Goal: Task Accomplishment & Management: Use online tool/utility

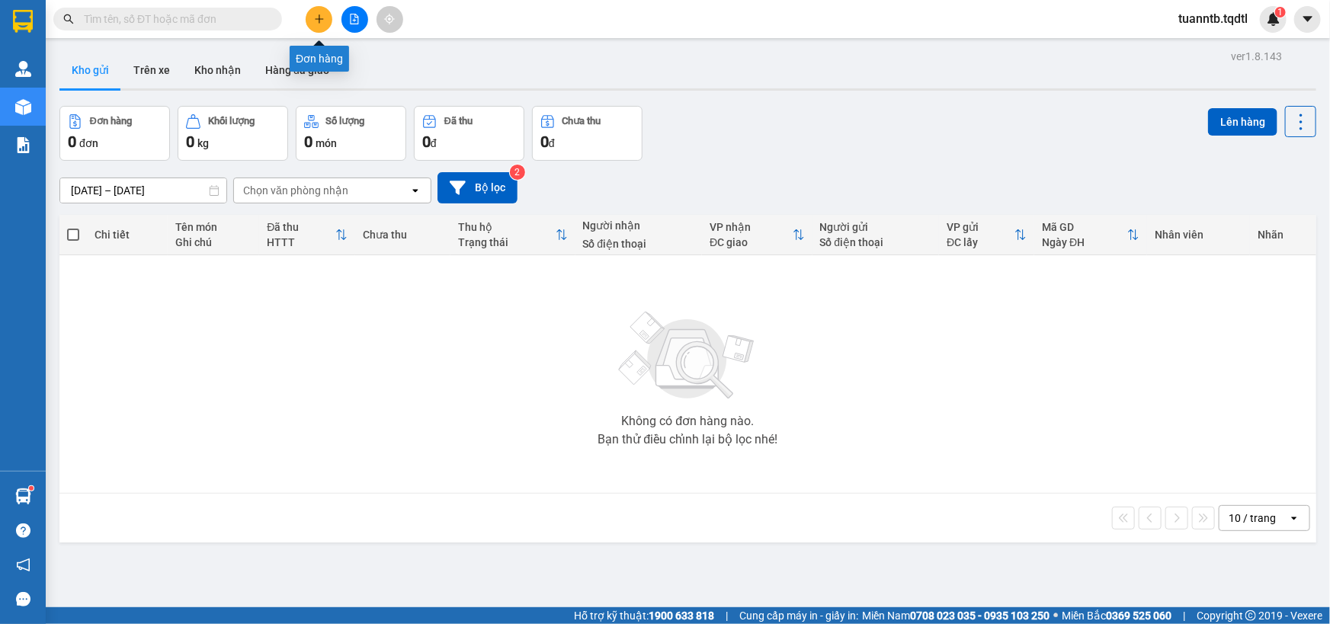
click at [323, 20] on icon "plus" at bounding box center [319, 19] width 11 height 11
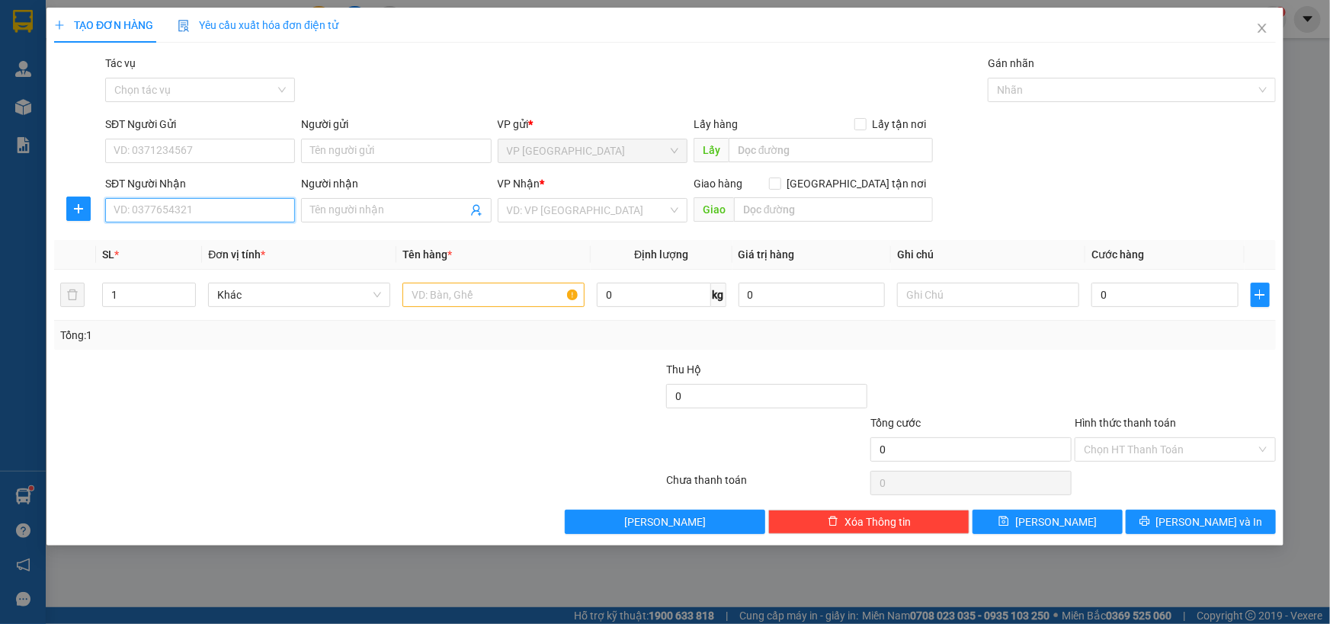
click at [236, 216] on input "SĐT Người Nhận" at bounding box center [200, 210] width 190 height 24
type input "0846142286"
click at [558, 208] on input "search" at bounding box center [587, 210] width 161 height 23
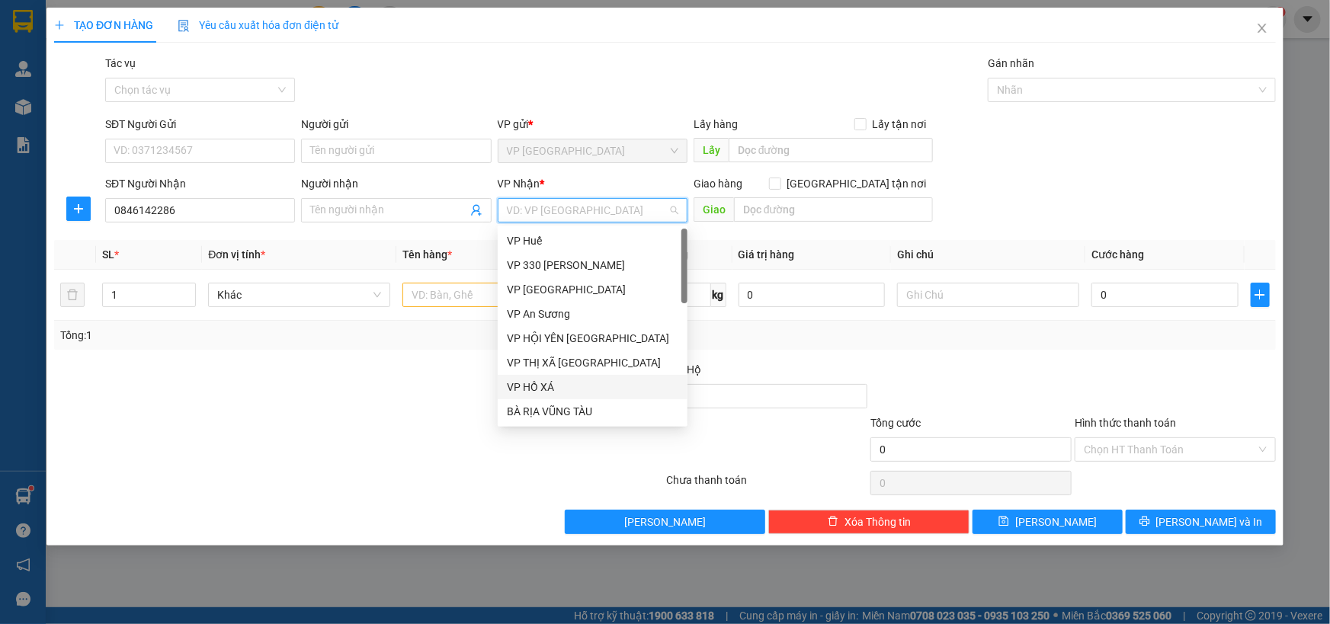
scroll to position [69, 0]
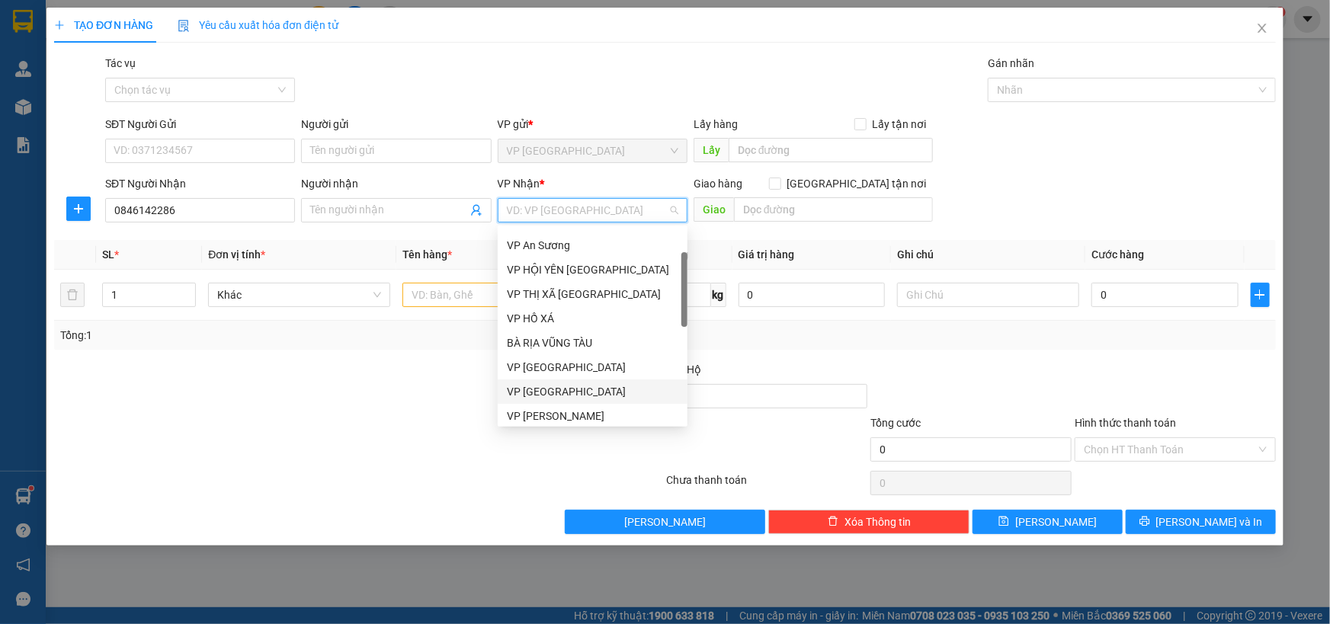
click at [540, 384] on div "VP [GEOGRAPHIC_DATA]" at bounding box center [592, 391] width 171 height 17
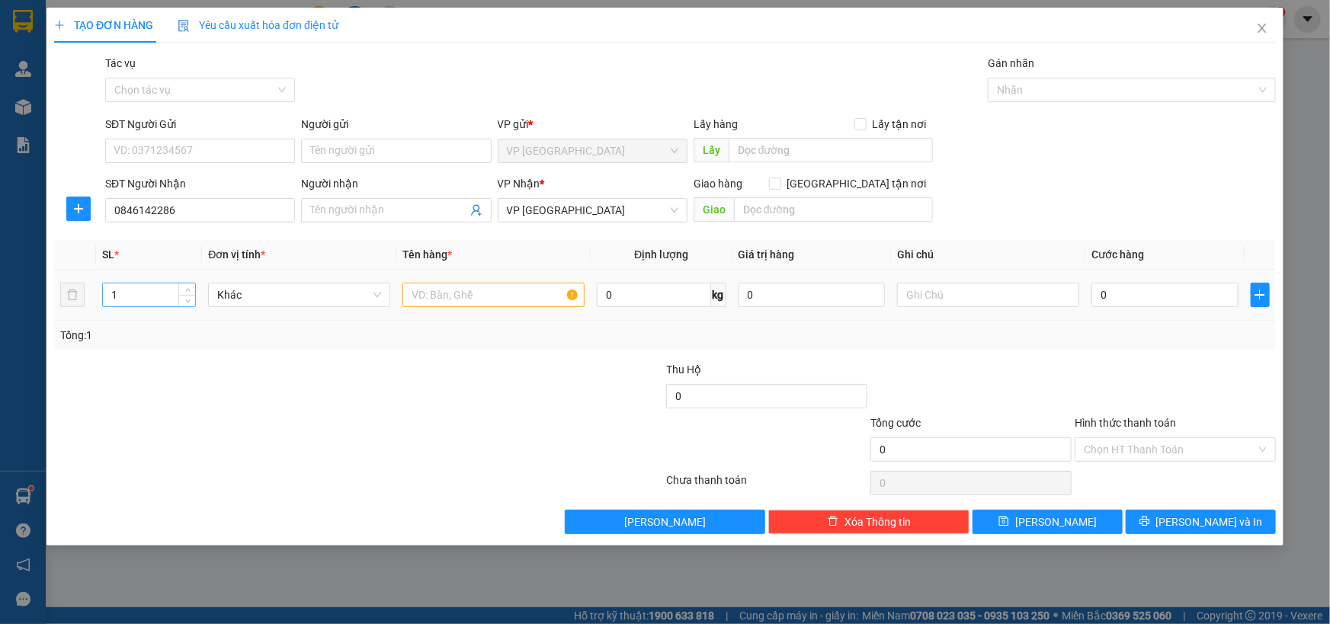
drag, startPoint x: 354, startPoint y: 170, endPoint x: 188, endPoint y: 282, distance: 200.4
drag, startPoint x: 188, startPoint y: 282, endPoint x: 167, endPoint y: 307, distance: 33.0
click at [139, 332] on div "Tổng: 1" at bounding box center [286, 335] width 453 height 17
type input "2"
click at [182, 290] on span "Increase Value" at bounding box center [186, 291] width 17 height 14
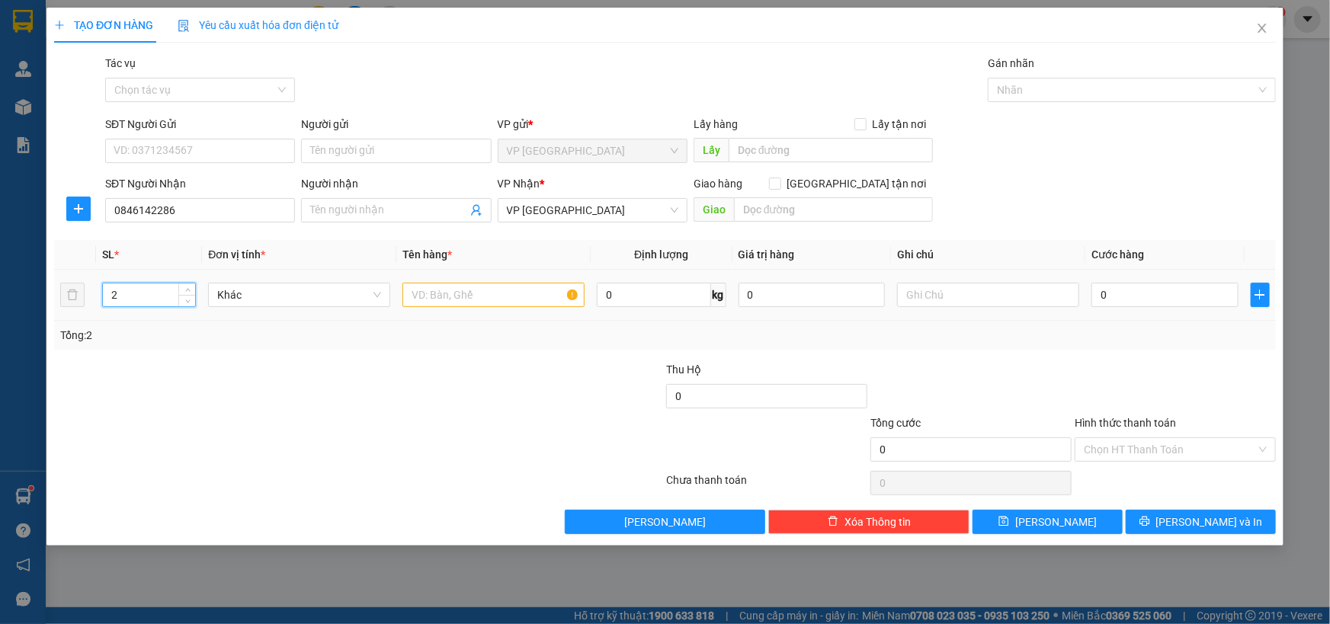
click at [430, 308] on div at bounding box center [493, 295] width 182 height 30
click at [430, 300] on input "text" at bounding box center [493, 295] width 182 height 24
type input "2T GIẤY SẦU RIÊNG"
click at [966, 300] on input "text" at bounding box center [988, 295] width 182 height 24
type input "CC"
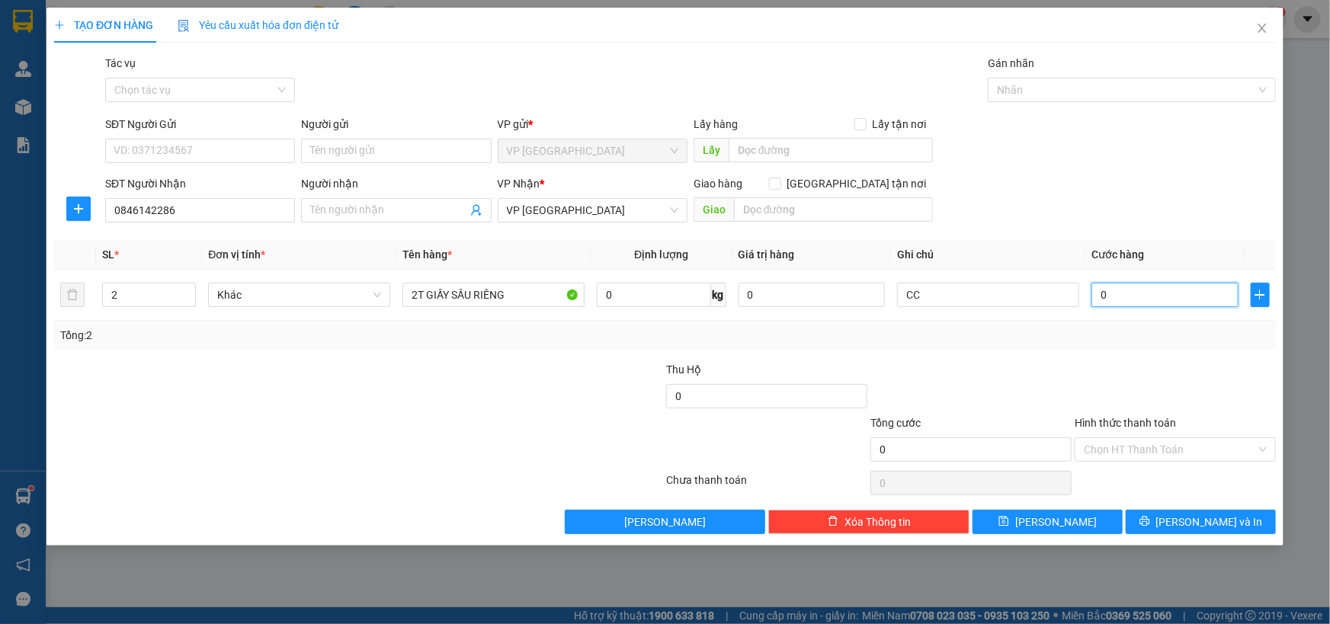
type input "3"
type input "30"
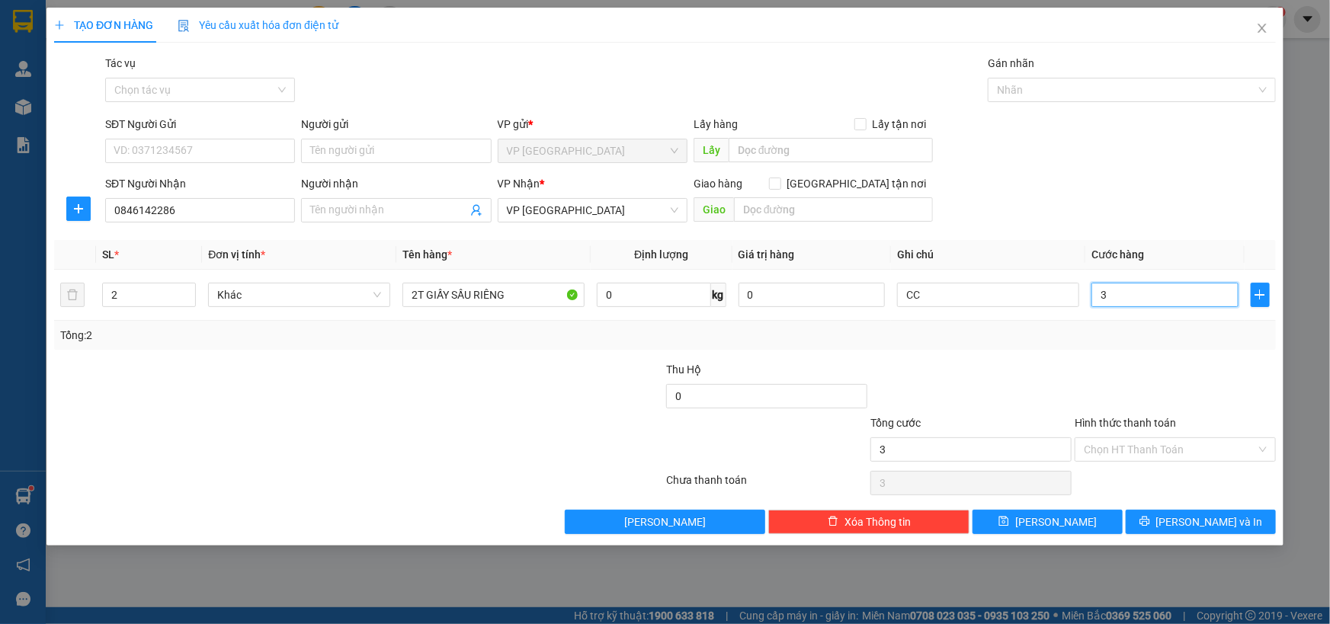
type input "30"
type input "300"
type input "3.000"
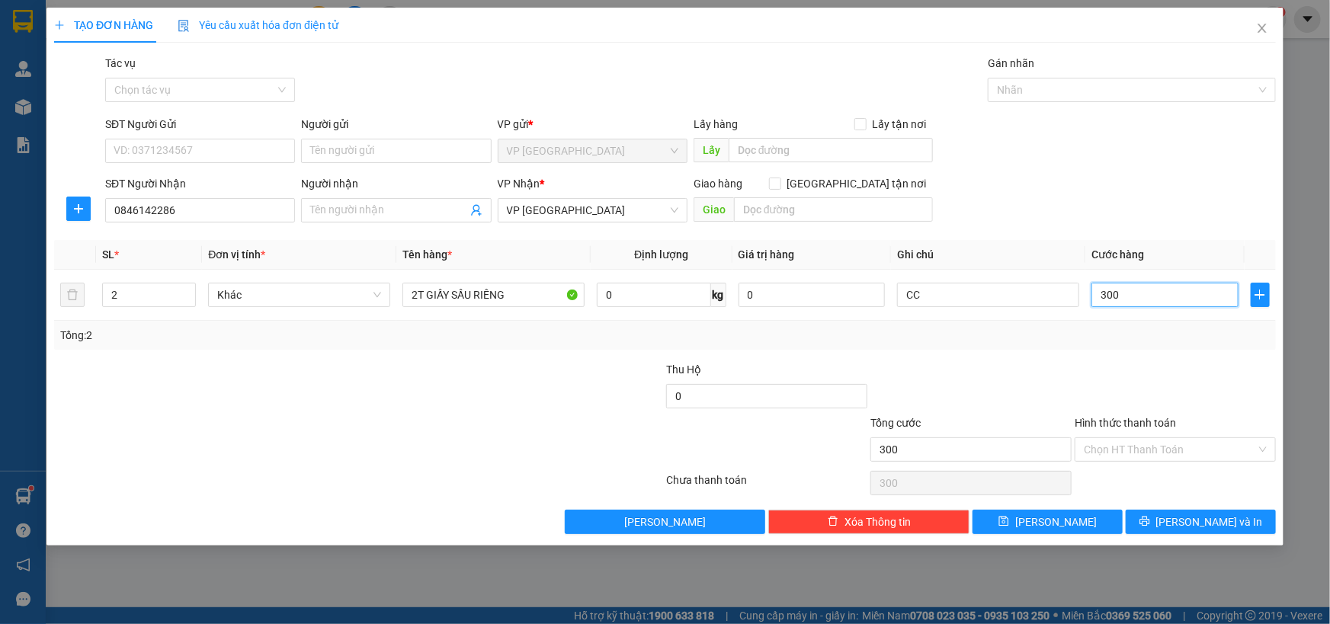
type input "3.000"
type input "30.000"
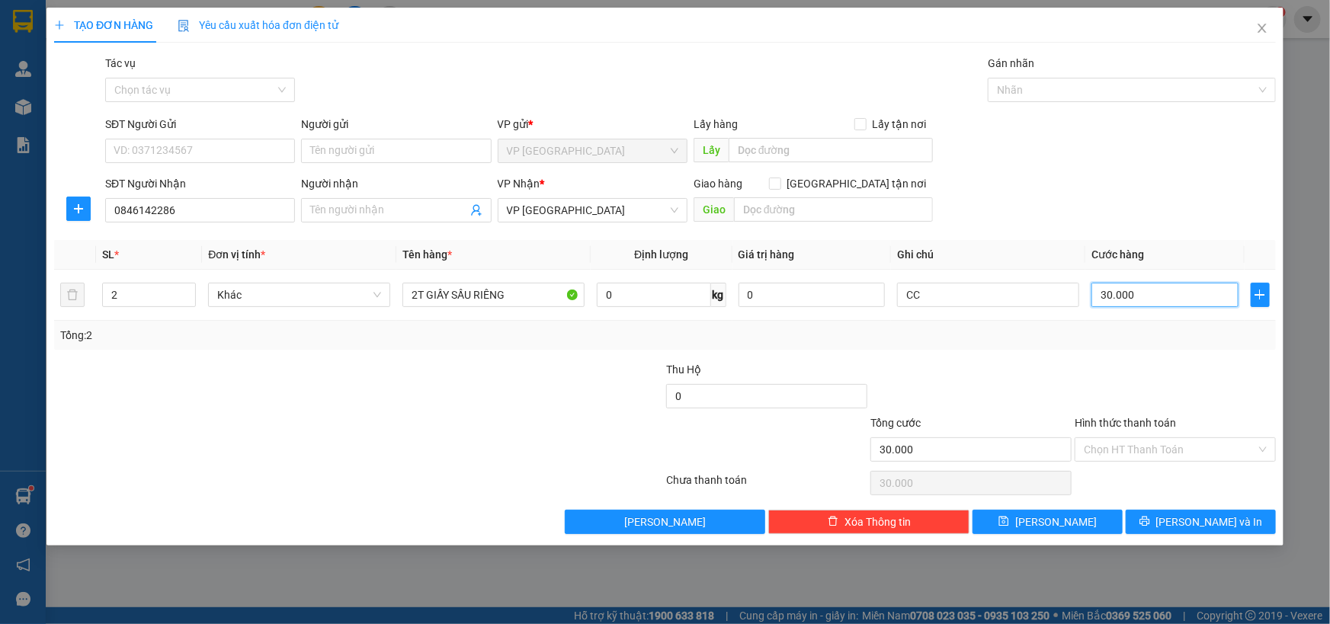
type input "300.000"
click at [812, 207] on input "text" at bounding box center [833, 209] width 199 height 24
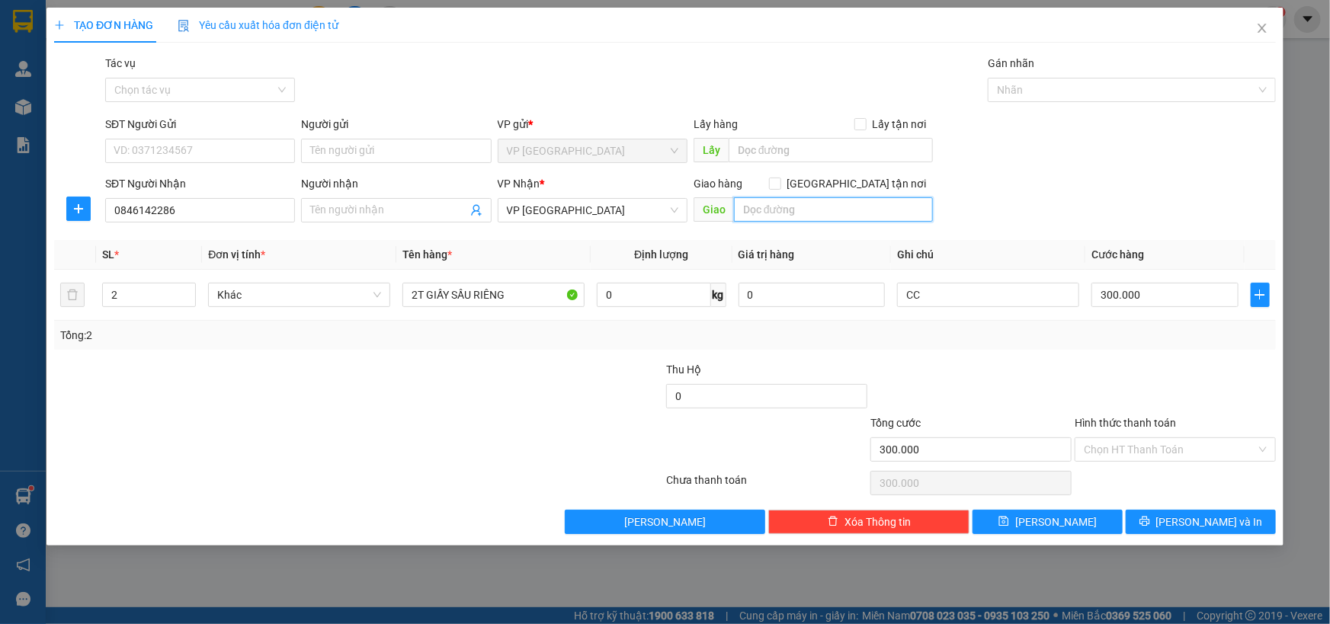
click at [809, 213] on input "text" at bounding box center [833, 209] width 199 height 24
type input "HOÀN LÃO"
drag, startPoint x: 488, startPoint y: 200, endPoint x: 915, endPoint y: 358, distance: 455.0
click at [915, 358] on div "Transit Pickup Surcharge Ids Transit Deliver Surcharge Ids Transit Deliver Surc…" at bounding box center [665, 294] width 1222 height 479
drag, startPoint x: 1094, startPoint y: 513, endPoint x: 1085, endPoint y: 524, distance: 14.6
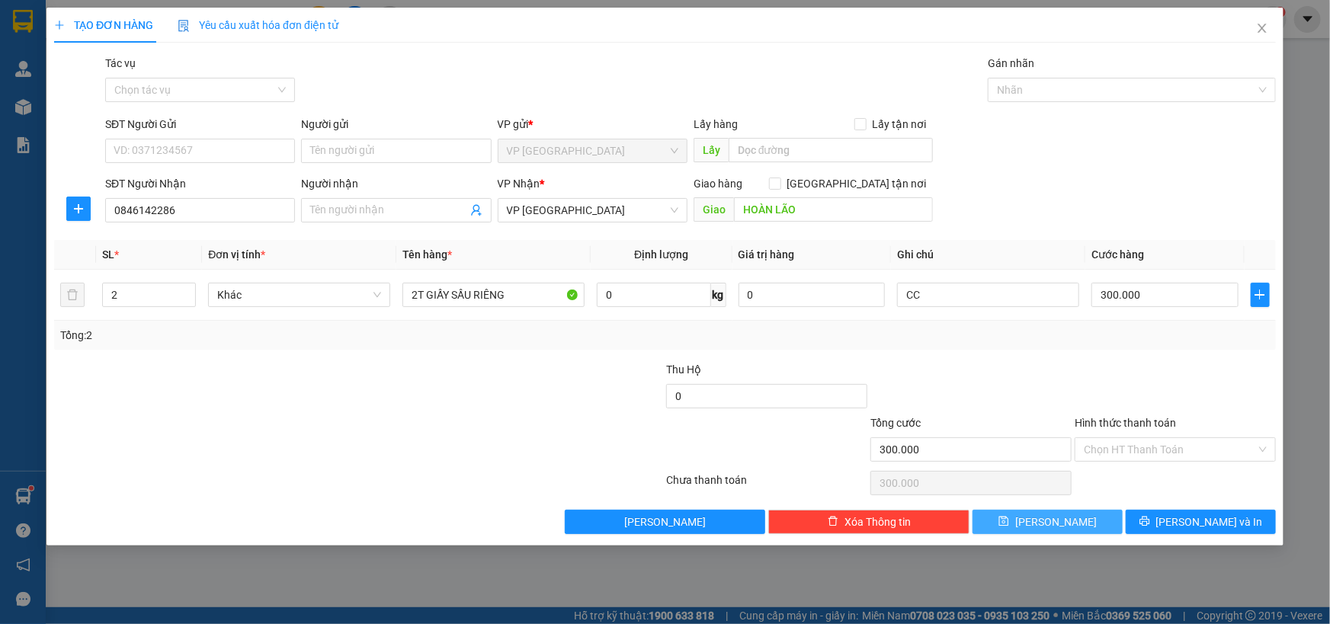
click at [1094, 513] on button "[PERSON_NAME]" at bounding box center [1047, 522] width 150 height 24
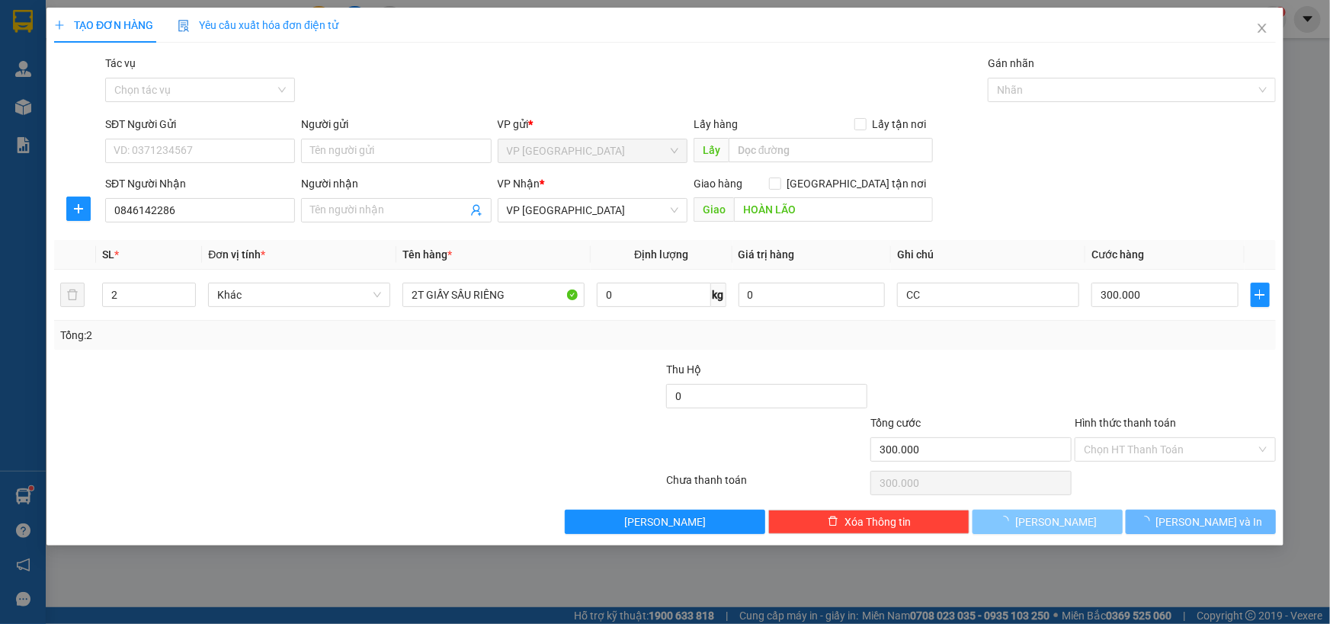
type input "1"
type input "0"
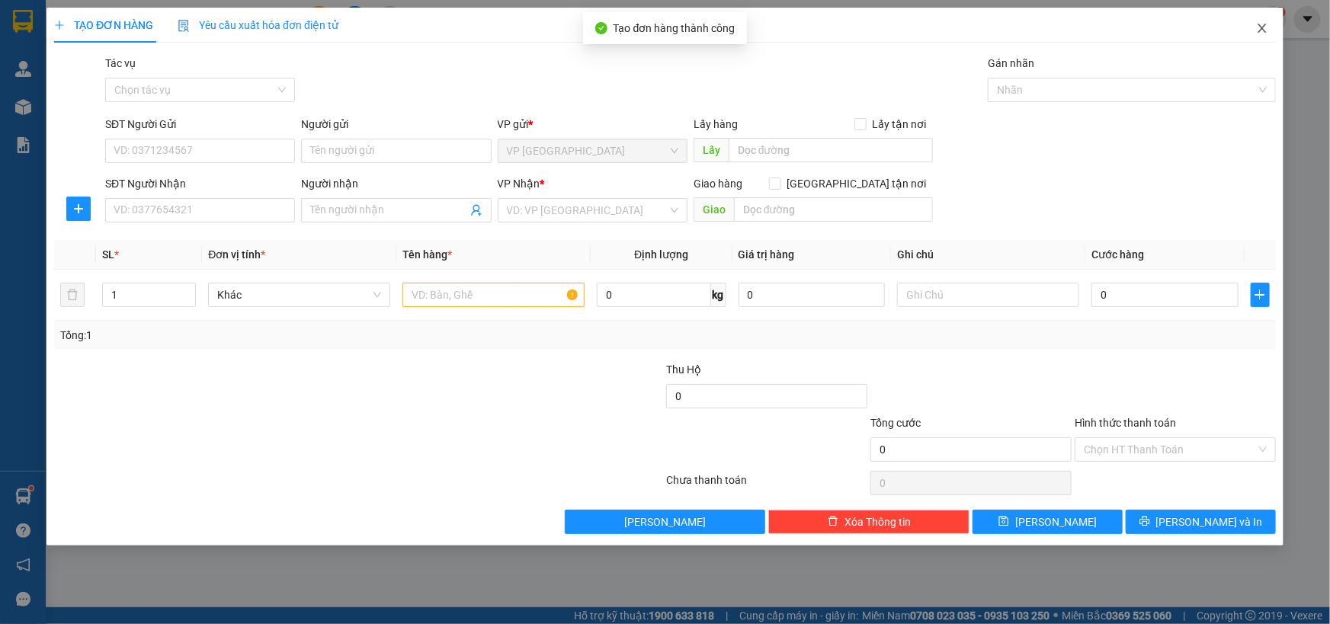
click at [1265, 27] on icon "close" at bounding box center [1262, 28] width 12 height 12
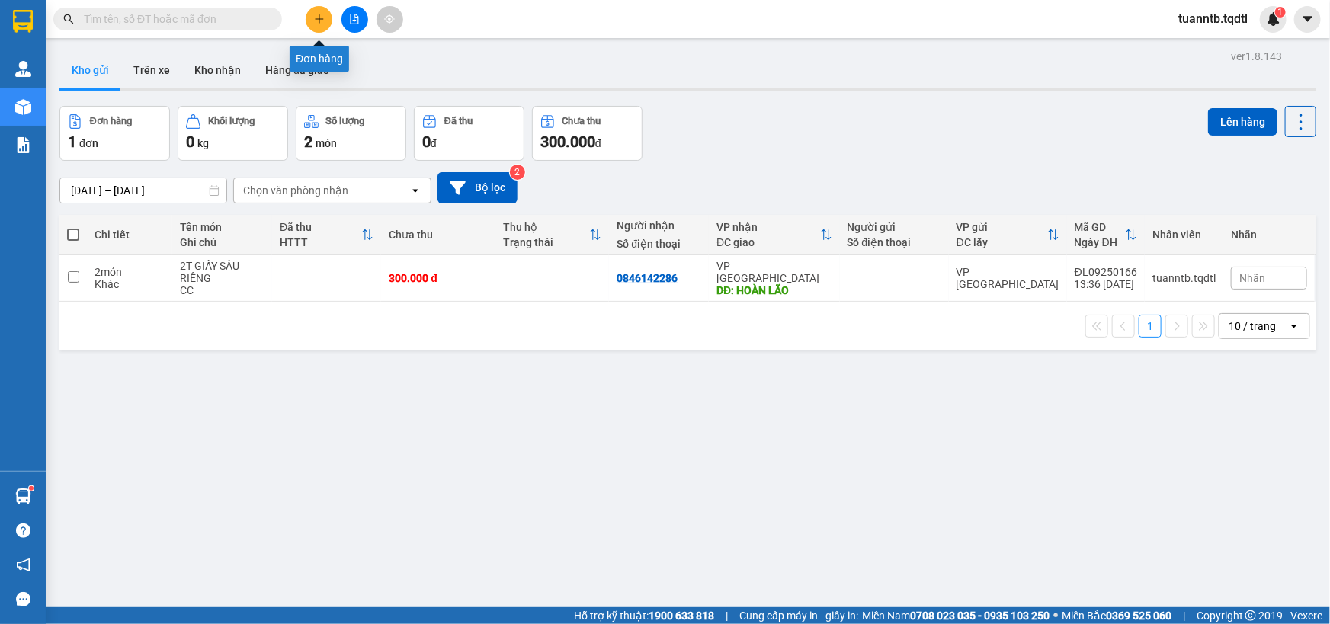
click at [316, 18] on icon "plus" at bounding box center [319, 19] width 11 height 11
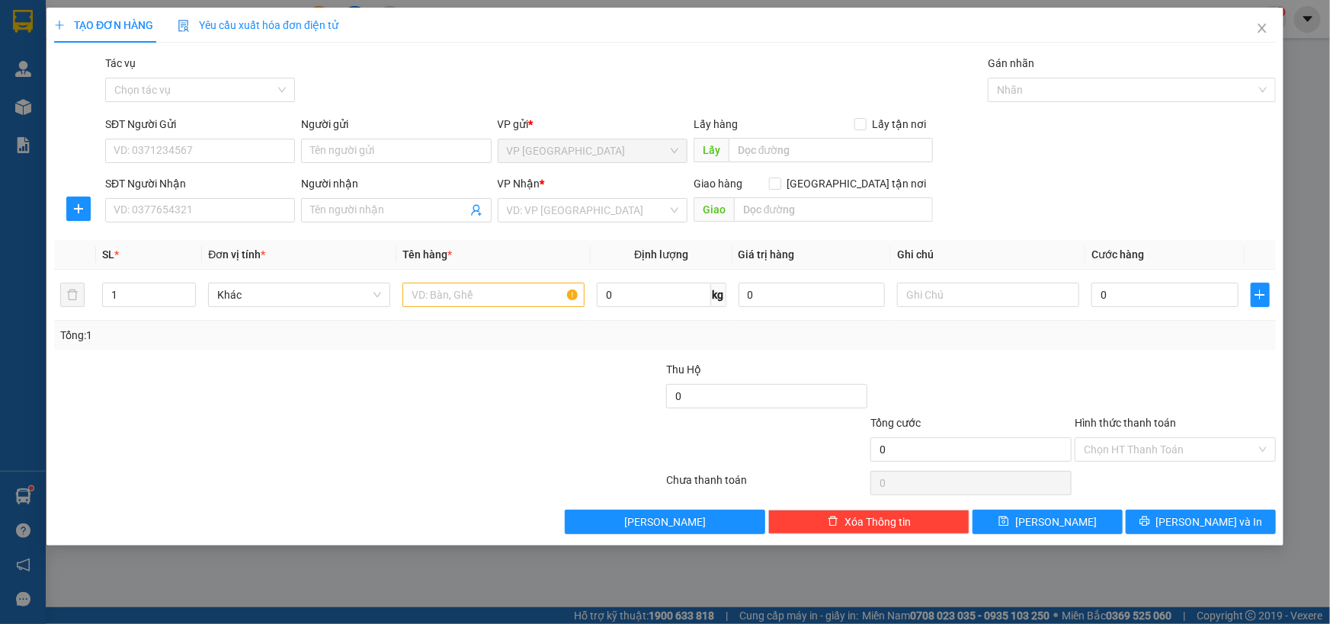
click at [165, 191] on div "SĐT Người Nhận" at bounding box center [200, 183] width 190 height 17
click at [165, 198] on input "SĐT Người Nhận" at bounding box center [200, 210] width 190 height 24
click at [168, 204] on input "SĐT Người Nhận" at bounding box center [200, 210] width 190 height 24
click at [549, 218] on div "VD: VP [GEOGRAPHIC_DATA]" at bounding box center [593, 210] width 190 height 24
type input "0333221139"
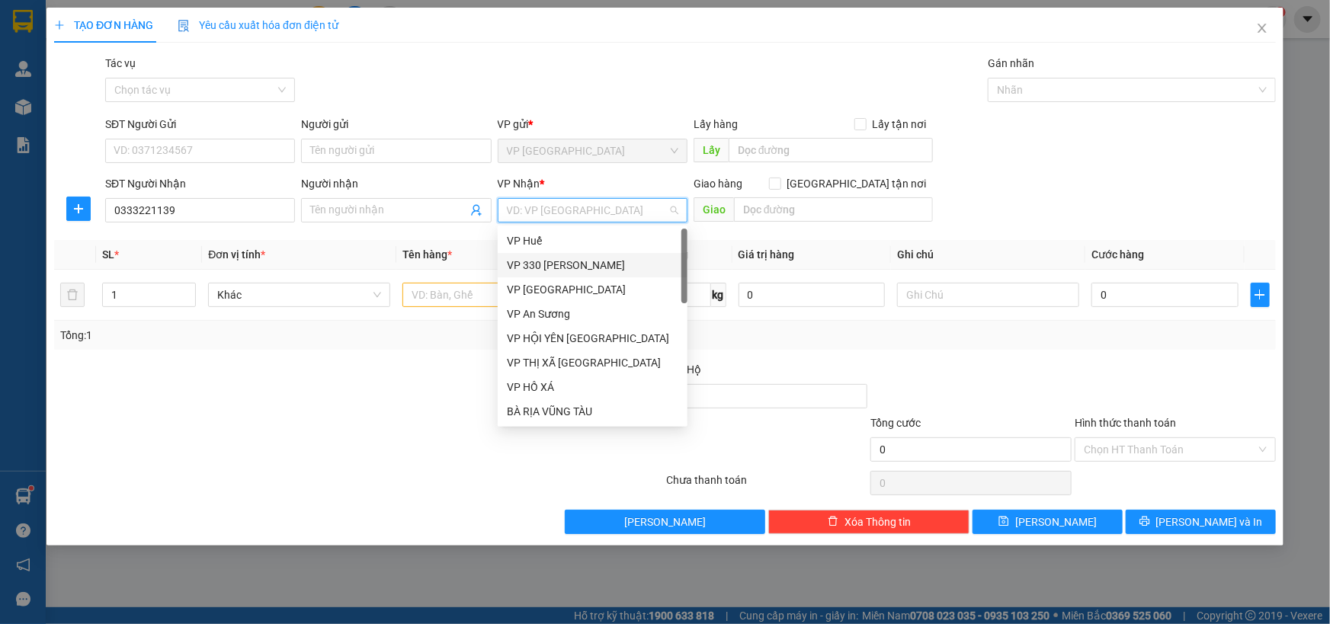
click at [553, 267] on div "VP 330 [PERSON_NAME]" at bounding box center [592, 265] width 171 height 17
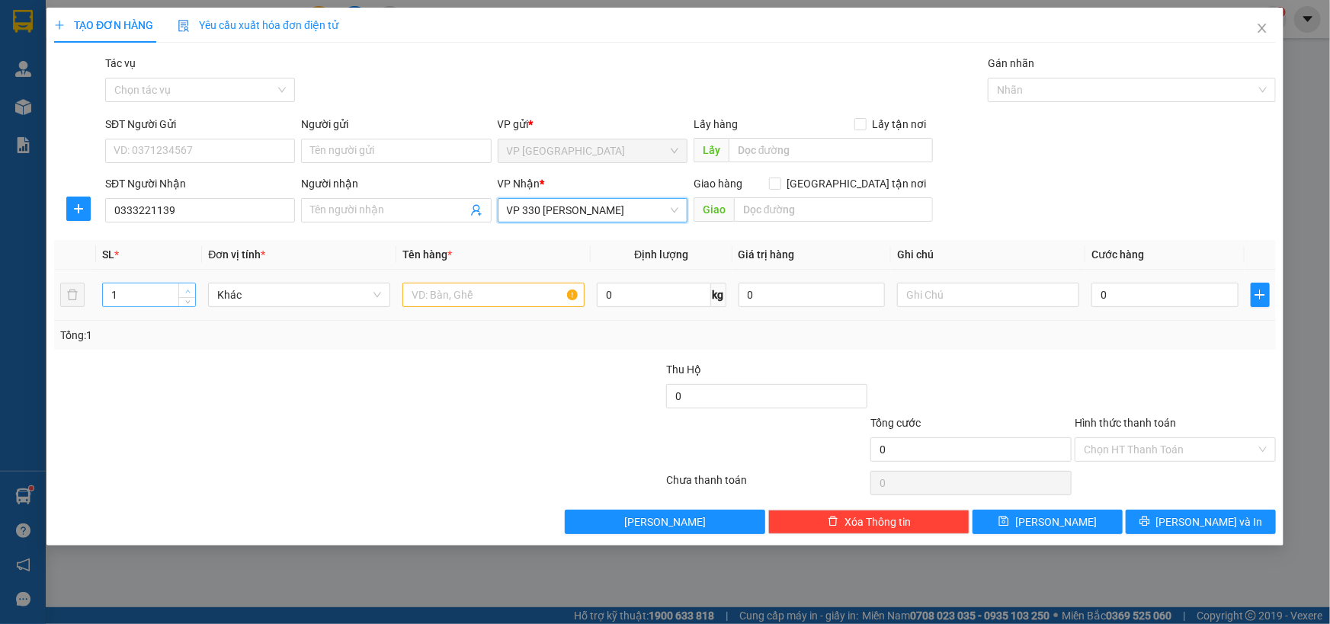
type input "2"
click at [187, 284] on span "Increase Value" at bounding box center [186, 291] width 17 height 14
click at [557, 301] on input "text" at bounding box center [493, 295] width 182 height 24
type input "1"
type input "2 BAO"
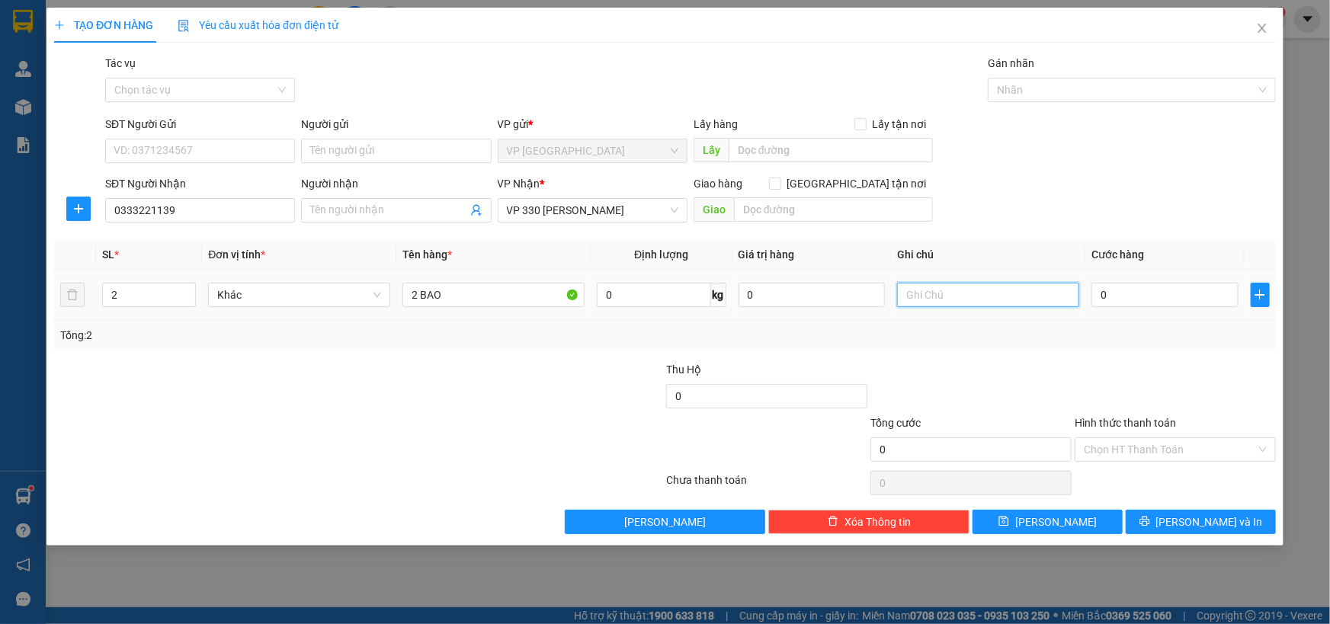
click at [988, 291] on input "text" at bounding box center [988, 295] width 182 height 24
type input "CC"
click at [1112, 293] on input "0" at bounding box center [1164, 295] width 147 height 24
type input "2"
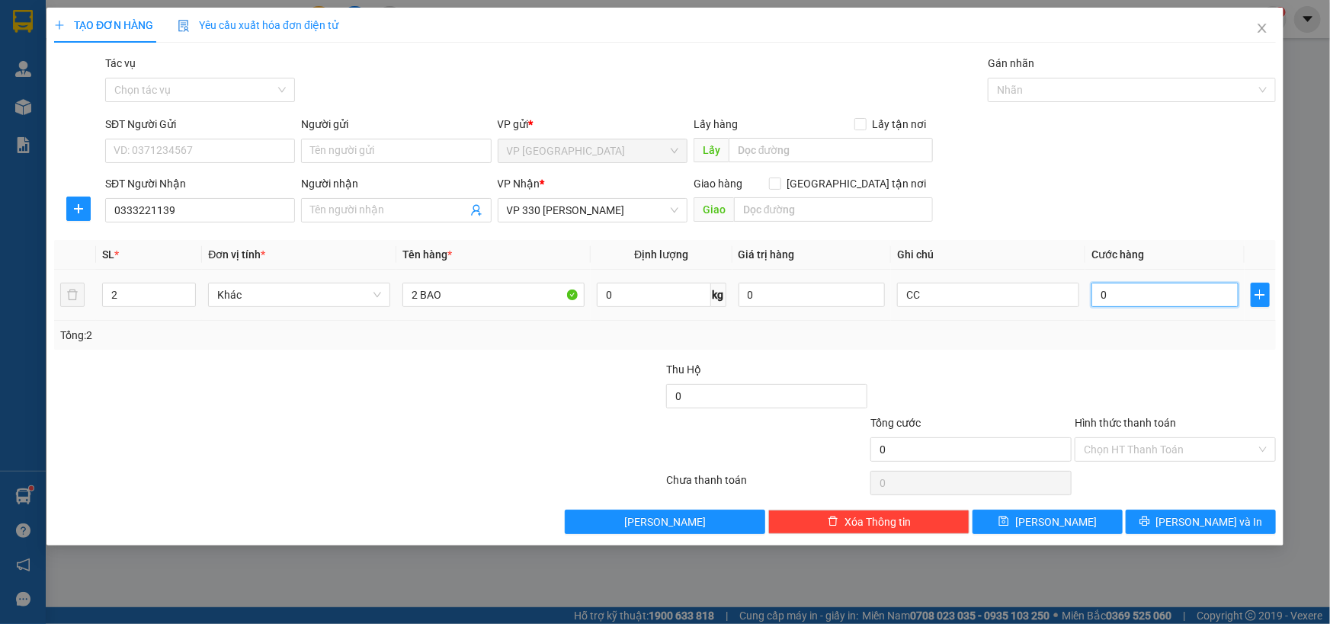
type input "2"
type input "25"
type input "250"
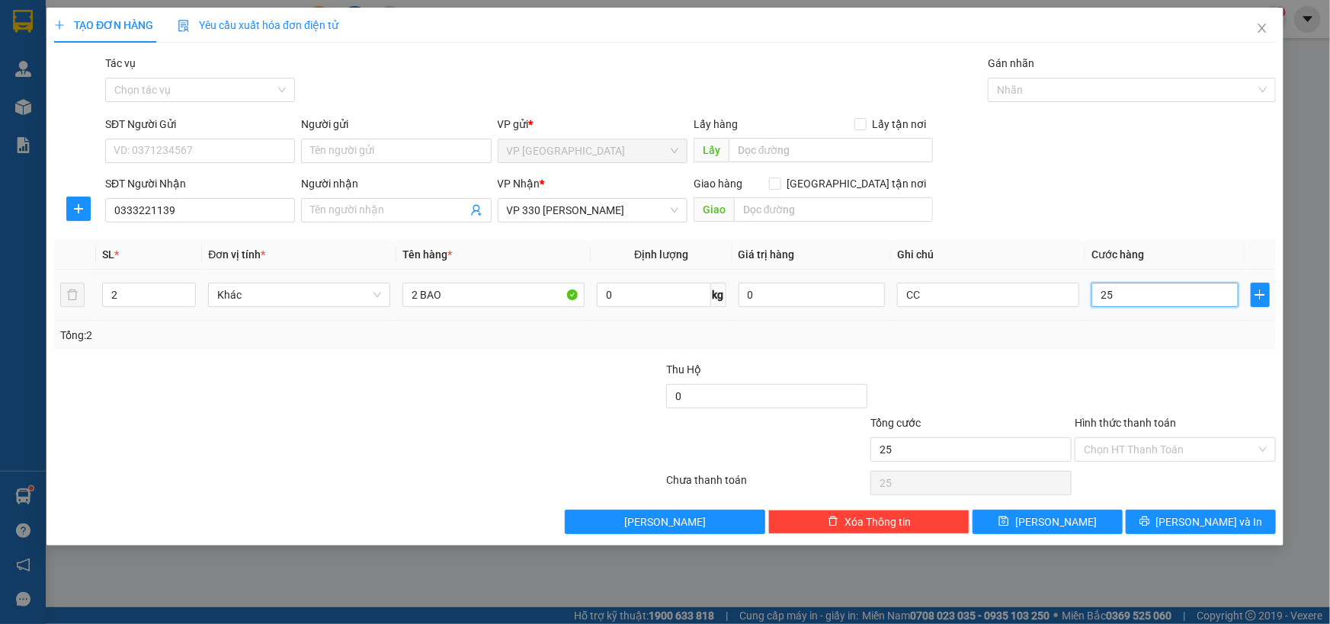
type input "250"
type input "2.500"
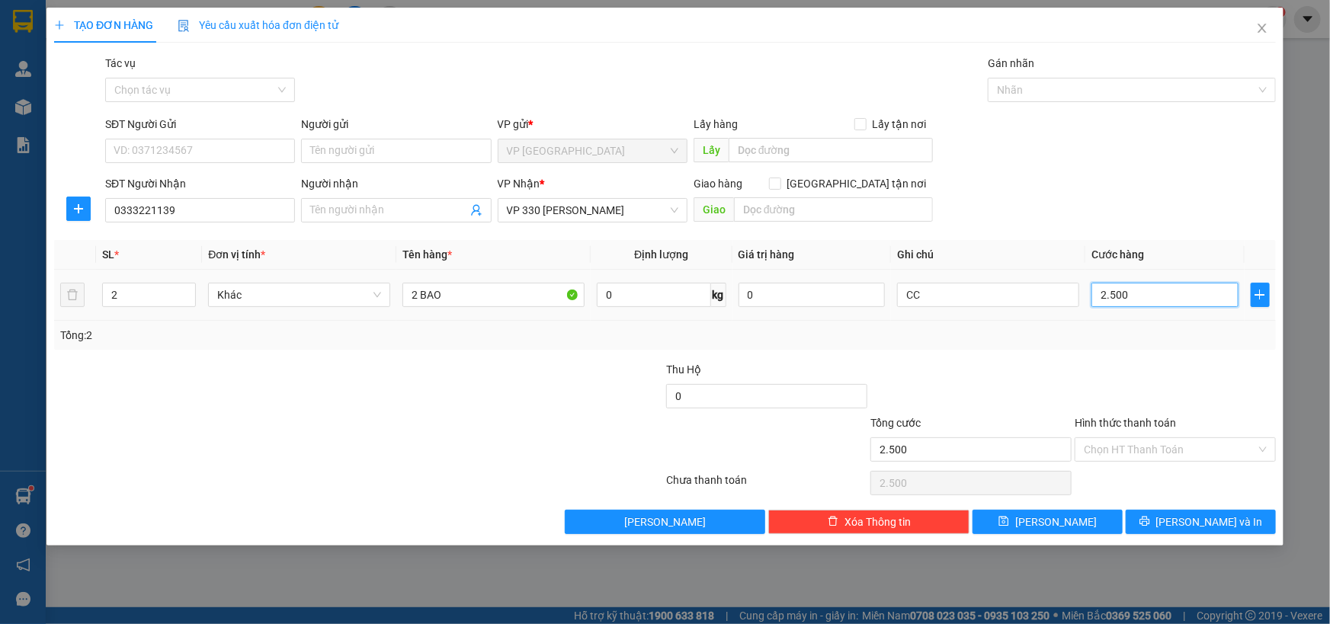
type input "25.000"
type input "250.000"
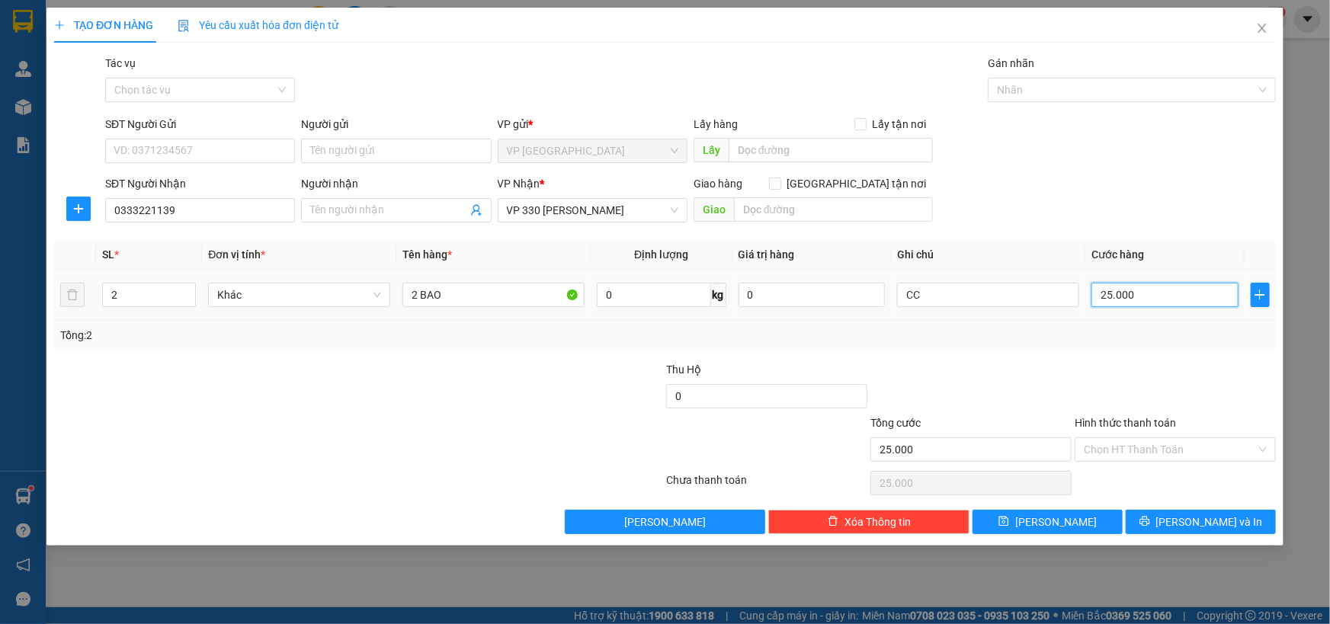
type input "250.000"
click at [1094, 526] on button "[PERSON_NAME]" at bounding box center [1047, 522] width 150 height 24
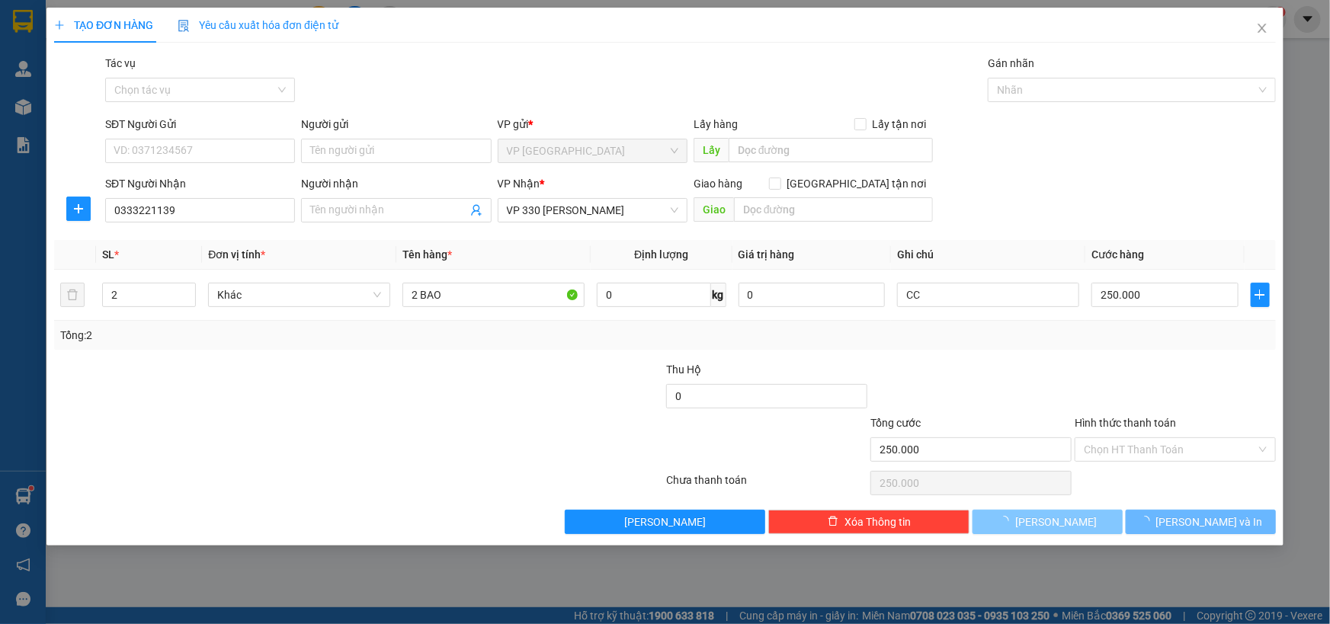
type input "1"
type input "0"
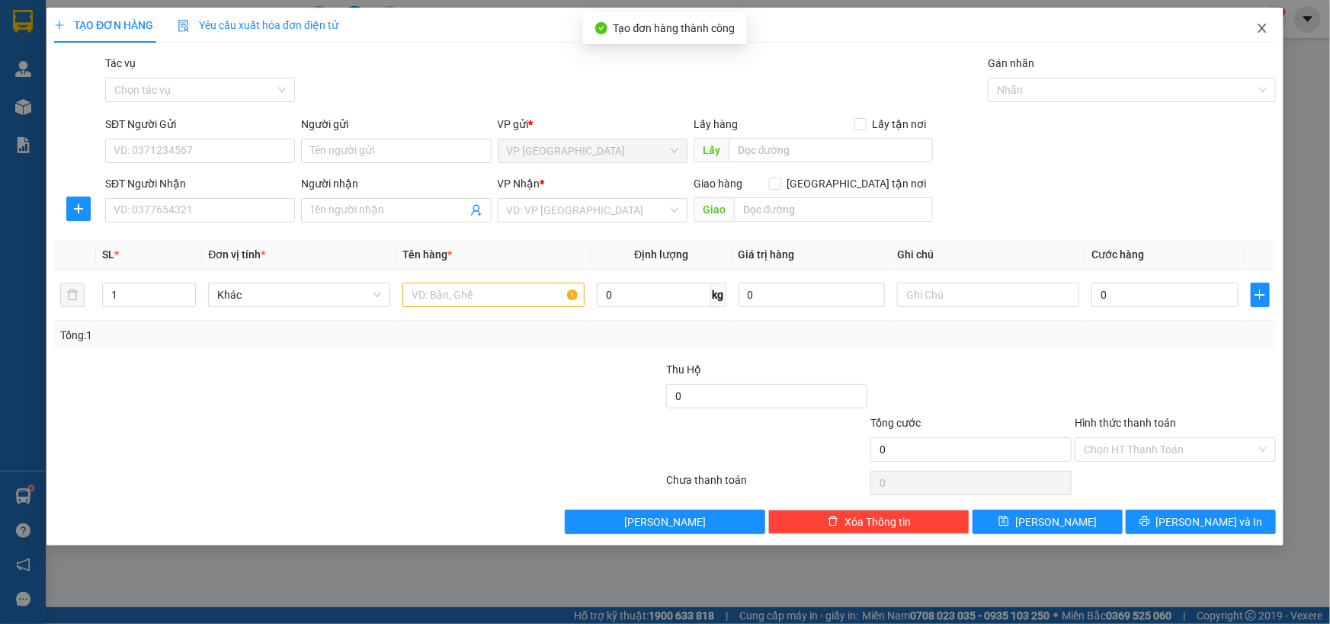
click at [1267, 30] on icon "close" at bounding box center [1262, 28] width 12 height 12
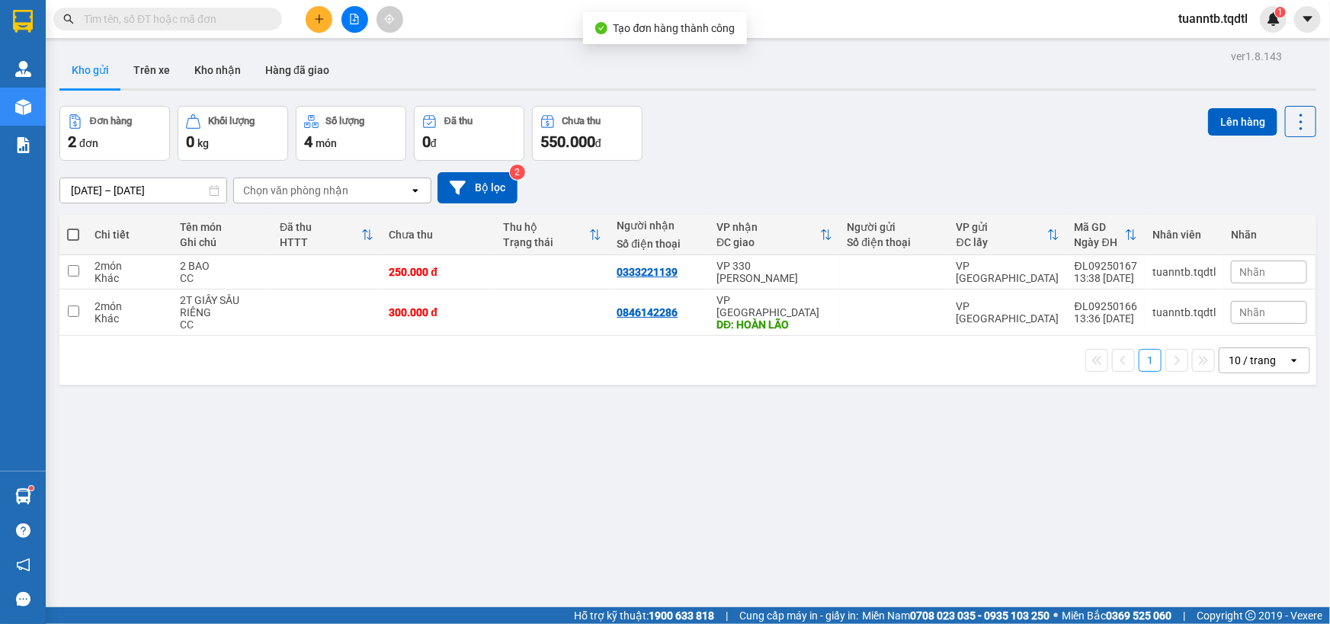
click at [312, 21] on button at bounding box center [319, 19] width 27 height 27
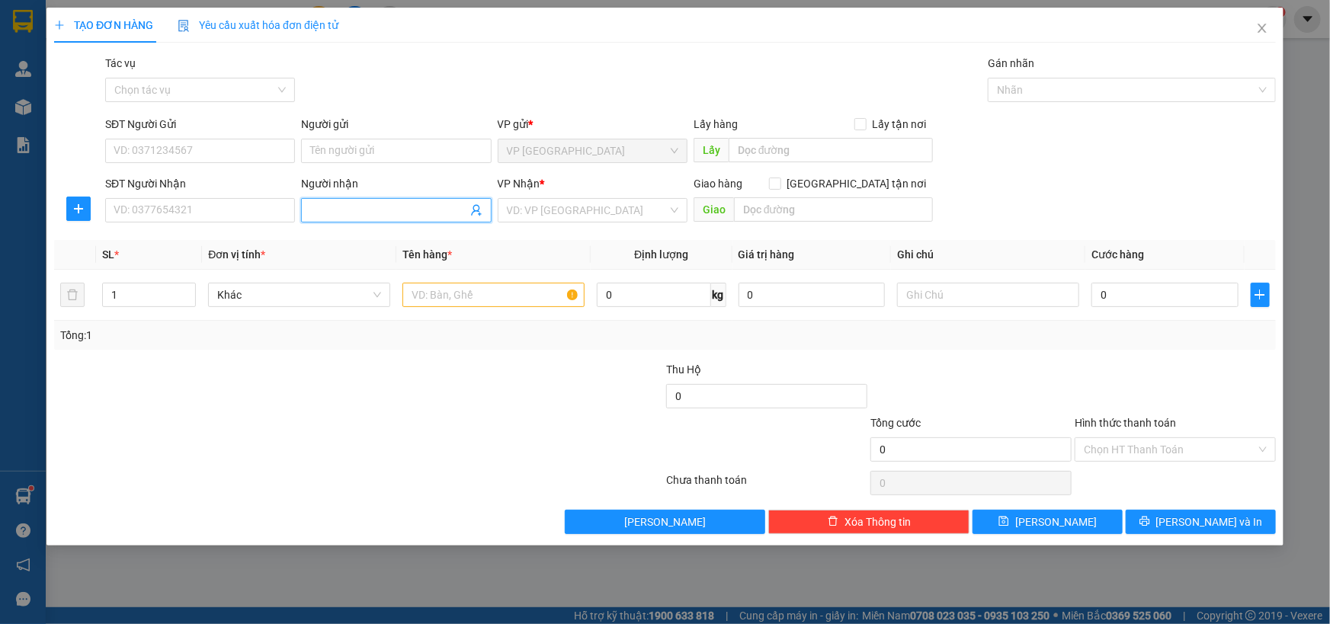
click at [319, 204] on input "Người nhận" at bounding box center [388, 210] width 156 height 17
type input "Bé Bông"
click at [586, 206] on input "search" at bounding box center [587, 210] width 161 height 23
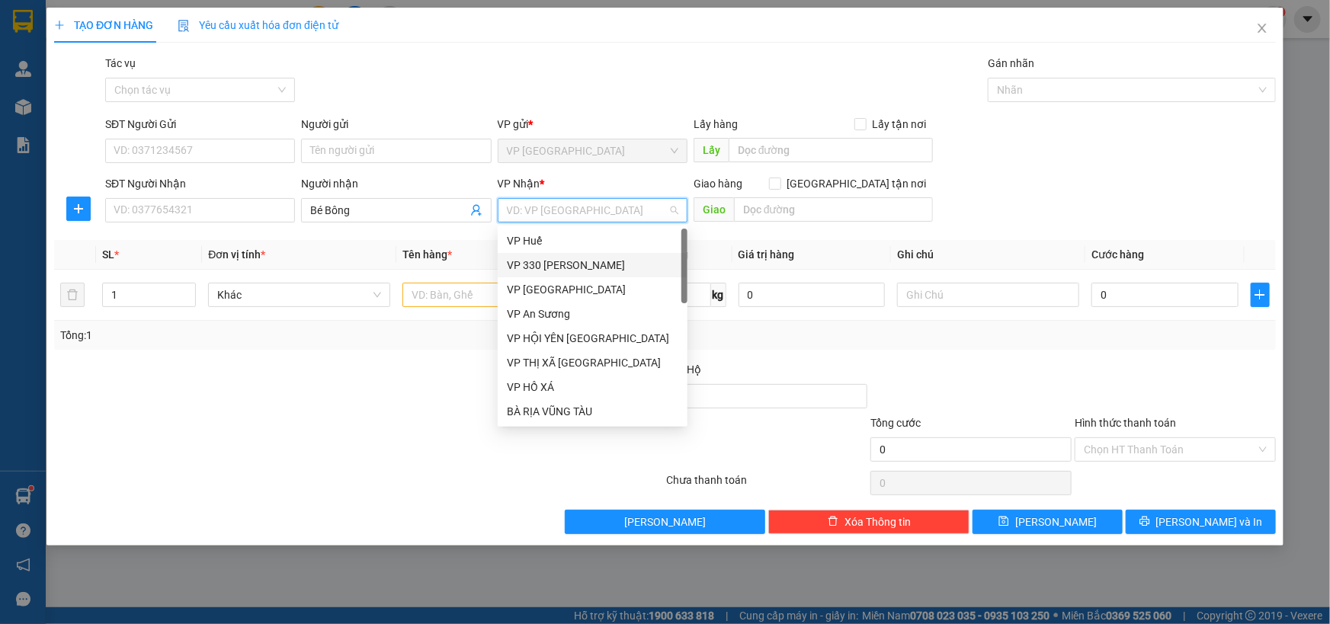
click at [559, 266] on div "VP 330 [PERSON_NAME]" at bounding box center [592, 265] width 171 height 17
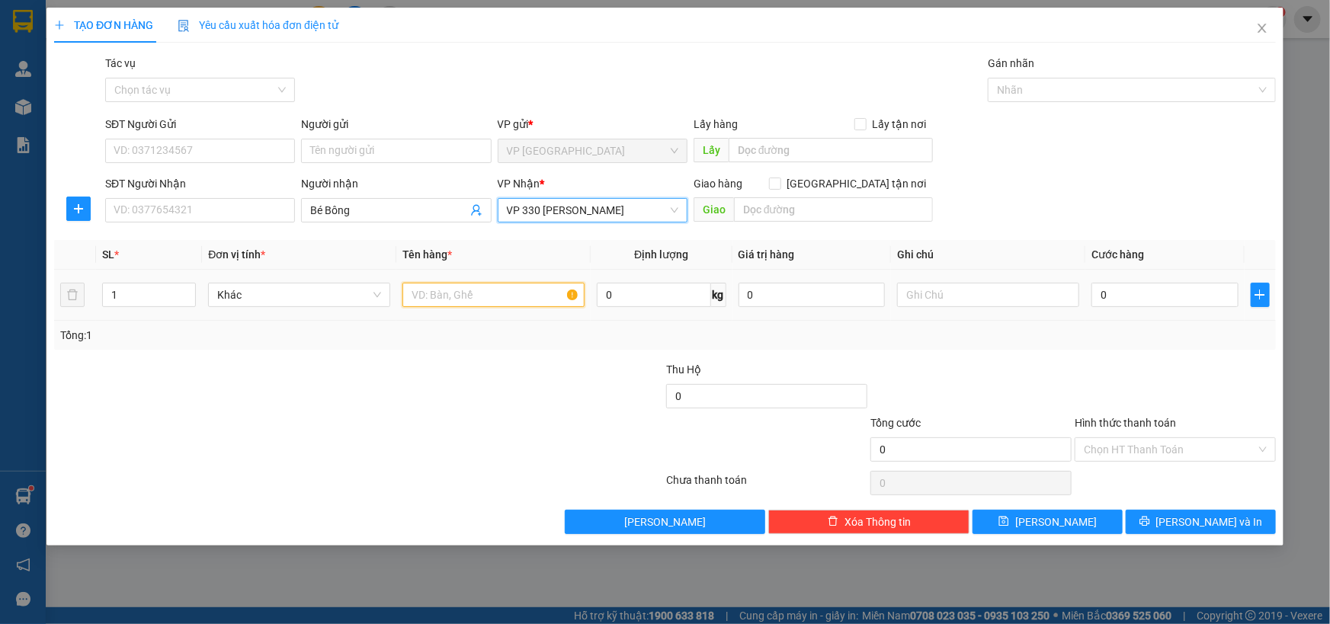
click at [469, 299] on input "text" at bounding box center [493, 295] width 182 height 24
type input "1T LỚN"
click at [945, 305] on input "text" at bounding box center [988, 295] width 182 height 24
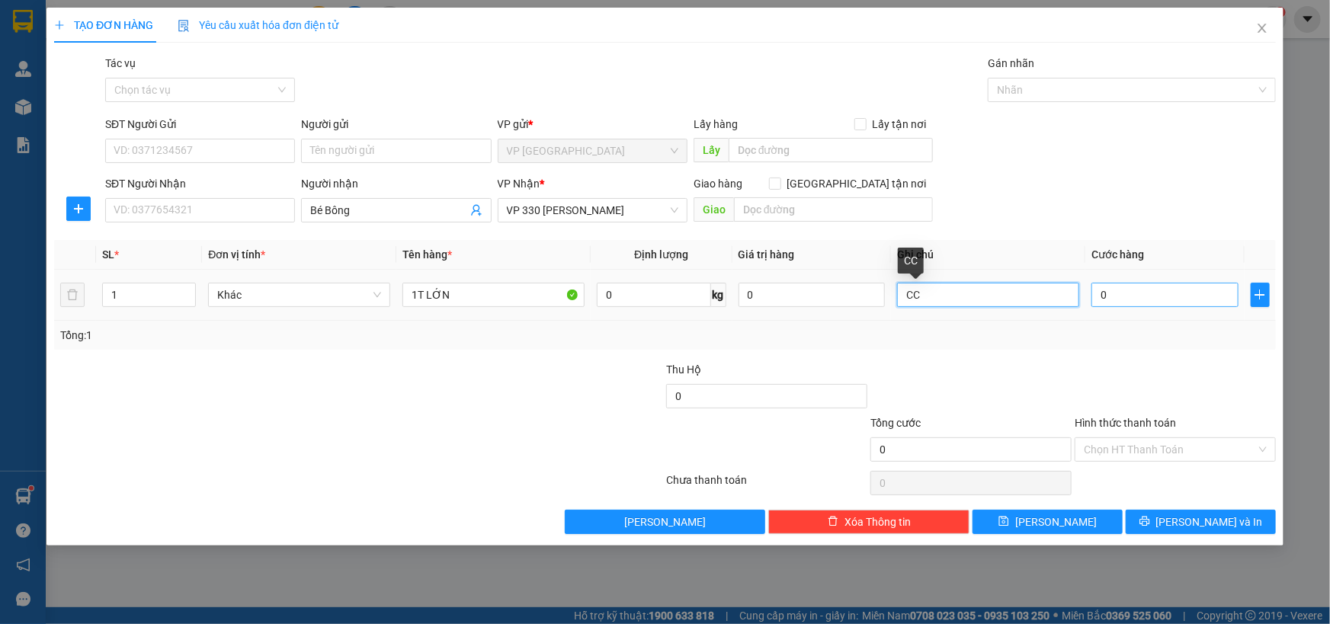
type input "CC"
click at [1140, 306] on input "0" at bounding box center [1164, 295] width 147 height 24
type input "3"
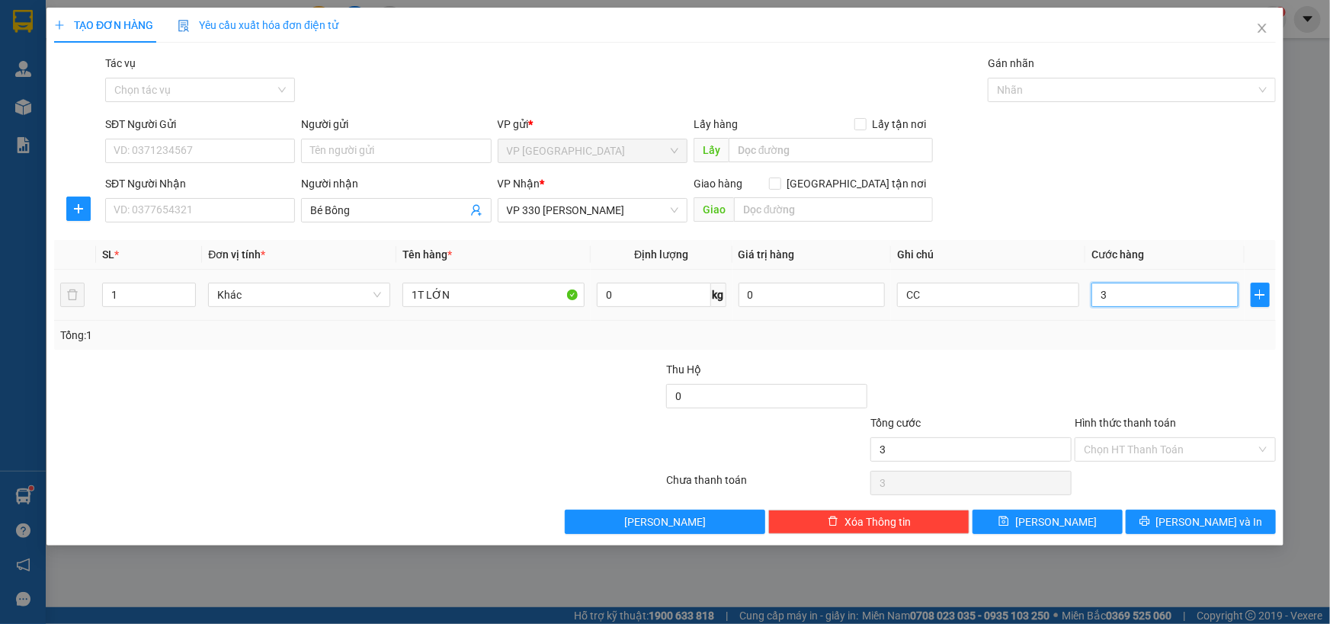
type input "30"
type input "300"
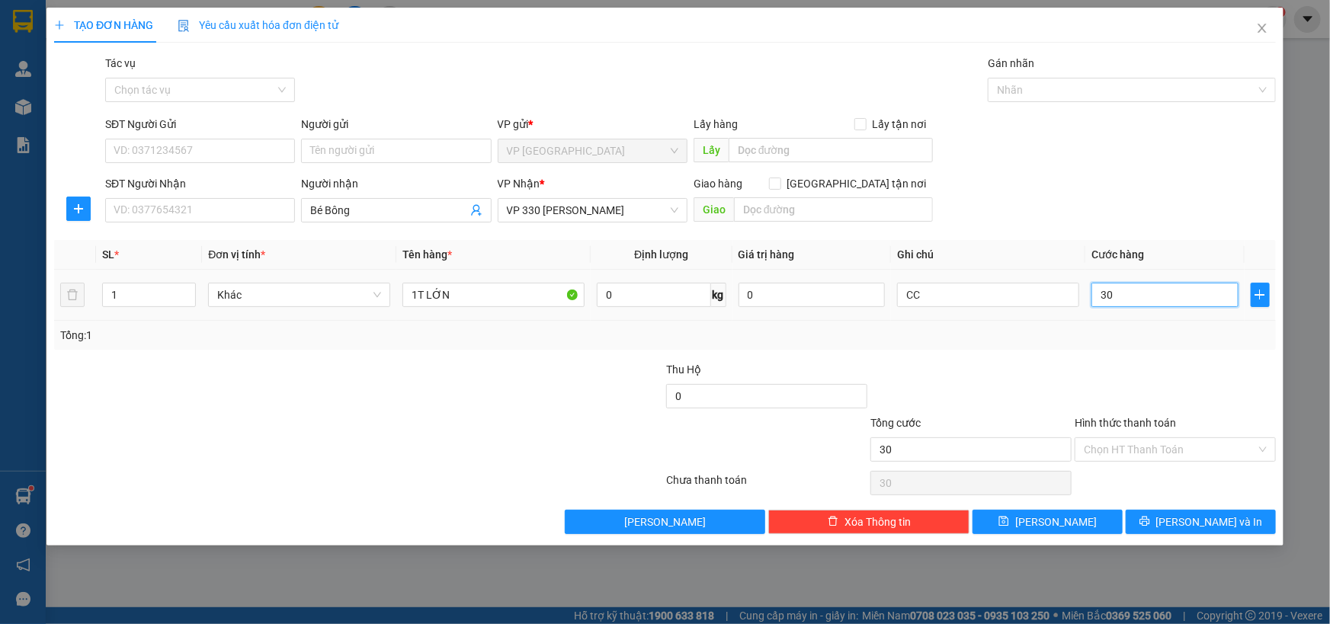
type input "300"
type input "3.000"
type input "30.000"
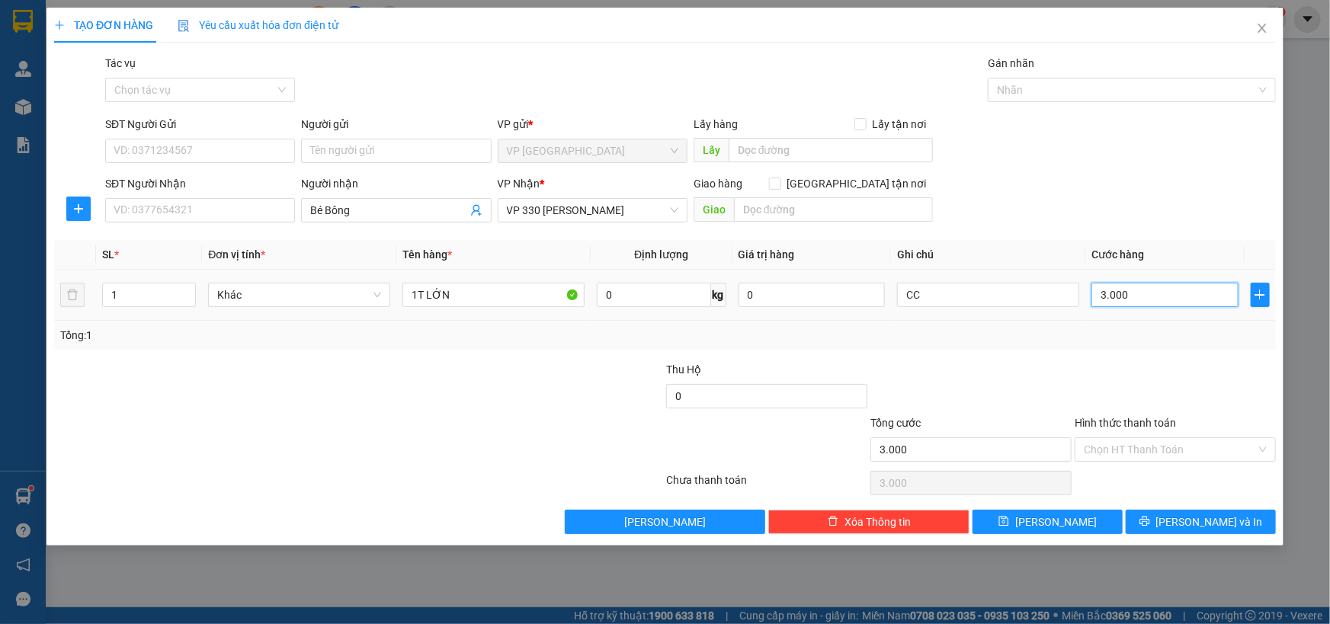
type input "30.000"
type input "300.000"
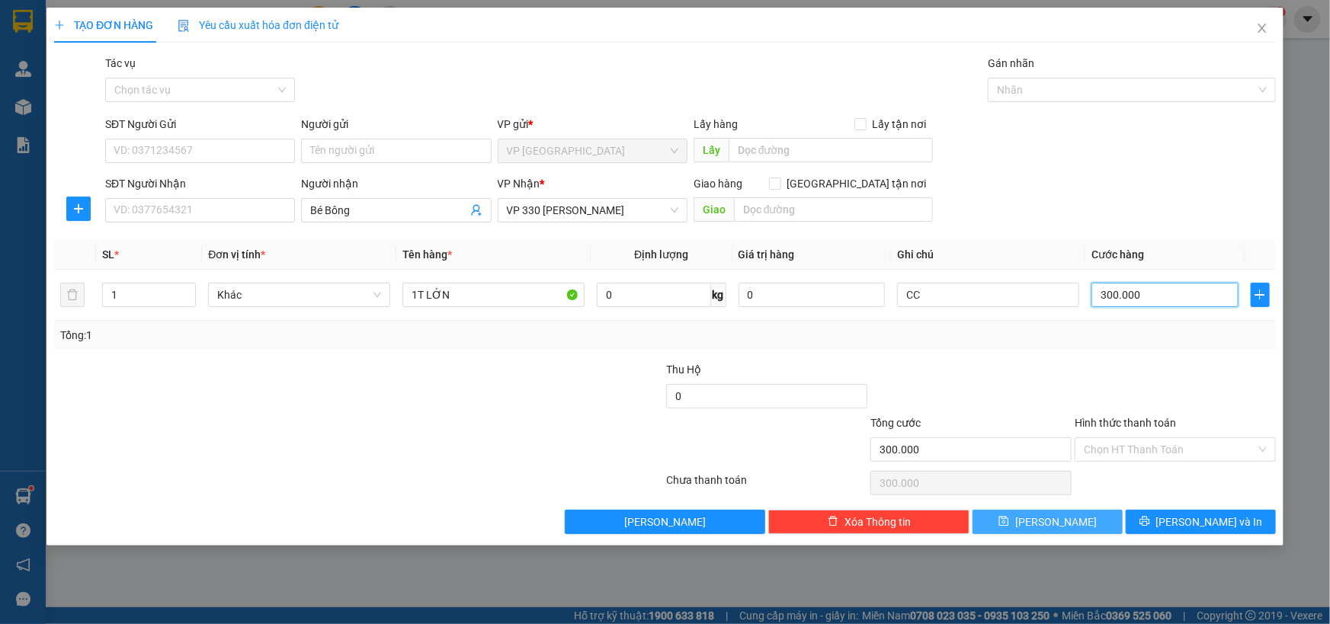
type input "300.000"
drag, startPoint x: 991, startPoint y: 518, endPoint x: 1014, endPoint y: 496, distance: 31.8
click at [997, 511] on button "[PERSON_NAME]" at bounding box center [1047, 522] width 150 height 24
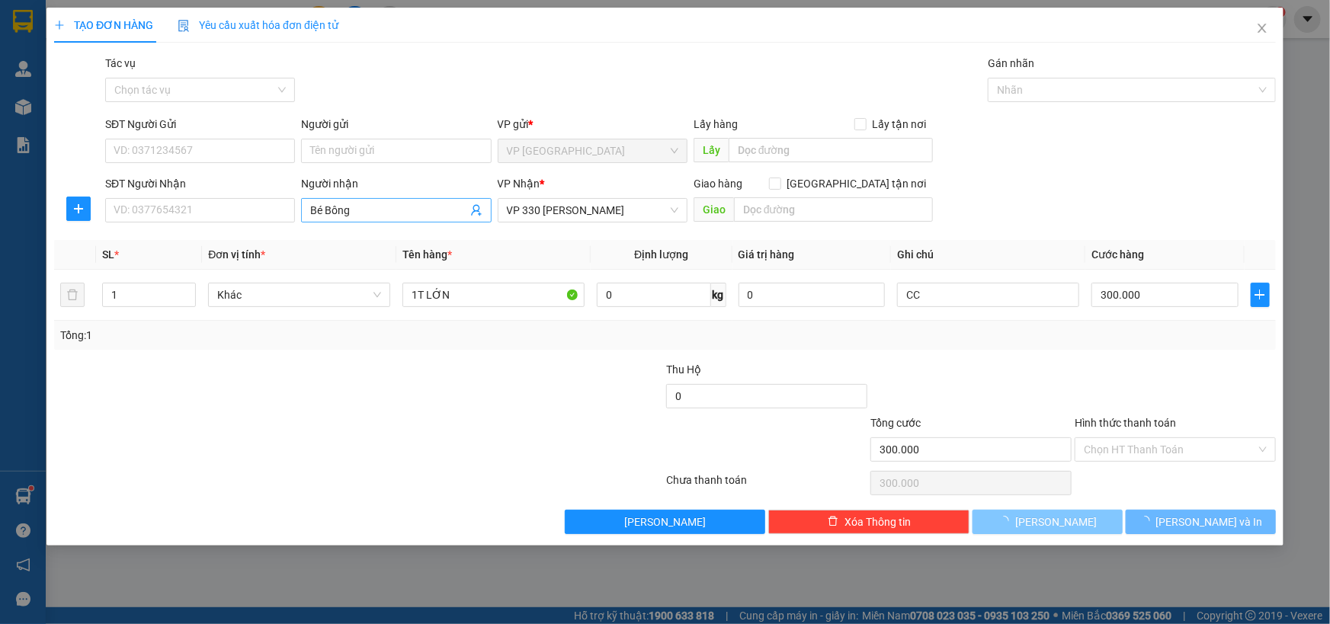
type input "0"
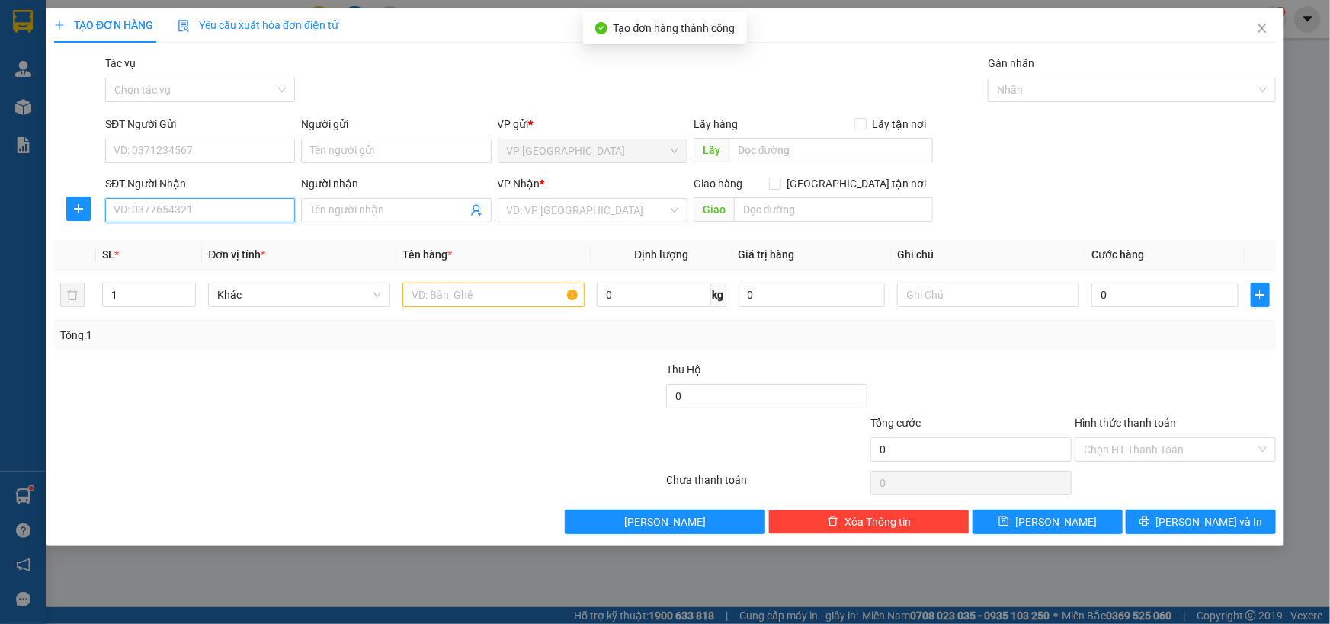
click at [249, 210] on input "SĐT Người Nhận" at bounding box center [200, 210] width 190 height 24
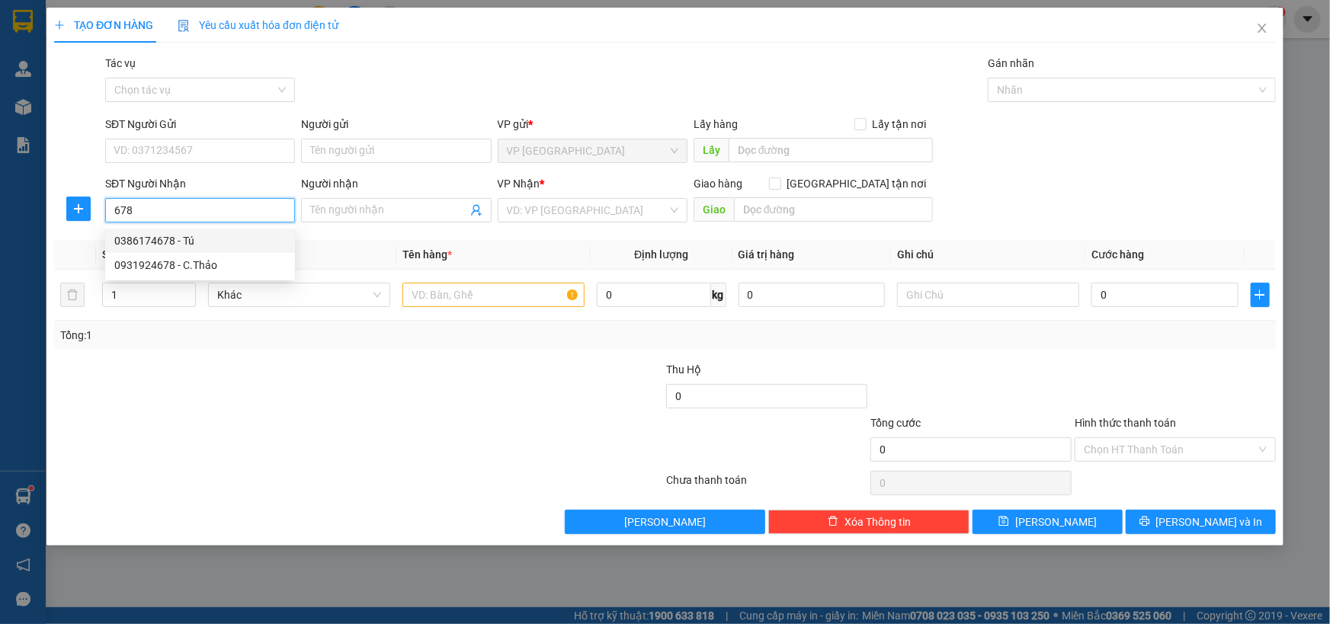
click at [220, 245] on div "0386174678 - Tú" at bounding box center [199, 240] width 171 height 17
type input "0386174678"
type input "Tú"
type input "HỒ XÁ"
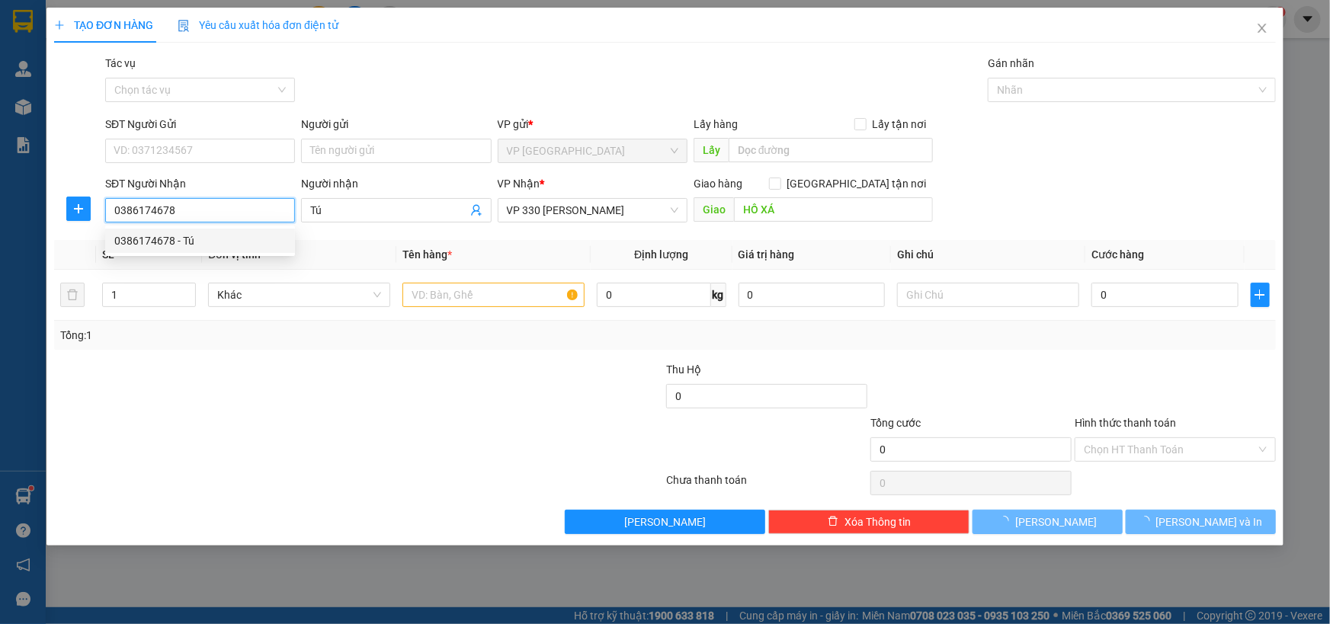
type input "200.000"
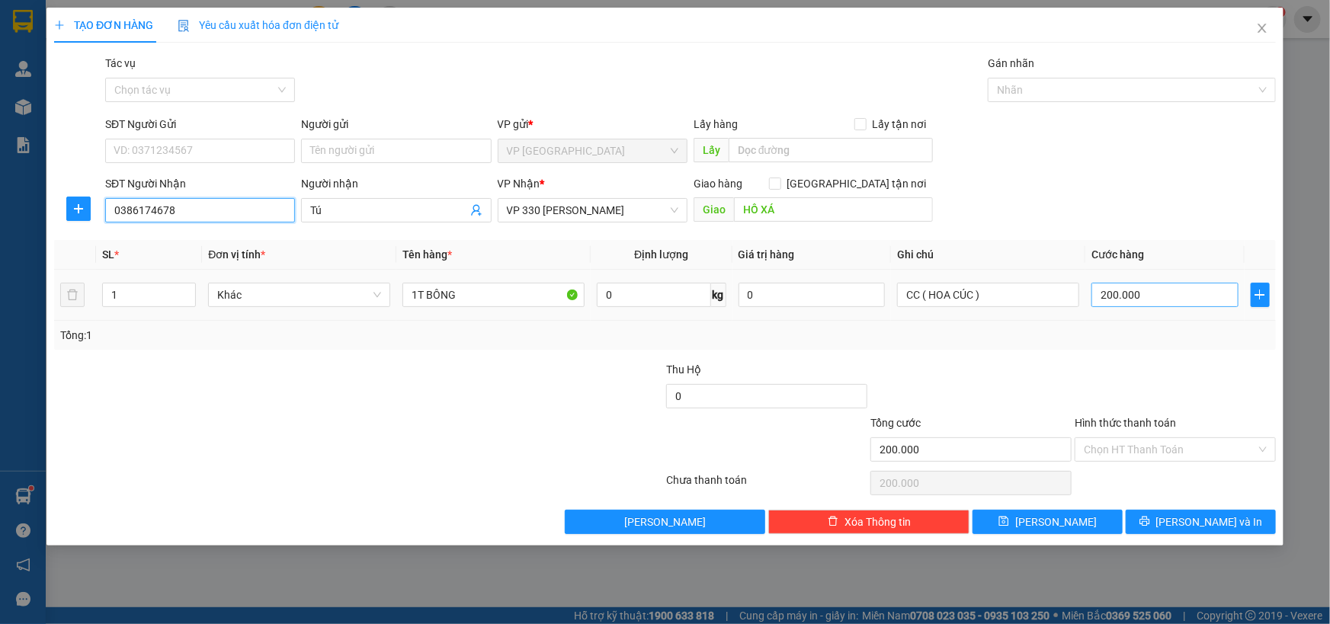
type input "0386174678"
click at [1157, 300] on input "200.000" at bounding box center [1164, 295] width 147 height 24
type input "0"
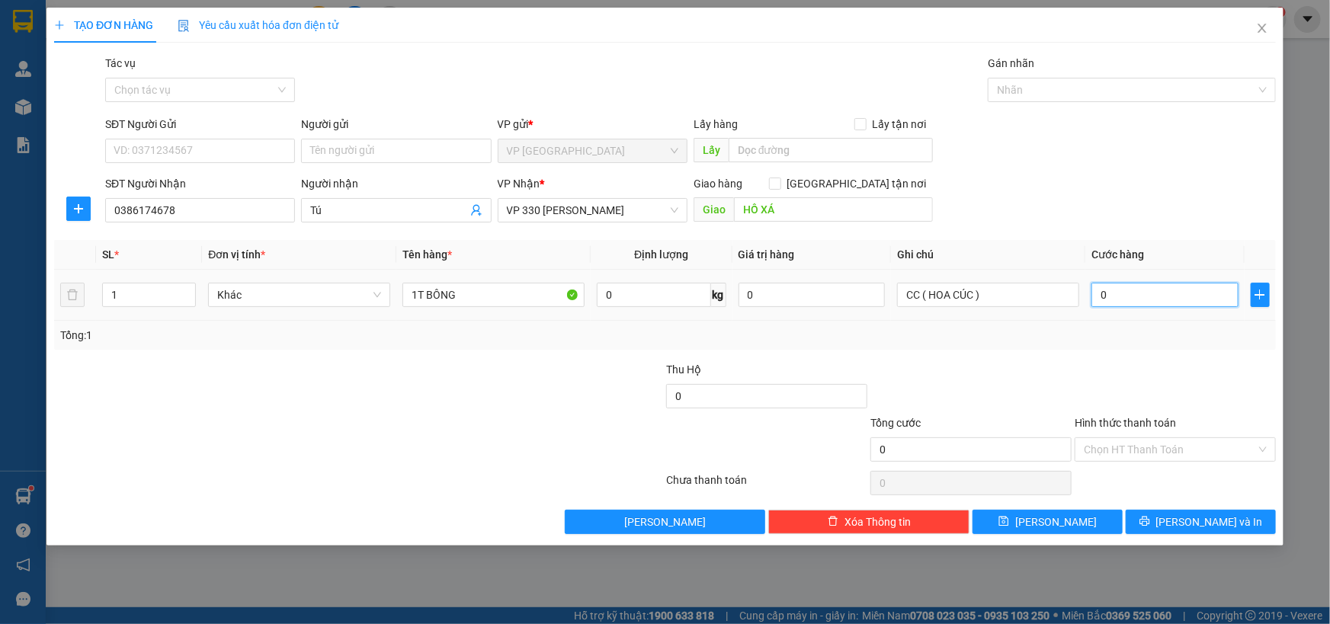
click at [1098, 293] on input "0" at bounding box center [1164, 295] width 147 height 24
type input "30"
type input "300"
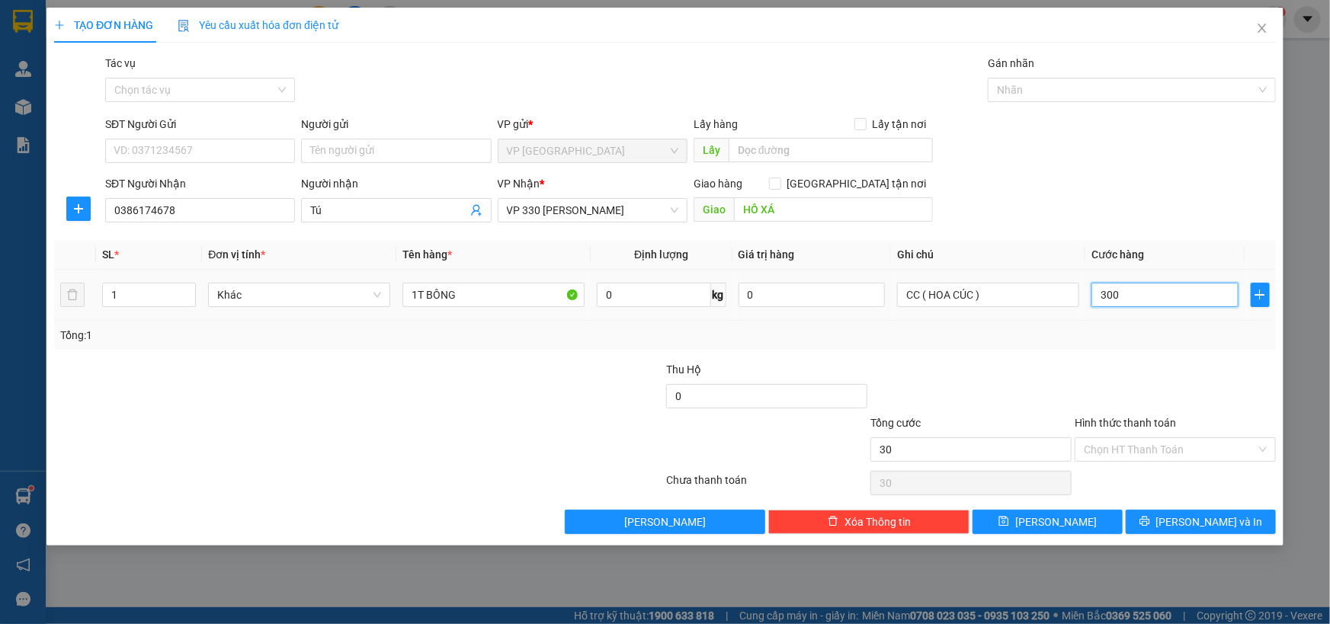
type input "300"
type input "3.000"
type input "30.000"
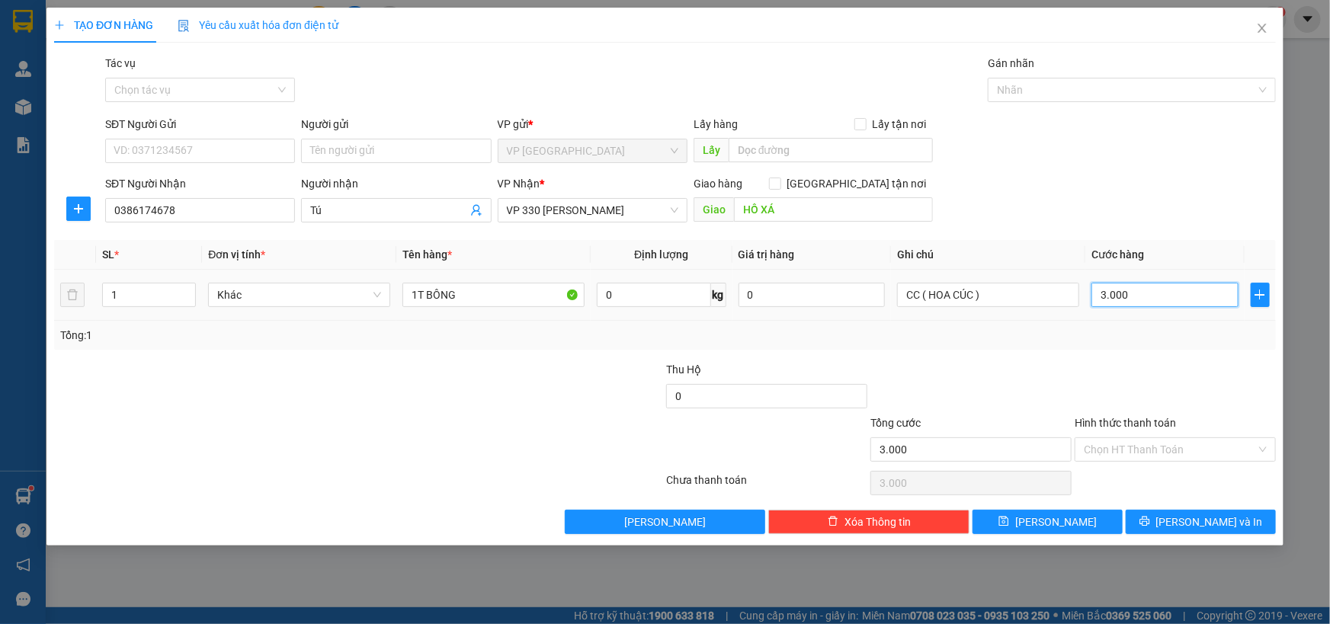
type input "30.000"
type input "300.000"
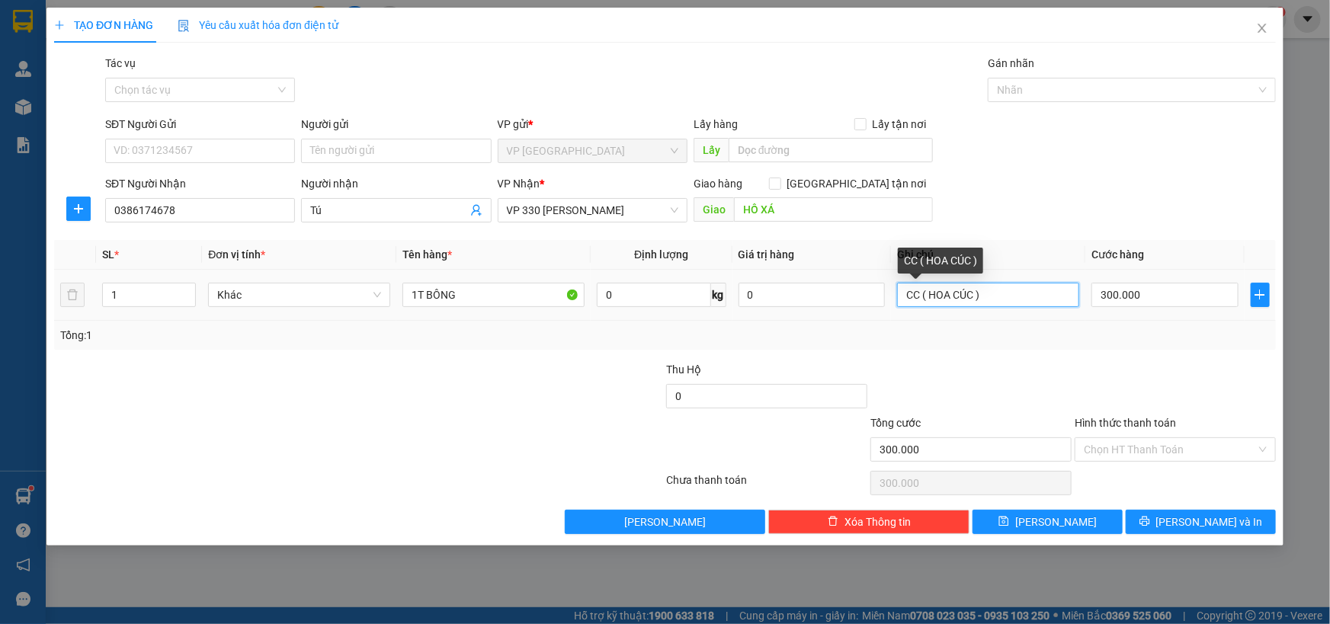
click at [976, 296] on input "CC ( HOA CÚC )" at bounding box center [988, 295] width 182 height 24
type input "CC ( HOA HỒNG )"
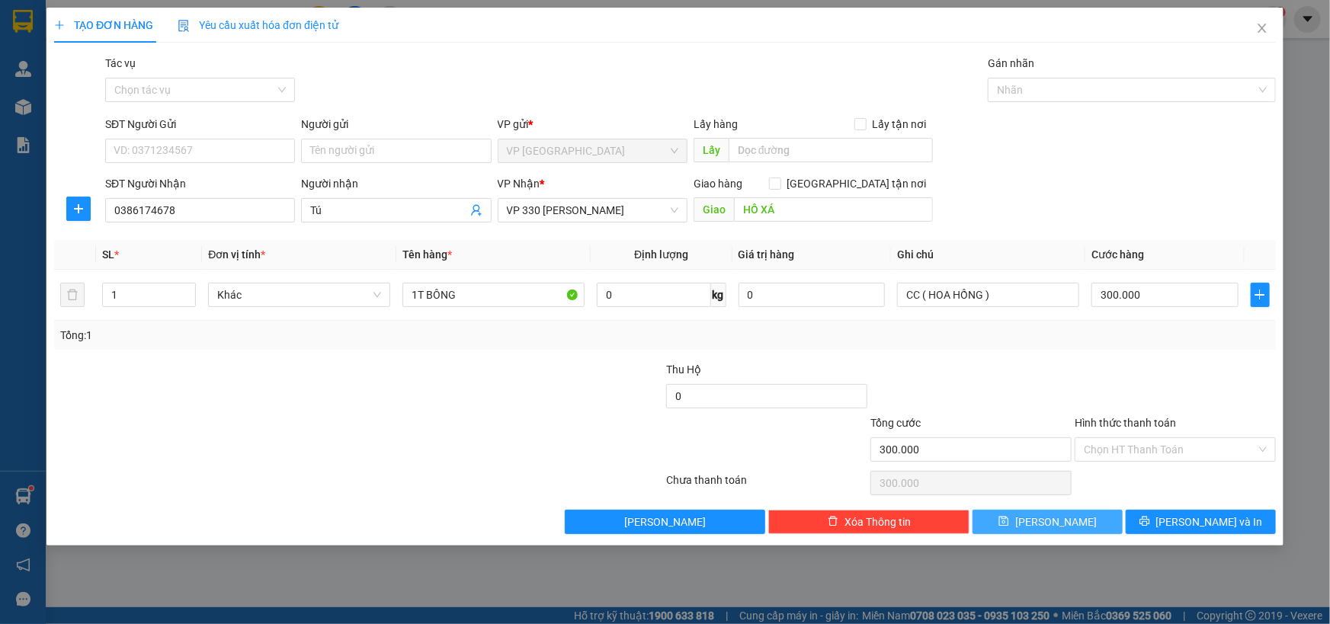
drag, startPoint x: 1025, startPoint y: 511, endPoint x: 1012, endPoint y: 525, distance: 19.4
click at [1024, 511] on button "[PERSON_NAME]" at bounding box center [1047, 522] width 150 height 24
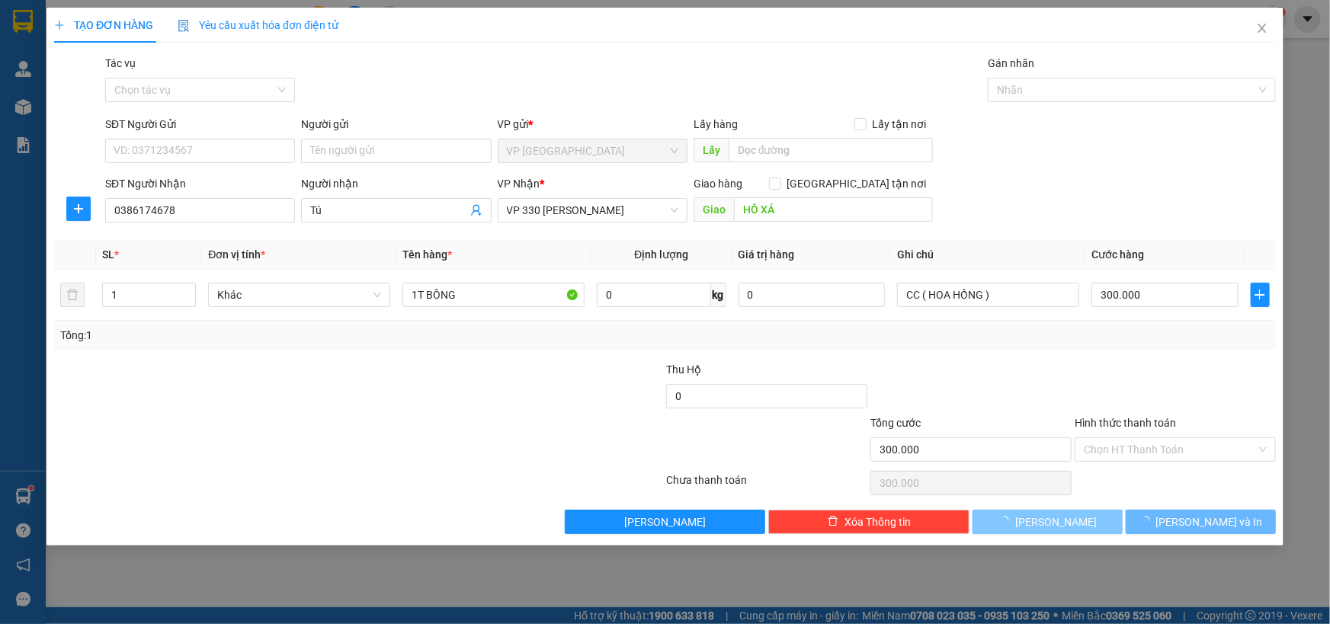
type input "0"
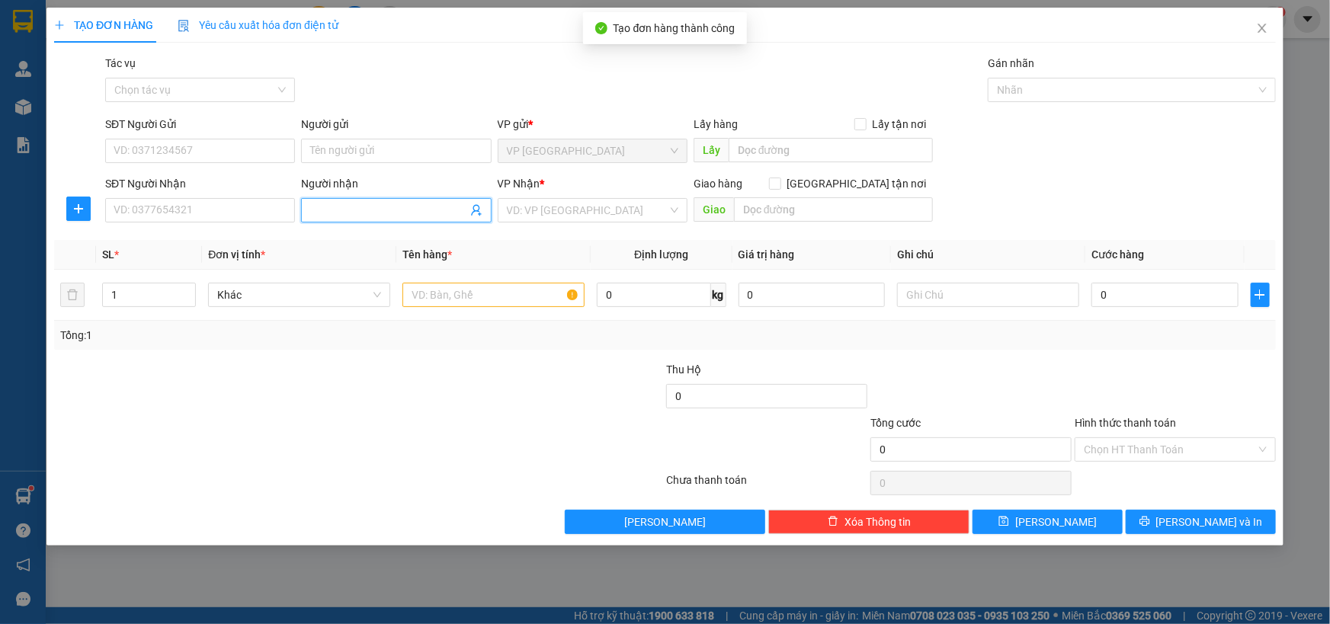
click at [333, 207] on input "Người nhận" at bounding box center [388, 210] width 156 height 17
type input "Phương"
click at [575, 206] on input "search" at bounding box center [587, 210] width 161 height 23
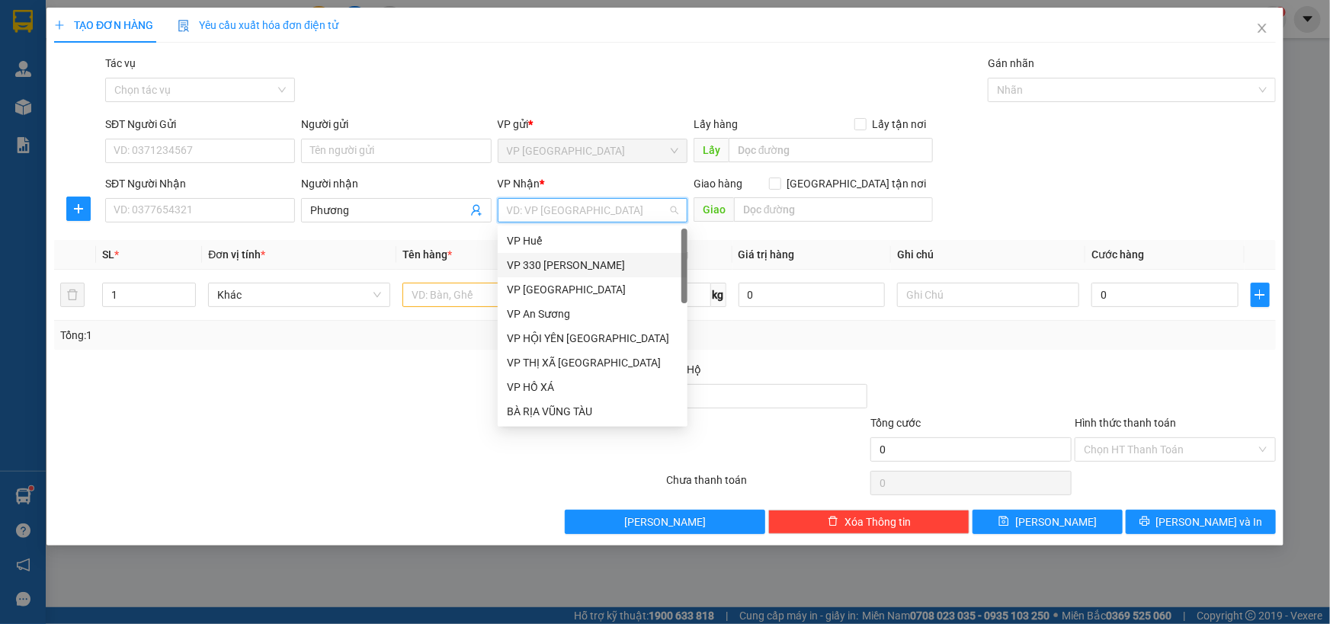
click at [575, 264] on div "VP 330 [PERSON_NAME]" at bounding box center [592, 265] width 171 height 17
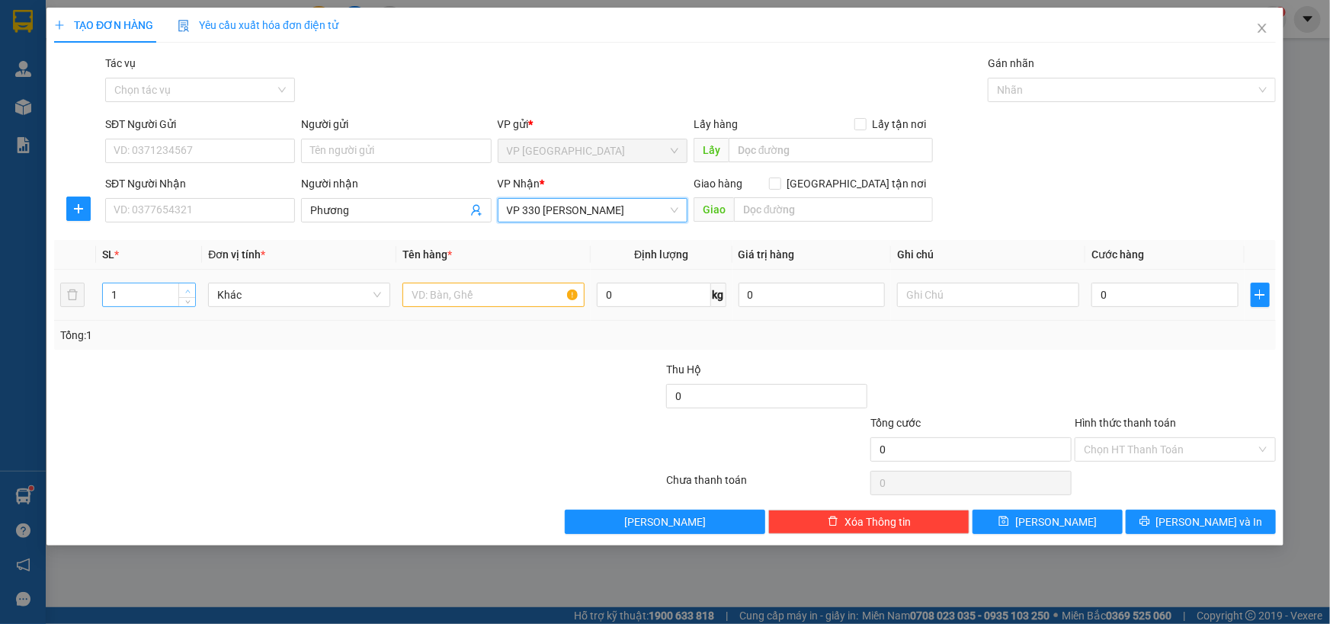
type input "2"
click at [191, 287] on span "up" at bounding box center [187, 291] width 9 height 9
click at [504, 299] on input "text" at bounding box center [493, 295] width 182 height 24
type input "1 THÙNG + 1 CỤC"
click at [909, 295] on input "text" at bounding box center [988, 295] width 182 height 24
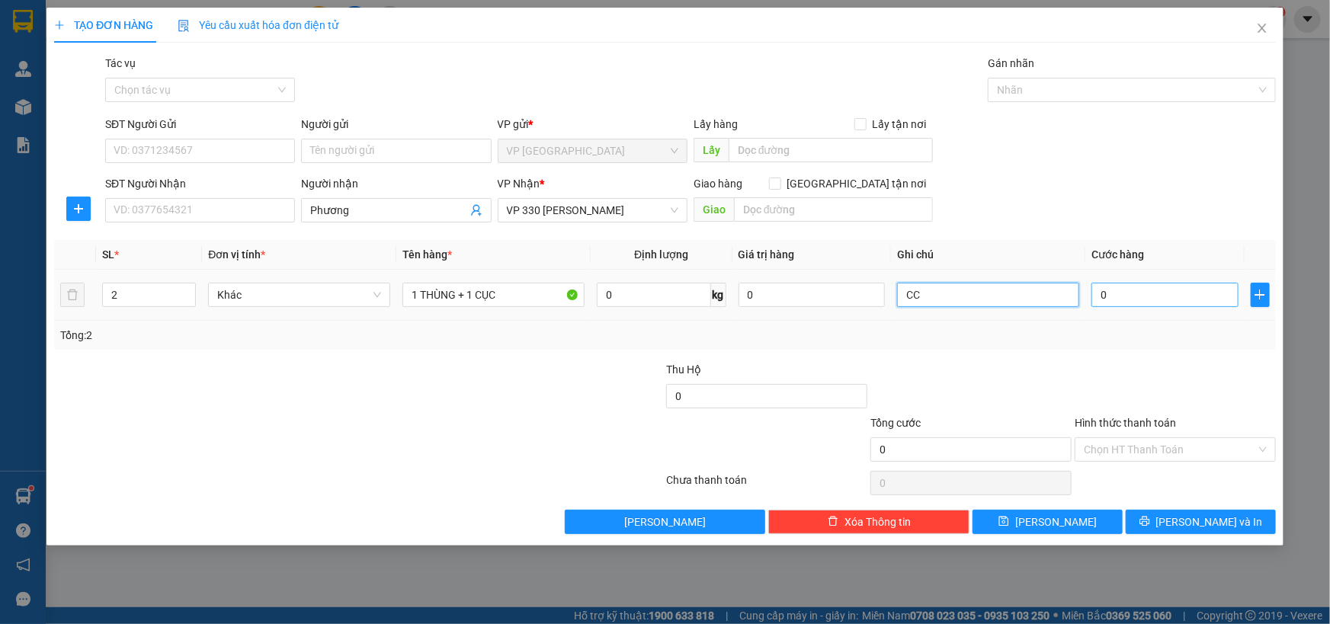
type input "CC"
click at [1218, 297] on input "0" at bounding box center [1164, 295] width 147 height 24
type input "3"
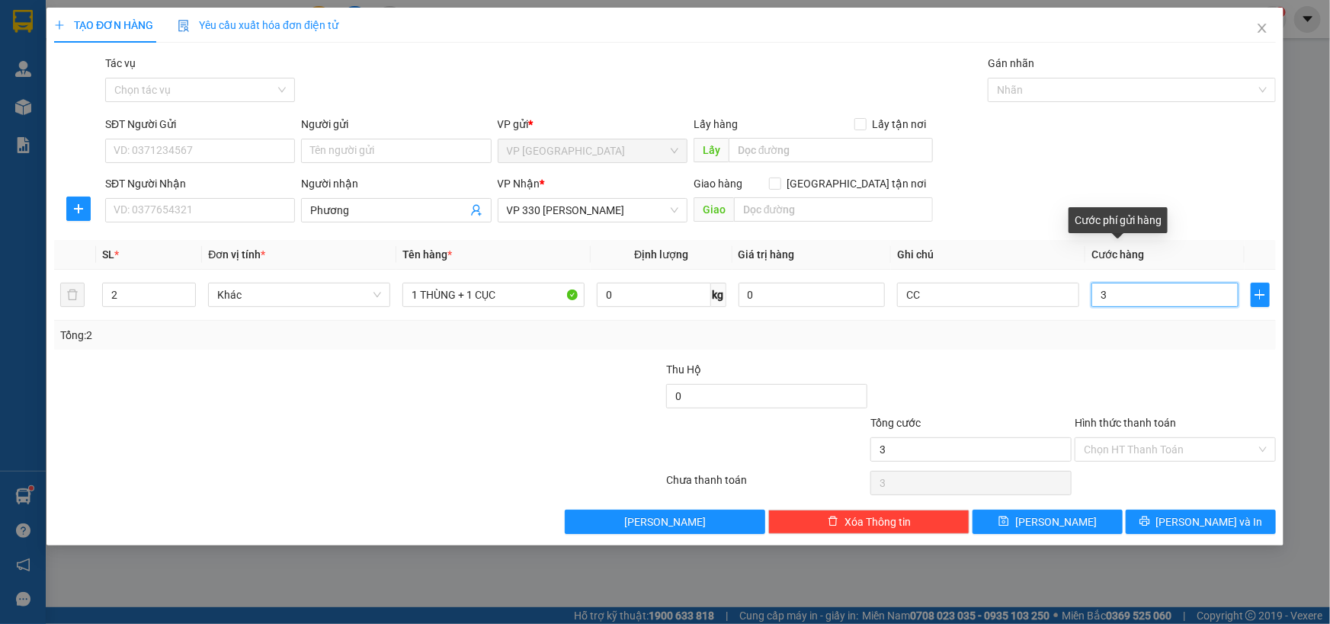
type input "35"
type input "350"
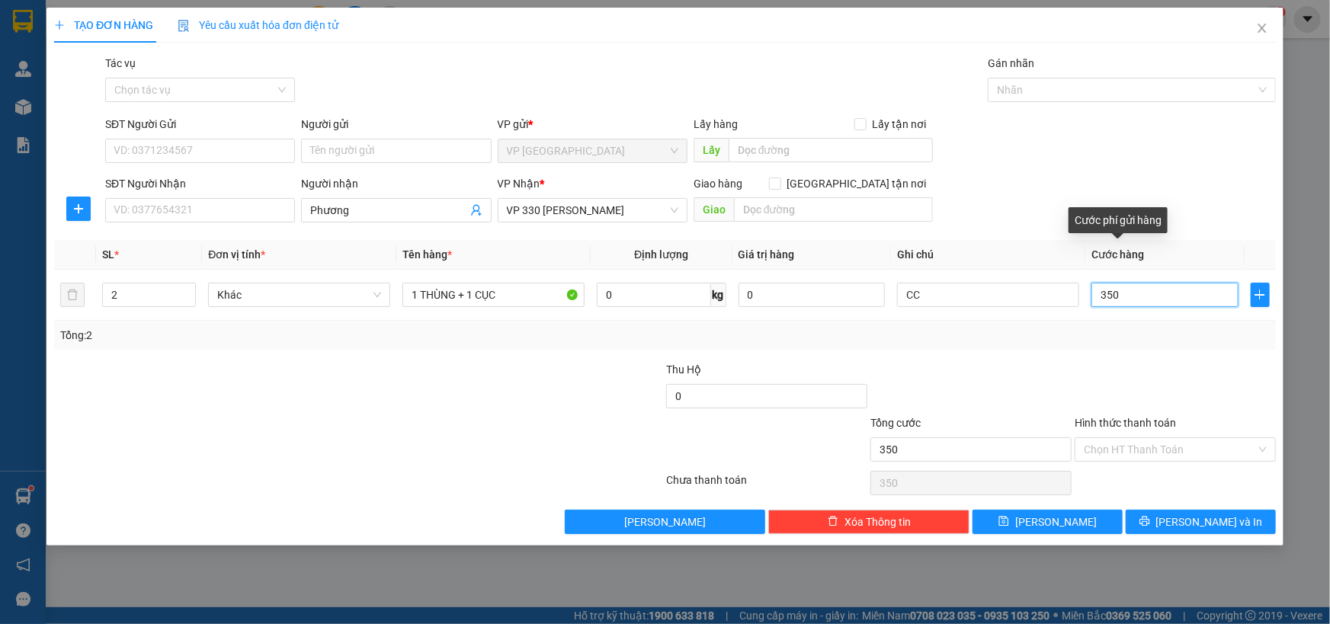
type input "3.500"
type input "35.000"
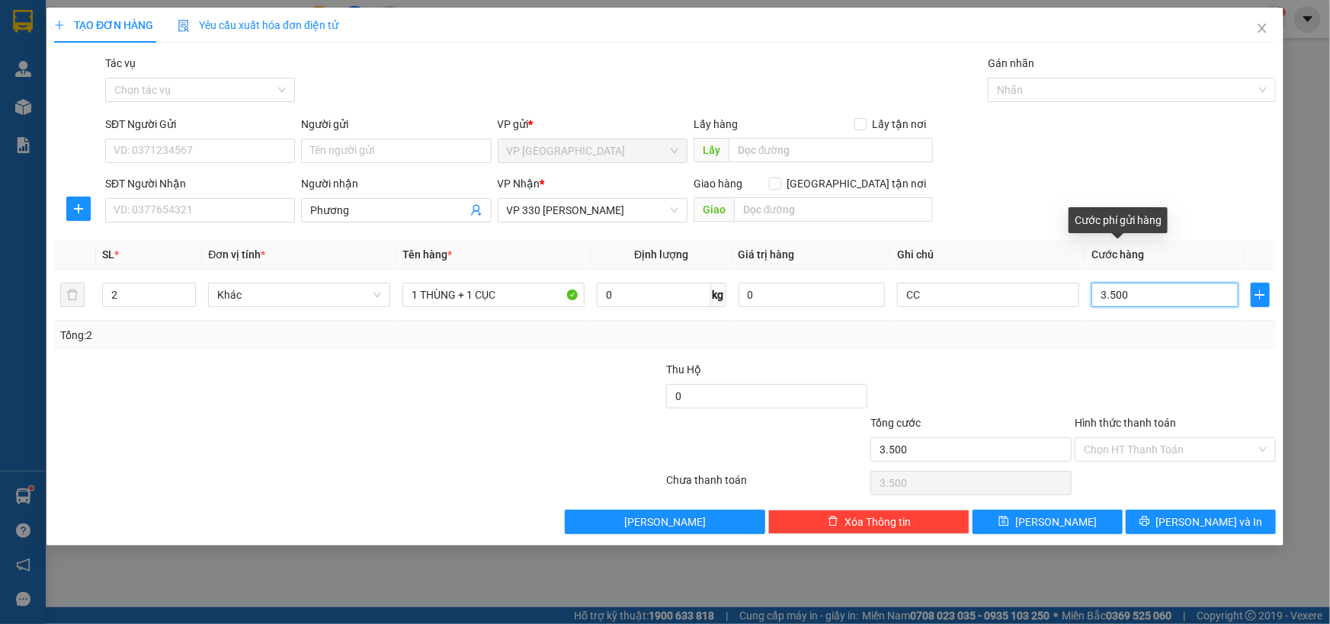
type input "35.000"
type input "350.000"
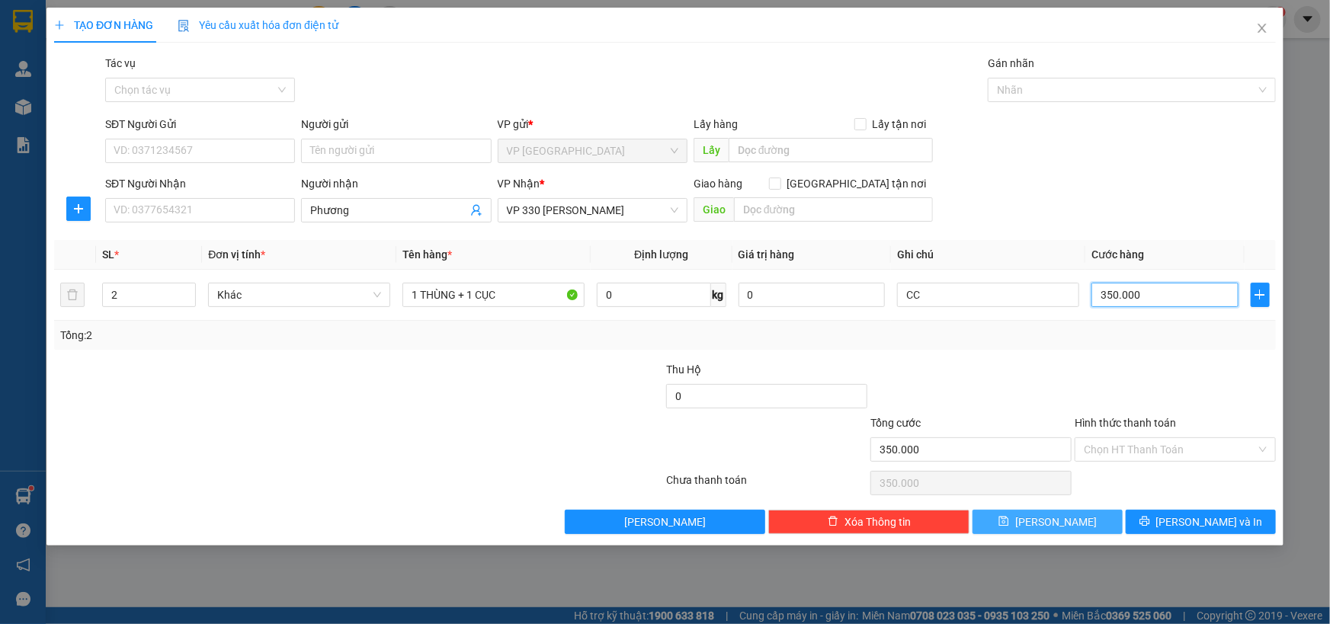
type input "350.000"
click at [1068, 527] on button "[PERSON_NAME]" at bounding box center [1047, 522] width 150 height 24
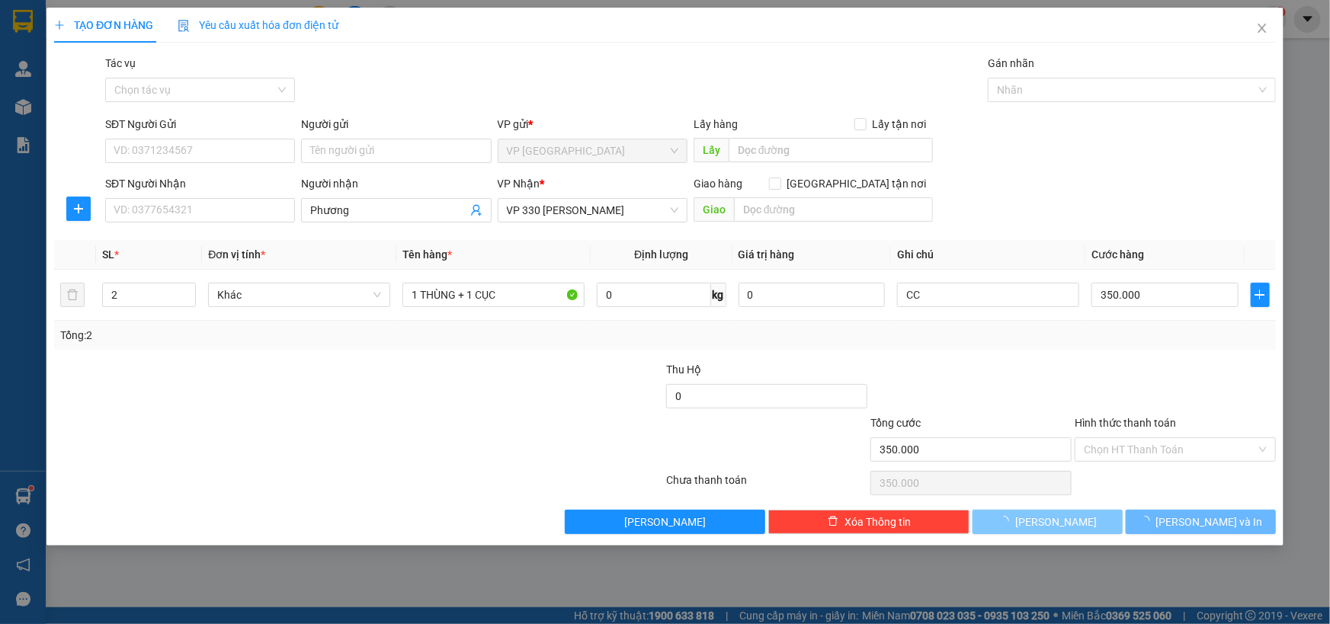
type input "0"
type input "1"
type input "0"
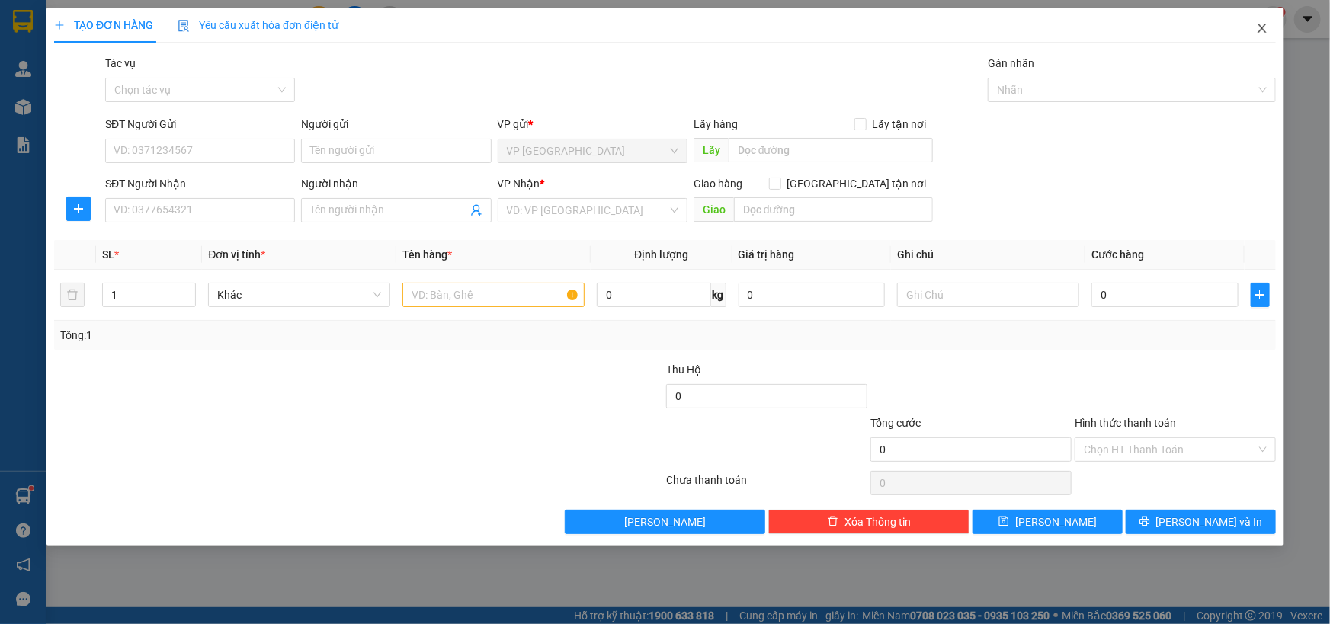
click at [1258, 30] on icon "close" at bounding box center [1262, 28] width 12 height 12
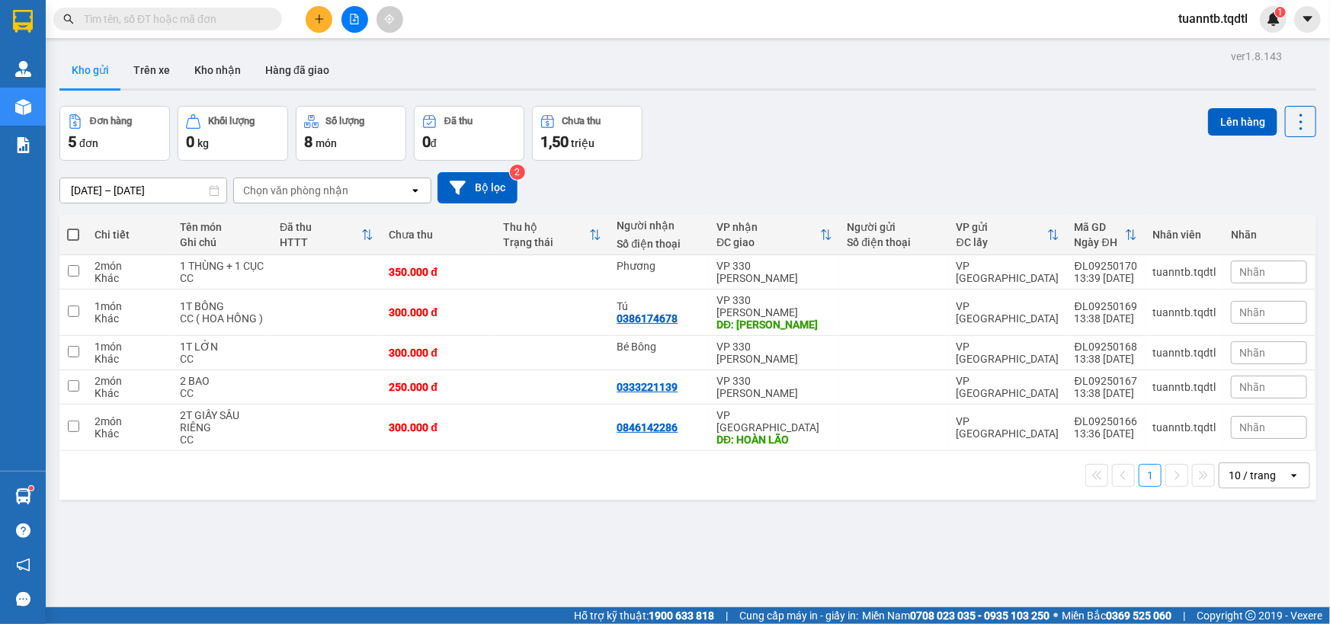
click at [348, 12] on button at bounding box center [354, 19] width 27 height 27
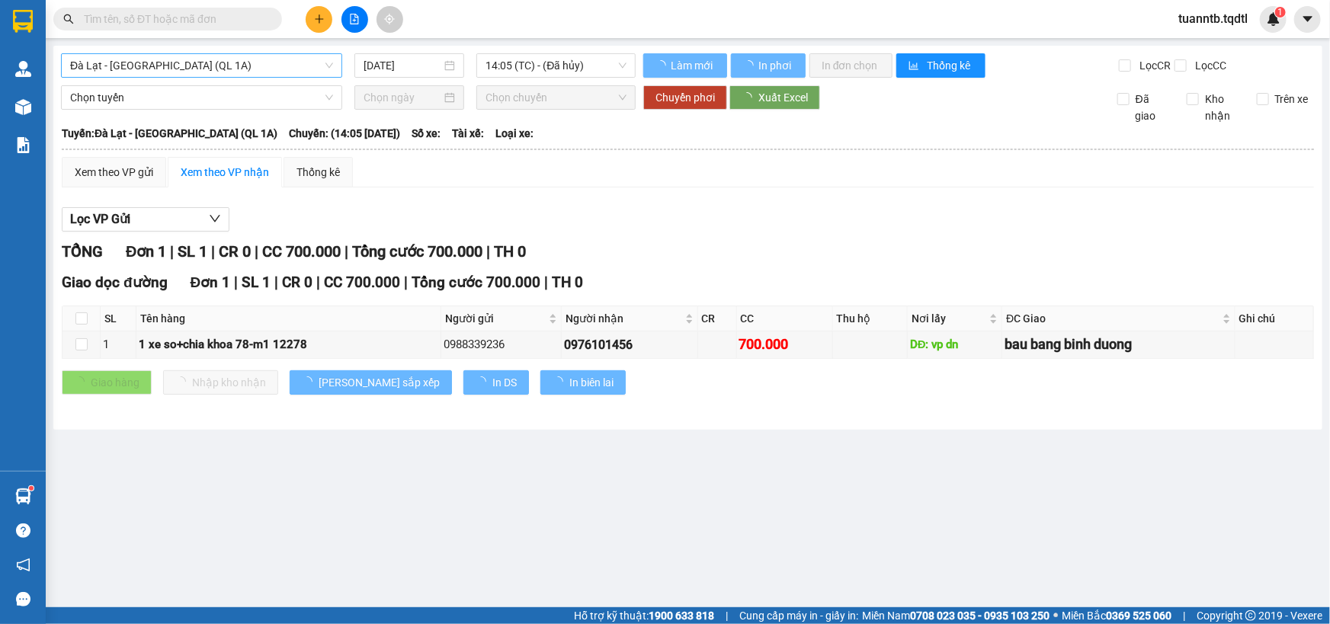
click at [226, 62] on span "Đà Lạt - [GEOGRAPHIC_DATA] (QL 1A)" at bounding box center [201, 65] width 263 height 23
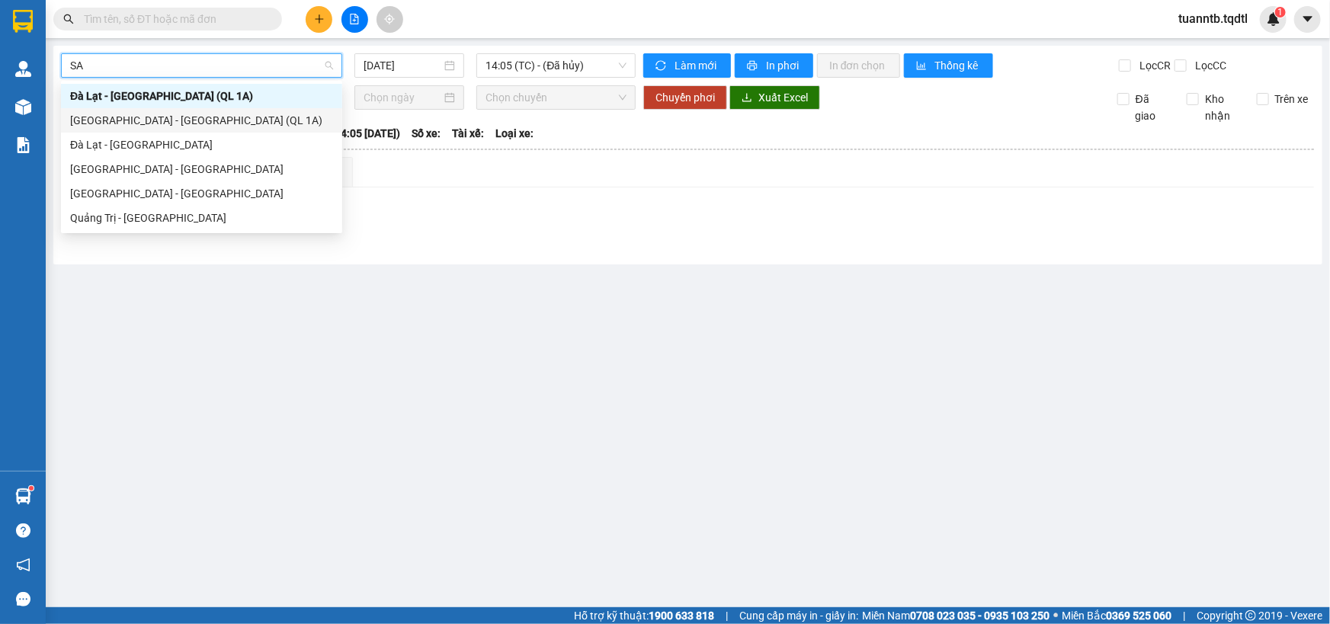
type input "SAI"
click at [165, 166] on div "[GEOGRAPHIC_DATA] - [GEOGRAPHIC_DATA]" at bounding box center [201, 169] width 263 height 17
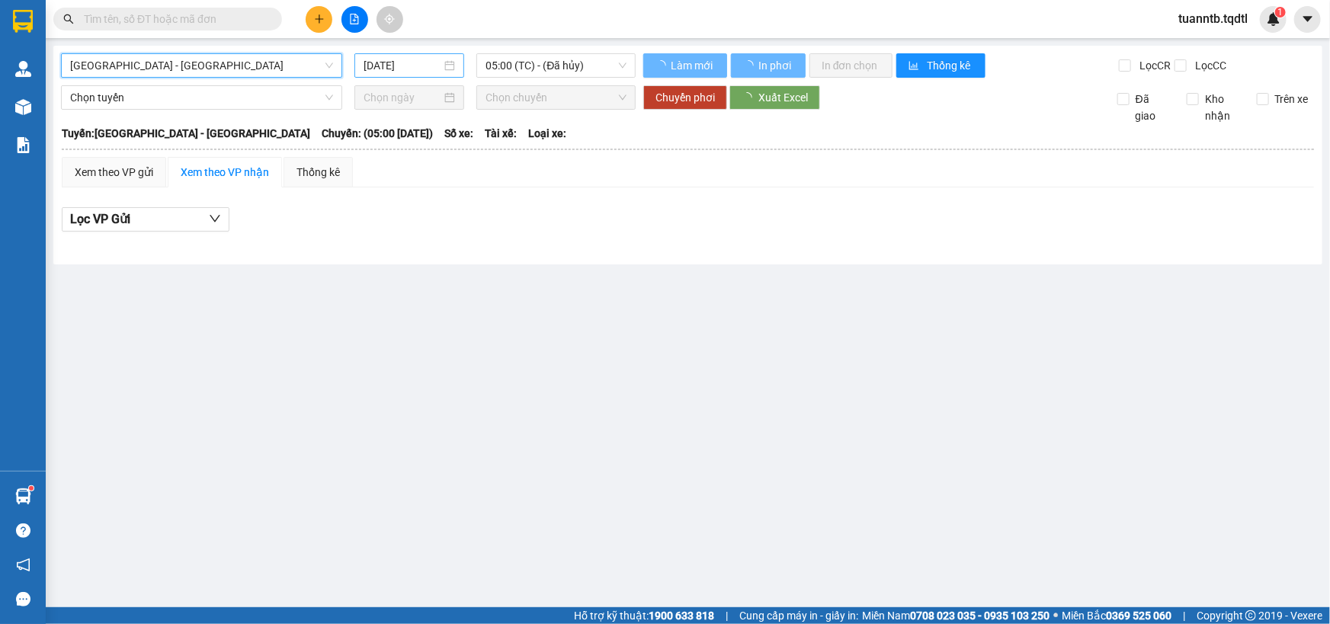
click at [387, 57] on input "[DATE]" at bounding box center [403, 65] width 78 height 17
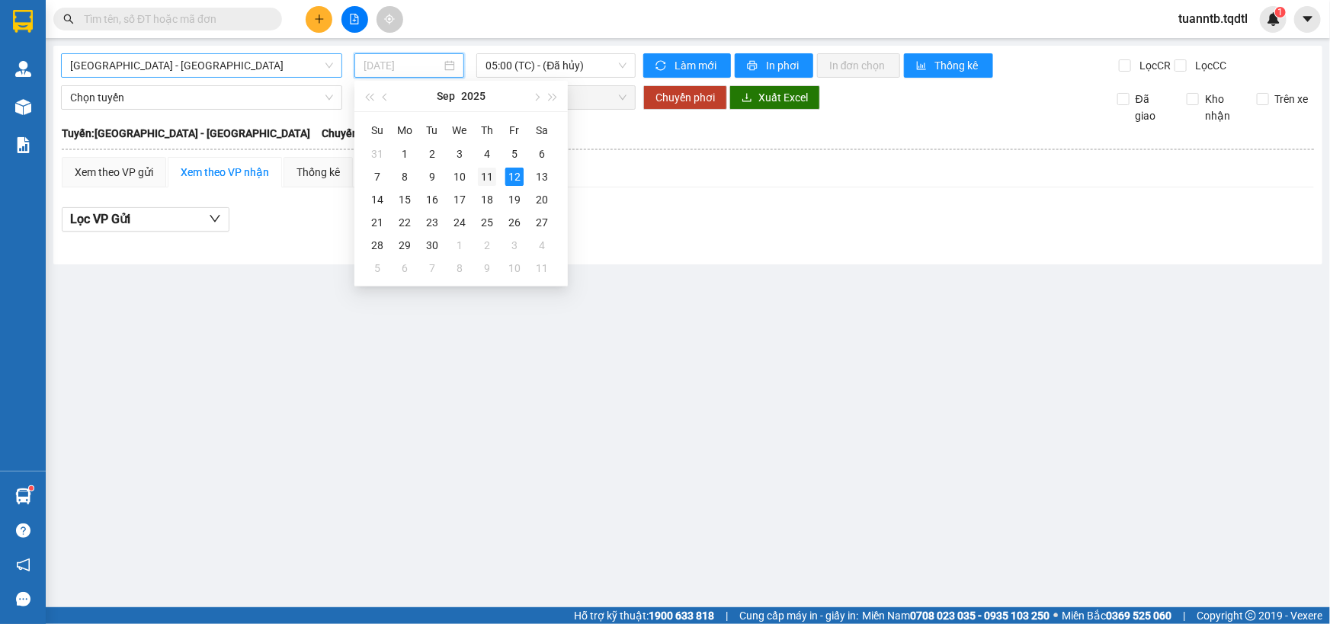
click at [487, 176] on div "11" at bounding box center [487, 177] width 18 height 18
type input "[DATE]"
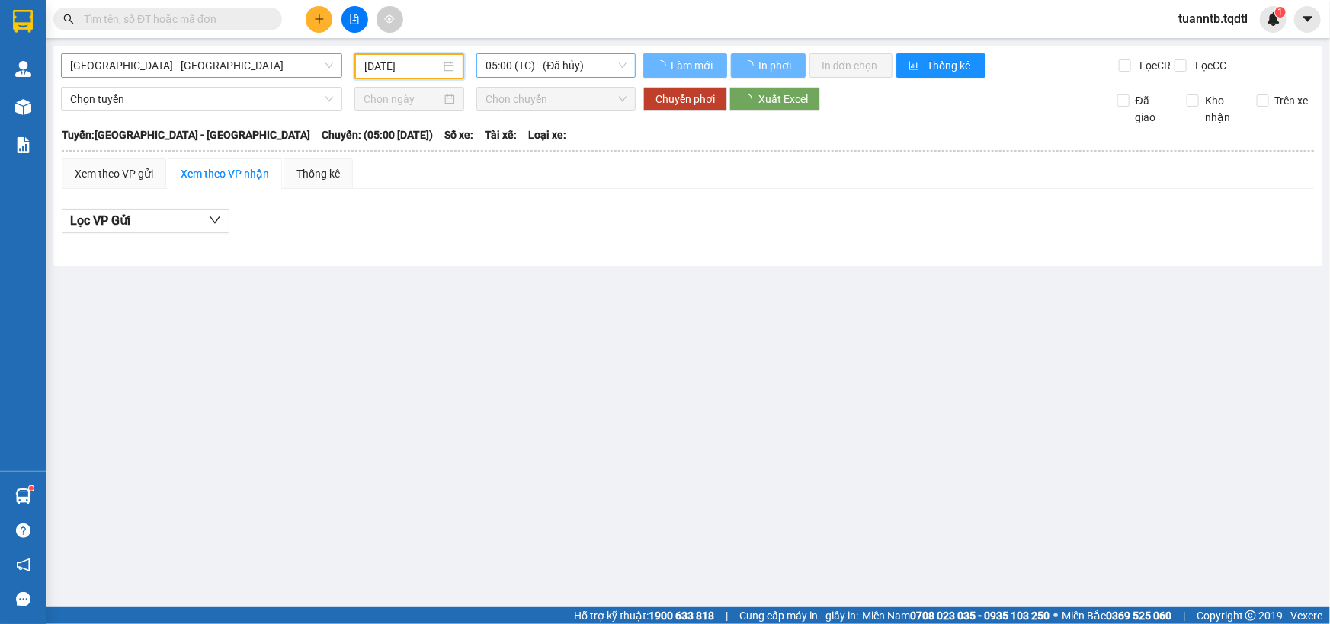
click at [577, 77] on div "05:00 (TC) - (Đã hủy)" at bounding box center [555, 65] width 159 height 24
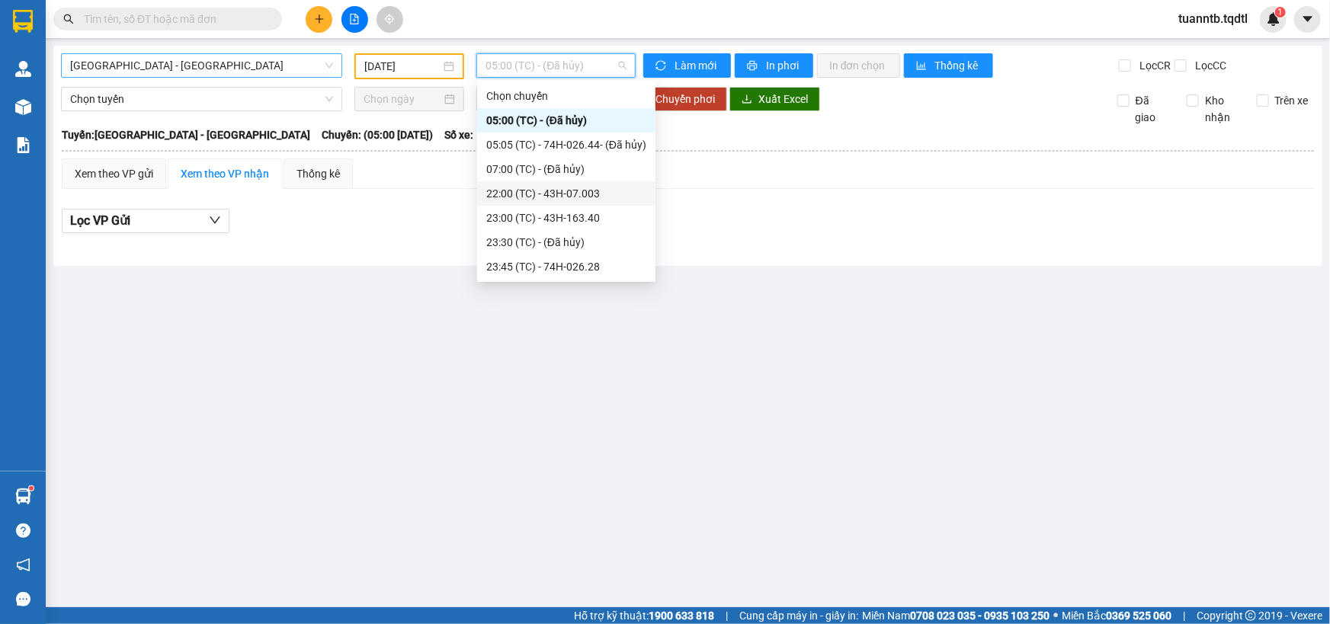
click at [594, 190] on div "22:00 (TC) - 43H-07.003" at bounding box center [566, 193] width 160 height 17
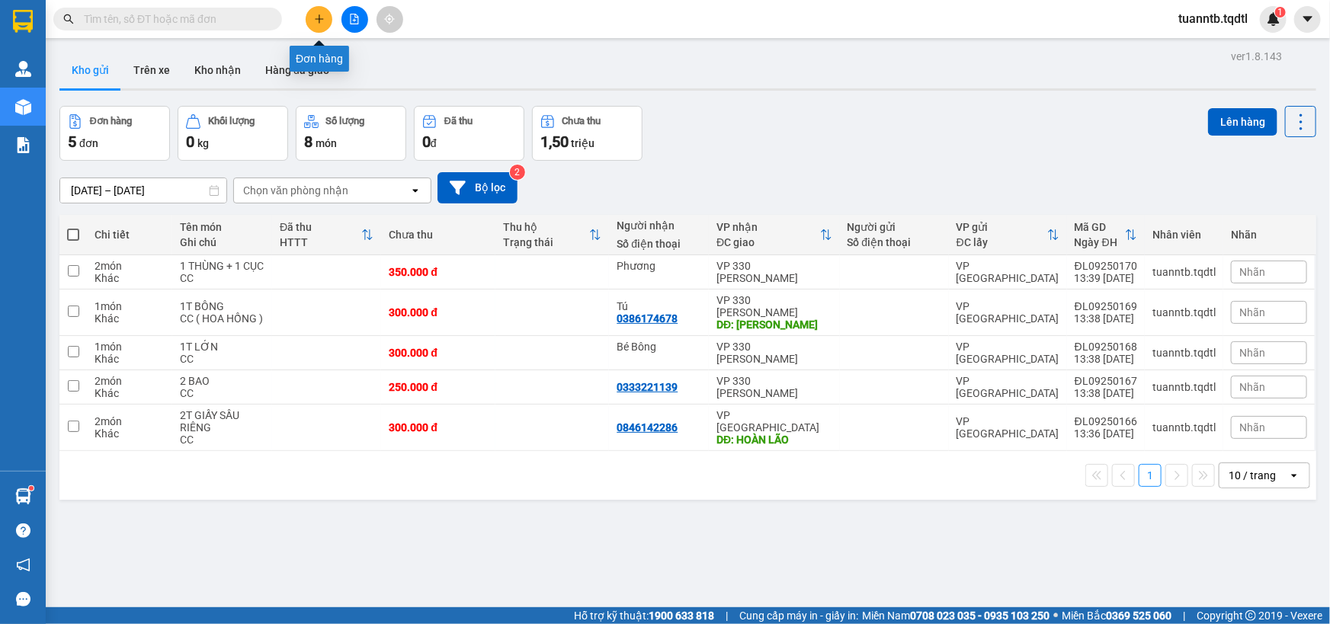
click at [316, 23] on icon "plus" at bounding box center [319, 19] width 11 height 11
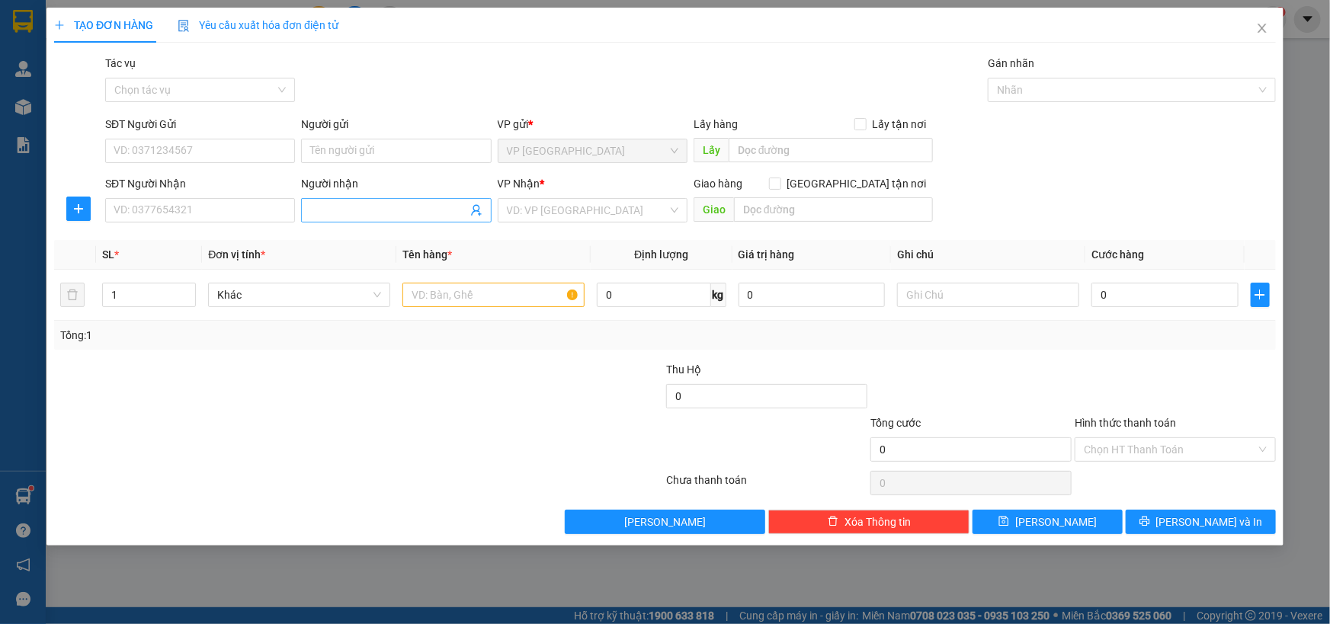
click at [358, 211] on input "Người nhận" at bounding box center [388, 210] width 156 height 17
type input "Chiên"
click at [528, 204] on input "search" at bounding box center [587, 210] width 161 height 23
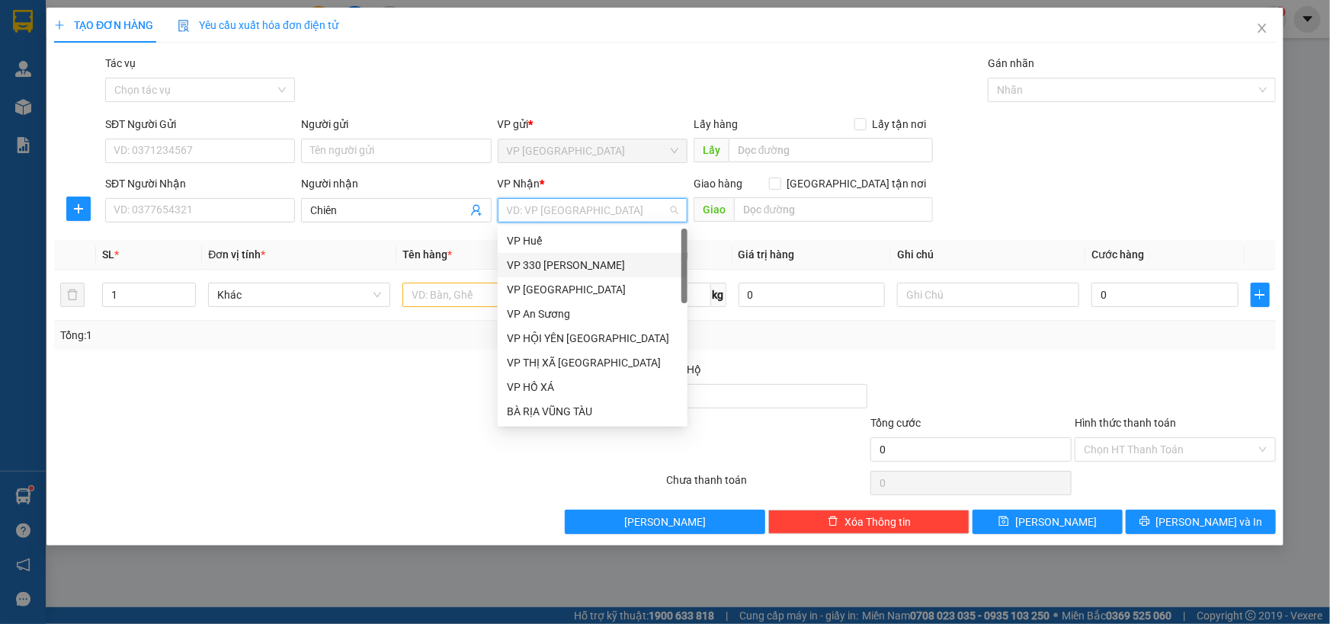
click at [561, 265] on div "VP 330 [PERSON_NAME]" at bounding box center [592, 265] width 171 height 17
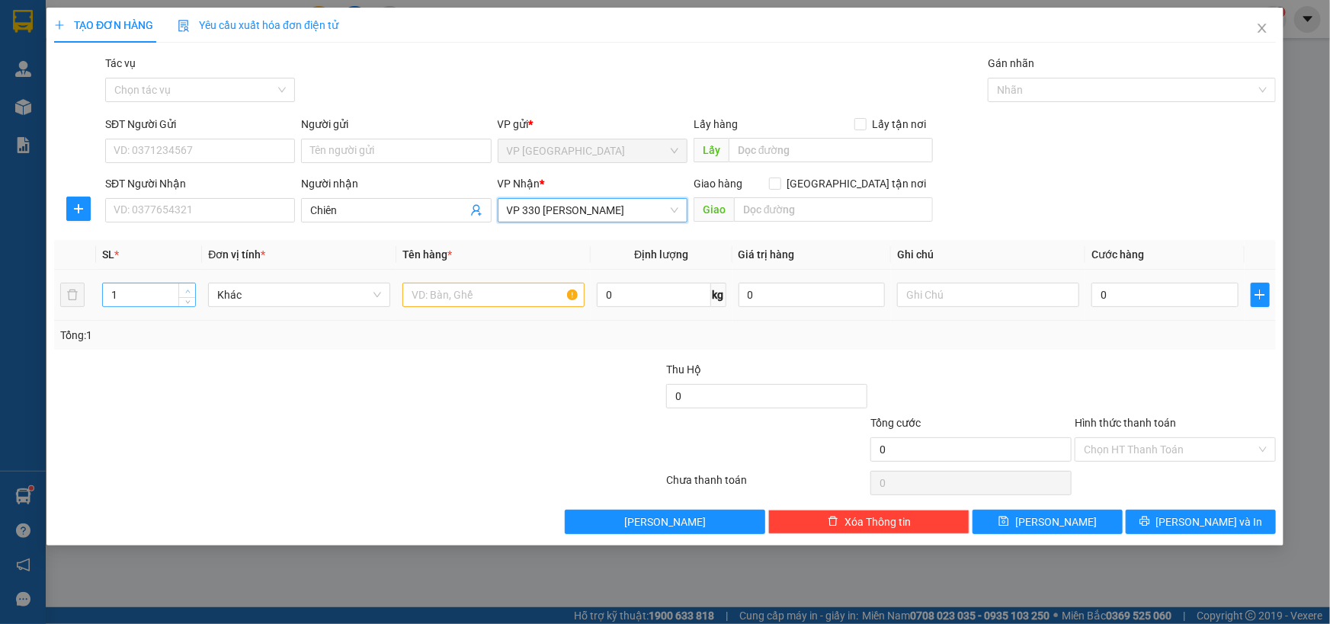
type input "2"
click at [187, 289] on icon "up" at bounding box center [187, 291] width 5 height 5
click at [533, 300] on input "text" at bounding box center [493, 295] width 182 height 24
type input "2T BÔNG"
click at [1035, 295] on input "text" at bounding box center [988, 295] width 182 height 24
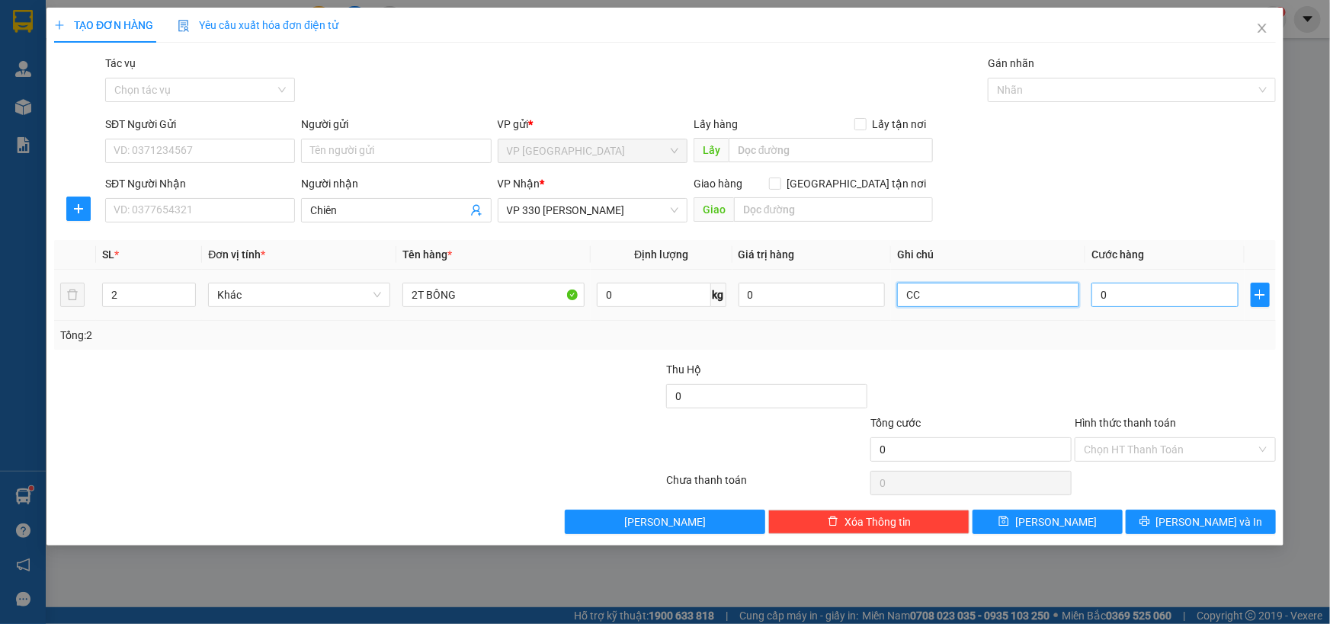
type input "CC"
click at [1120, 289] on input "0" at bounding box center [1164, 295] width 147 height 24
type input "2"
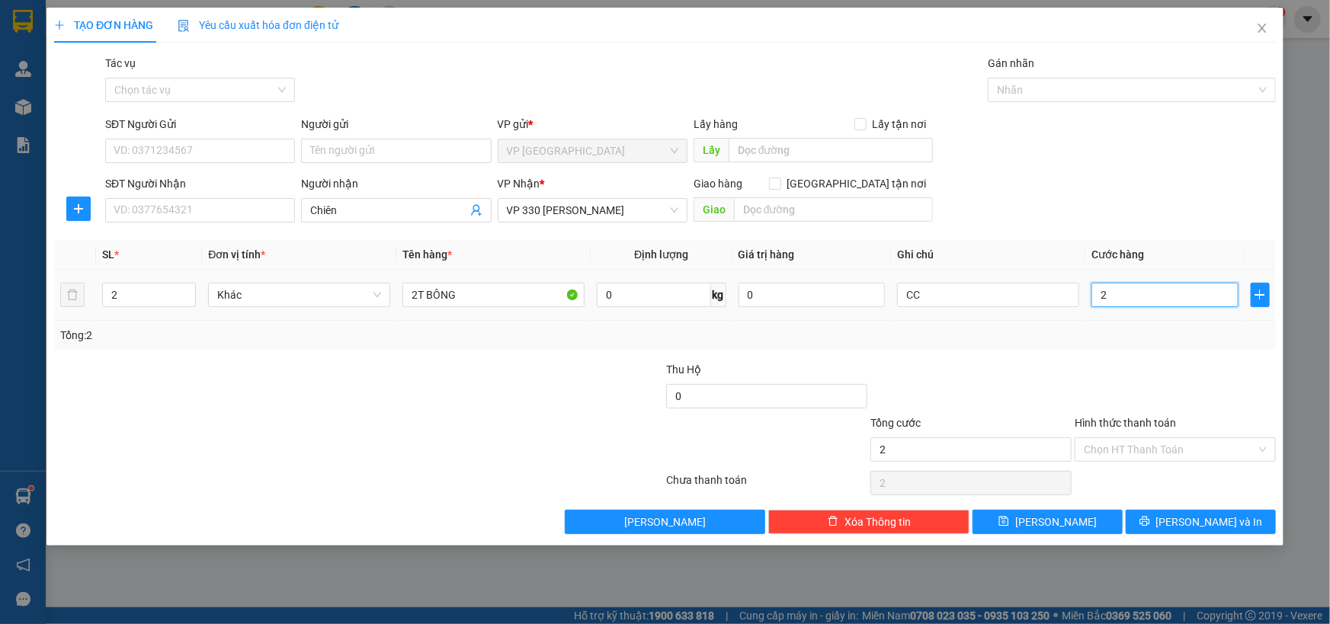
type input "0"
click at [1100, 296] on input "0" at bounding box center [1164, 295] width 147 height 24
type input "40"
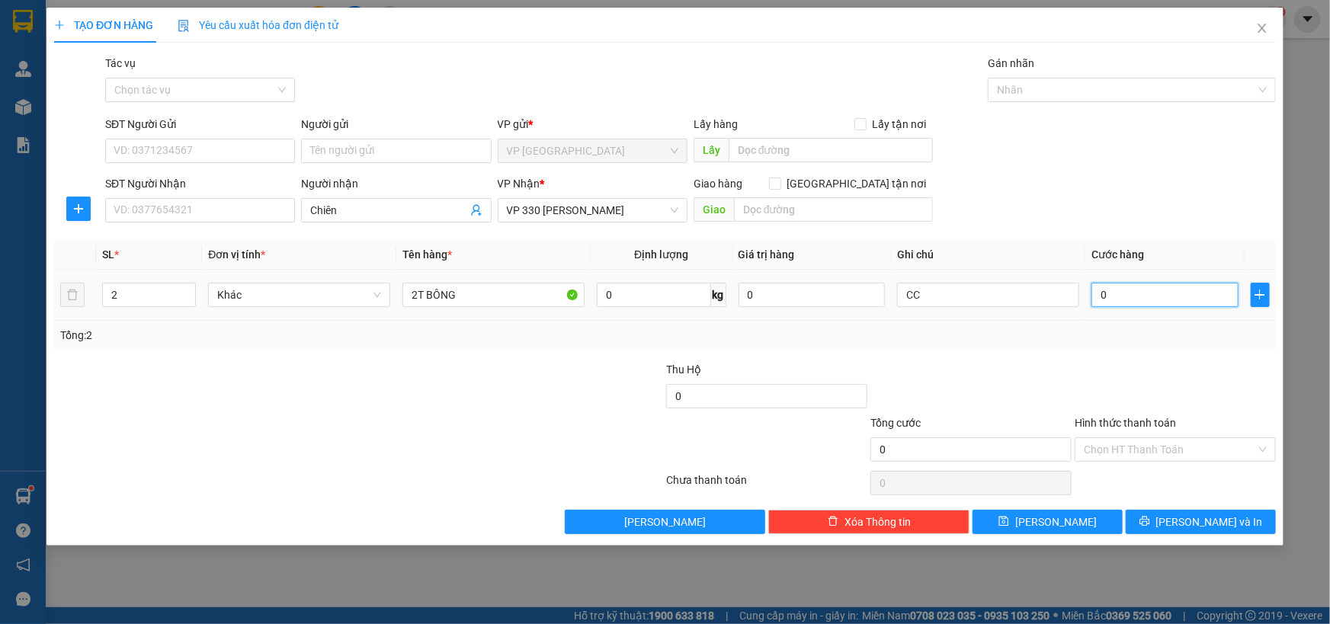
type input "40"
type input "400"
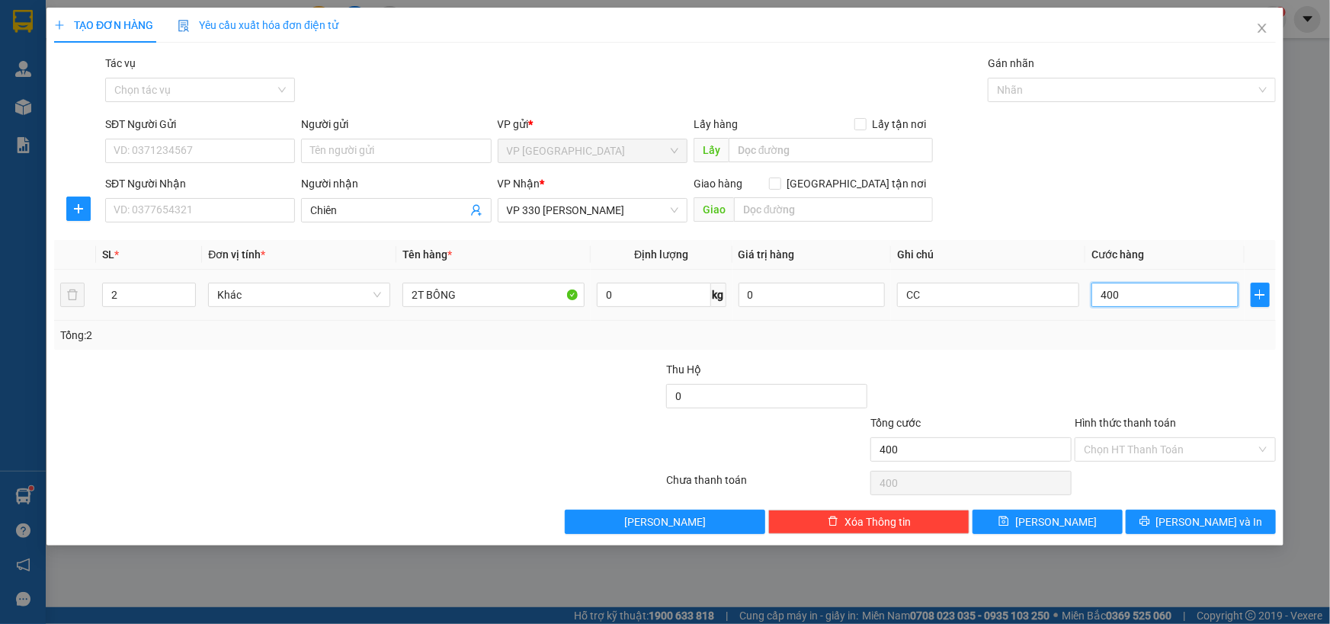
type input "4.000"
type input "40.000"
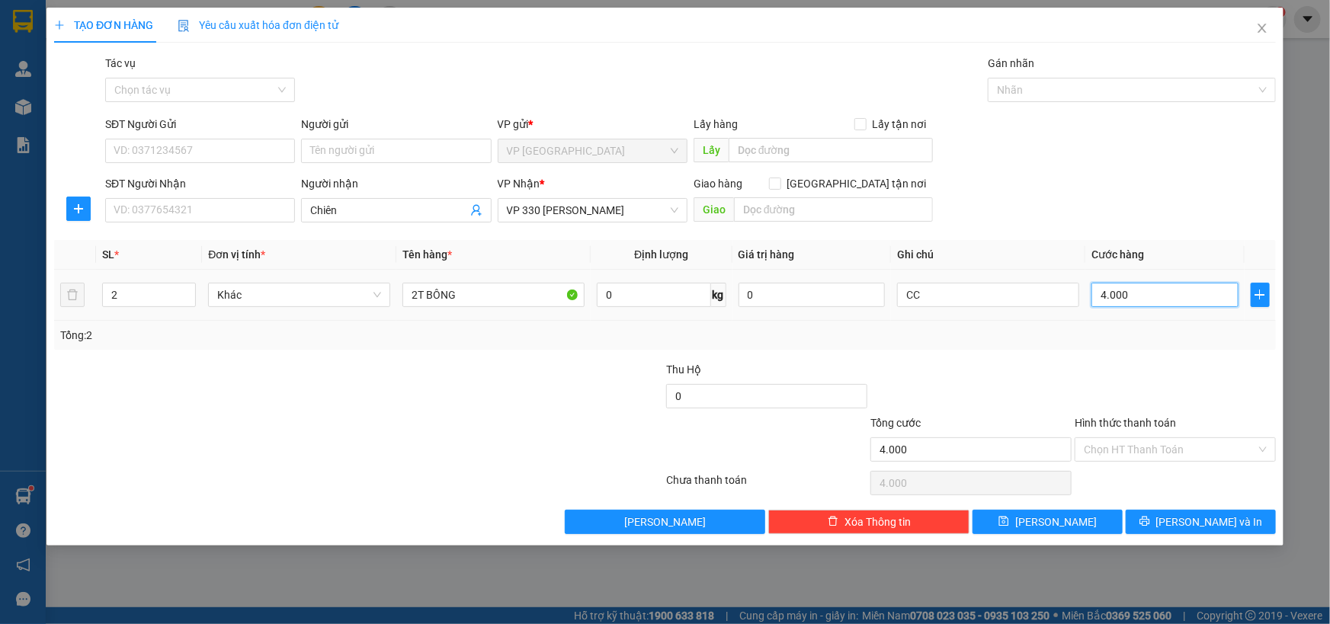
type input "40.000"
type input "400.000"
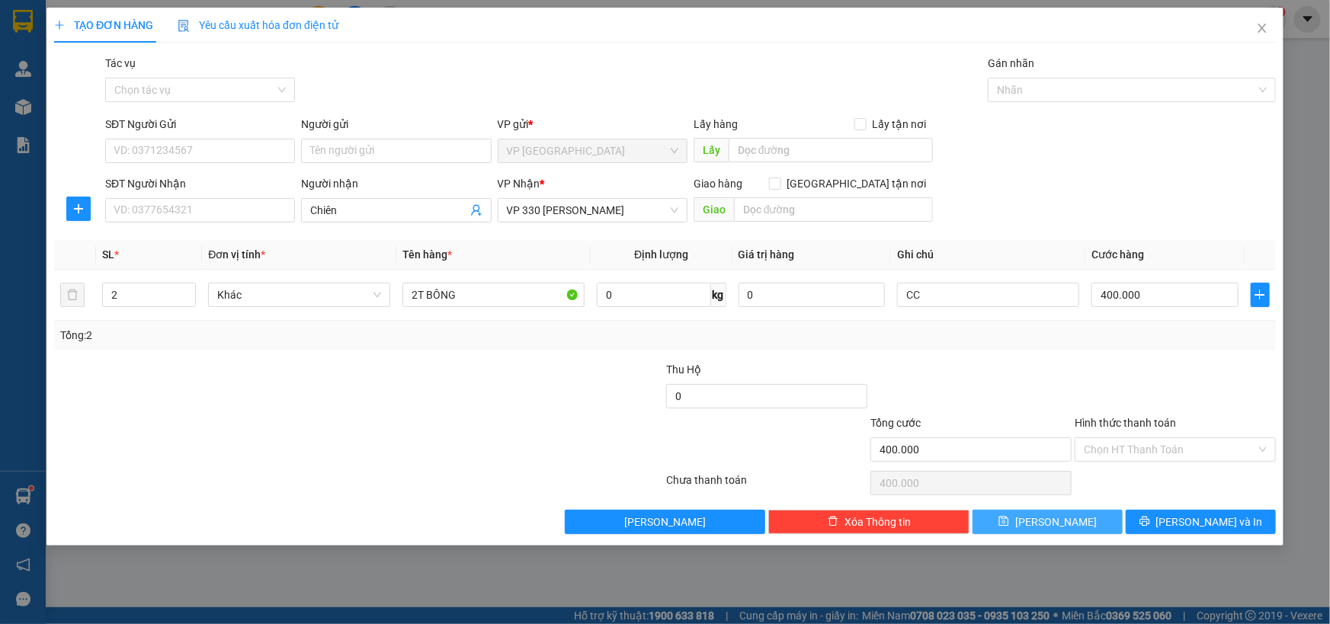
click at [1046, 525] on button "[PERSON_NAME]" at bounding box center [1047, 522] width 150 height 24
type input "1"
type input "0"
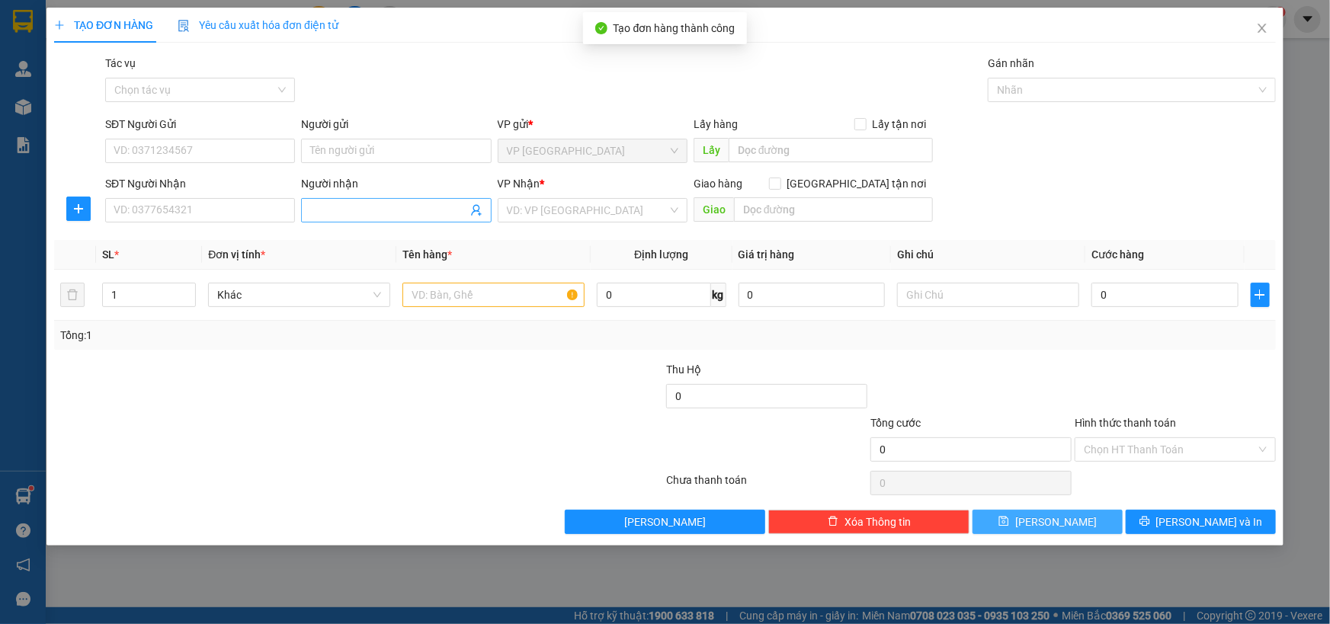
click at [436, 212] on input "Người nhận" at bounding box center [388, 210] width 156 height 17
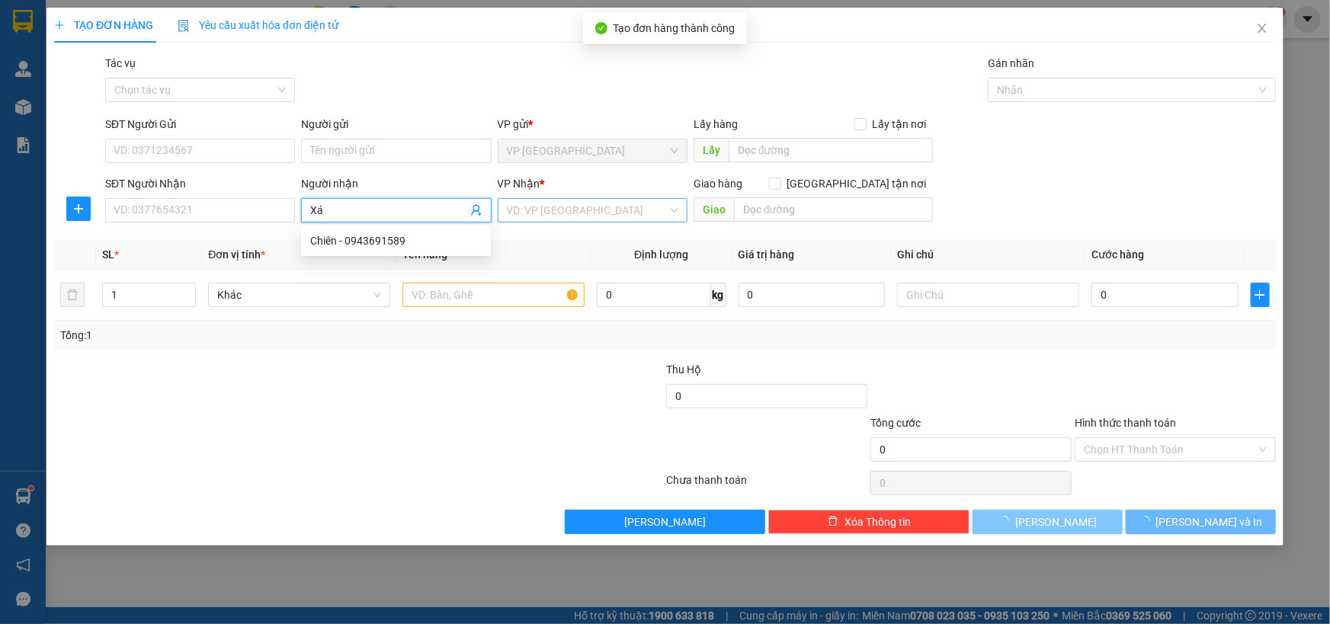
type input "Xá"
click at [624, 213] on input "search" at bounding box center [587, 210] width 161 height 23
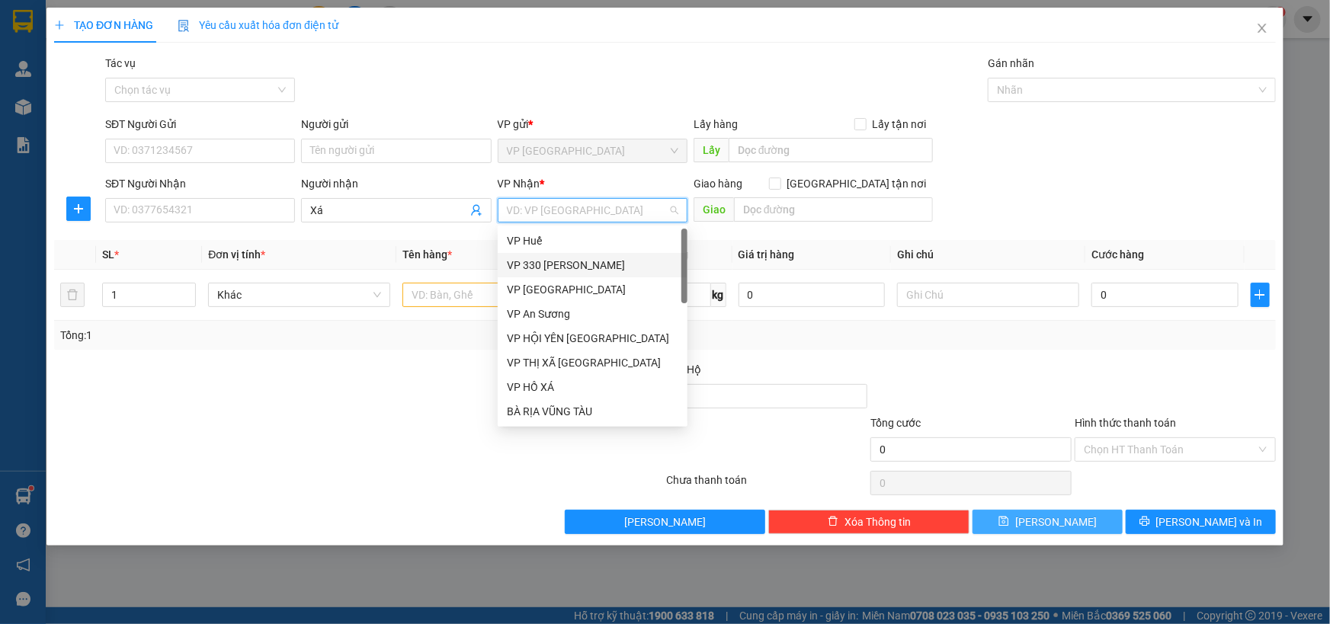
click at [533, 268] on div "VP 330 [PERSON_NAME]" at bounding box center [592, 265] width 171 height 17
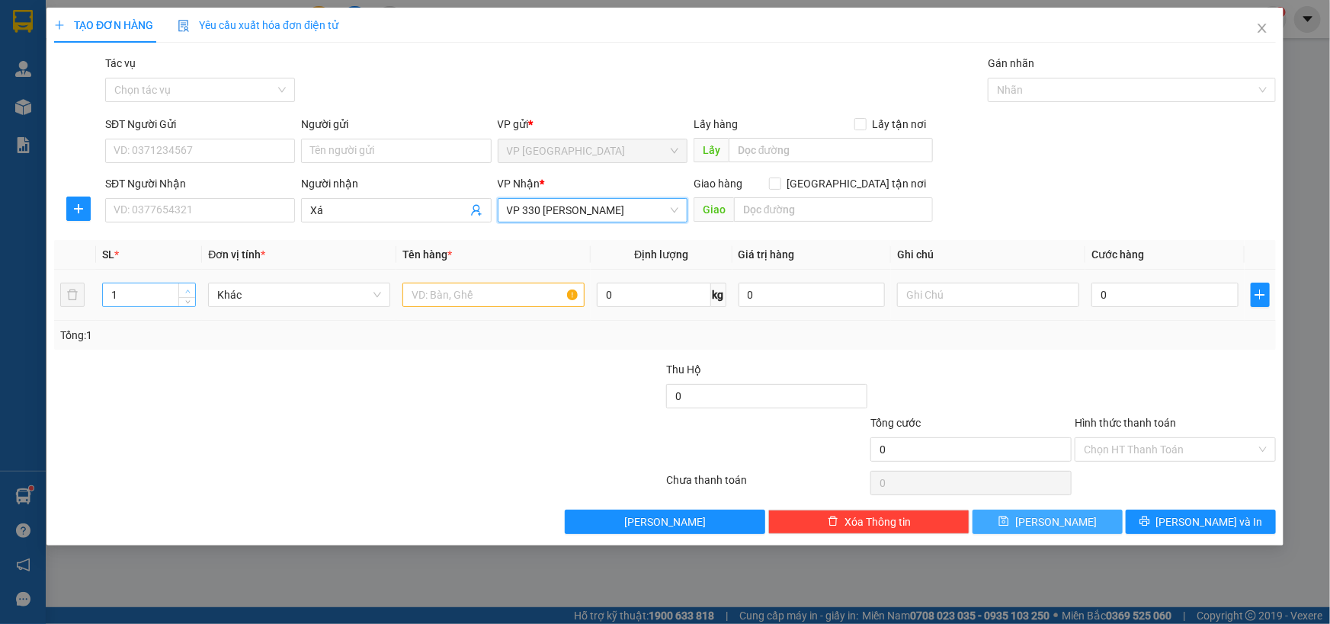
type input "2"
click at [185, 290] on icon "up" at bounding box center [187, 291] width 5 height 5
click at [450, 292] on input "text" at bounding box center [493, 295] width 182 height 24
type input "2T BÔNG"
click at [924, 300] on input "text" at bounding box center [988, 295] width 182 height 24
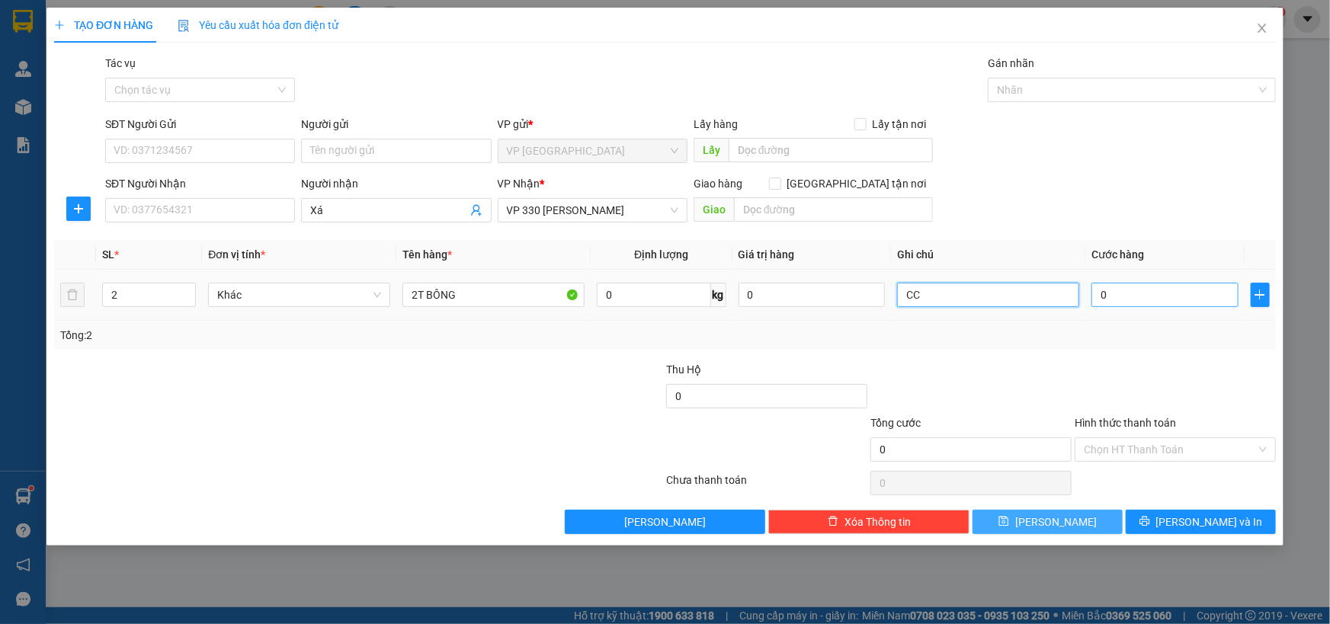
type input "CC"
click at [1151, 300] on input "0" at bounding box center [1164, 295] width 147 height 24
type input "4"
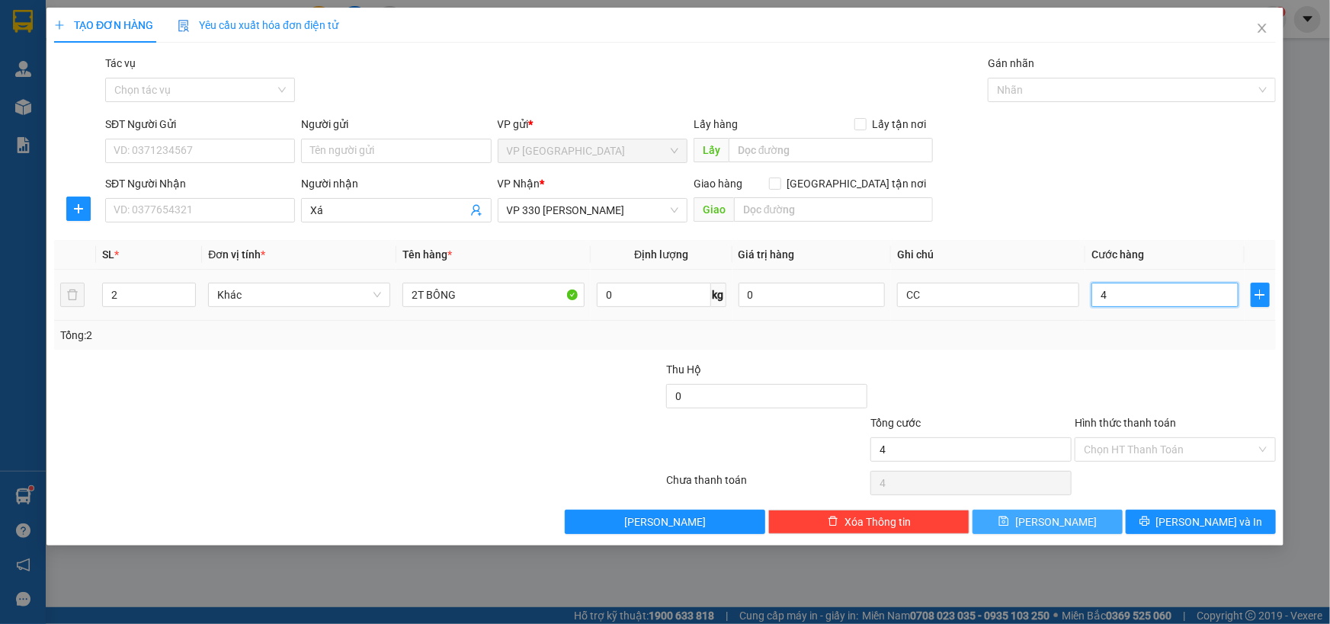
type input "40"
type input "400"
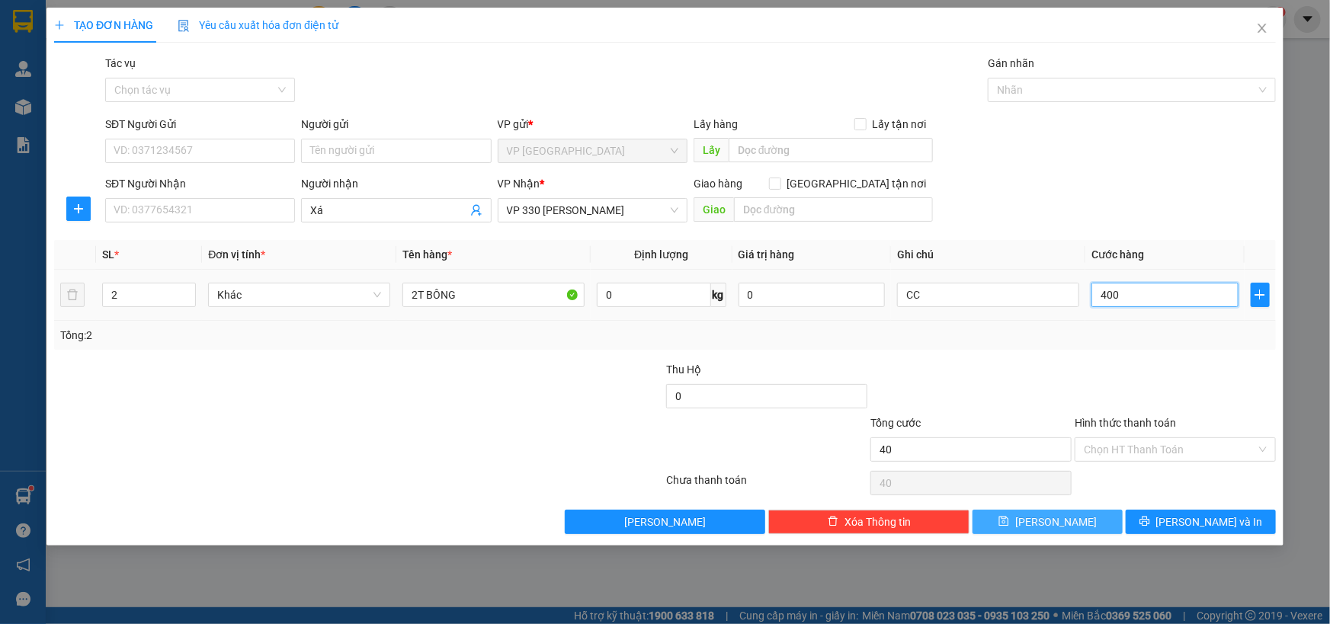
type input "400"
type input "4.000"
click at [1081, 529] on button "[PERSON_NAME]" at bounding box center [1047, 522] width 150 height 24
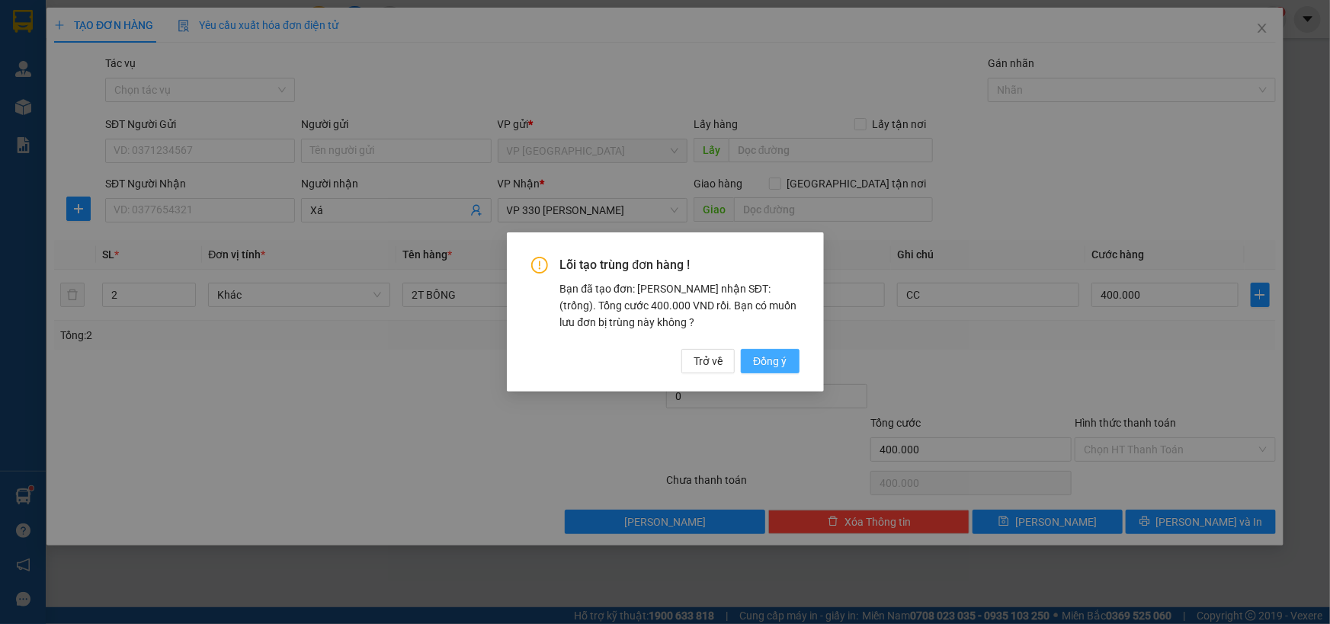
click at [784, 363] on span "Đồng ý" at bounding box center [770, 361] width 34 height 17
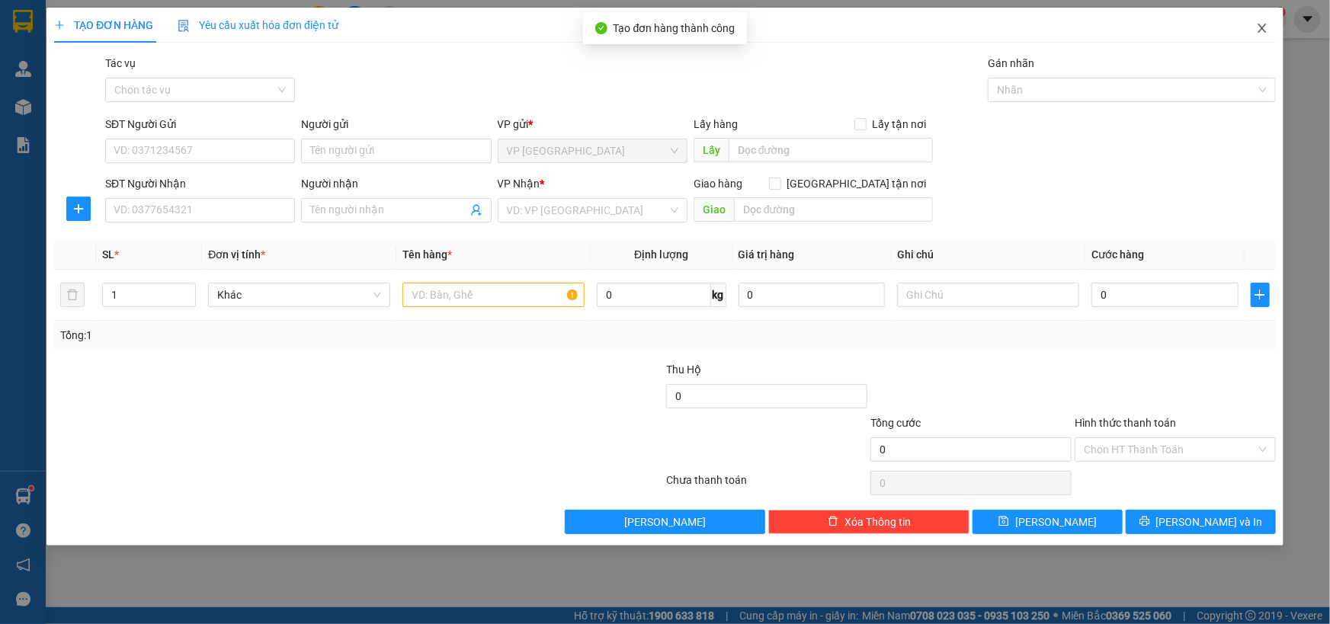
click at [1264, 31] on icon "close" at bounding box center [1261, 28] width 8 height 9
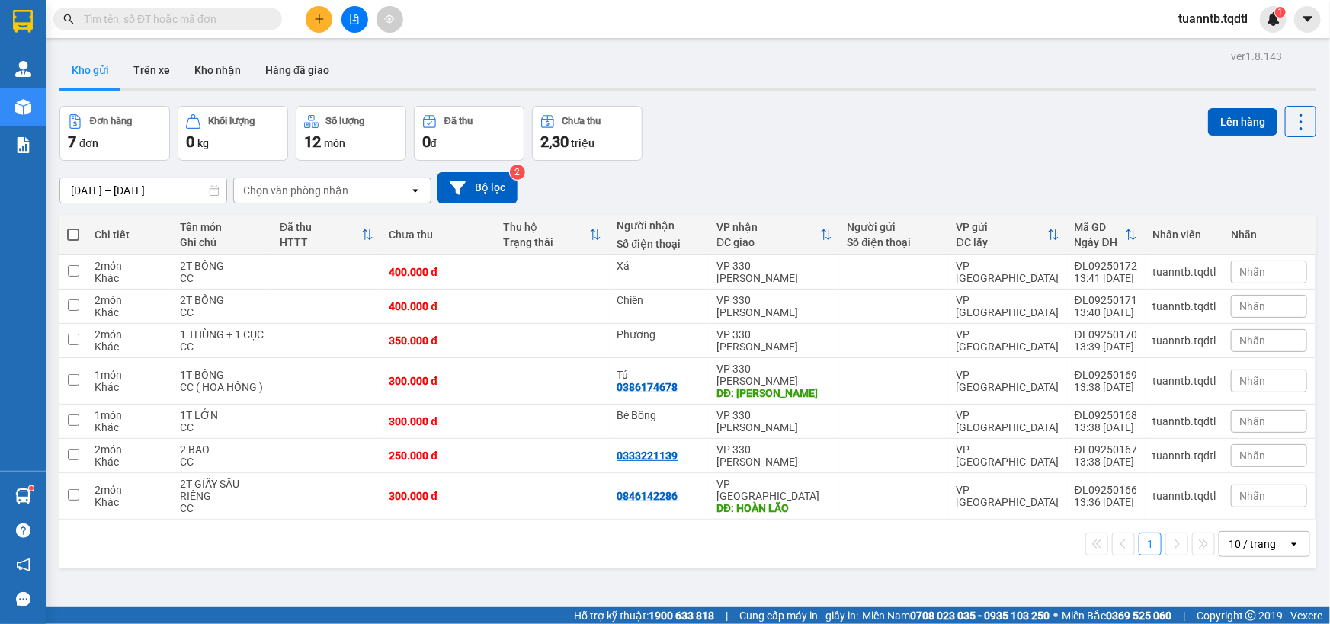
click at [326, 18] on button at bounding box center [319, 19] width 27 height 27
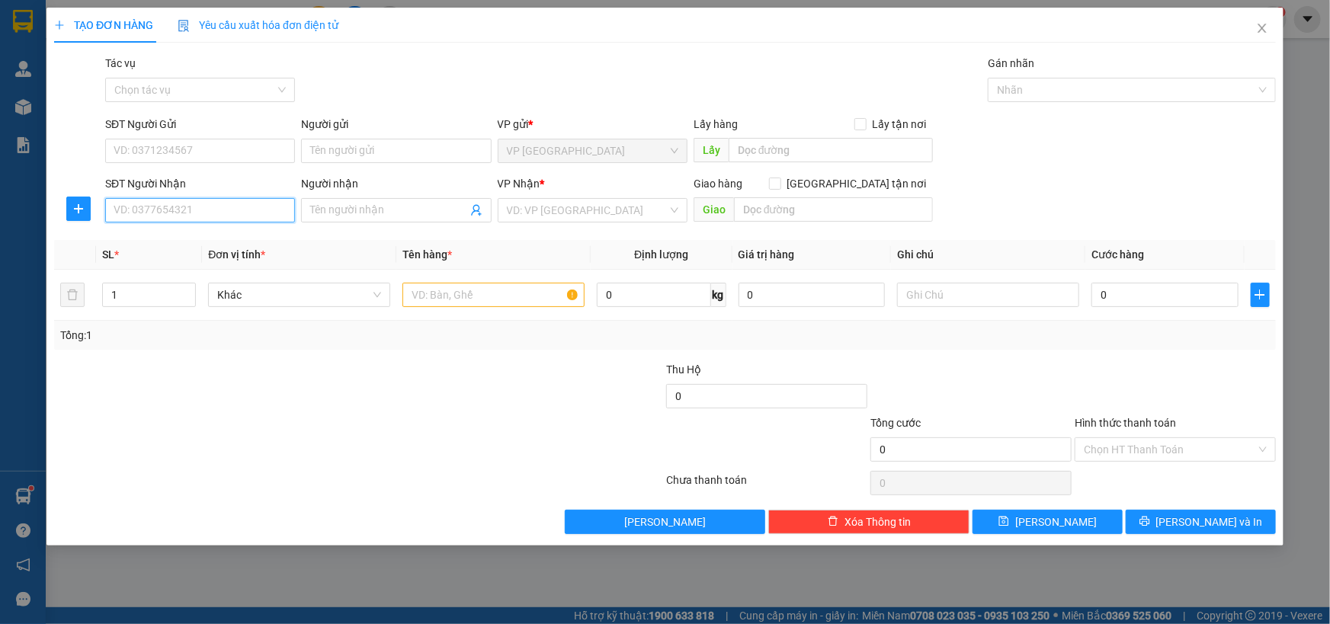
click at [281, 210] on input "SĐT Người Nhận" at bounding box center [200, 210] width 190 height 24
click at [198, 238] on div "0393050552 - Hiển Cầu Trắng" at bounding box center [199, 240] width 171 height 17
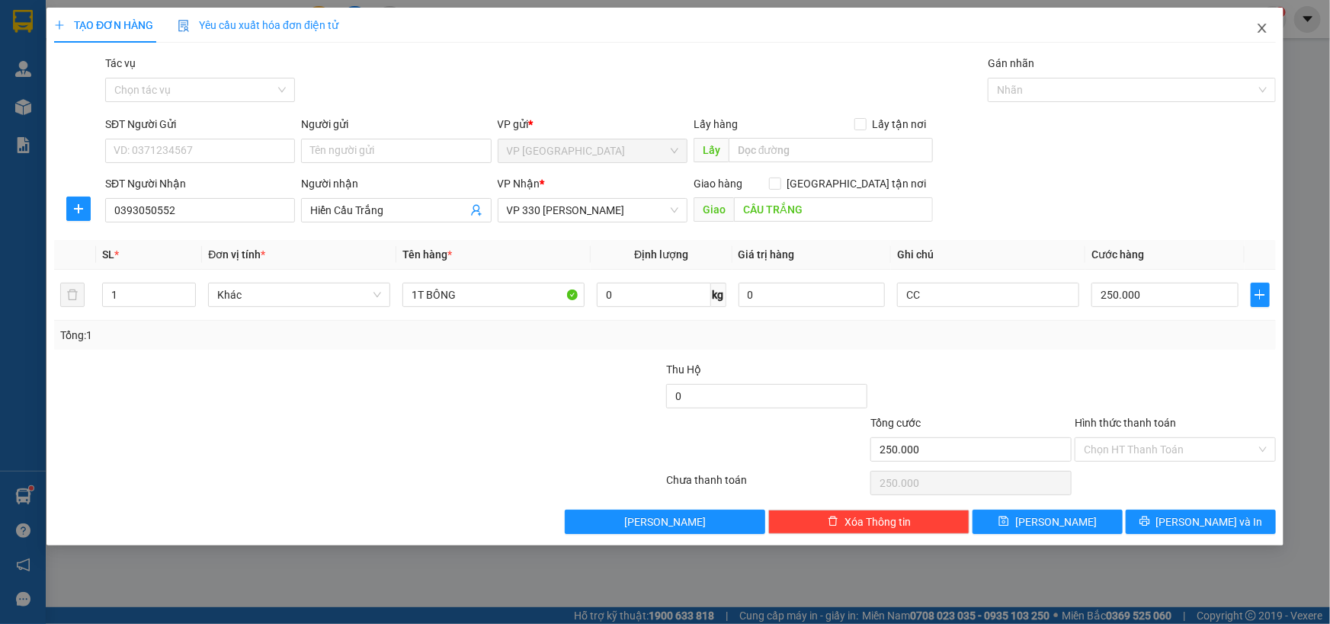
click at [1267, 28] on icon "close" at bounding box center [1262, 28] width 12 height 12
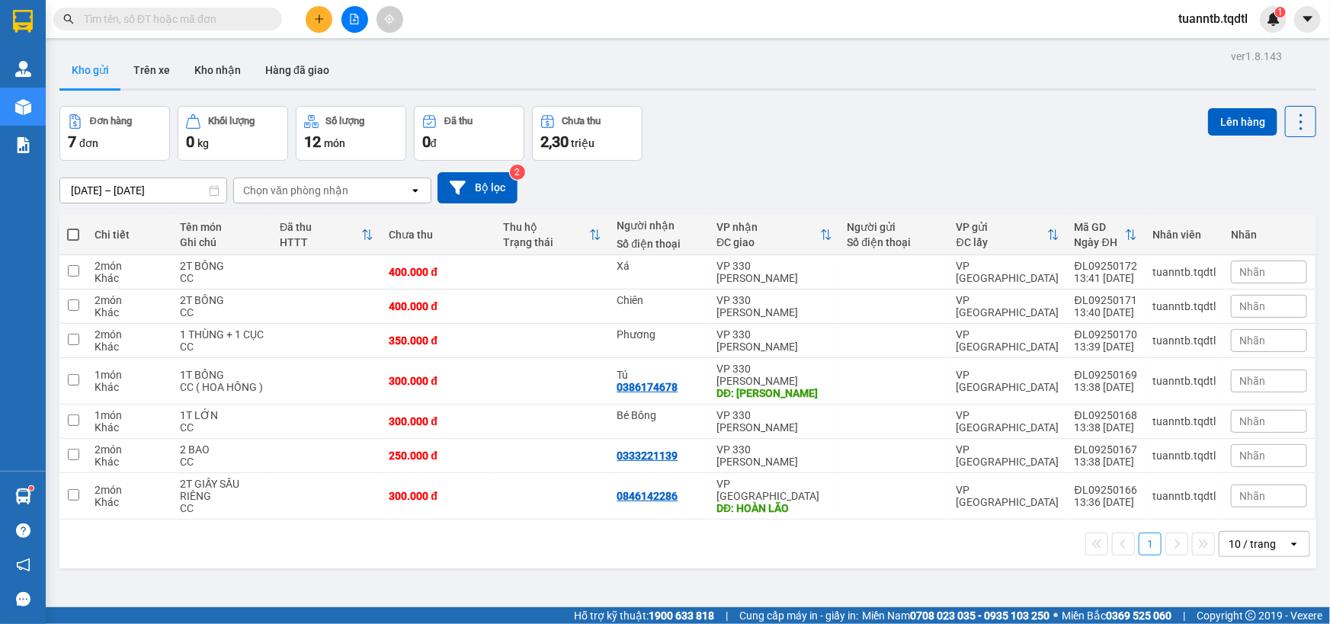
drag, startPoint x: 1267, startPoint y: 28, endPoint x: 790, endPoint y: 121, distance: 486.1
click at [797, 130] on div "Đơn hàng 7 đơn Khối lượng 0 kg Số lượng 12 món Đã thu 0 đ Chưa thu 2,30 triệu L…" at bounding box center [687, 133] width 1257 height 55
click at [316, 29] on button at bounding box center [319, 19] width 27 height 27
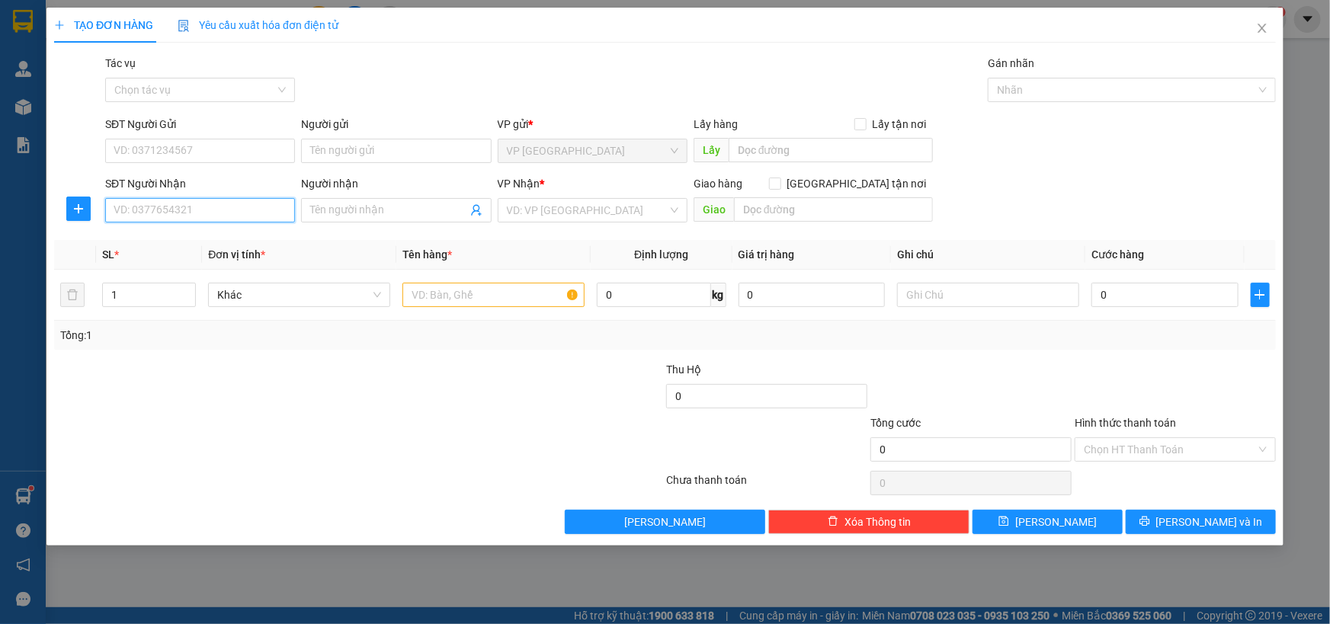
click at [242, 202] on input "SĐT Người Nhận" at bounding box center [200, 210] width 190 height 24
click at [1261, 30] on icon "close" at bounding box center [1261, 28] width 8 height 9
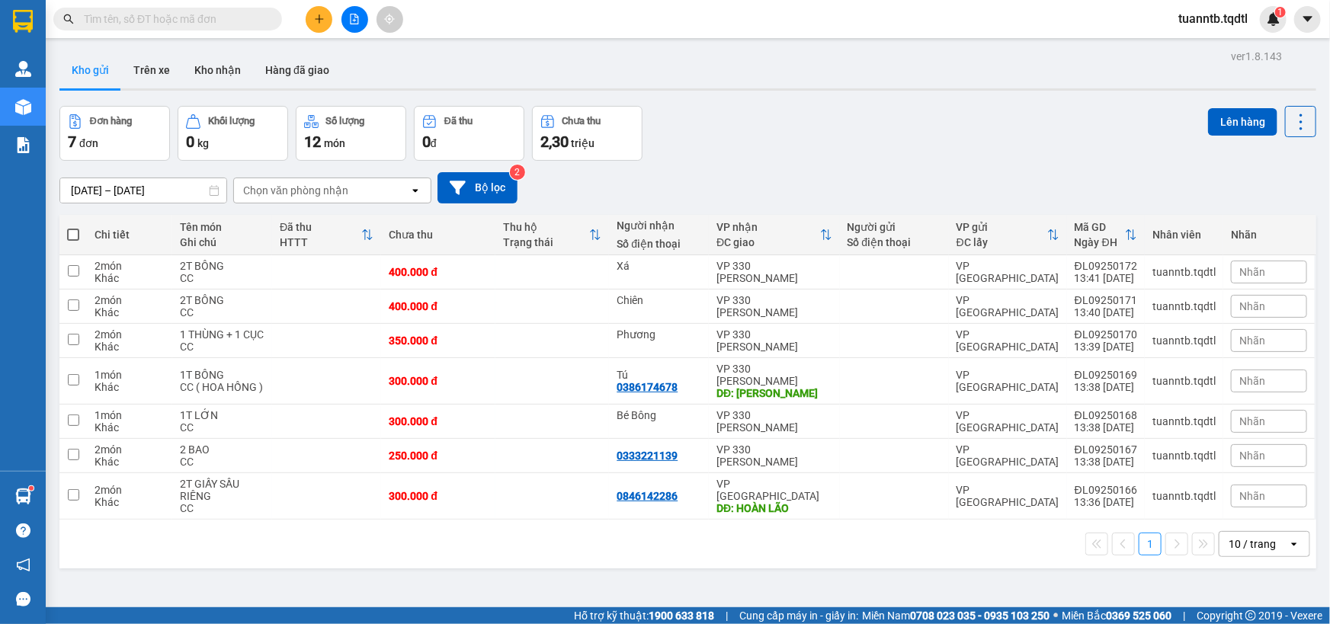
drag, startPoint x: 354, startPoint y: 24, endPoint x: 239, endPoint y: 32, distance: 116.1
click at [354, 24] on button at bounding box center [354, 19] width 27 height 27
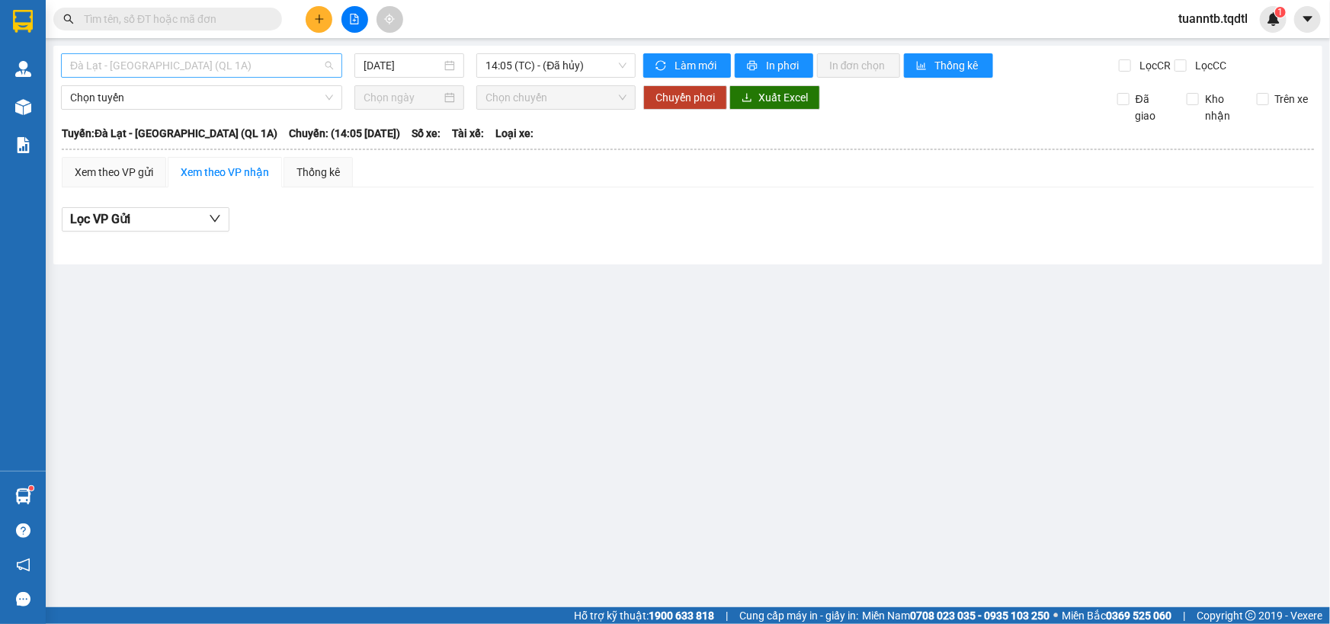
click at [241, 64] on span "Đà Lạt - [GEOGRAPHIC_DATA] (QL 1A)" at bounding box center [201, 65] width 263 height 23
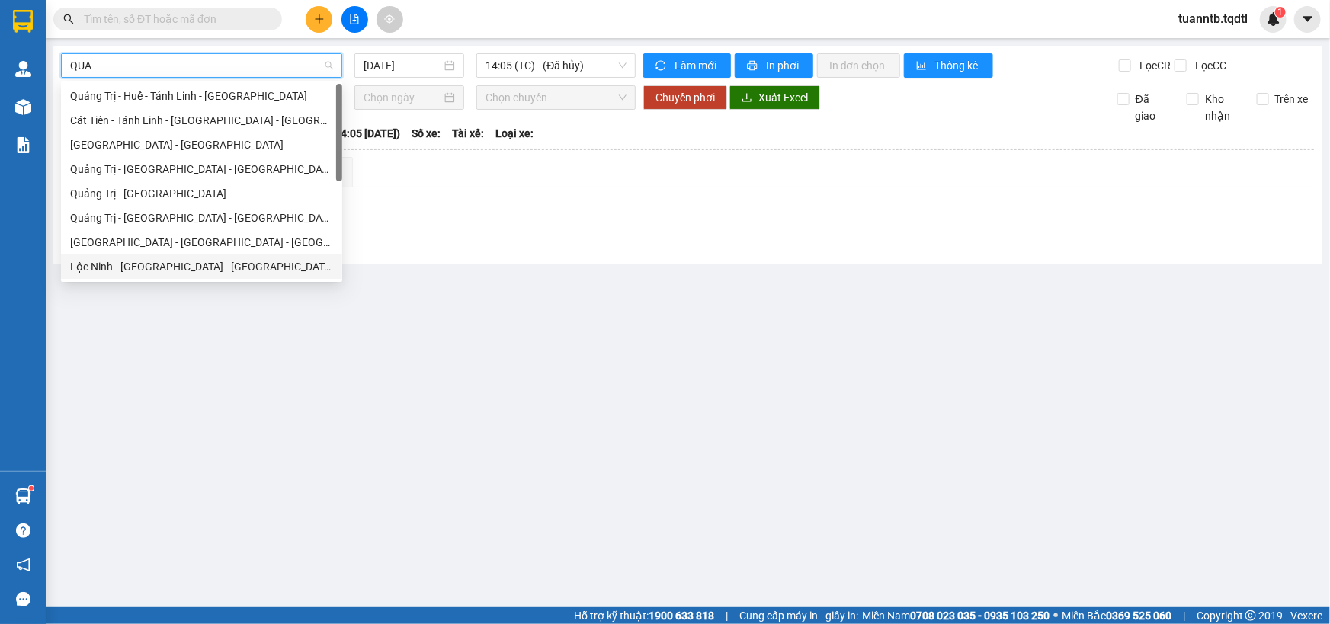
scroll to position [97, 0]
click at [130, 220] on div "Quảng Trị - [GEOGRAPHIC_DATA]" at bounding box center [201, 218] width 263 height 17
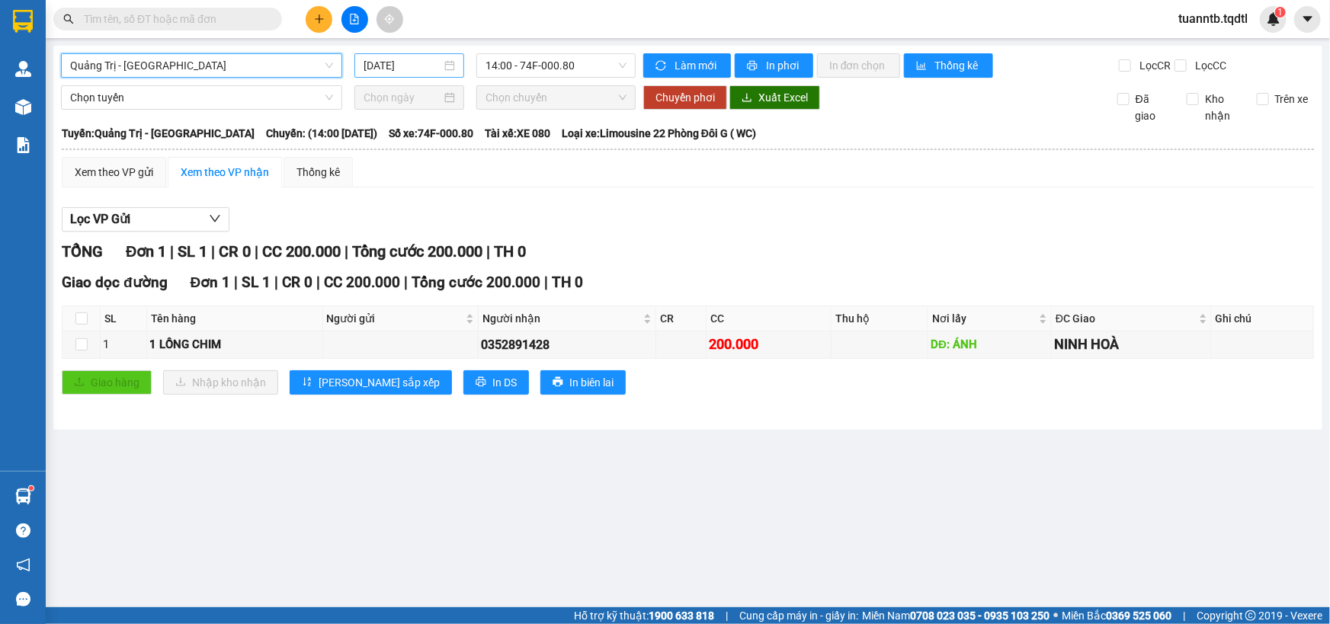
click at [388, 69] on input "[DATE]" at bounding box center [403, 65] width 78 height 17
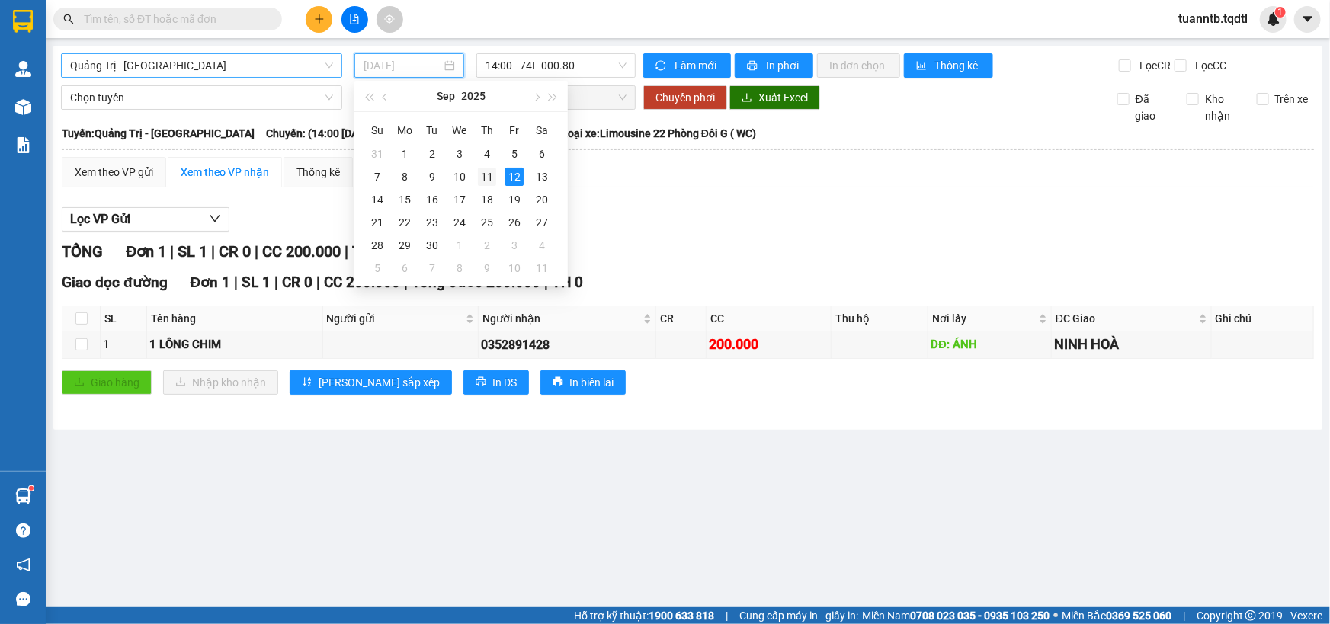
click at [485, 179] on div "11" at bounding box center [487, 177] width 18 height 18
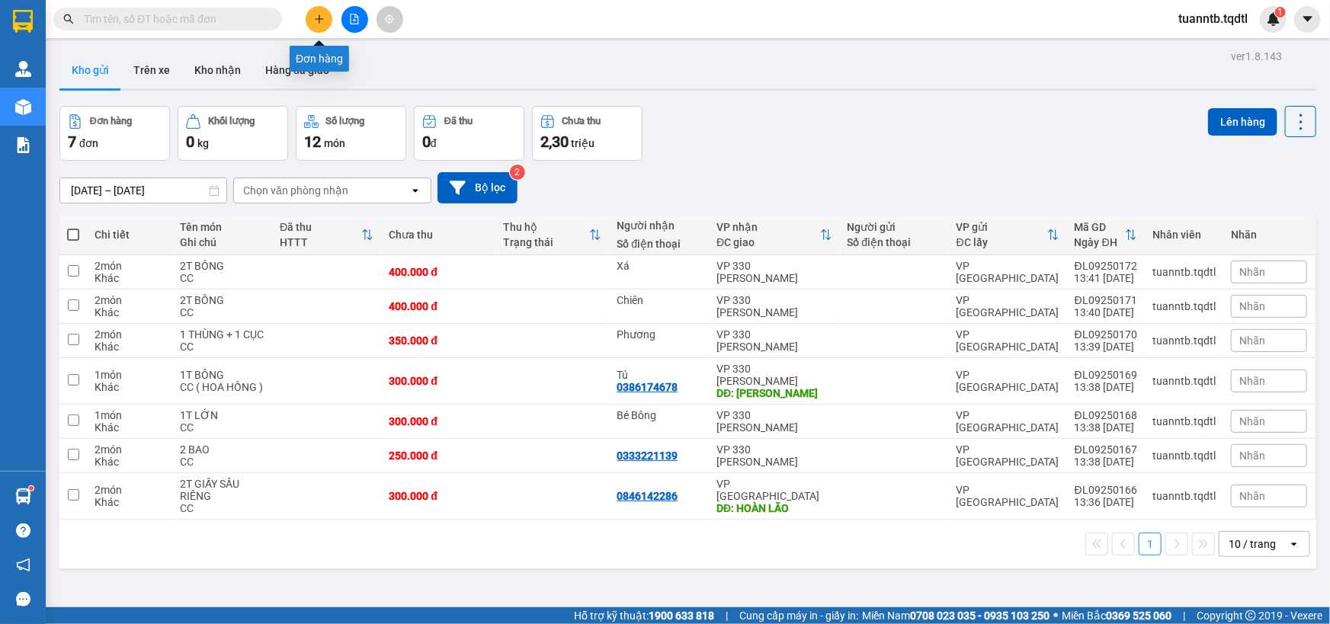
click at [325, 14] on button at bounding box center [319, 19] width 27 height 27
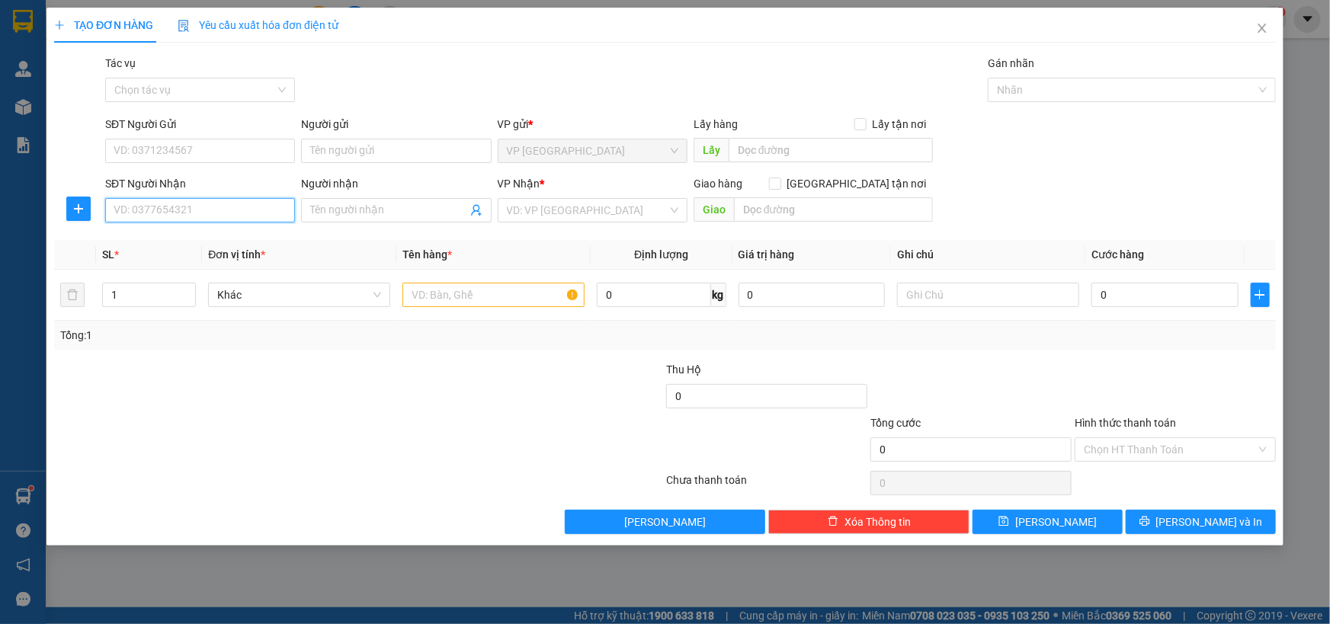
click at [288, 208] on input "SĐT Người Nhận" at bounding box center [200, 210] width 190 height 24
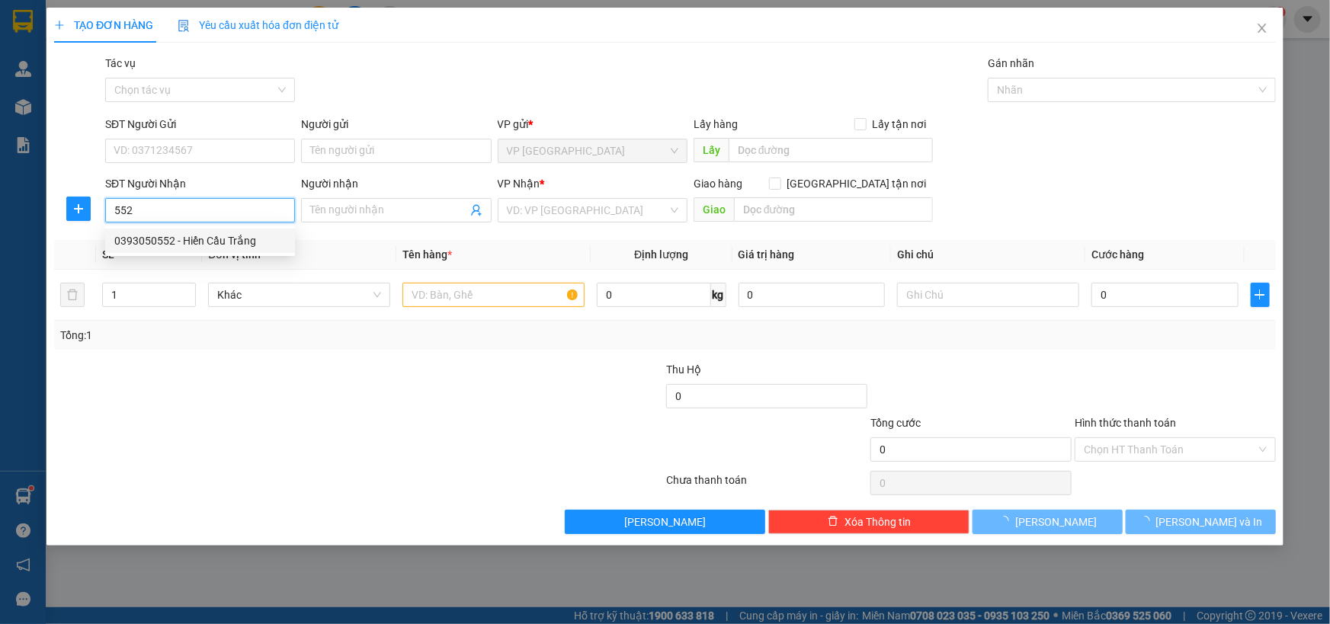
click at [240, 236] on div "0393050552 - Hiển Cầu Trắng" at bounding box center [199, 240] width 171 height 17
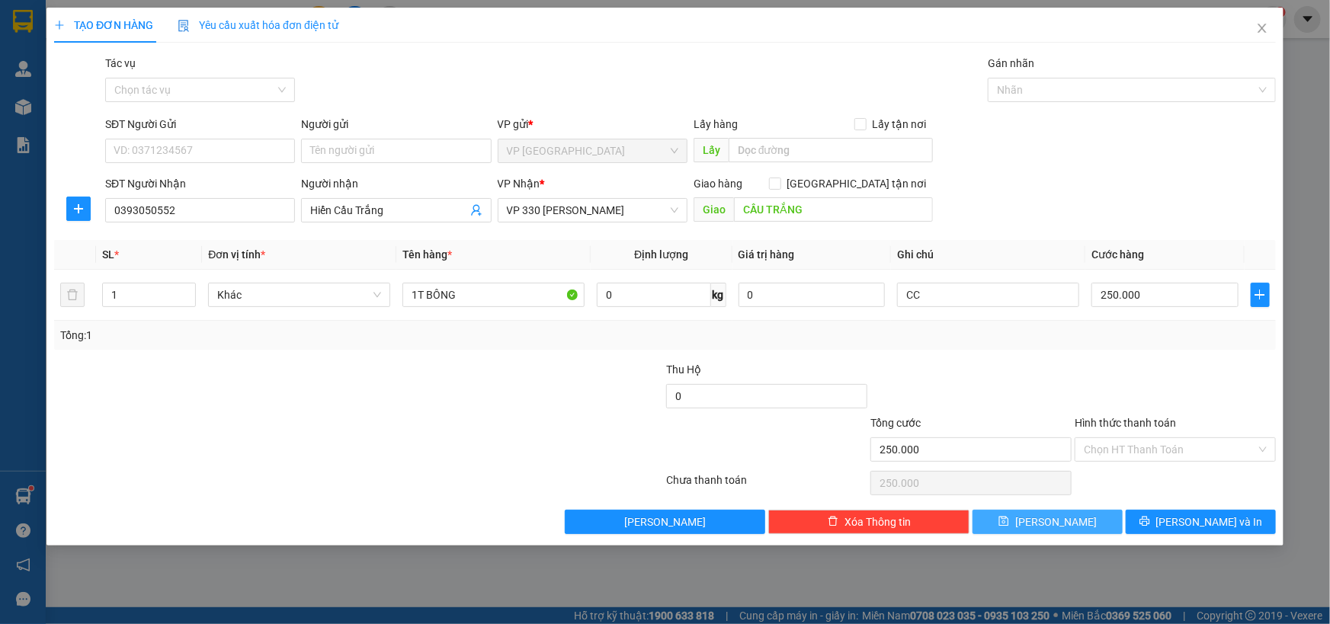
click at [1097, 516] on button "[PERSON_NAME]" at bounding box center [1047, 522] width 150 height 24
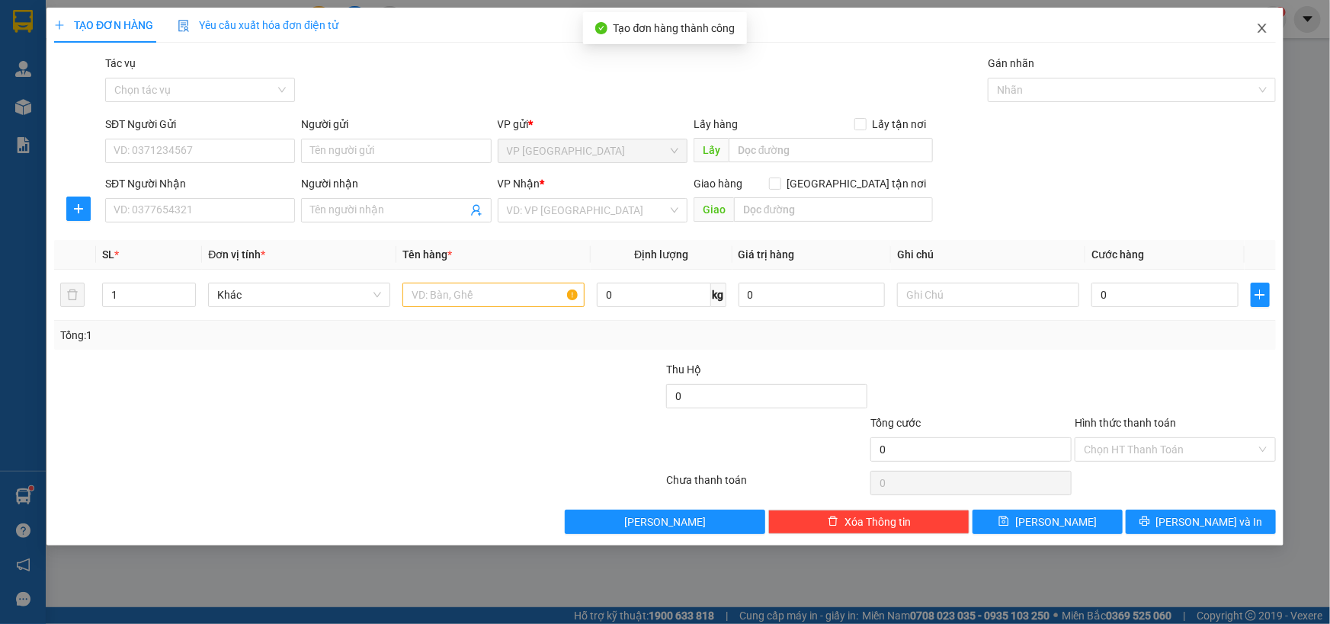
click at [1256, 29] on icon "close" at bounding box center [1262, 28] width 12 height 12
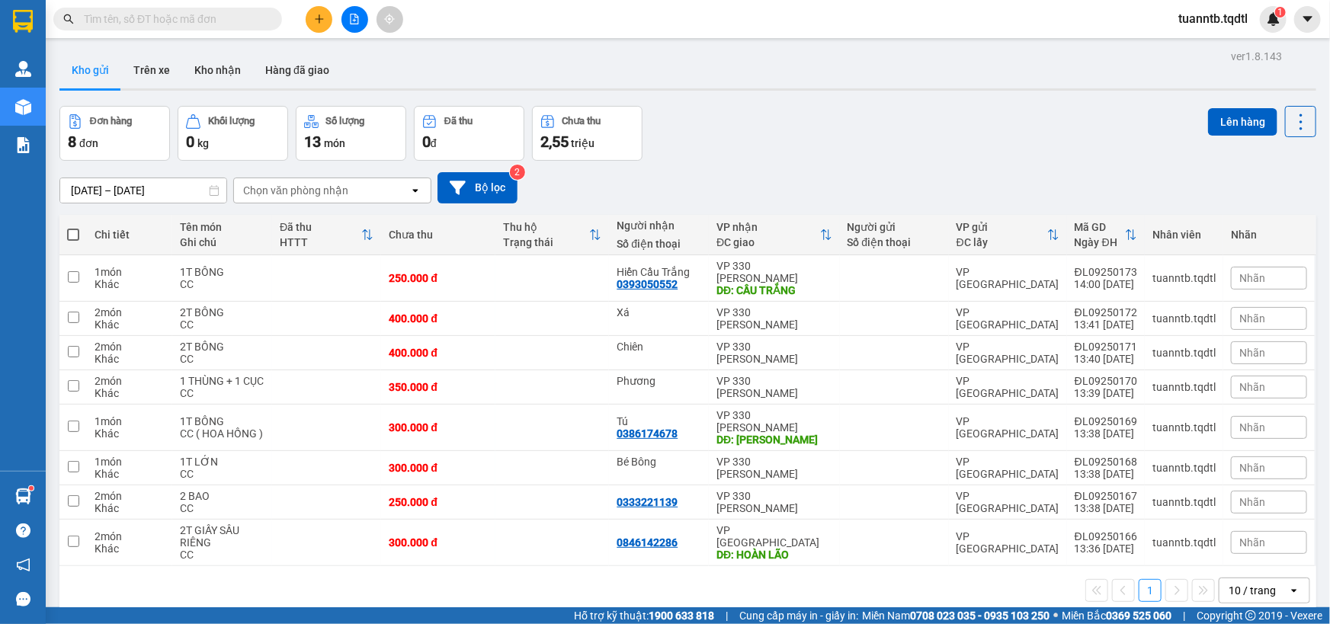
click at [321, 14] on icon "plus" at bounding box center [319, 19] width 11 height 11
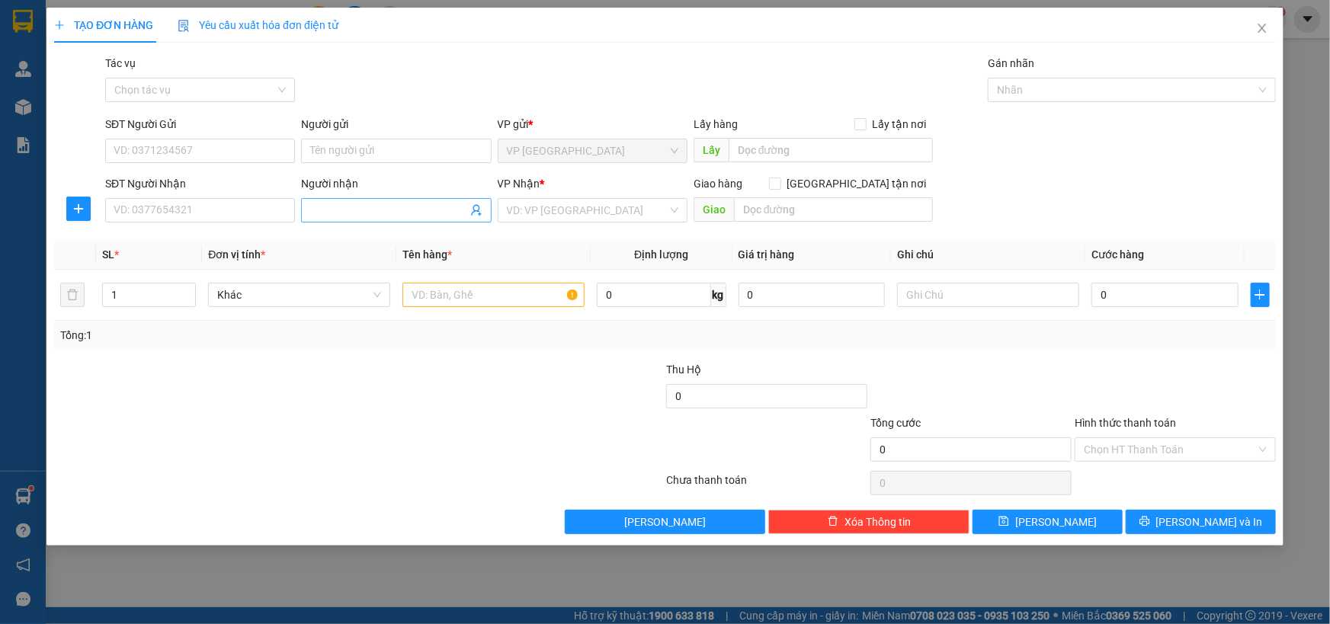
click at [343, 210] on input "Người nhận" at bounding box center [388, 210] width 156 height 17
click at [357, 244] on div "Mơ - 0975149444" at bounding box center [395, 240] width 171 height 17
click at [559, 213] on input "search" at bounding box center [587, 210] width 161 height 23
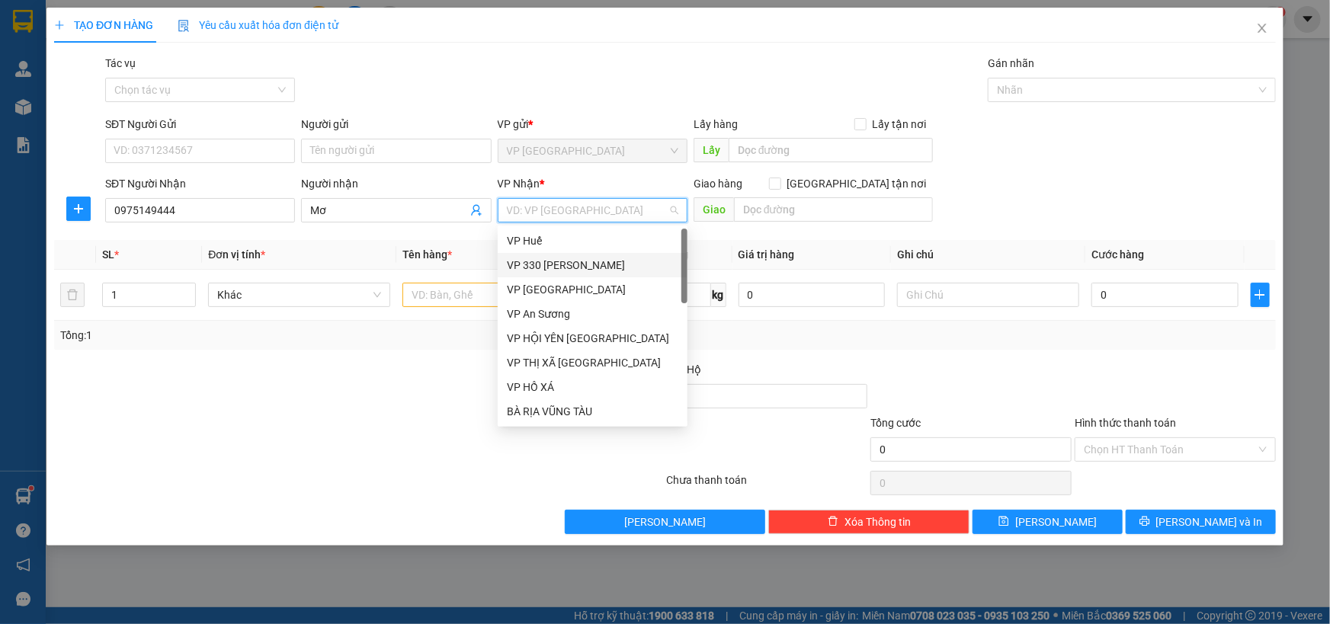
click at [582, 263] on div "VP 330 [PERSON_NAME]" at bounding box center [592, 265] width 171 height 17
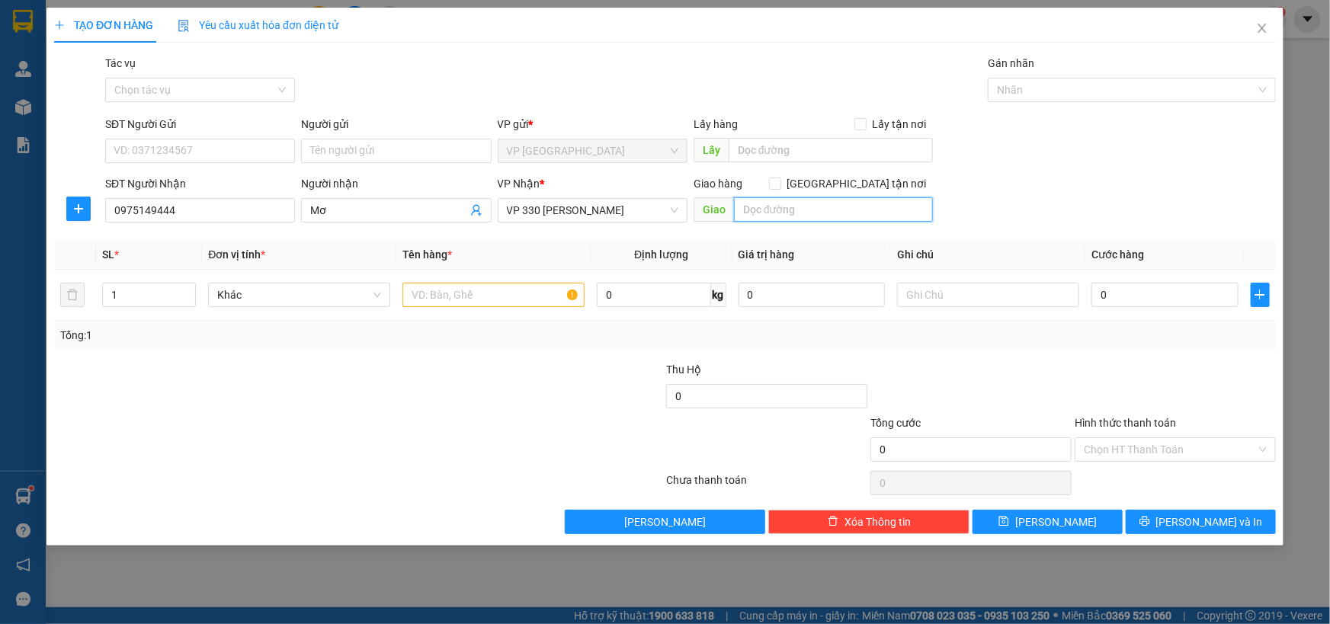
click at [794, 216] on input "text" at bounding box center [833, 209] width 199 height 24
drag, startPoint x: 175, startPoint y: 298, endPoint x: 182, endPoint y: 293, distance: 8.9
click at [177, 296] on input "1" at bounding box center [149, 295] width 92 height 23
click at [190, 289] on span "up" at bounding box center [187, 291] width 9 height 9
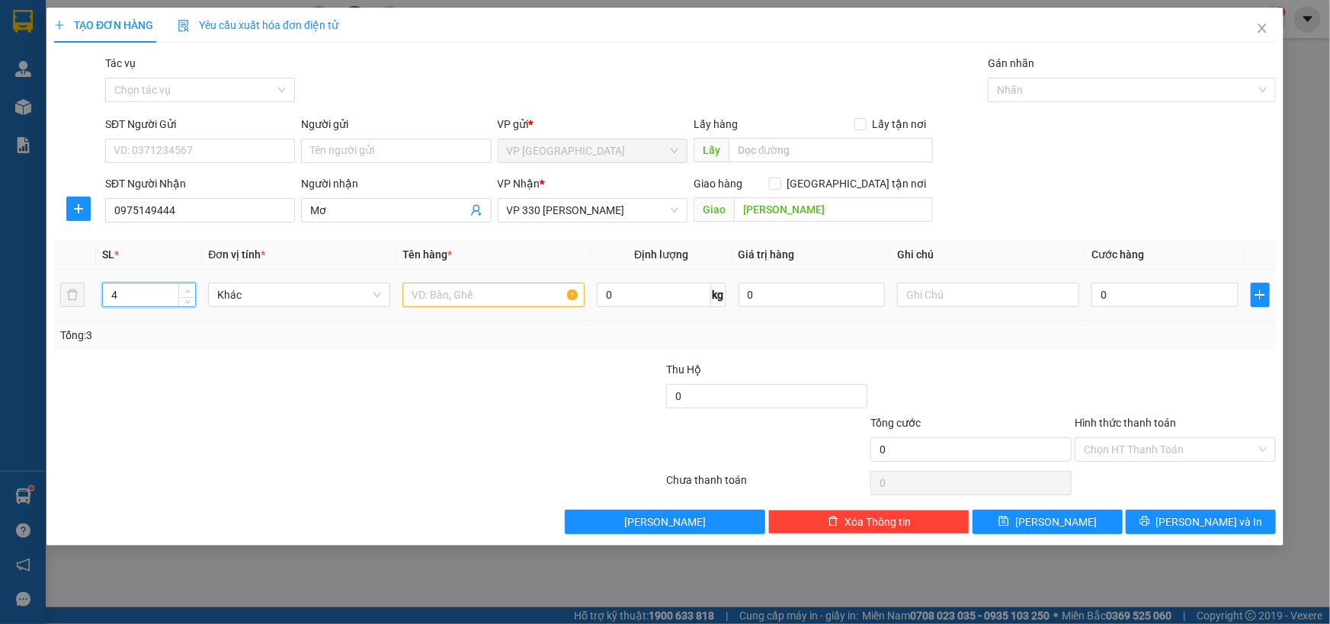
click at [190, 289] on span "up" at bounding box center [187, 291] width 9 height 9
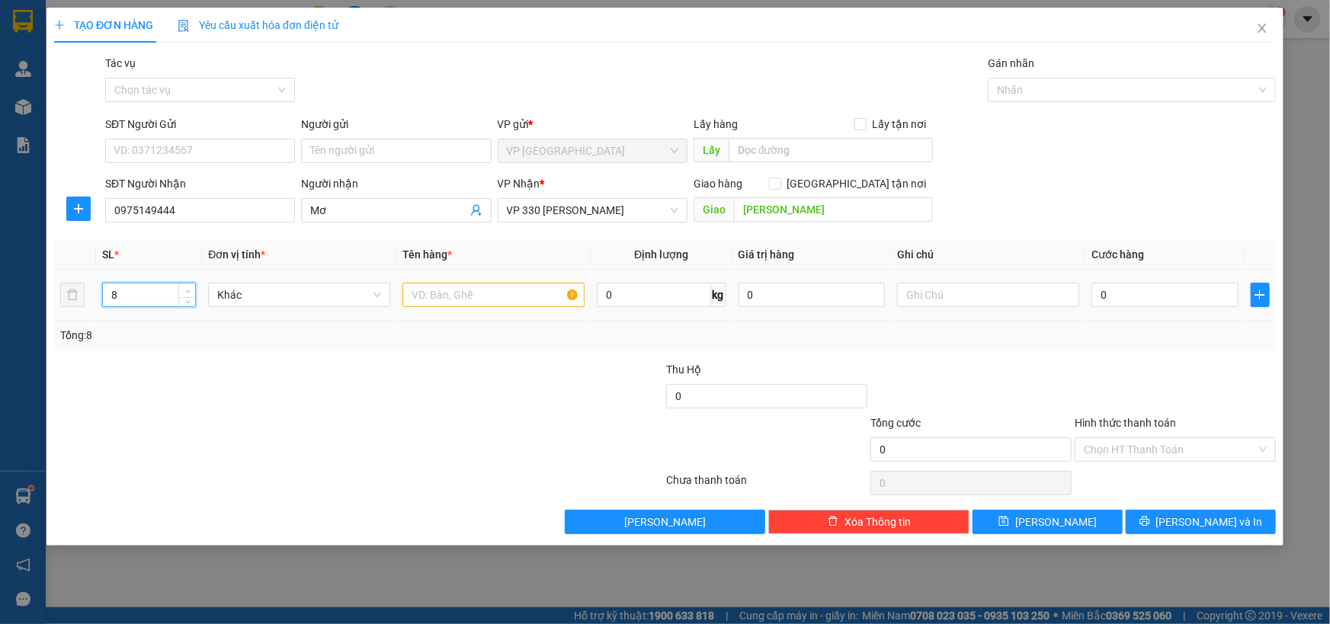
click at [191, 288] on span "up" at bounding box center [187, 291] width 9 height 9
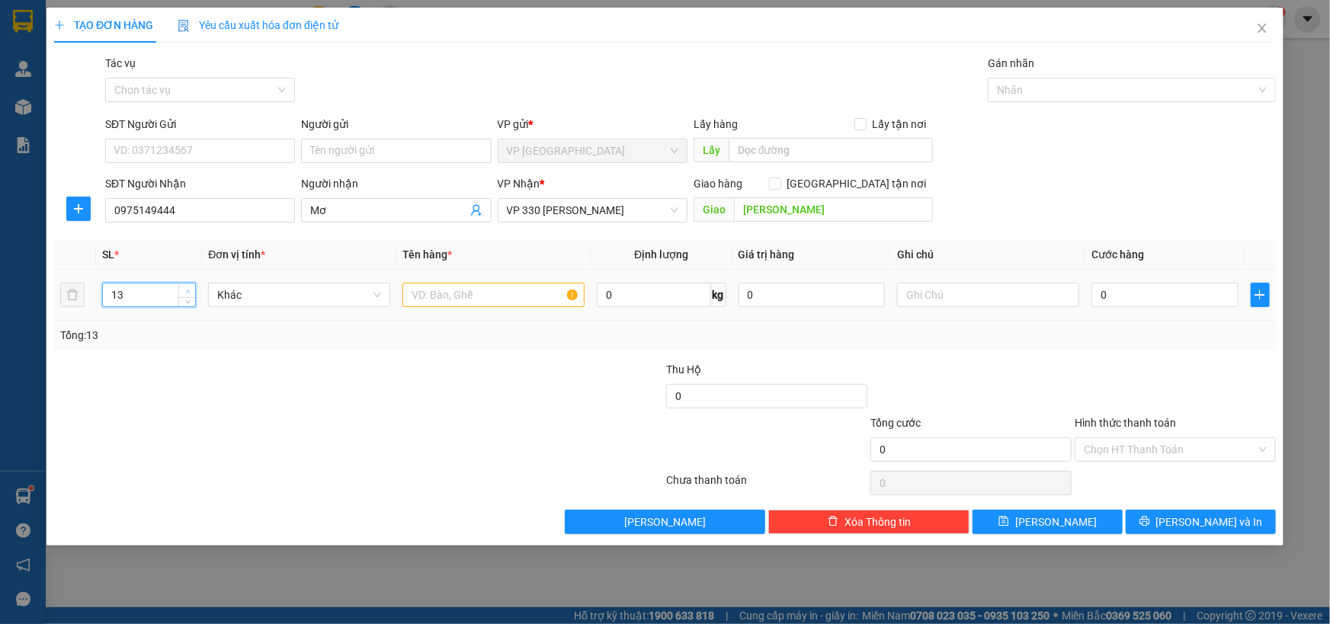
click at [191, 288] on span "up" at bounding box center [187, 291] width 9 height 9
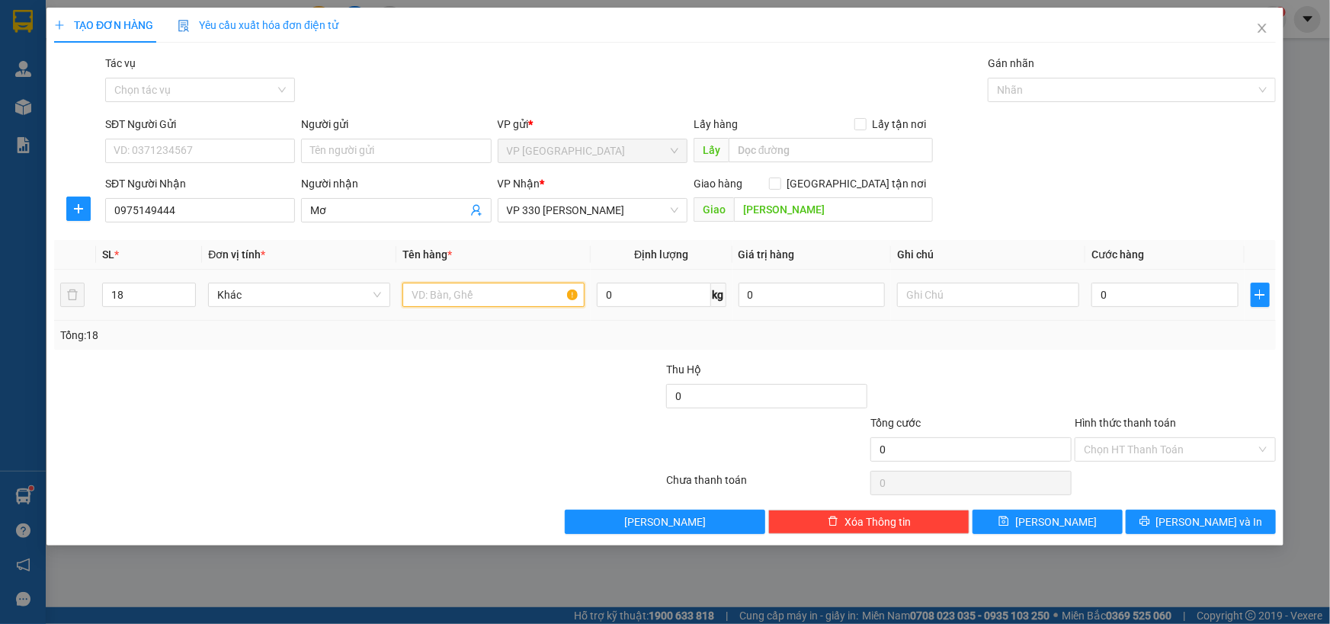
click at [474, 301] on input "text" at bounding box center [493, 295] width 182 height 24
click at [937, 297] on input "text" at bounding box center [988, 295] width 182 height 24
click at [1112, 290] on input "0" at bounding box center [1164, 295] width 147 height 24
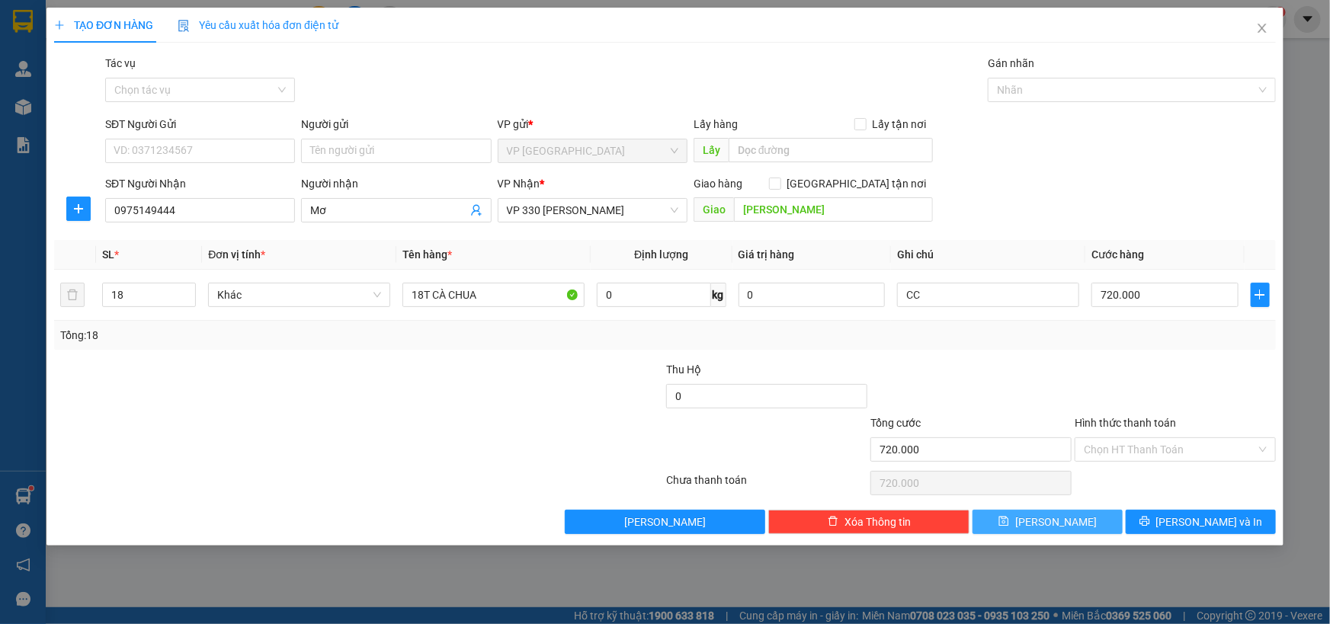
click at [1059, 524] on span "[PERSON_NAME]" at bounding box center [1056, 522] width 82 height 17
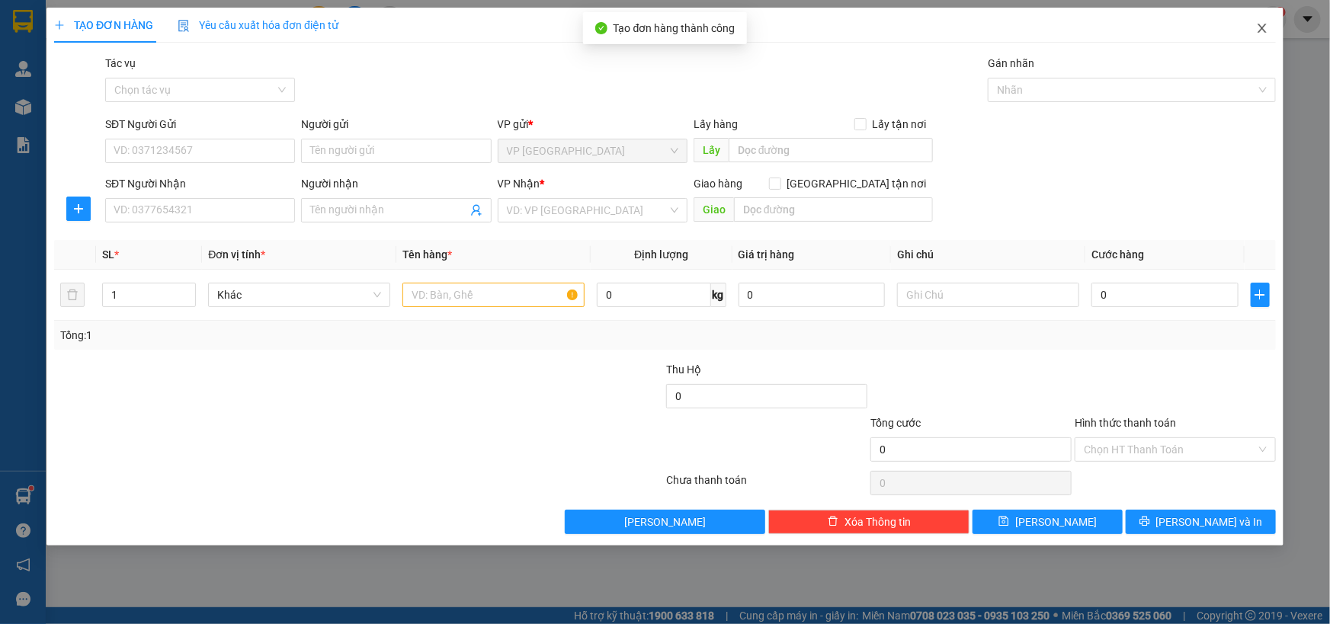
click at [1261, 28] on icon "close" at bounding box center [1261, 28] width 8 height 9
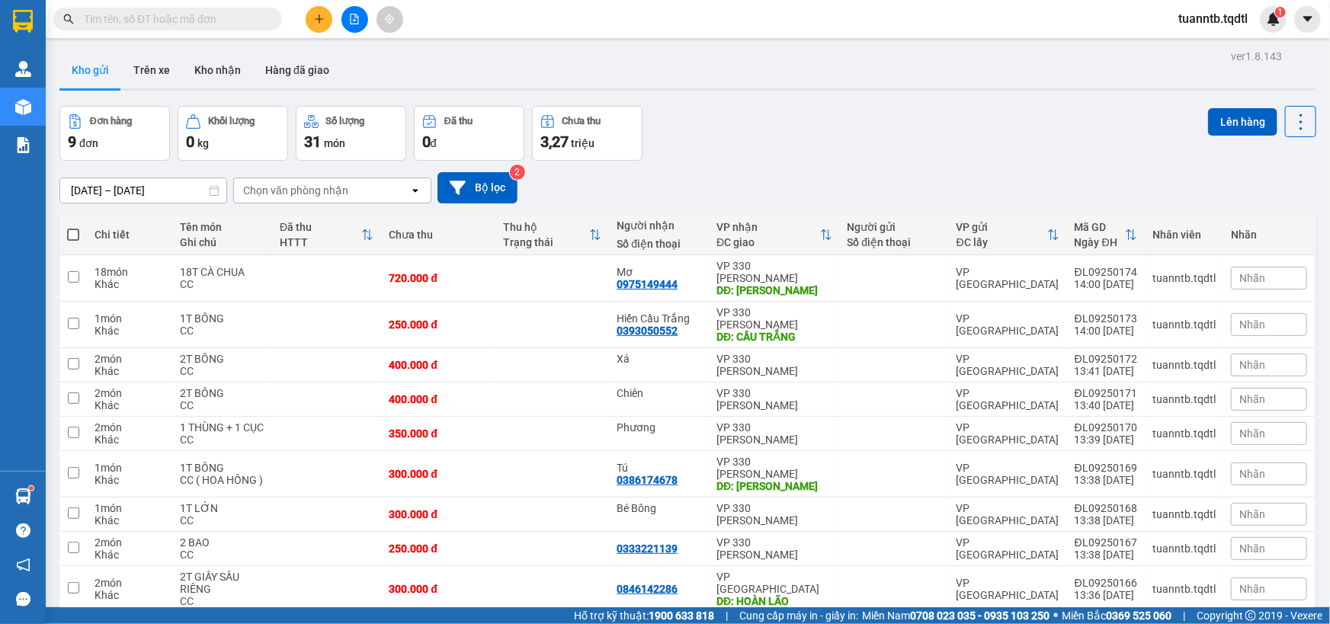
click at [350, 22] on icon "file-add" at bounding box center [354, 19] width 11 height 11
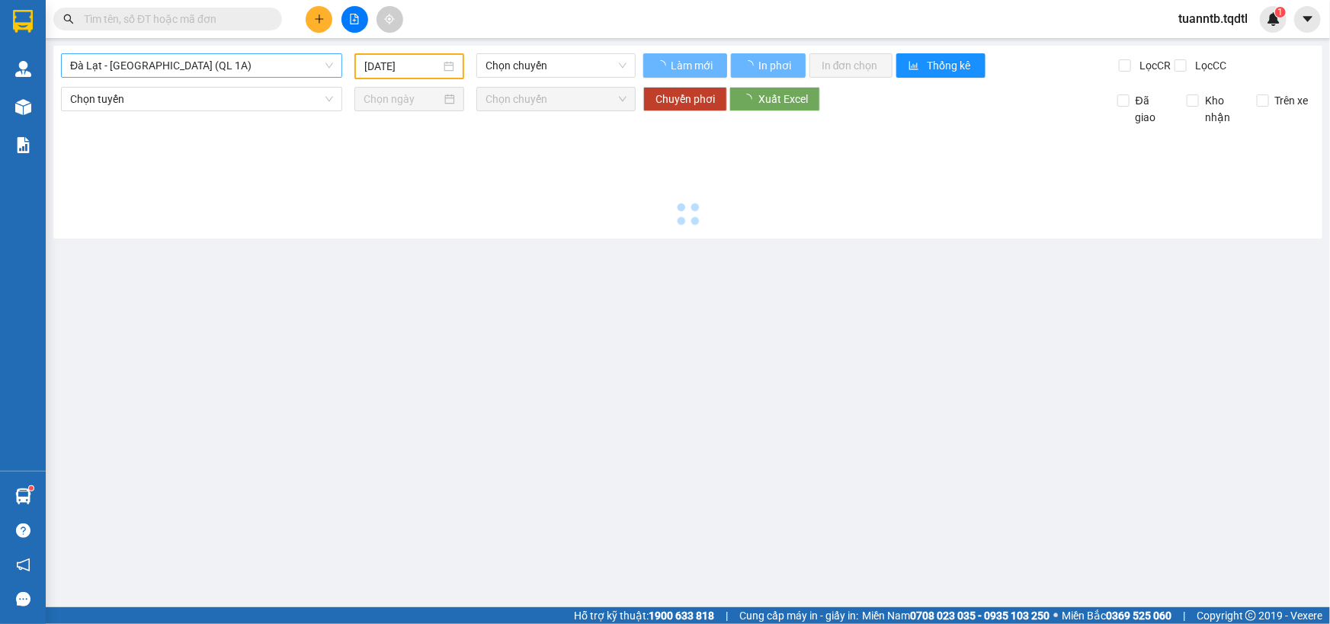
click at [248, 68] on span "Đà Lạt - [GEOGRAPHIC_DATA] (QL 1A)" at bounding box center [201, 65] width 263 height 23
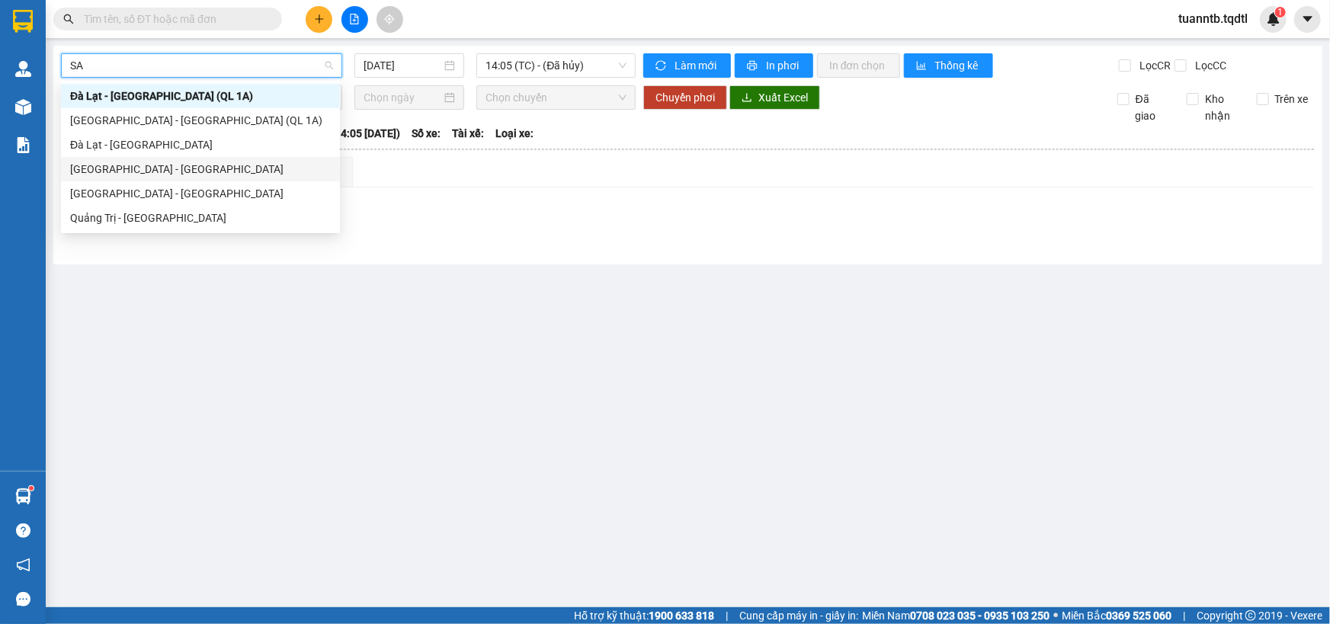
click at [156, 167] on div "[GEOGRAPHIC_DATA] - [GEOGRAPHIC_DATA]" at bounding box center [200, 169] width 261 height 17
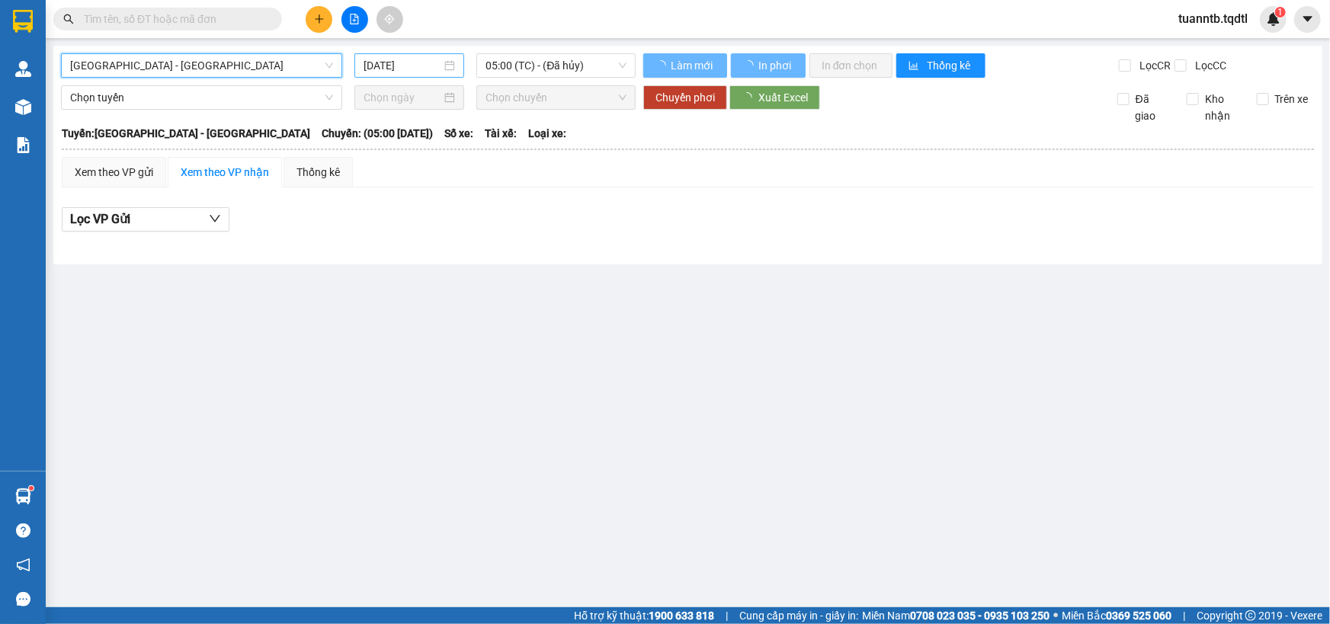
click at [393, 57] on input "[DATE]" at bounding box center [403, 65] width 78 height 17
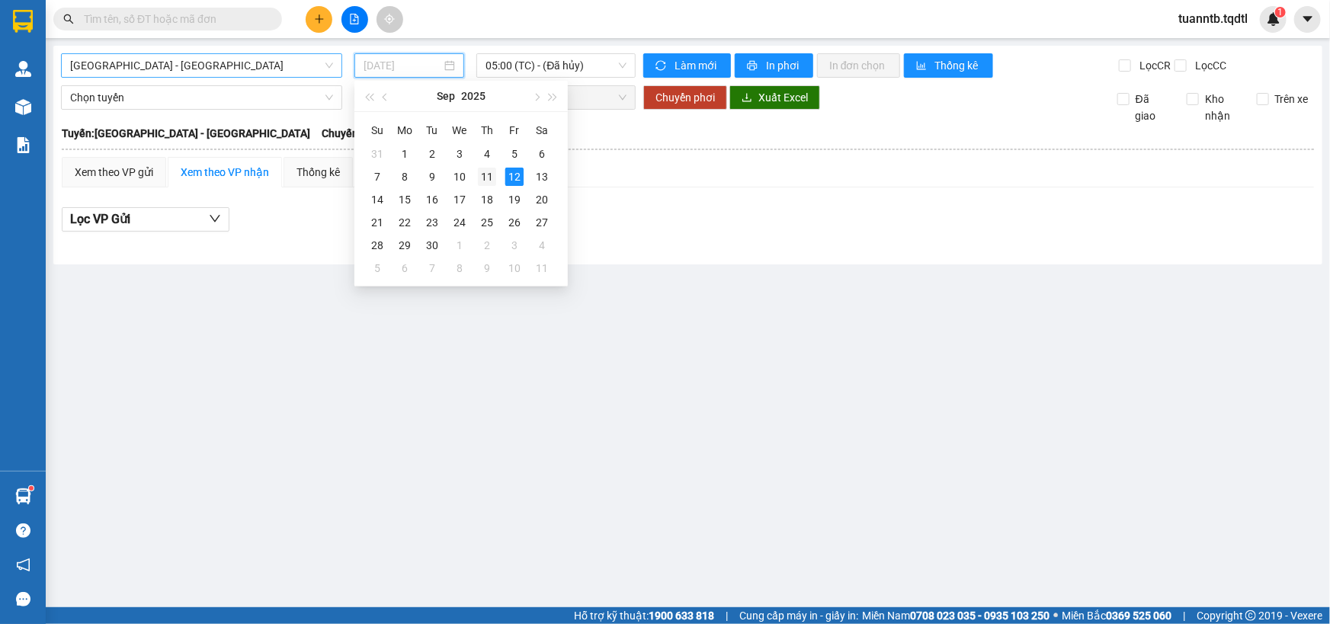
click at [489, 179] on div "11" at bounding box center [487, 177] width 18 height 18
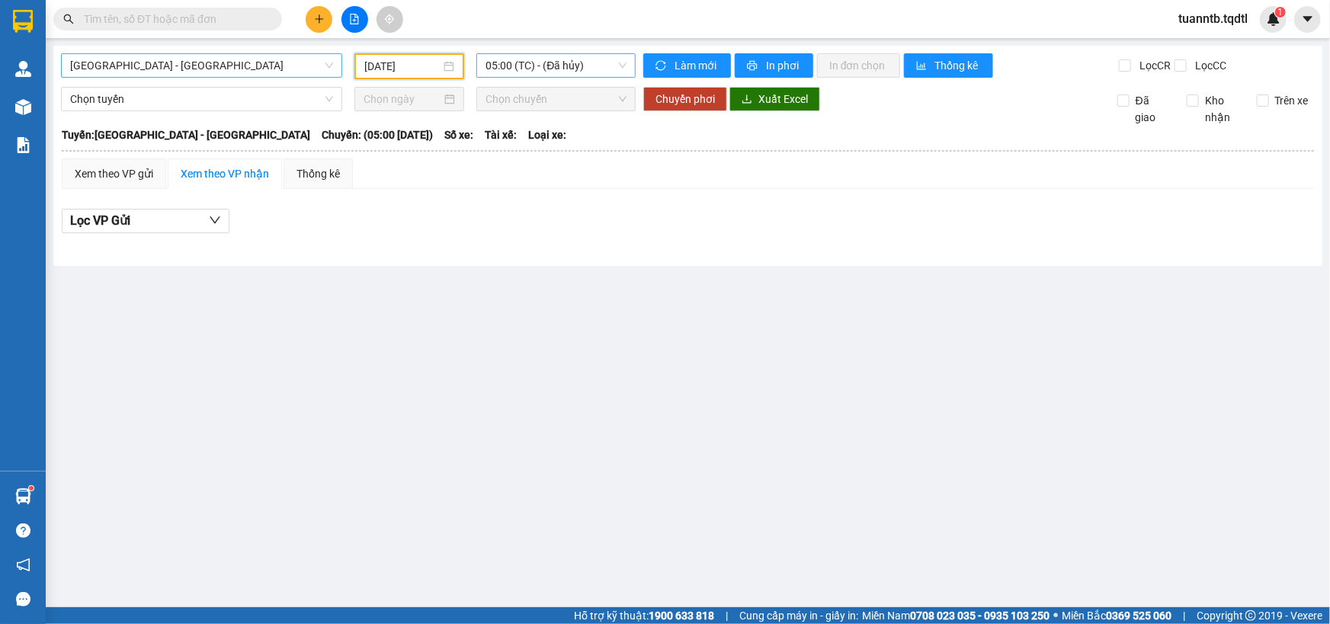
click at [577, 67] on span "05:00 (TC) - (Đã hủy)" at bounding box center [555, 65] width 141 height 23
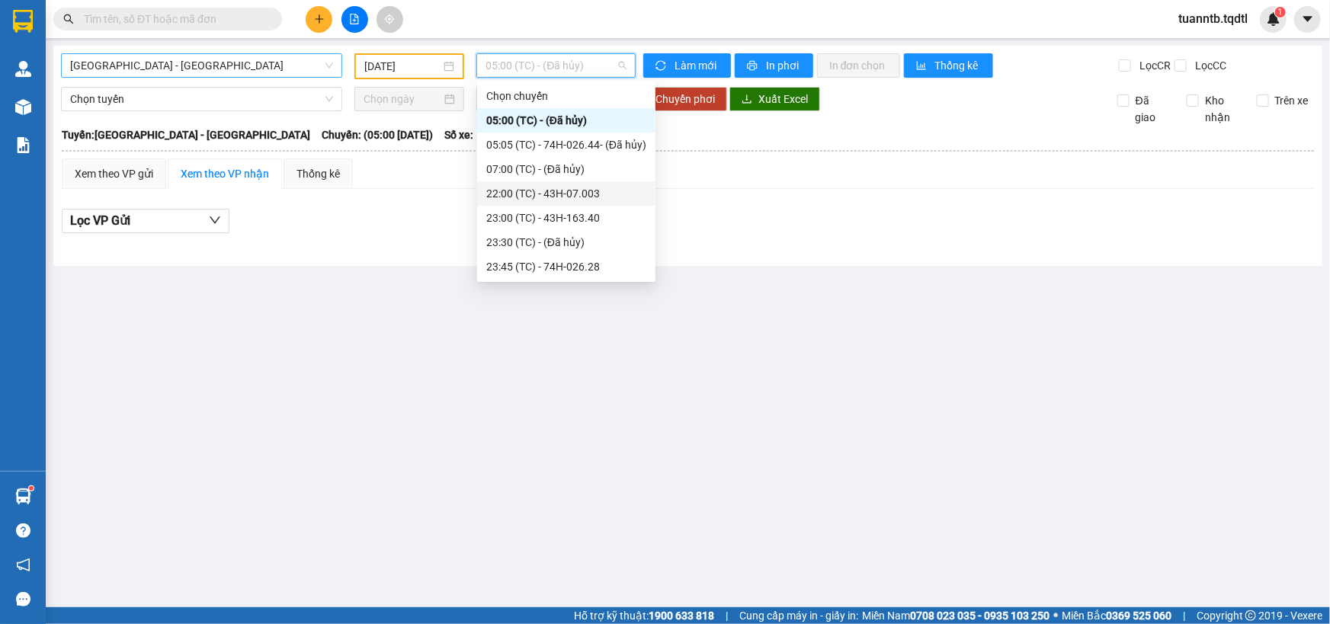
click at [585, 193] on div "22:00 (TC) - 43H-07.003" at bounding box center [566, 193] width 160 height 17
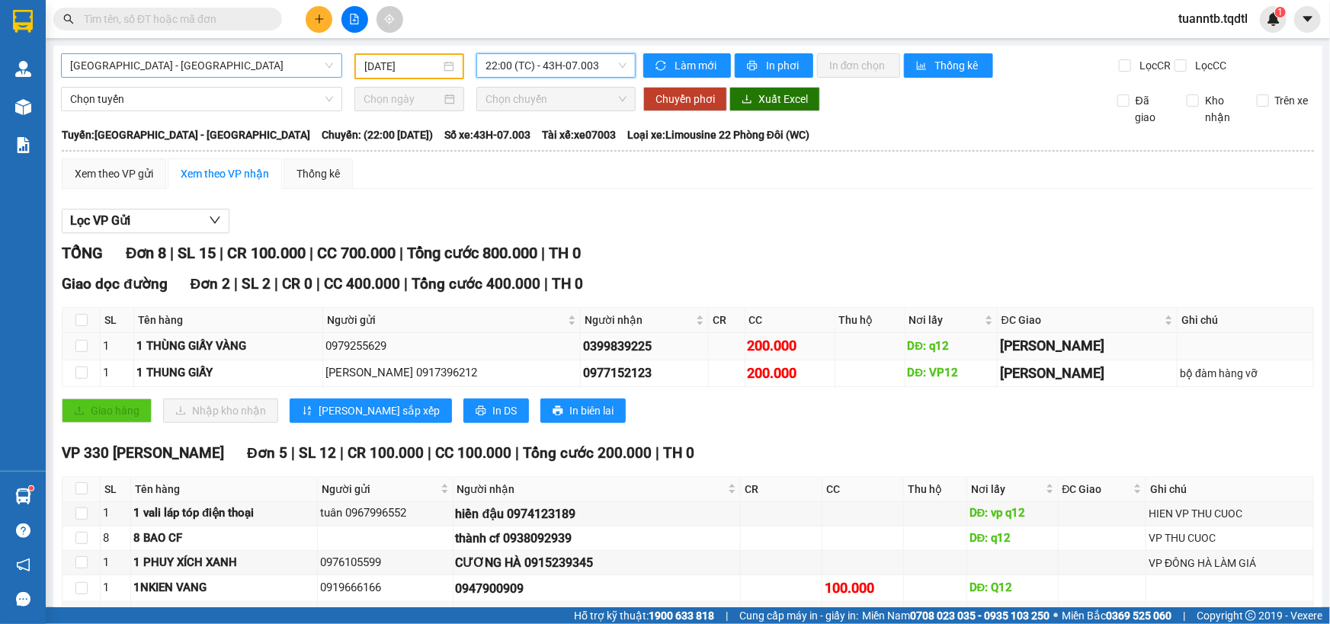
click at [87, 342] on td at bounding box center [81, 346] width 38 height 27
click at [85, 353] on label at bounding box center [81, 346] width 12 height 17
click at [85, 352] on input "checkbox" at bounding box center [81, 346] width 12 height 12
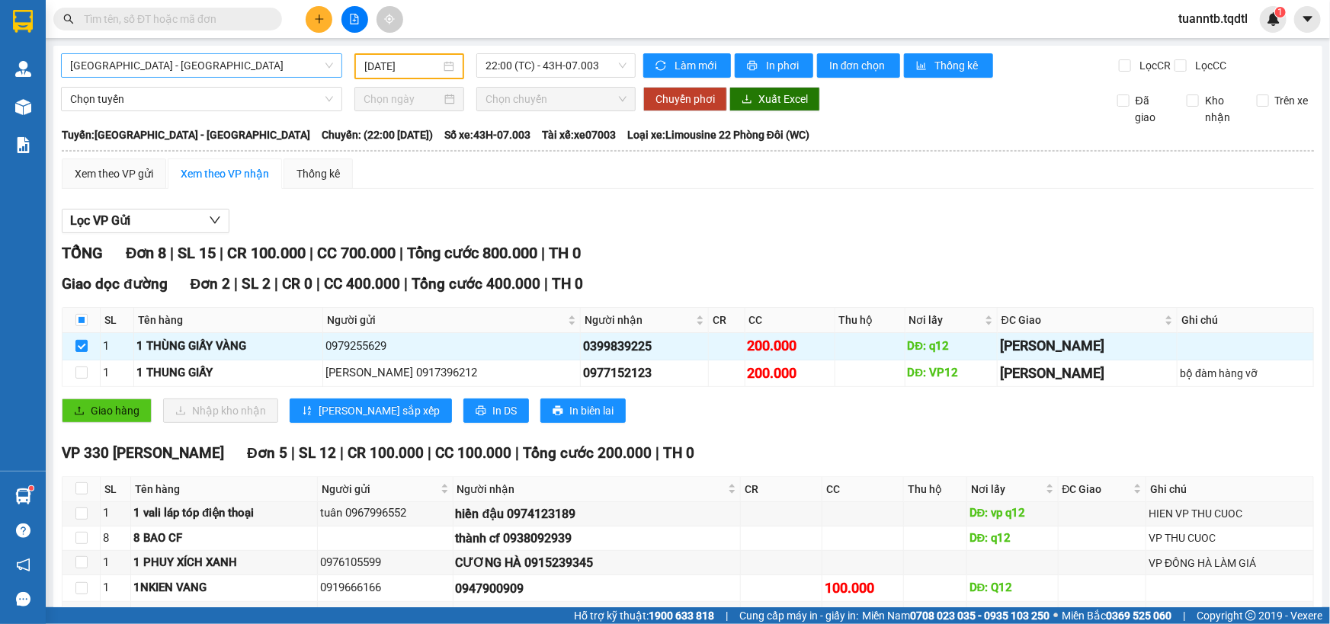
scroll to position [240, 0]
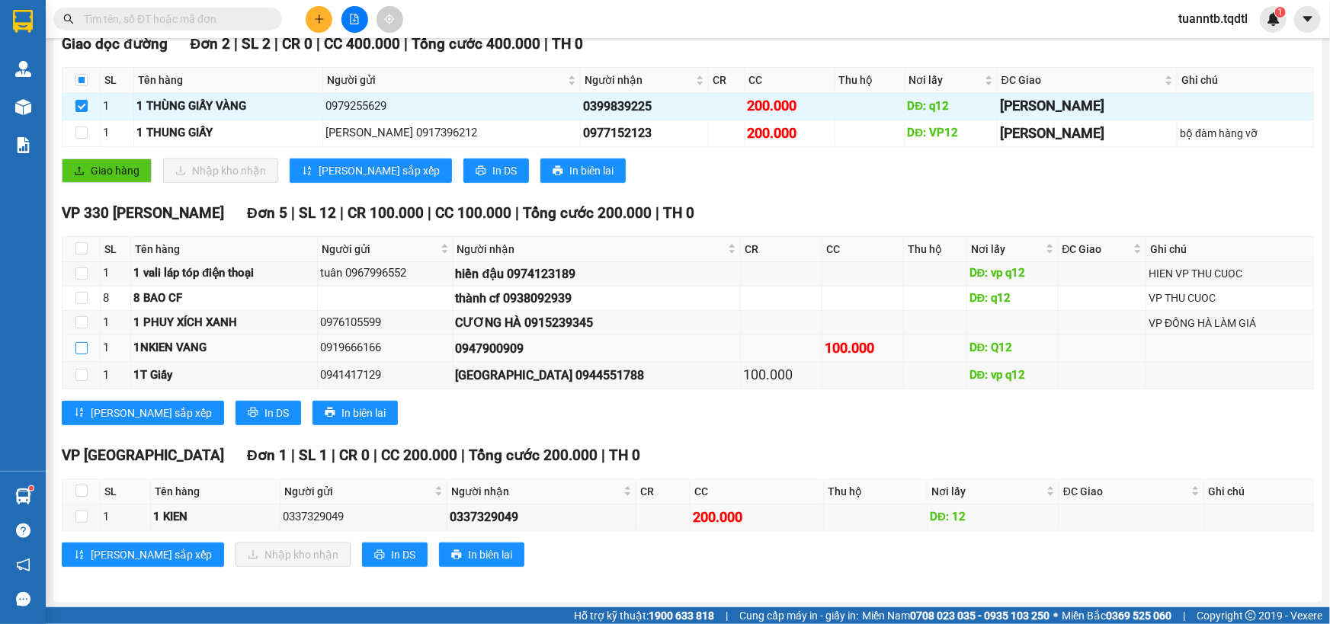
click at [78, 345] on input "checkbox" at bounding box center [81, 348] width 12 height 12
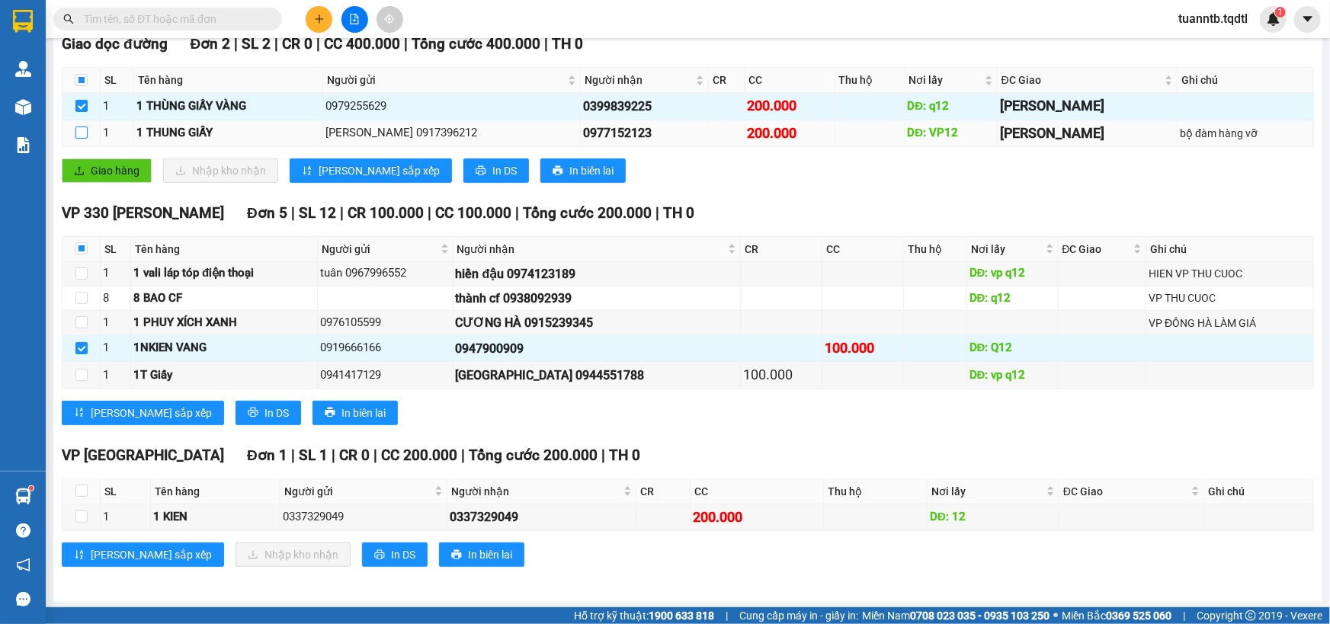
click at [82, 129] on input "checkbox" at bounding box center [81, 133] width 12 height 12
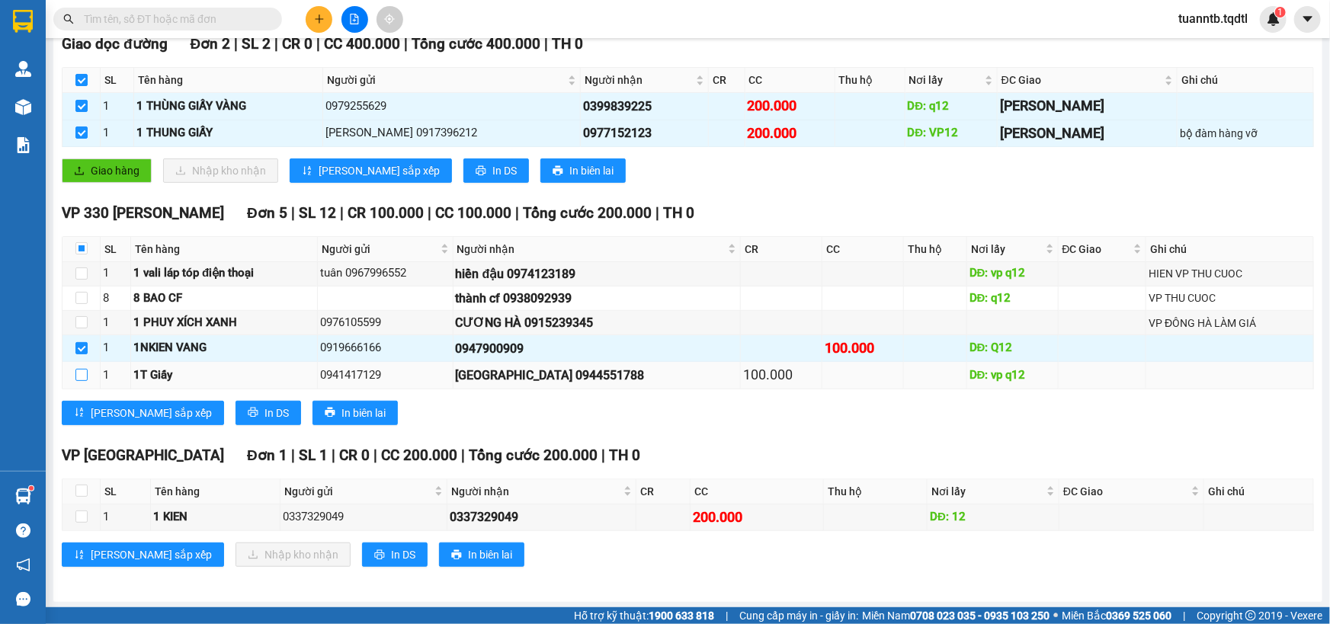
click at [80, 373] on input "checkbox" at bounding box center [81, 375] width 12 height 12
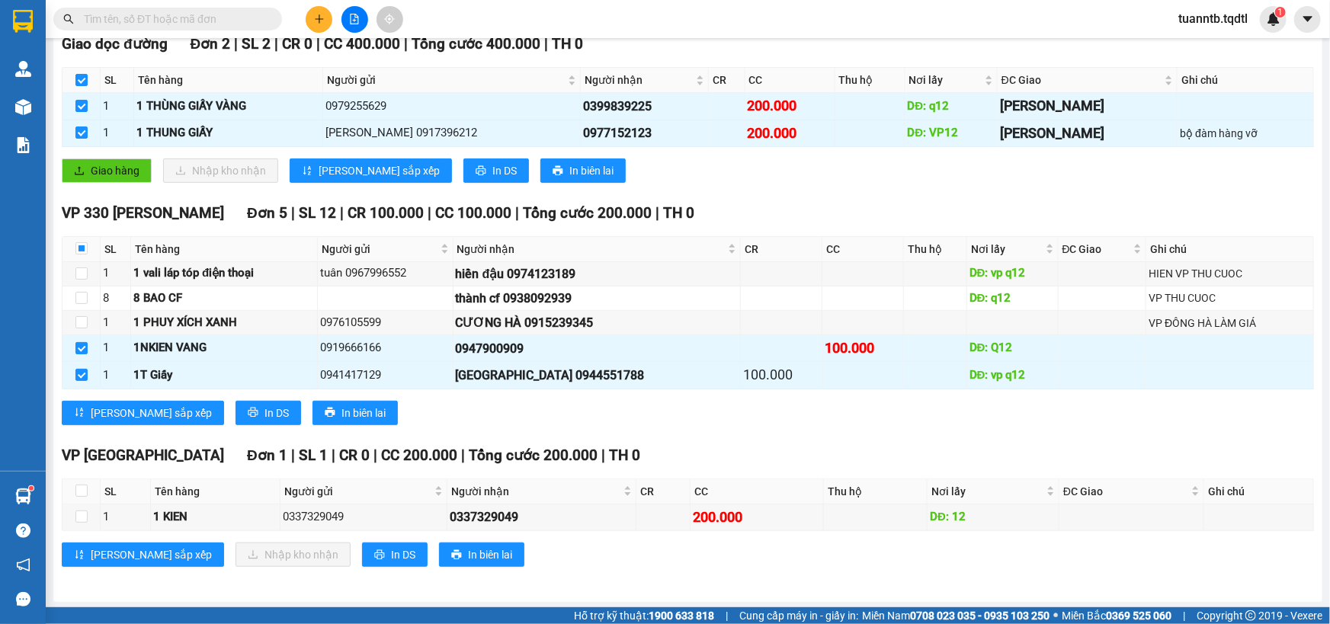
scroll to position [0, 0]
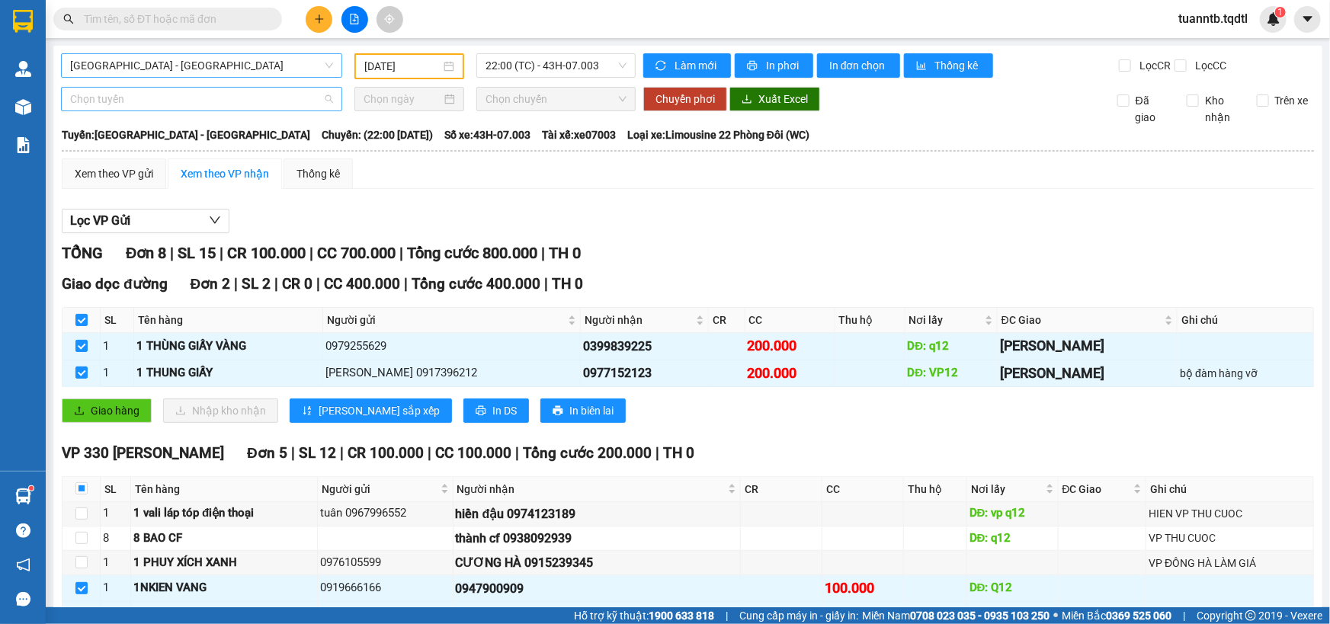
click at [159, 105] on span "Chọn tuyến" at bounding box center [201, 99] width 263 height 23
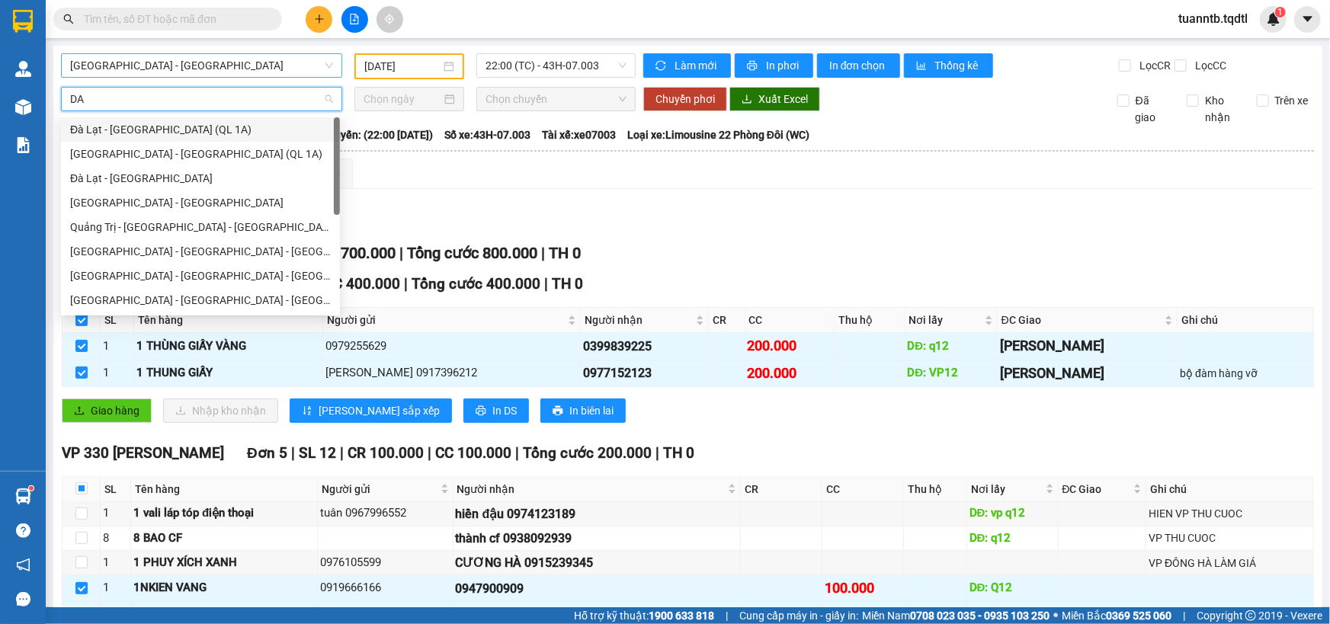
scroll to position [97, 0]
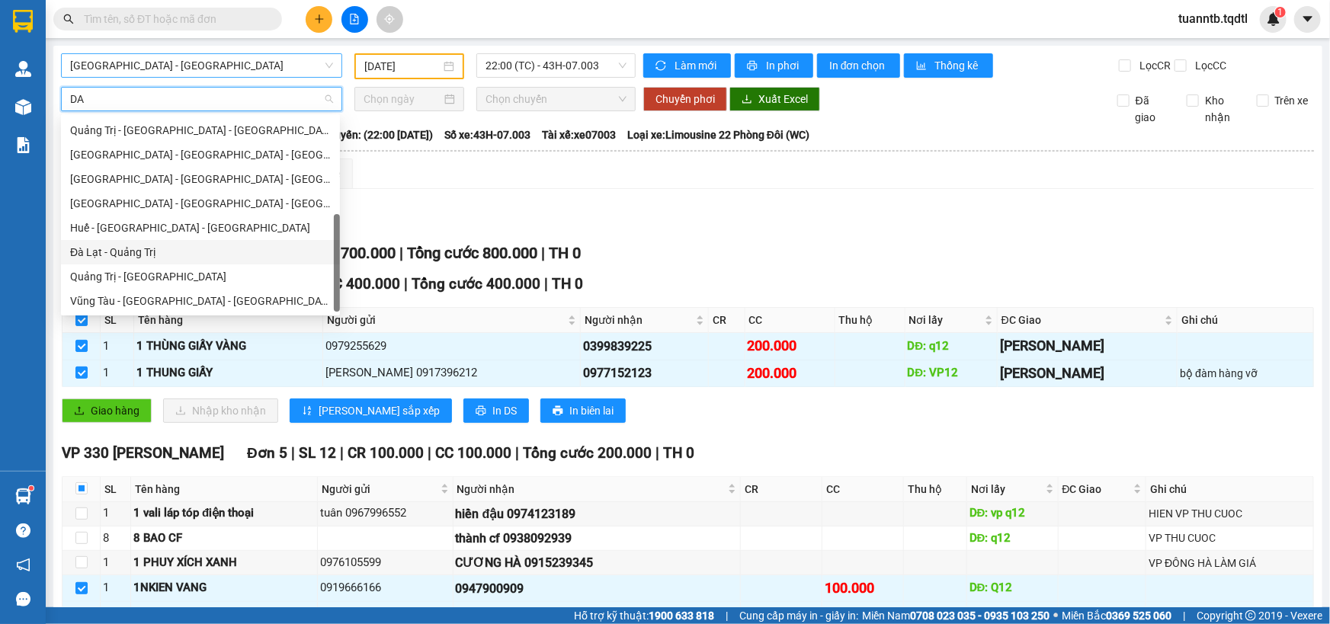
click at [120, 245] on div "Đà Lạt - Quảng Trị" at bounding box center [200, 252] width 261 height 17
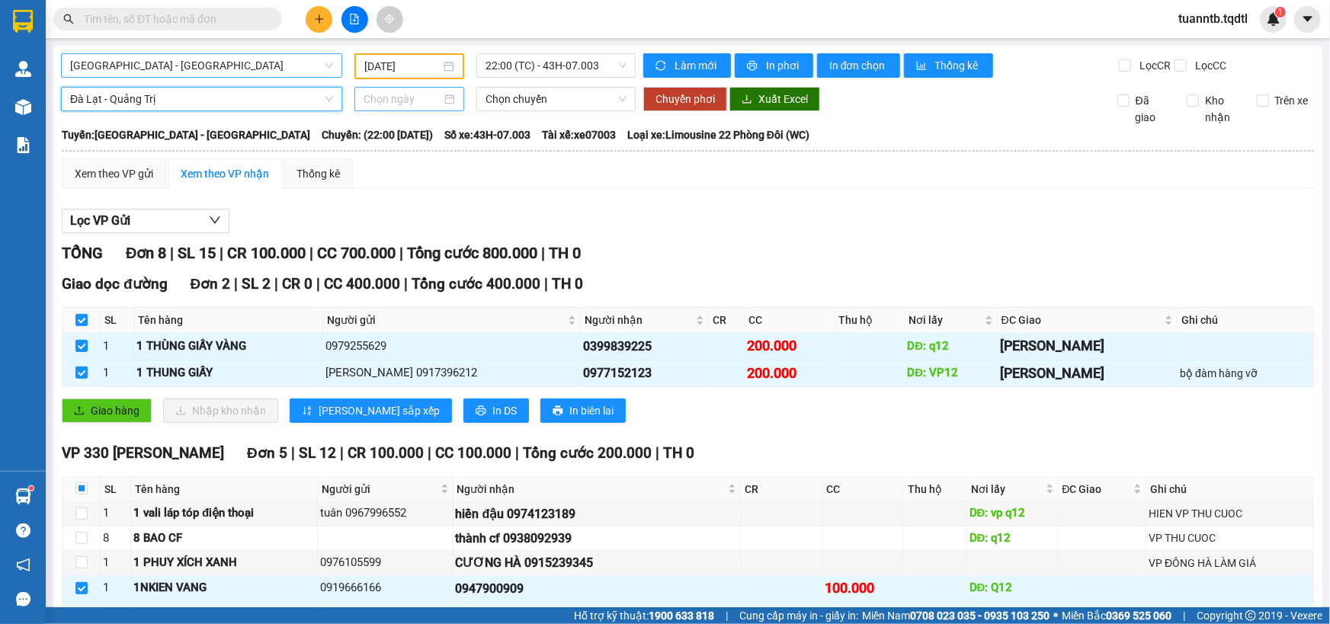
click at [408, 95] on input at bounding box center [403, 99] width 78 height 17
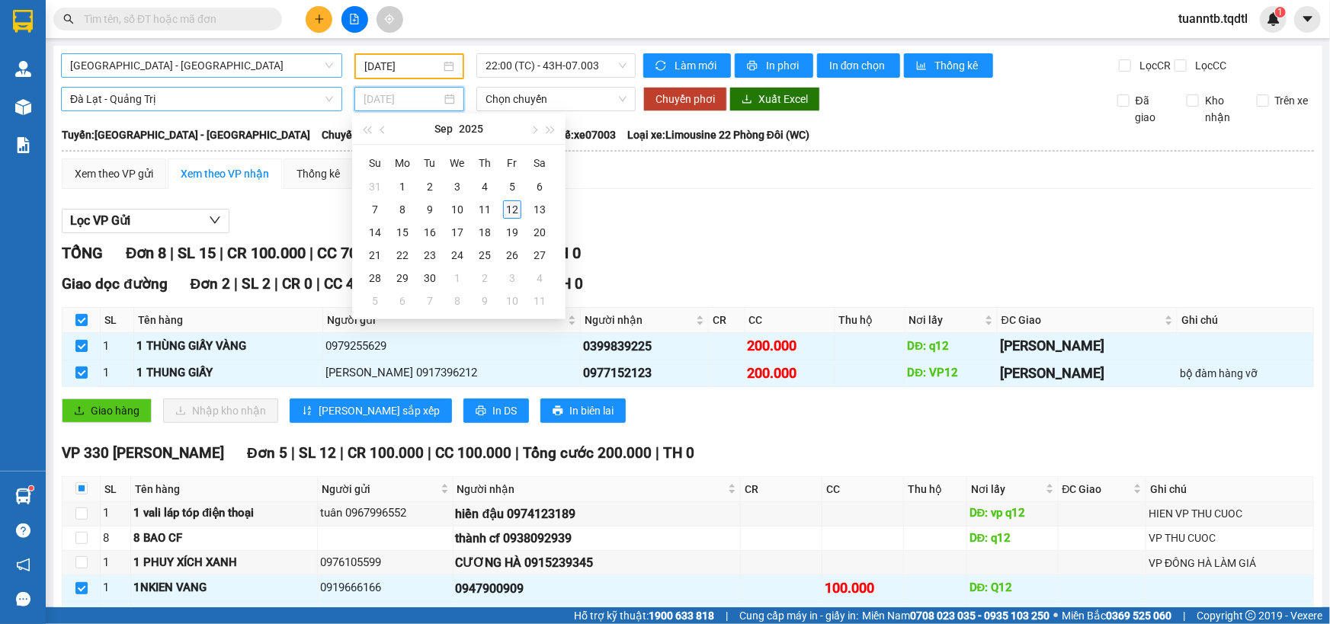
click at [514, 206] on div "12" at bounding box center [512, 209] width 18 height 18
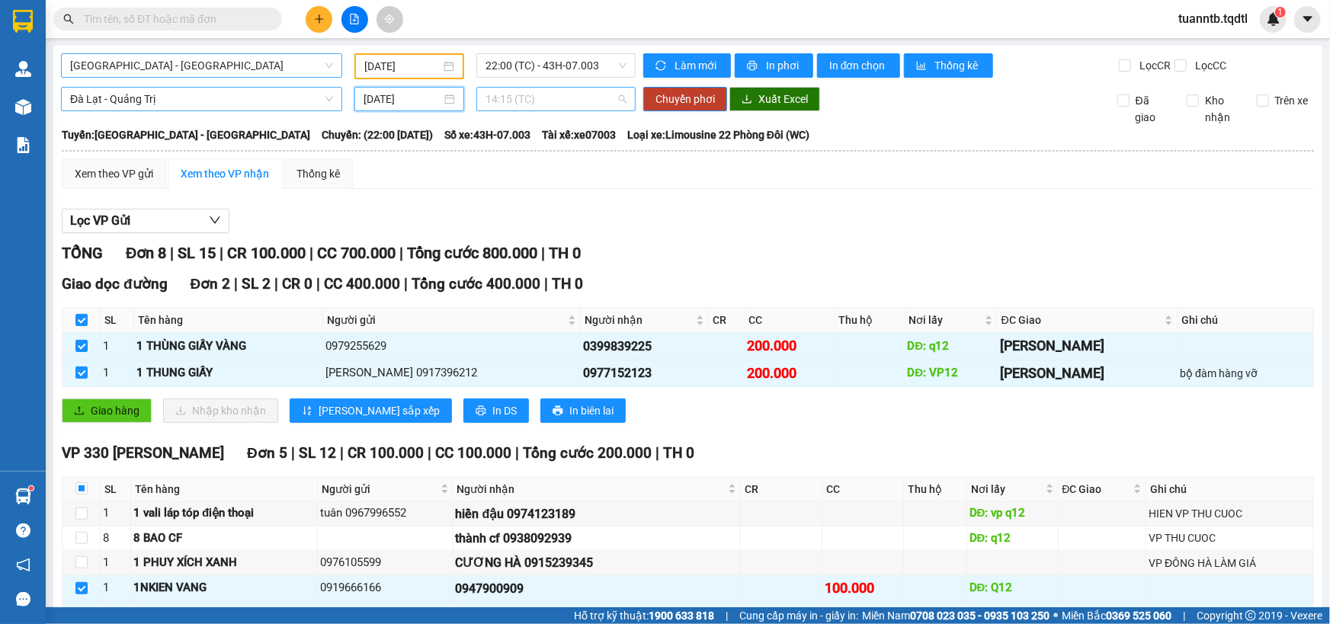
click at [541, 102] on span "14:15 (TC)" at bounding box center [555, 99] width 141 height 23
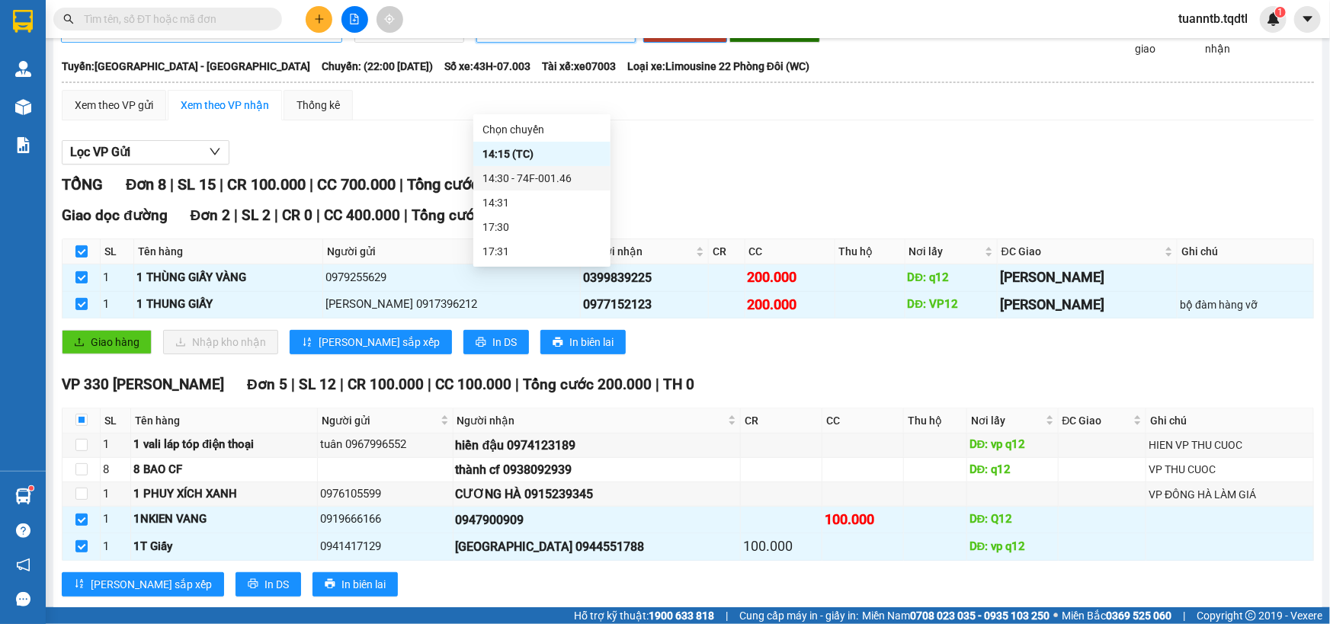
scroll to position [0, 0]
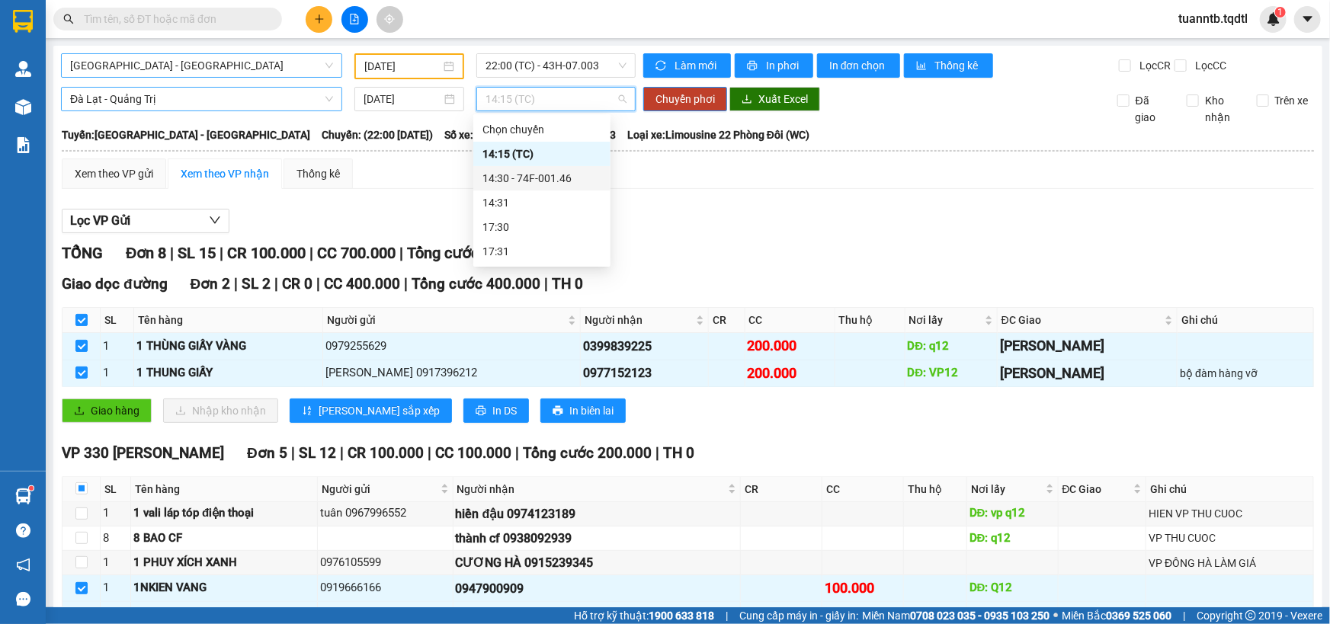
click at [130, 102] on span "Đà Lạt - Quảng Trị" at bounding box center [201, 99] width 263 height 23
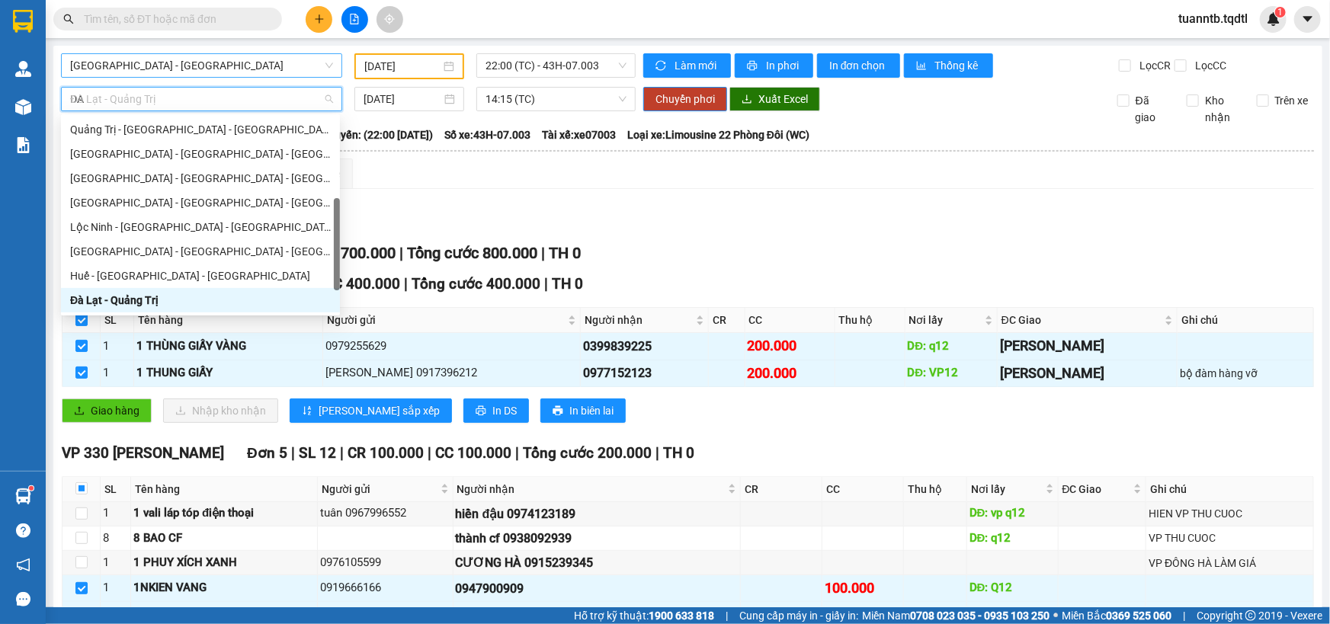
scroll to position [97, 0]
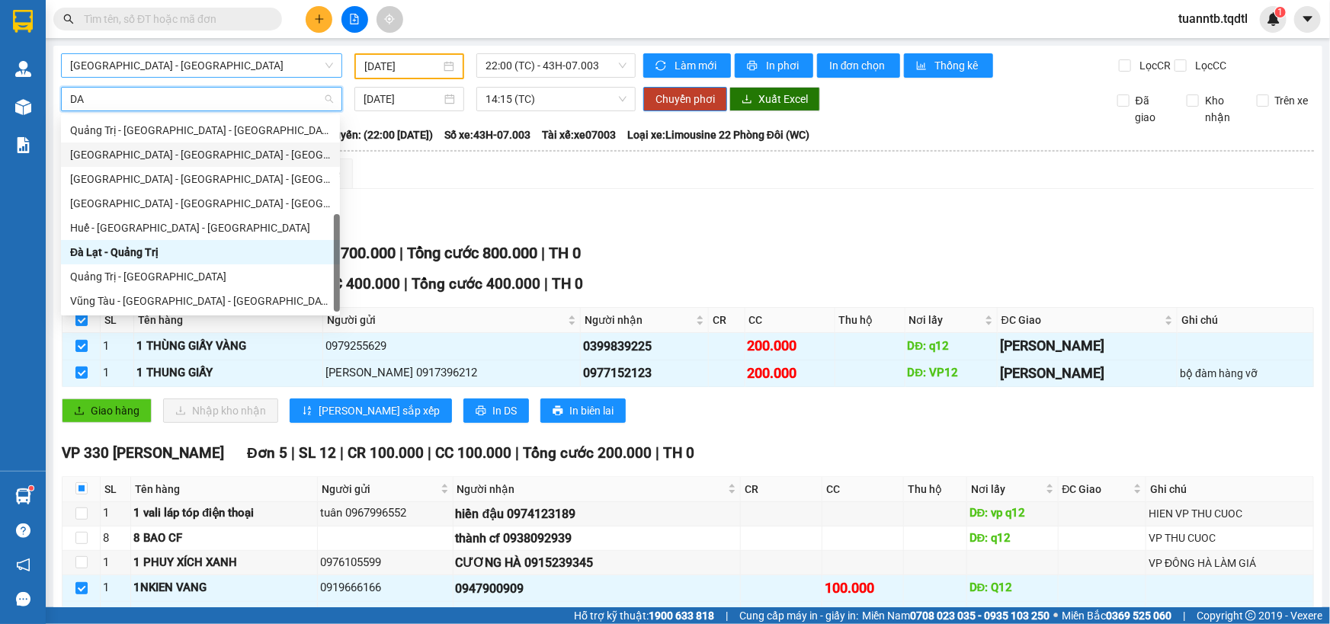
click at [148, 152] on div "[GEOGRAPHIC_DATA] - [GEOGRAPHIC_DATA] - [GEOGRAPHIC_DATA]" at bounding box center [200, 154] width 261 height 17
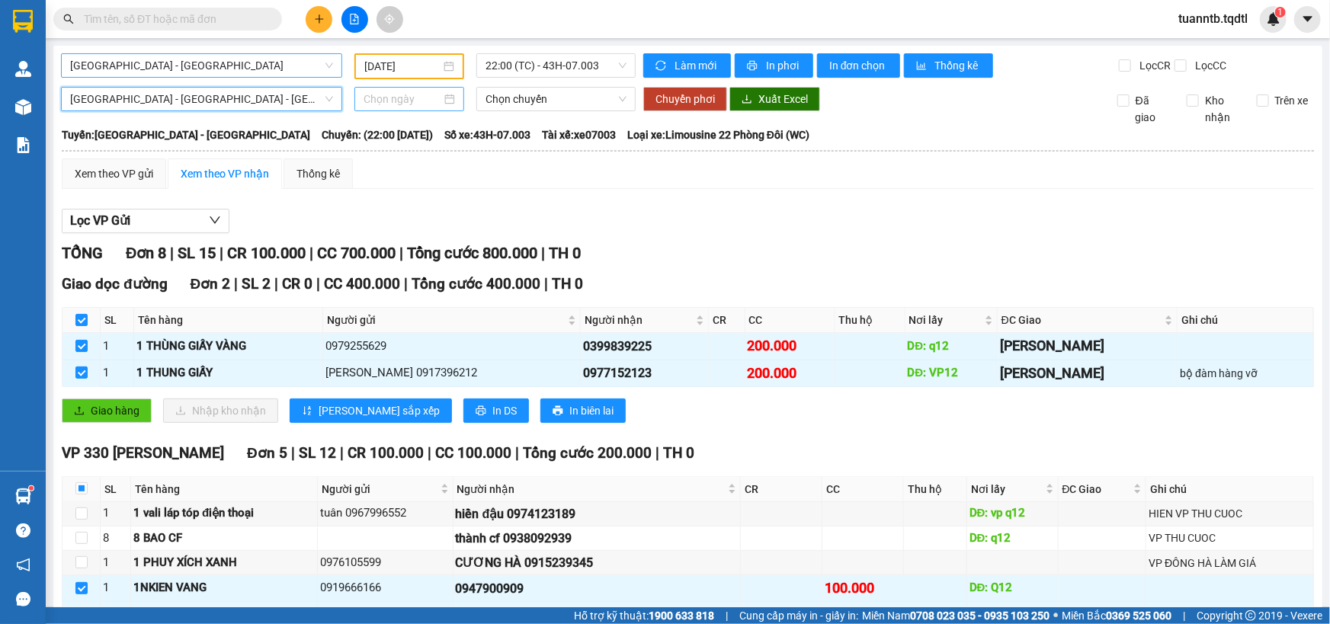
click at [395, 96] on input at bounding box center [403, 99] width 78 height 17
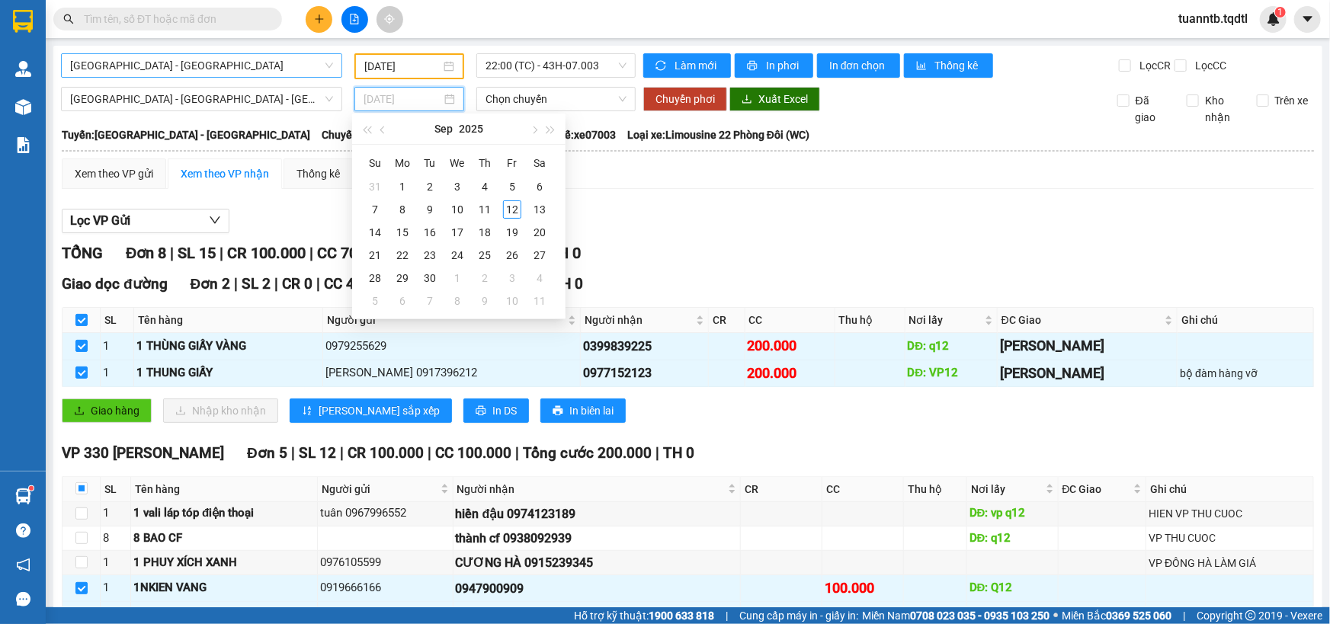
drag, startPoint x: 511, startPoint y: 212, endPoint x: 542, endPoint y: 124, distance: 92.8
click at [511, 212] on div "12" at bounding box center [512, 209] width 18 height 18
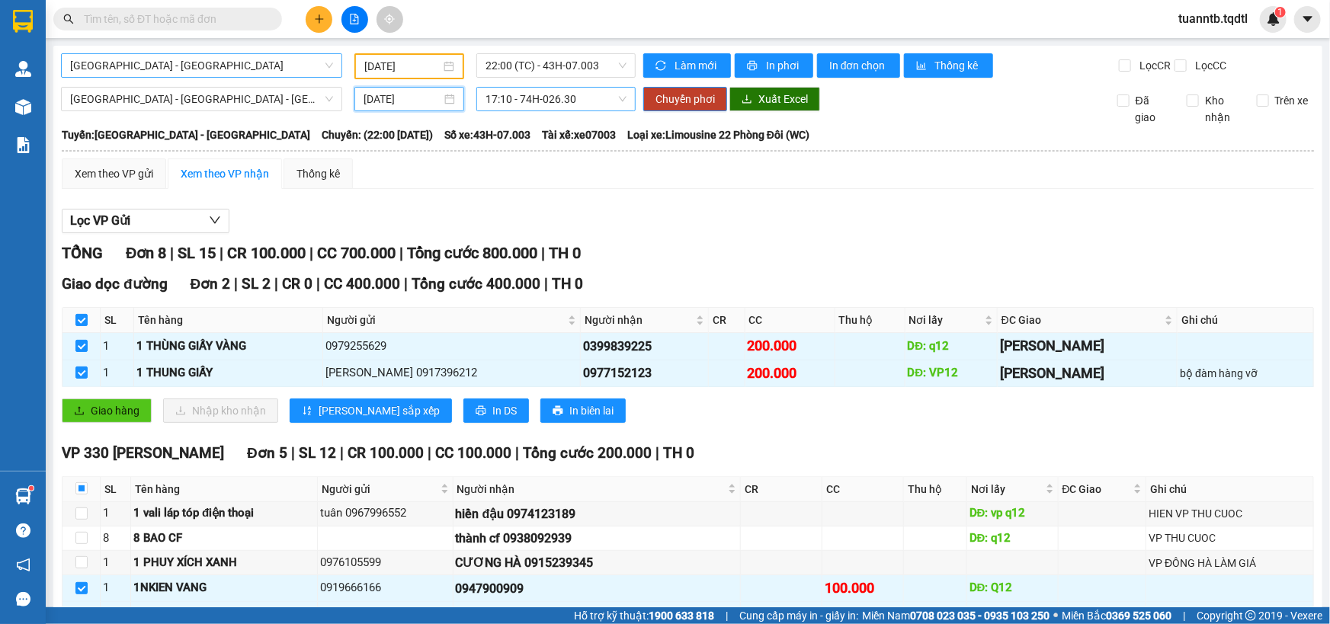
click at [544, 98] on span "17:10 - 74H-026.30" at bounding box center [555, 99] width 141 height 23
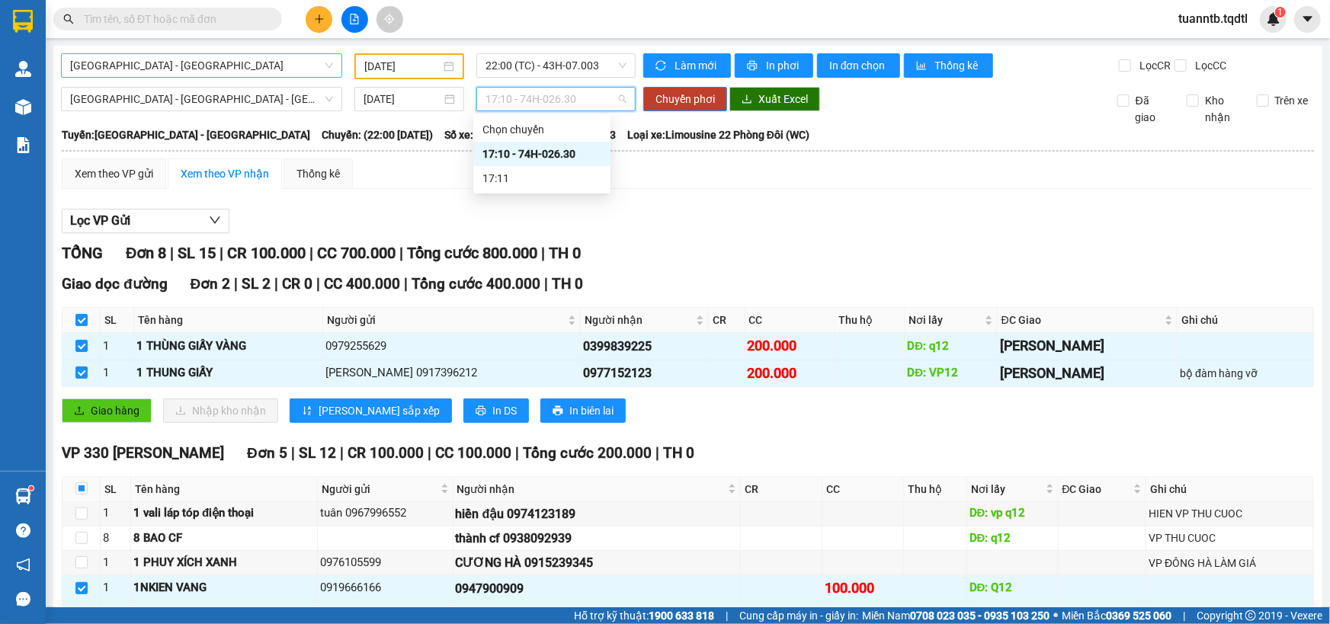
click at [558, 150] on div "17:10 - 74H-026.30" at bounding box center [541, 154] width 119 height 17
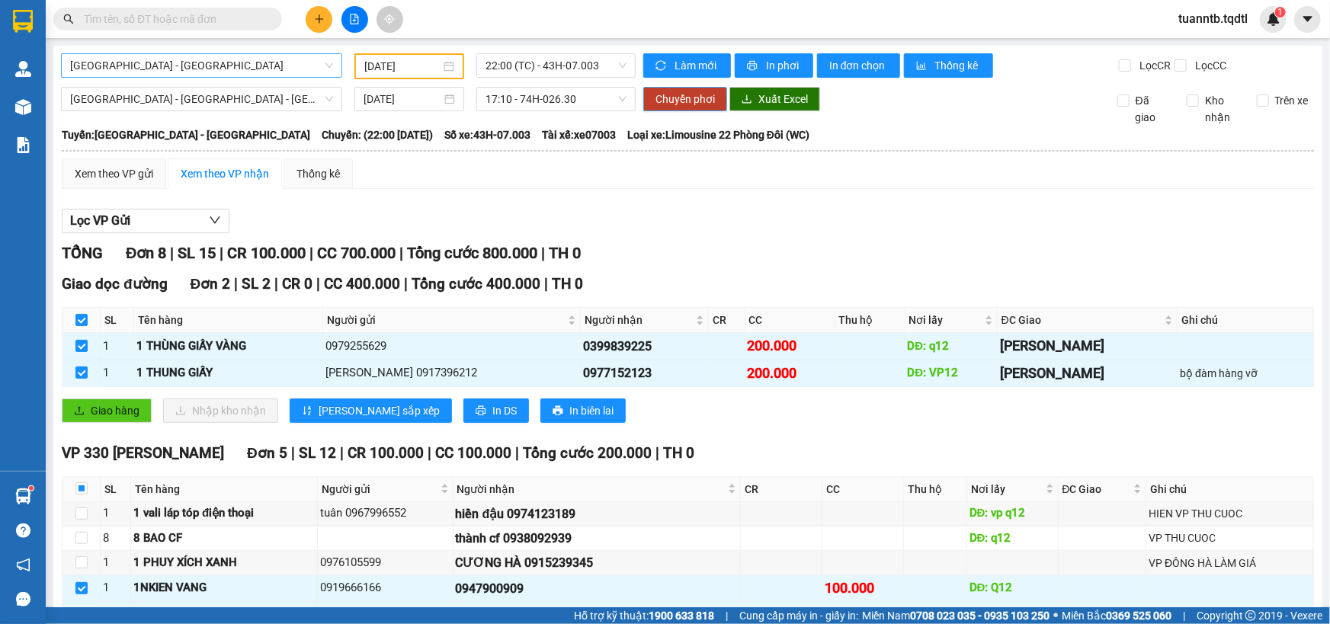
click at [658, 101] on span "Chuyển phơi" at bounding box center [684, 99] width 59 height 17
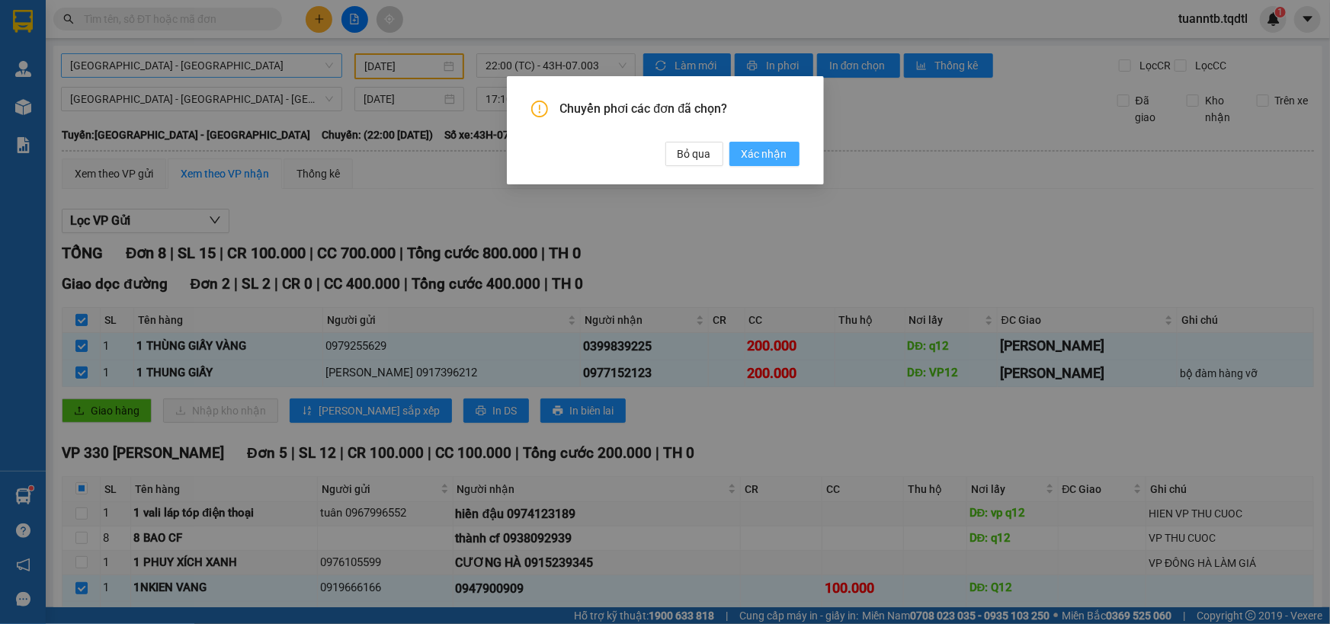
click at [751, 152] on span "Xác nhận" at bounding box center [765, 154] width 46 height 17
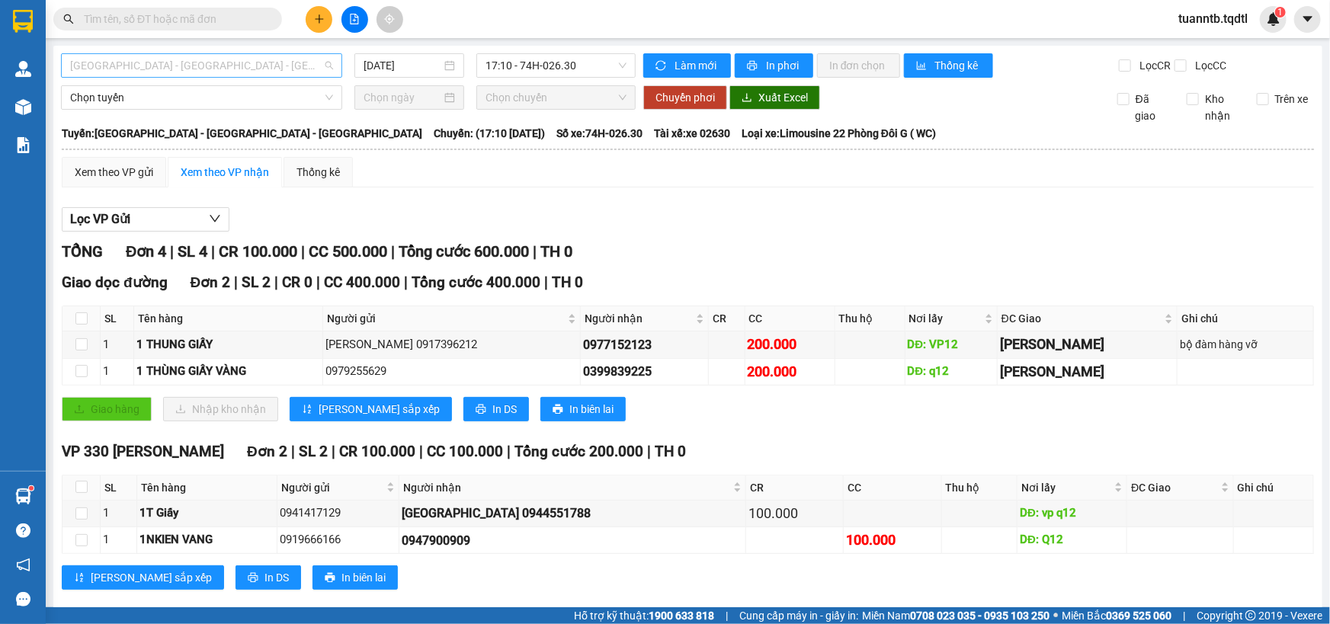
click at [241, 62] on span "[GEOGRAPHIC_DATA] - [GEOGRAPHIC_DATA] - [GEOGRAPHIC_DATA]" at bounding box center [201, 65] width 263 height 23
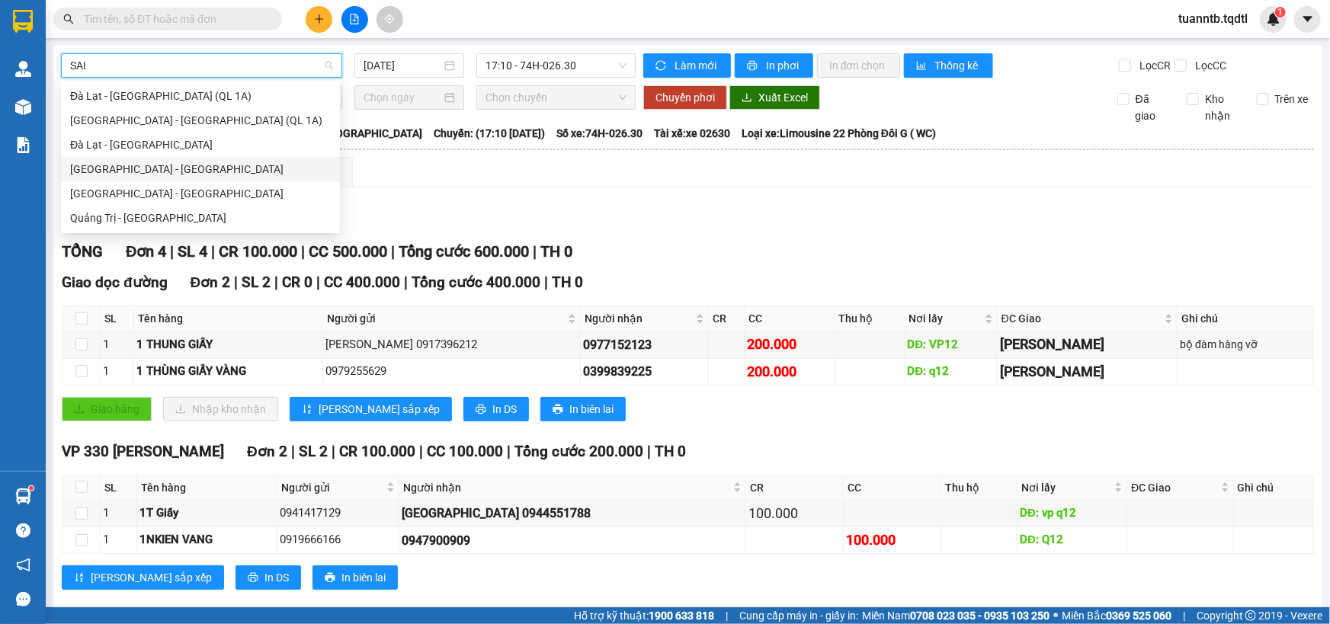
click at [127, 168] on div "[GEOGRAPHIC_DATA] - [GEOGRAPHIC_DATA]" at bounding box center [200, 169] width 261 height 17
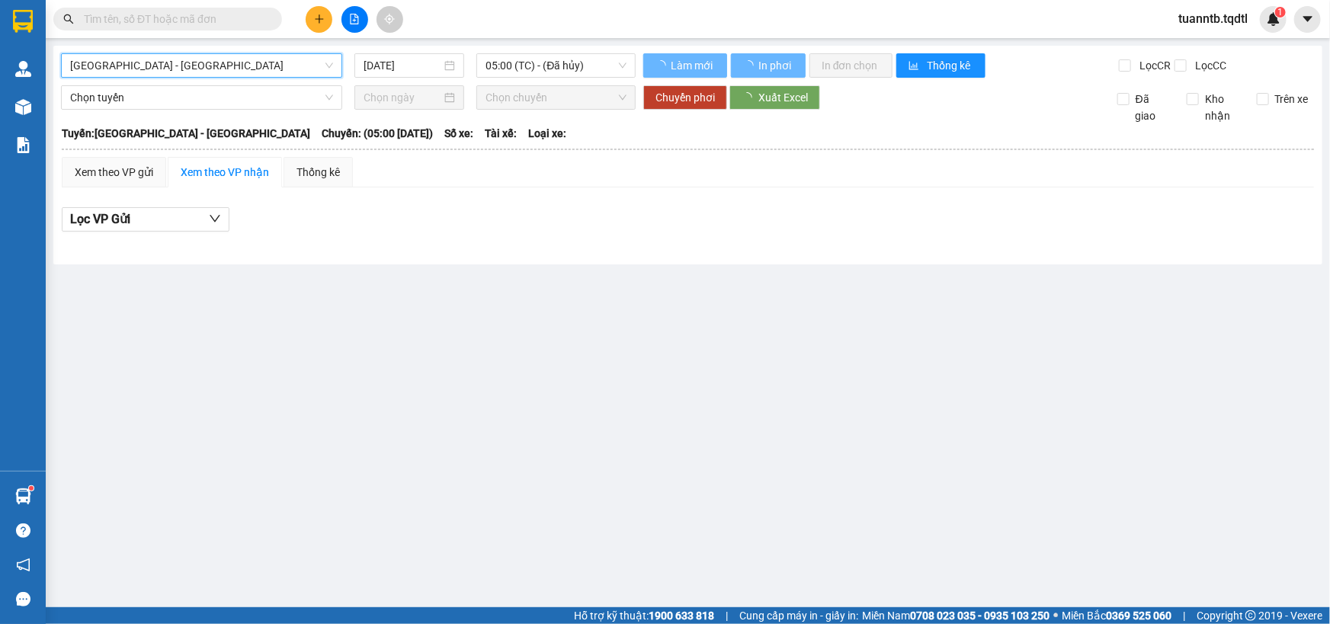
click at [395, 57] on input "[DATE]" at bounding box center [403, 65] width 78 height 17
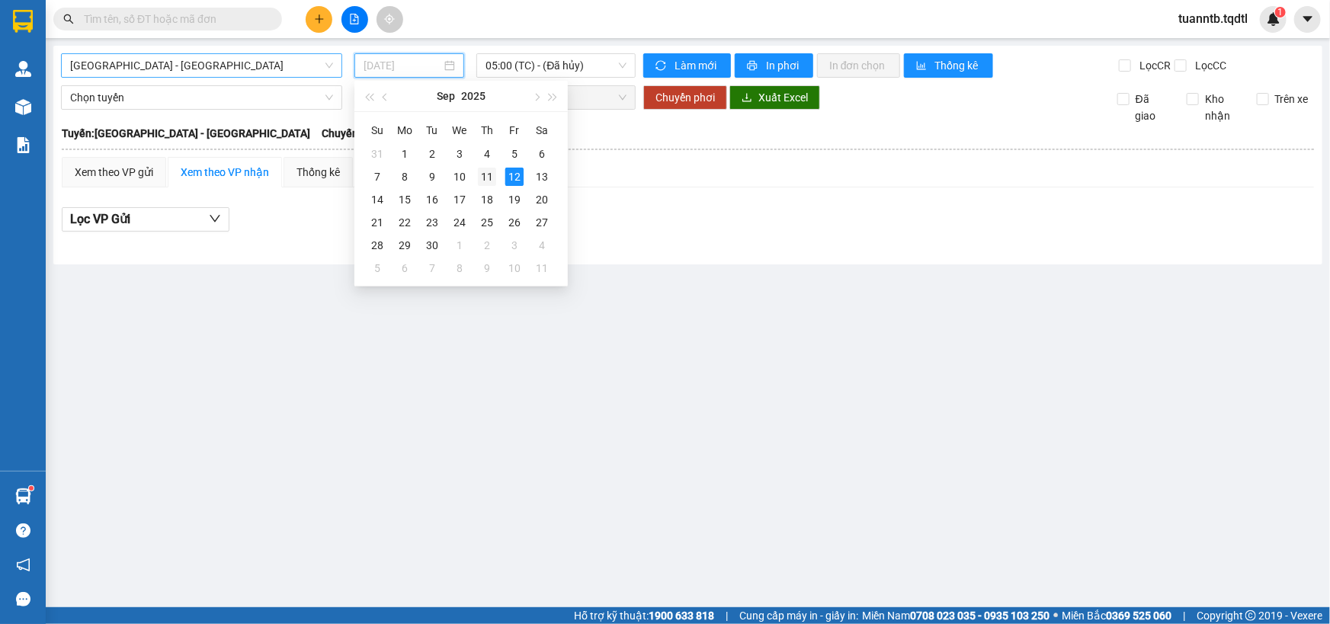
click at [486, 177] on div "11" at bounding box center [487, 177] width 18 height 18
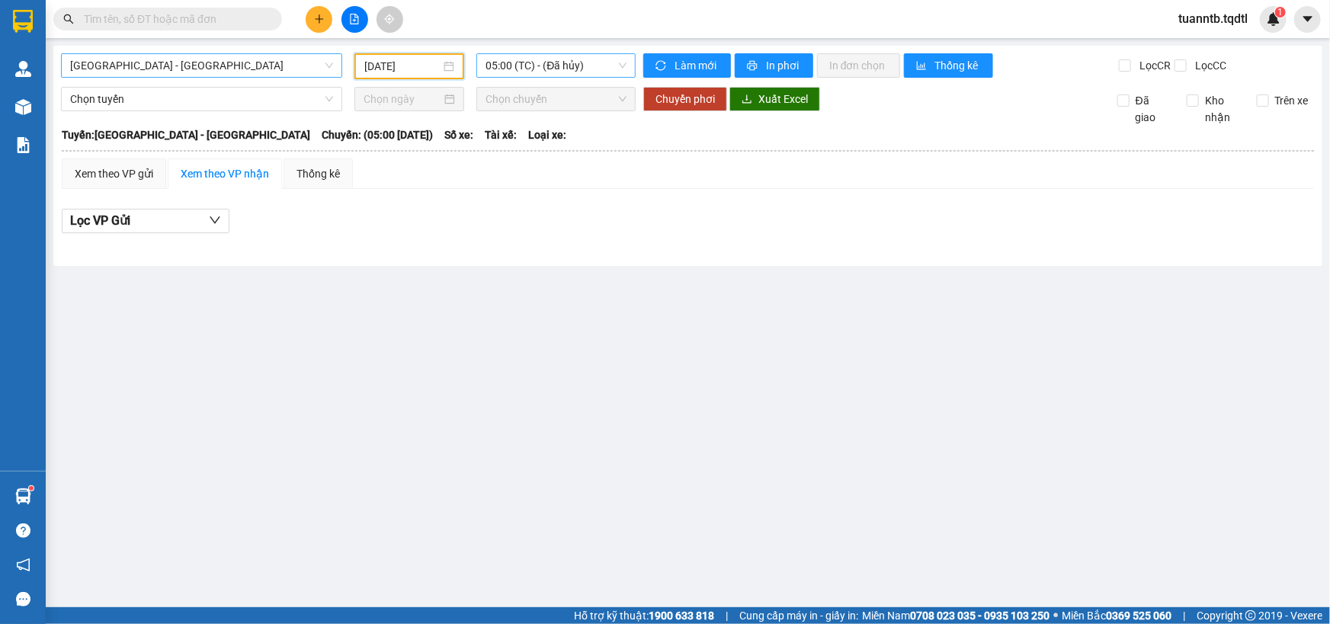
click at [550, 70] on span "05:00 (TC) - (Đã hủy)" at bounding box center [555, 65] width 141 height 23
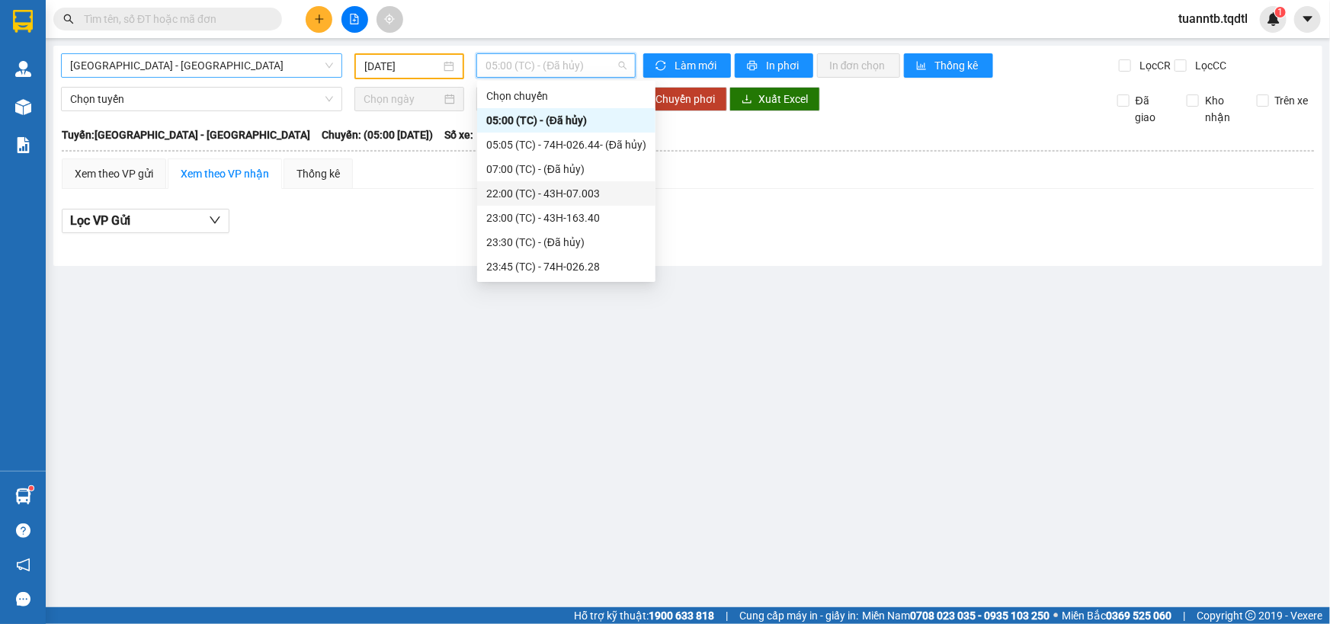
click at [591, 193] on div "22:00 (TC) - 43H-07.003" at bounding box center [566, 193] width 160 height 17
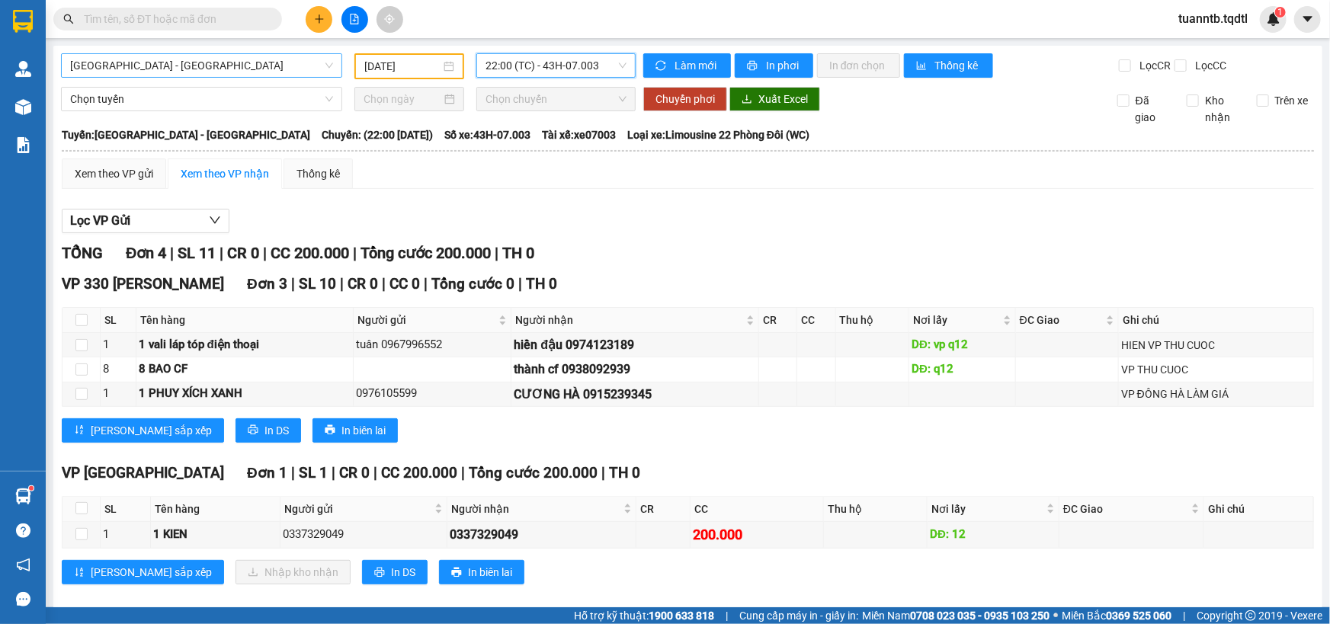
click at [568, 64] on span "22:00 (TC) - 43H-07.003" at bounding box center [555, 65] width 141 height 23
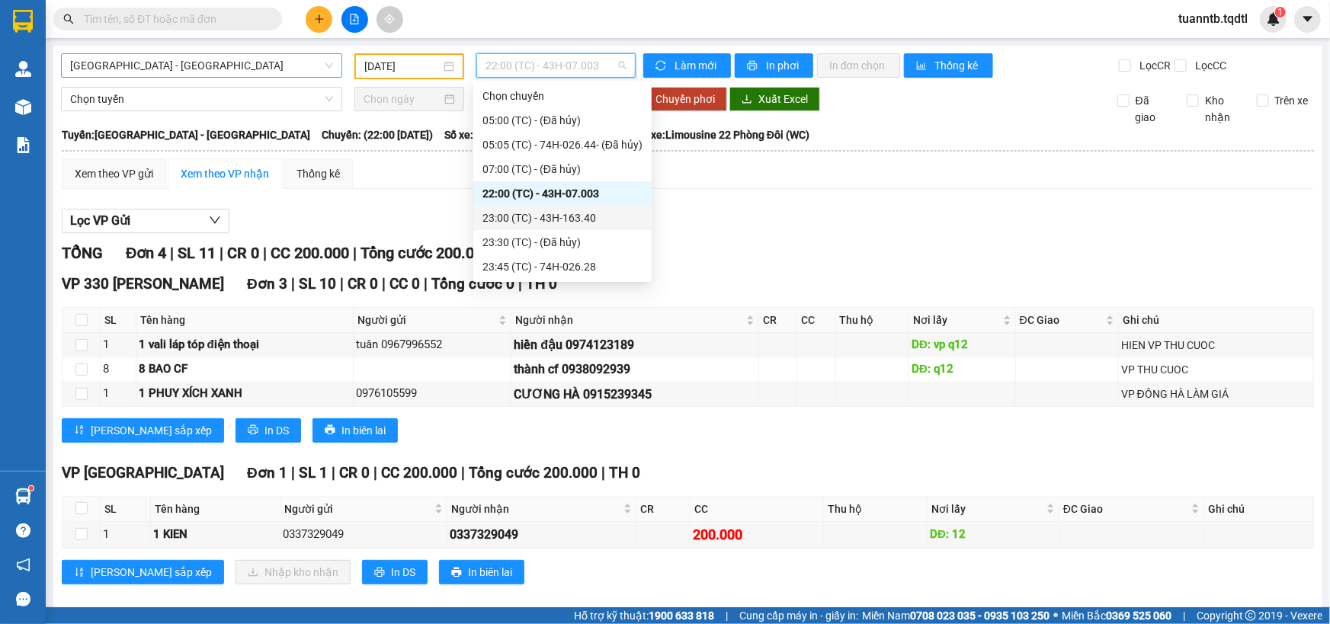
click at [585, 215] on div "23:00 (TC) - 43H-163.40" at bounding box center [562, 218] width 160 height 17
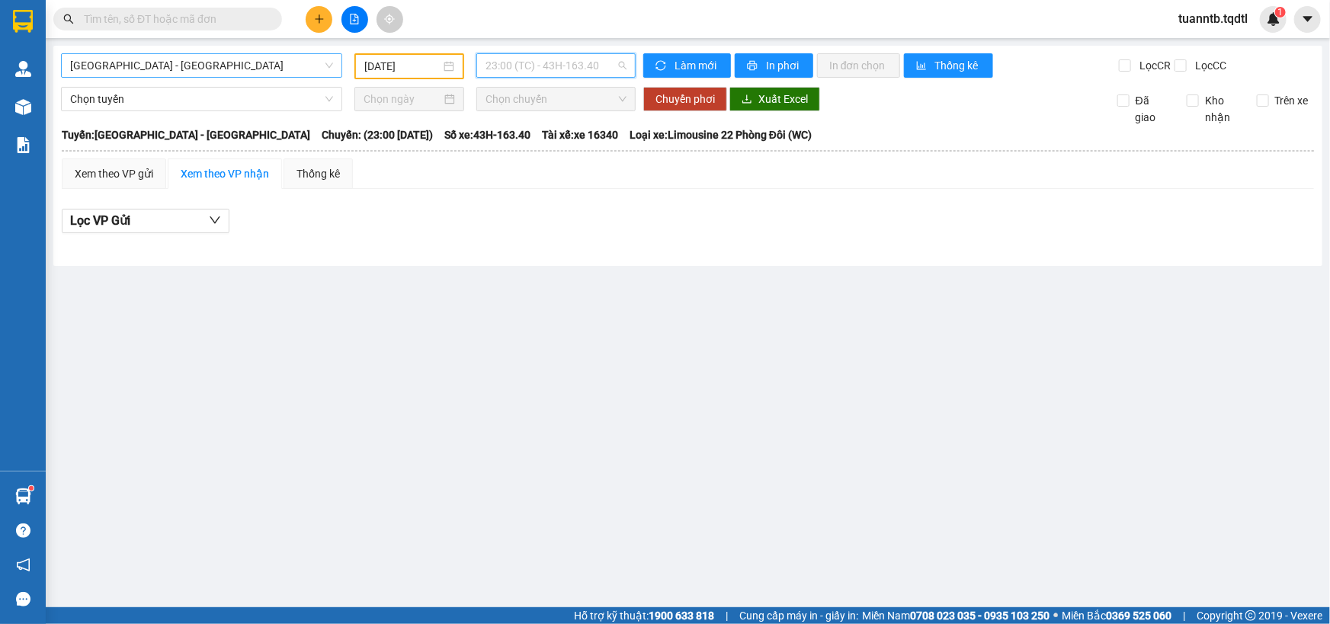
click at [532, 61] on span "23:00 (TC) - 43H-163.40" at bounding box center [555, 65] width 141 height 23
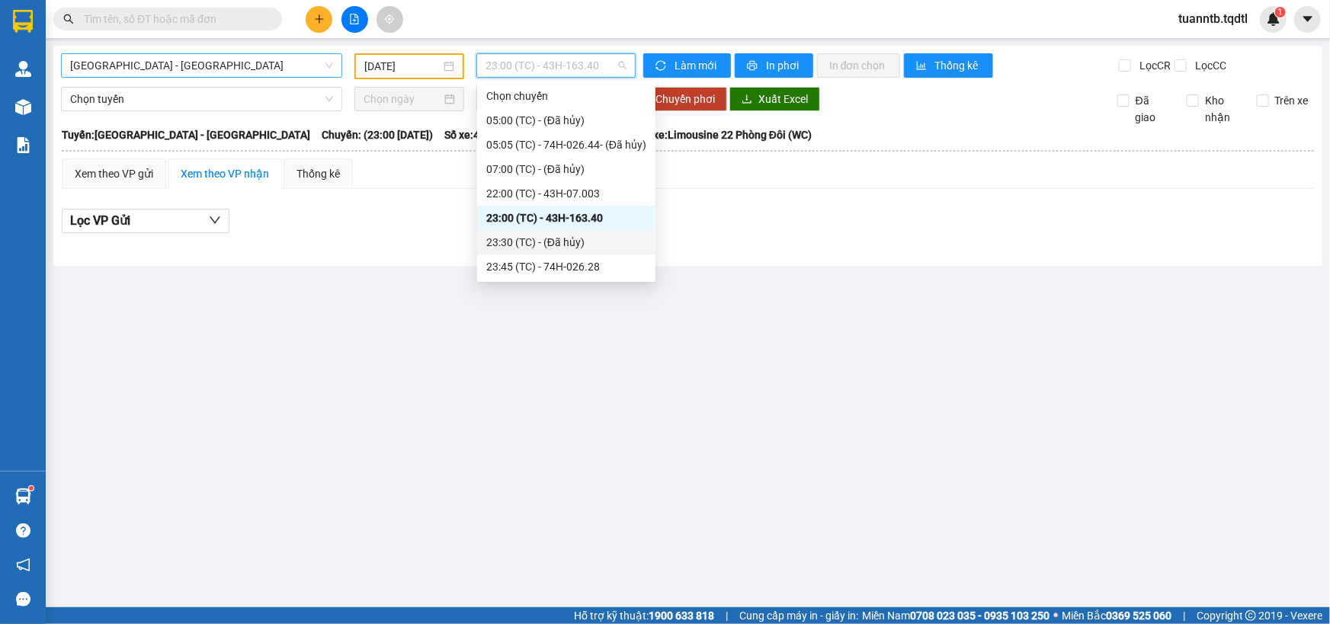
scroll to position [48, 0]
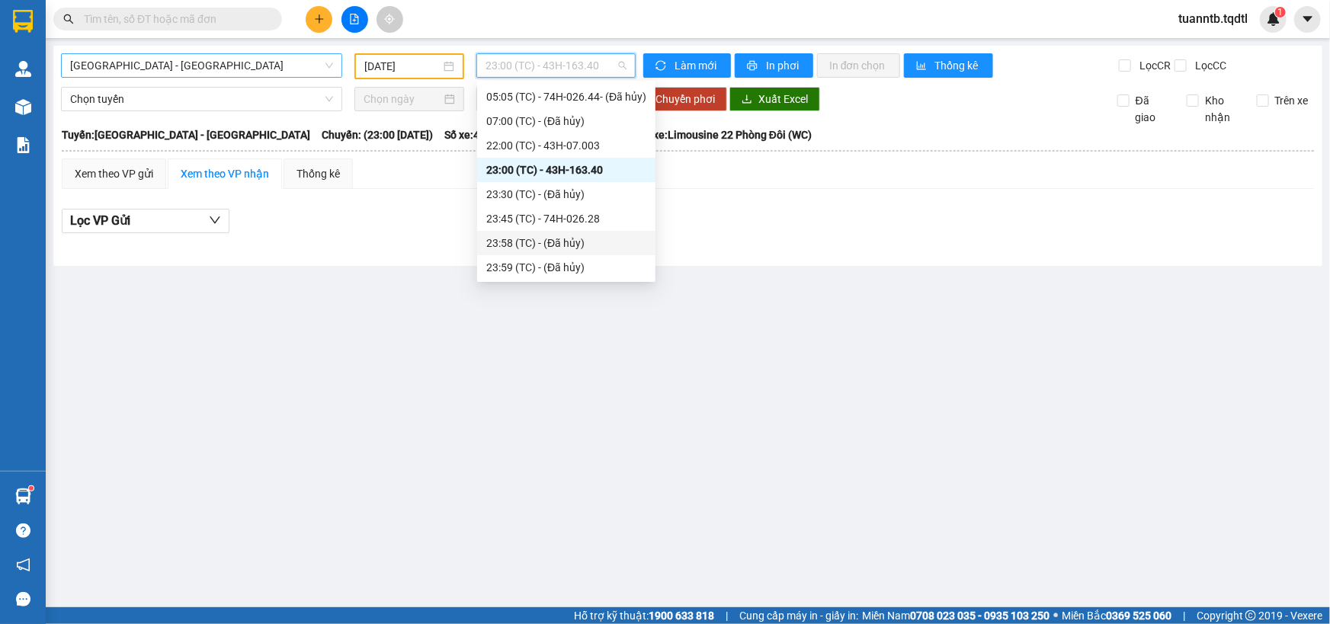
click at [585, 214] on div "23:45 (TC) - 74H-026.28" at bounding box center [566, 218] width 160 height 17
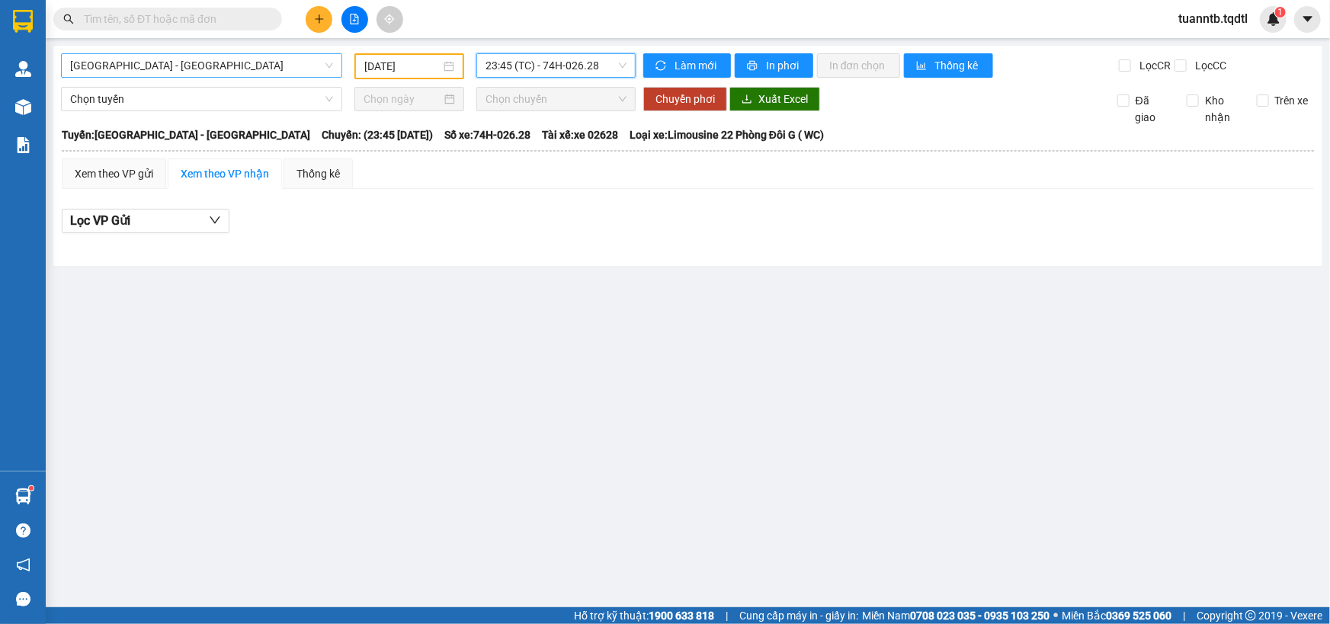
click at [579, 58] on span "23:45 (TC) - 74H-026.28" at bounding box center [555, 65] width 141 height 23
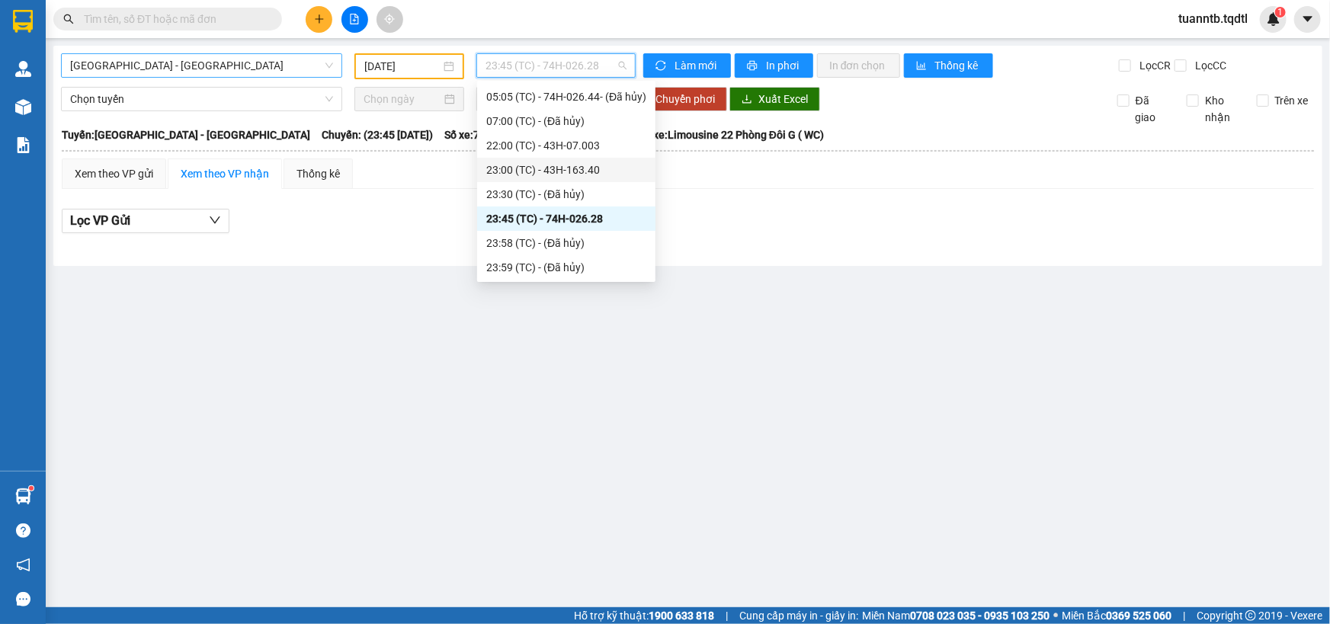
click at [611, 175] on div "23:00 (TC) - 43H-163.40" at bounding box center [566, 170] width 160 height 17
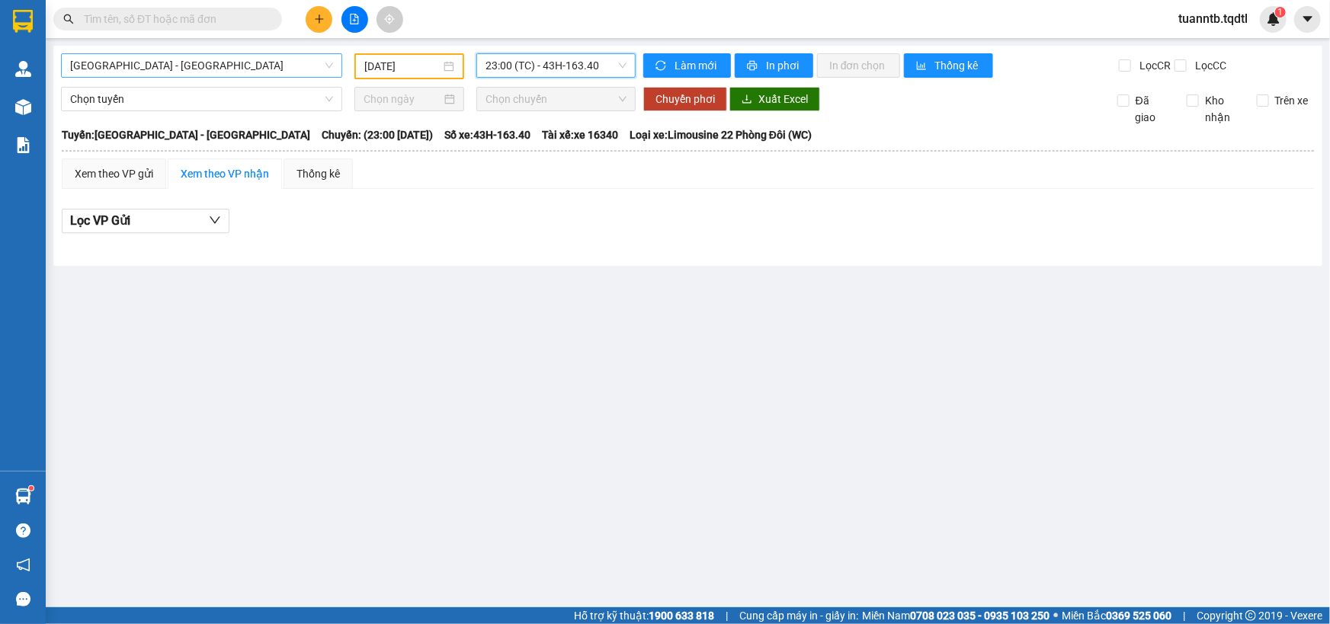
click at [562, 75] on span "23:00 (TC) - 43H-163.40" at bounding box center [555, 65] width 141 height 23
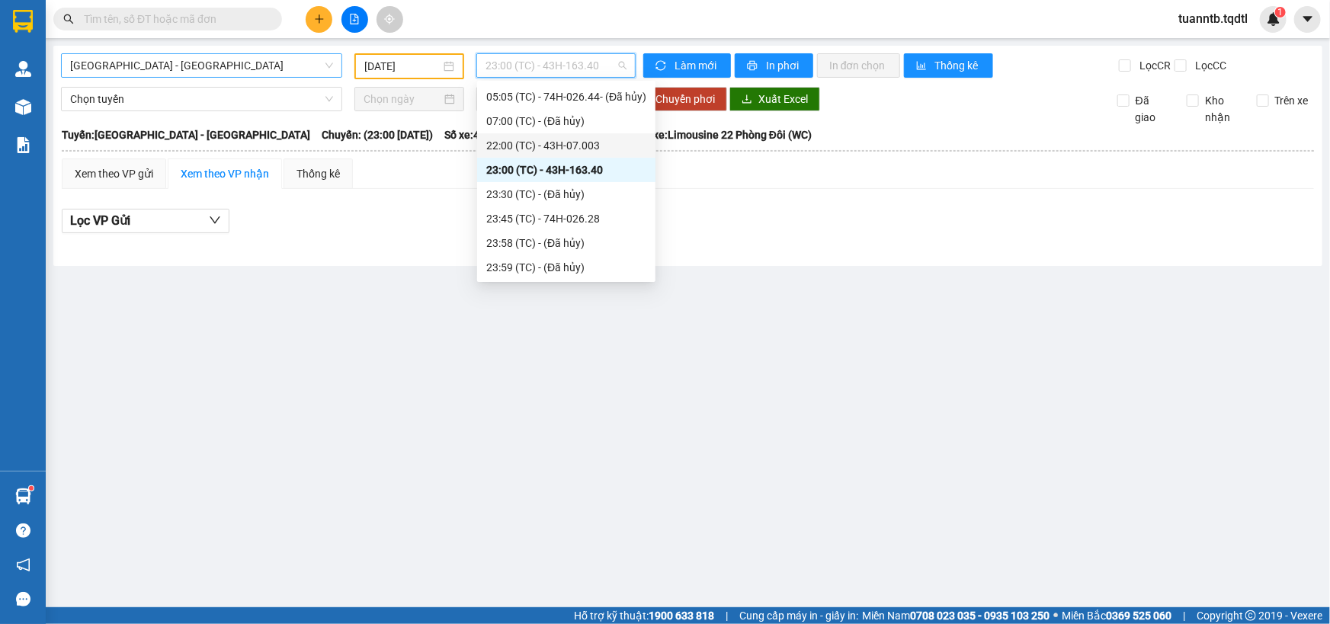
click at [586, 152] on div "22:00 (TC) - 43H-07.003" at bounding box center [566, 145] width 160 height 17
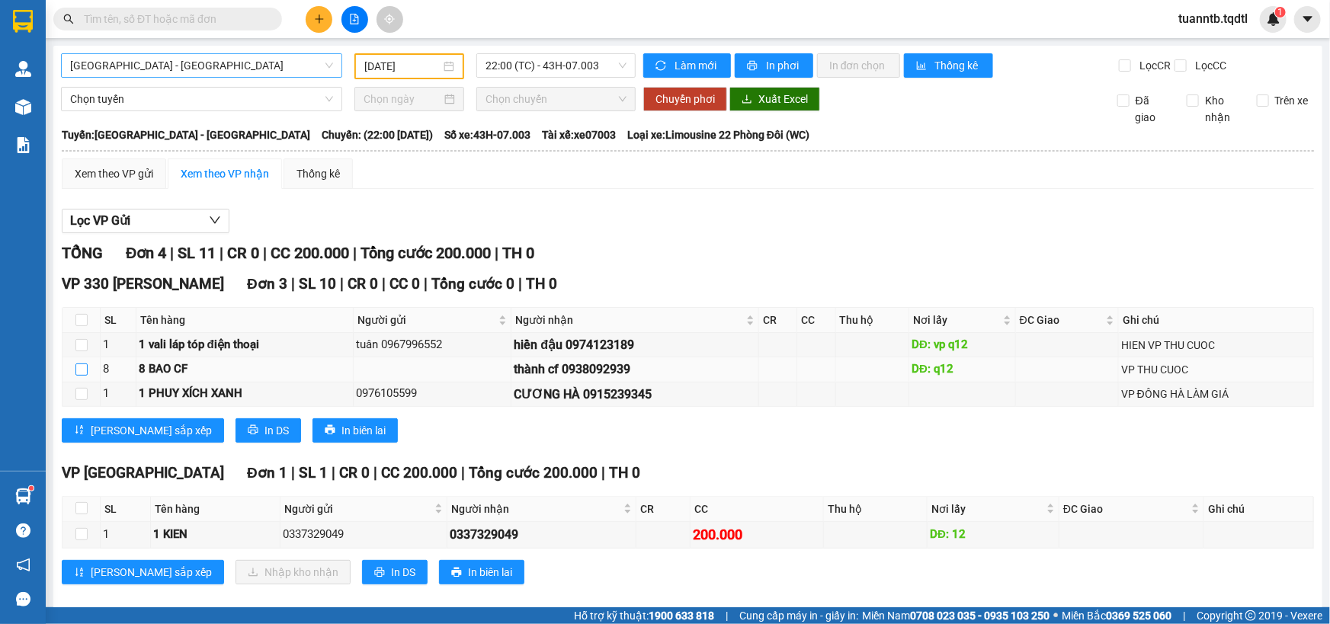
click at [77, 374] on input "checkbox" at bounding box center [81, 370] width 12 height 12
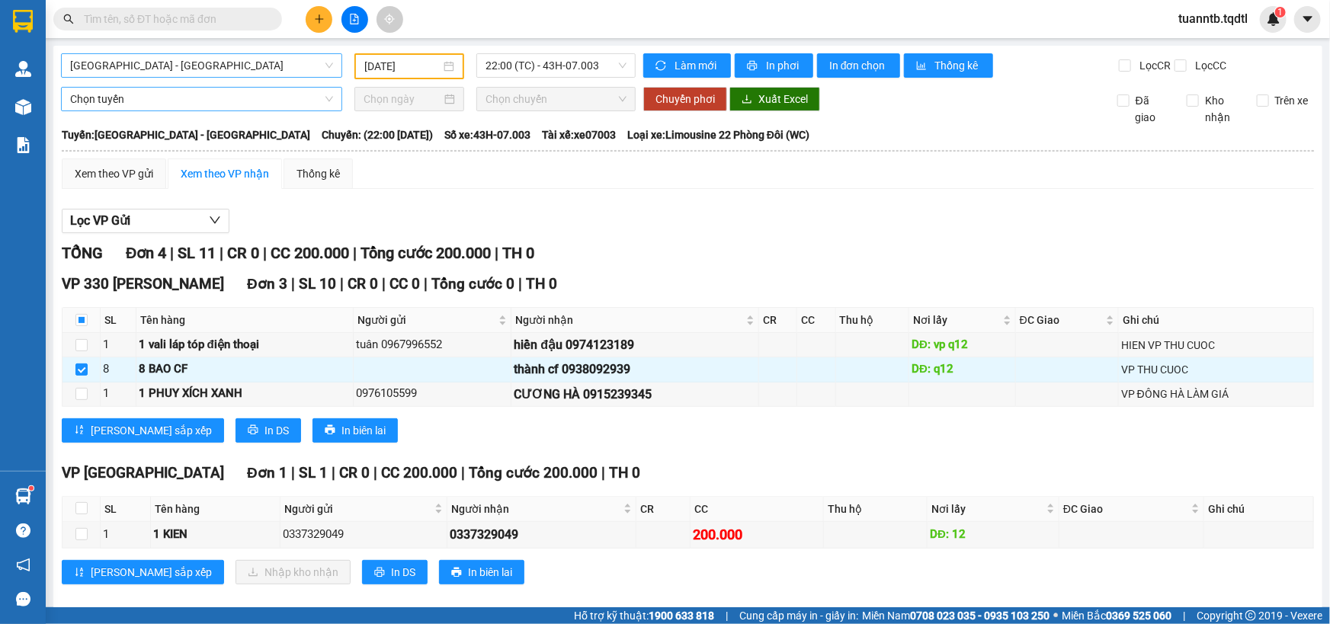
click at [104, 101] on span "Chọn tuyến" at bounding box center [201, 99] width 263 height 23
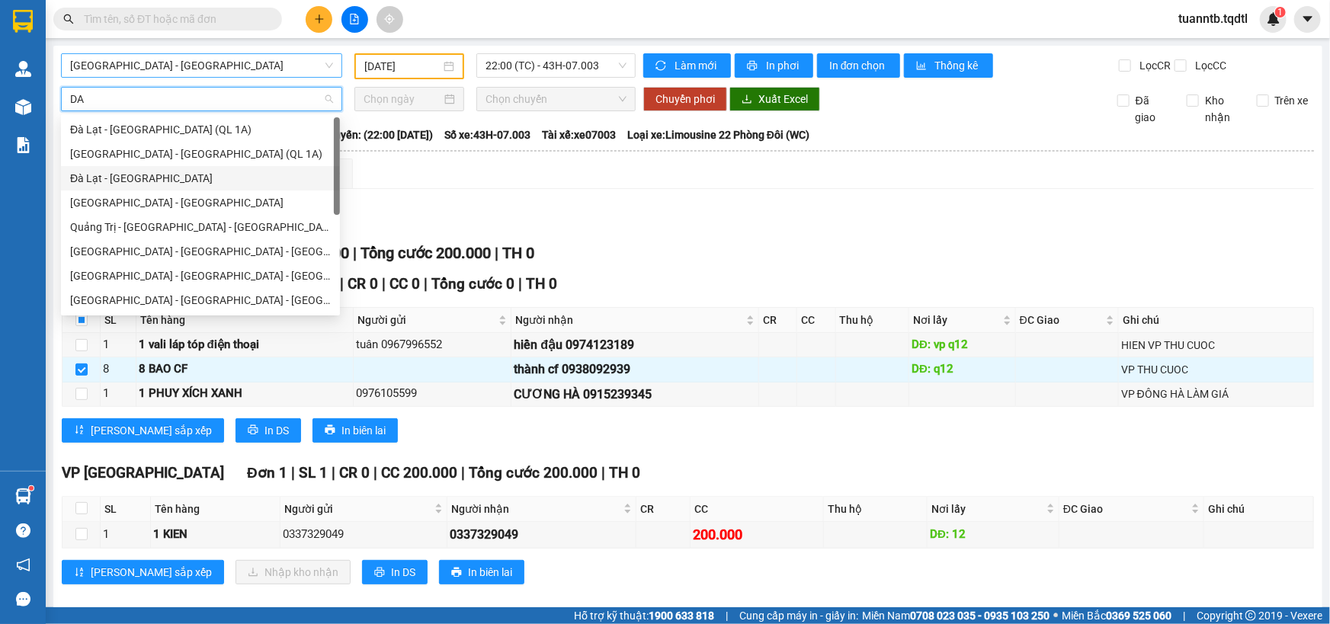
scroll to position [69, 0]
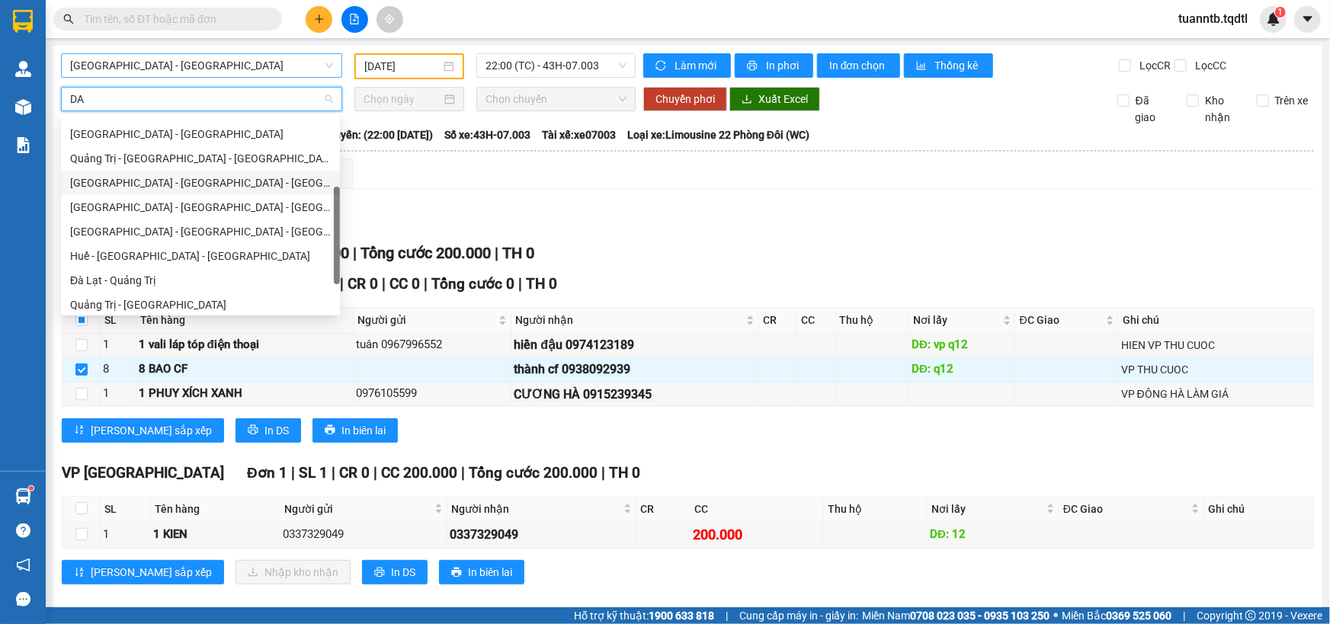
click at [127, 190] on div "[GEOGRAPHIC_DATA] - [GEOGRAPHIC_DATA] - [GEOGRAPHIC_DATA]" at bounding box center [200, 183] width 261 height 17
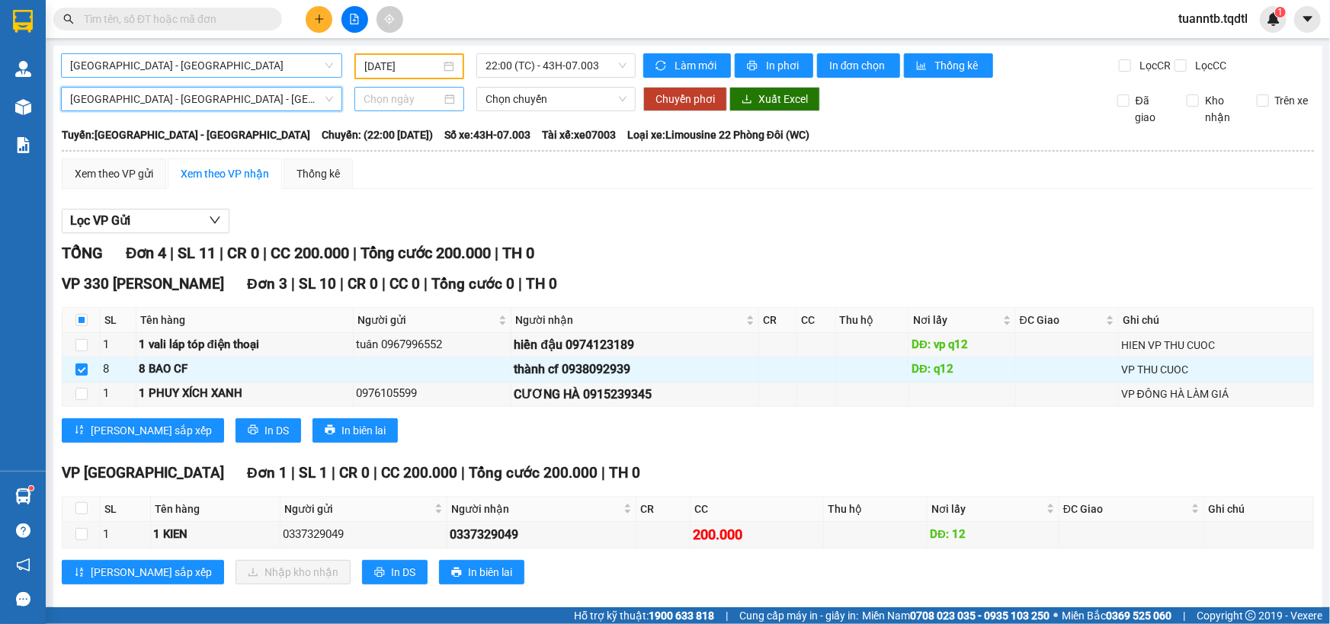
click at [370, 101] on input at bounding box center [403, 99] width 78 height 17
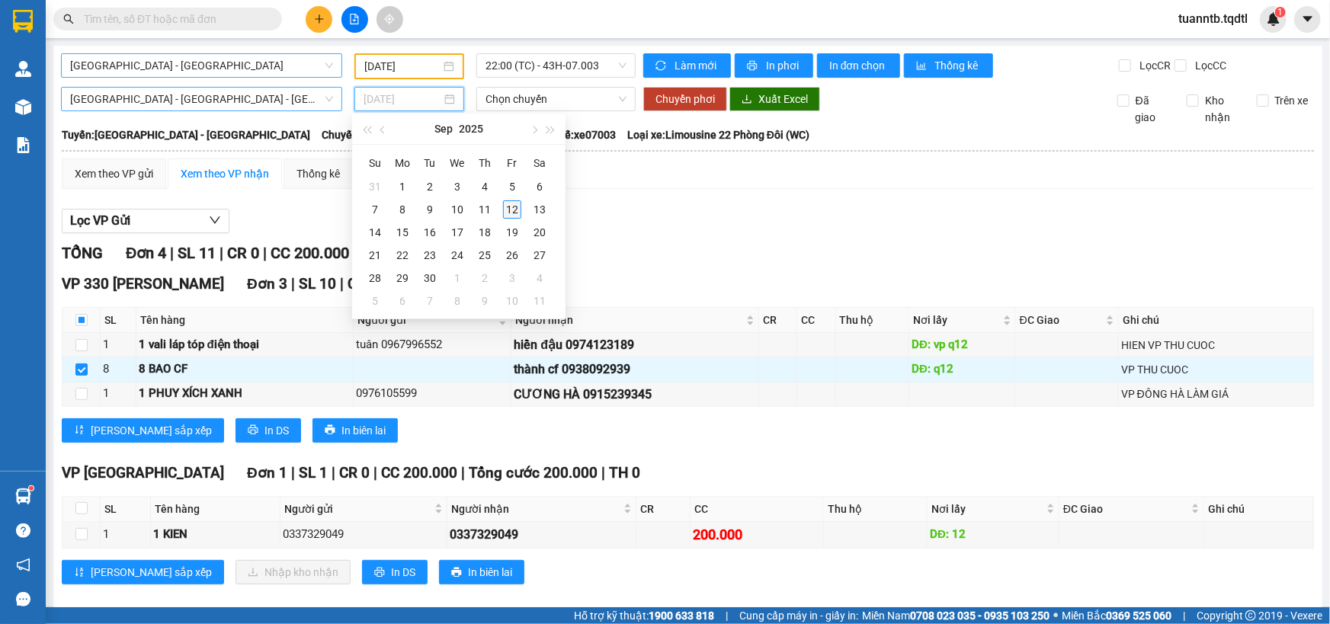
click at [511, 212] on div "12" at bounding box center [512, 209] width 18 height 18
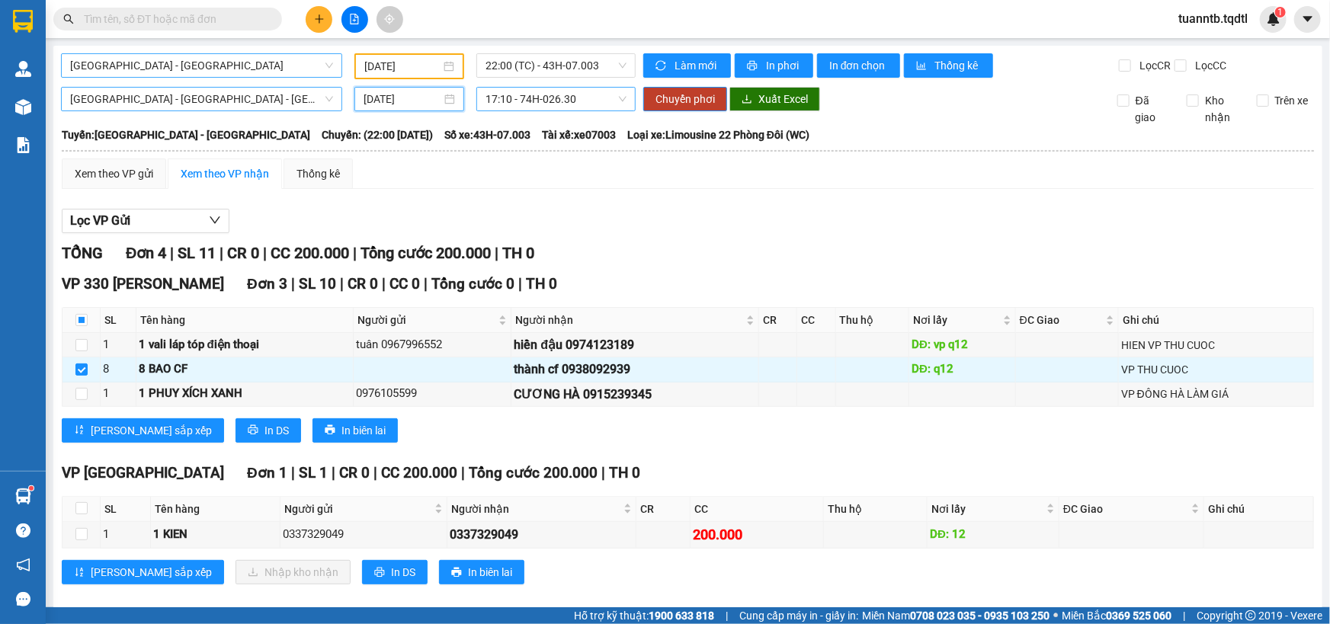
click at [554, 100] on span "17:10 - 74H-026.30" at bounding box center [555, 99] width 141 height 23
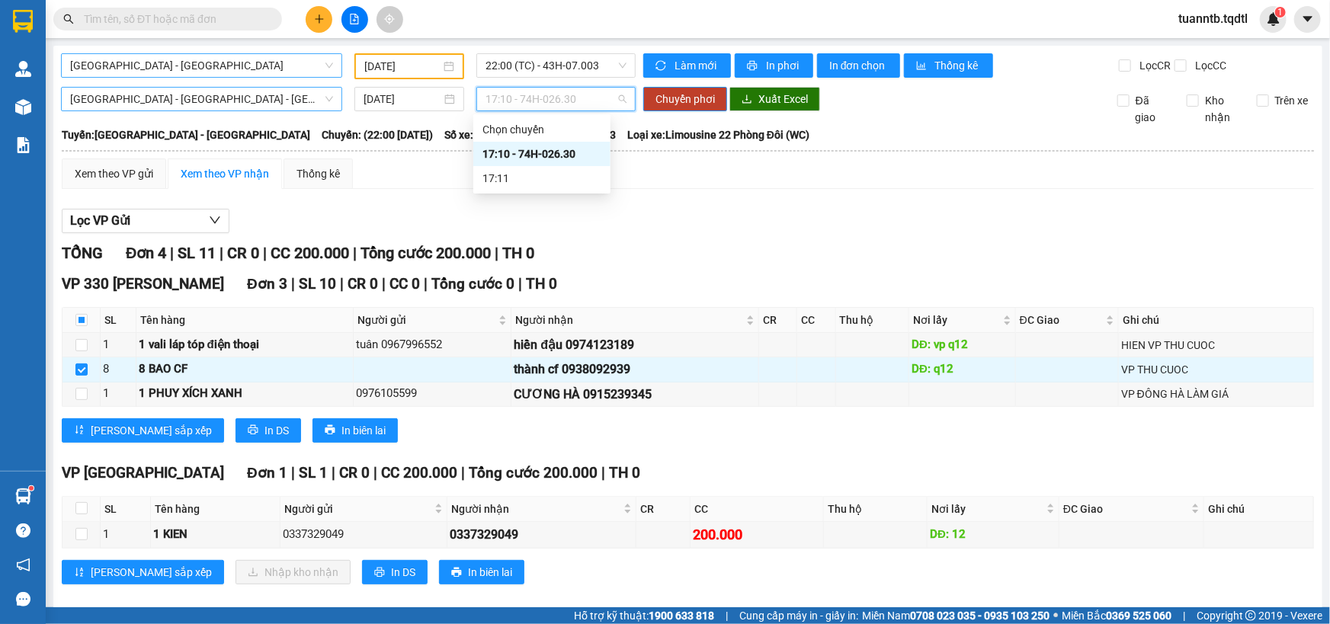
click at [569, 146] on div "17:10 - 74H-026.30" at bounding box center [541, 154] width 119 height 17
click at [678, 101] on span "Chuyển phơi" at bounding box center [684, 99] width 59 height 17
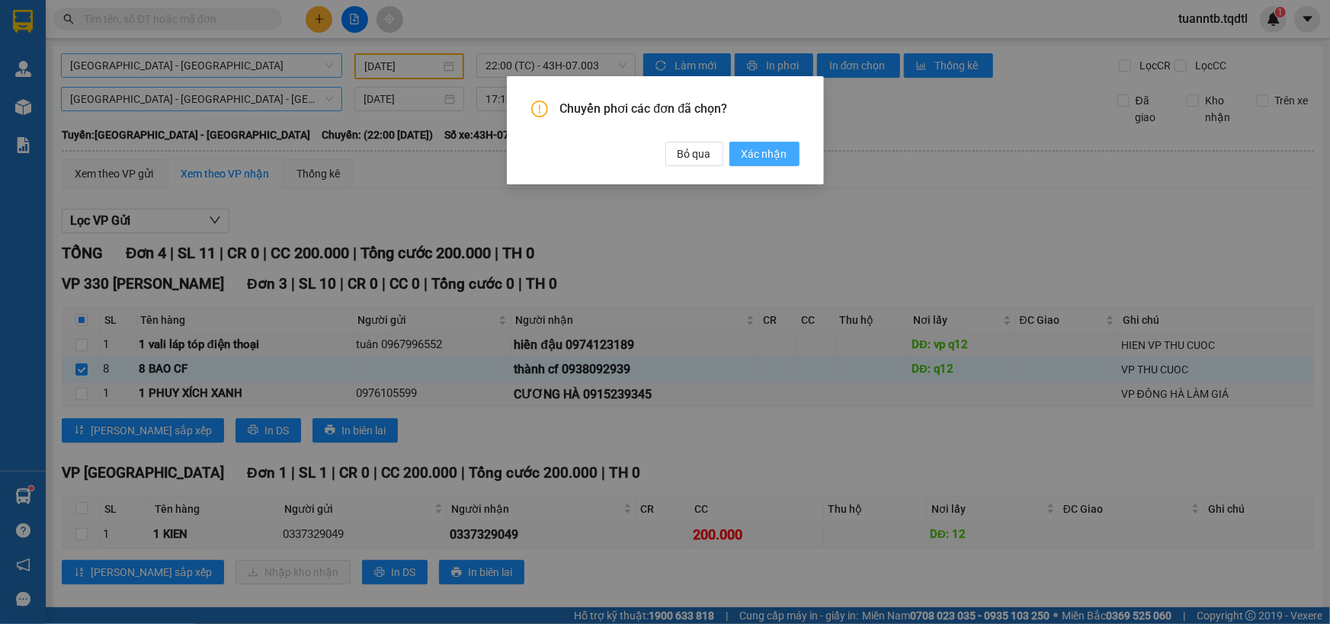
click at [771, 160] on span "Xác nhận" at bounding box center [765, 154] width 46 height 17
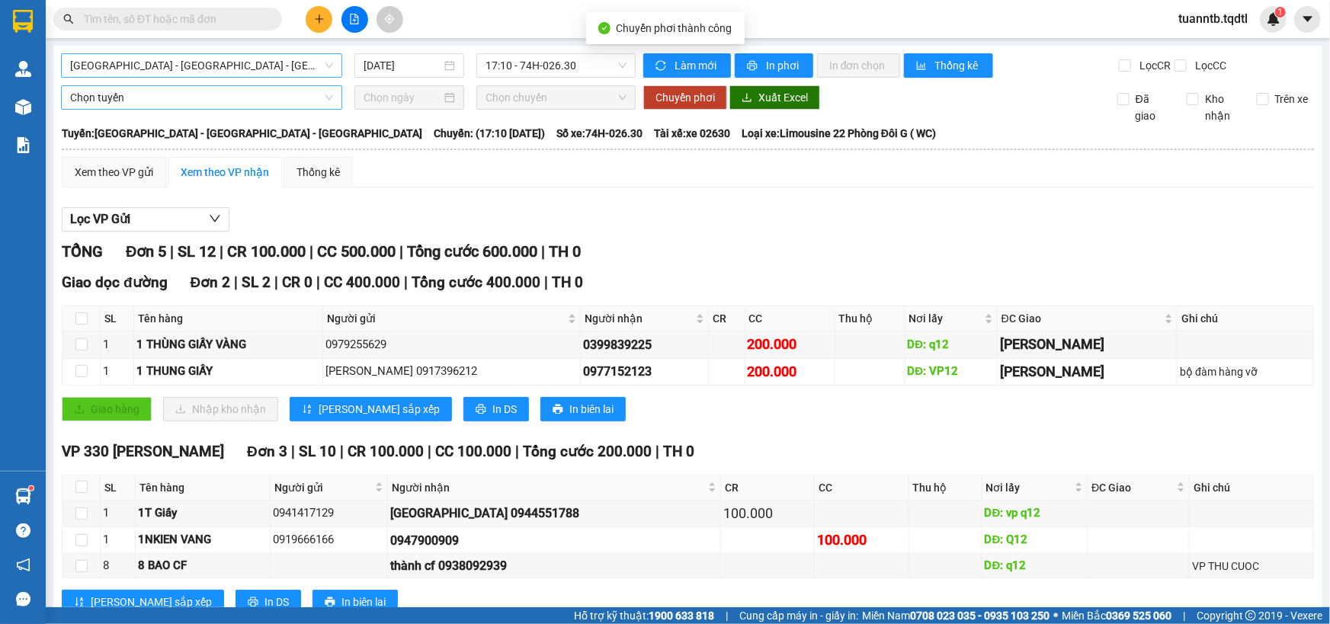
click at [222, 66] on span "[GEOGRAPHIC_DATA] - [GEOGRAPHIC_DATA] - [GEOGRAPHIC_DATA]" at bounding box center [201, 65] width 263 height 23
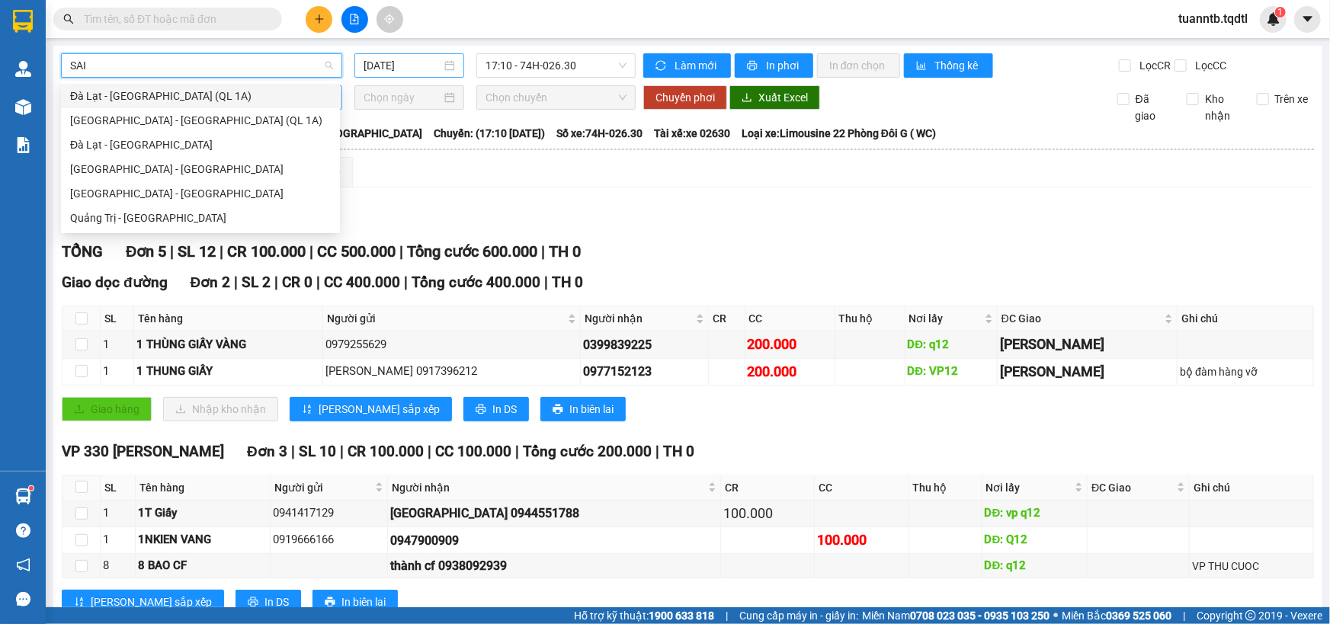
click at [419, 63] on input "[DATE]" at bounding box center [403, 65] width 78 height 17
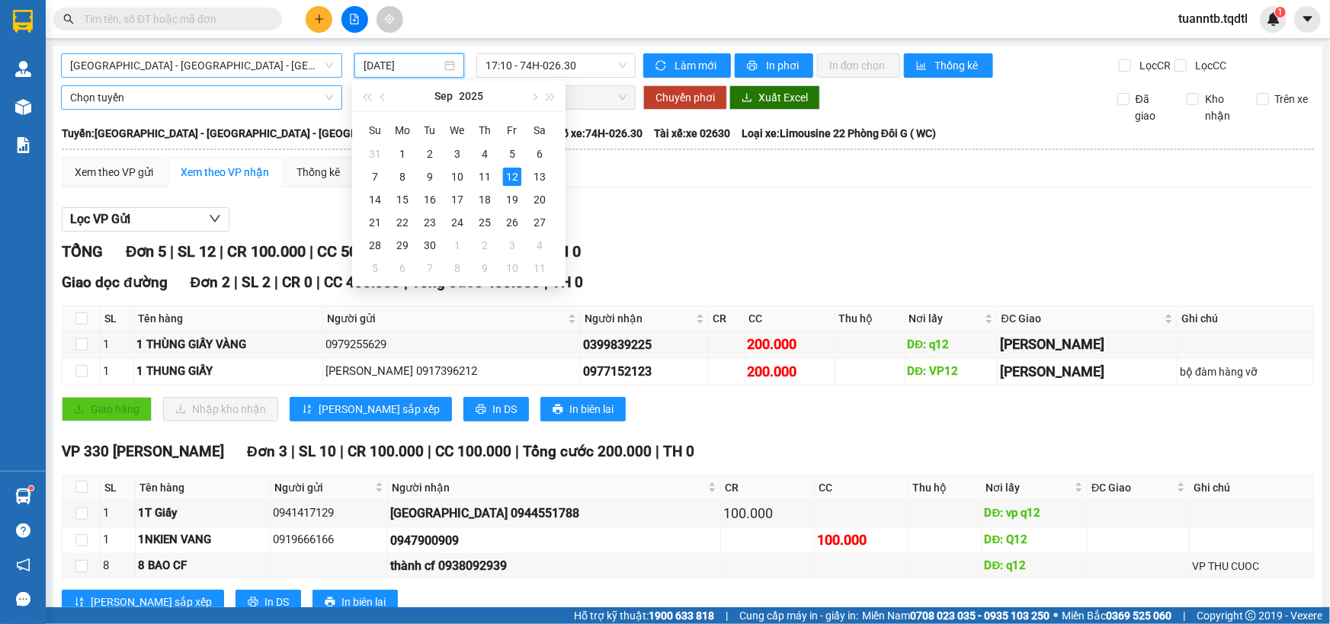
click at [278, 66] on span "[GEOGRAPHIC_DATA] - [GEOGRAPHIC_DATA] - [GEOGRAPHIC_DATA]" at bounding box center [201, 65] width 263 height 23
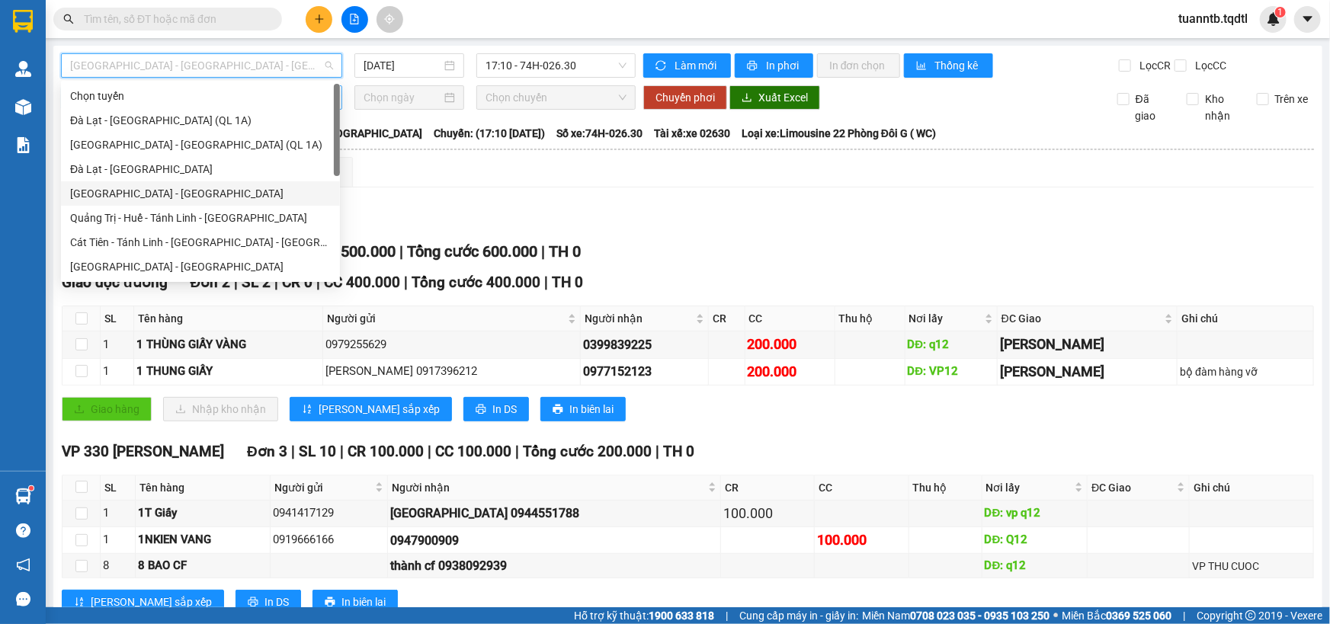
click at [133, 190] on div "[GEOGRAPHIC_DATA] - [GEOGRAPHIC_DATA]" at bounding box center [200, 193] width 261 height 17
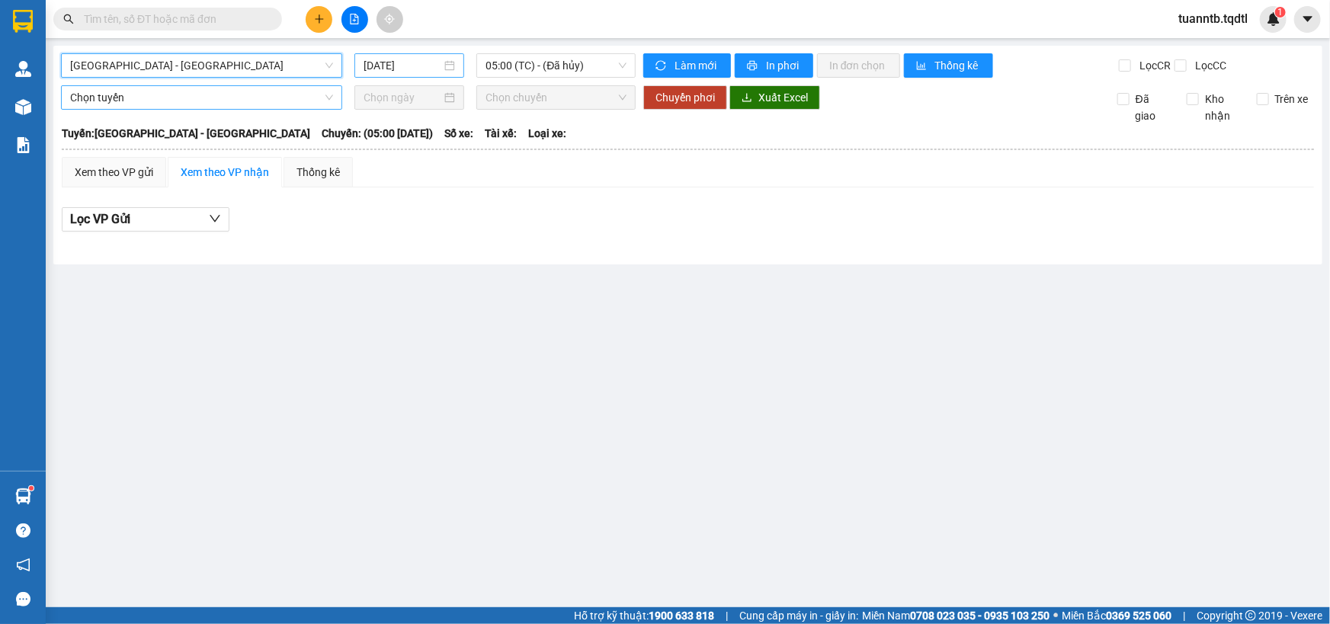
click at [418, 72] on input "[DATE]" at bounding box center [403, 65] width 78 height 17
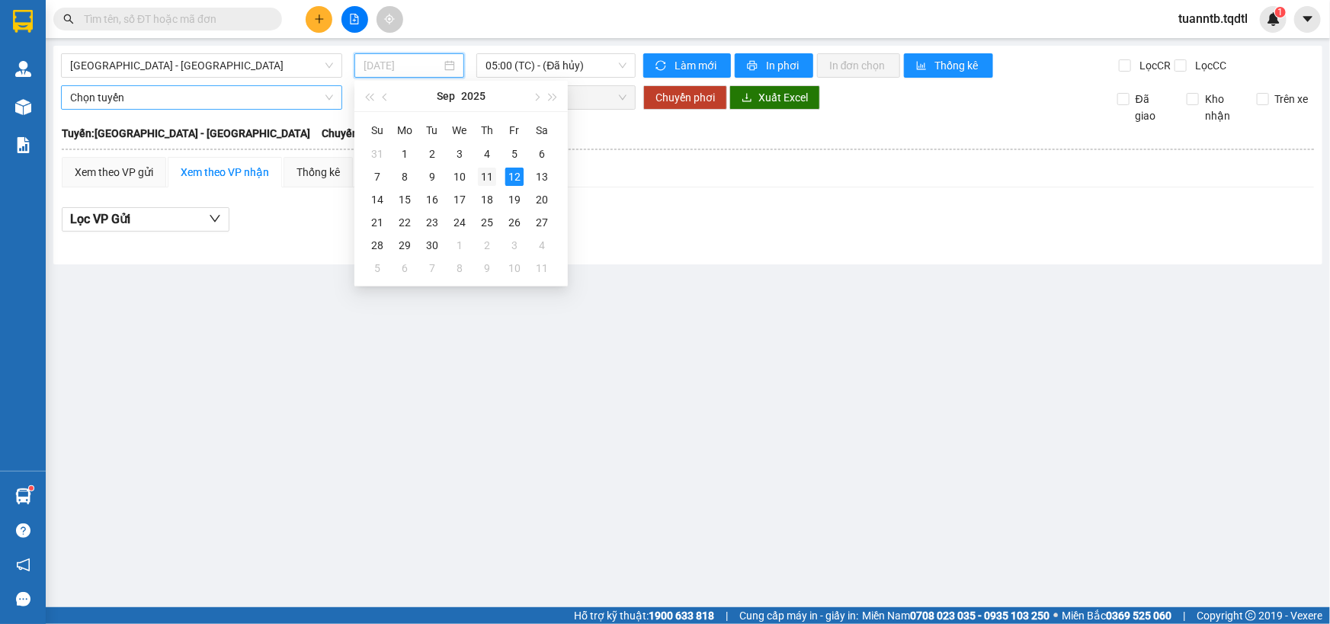
click at [488, 175] on div "11" at bounding box center [487, 177] width 18 height 18
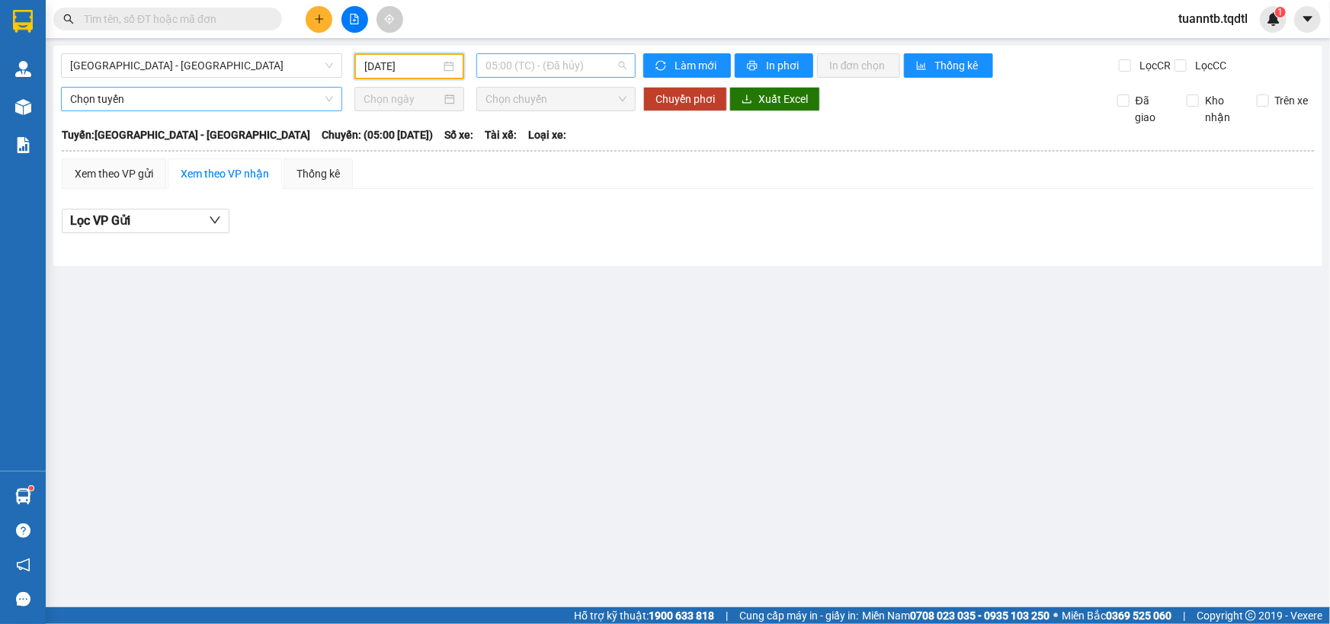
click at [569, 61] on span "05:00 (TC) - (Đã hủy)" at bounding box center [555, 65] width 141 height 23
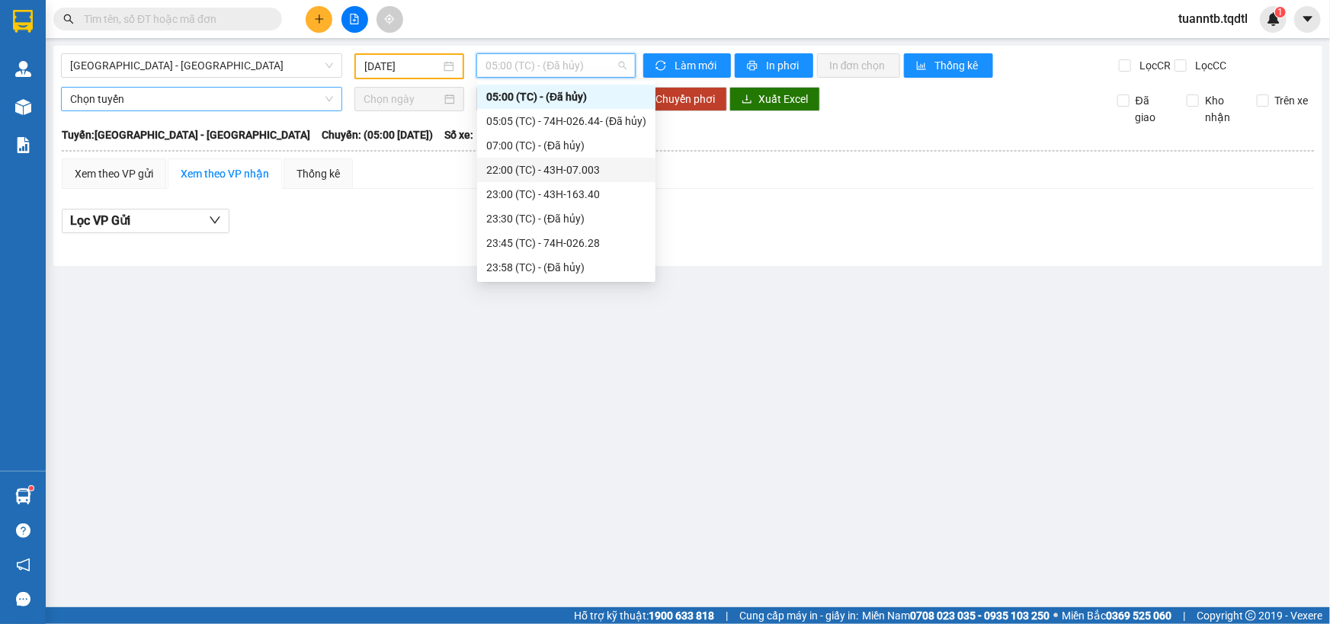
click at [594, 165] on div "22:00 (TC) - 43H-07.003" at bounding box center [566, 170] width 160 height 17
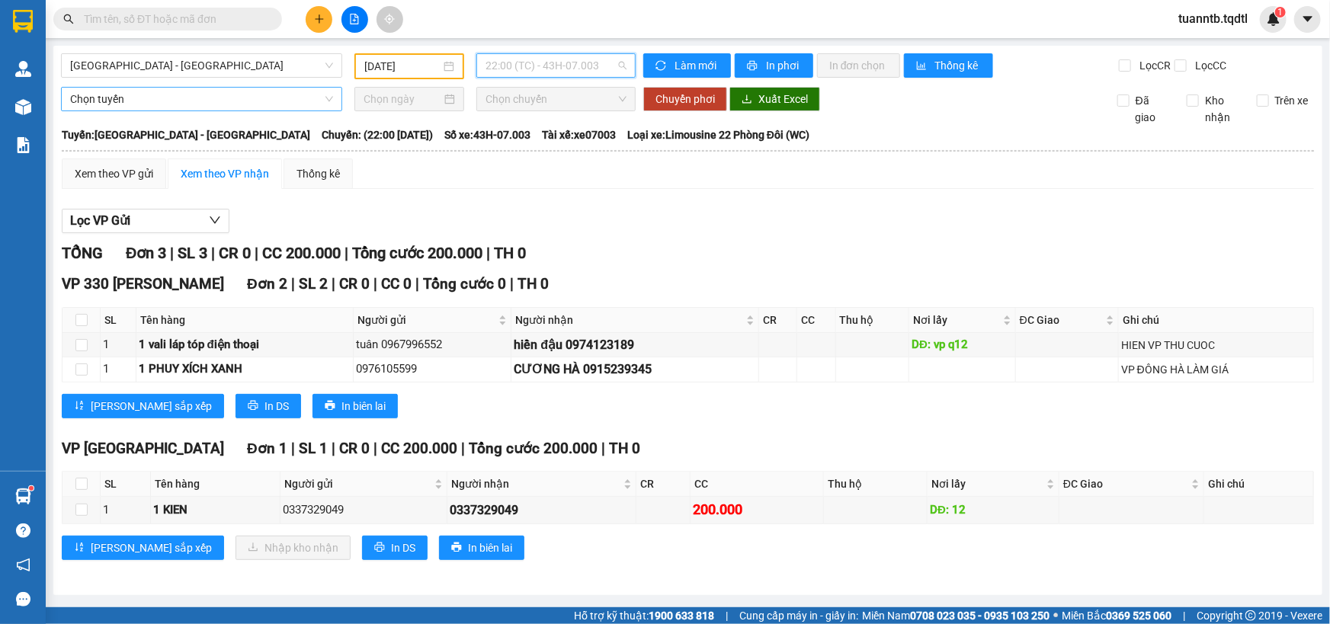
click at [533, 65] on span "22:00 (TC) - 43H-07.003" at bounding box center [555, 65] width 141 height 23
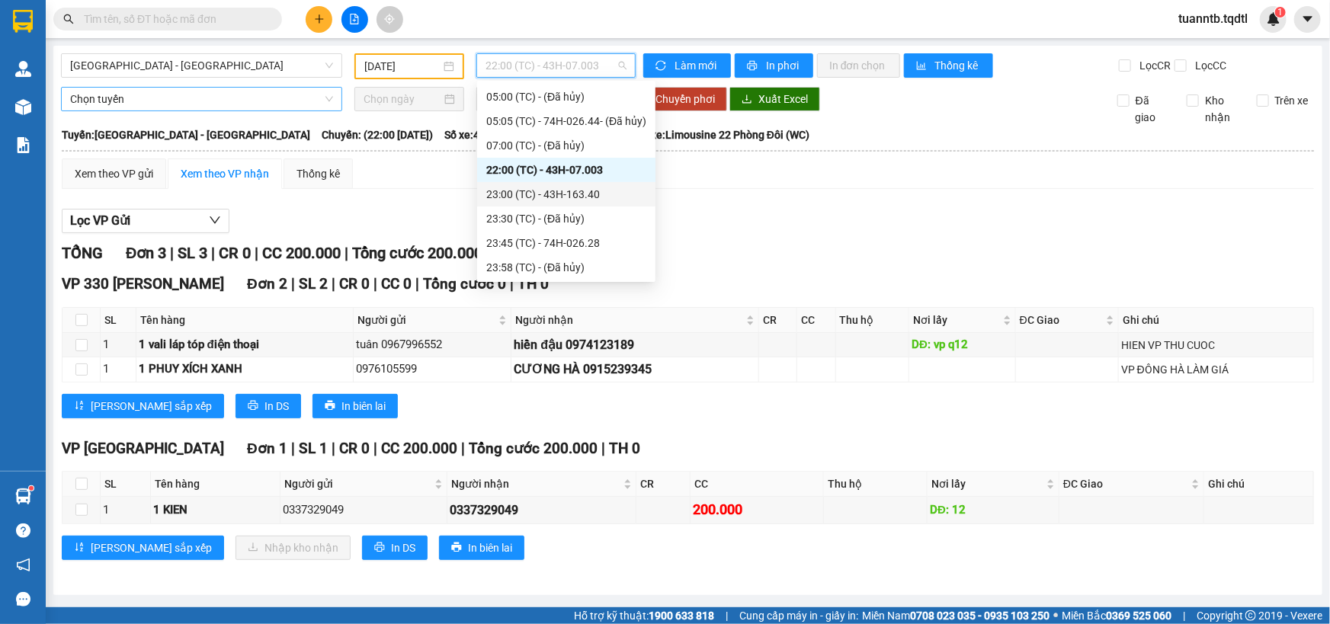
click at [585, 182] on div "23:00 (TC) - 43H-163.40" at bounding box center [566, 194] width 178 height 24
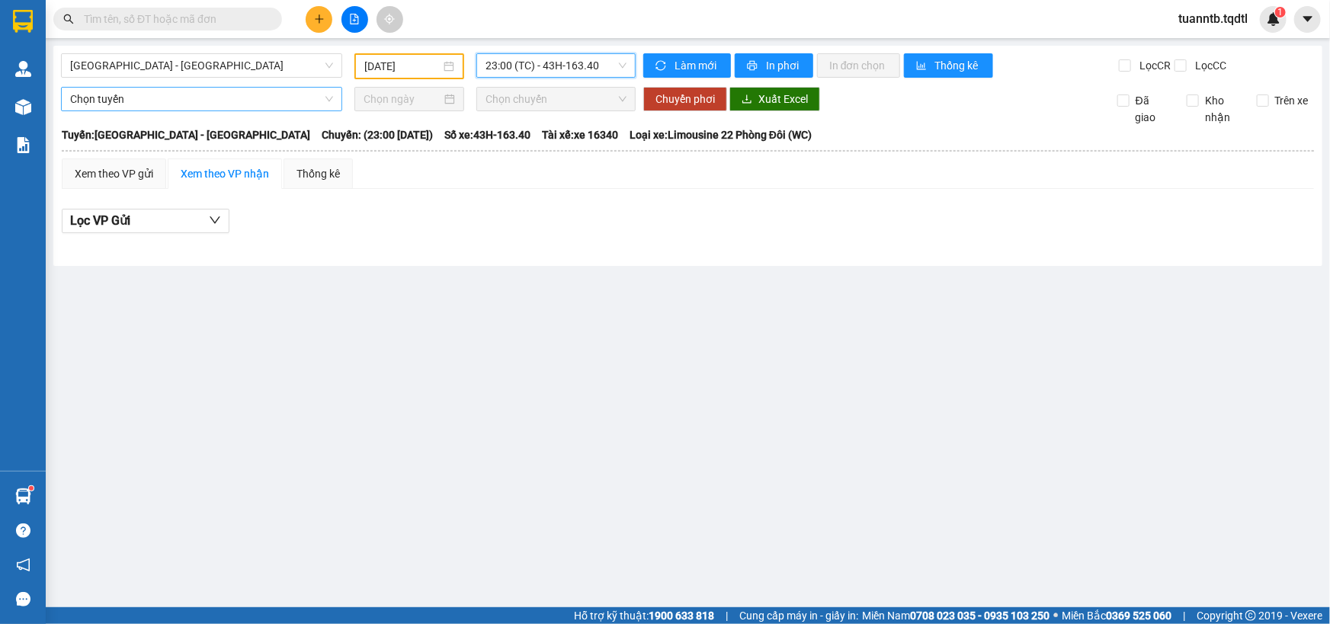
click at [574, 69] on span "23:00 (TC) - 43H-163.40" at bounding box center [555, 65] width 141 height 23
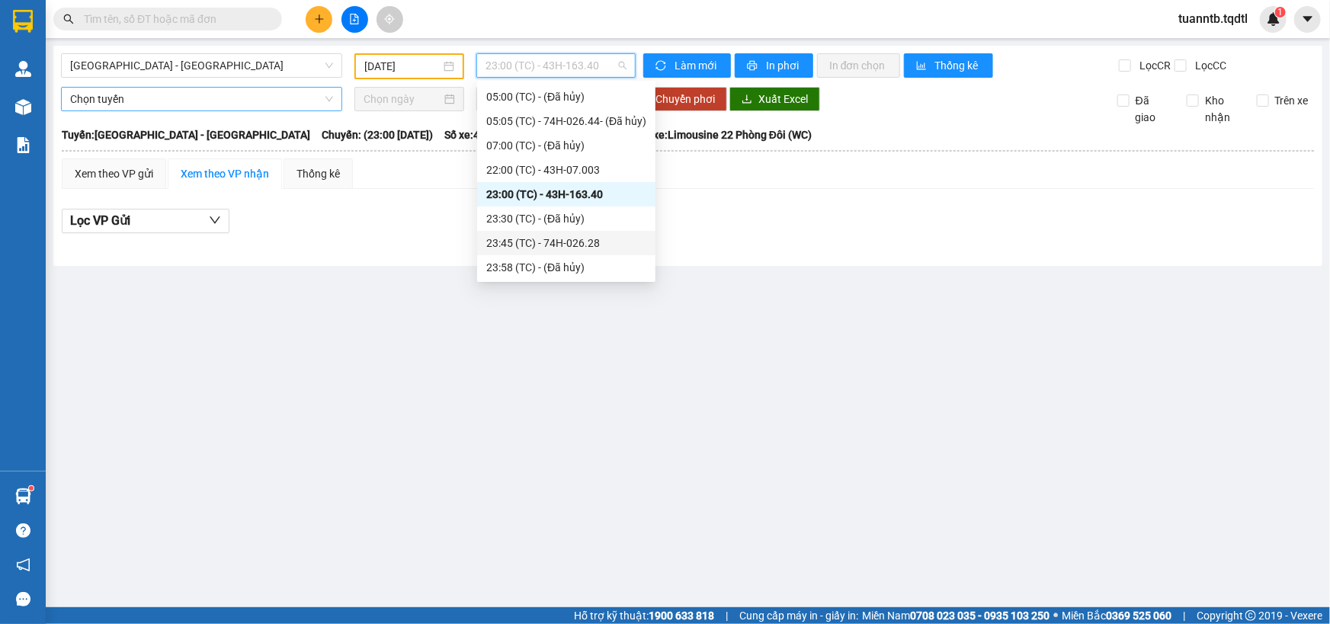
click at [584, 240] on div "23:45 (TC) - 74H-026.28" at bounding box center [566, 243] width 160 height 17
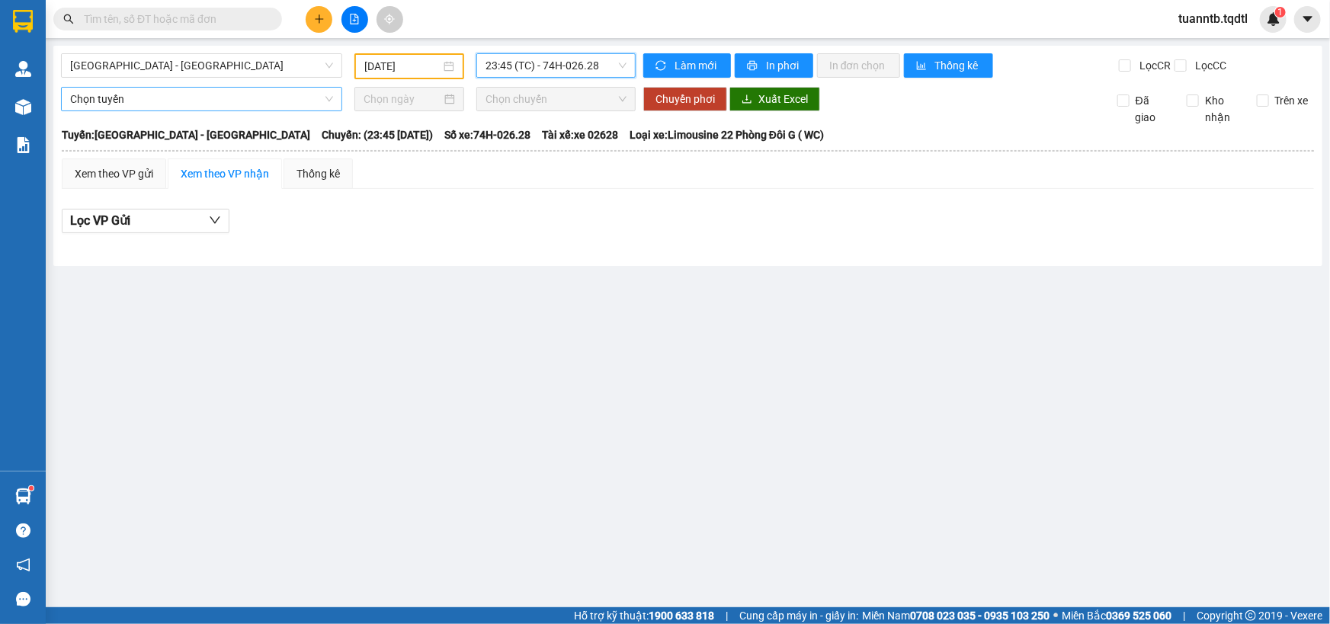
click at [566, 69] on span "23:45 (TC) - 74H-026.28" at bounding box center [555, 65] width 141 height 23
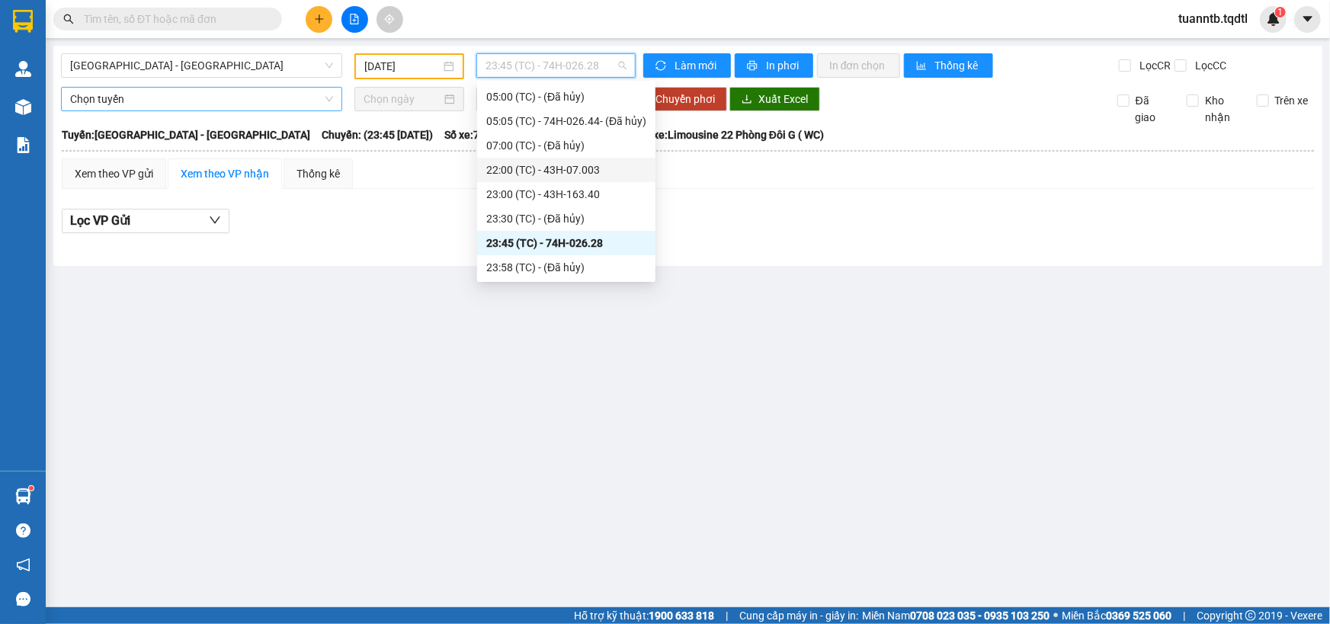
click at [594, 167] on div "22:00 (TC) - 43H-07.003" at bounding box center [566, 170] width 160 height 17
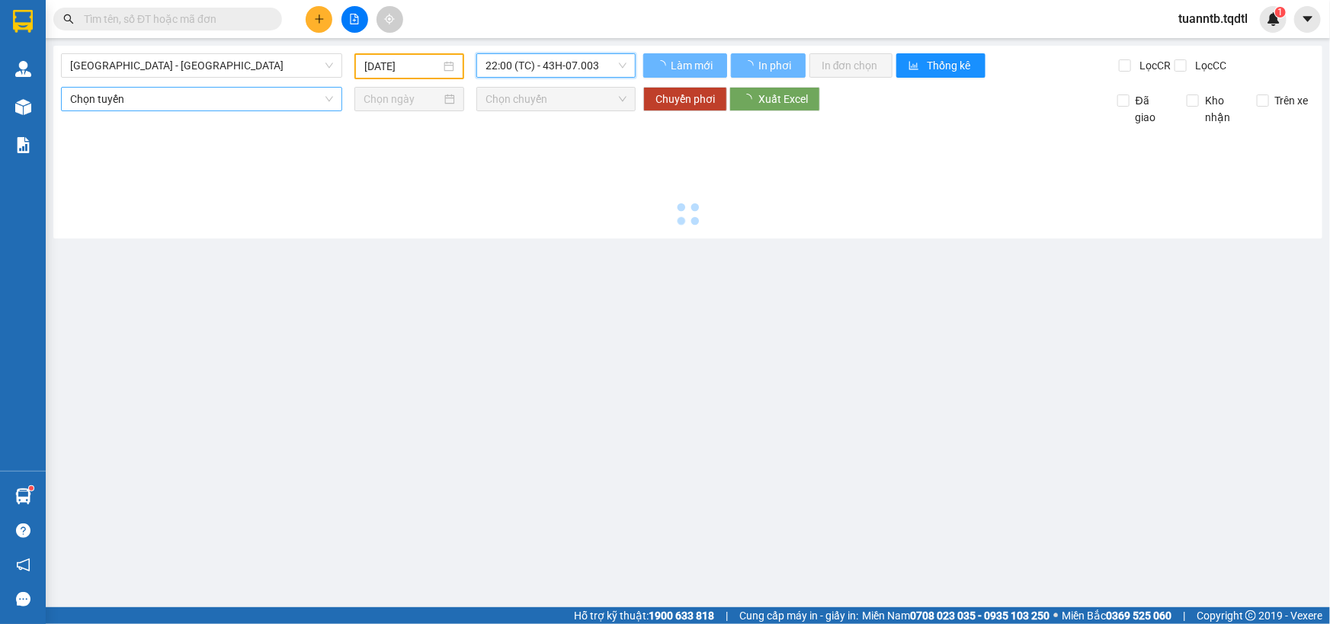
click at [564, 72] on span "22:00 (TC) - 43H-07.003" at bounding box center [555, 65] width 141 height 23
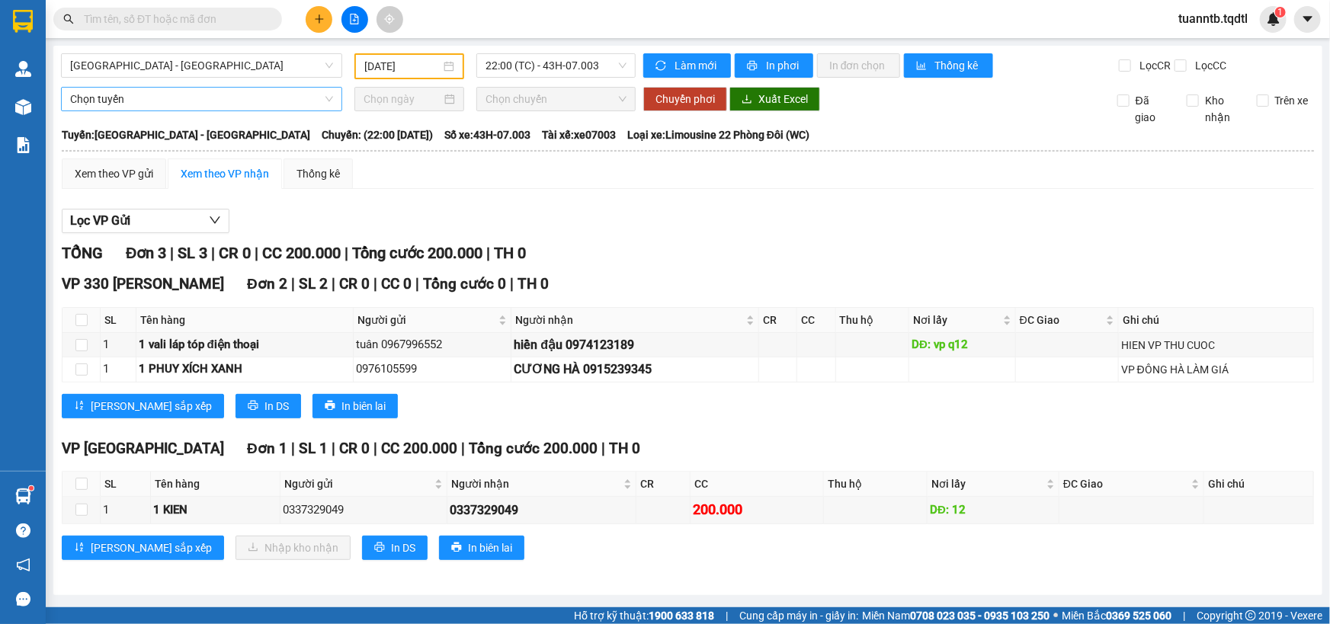
drag, startPoint x: 799, startPoint y: 236, endPoint x: 735, endPoint y: 294, distance: 86.3
click at [800, 243] on div "Lọc VP Gửi TỔNG Đơn 3 | SL 3 | CR 0 | CC 200.000 | Tổng cước 200.000 | TH 0 VP…" at bounding box center [688, 390] width 1252 height 378
click at [575, 341] on div "hiền đậu 0974123189" at bounding box center [635, 344] width 242 height 19
click at [82, 348] on input "checkbox" at bounding box center [81, 345] width 12 height 12
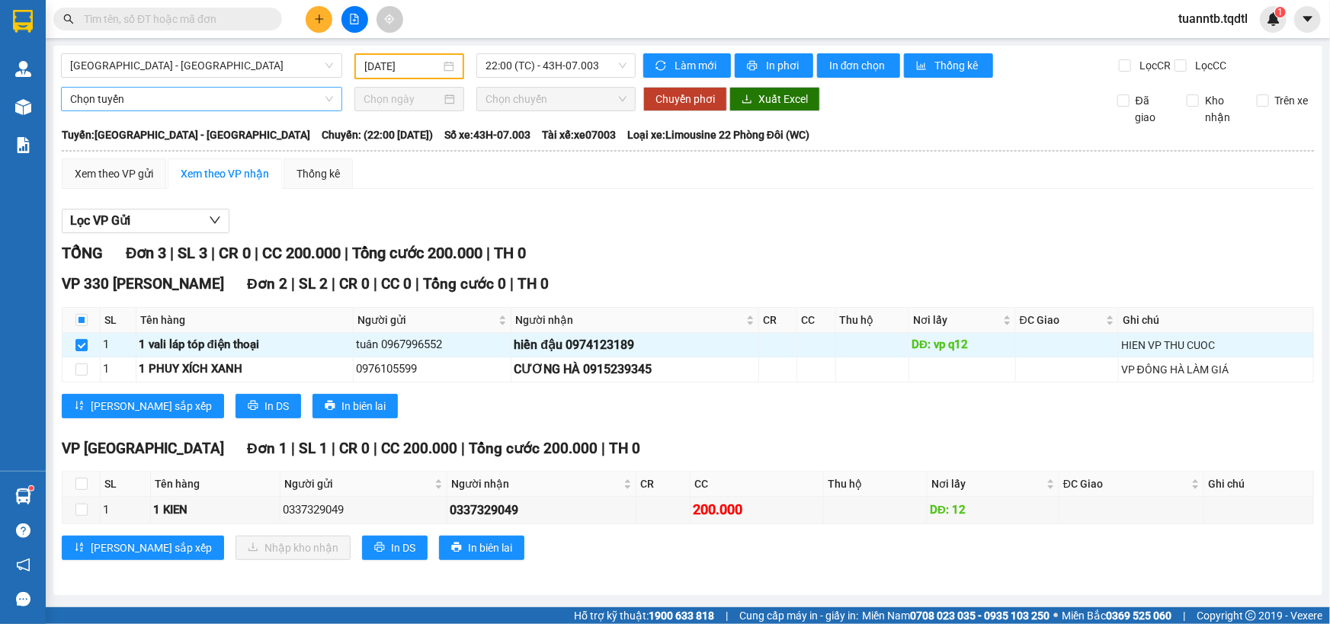
click at [162, 88] on span "Chọn tuyến" at bounding box center [201, 99] width 263 height 23
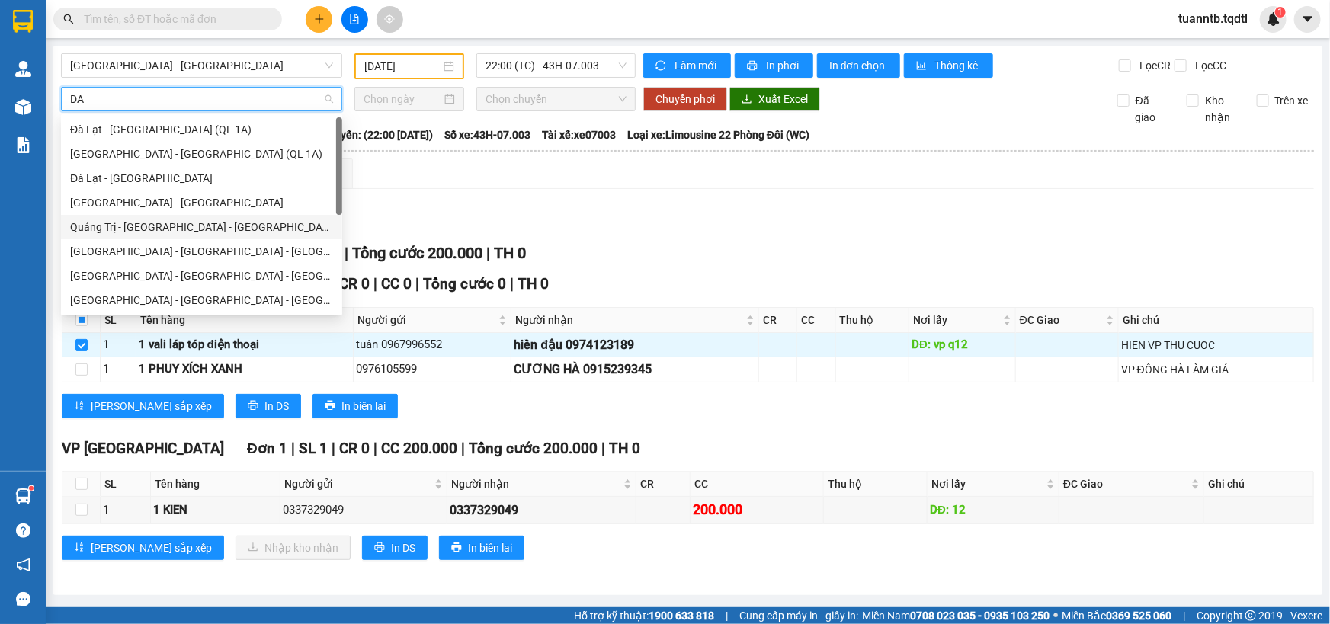
scroll to position [69, 0]
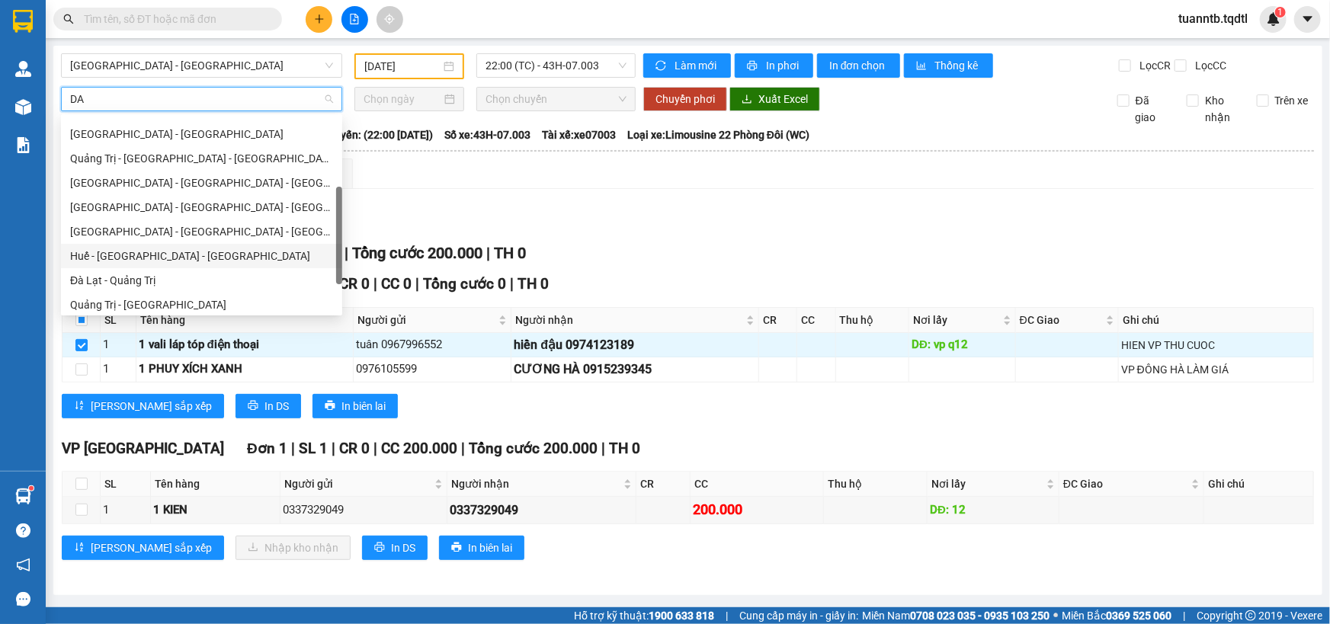
click at [159, 277] on div "Đà Lạt - Quảng Trị" at bounding box center [201, 280] width 263 height 17
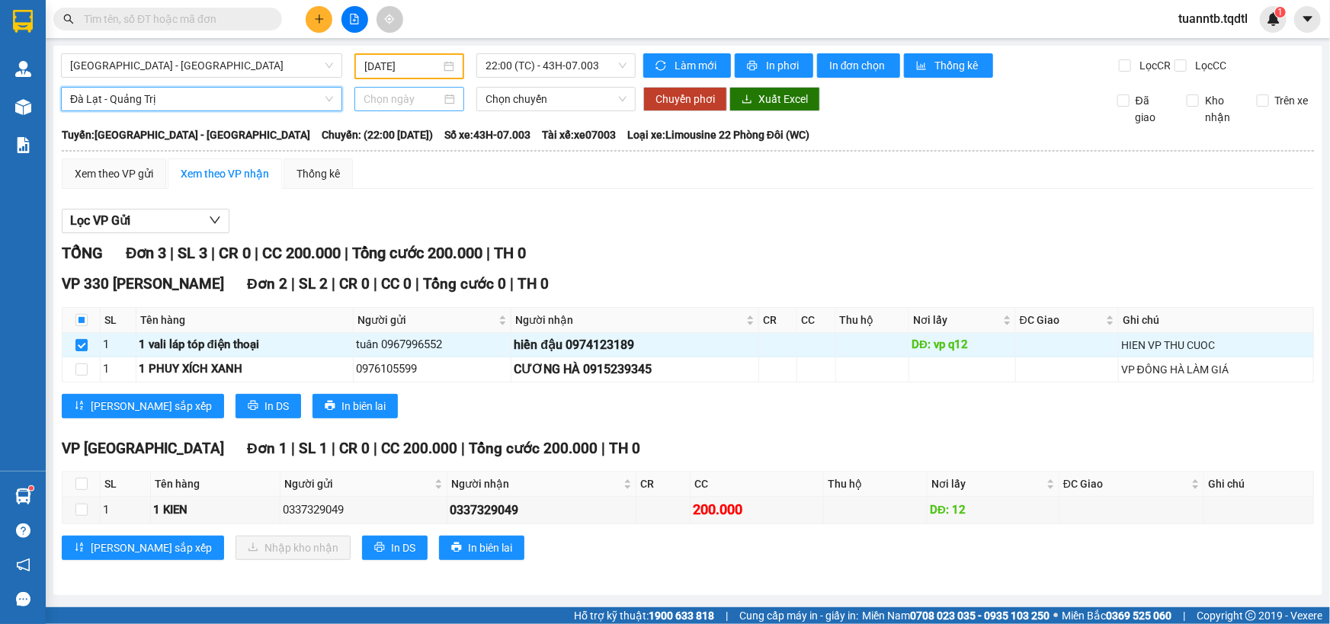
click at [418, 104] on input at bounding box center [403, 99] width 78 height 17
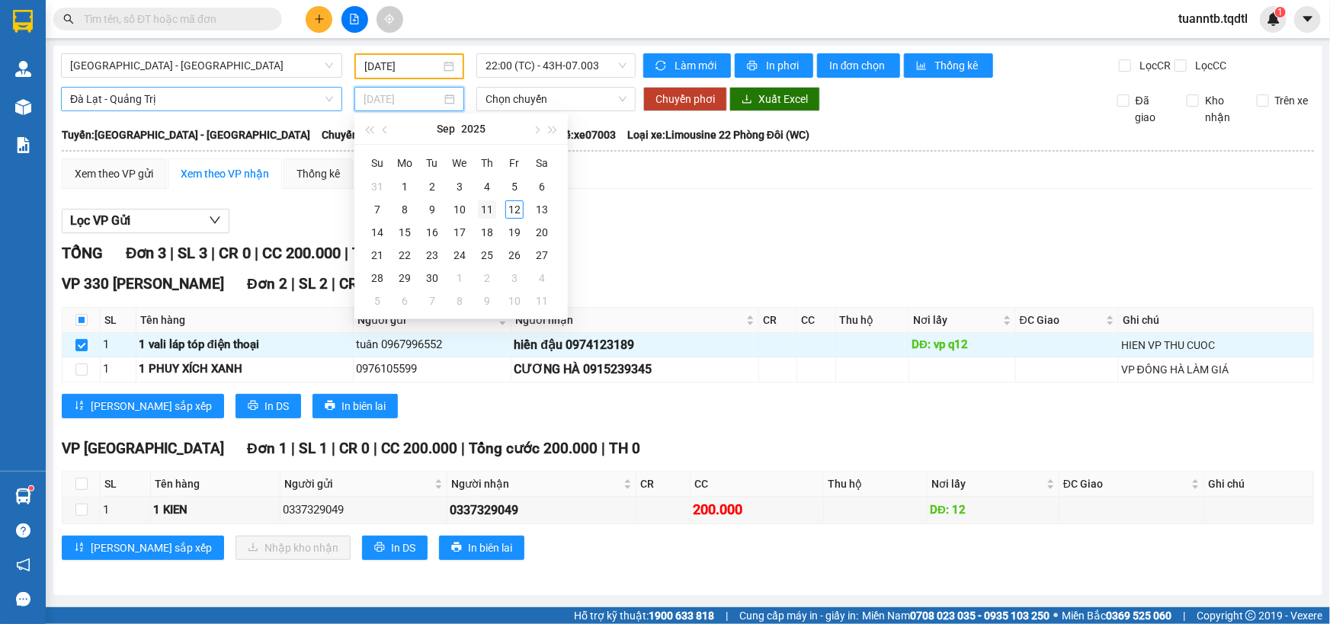
click at [485, 213] on div "11" at bounding box center [487, 209] width 18 height 18
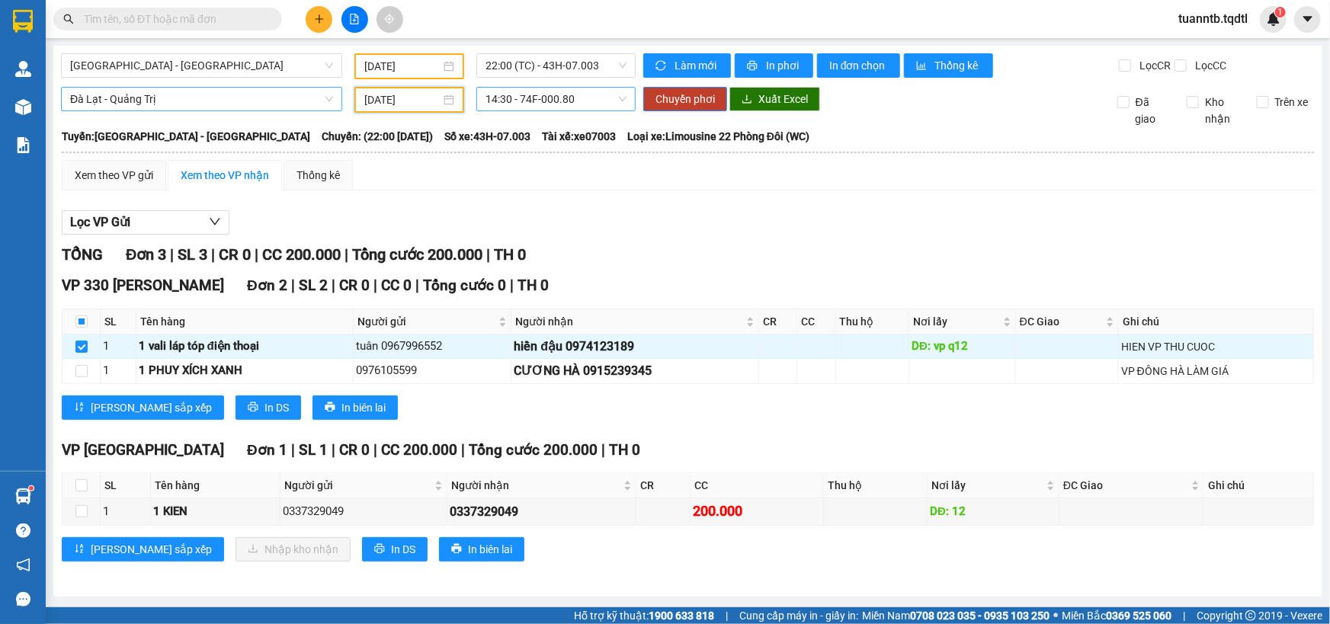
click at [533, 98] on span "14:30 - 74F-000.80" at bounding box center [555, 99] width 141 height 23
click at [431, 98] on input "[DATE]" at bounding box center [402, 99] width 76 height 17
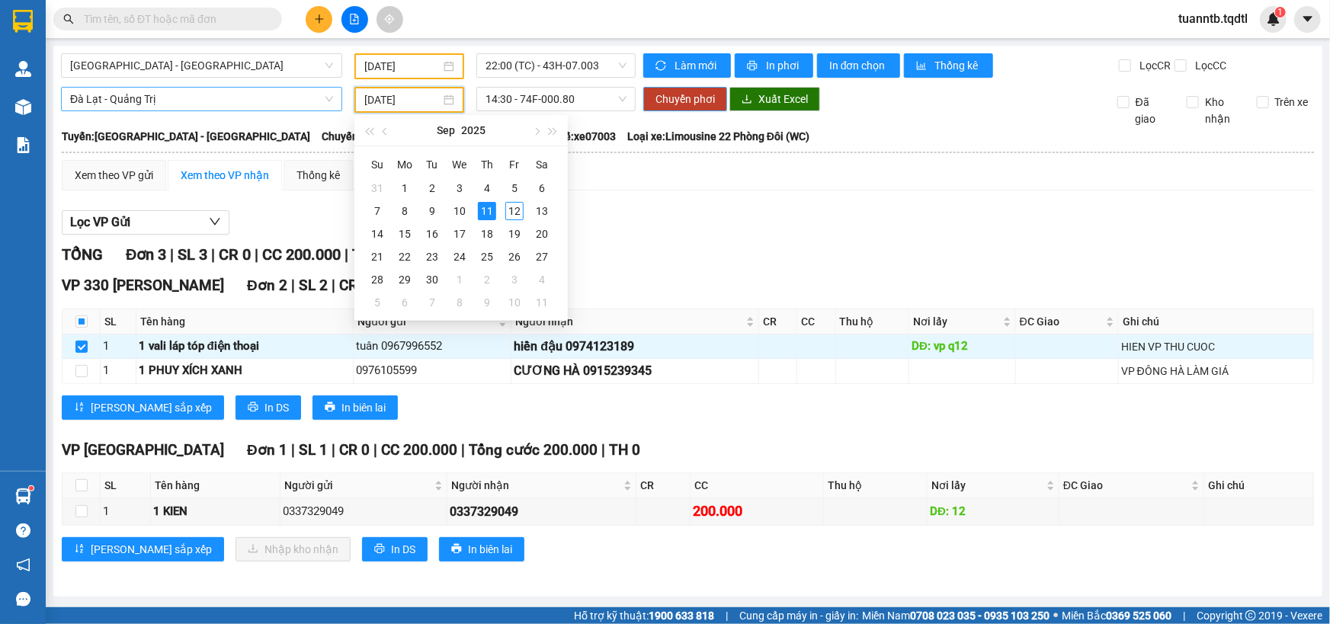
click at [686, 107] on span "Chuyển phơi" at bounding box center [684, 99] width 59 height 17
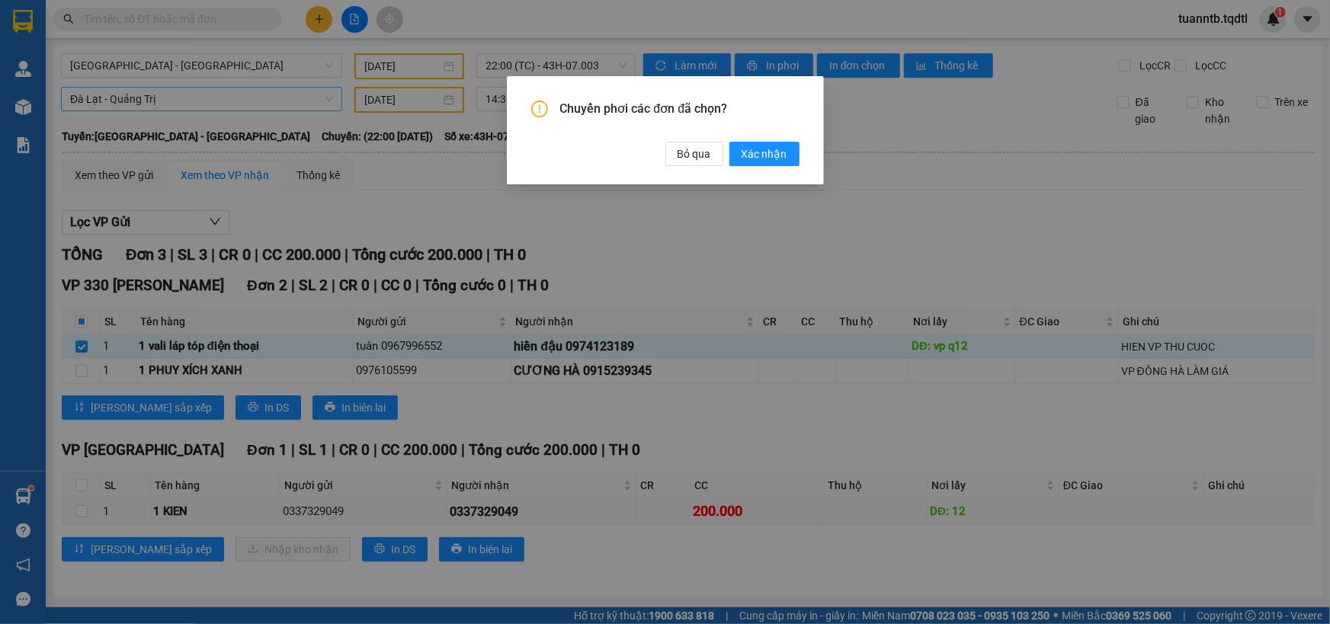
drag, startPoint x: 753, startPoint y: 152, endPoint x: 728, endPoint y: 178, distance: 36.7
click at [754, 152] on span "Xác nhận" at bounding box center [765, 154] width 46 height 17
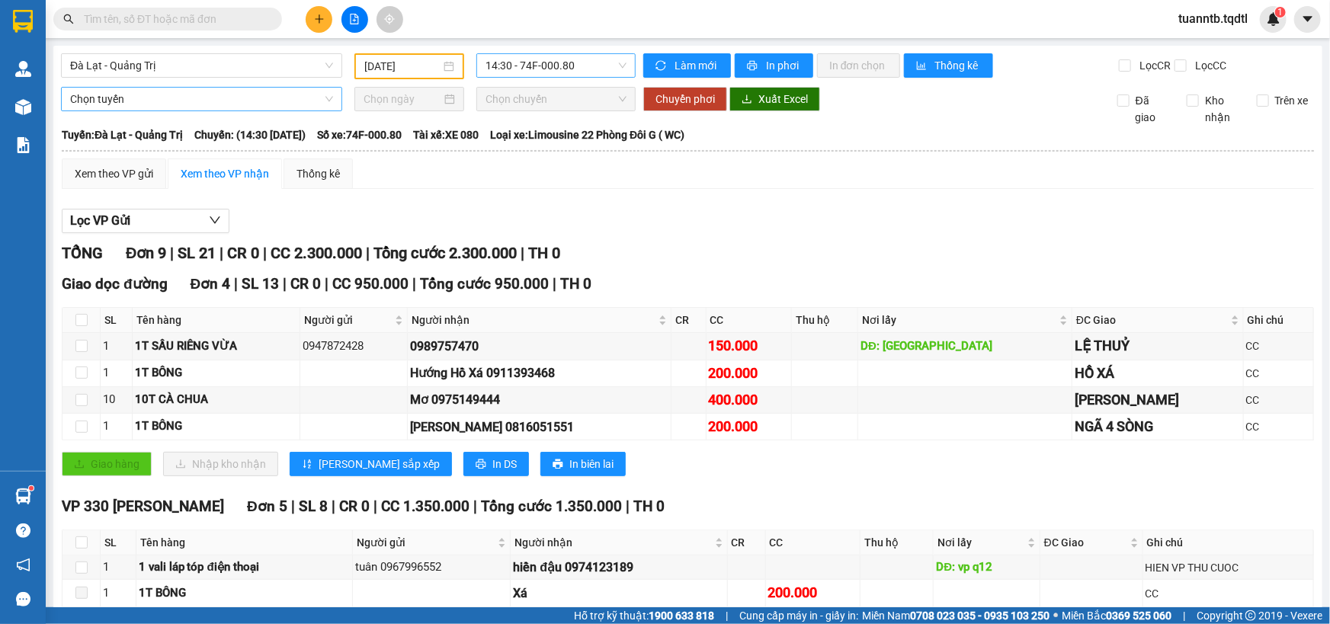
click at [525, 70] on span "14:30 - 74F-000.80" at bounding box center [555, 65] width 141 height 23
click at [415, 62] on input "[DATE]" at bounding box center [402, 66] width 76 height 17
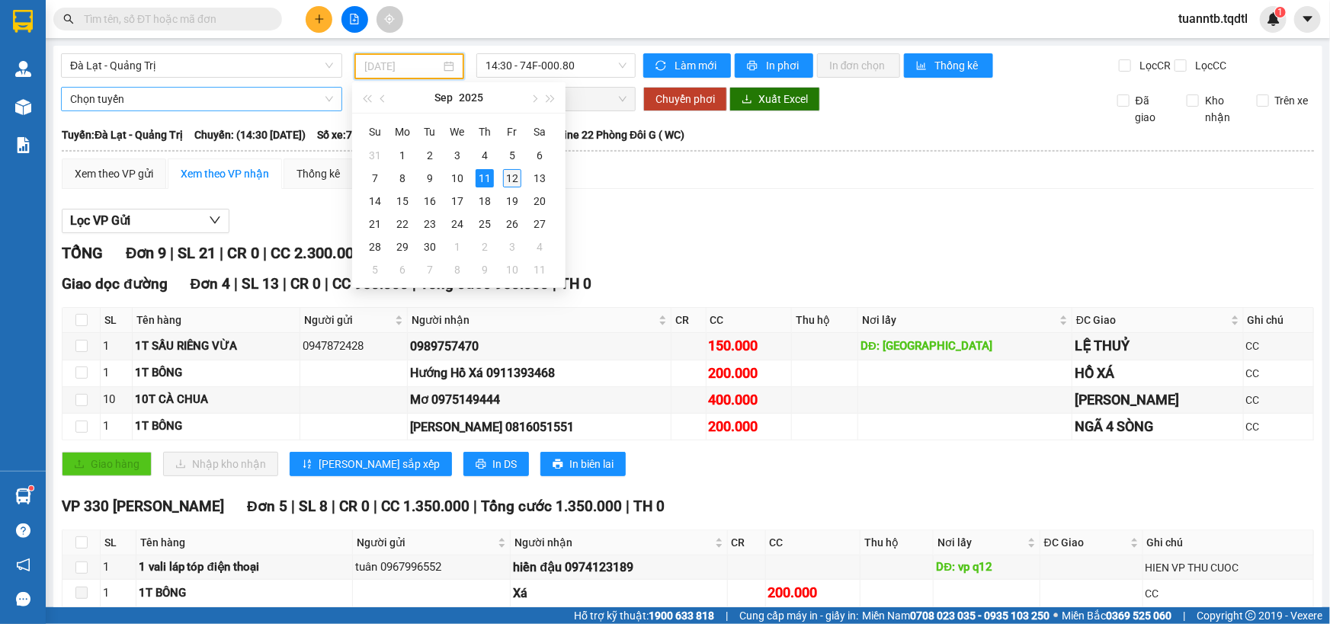
click at [508, 181] on div "12" at bounding box center [512, 178] width 18 height 18
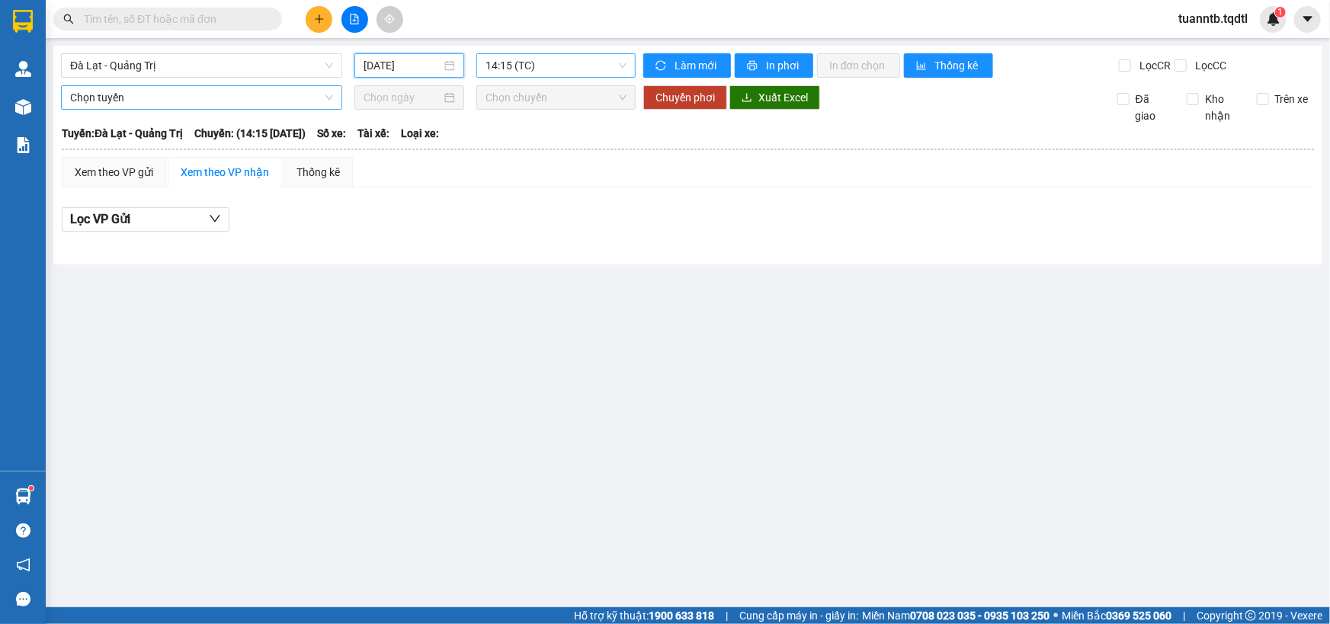
click at [570, 66] on span "14:15 (TC)" at bounding box center [555, 65] width 141 height 23
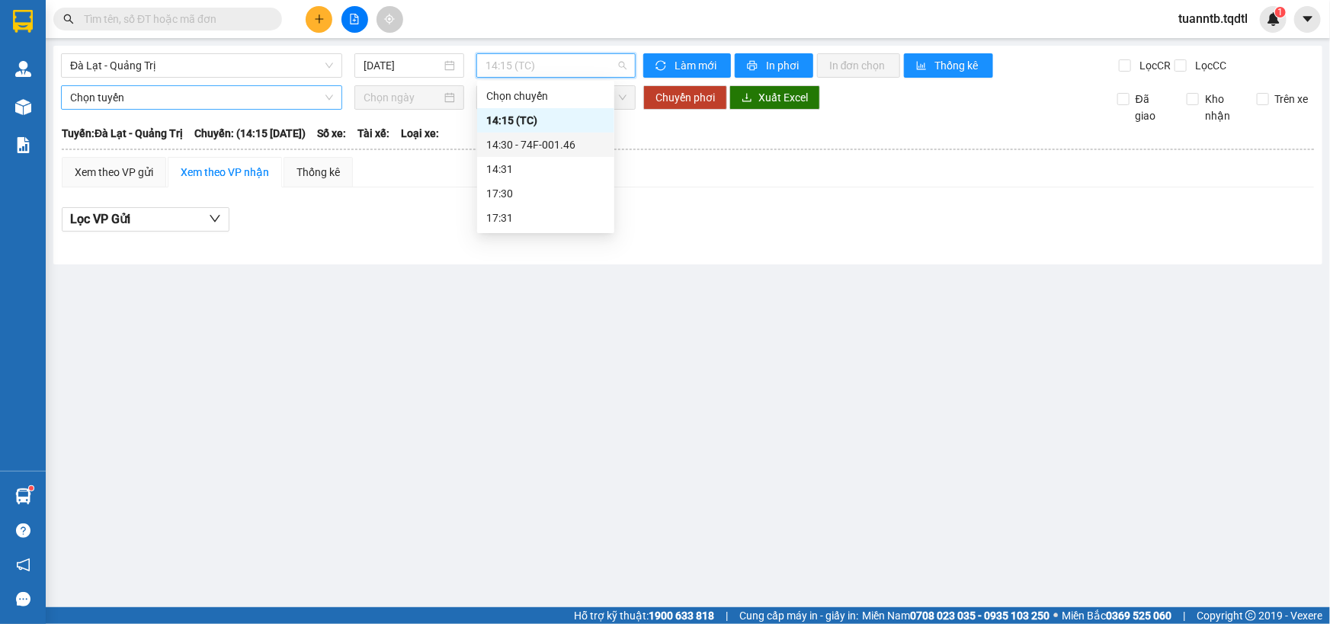
click at [560, 138] on div "14:30 - 74F-001.46" at bounding box center [545, 144] width 119 height 17
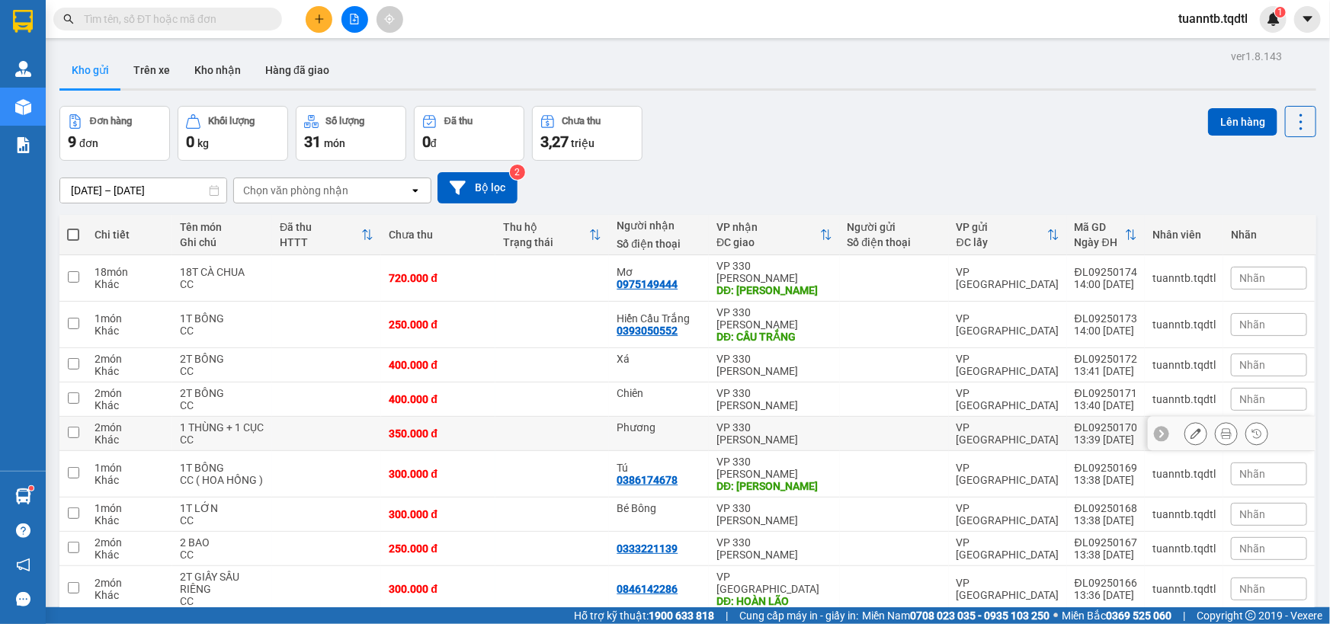
scroll to position [69, 0]
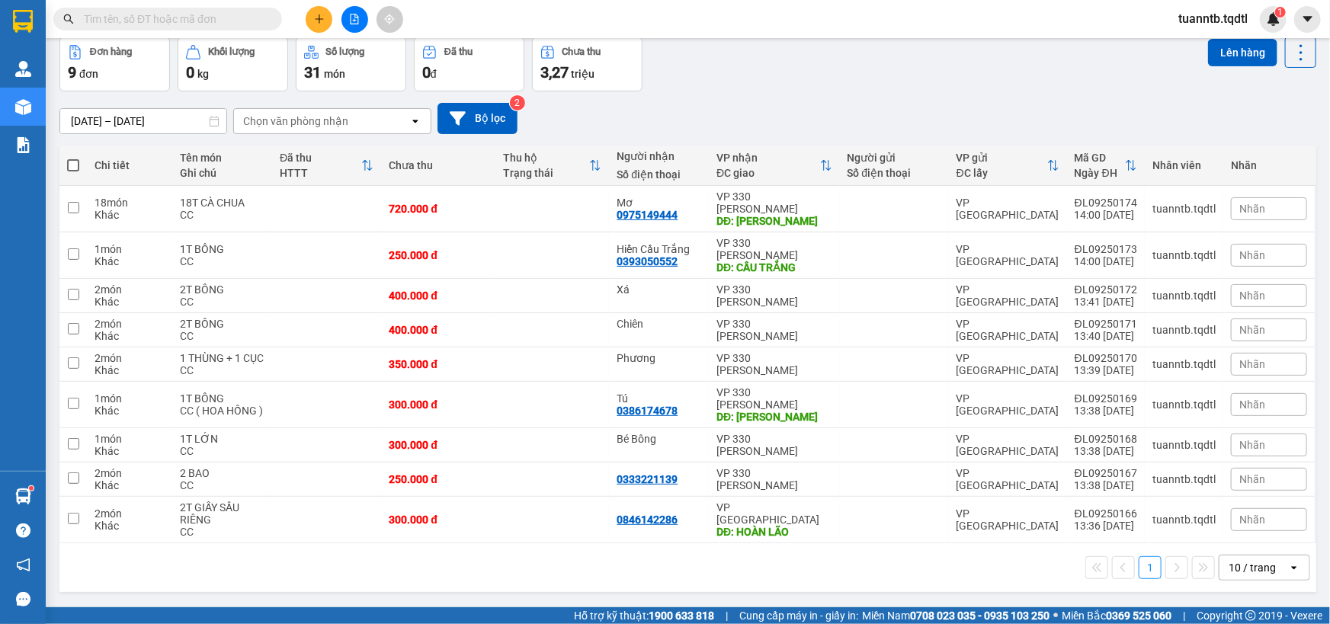
click at [70, 165] on span at bounding box center [73, 165] width 12 height 12
click at [73, 158] on input "checkbox" at bounding box center [73, 158] width 0 height 0
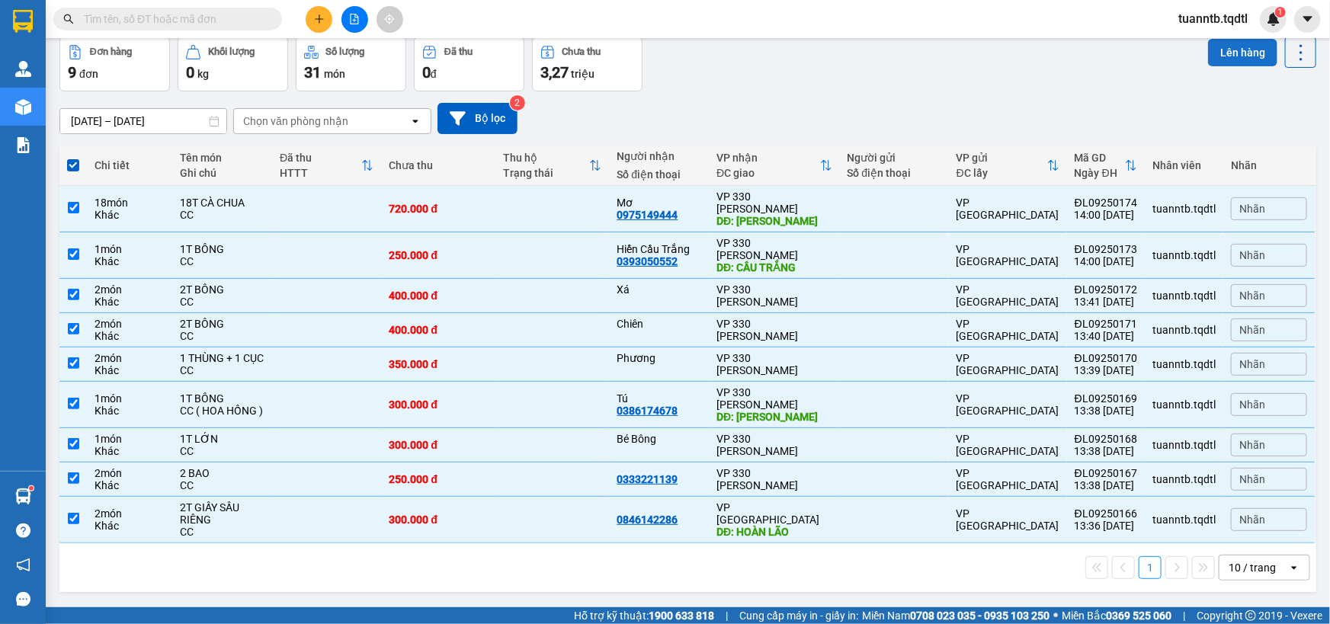
click at [1225, 50] on button "Lên hàng" at bounding box center [1242, 52] width 69 height 27
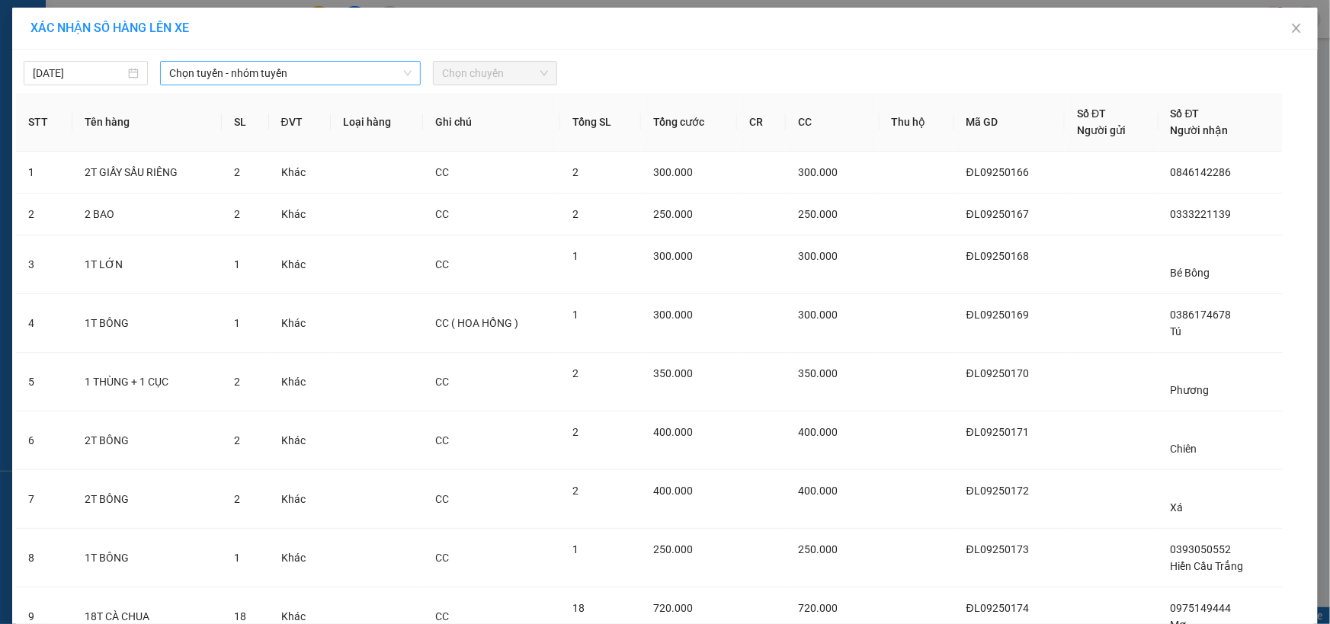
click at [296, 74] on span "Chọn tuyến - nhóm tuyến" at bounding box center [290, 73] width 242 height 23
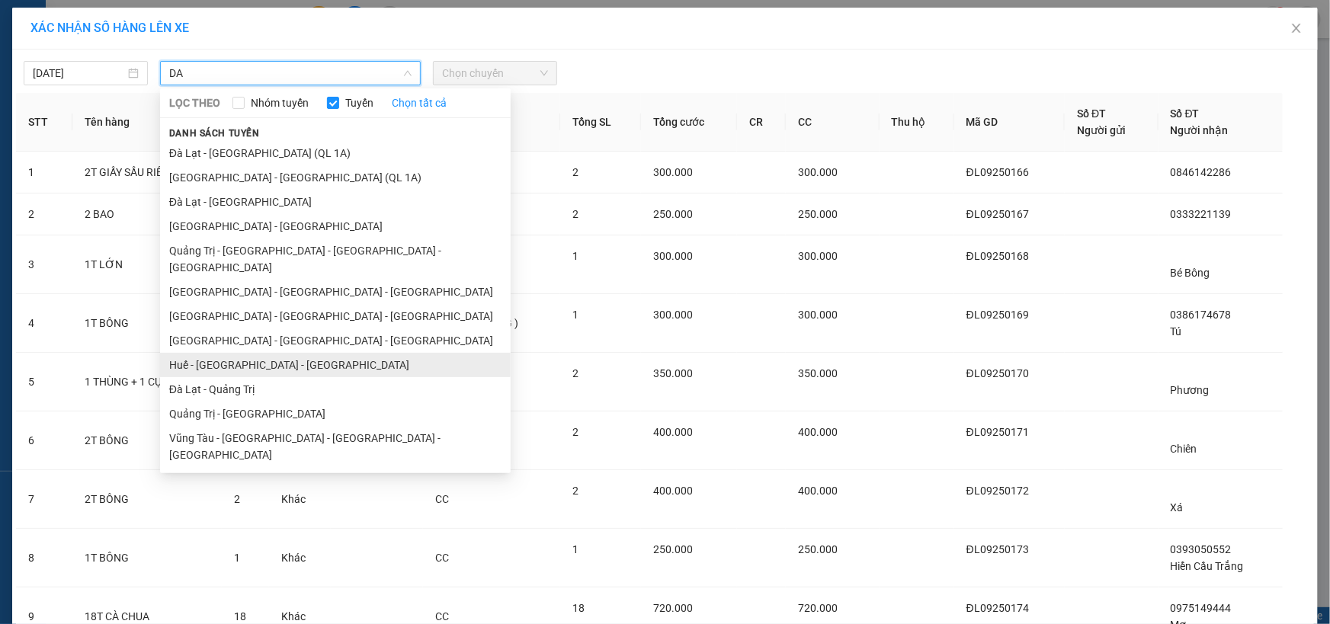
scroll to position [132, 0]
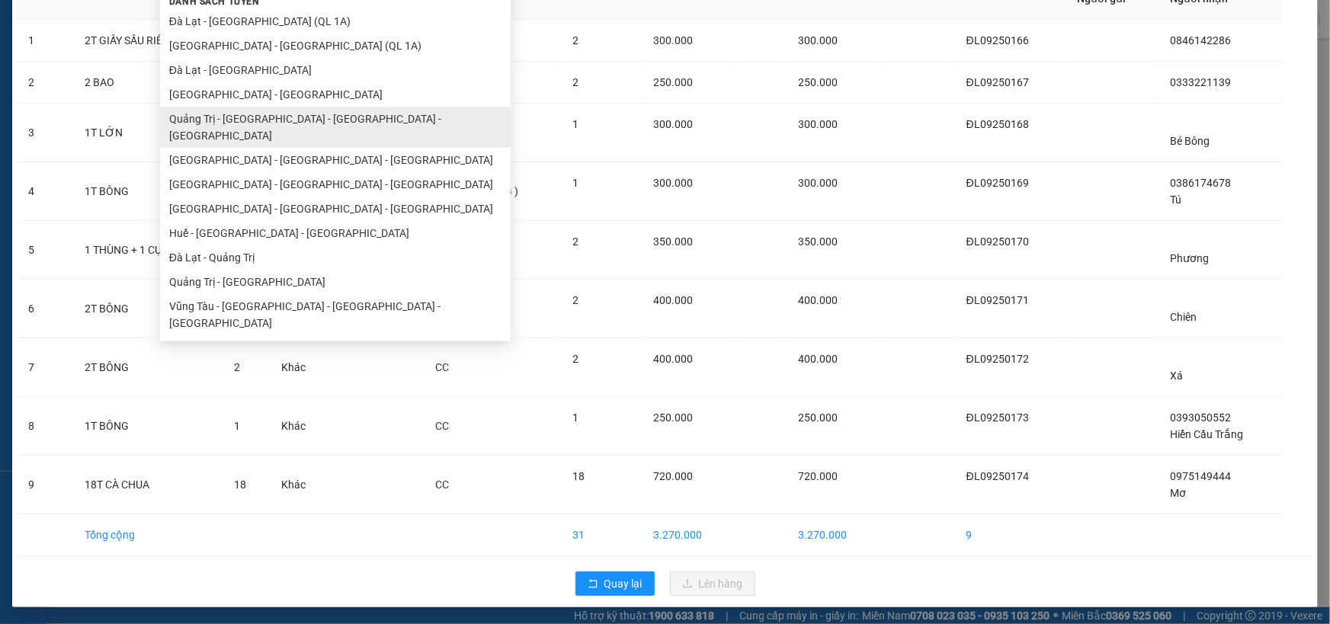
click at [221, 247] on ul "[GEOGRAPHIC_DATA] - [GEOGRAPHIC_DATA] (QL 1A) [GEOGRAPHIC_DATA] - [GEOGRAPHIC_D…" at bounding box center [335, 172] width 351 height 326
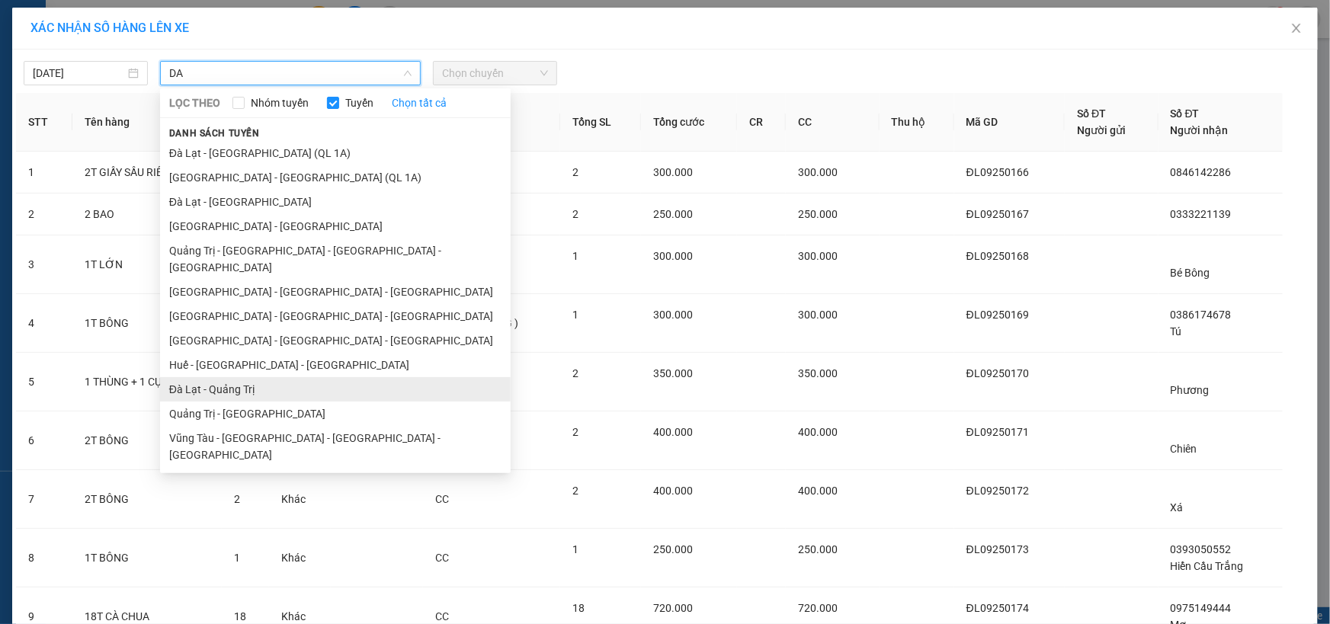
click at [236, 377] on li "Đà Lạt - Quảng Trị" at bounding box center [335, 389] width 351 height 24
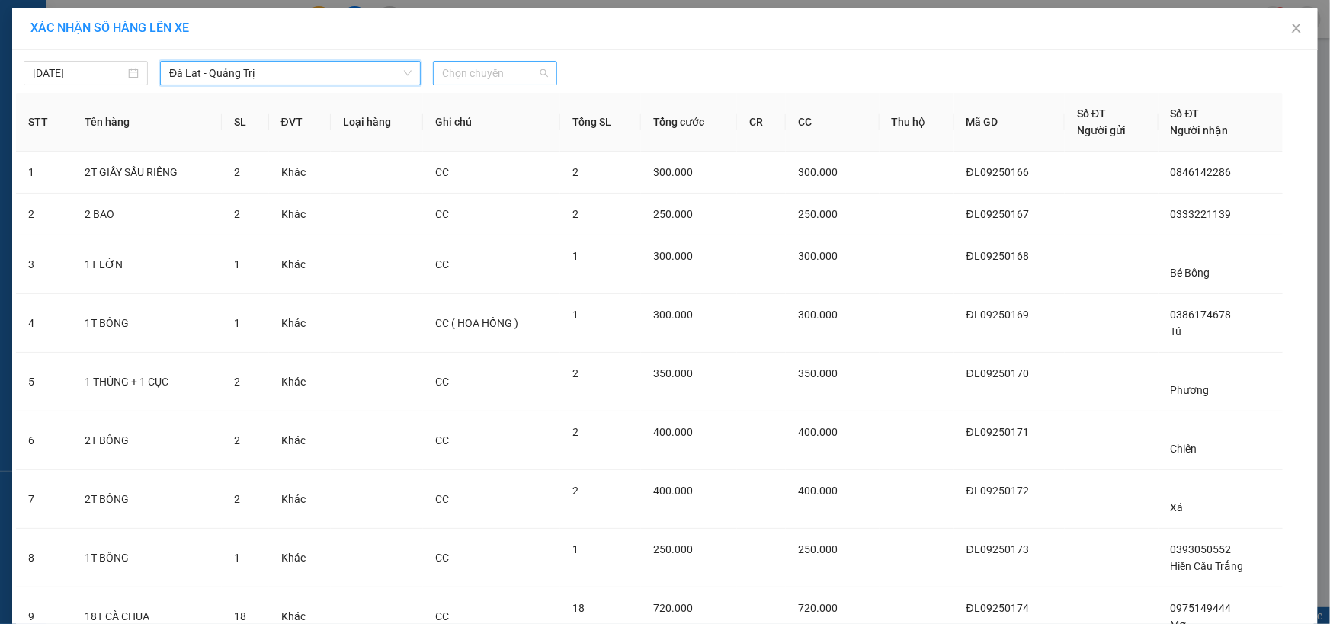
click at [492, 71] on span "Chọn chuyến" at bounding box center [495, 73] width 106 height 23
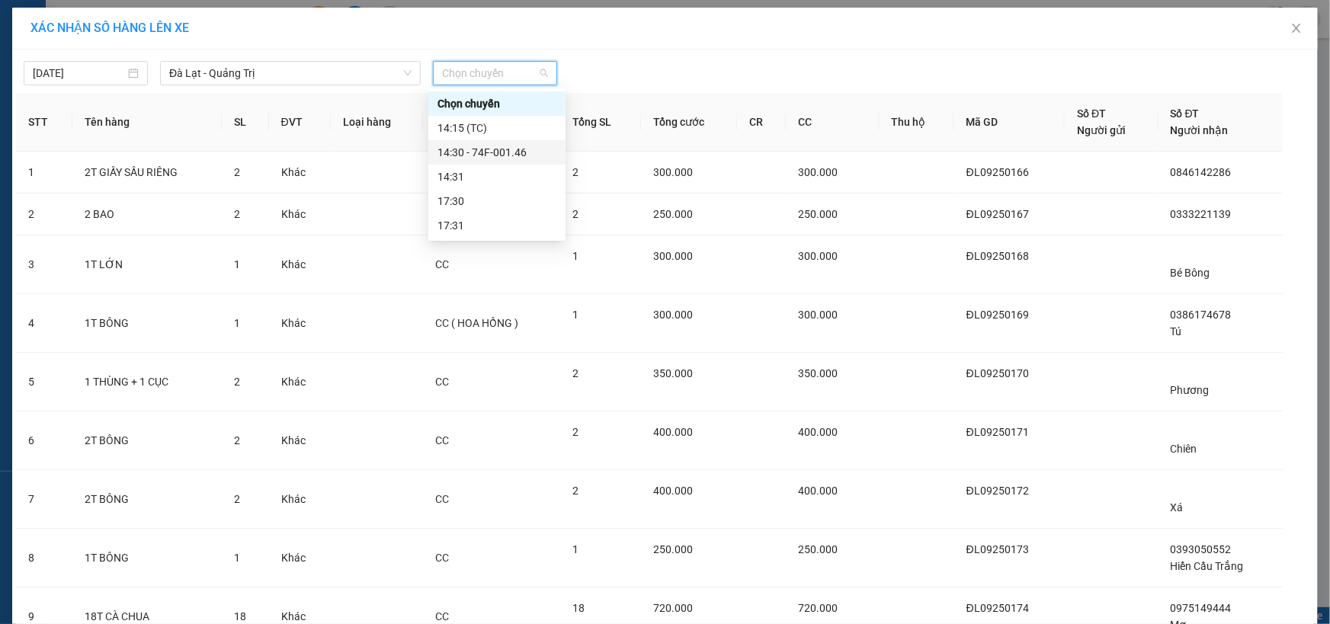
click at [534, 155] on div "14:30 - 74F-001.46" at bounding box center [496, 152] width 119 height 17
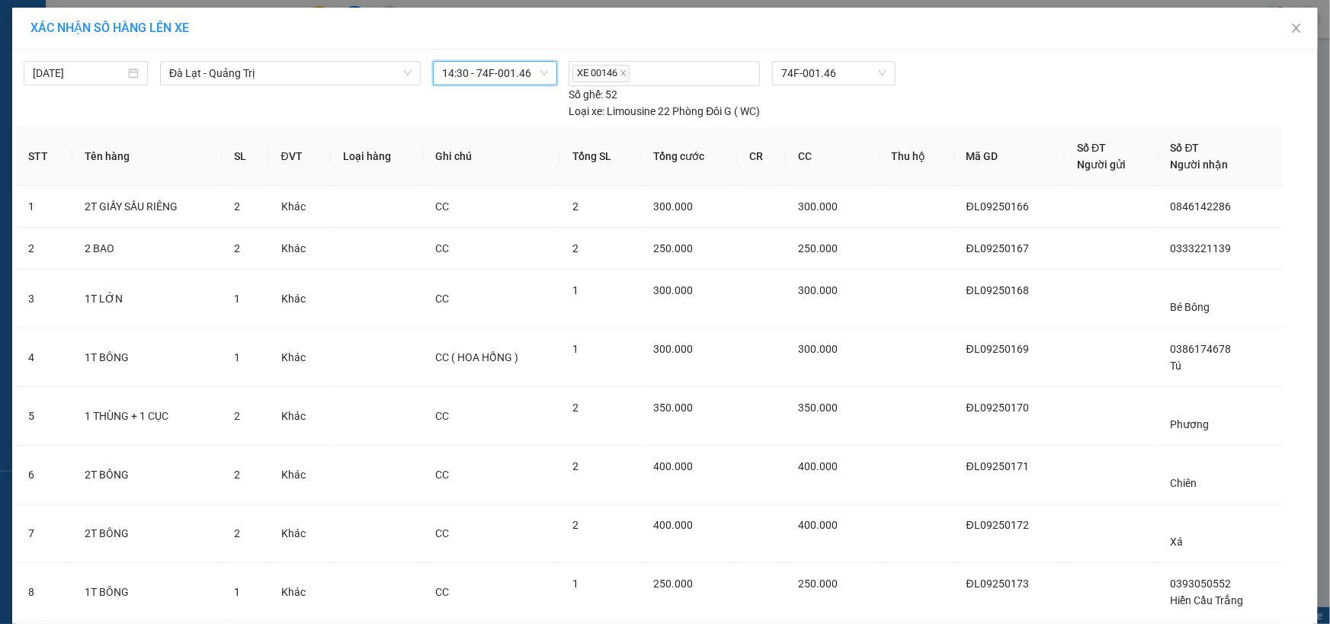
scroll to position [166, 0]
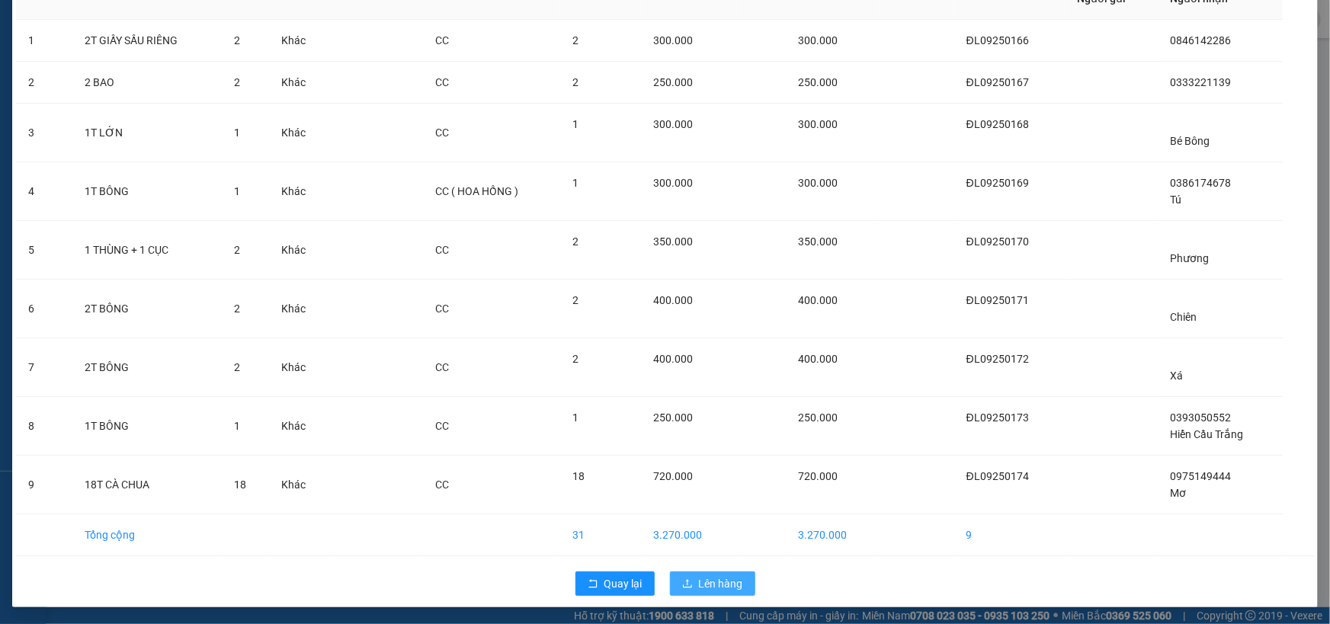
click at [708, 580] on span "Lên hàng" at bounding box center [721, 583] width 44 height 17
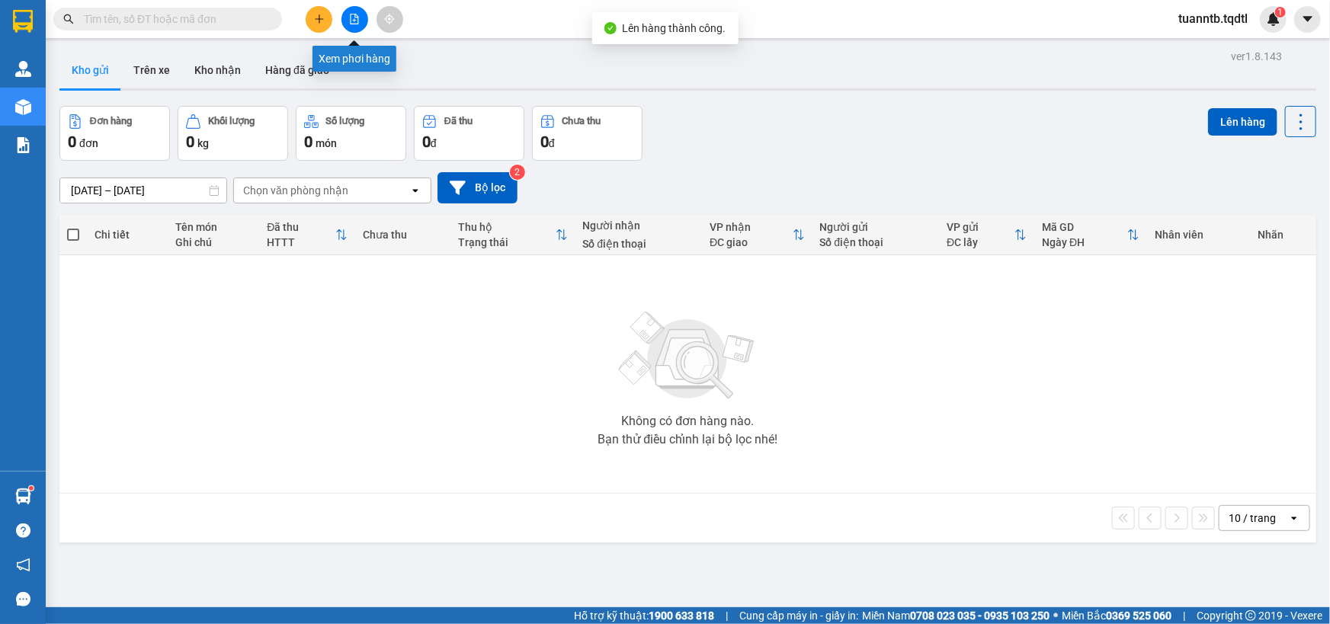
click at [355, 18] on icon "file-add" at bounding box center [354, 19] width 11 height 11
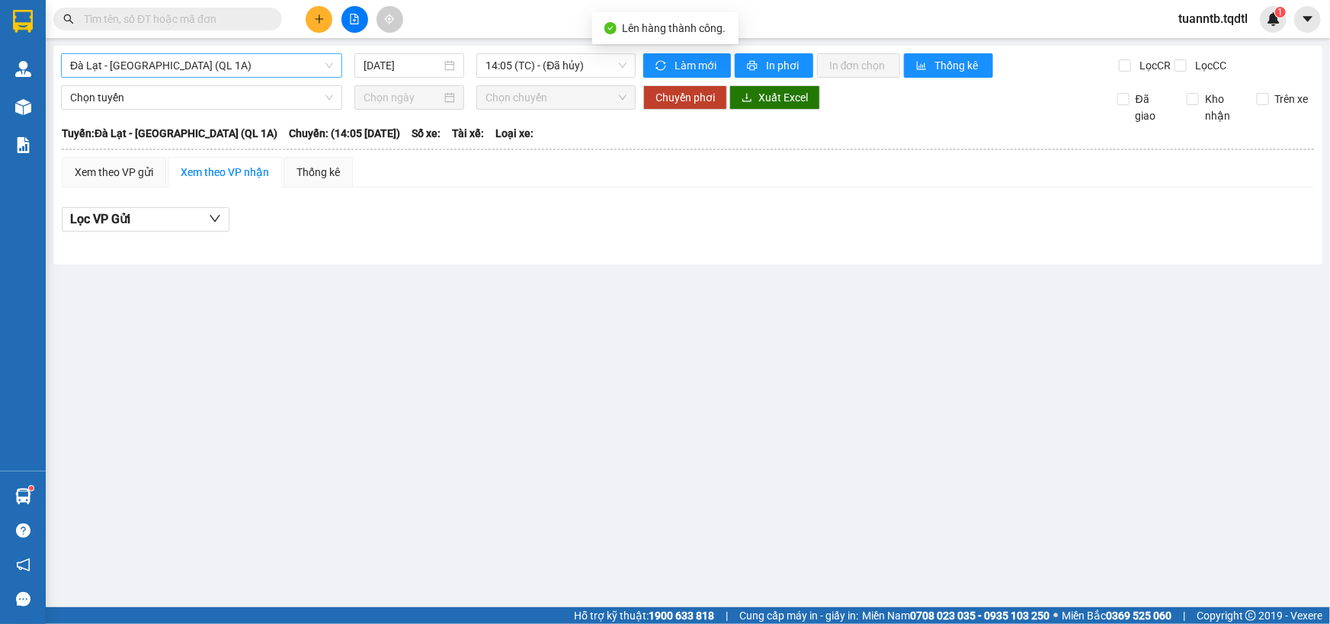
click at [268, 61] on span "Đà Lạt - [GEOGRAPHIC_DATA] (QL 1A)" at bounding box center [201, 65] width 263 height 23
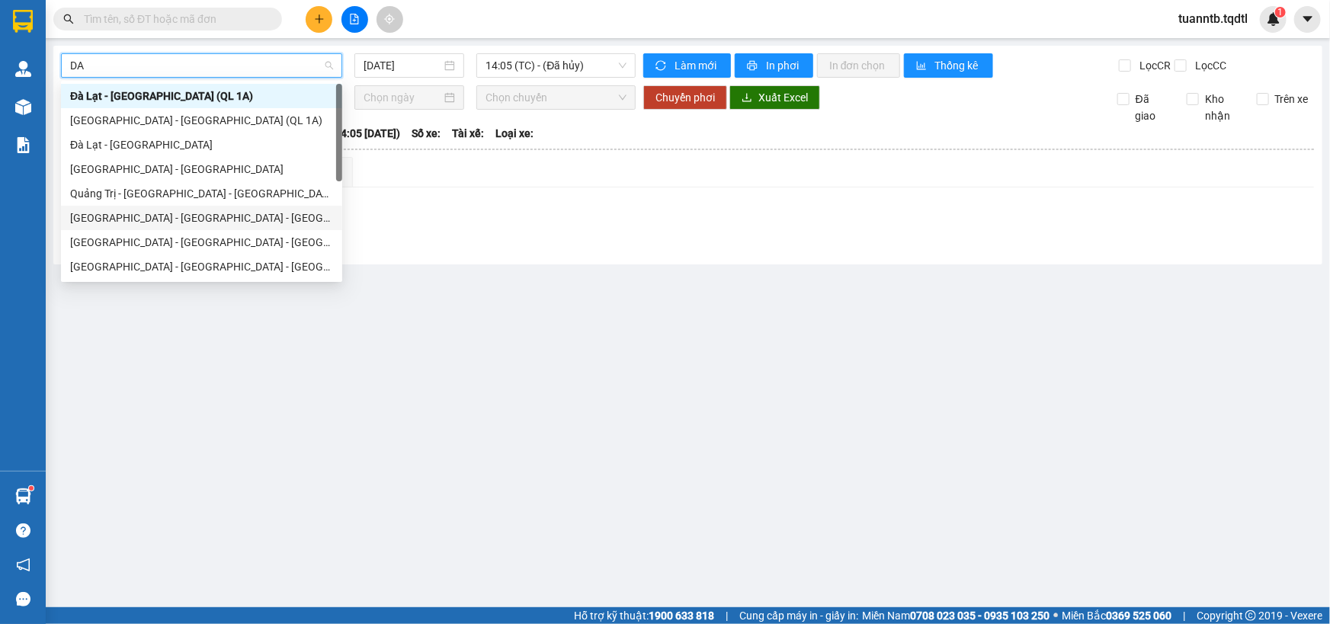
scroll to position [69, 0]
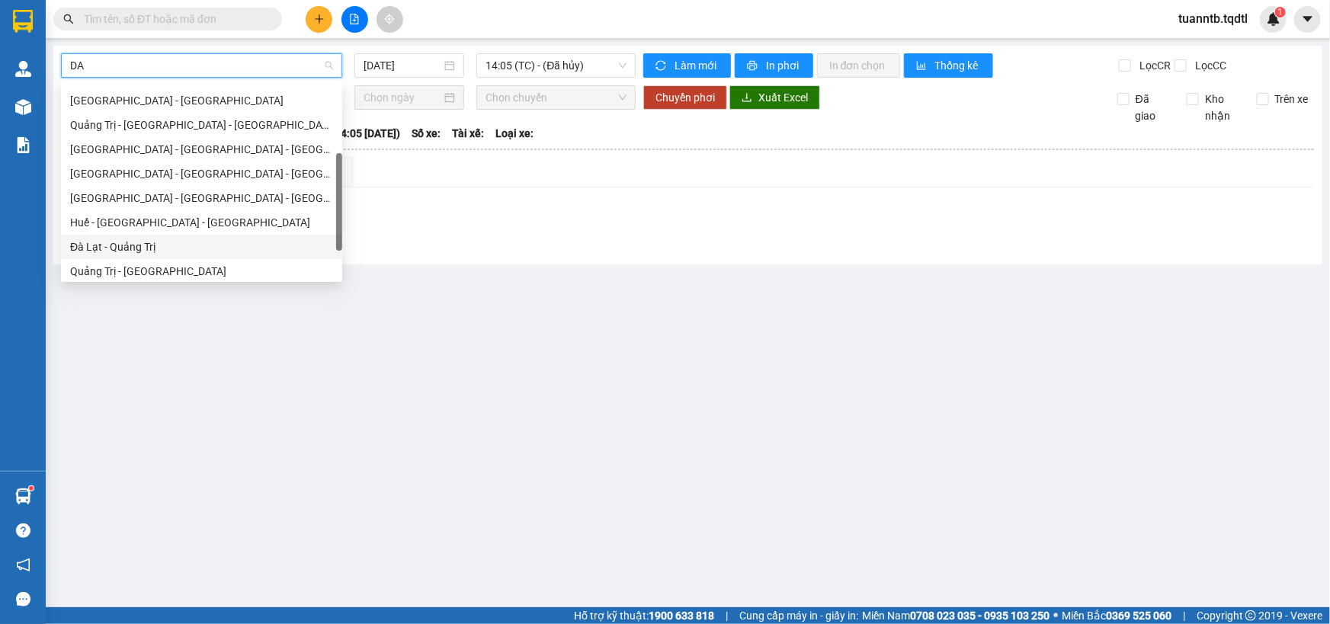
click at [143, 242] on div "Đà Lạt - Quảng Trị" at bounding box center [201, 247] width 263 height 17
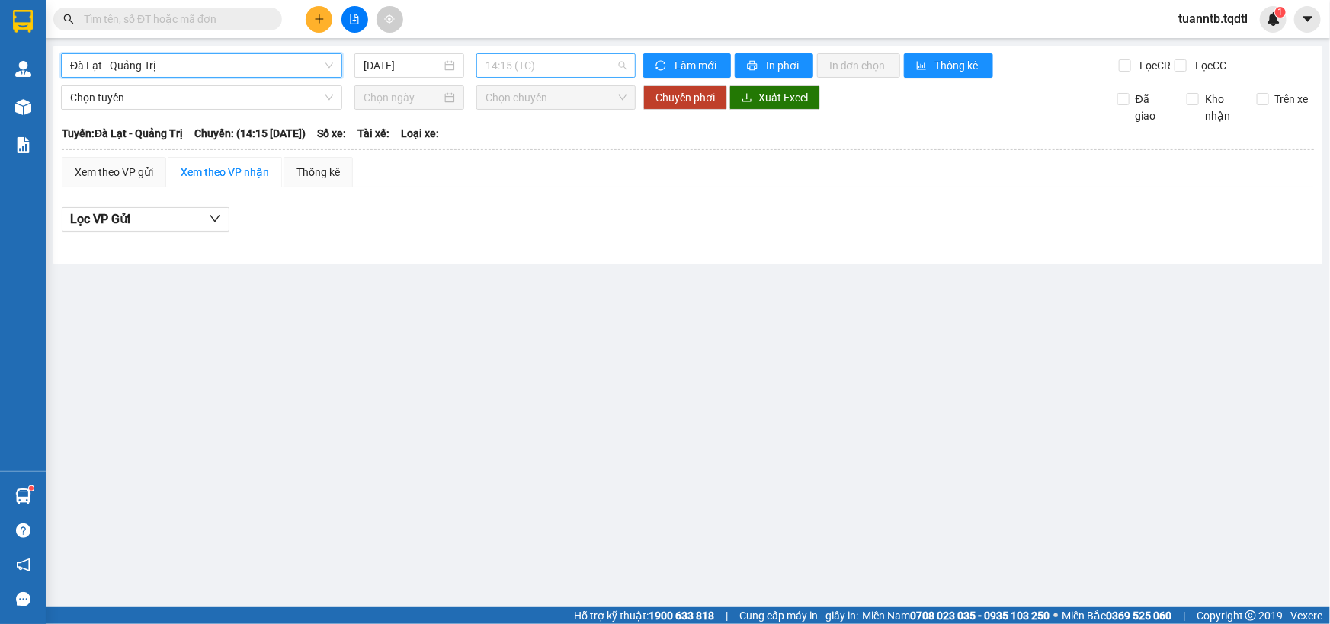
click at [508, 66] on span "14:15 (TC)" at bounding box center [555, 65] width 141 height 23
click at [560, 141] on div "14:30 - 74F-001.46" at bounding box center [545, 144] width 119 height 17
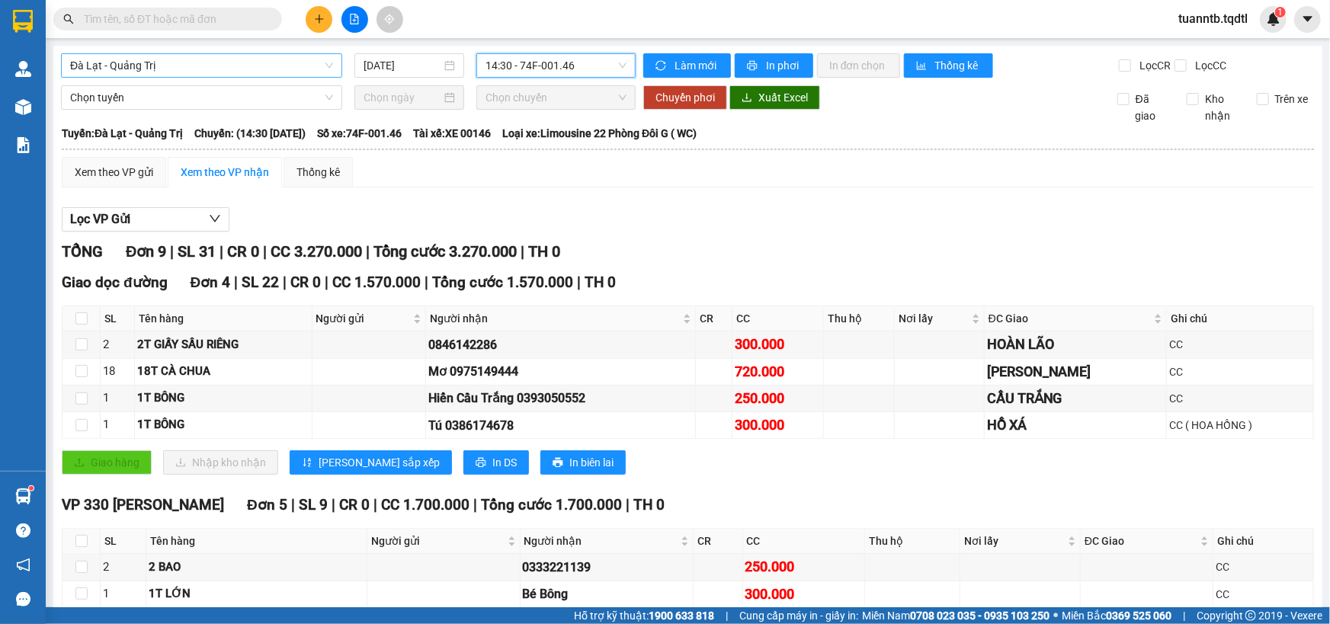
click at [191, 66] on span "Đà Lạt - Quảng Trị" at bounding box center [201, 65] width 263 height 23
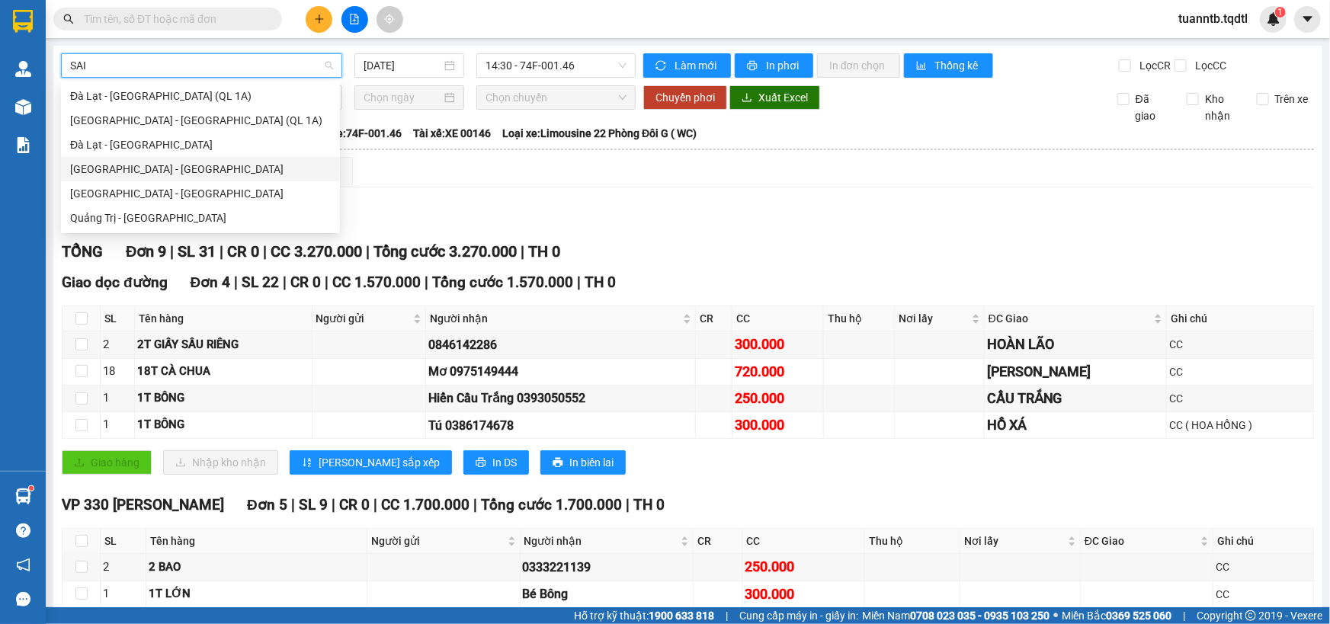
click at [134, 166] on div "[GEOGRAPHIC_DATA] - [GEOGRAPHIC_DATA]" at bounding box center [200, 169] width 261 height 17
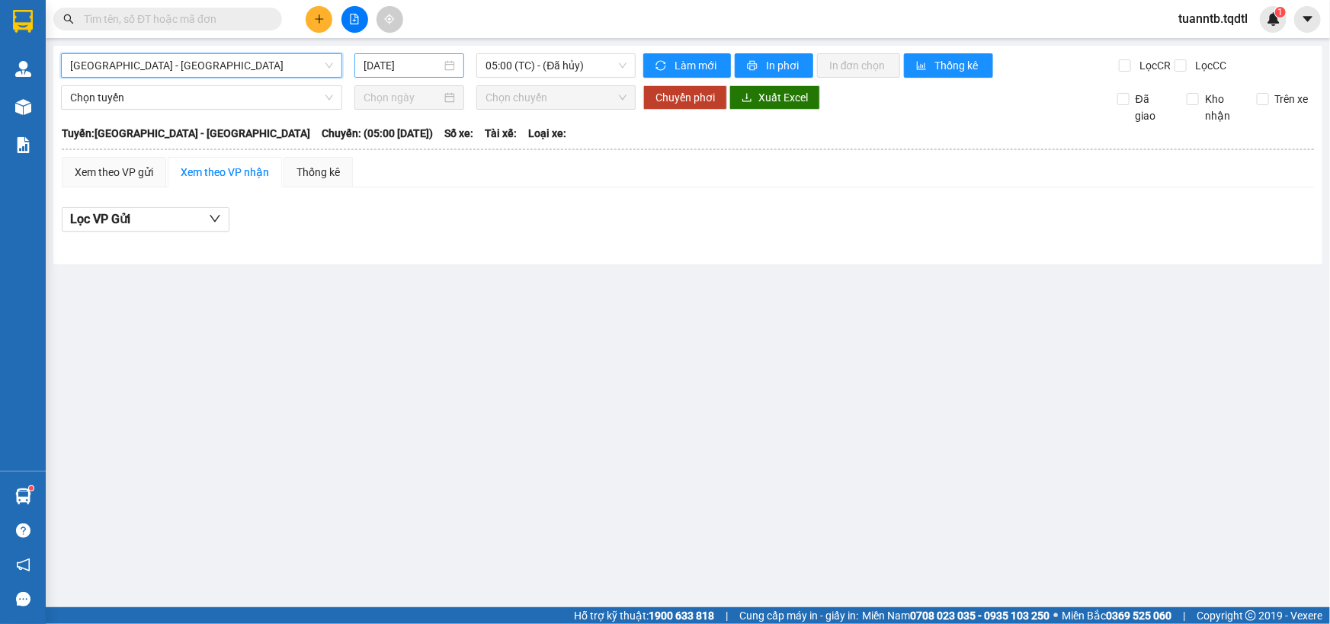
click at [387, 67] on input "[DATE]" at bounding box center [403, 65] width 78 height 17
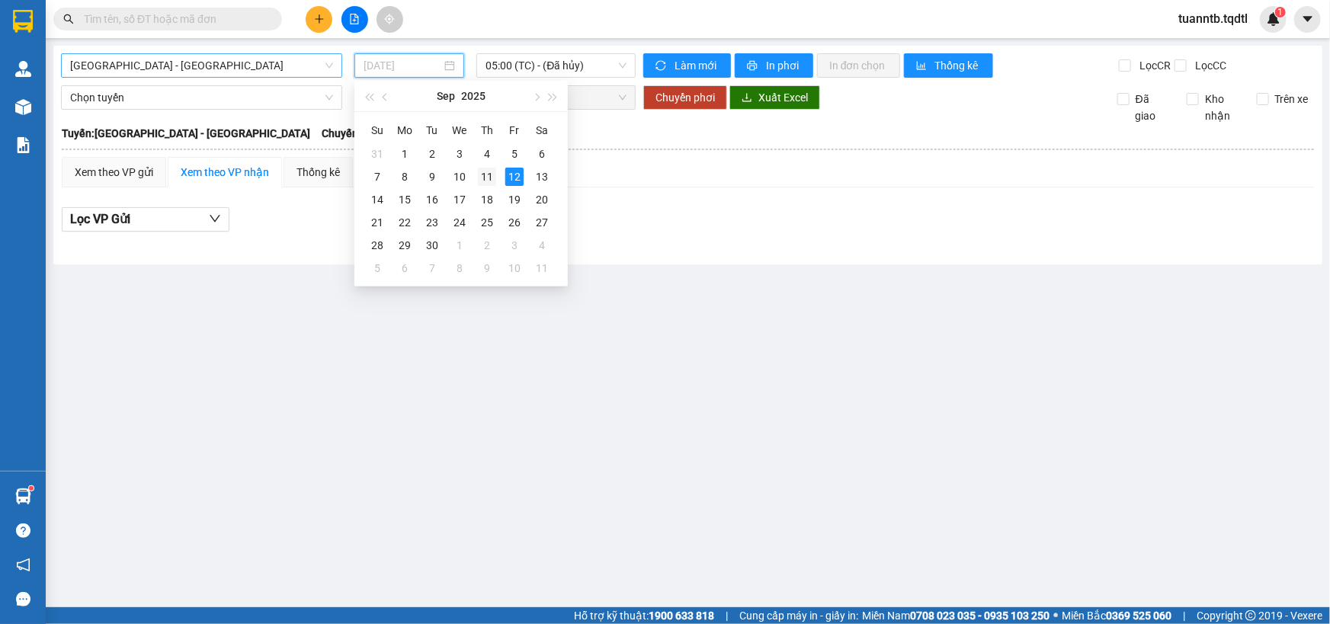
click at [492, 179] on div "11" at bounding box center [487, 177] width 18 height 18
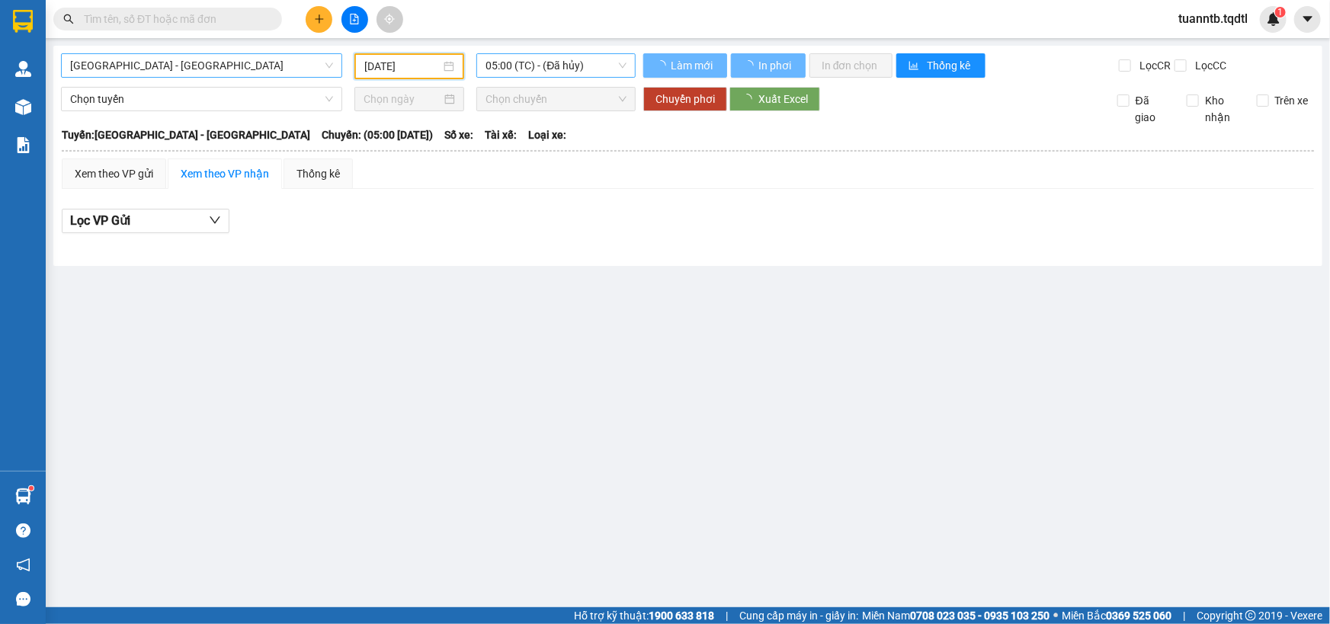
click at [548, 62] on span "05:00 (TC) - (Đã hủy)" at bounding box center [555, 65] width 141 height 23
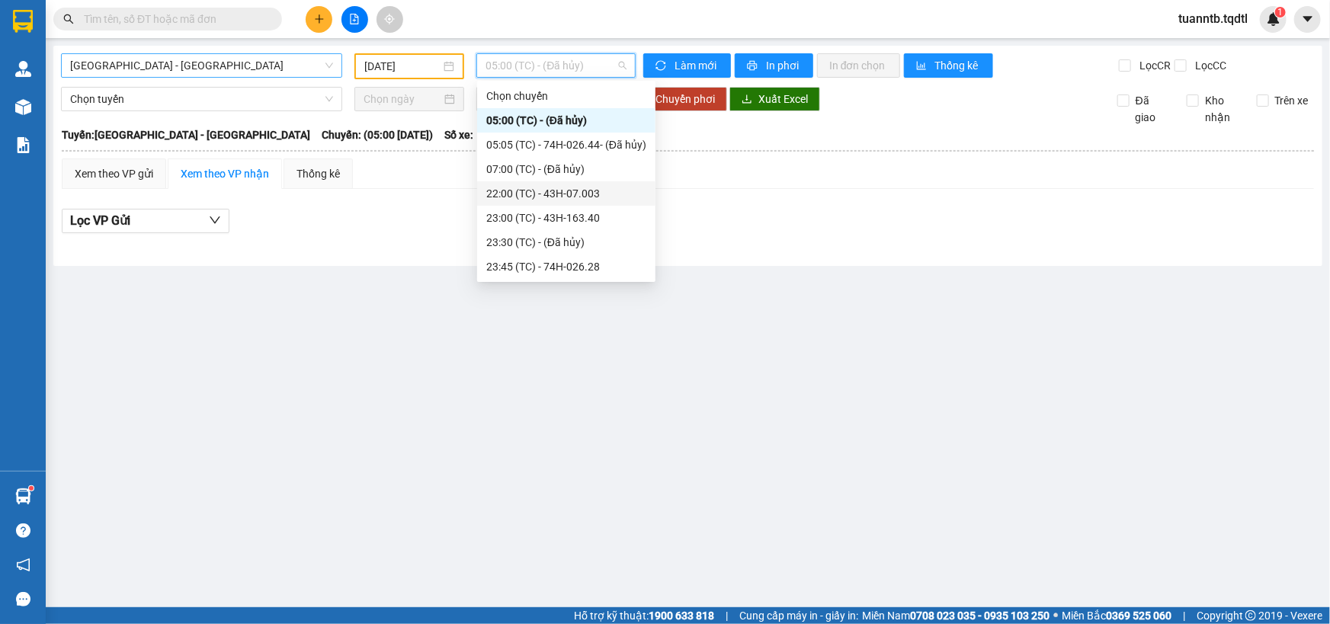
click at [582, 187] on div "22:00 (TC) - 43H-07.003" at bounding box center [566, 193] width 160 height 17
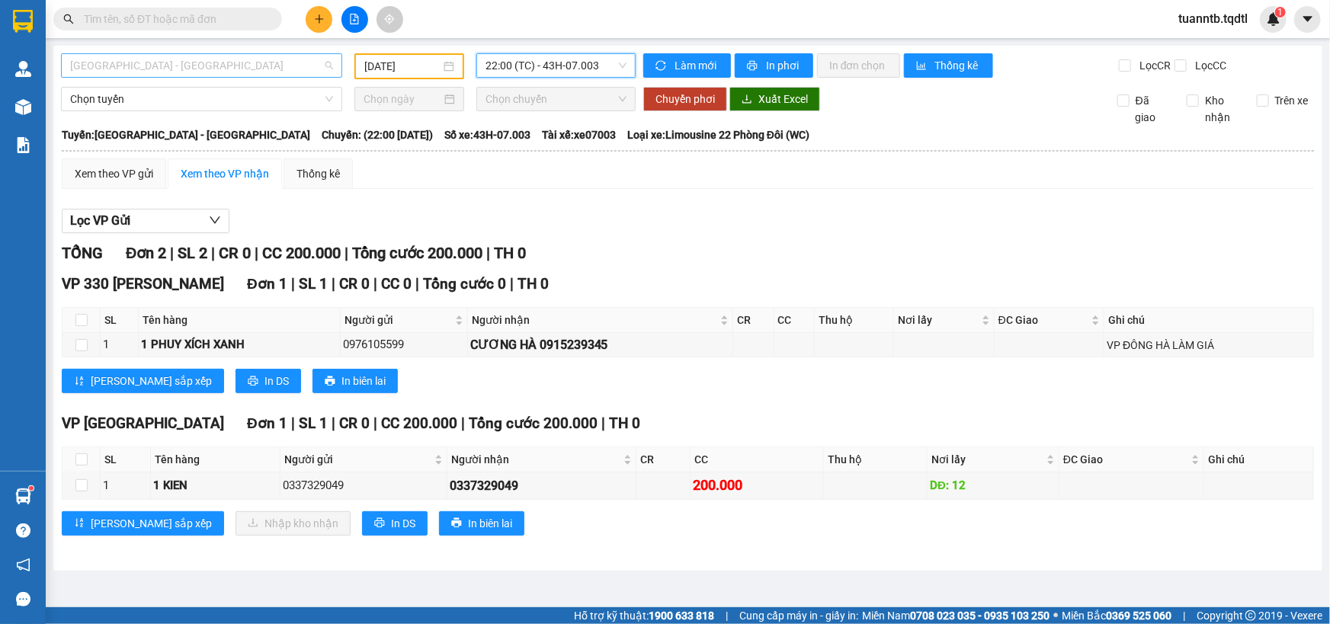
click at [271, 66] on span "[GEOGRAPHIC_DATA] - [GEOGRAPHIC_DATA]" at bounding box center [201, 65] width 263 height 23
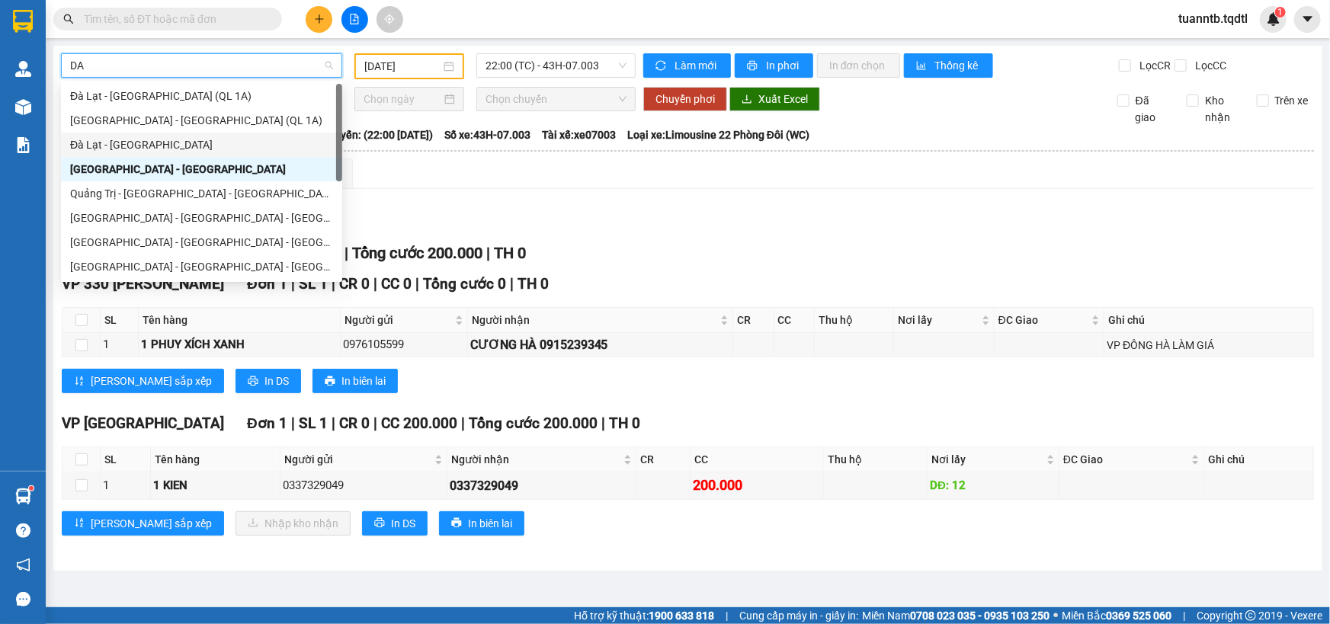
scroll to position [69, 0]
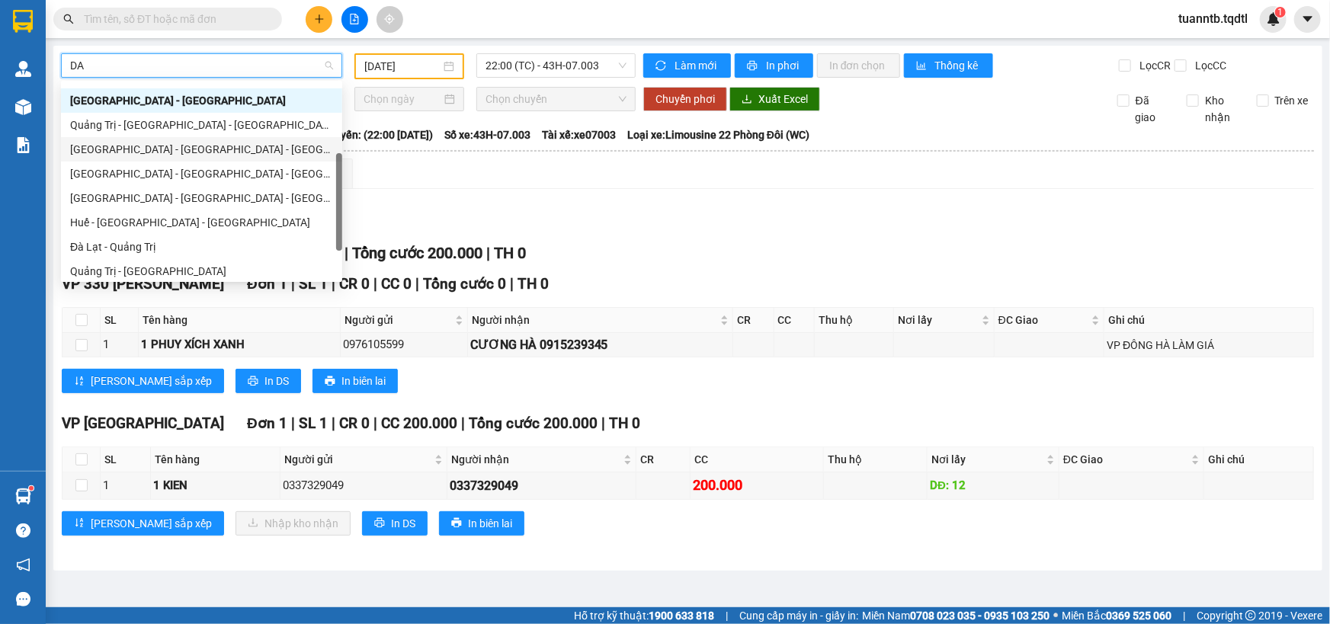
click at [126, 149] on div "[GEOGRAPHIC_DATA] - [GEOGRAPHIC_DATA] - [GEOGRAPHIC_DATA]" at bounding box center [201, 149] width 263 height 17
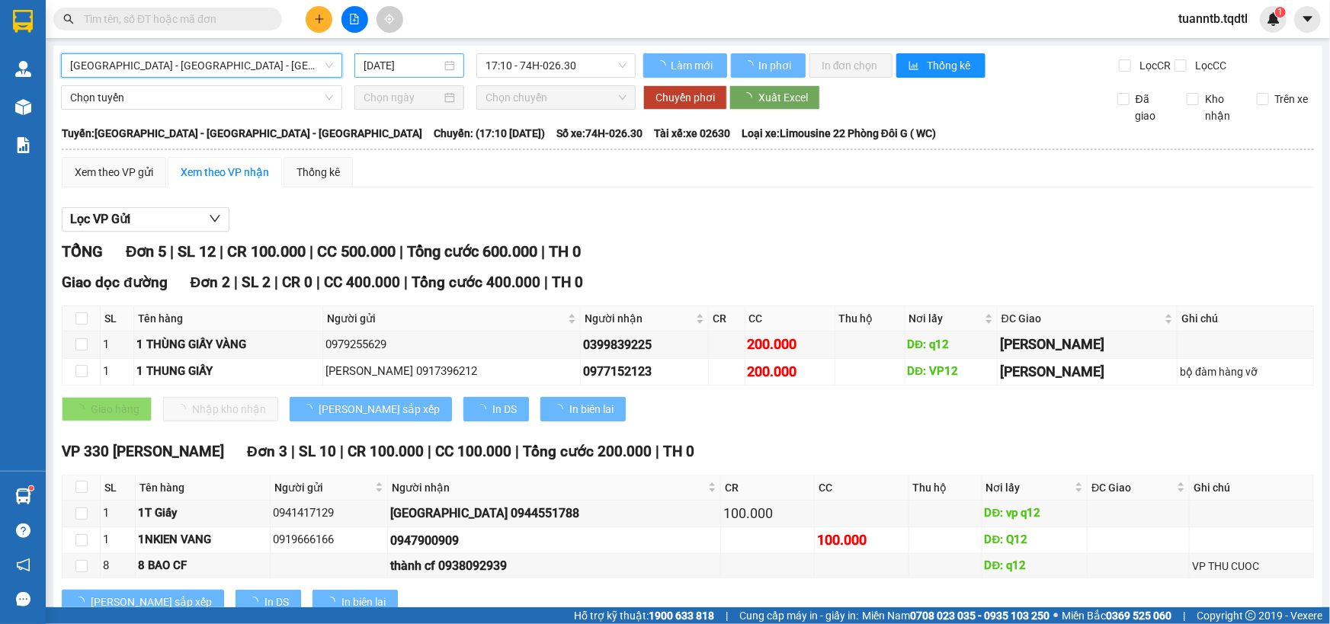
click at [392, 61] on input "[DATE]" at bounding box center [403, 65] width 78 height 17
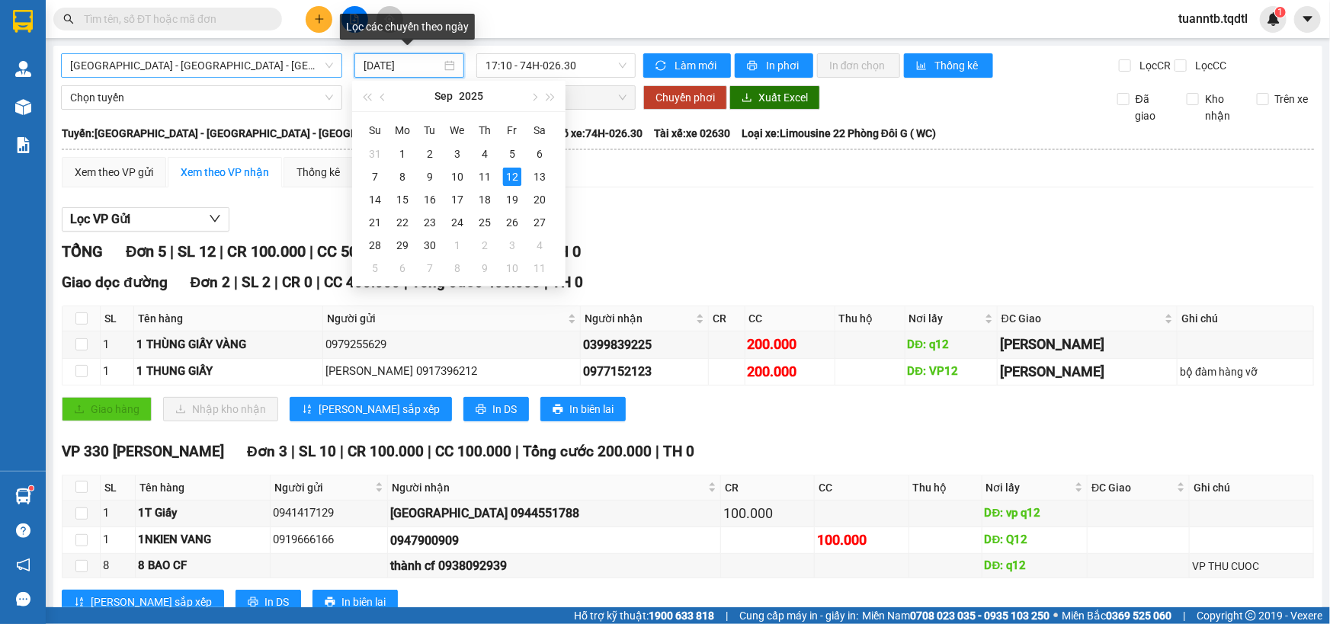
click at [670, 240] on div "TỔNG Đơn 5 | SL 12 | CR 100.000 | CC 500.000 | Tổng cước 600.000 | TH 0" at bounding box center [688, 252] width 1252 height 24
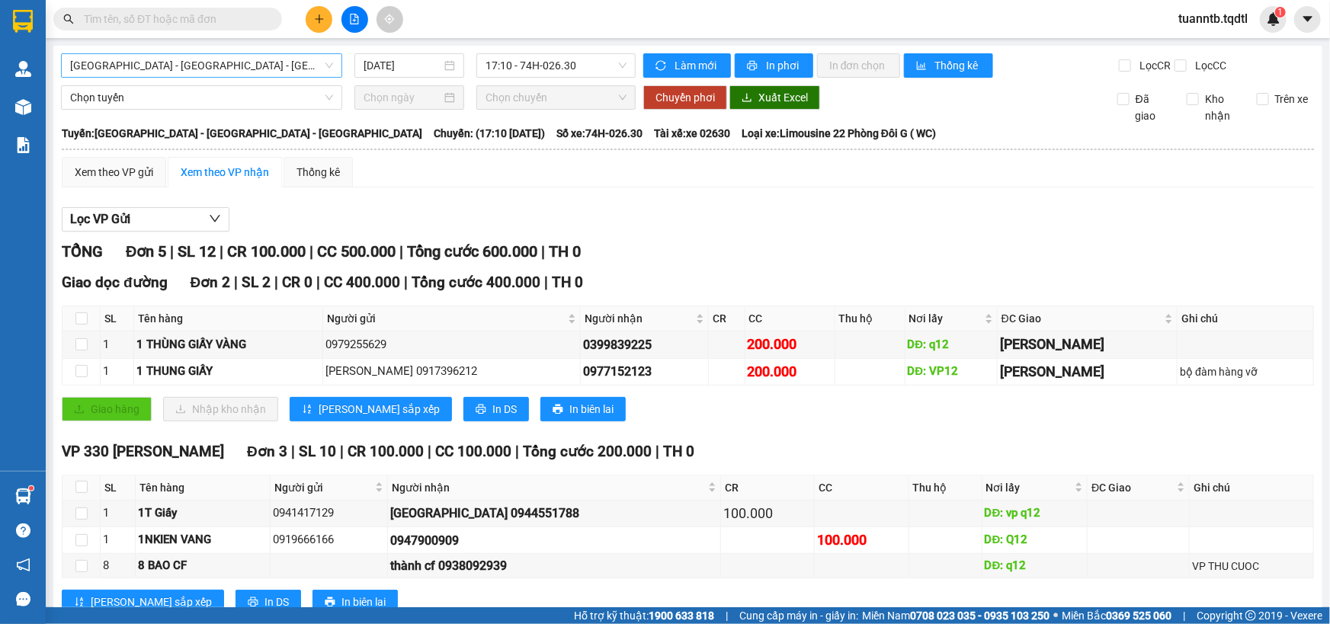
scroll to position [48, 0]
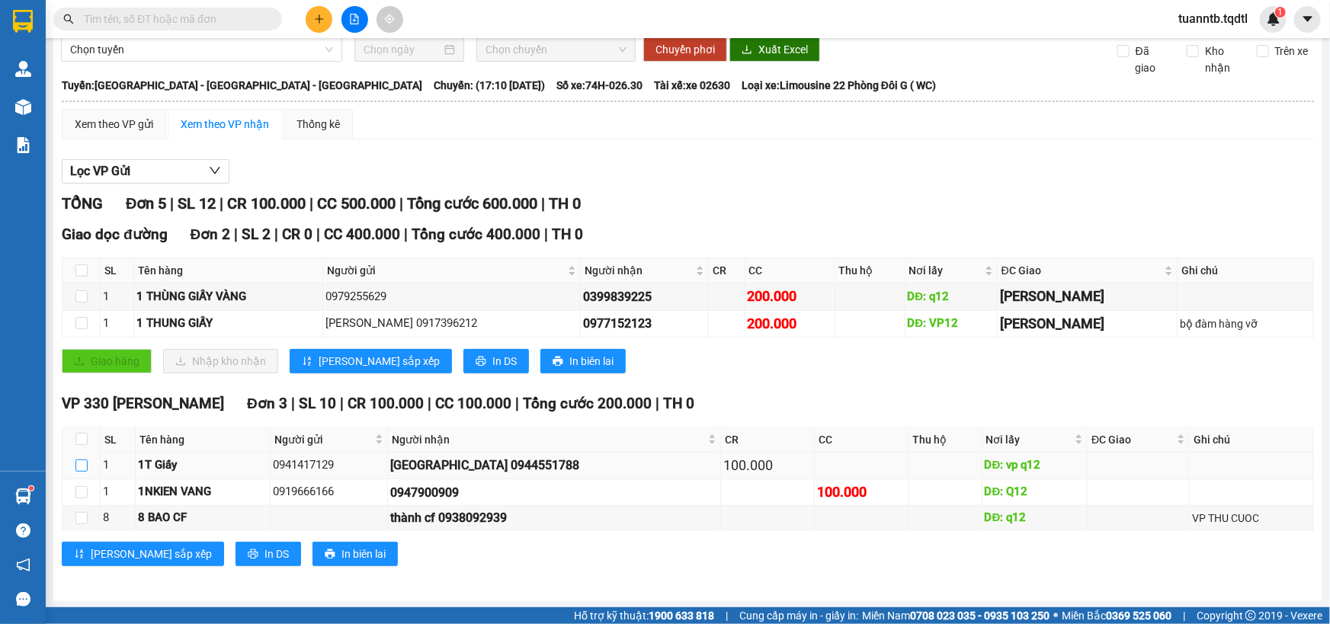
click at [81, 466] on input "checkbox" at bounding box center [81, 466] width 12 height 12
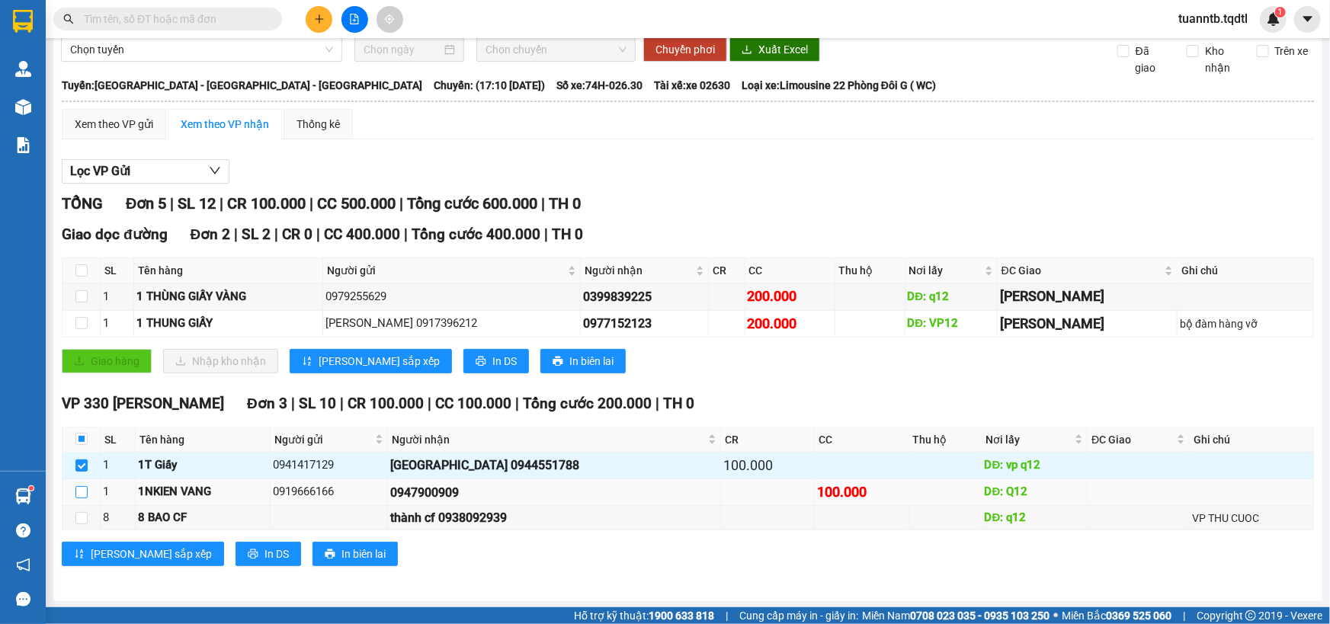
click at [85, 492] on input "checkbox" at bounding box center [81, 492] width 12 height 12
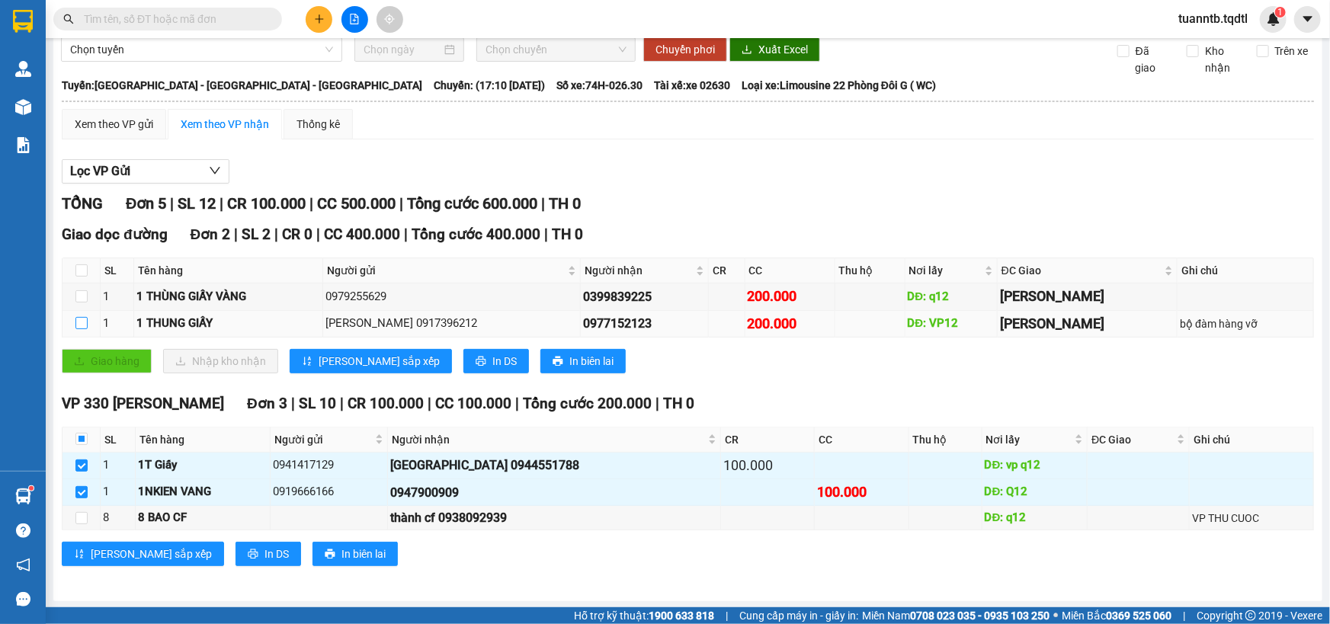
click at [80, 319] on input "checkbox" at bounding box center [81, 323] width 12 height 12
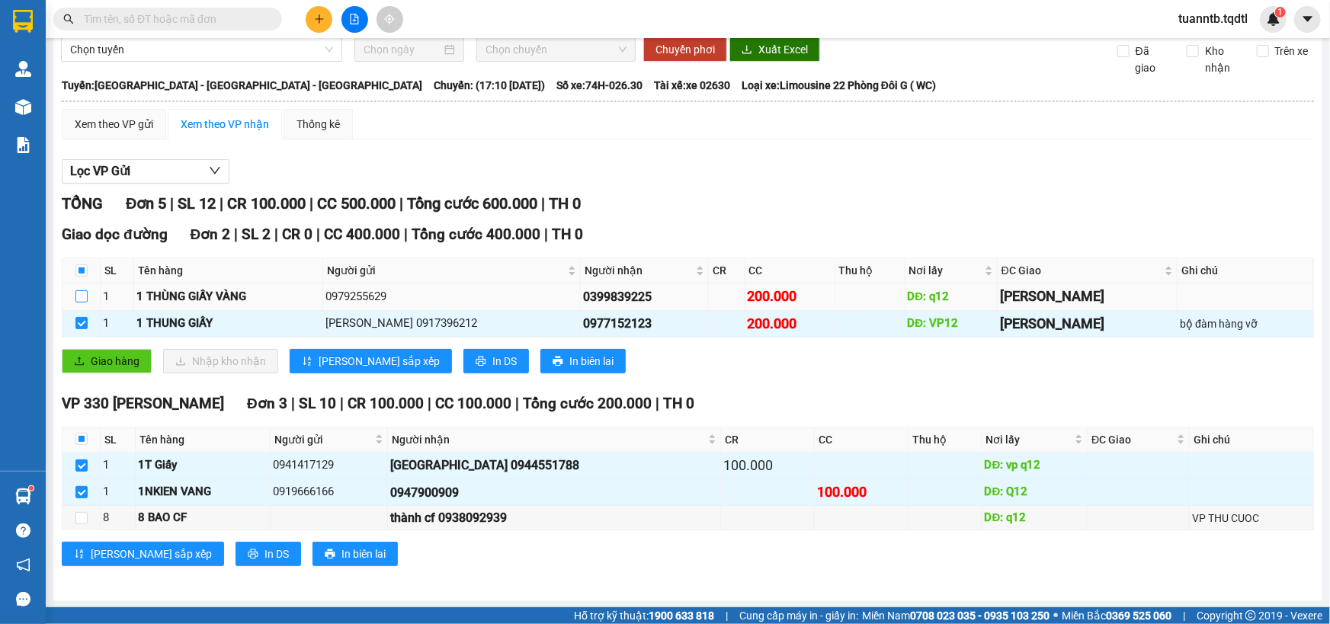
click at [85, 297] on input "checkbox" at bounding box center [81, 296] width 12 height 12
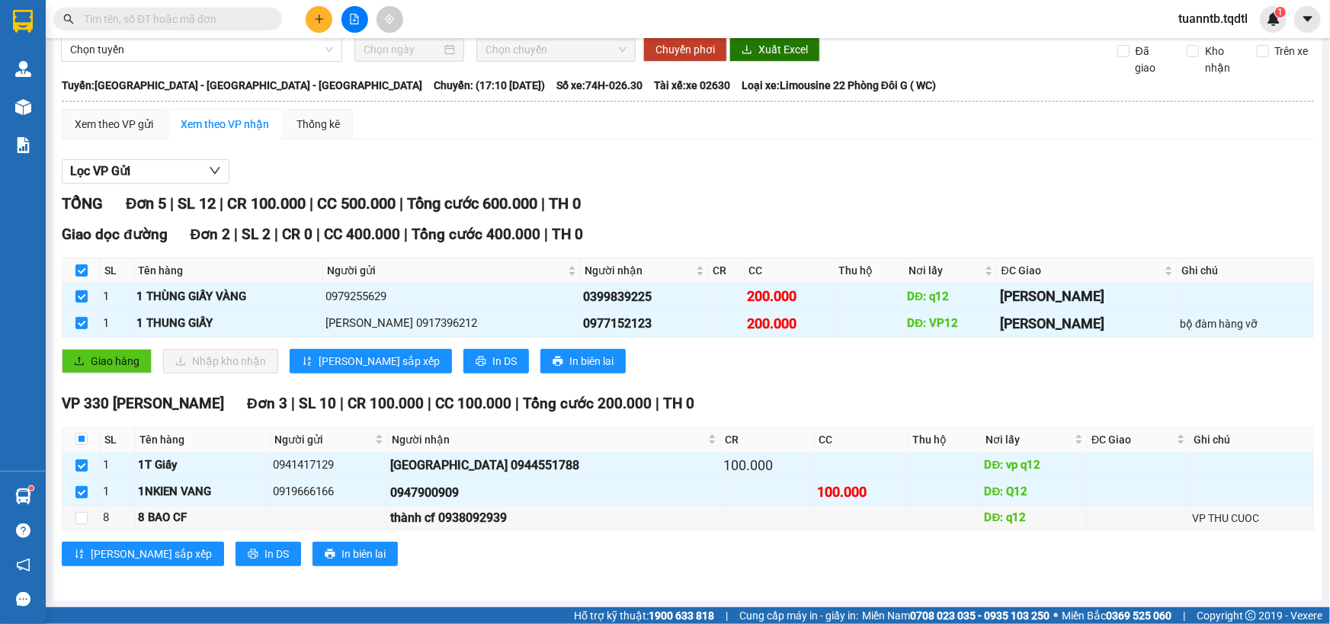
scroll to position [0, 0]
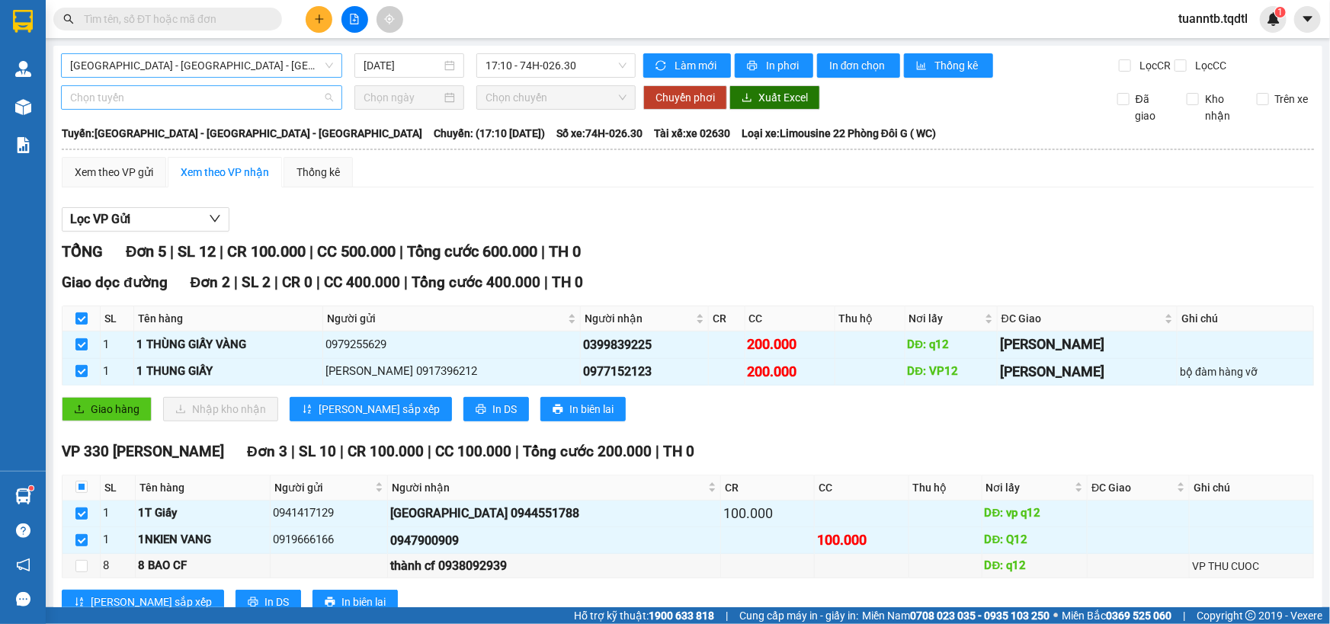
click at [136, 95] on span "Chọn tuyến" at bounding box center [201, 97] width 263 height 23
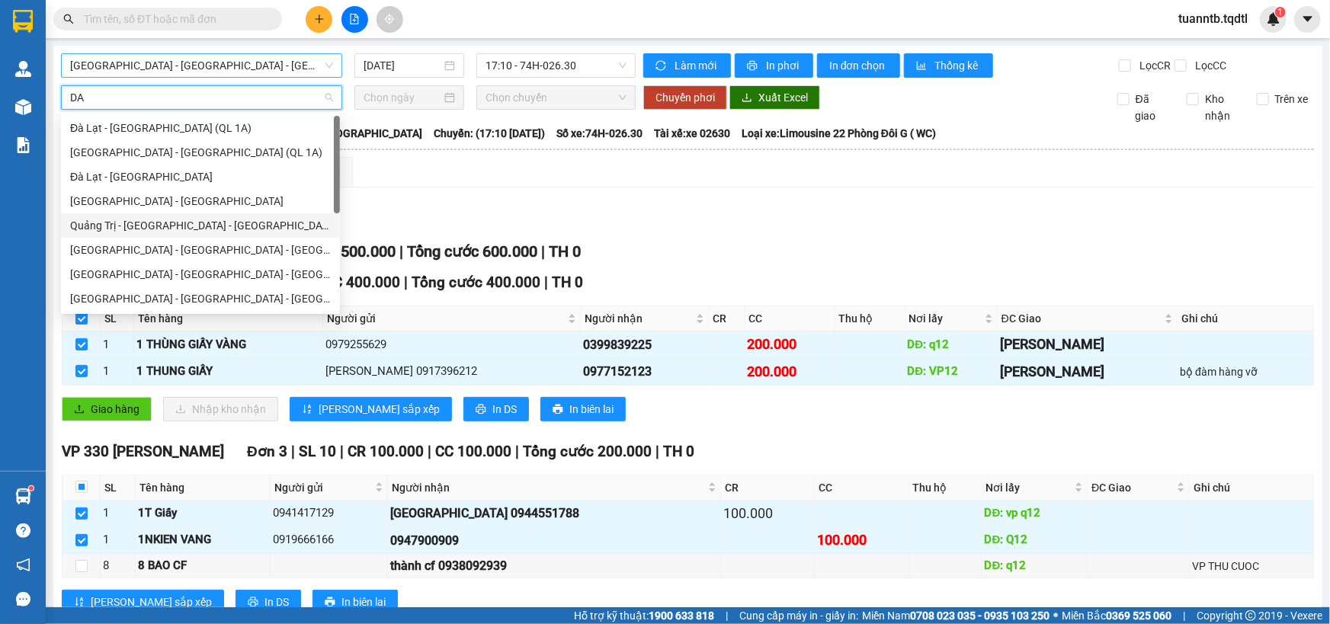
scroll to position [69, 0]
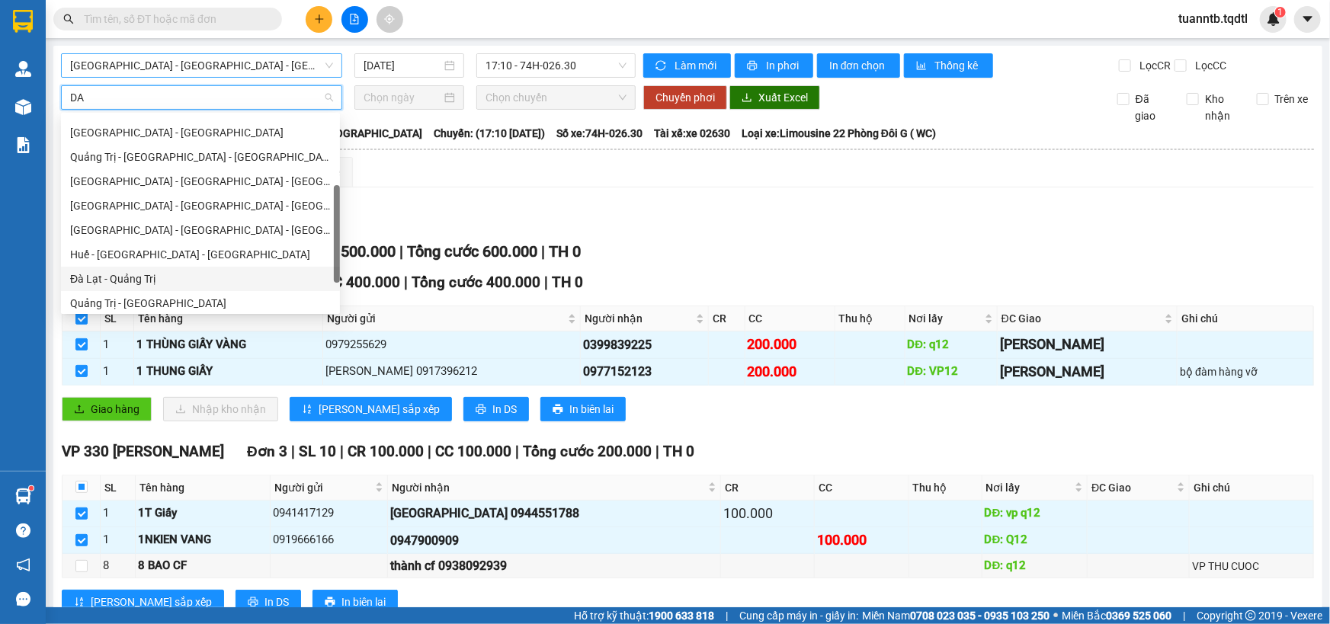
click at [142, 276] on div "Đà Lạt - Quảng Trị" at bounding box center [200, 279] width 261 height 17
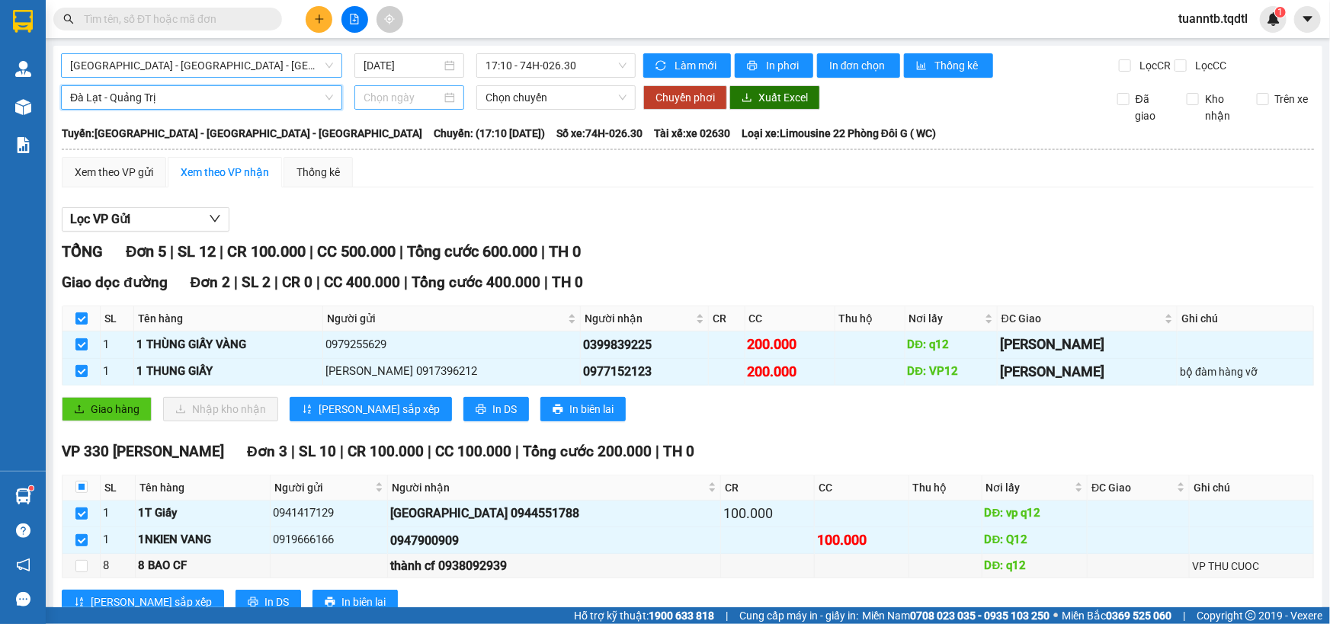
click at [396, 99] on input at bounding box center [403, 97] width 78 height 17
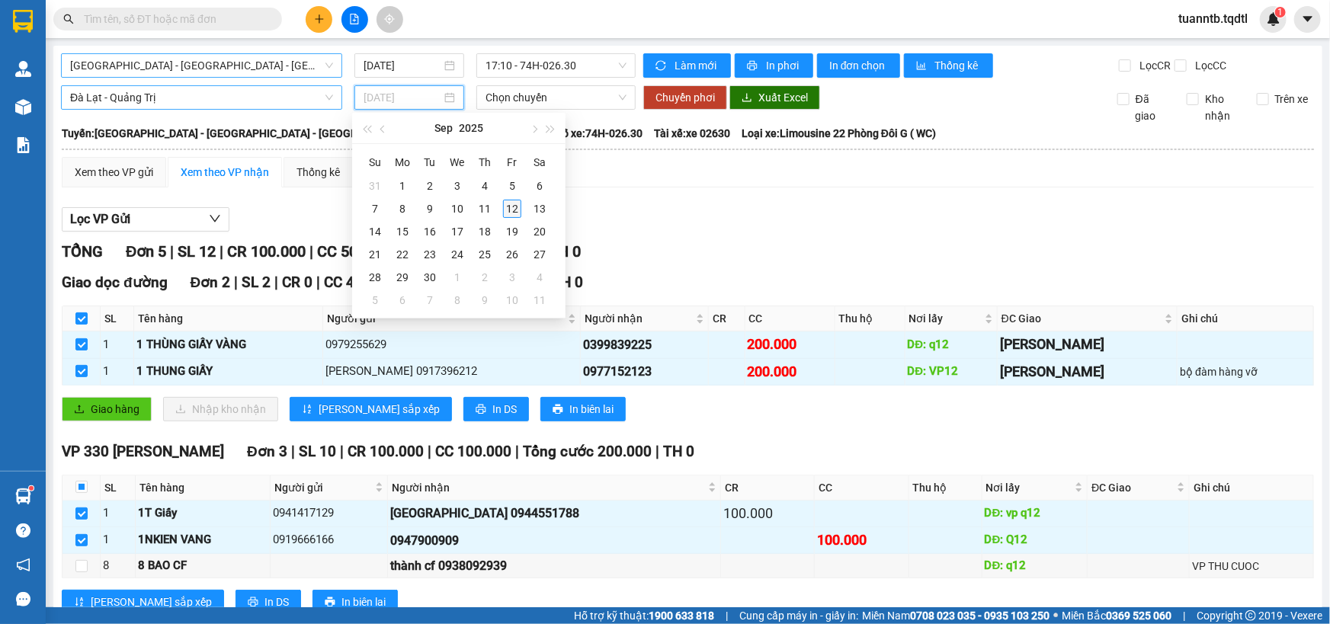
click at [507, 206] on div "12" at bounding box center [512, 209] width 18 height 18
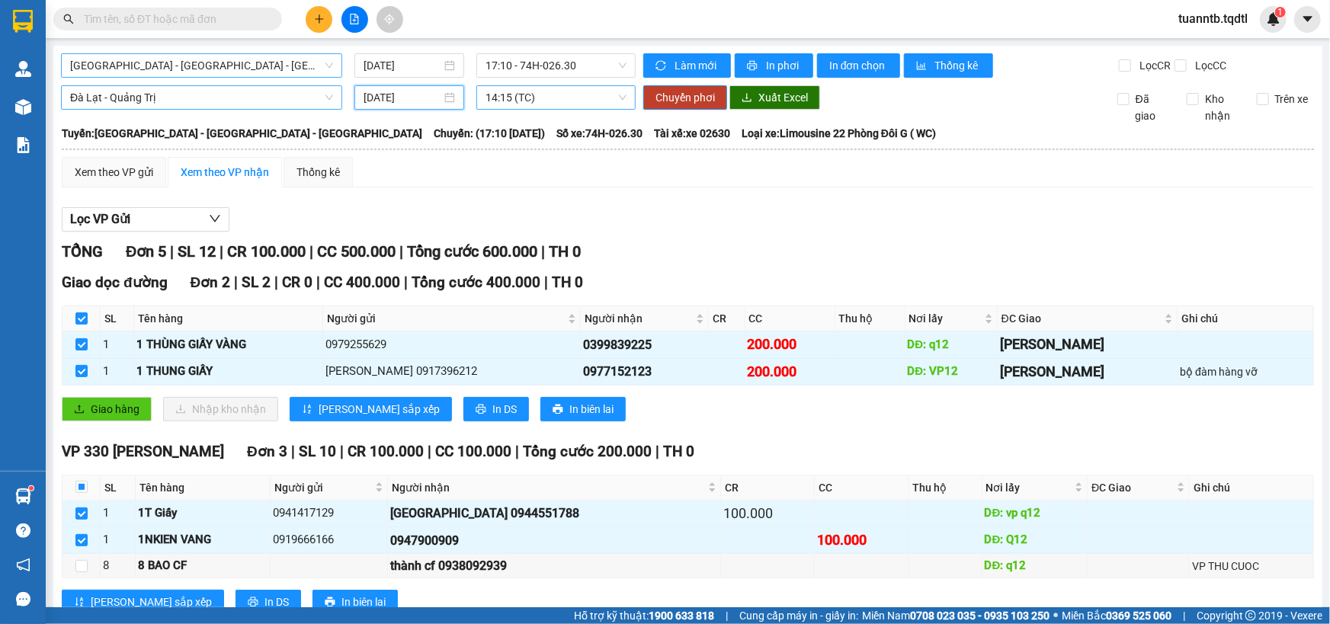
click at [544, 101] on span "14:15 (TC)" at bounding box center [555, 97] width 141 height 23
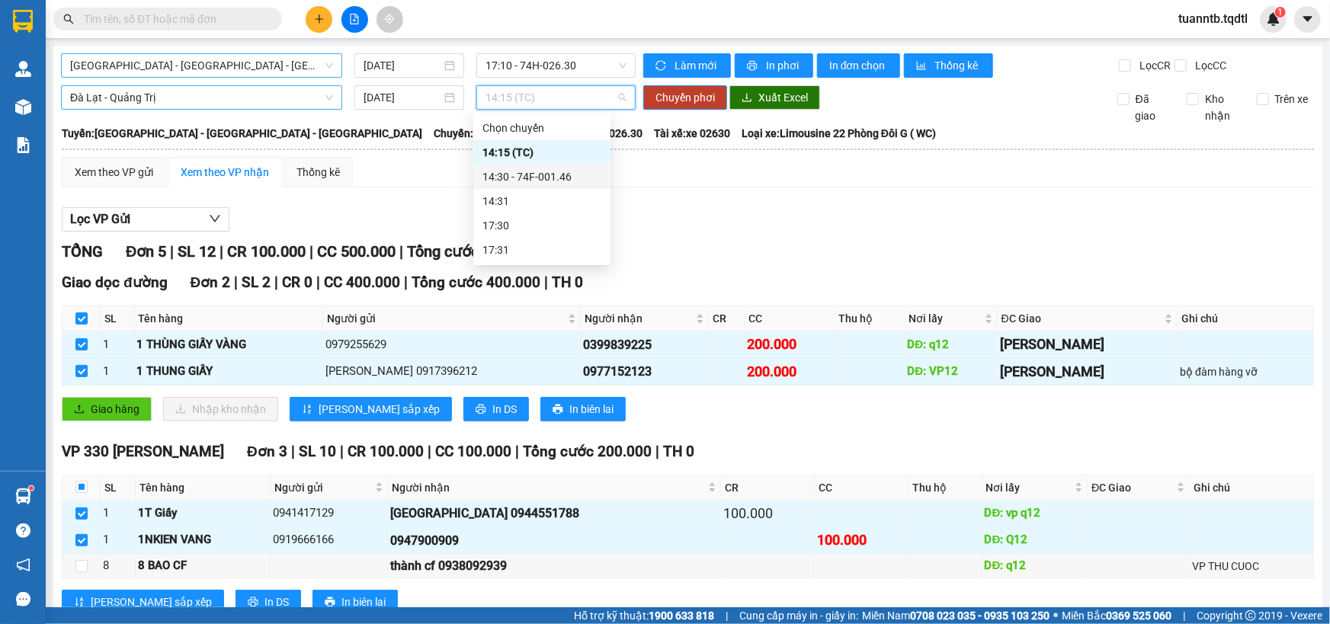
click at [556, 175] on div "14:30 - 74F-001.46" at bounding box center [541, 176] width 119 height 17
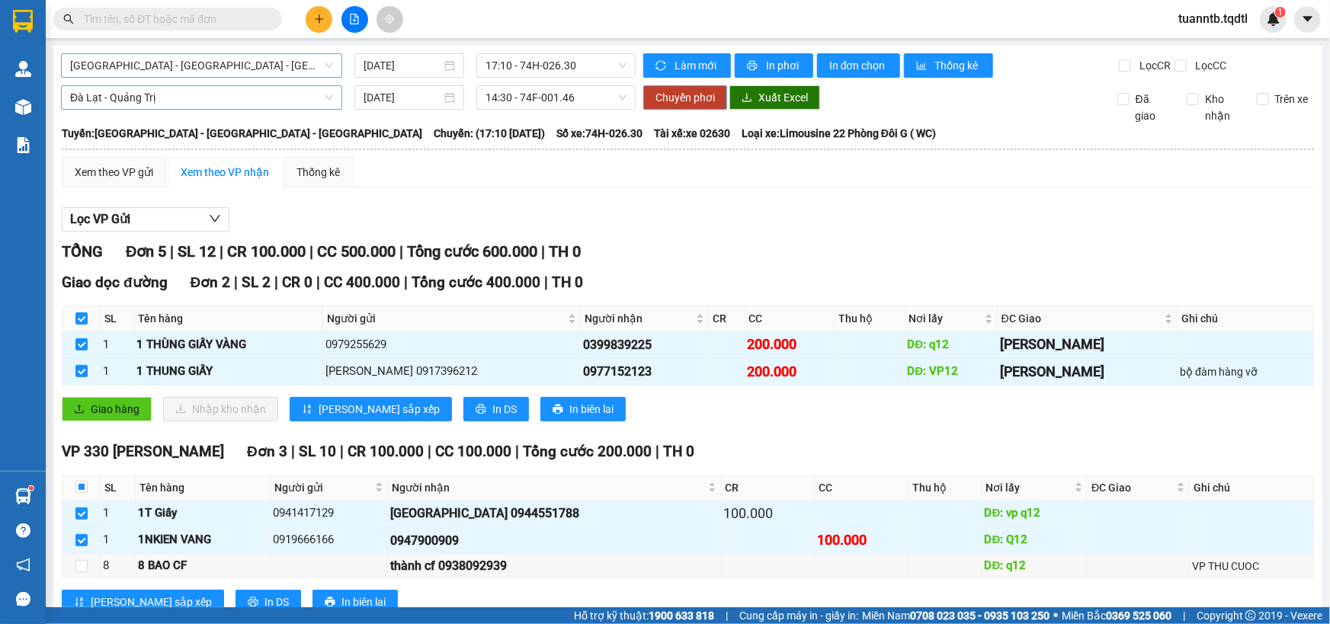
click at [671, 98] on span "Chuyển phơi" at bounding box center [684, 97] width 59 height 17
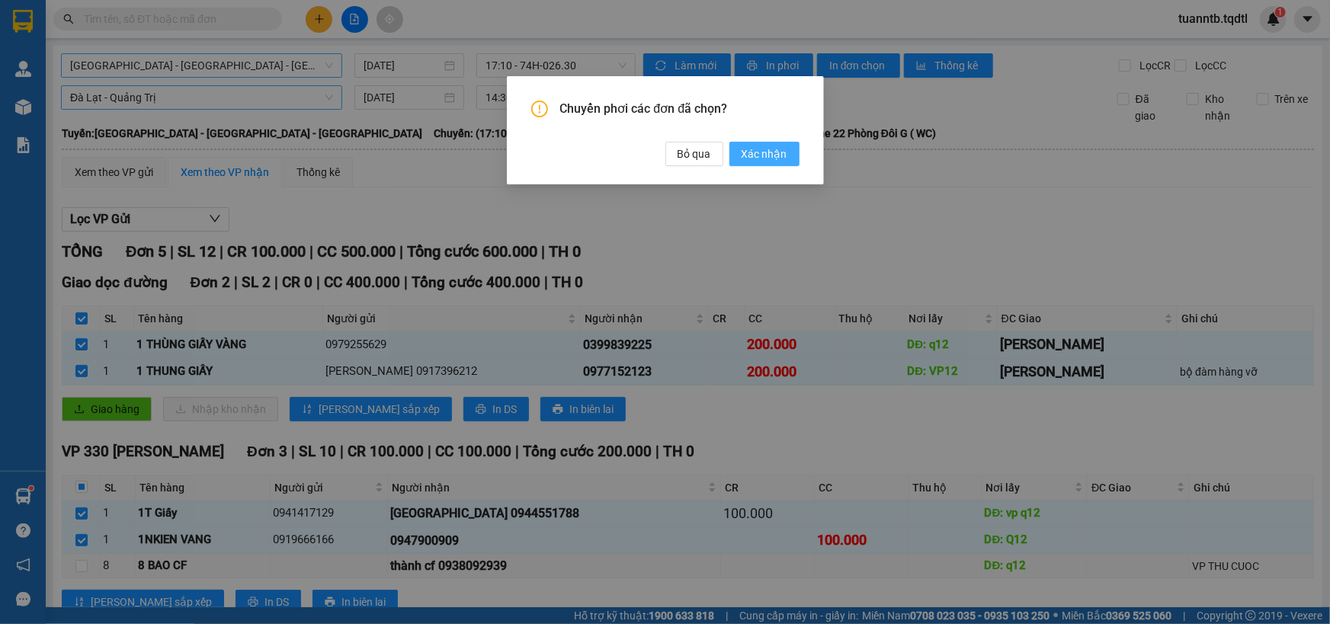
click at [758, 152] on span "Xác nhận" at bounding box center [765, 154] width 46 height 17
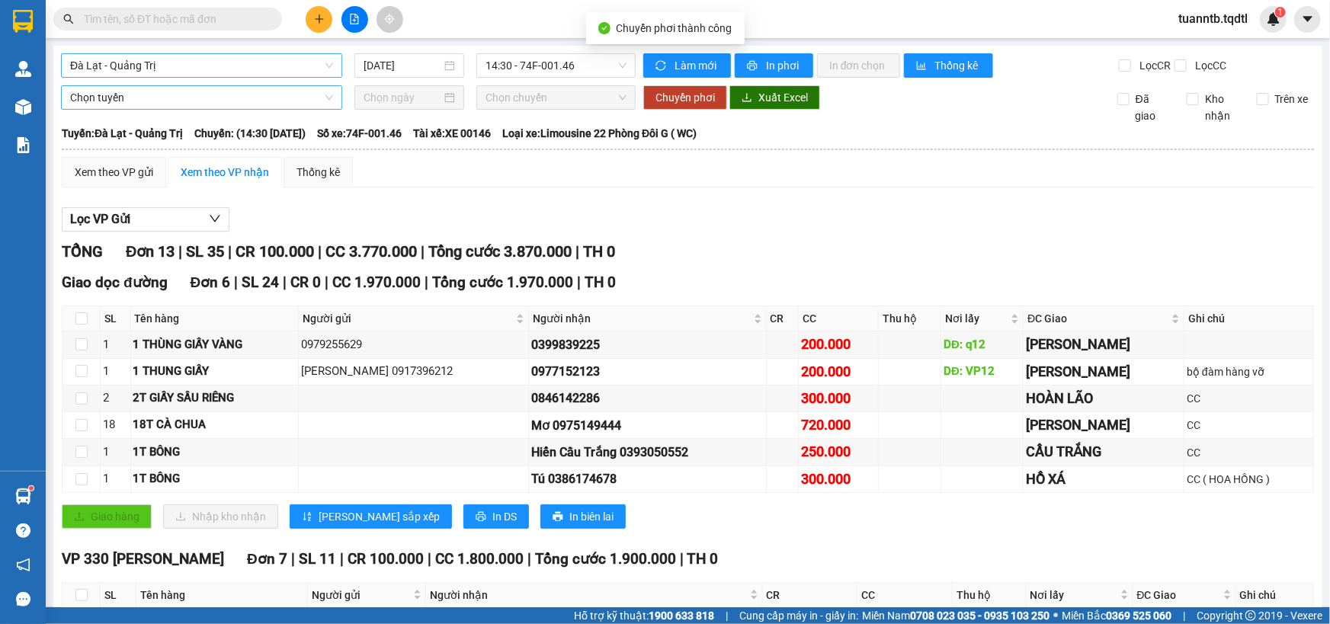
click at [189, 73] on span "Đà Lạt - Quảng Trị" at bounding box center [201, 65] width 263 height 23
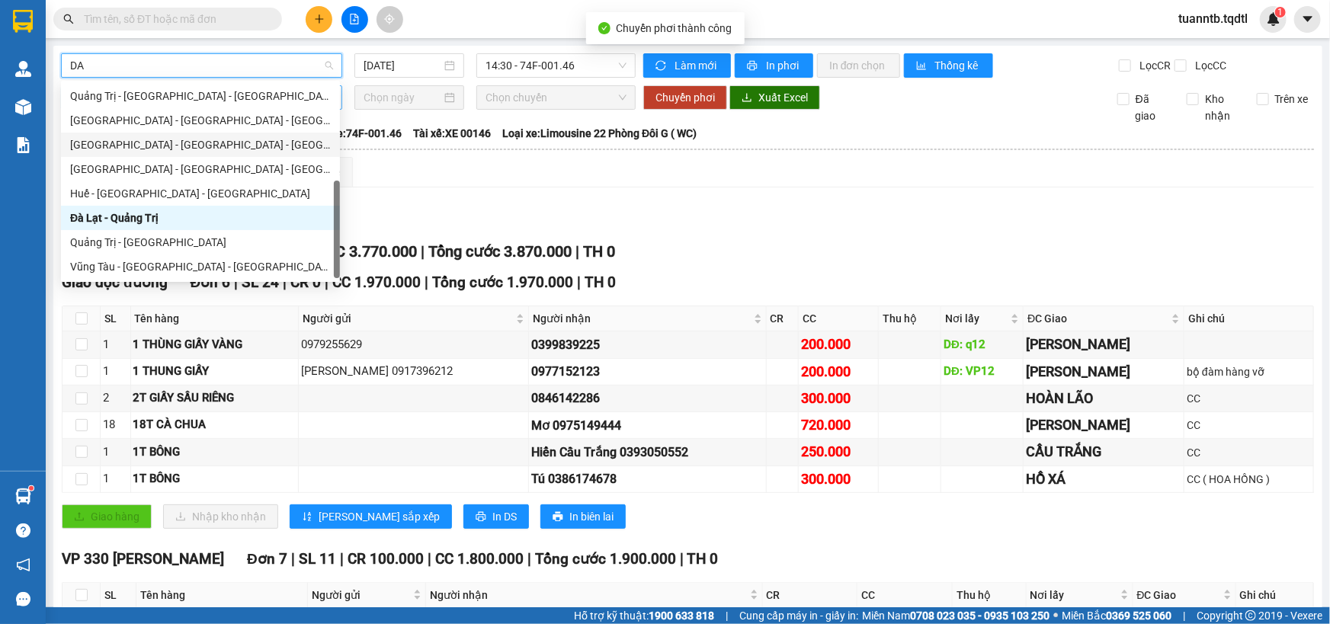
scroll to position [97, 0]
click at [137, 123] on div "[GEOGRAPHIC_DATA] - [GEOGRAPHIC_DATA] - [GEOGRAPHIC_DATA]" at bounding box center [200, 121] width 261 height 17
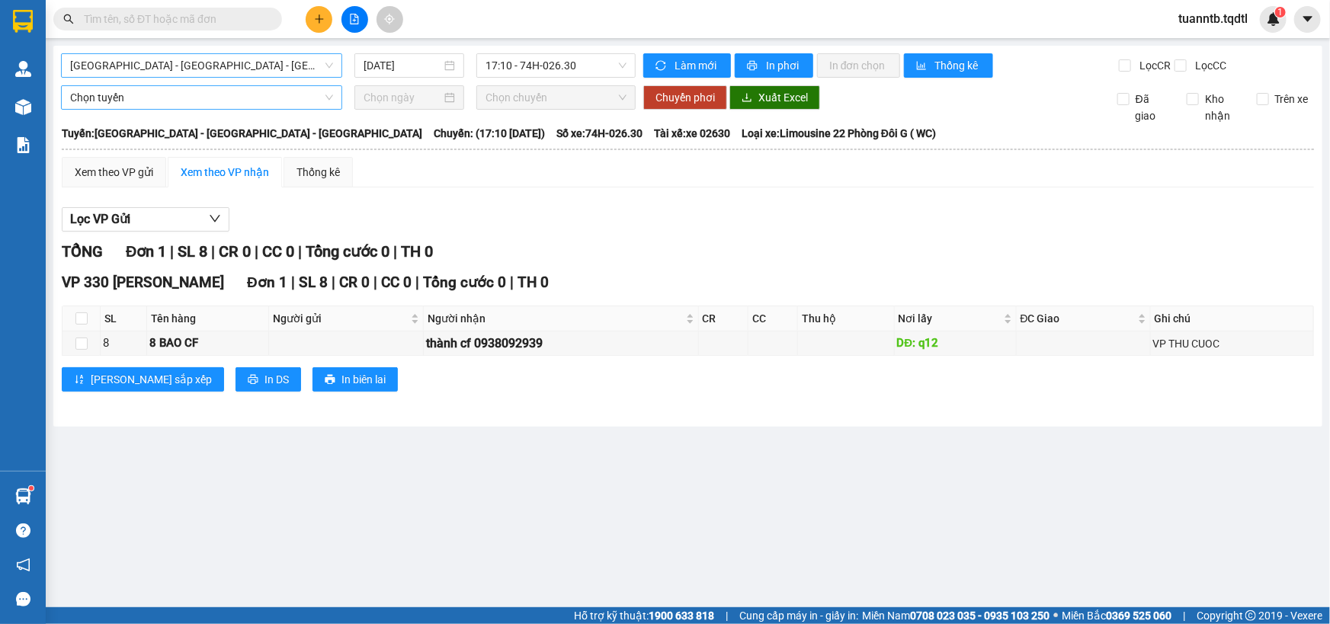
drag, startPoint x: 575, startPoint y: 230, endPoint x: 651, endPoint y: 434, distance: 218.0
drag, startPoint x: 651, startPoint y: 434, endPoint x: 499, endPoint y: 511, distance: 169.7
click at [499, 511] on main "[GEOGRAPHIC_DATA] - [GEOGRAPHIC_DATA] - [GEOGRAPHIC_DATA] [DATE] 17:10 - 74H-02…" at bounding box center [665, 303] width 1330 height 607
click at [196, 69] on span "[GEOGRAPHIC_DATA] - [GEOGRAPHIC_DATA] - [GEOGRAPHIC_DATA]" at bounding box center [201, 65] width 263 height 23
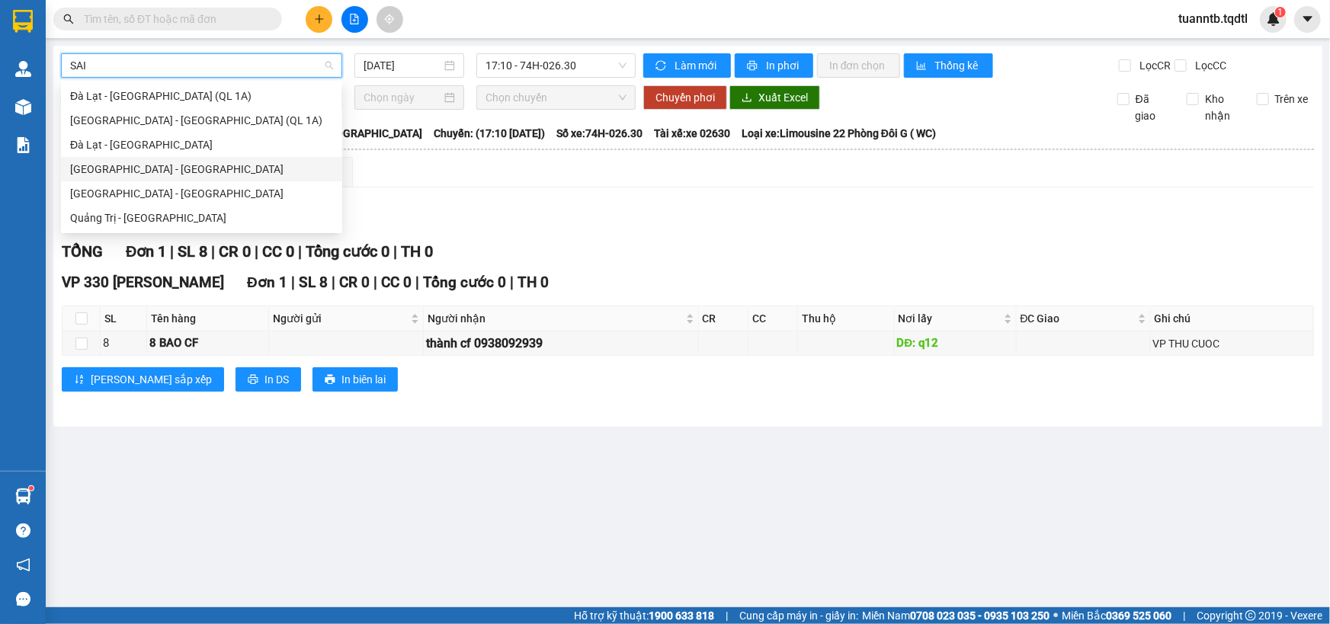
click at [165, 165] on div "[GEOGRAPHIC_DATA] - [GEOGRAPHIC_DATA]" at bounding box center [201, 169] width 263 height 17
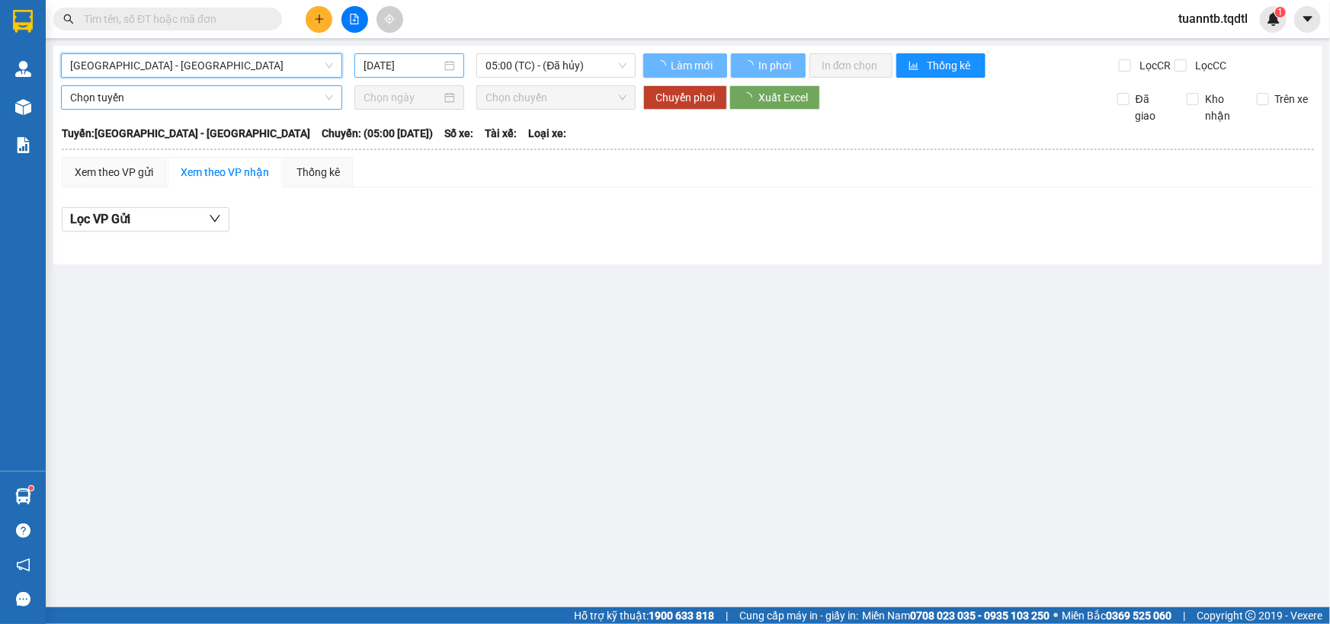
click at [420, 61] on input "[DATE]" at bounding box center [403, 65] width 78 height 17
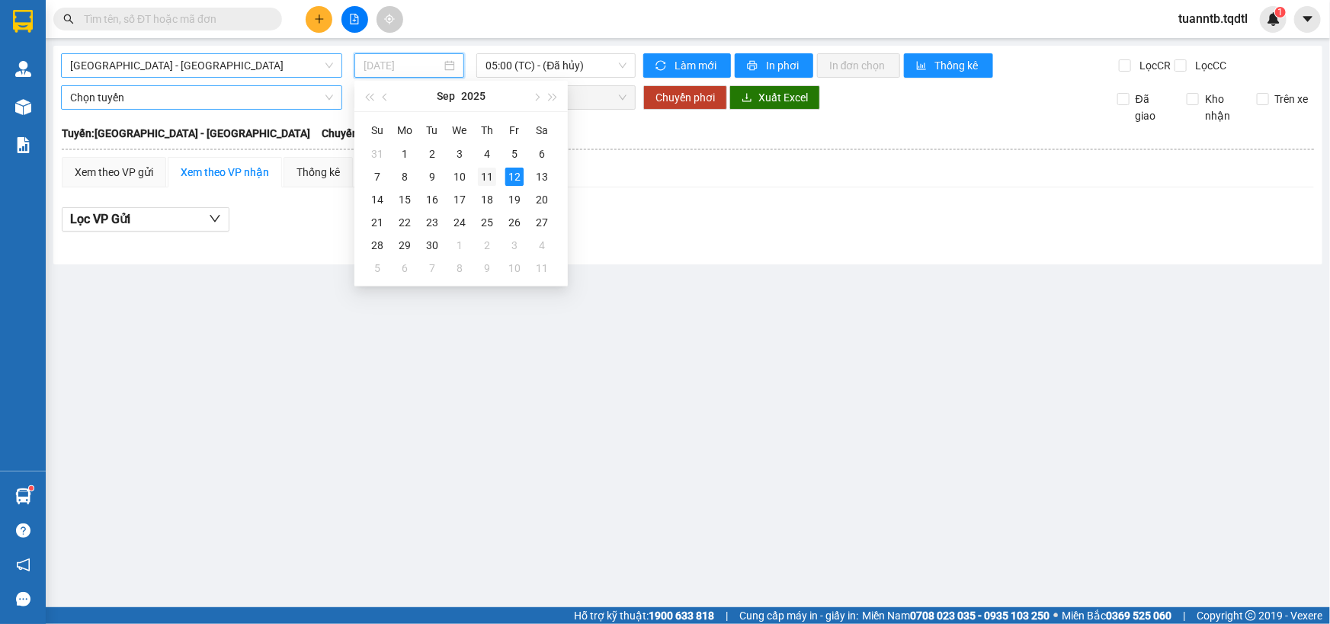
click at [485, 179] on div "11" at bounding box center [487, 177] width 18 height 18
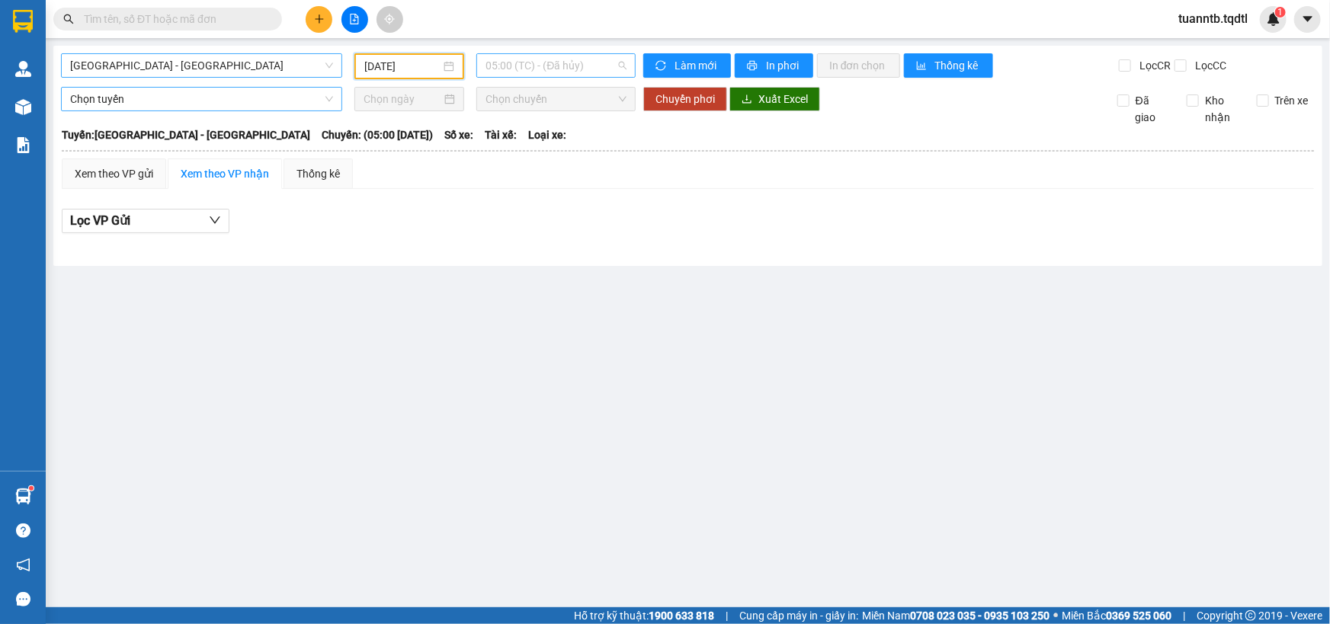
click at [579, 69] on span "05:00 (TC) - (Đã hủy)" at bounding box center [555, 65] width 141 height 23
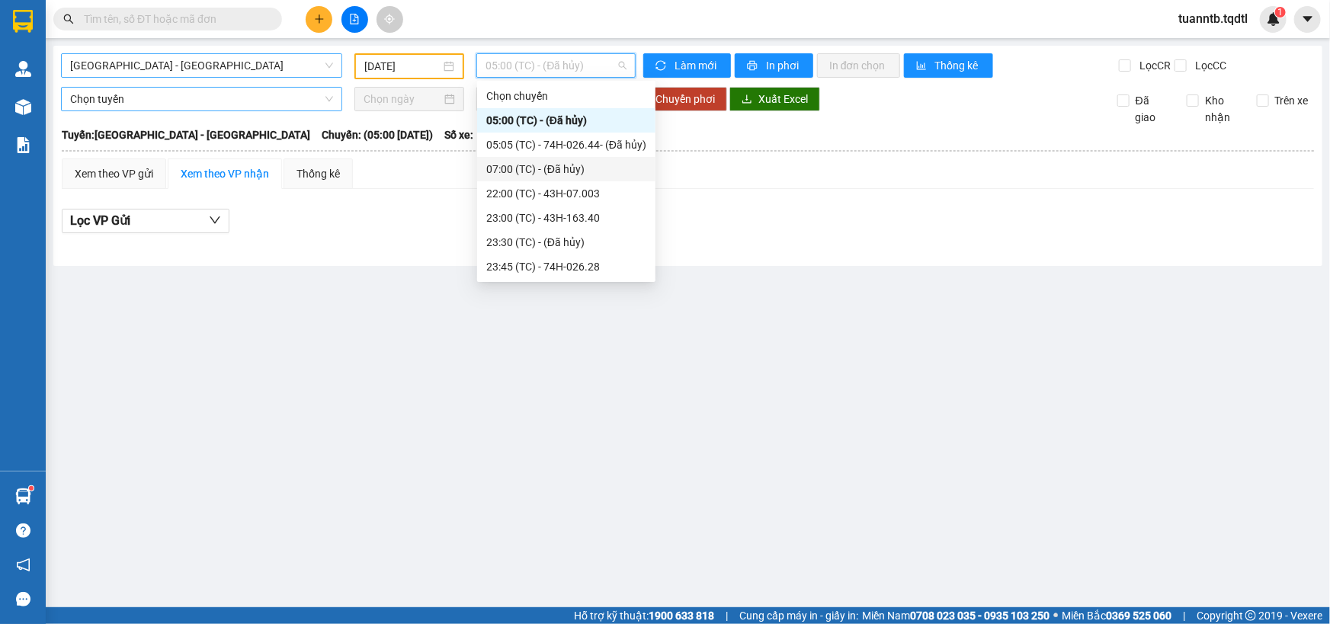
click at [591, 178] on div "07:00 (TC) - (Đã hủy)" at bounding box center [566, 169] width 178 height 24
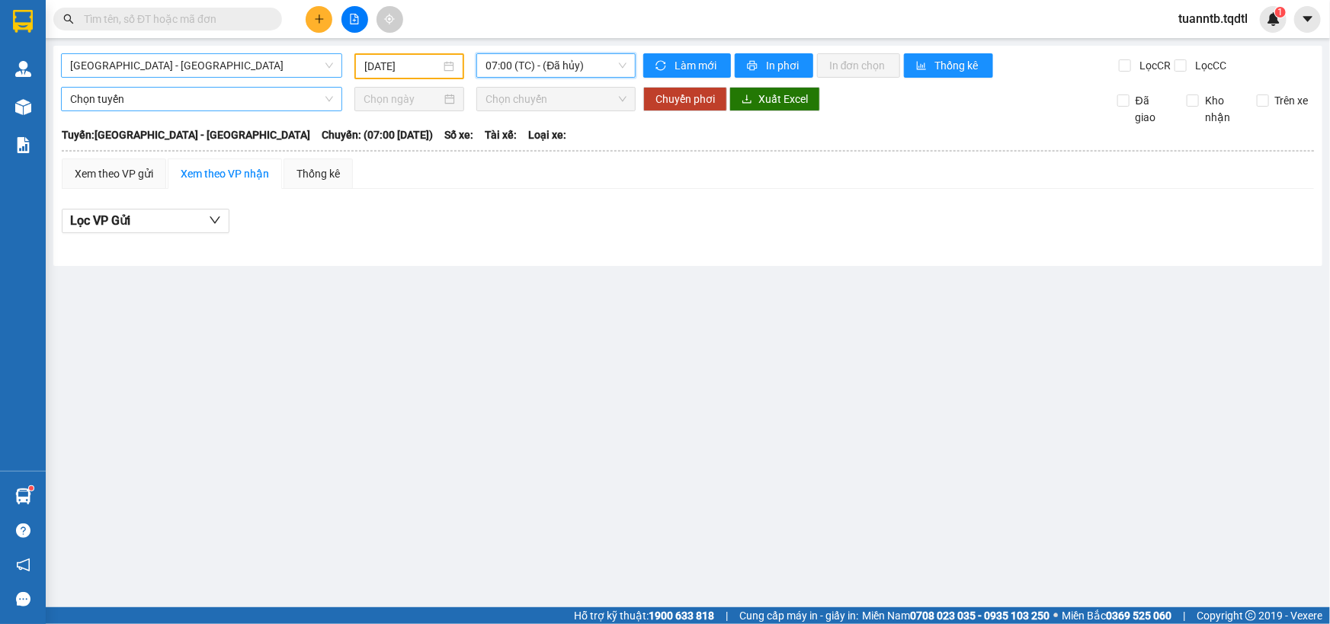
click at [578, 75] on span "07:00 (TC) - (Đã hủy)" at bounding box center [555, 65] width 141 height 23
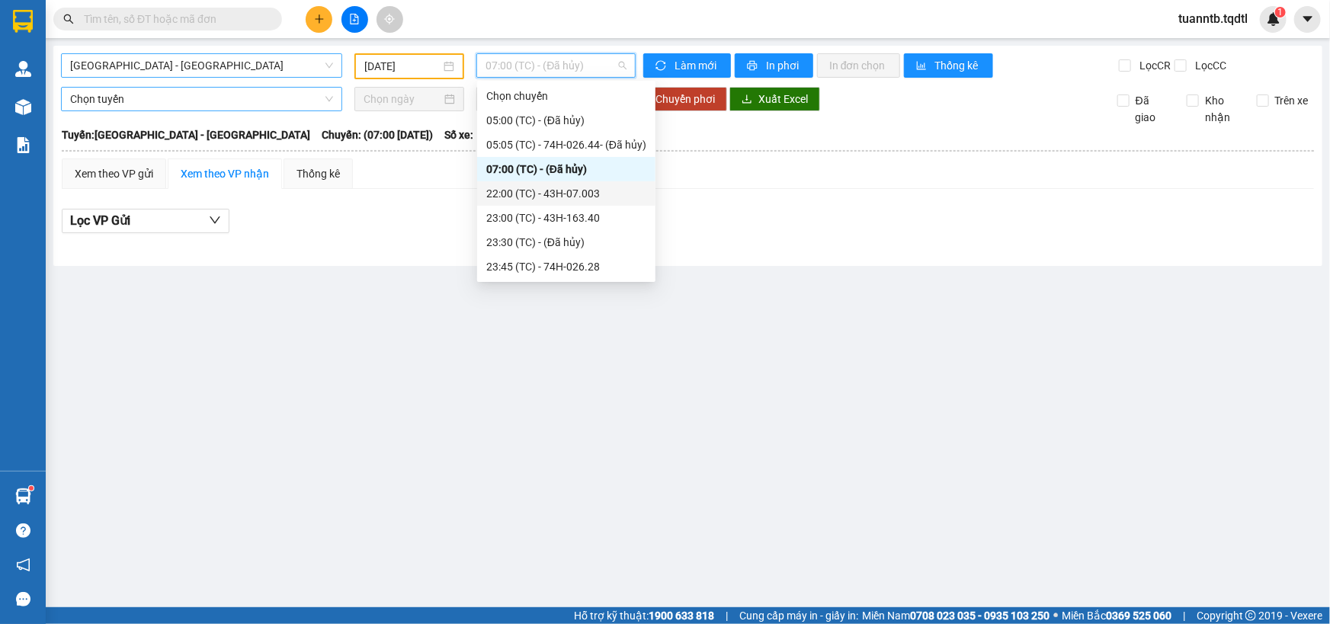
click at [597, 194] on div "22:00 (TC) - 43H-07.003" at bounding box center [566, 193] width 160 height 17
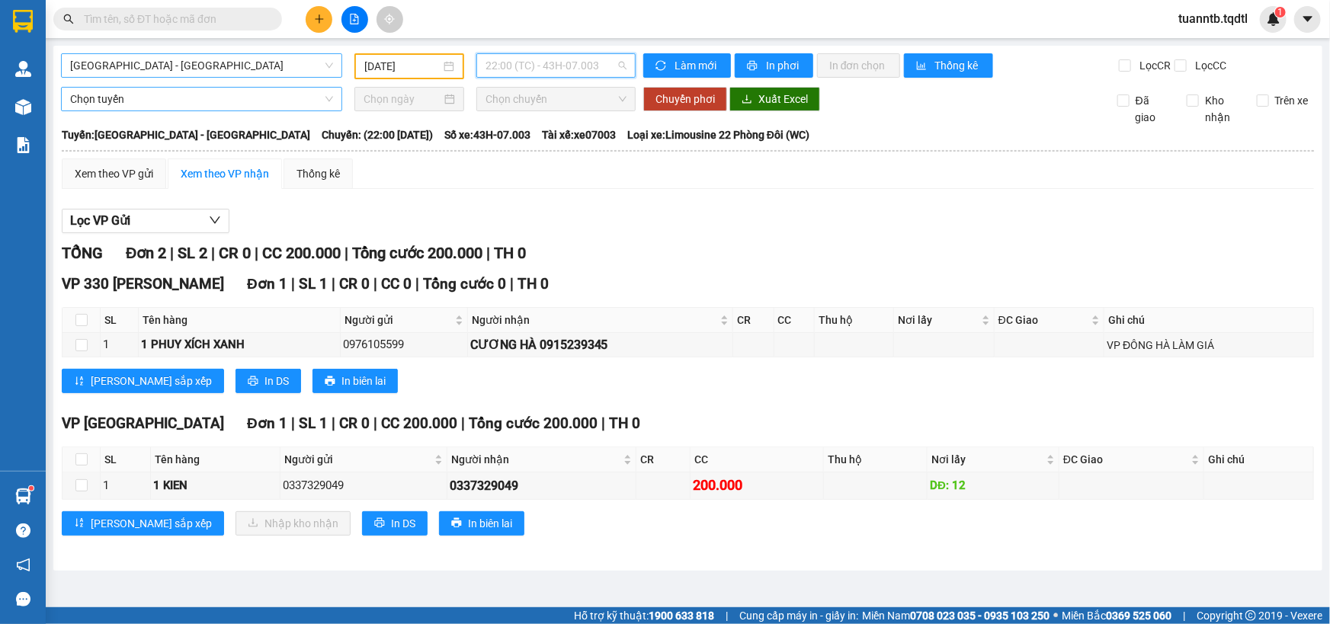
click at [554, 59] on span "22:00 (TC) - 43H-07.003" at bounding box center [555, 65] width 141 height 23
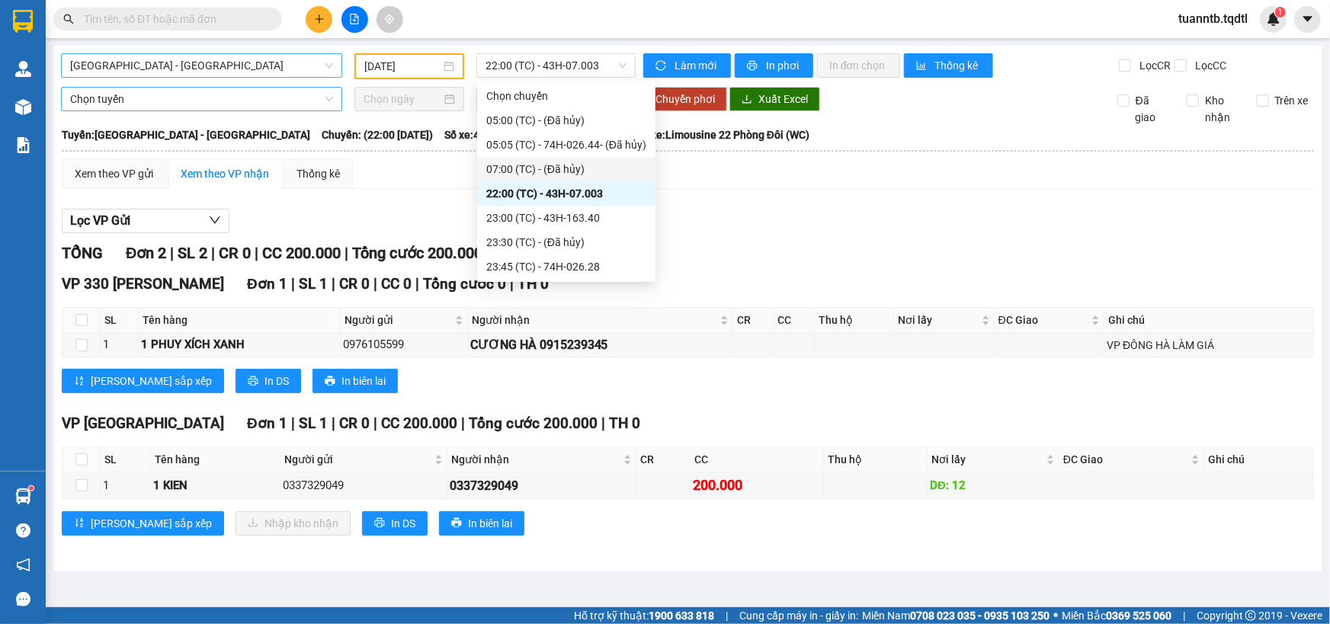
click at [473, 376] on div "[PERSON_NAME] sắp xếp In DS In biên lai" at bounding box center [688, 381] width 1252 height 24
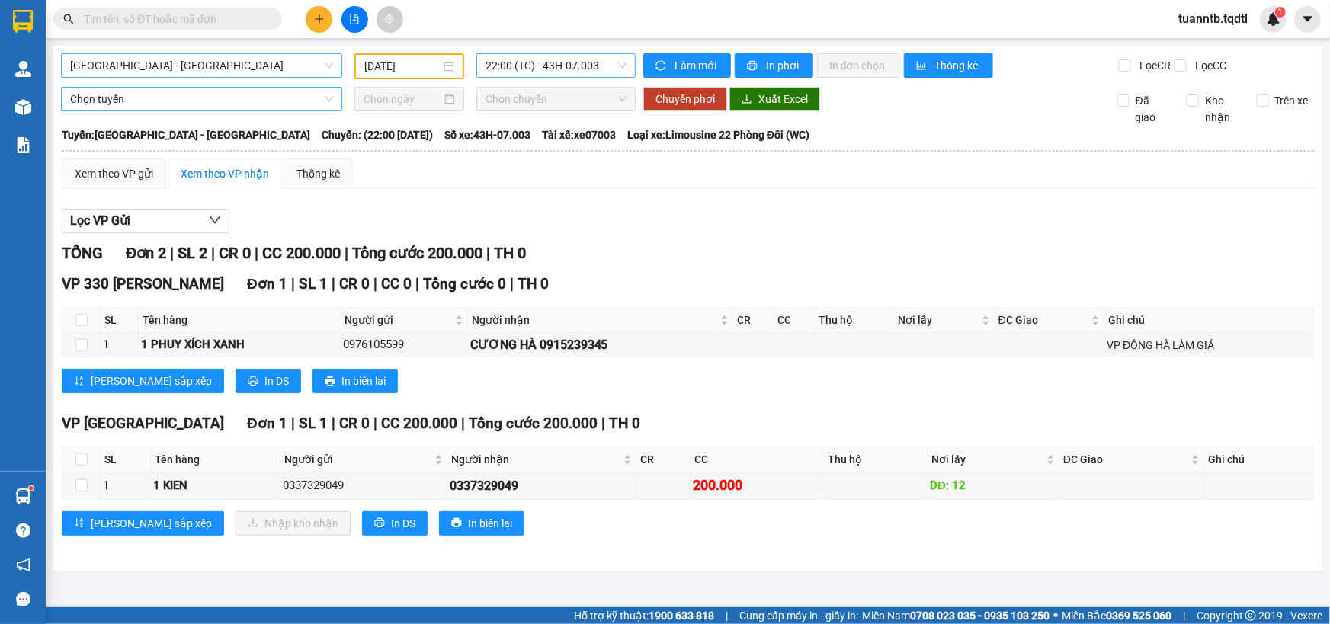
click at [578, 57] on span "22:00 (TC) - 43H-07.003" at bounding box center [555, 65] width 141 height 23
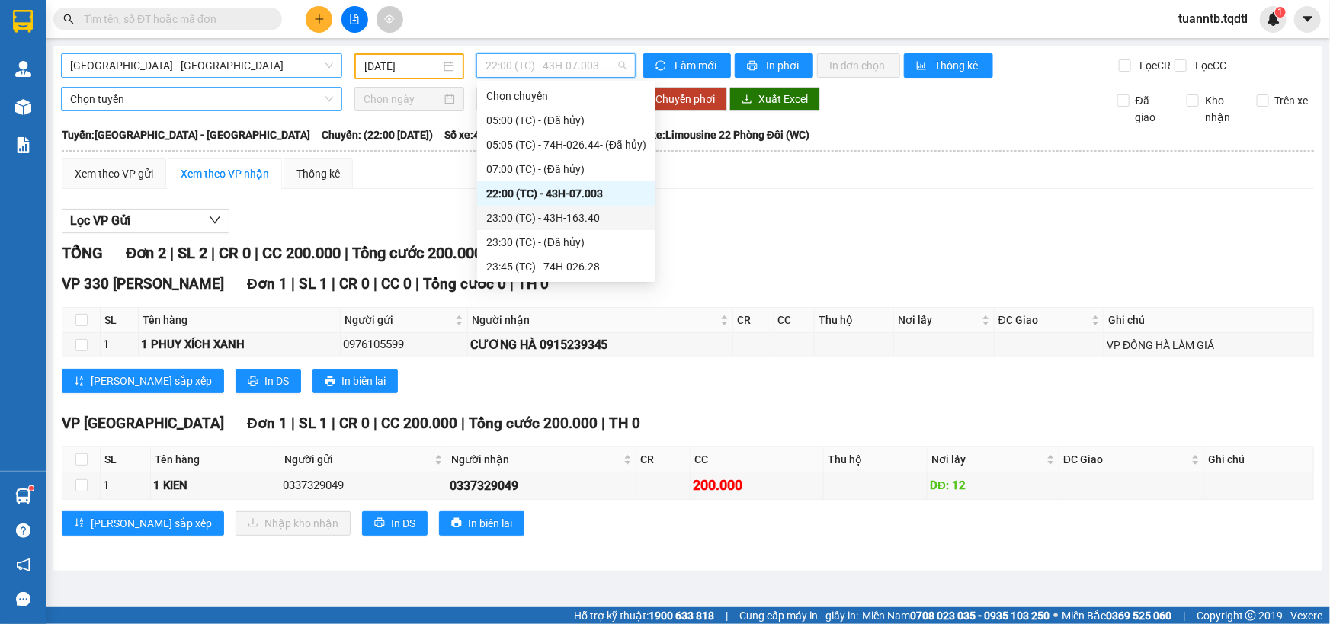
click at [559, 226] on div "23:00 (TC) - 43H-163.40" at bounding box center [566, 218] width 160 height 17
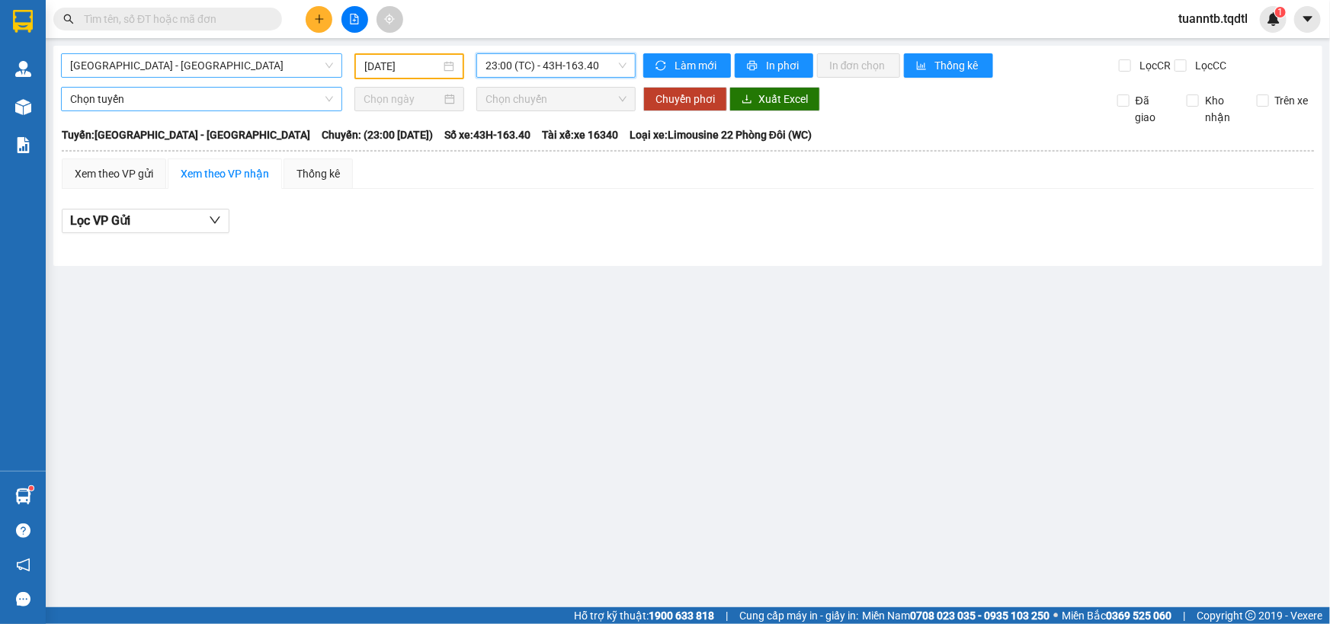
click at [552, 79] on div "[GEOGRAPHIC_DATA] - [GEOGRAPHIC_DATA] [DATE] 23:00 23:00 (TC) - 43H-163.40 Làm …" at bounding box center [687, 156] width 1269 height 220
click at [558, 68] on span "23:00 (TC) - 43H-163.40" at bounding box center [555, 65] width 141 height 23
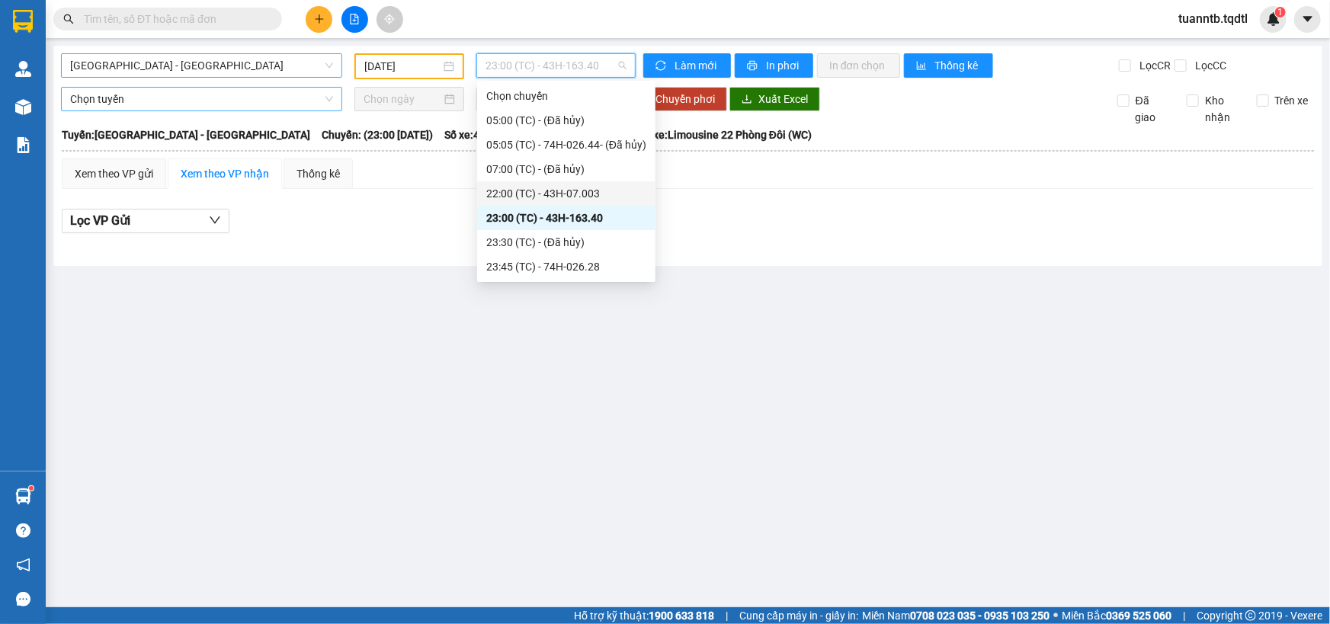
scroll to position [48, 0]
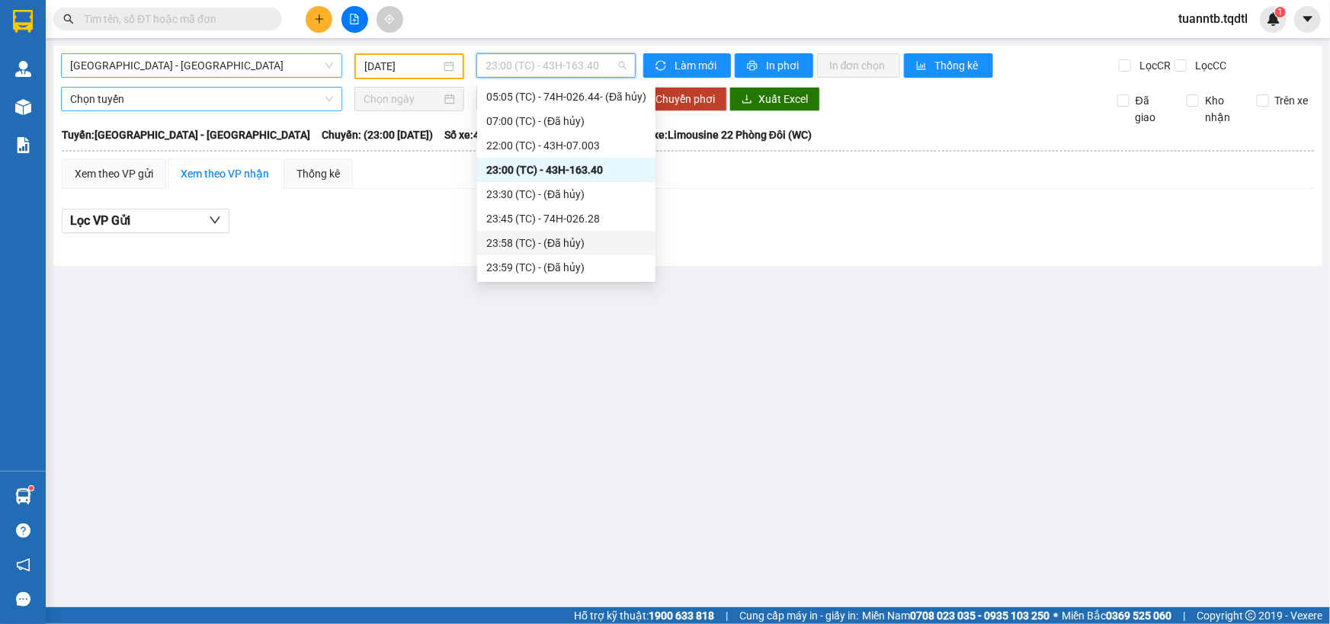
click at [591, 222] on div "23:45 (TC) - 74H-026.28" at bounding box center [566, 218] width 160 height 17
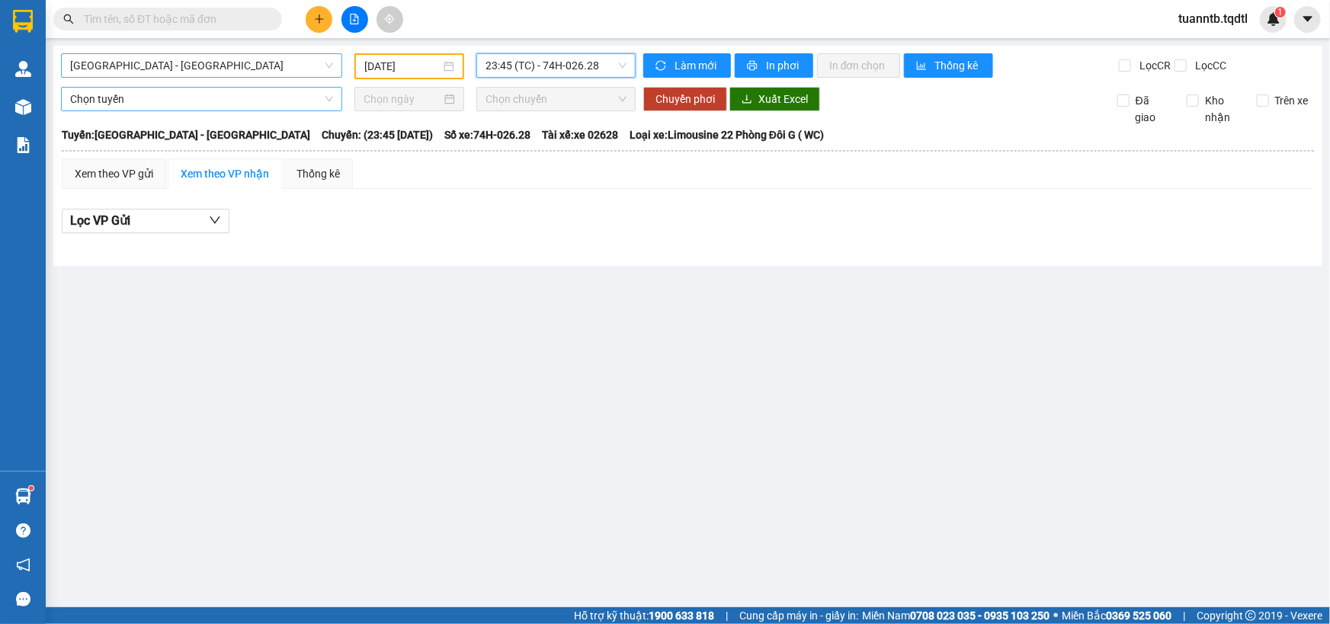
click at [566, 70] on span "23:45 (TC) - 74H-026.28" at bounding box center [555, 65] width 141 height 23
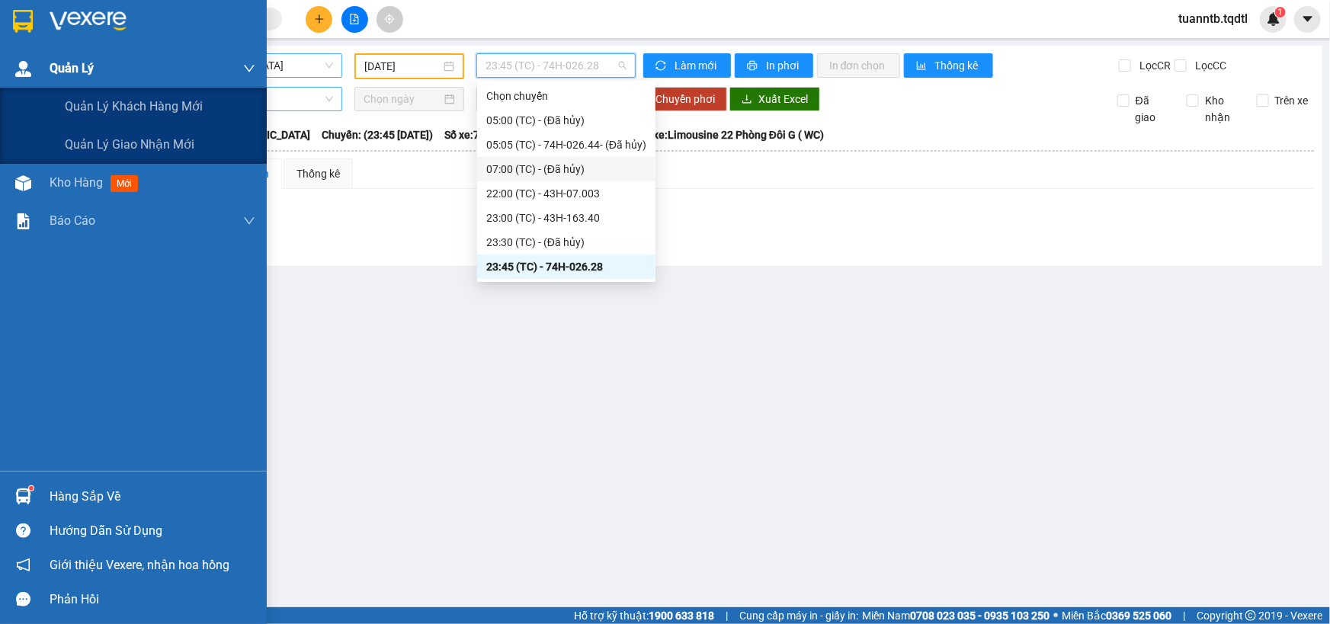
click at [44, 69] on div "Quản Lý" at bounding box center [133, 69] width 267 height 38
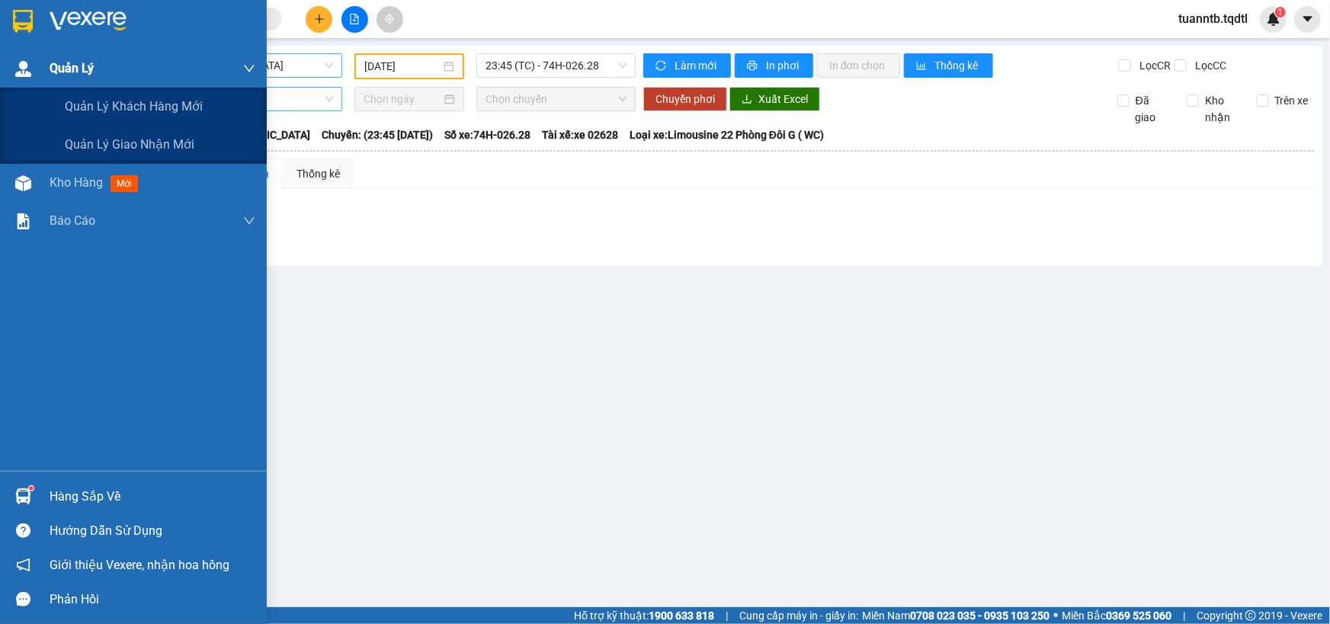
click at [76, 76] on span "Quản Lý" at bounding box center [72, 68] width 44 height 19
click at [113, 145] on span "Quản lý giao nhận mới" at bounding box center [130, 144] width 130 height 19
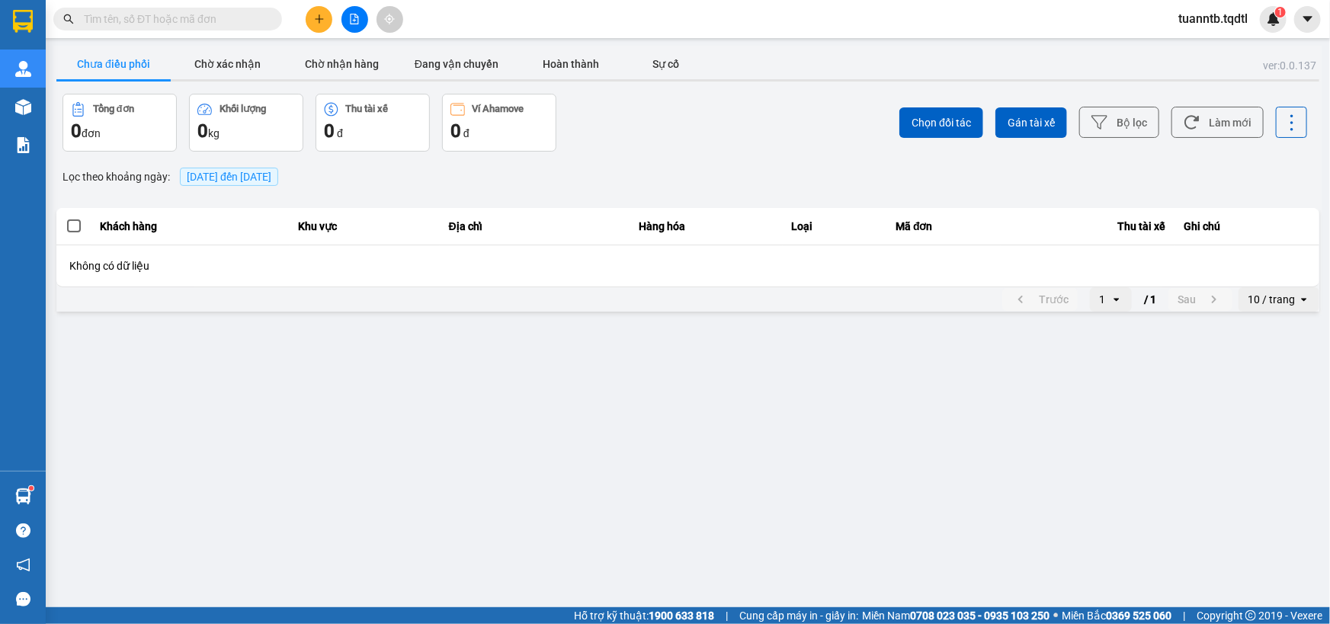
click at [1055, 366] on main "ver: 0.0.137 Chưa điều phối Chờ xác nhận Chờ nhận hàng Đang vận chuyển Hoàn thà…" at bounding box center [665, 303] width 1330 height 607
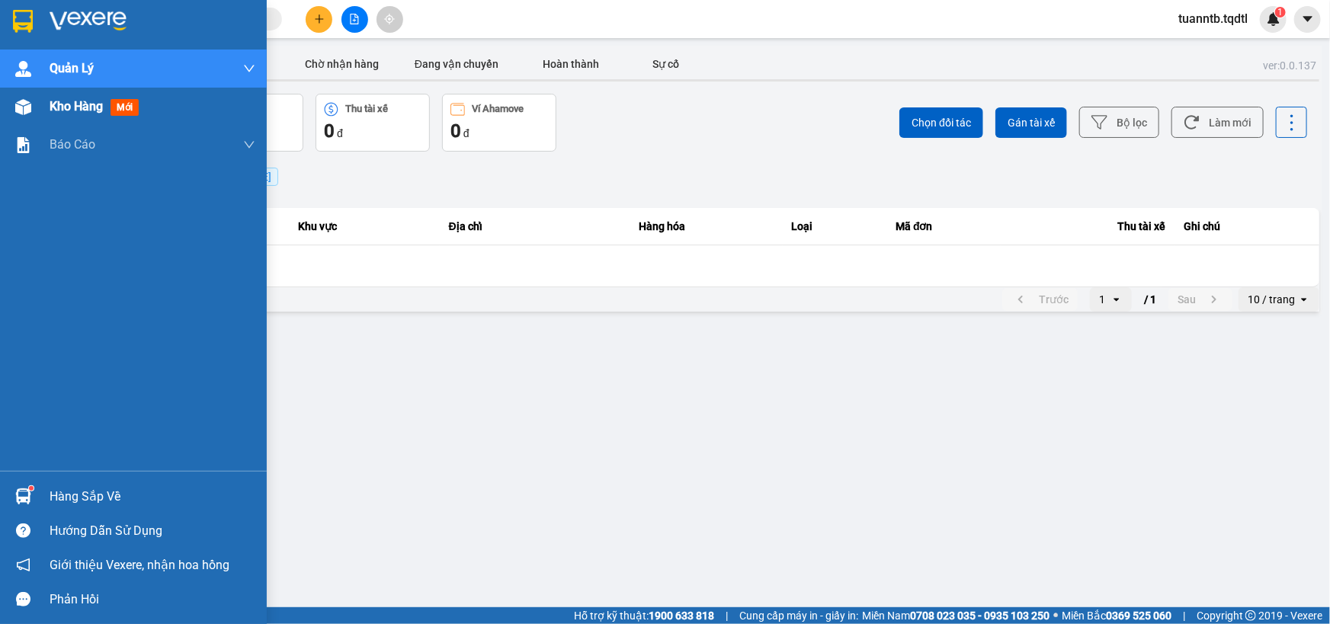
click at [62, 109] on span "Kho hàng" at bounding box center [76, 106] width 53 height 14
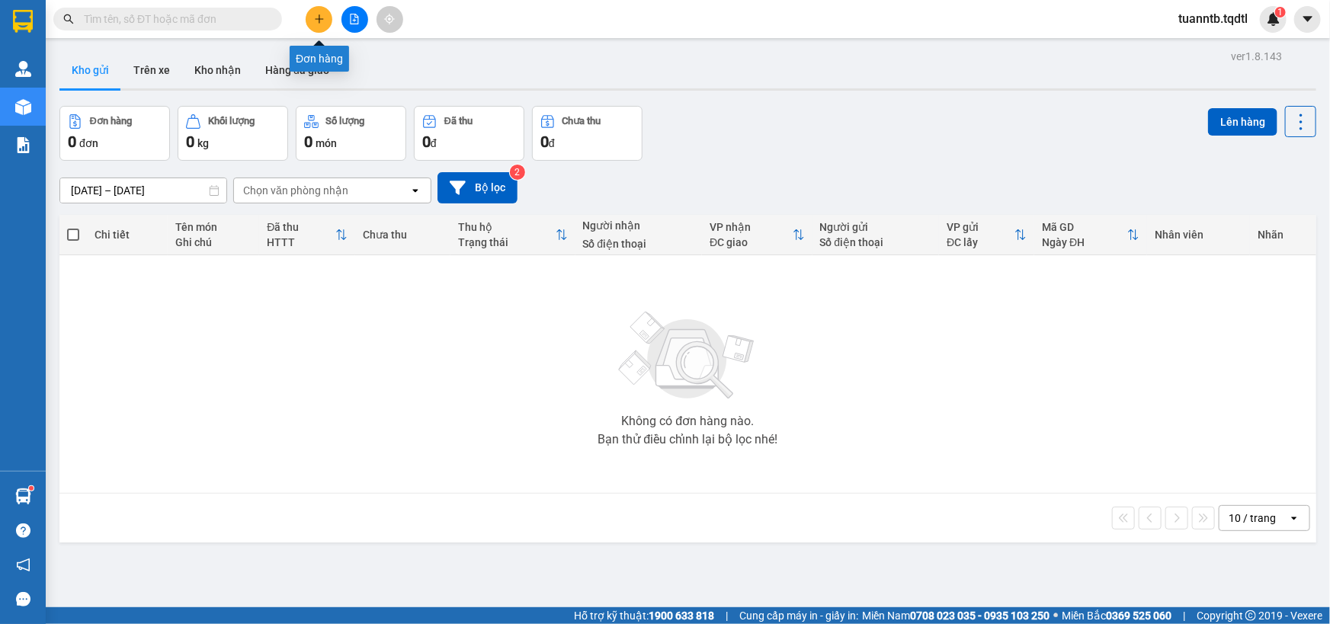
click at [356, 21] on icon "file-add" at bounding box center [354, 19] width 11 height 11
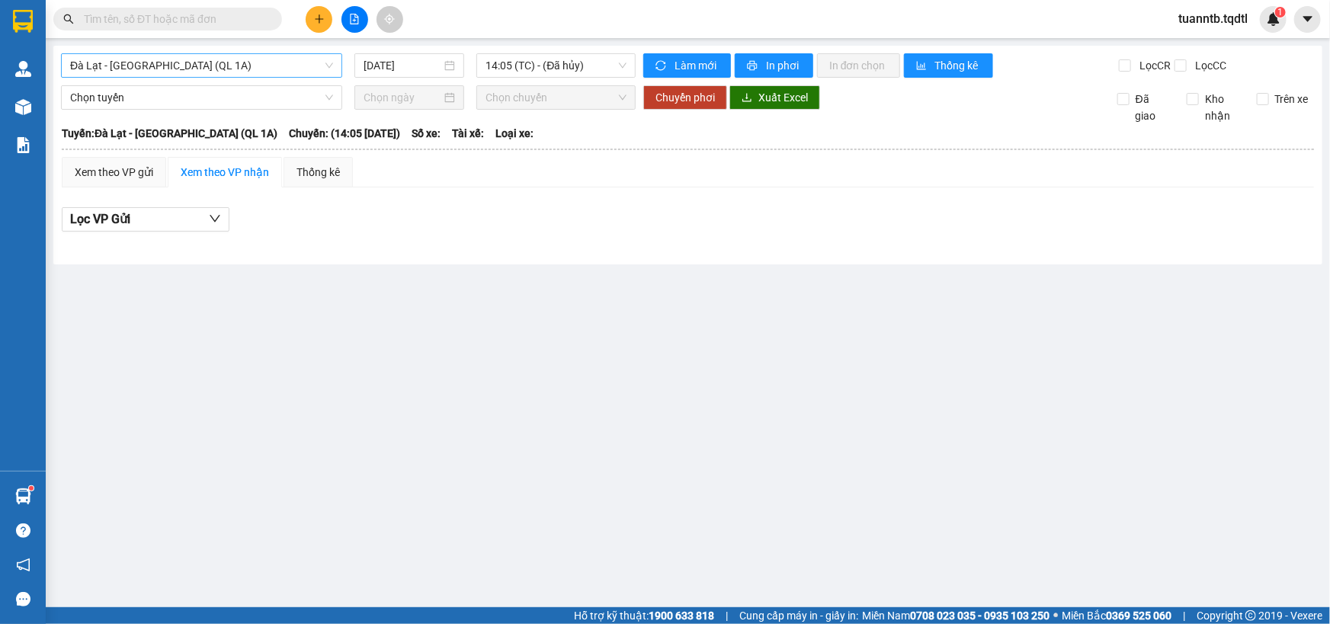
click at [263, 72] on span "Đà Lạt - [GEOGRAPHIC_DATA] (QL 1A)" at bounding box center [201, 65] width 263 height 23
drag, startPoint x: 263, startPoint y: 72, endPoint x: 207, endPoint y: 14, distance: 81.4
click at [212, 14] on input "text" at bounding box center [174, 19] width 180 height 17
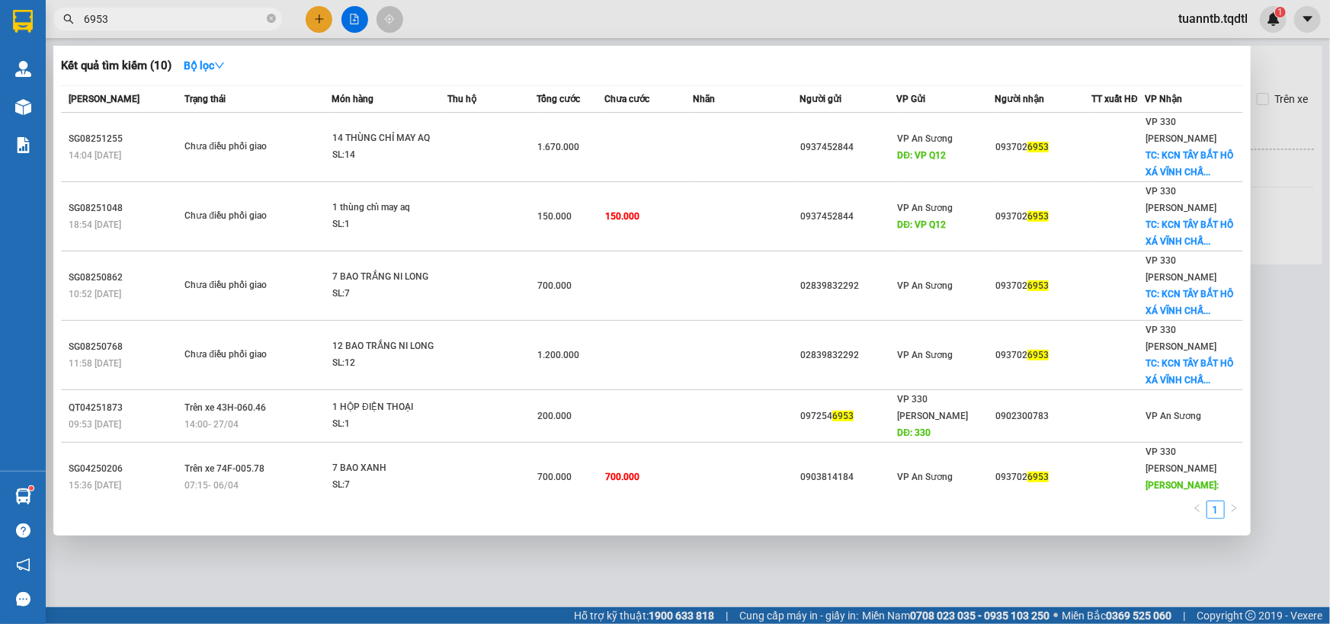
drag, startPoint x: 1307, startPoint y: 414, endPoint x: 1315, endPoint y: 411, distance: 8.9
click at [1312, 413] on div at bounding box center [665, 312] width 1330 height 624
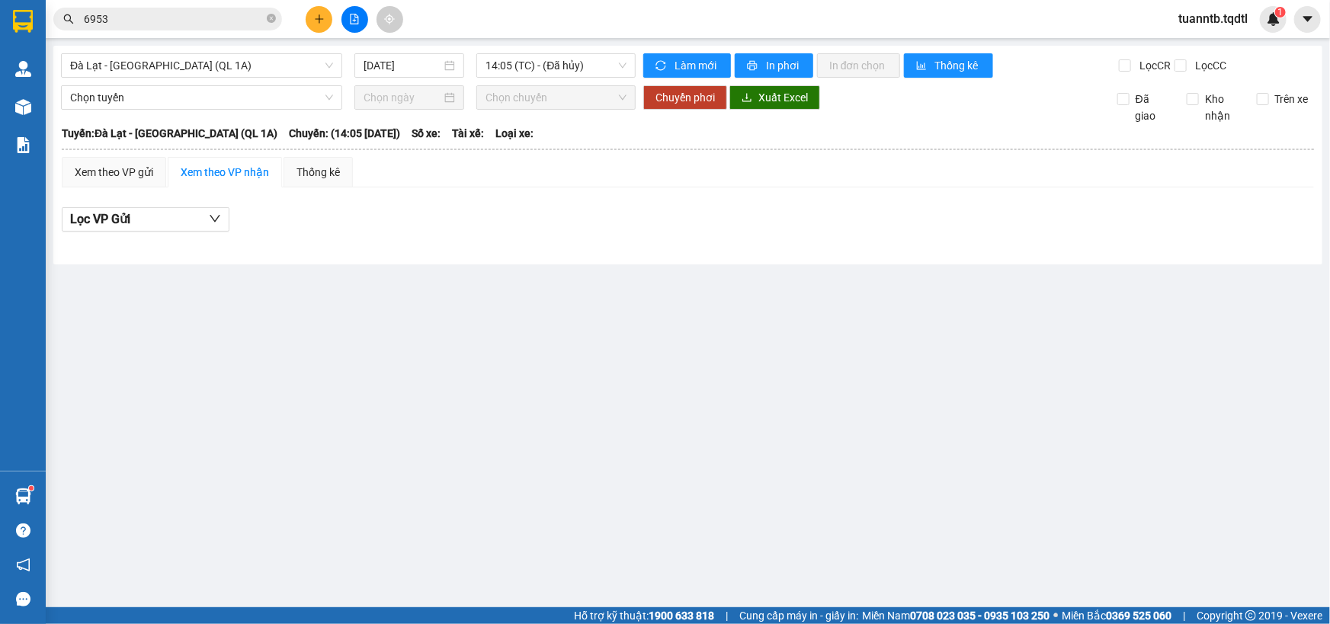
click at [198, 15] on input "6953" at bounding box center [174, 19] width 180 height 17
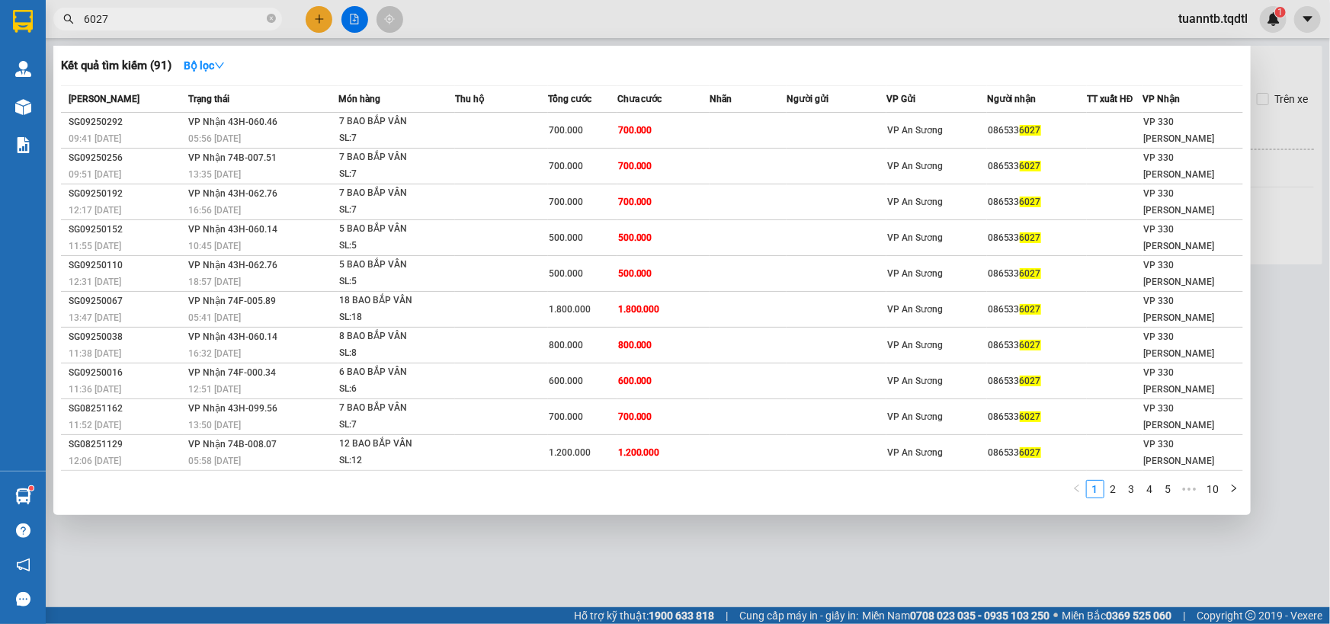
click at [1292, 421] on div at bounding box center [665, 312] width 1330 height 624
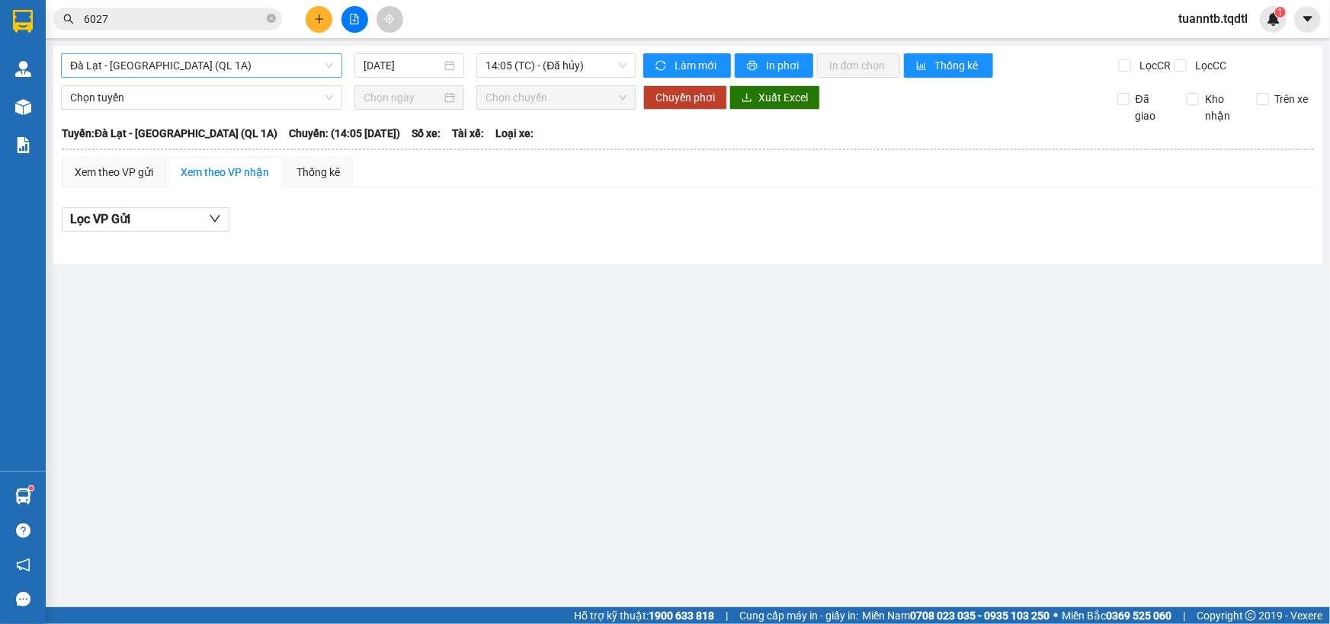
click at [232, 56] on span "Đà Lạt - [GEOGRAPHIC_DATA] (QL 1A)" at bounding box center [201, 65] width 263 height 23
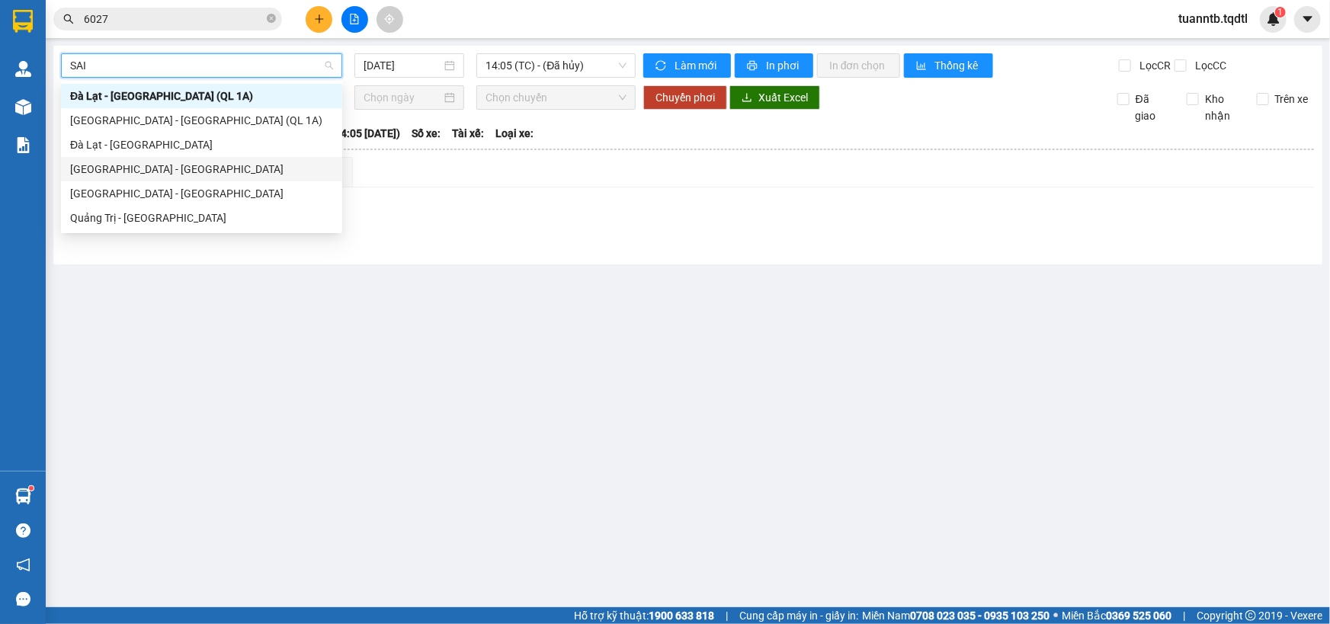
click at [105, 159] on div "[GEOGRAPHIC_DATA] - [GEOGRAPHIC_DATA]" at bounding box center [201, 169] width 281 height 24
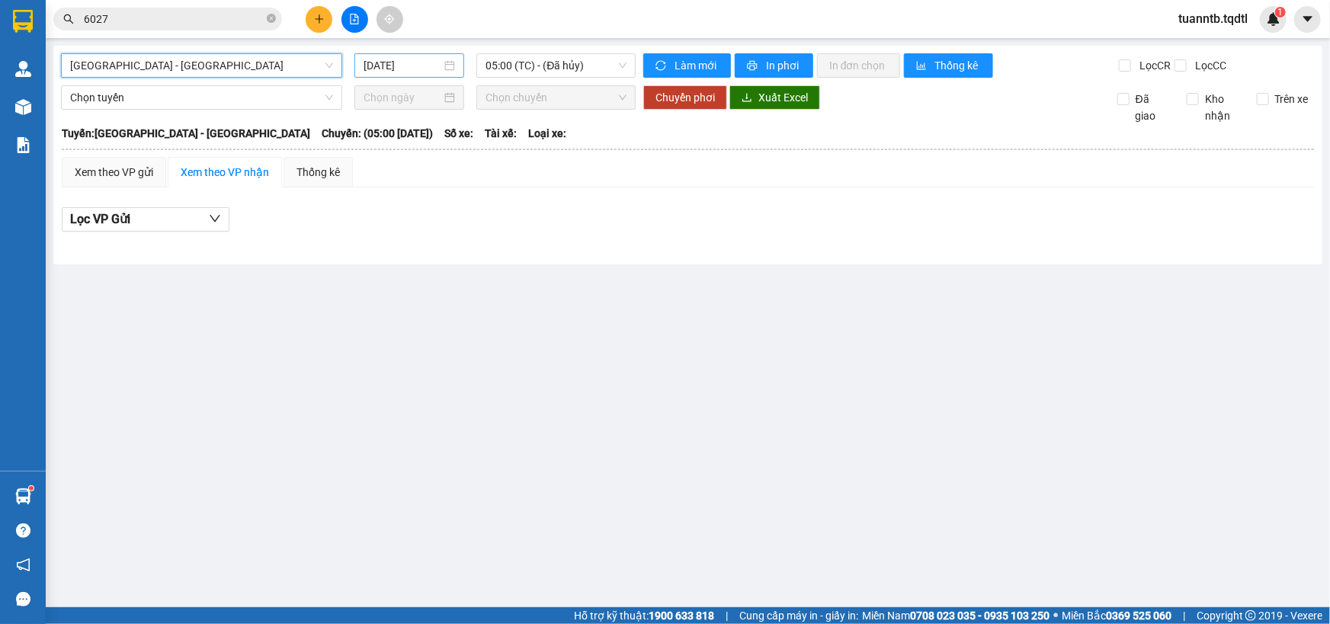
click at [430, 63] on input "[DATE]" at bounding box center [403, 65] width 78 height 17
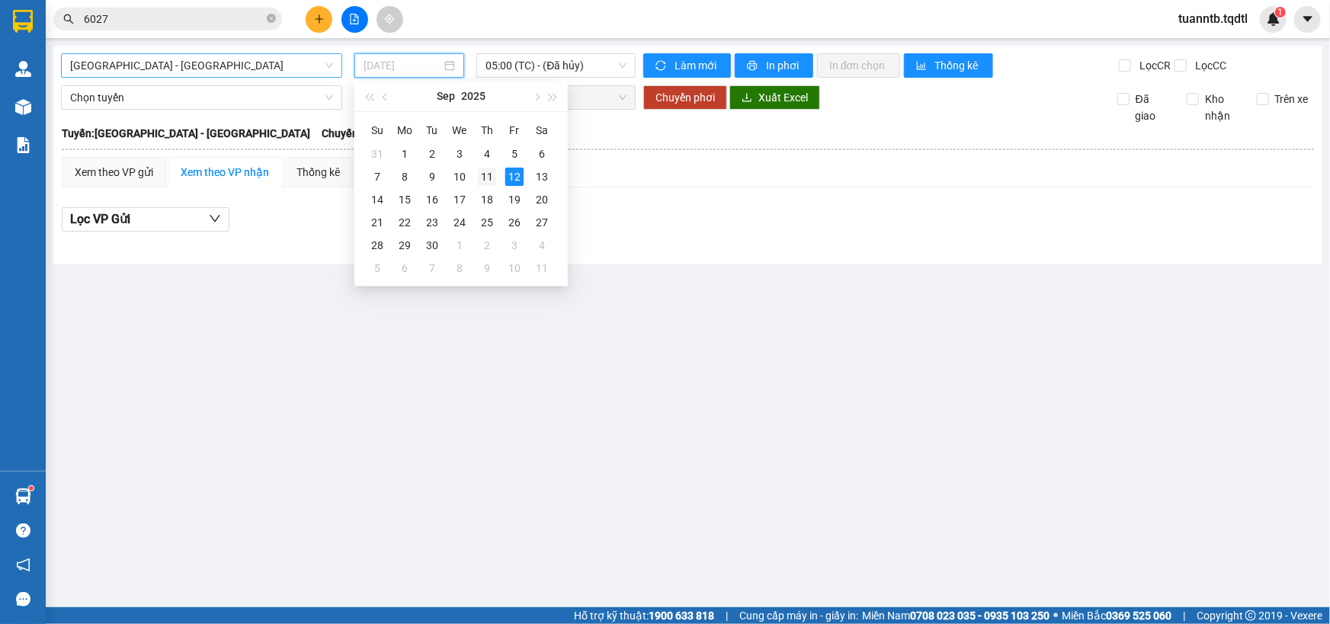
click at [494, 175] on div "11" at bounding box center [487, 177] width 18 height 18
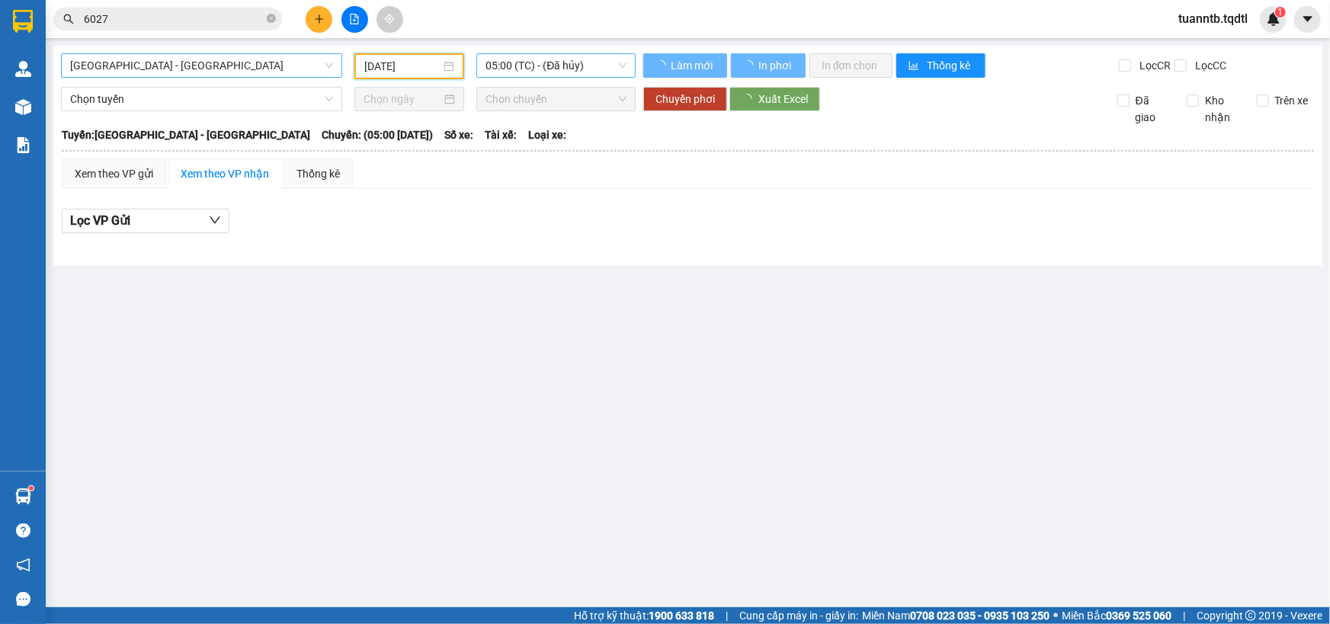
click at [589, 68] on span "05:00 (TC) - (Đã hủy)" at bounding box center [555, 65] width 141 height 23
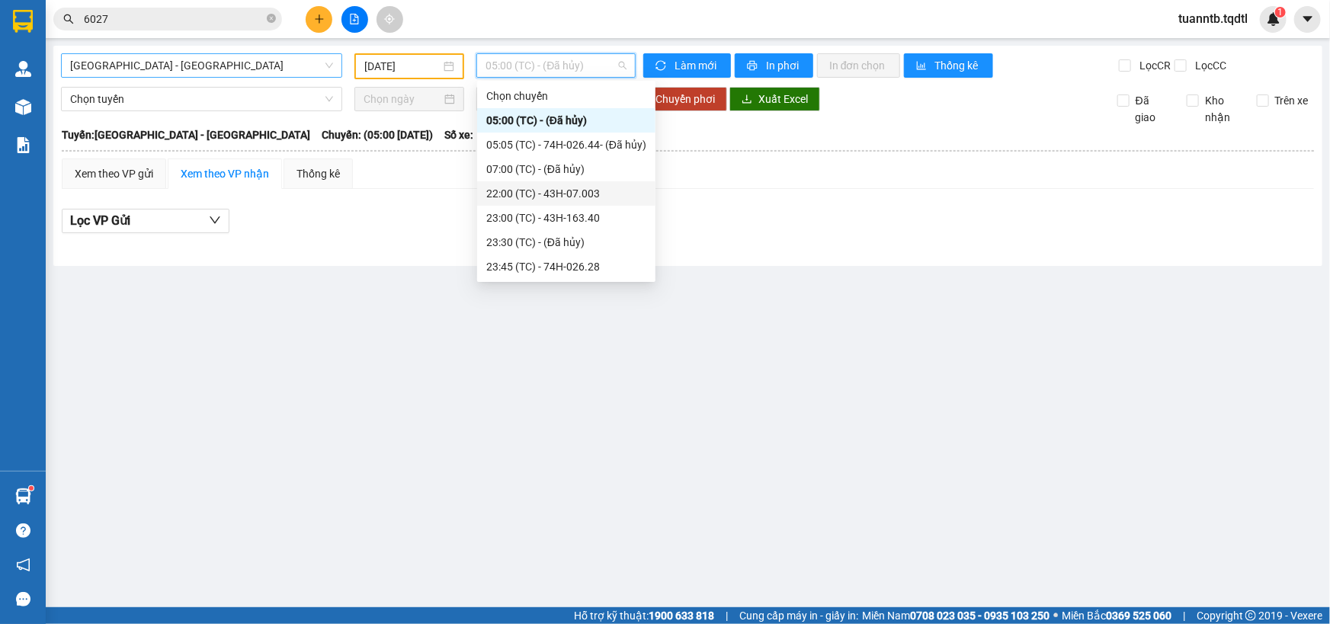
click at [593, 197] on div "22:00 (TC) - 43H-07.003" at bounding box center [566, 193] width 160 height 17
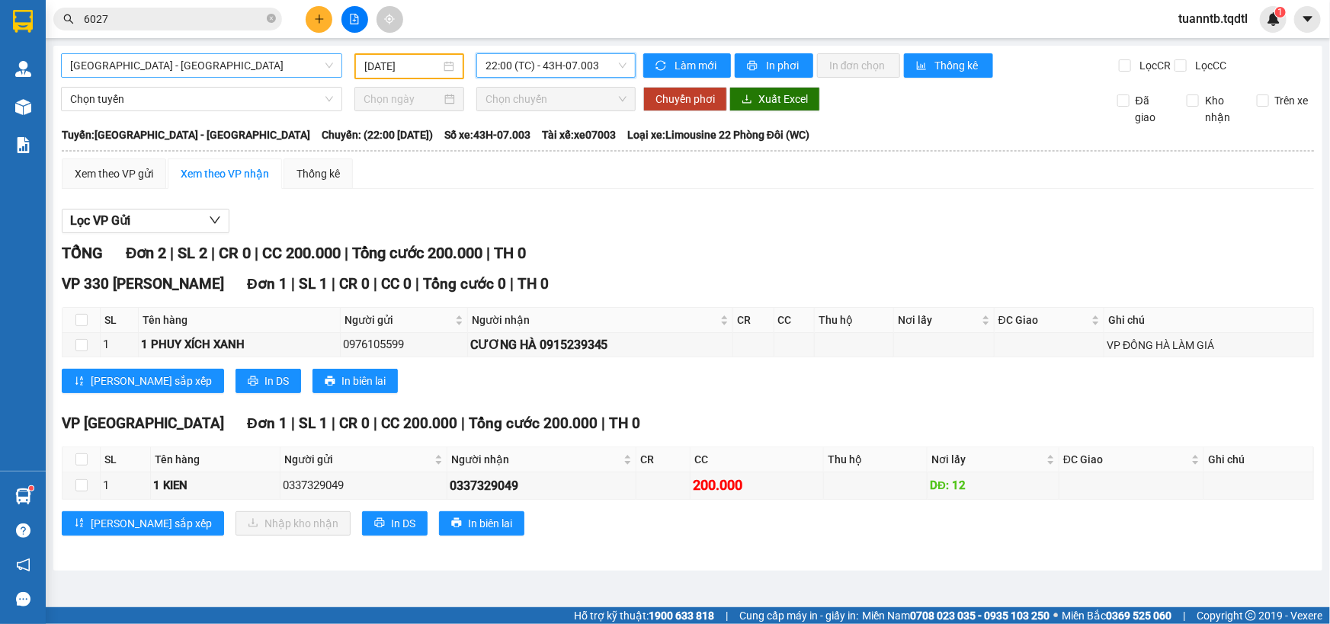
click at [165, 69] on span "[GEOGRAPHIC_DATA] - [GEOGRAPHIC_DATA]" at bounding box center [201, 65] width 263 height 23
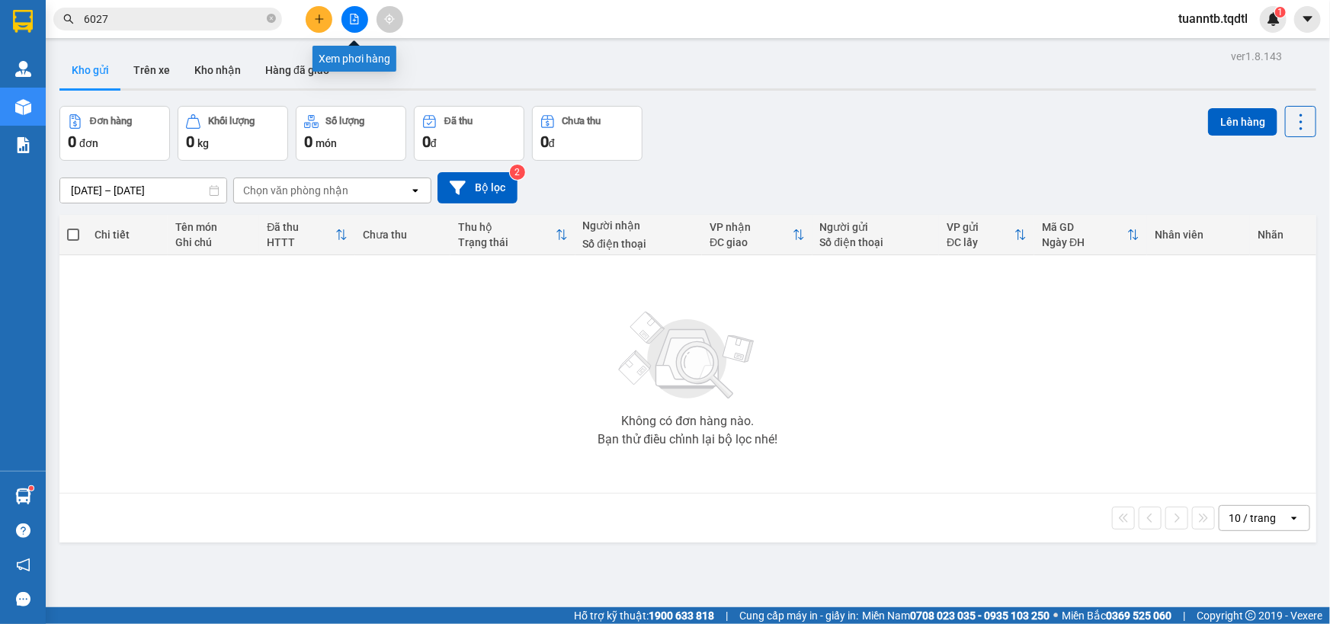
click at [352, 22] on icon "file-add" at bounding box center [354, 19] width 11 height 11
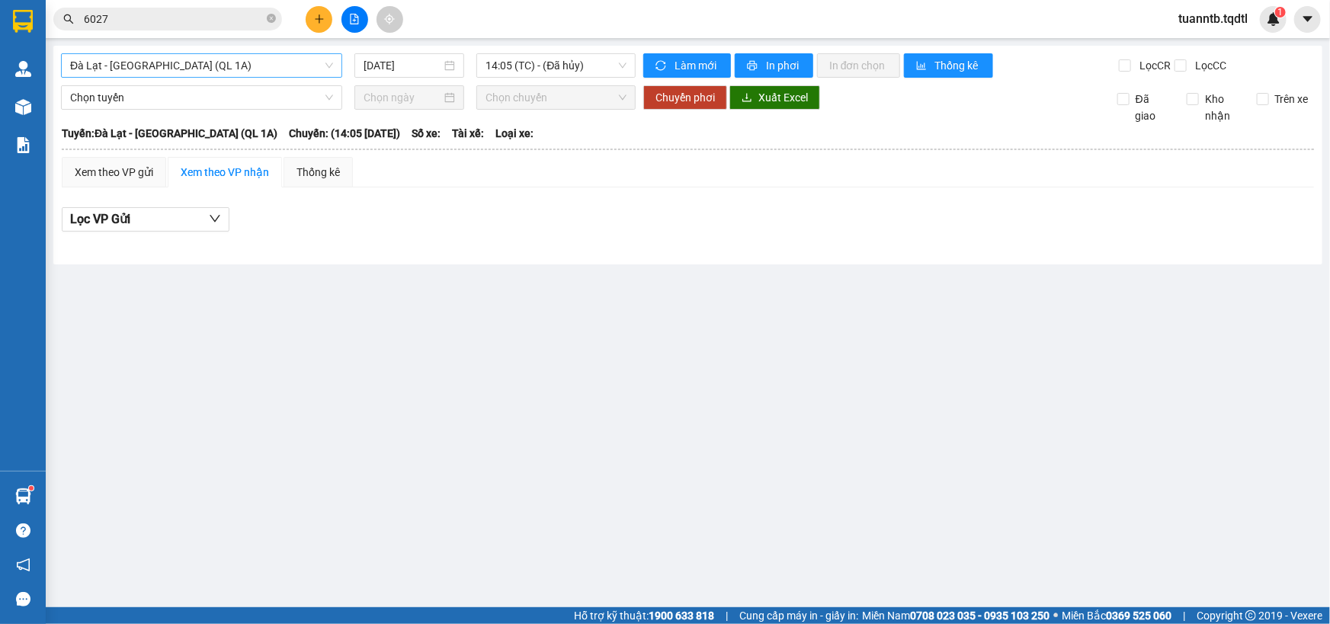
click at [238, 69] on span "Đà Lạt - [GEOGRAPHIC_DATA] (QL 1A)" at bounding box center [201, 65] width 263 height 23
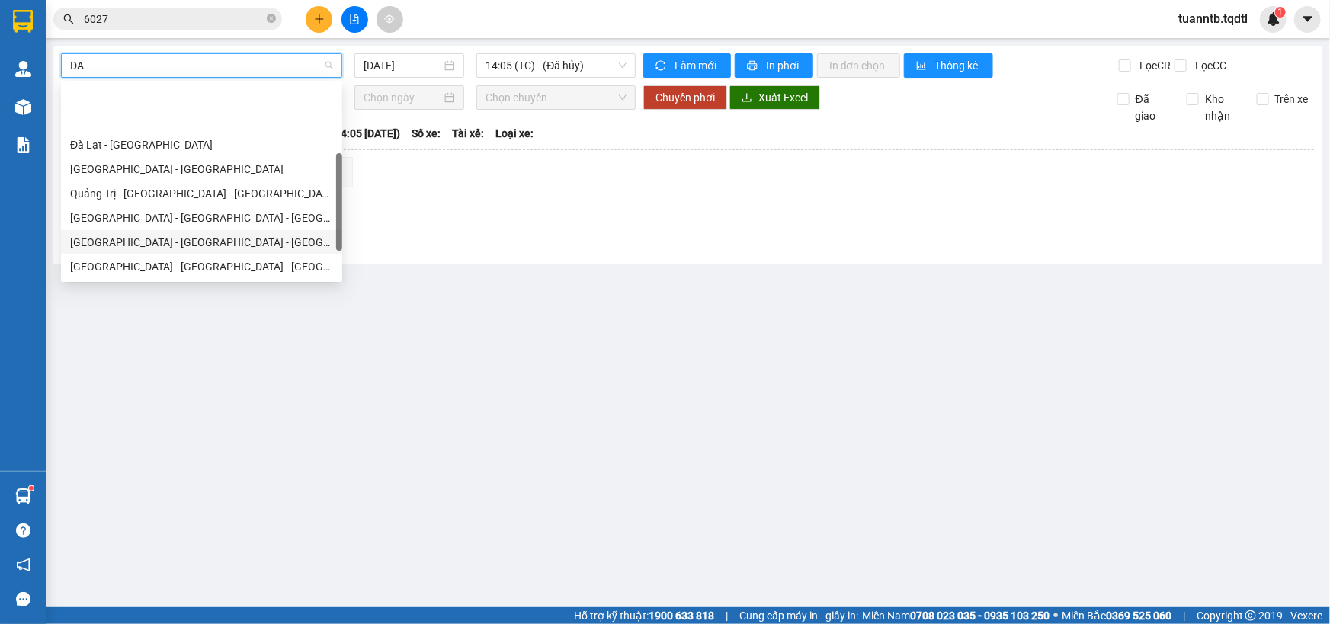
scroll to position [69, 0]
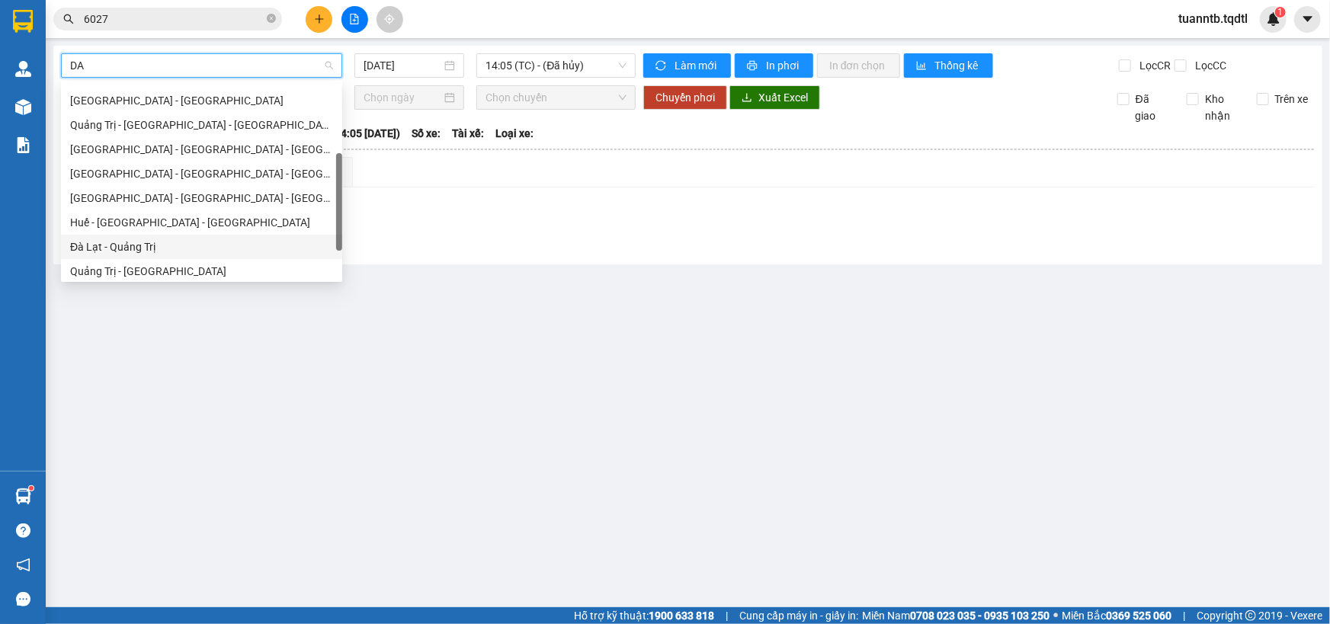
click at [123, 244] on div "Đà Lạt - Quảng Trị" at bounding box center [201, 247] width 263 height 17
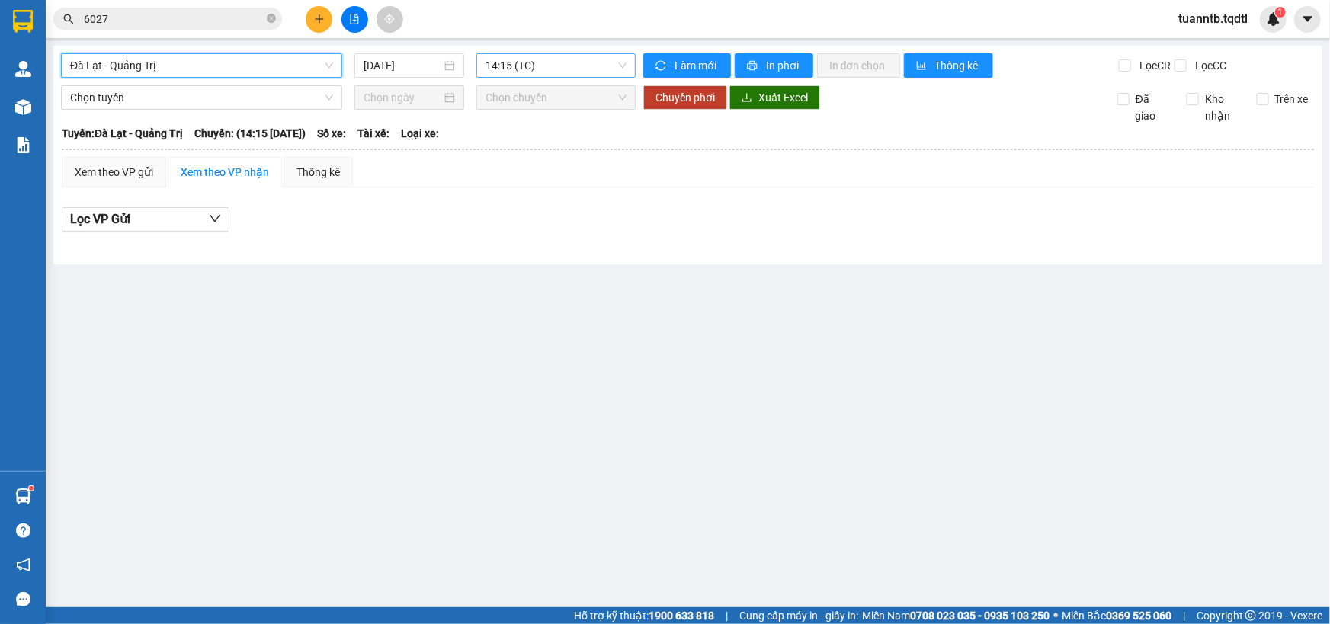
click at [528, 57] on span "14:15 (TC)" at bounding box center [555, 65] width 141 height 23
click at [562, 146] on div "14:30 - 74F-001.46" at bounding box center [545, 144] width 119 height 17
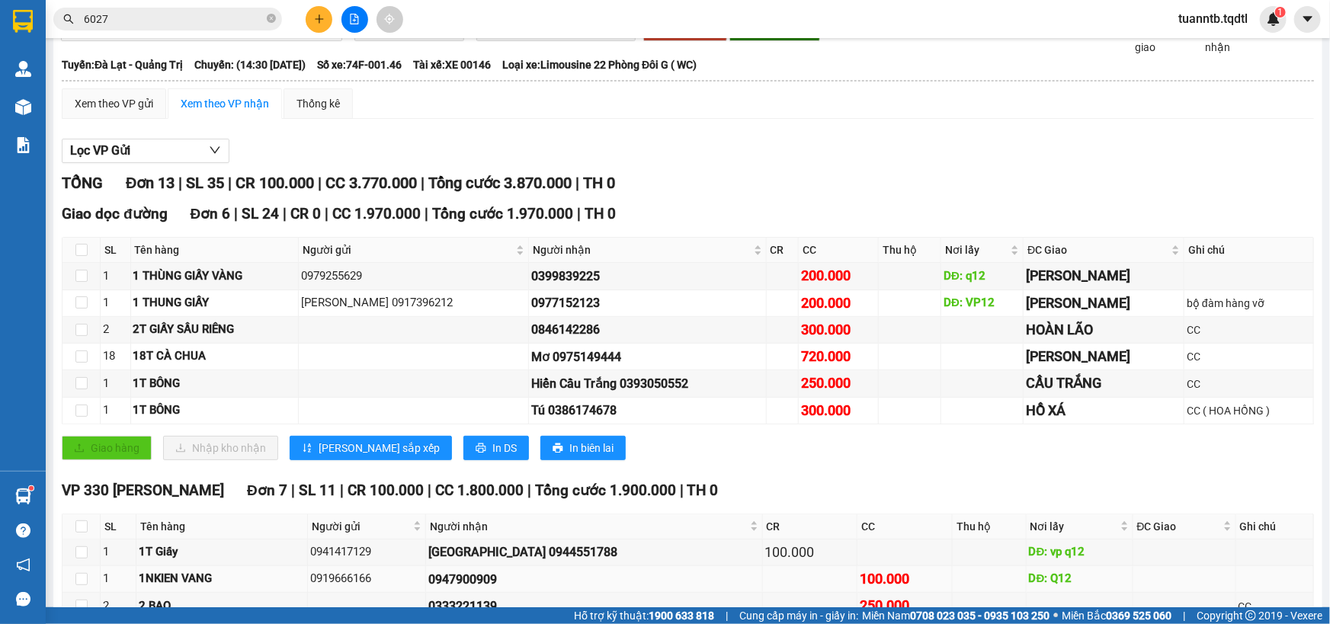
scroll to position [138, 0]
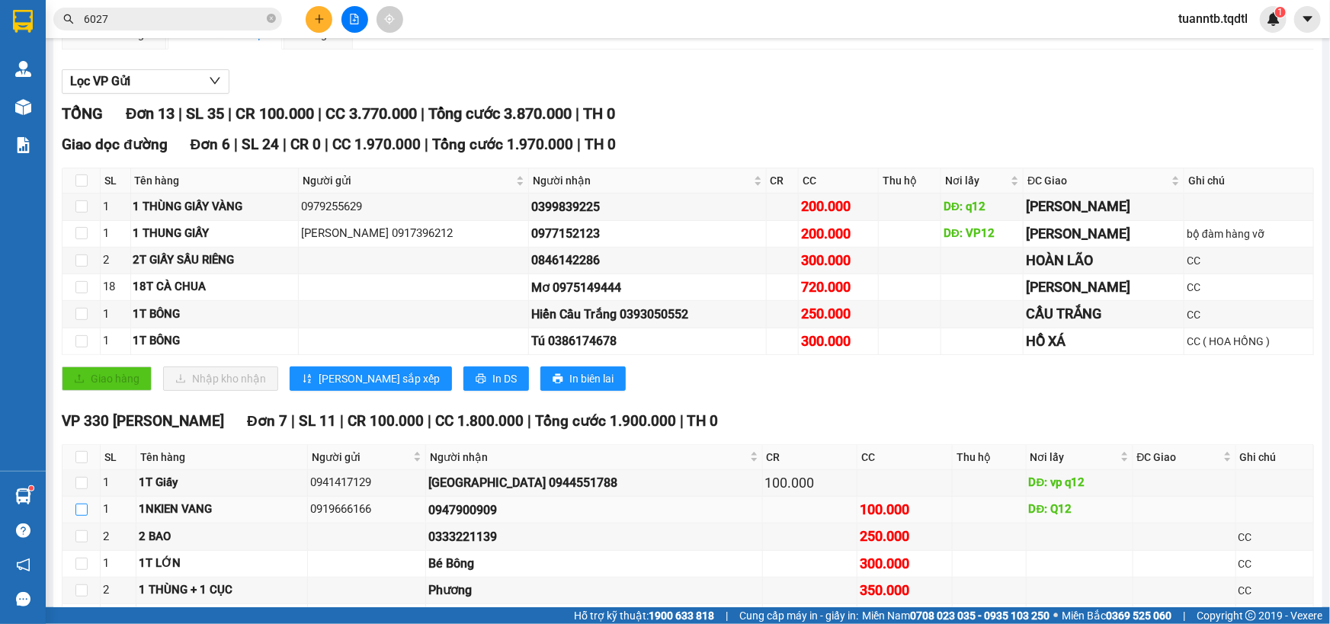
click at [76, 511] on input "checkbox" at bounding box center [81, 510] width 12 height 12
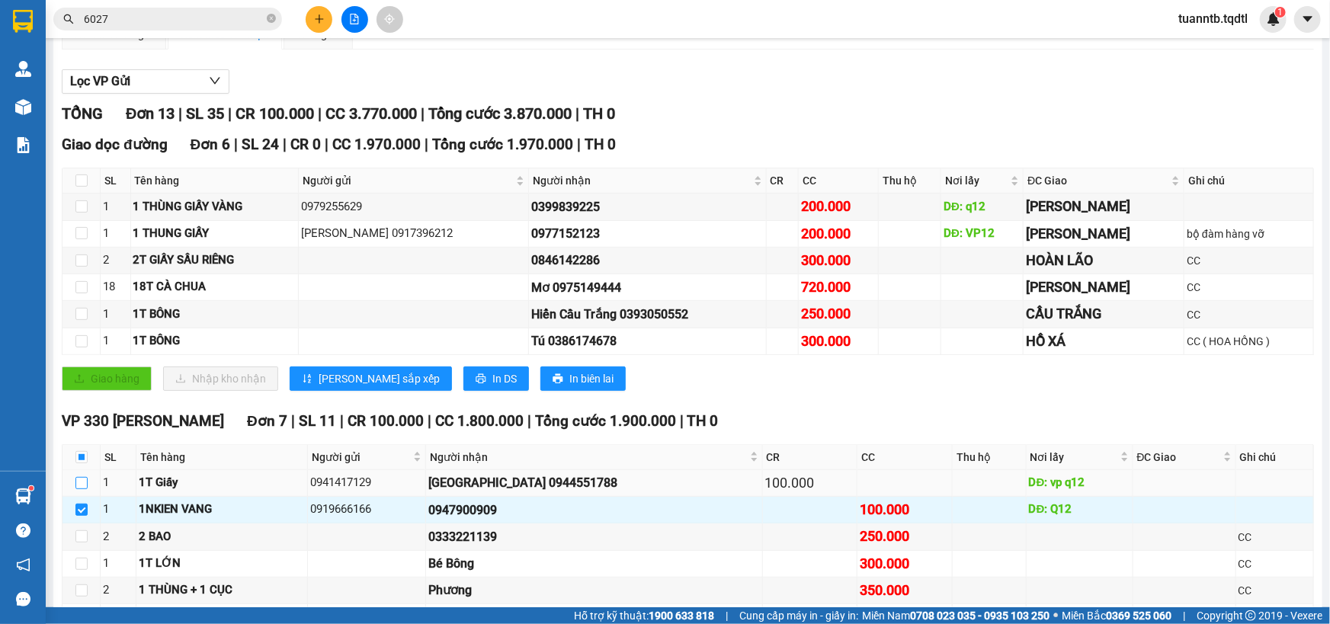
click at [81, 482] on input "checkbox" at bounding box center [81, 483] width 12 height 12
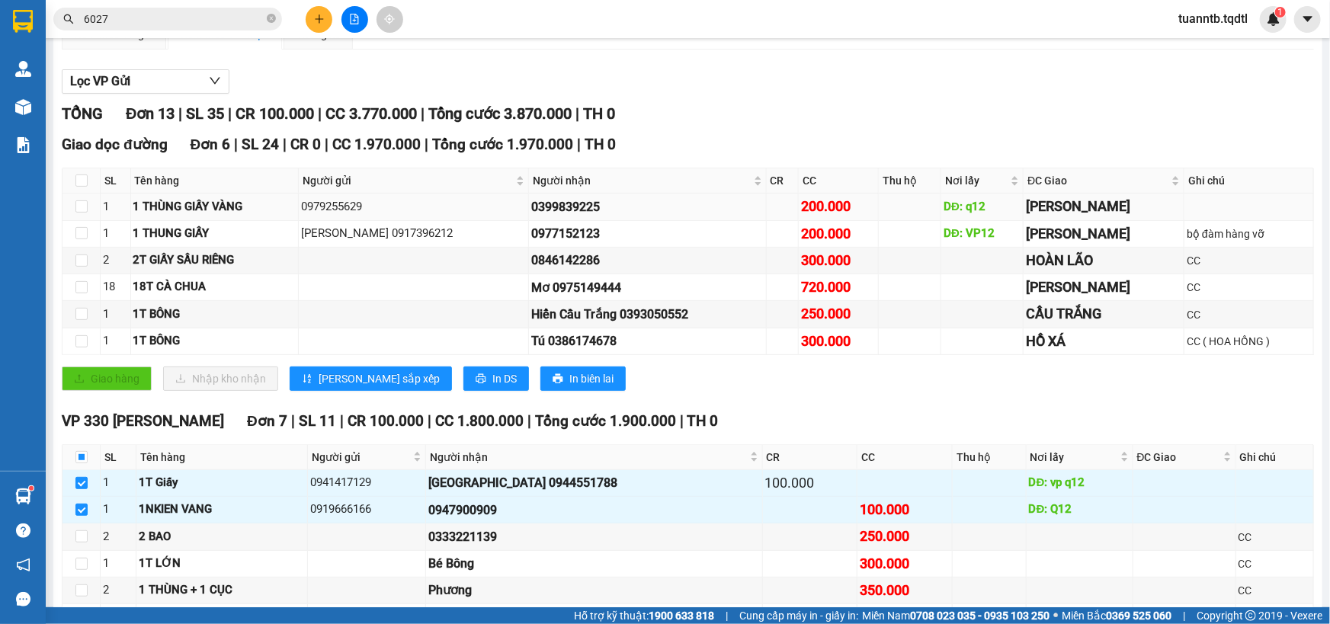
click at [91, 205] on td at bounding box center [81, 207] width 38 height 27
click at [80, 206] on input "checkbox" at bounding box center [81, 206] width 12 height 12
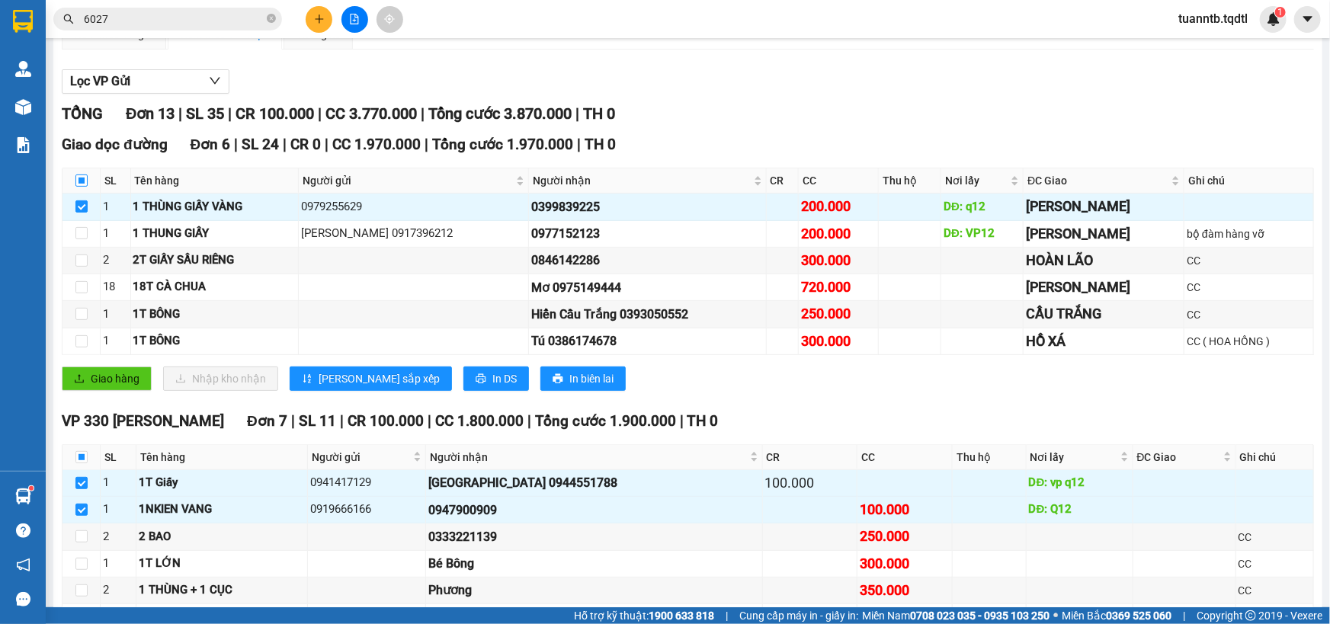
click at [79, 182] on input "checkbox" at bounding box center [81, 181] width 12 height 12
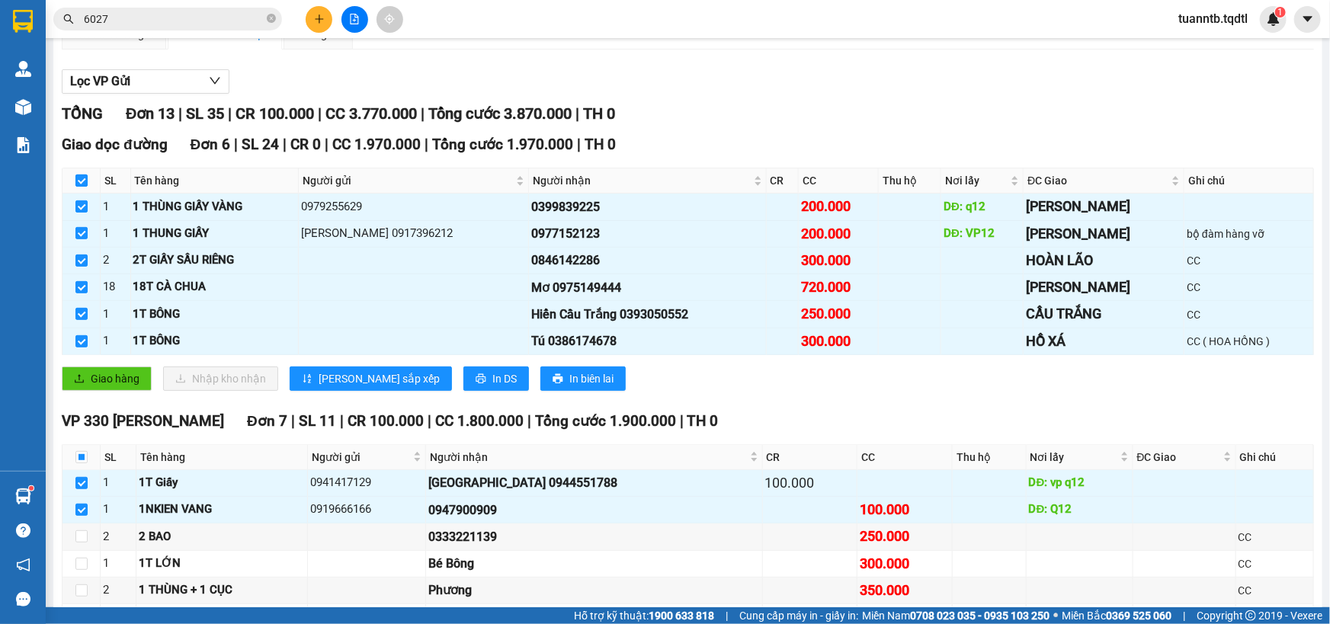
click at [79, 182] on input "checkbox" at bounding box center [81, 181] width 12 height 12
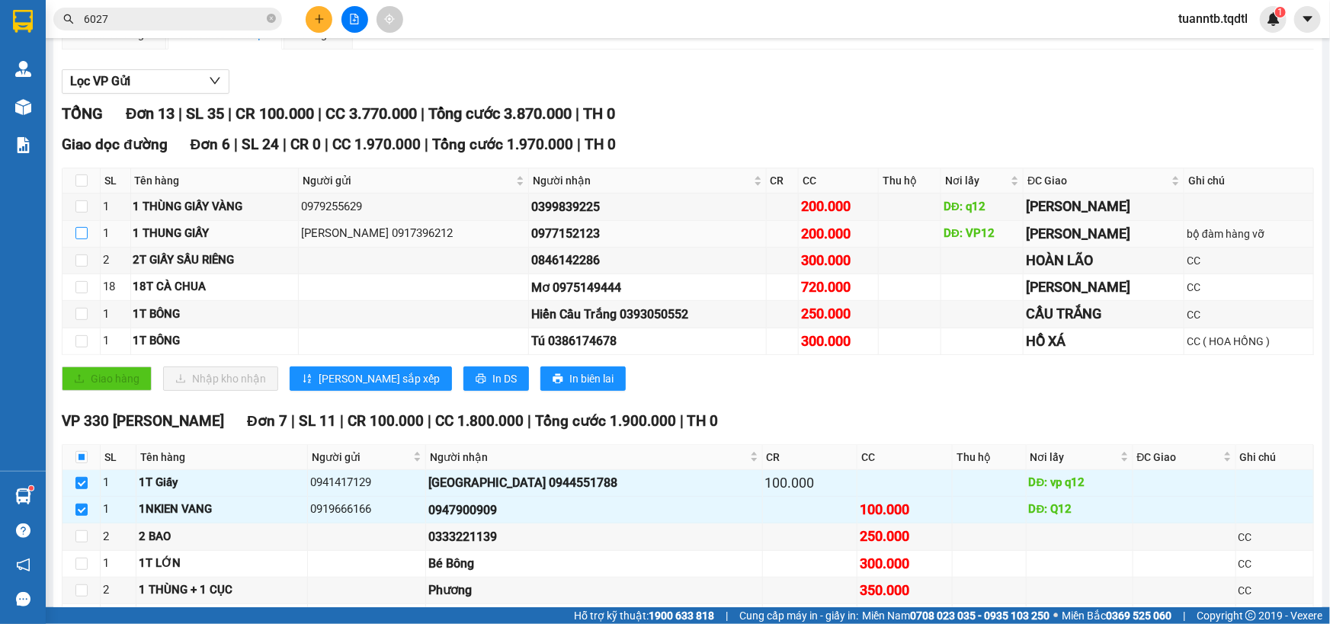
click at [84, 236] on input "checkbox" at bounding box center [81, 233] width 12 height 12
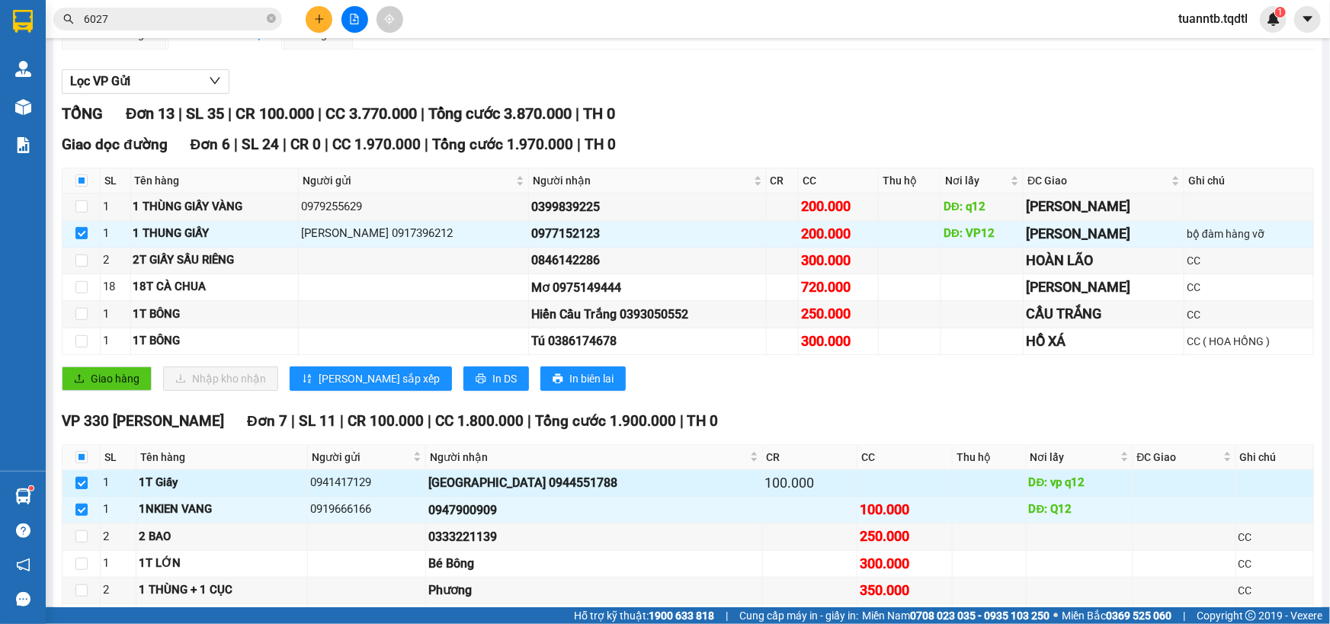
click at [83, 482] on input "checkbox" at bounding box center [81, 483] width 12 height 12
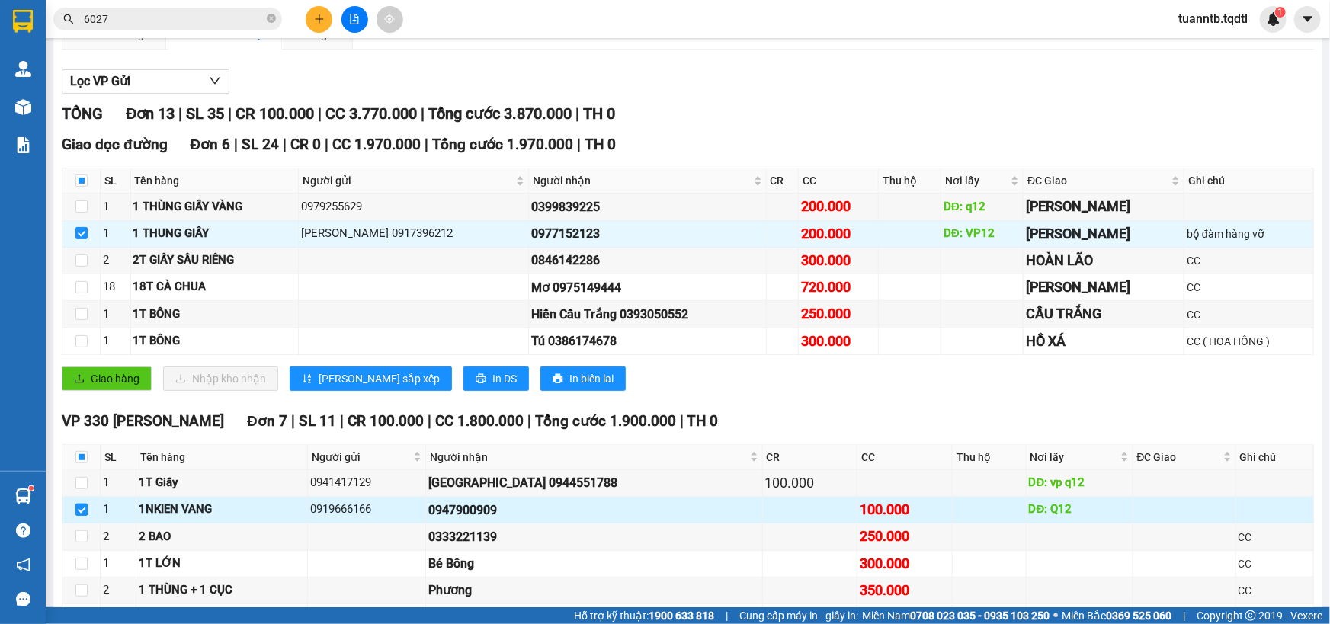
click at [82, 510] on input "checkbox" at bounding box center [81, 510] width 12 height 12
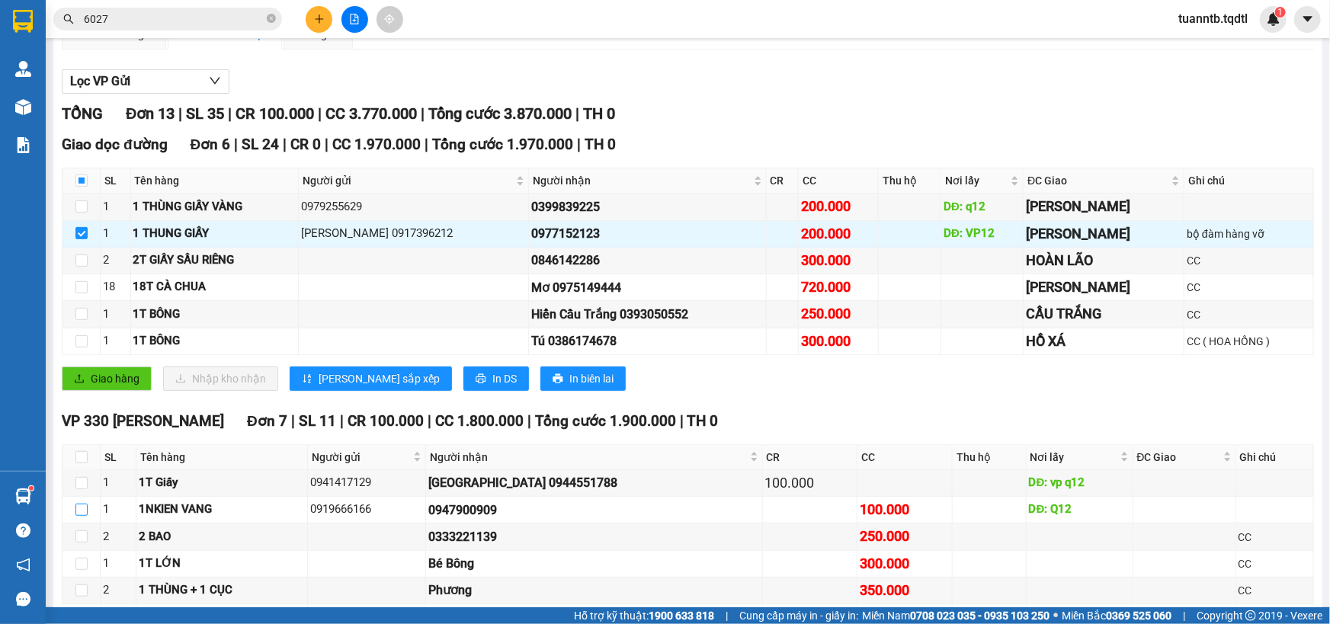
scroll to position [0, 0]
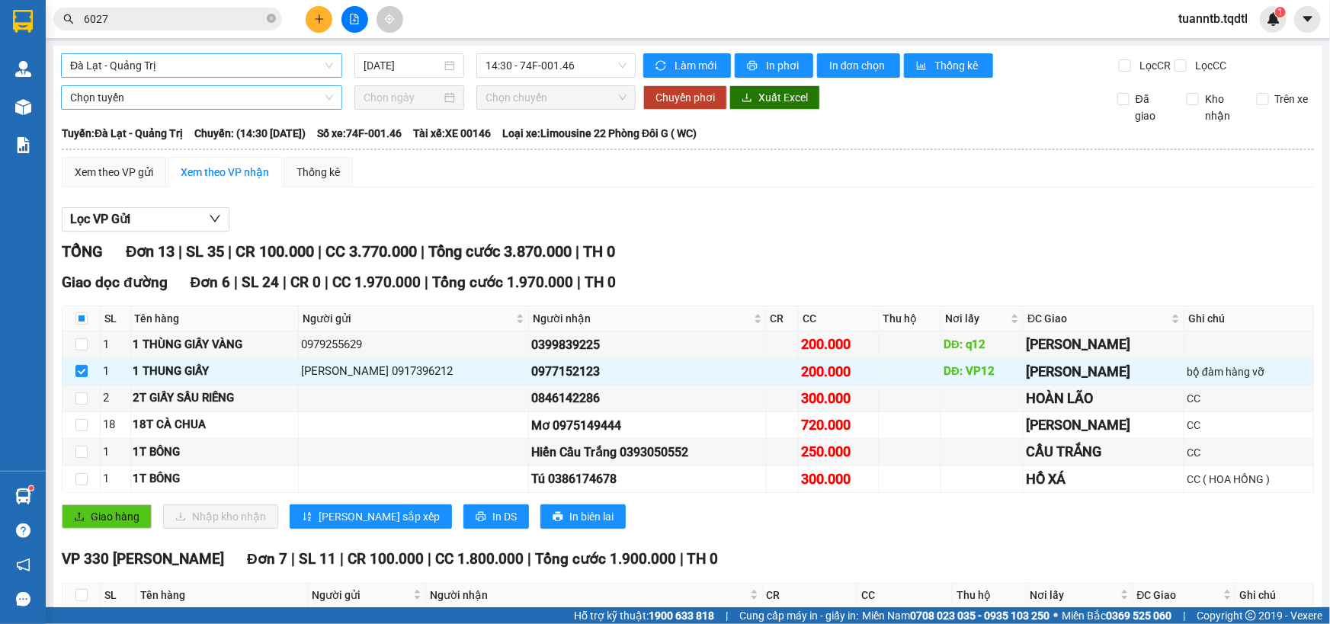
click at [133, 101] on span "Chọn tuyến" at bounding box center [201, 97] width 263 height 23
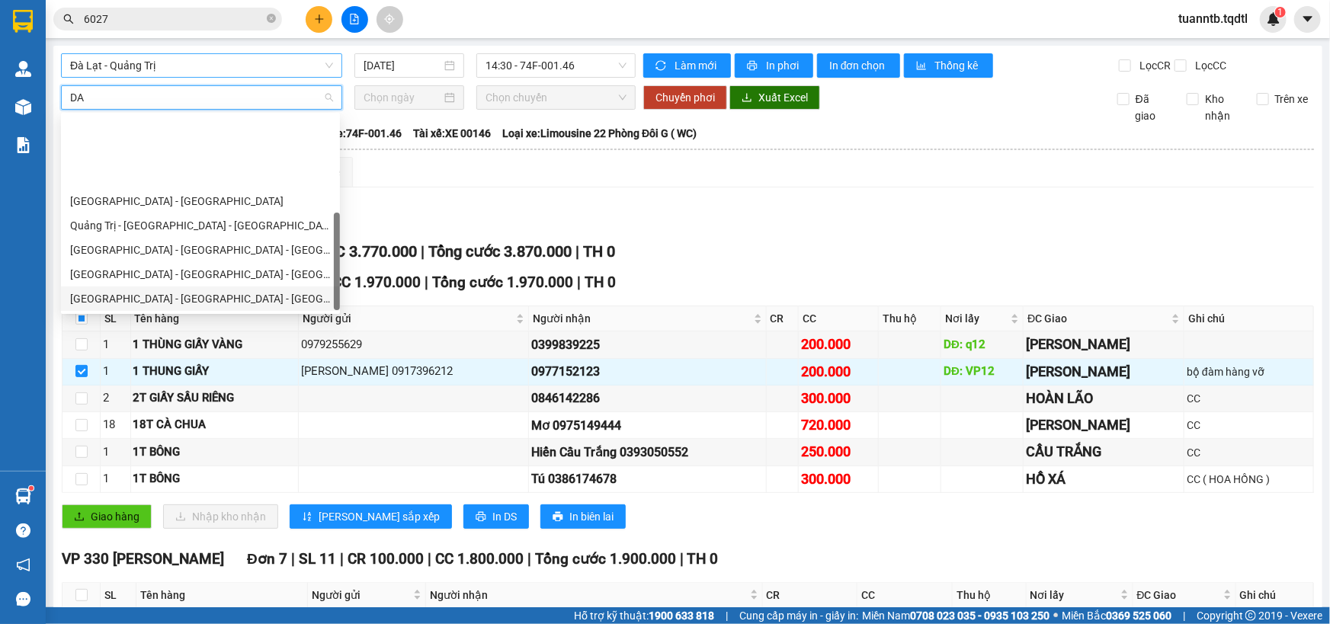
scroll to position [97, 0]
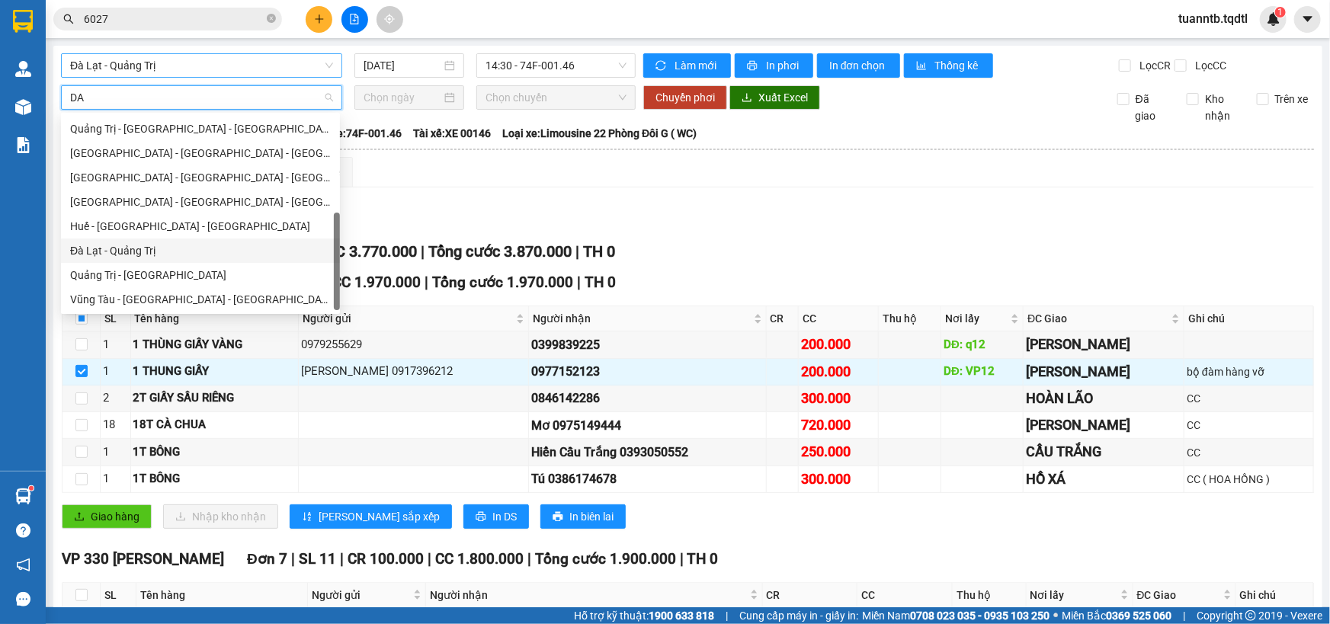
click at [137, 258] on div "Đà Lạt - Quảng Trị" at bounding box center [200, 250] width 261 height 17
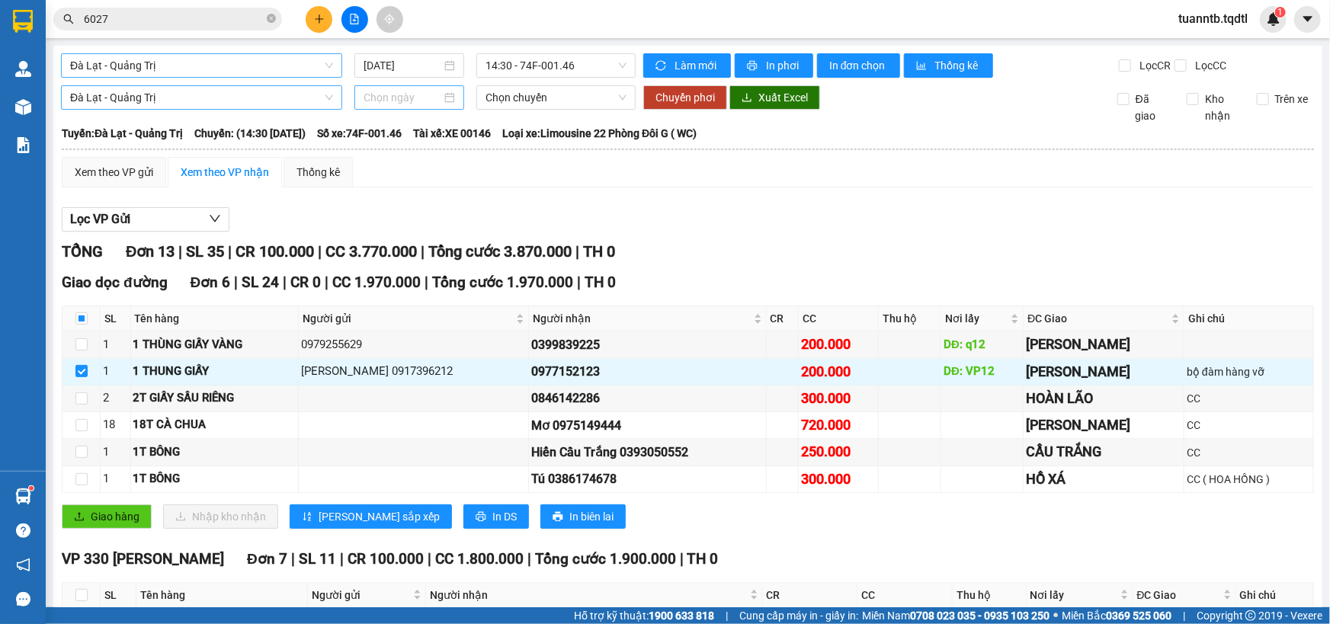
click at [397, 106] on div at bounding box center [409, 97] width 110 height 24
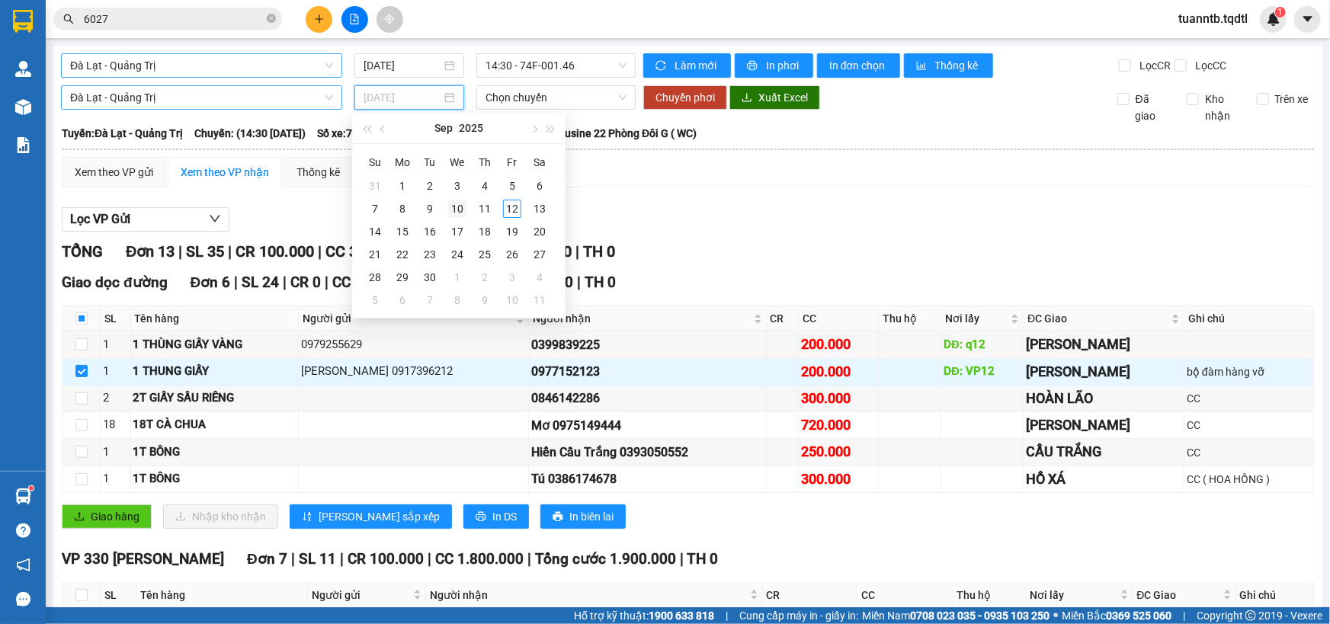
click at [457, 207] on div "10" at bounding box center [457, 209] width 18 height 18
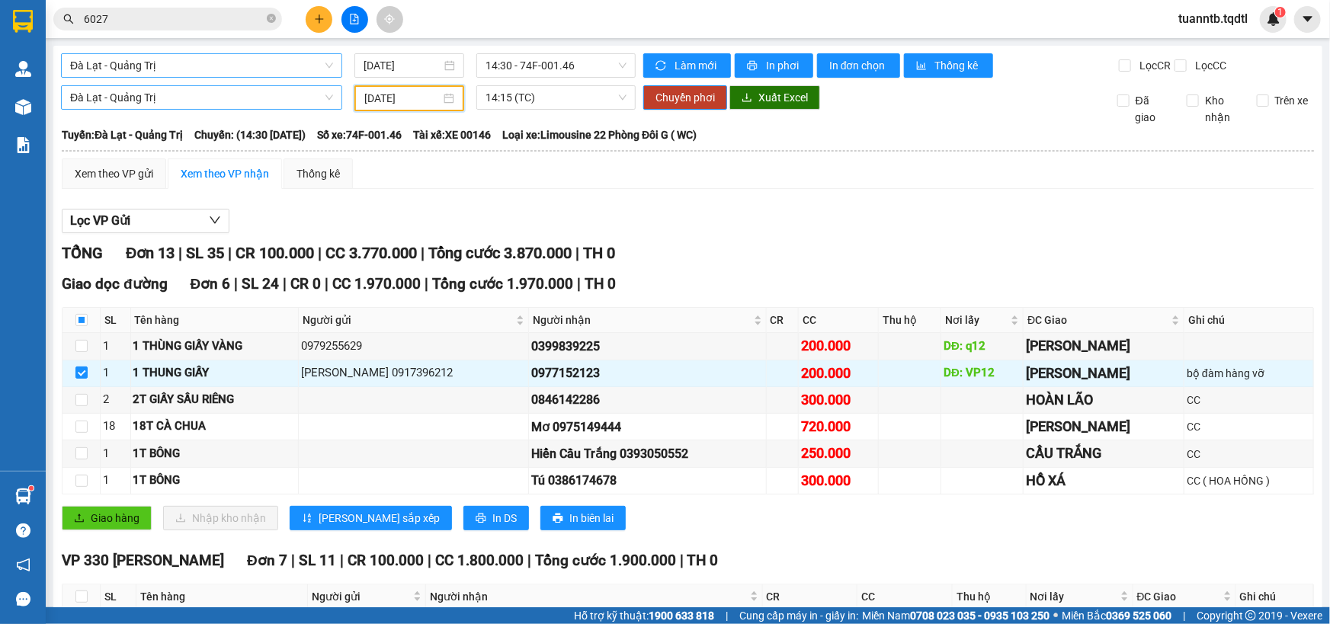
click at [427, 100] on input "[DATE]" at bounding box center [402, 98] width 76 height 17
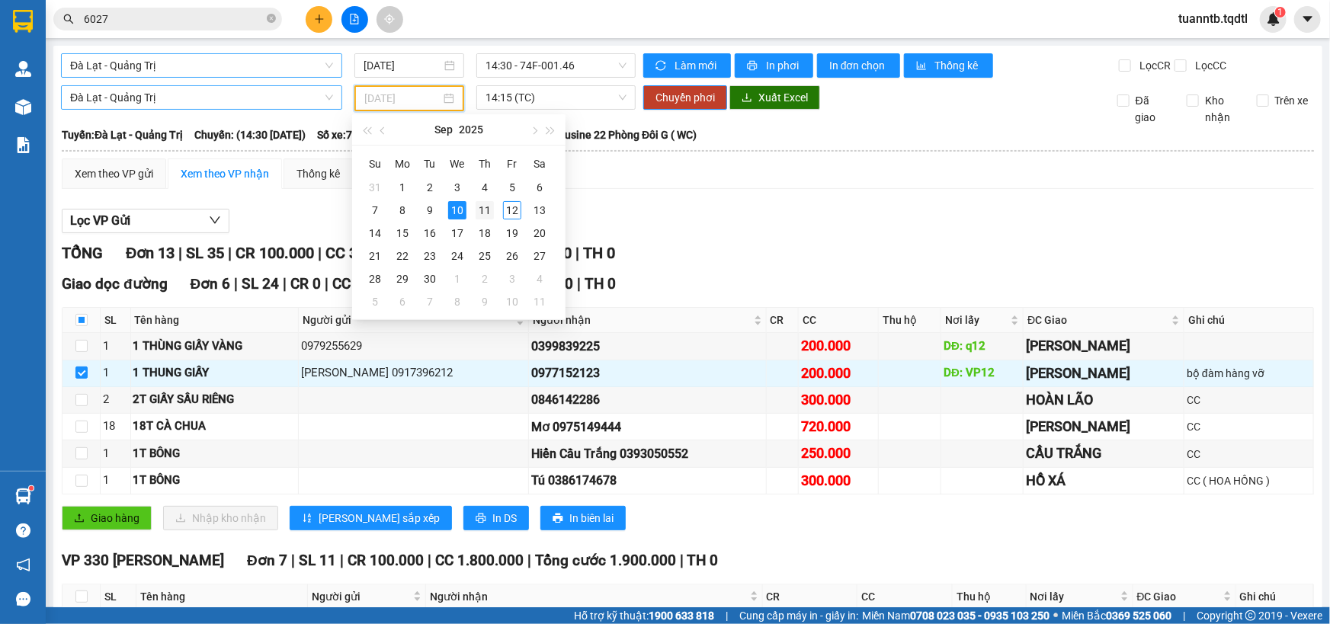
click at [485, 213] on div "11" at bounding box center [485, 210] width 18 height 18
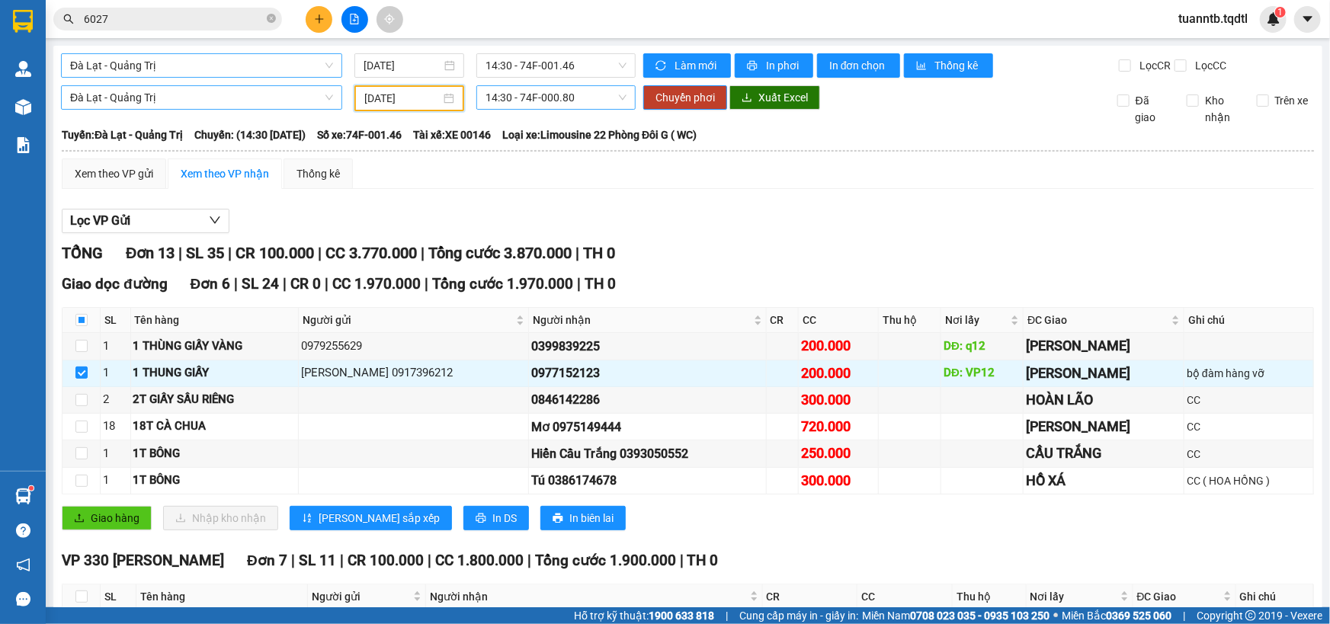
click at [562, 101] on span "14:30 - 74F-000.80" at bounding box center [555, 97] width 141 height 23
click at [572, 147] on div "14:30 - 74F-000.80" at bounding box center [541, 152] width 119 height 17
click at [264, 103] on span "Đà Lạt - Quảng Trị" at bounding box center [201, 97] width 263 height 23
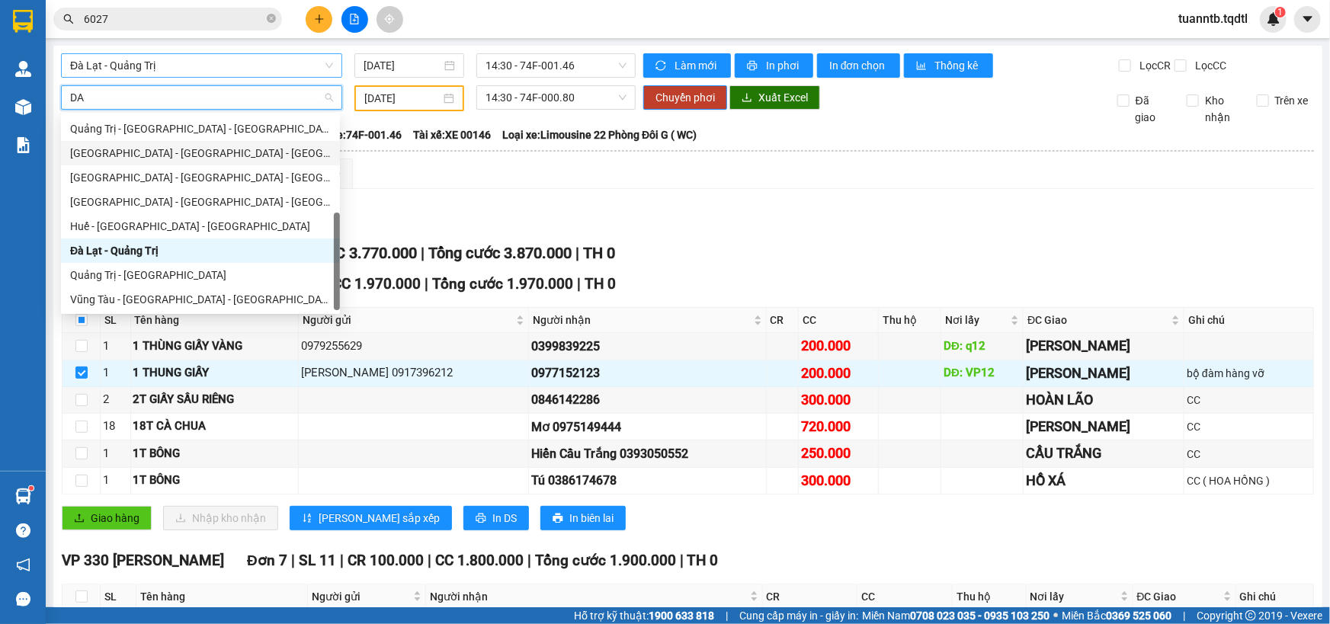
click at [129, 158] on div "[GEOGRAPHIC_DATA] - [GEOGRAPHIC_DATA] - [GEOGRAPHIC_DATA]" at bounding box center [200, 153] width 261 height 17
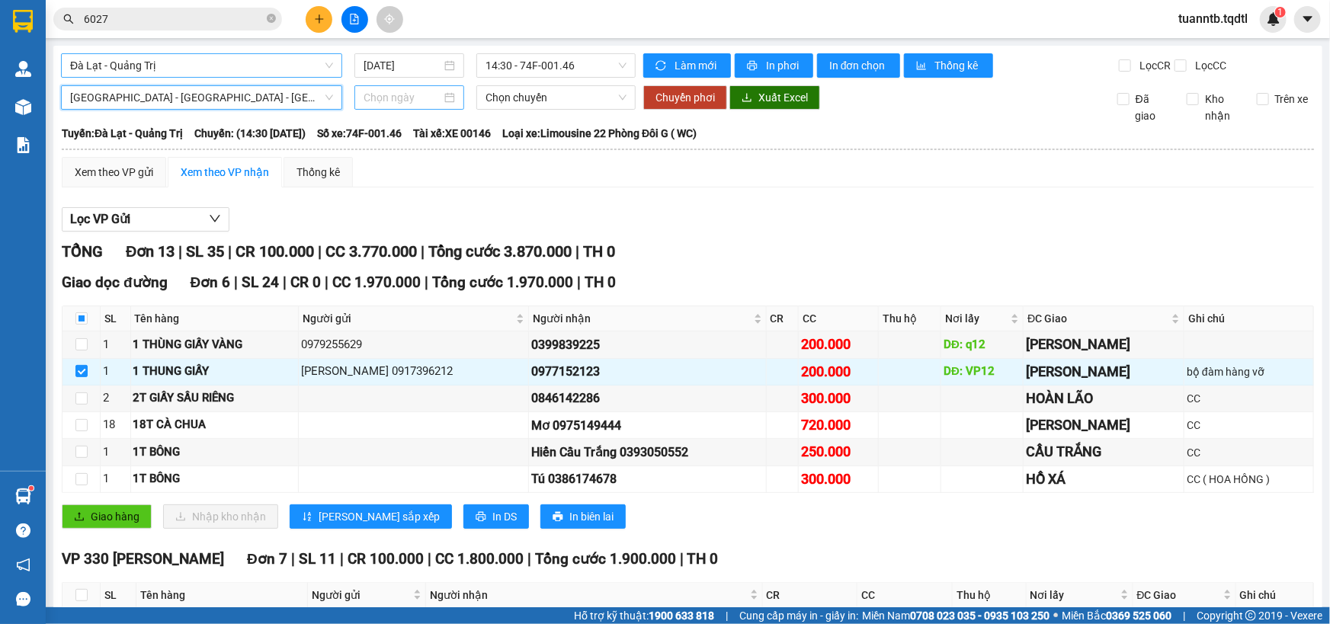
click at [397, 101] on input at bounding box center [403, 97] width 78 height 17
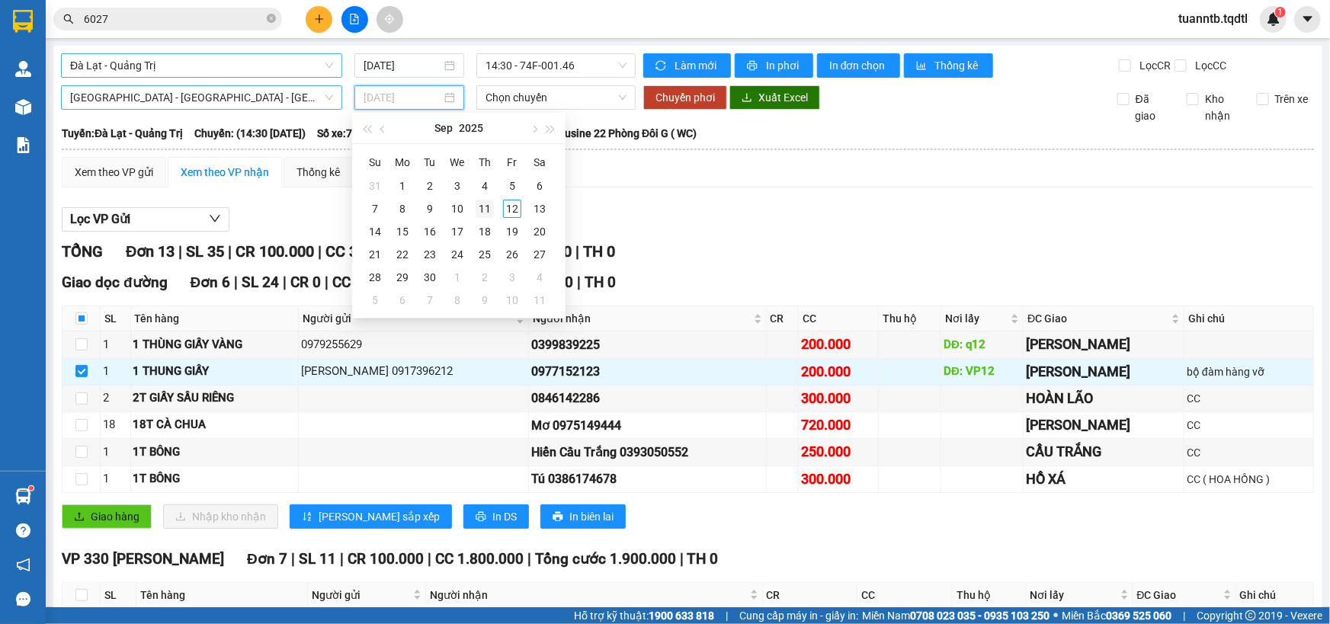
click at [485, 208] on div "11" at bounding box center [485, 209] width 18 height 18
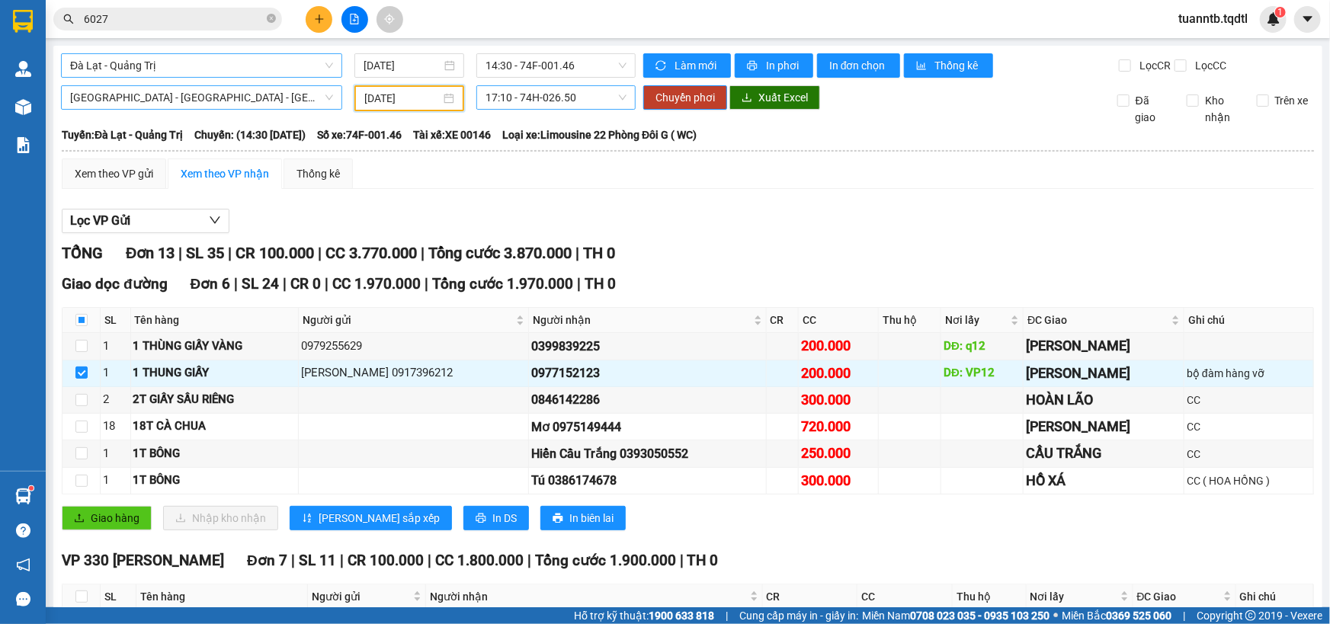
click at [536, 104] on span "17:10 - 74H-026.50" at bounding box center [555, 97] width 141 height 23
click at [560, 157] on div "17:10 - 74H-026.50" at bounding box center [541, 152] width 119 height 17
click at [676, 101] on span "Chuyển phơi" at bounding box center [684, 97] width 59 height 17
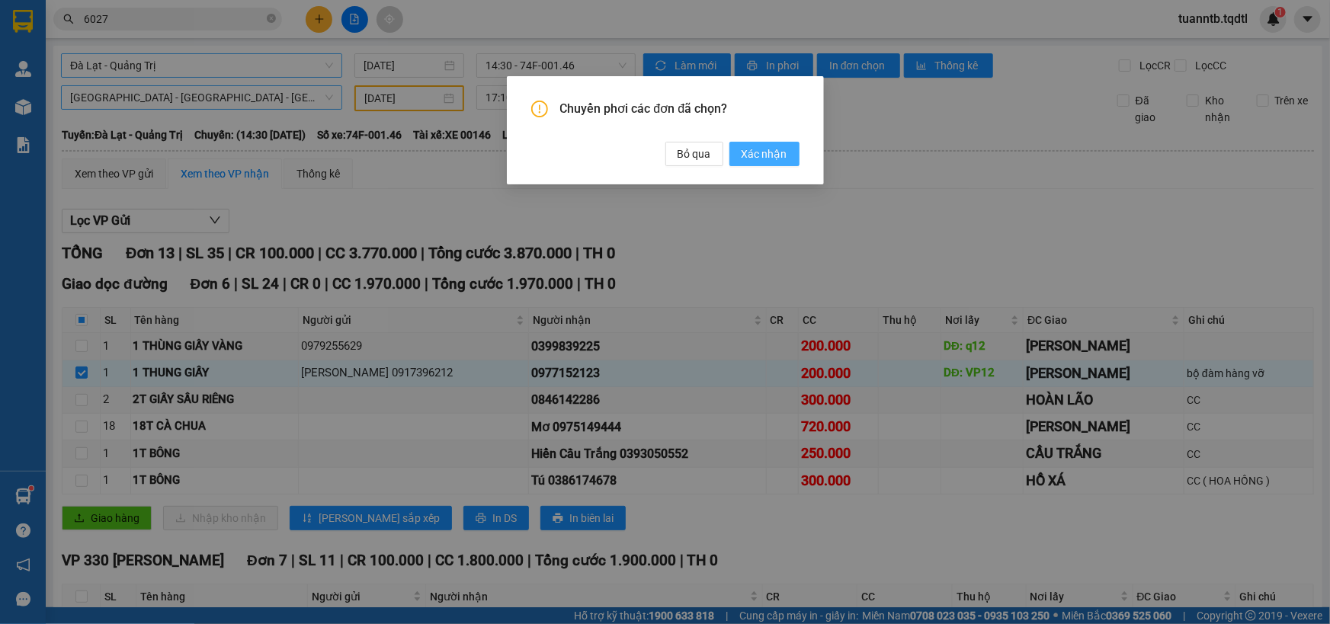
click at [764, 152] on span "Xác nhận" at bounding box center [765, 154] width 46 height 17
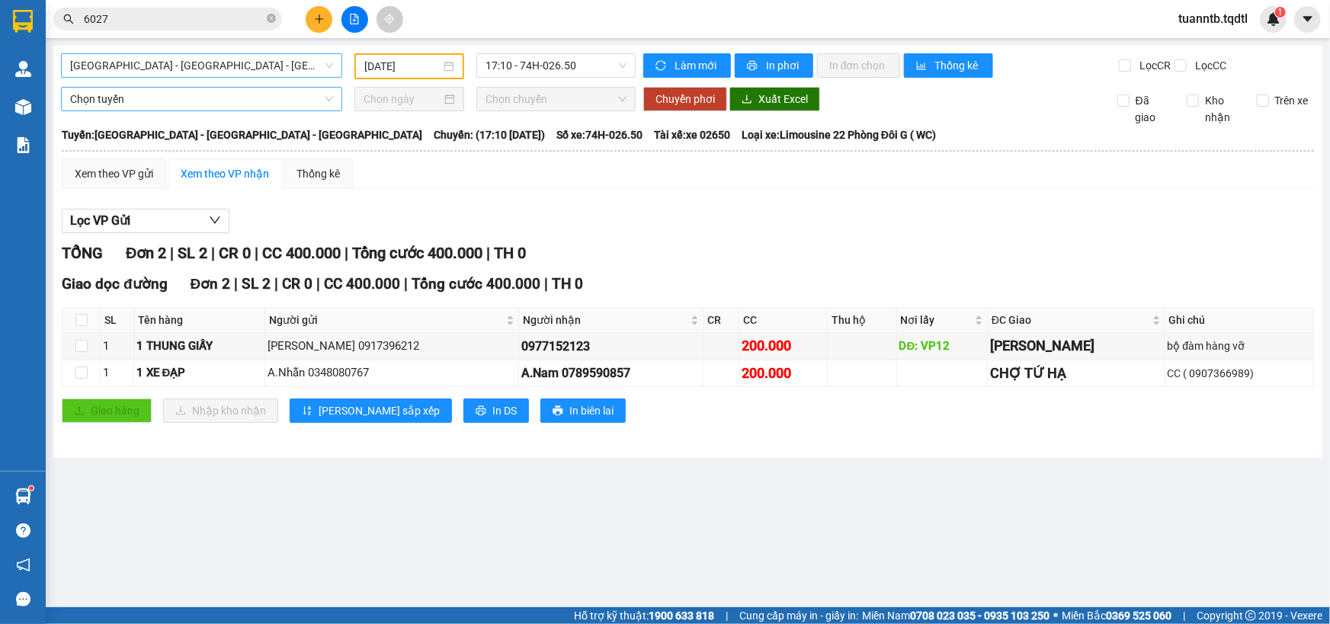
click at [274, 66] on span "[GEOGRAPHIC_DATA] - [GEOGRAPHIC_DATA] - [GEOGRAPHIC_DATA]" at bounding box center [201, 65] width 263 height 23
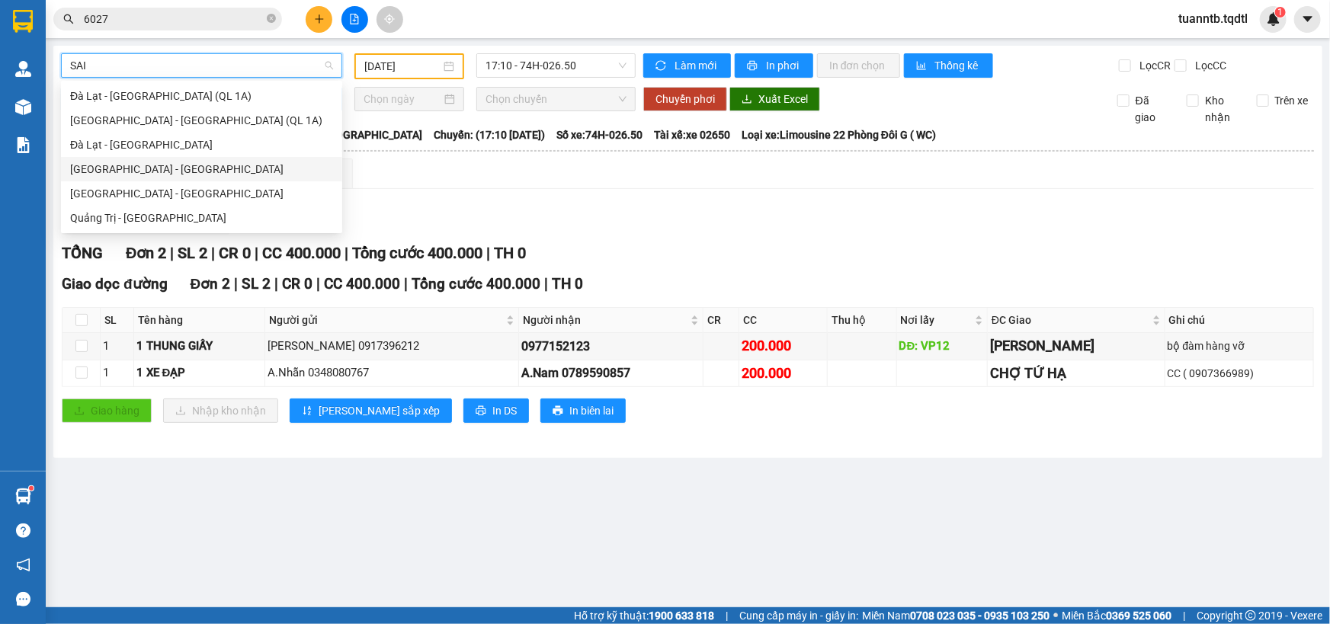
click at [155, 176] on div "[GEOGRAPHIC_DATA] - [GEOGRAPHIC_DATA]" at bounding box center [201, 169] width 263 height 17
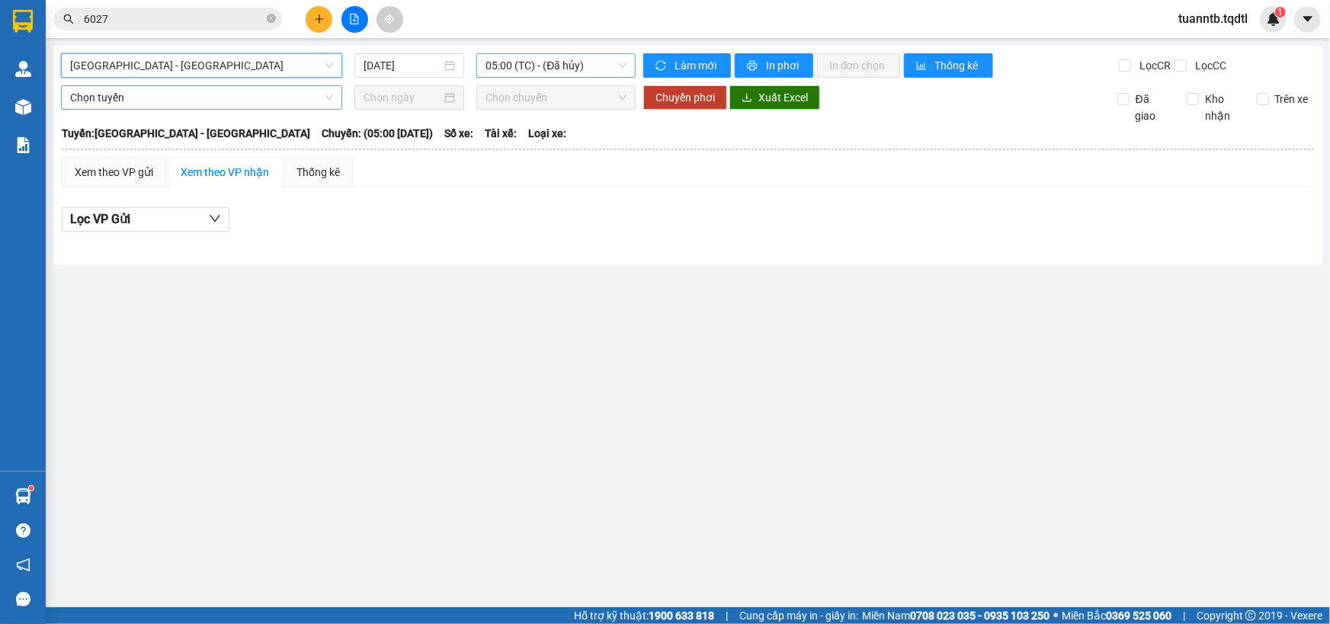
click at [540, 62] on span "05:00 (TC) - (Đã hủy)" at bounding box center [555, 65] width 141 height 23
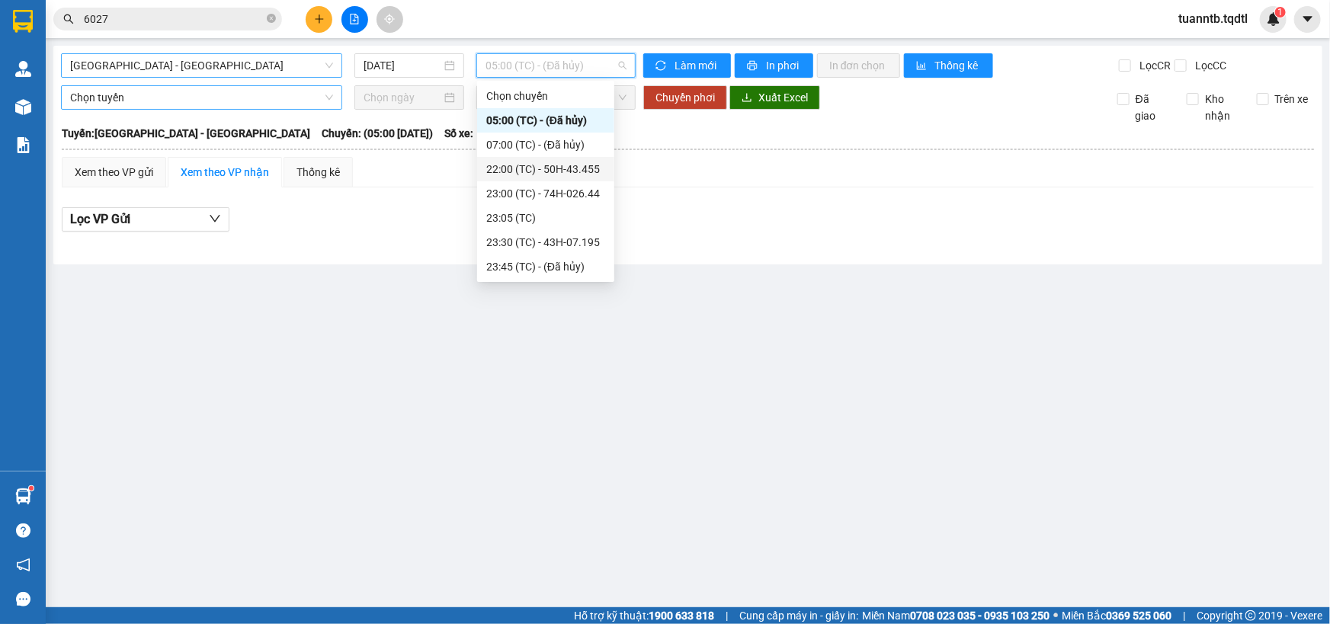
click at [575, 165] on div "22:00 (TC) - 50H-43.455" at bounding box center [545, 169] width 119 height 17
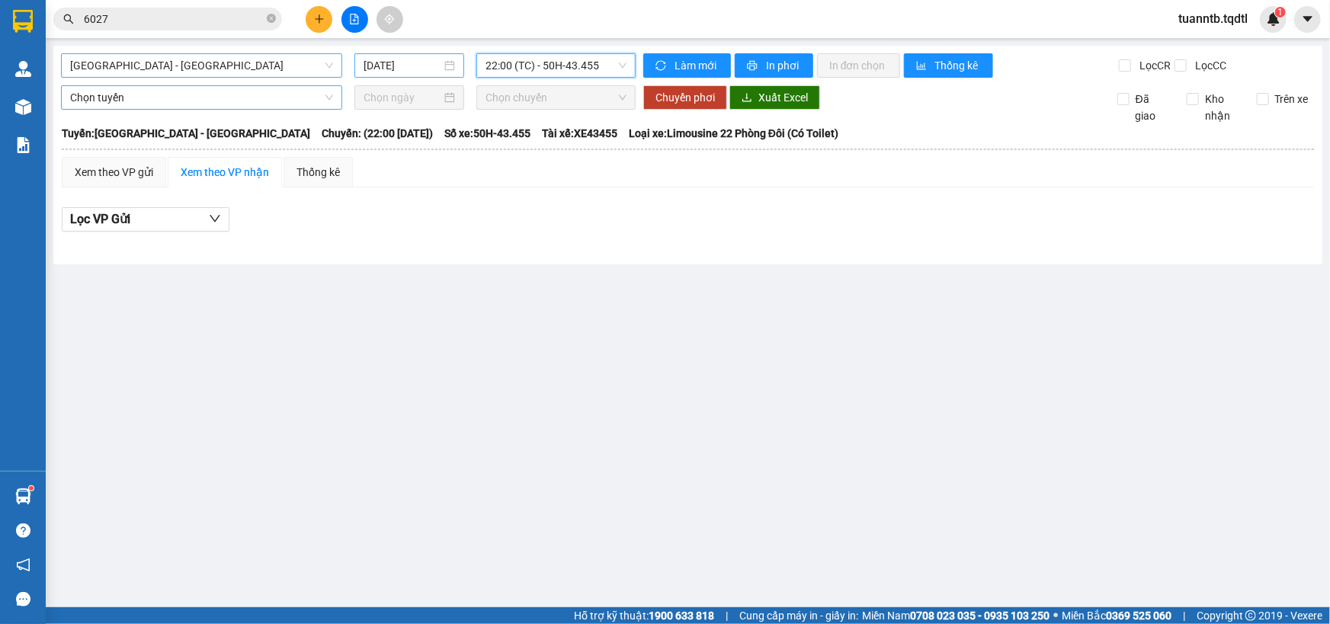
click at [408, 66] on input "[DATE]" at bounding box center [403, 65] width 78 height 17
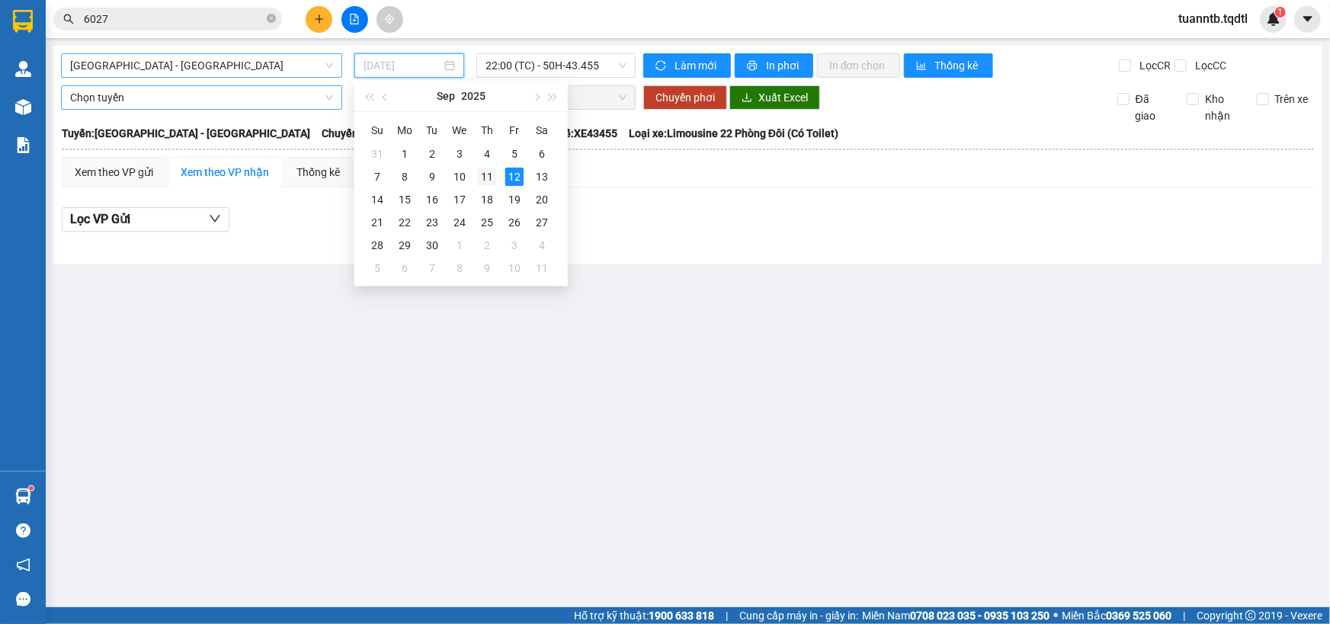
click at [485, 177] on div "11" at bounding box center [487, 177] width 18 height 18
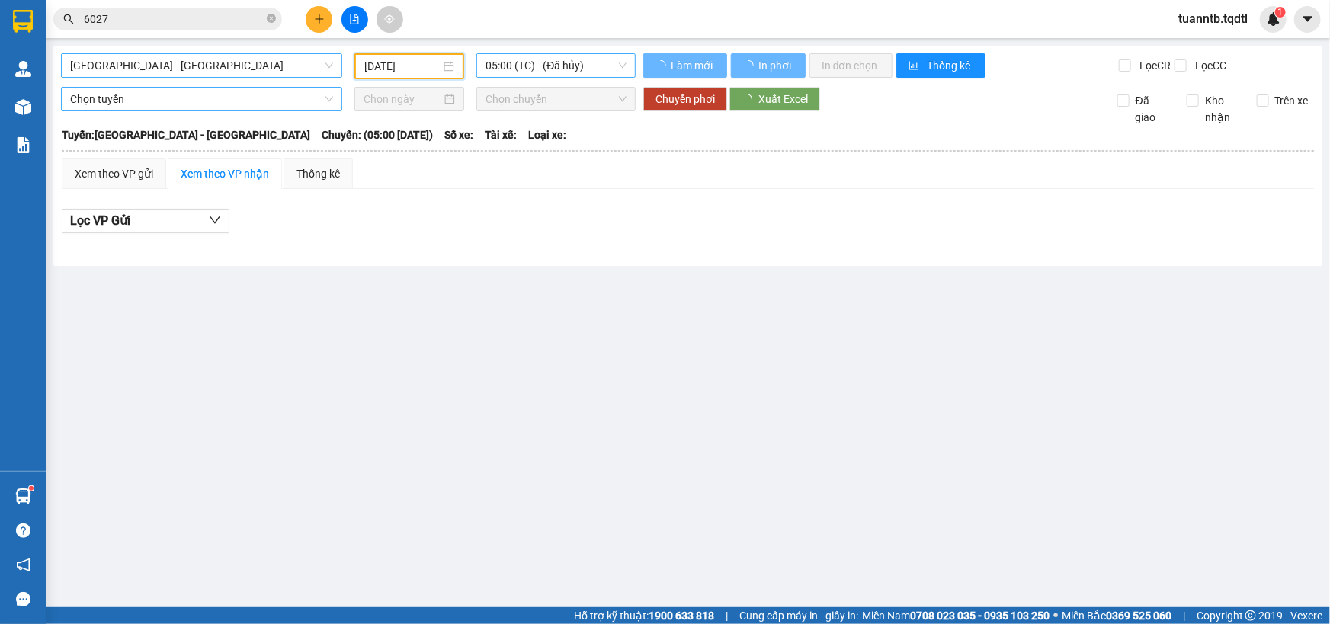
click at [575, 65] on span "05:00 (TC) - (Đã hủy)" at bounding box center [555, 65] width 141 height 23
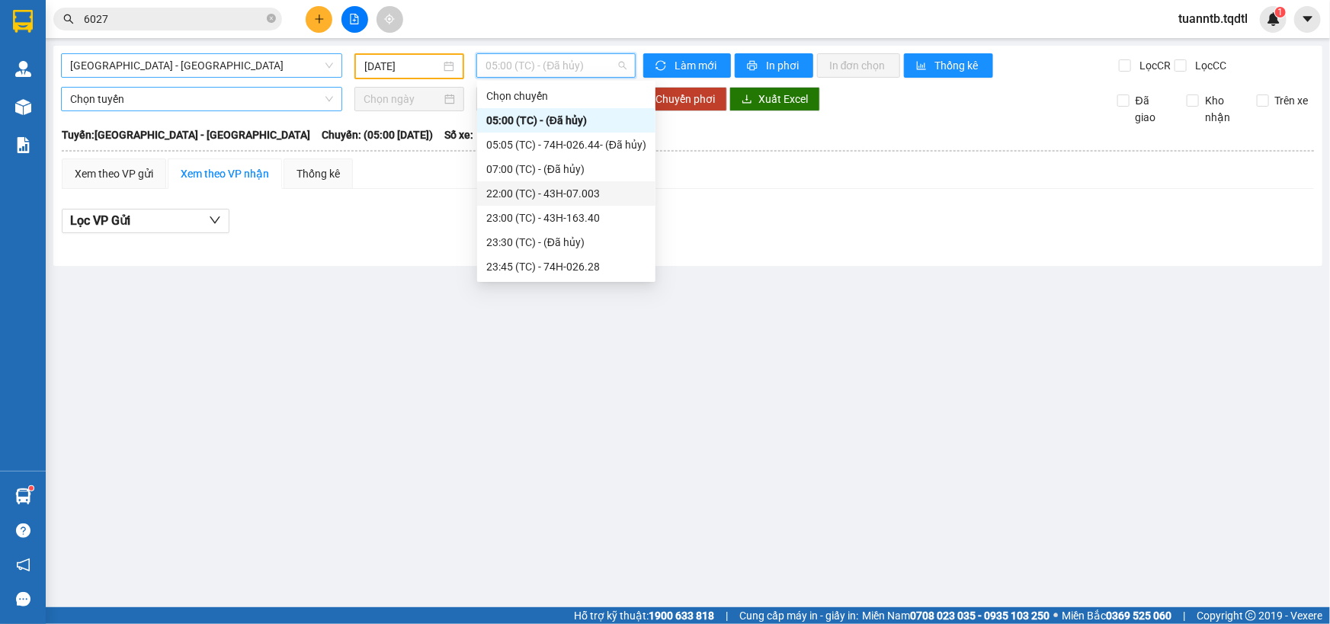
click at [591, 197] on div "22:00 (TC) - 43H-07.003" at bounding box center [566, 193] width 160 height 17
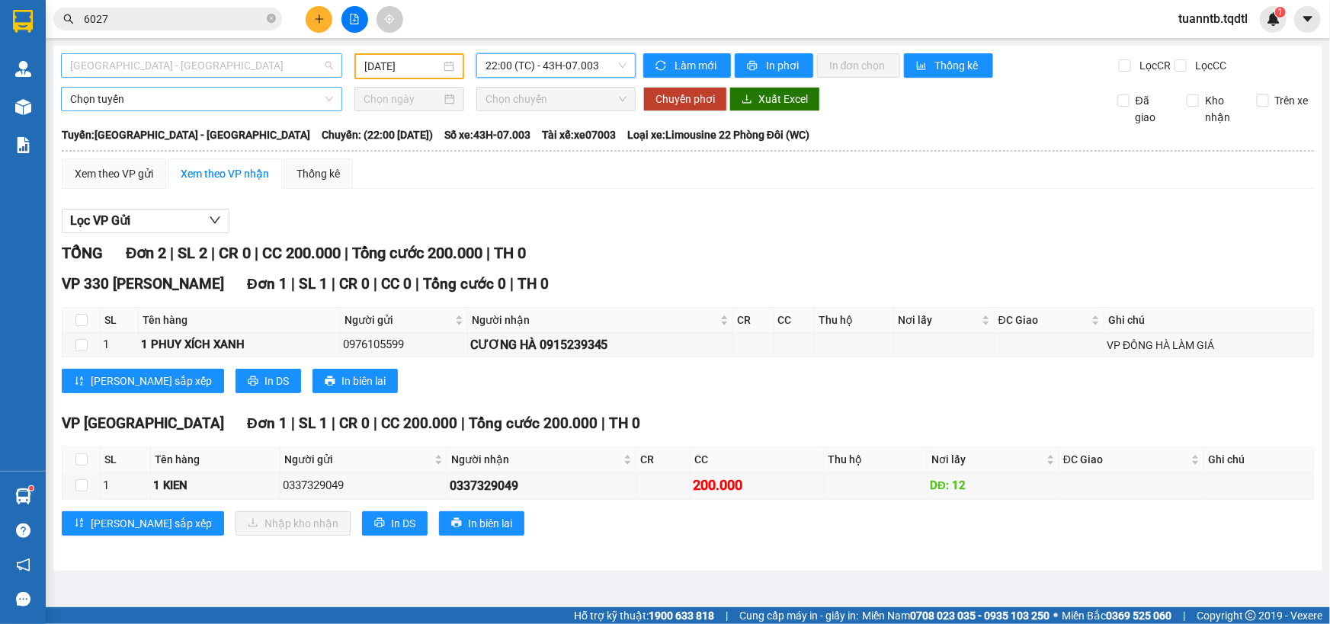
click at [107, 69] on span "[GEOGRAPHIC_DATA] - [GEOGRAPHIC_DATA]" at bounding box center [201, 65] width 263 height 23
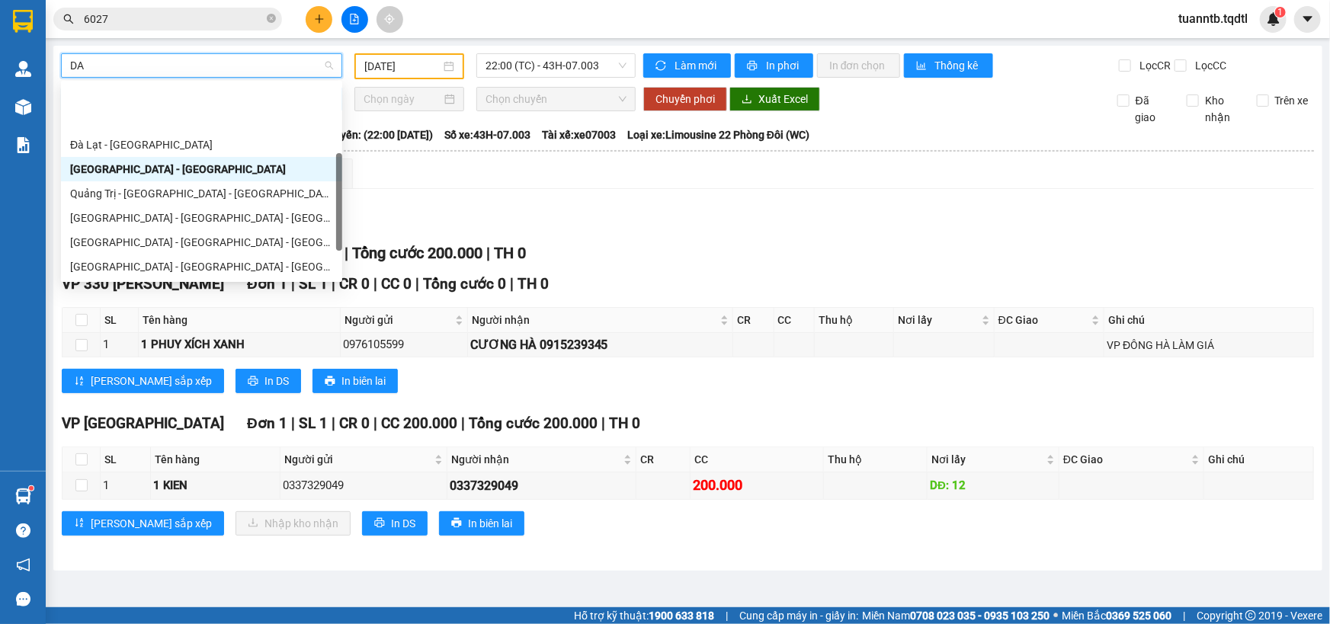
scroll to position [69, 0]
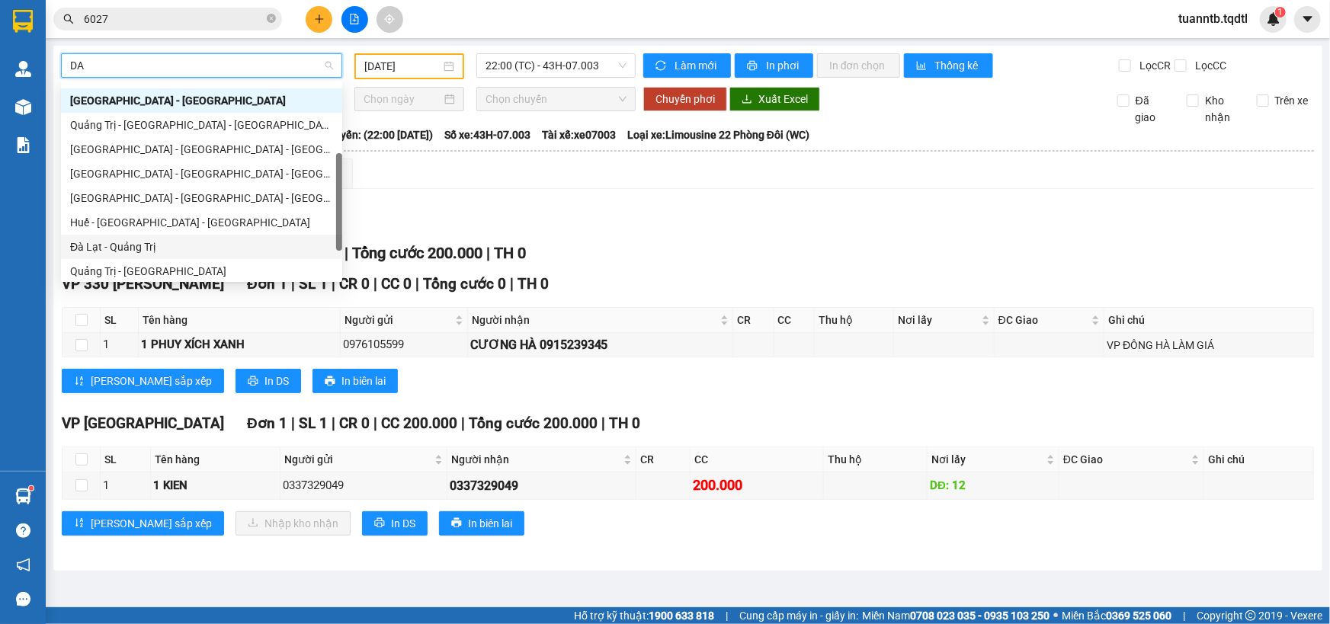
click at [114, 241] on div "Đà Lạt - Quảng Trị" at bounding box center [201, 247] width 263 height 17
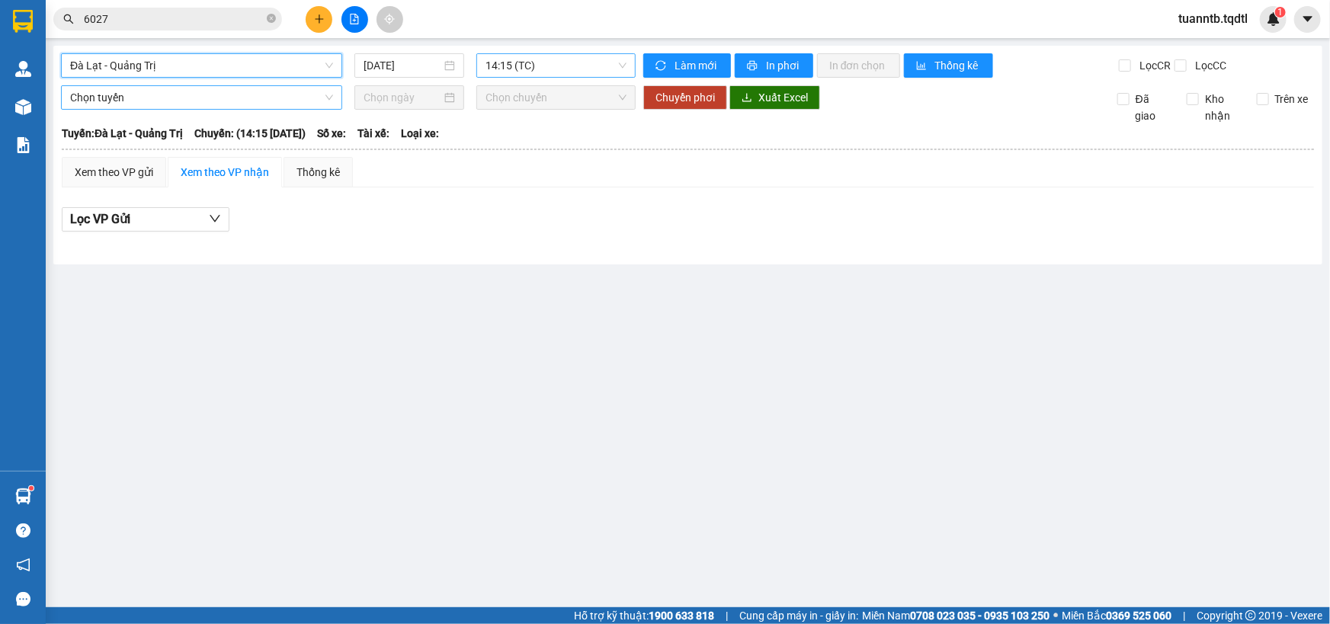
click at [511, 75] on span "14:15 (TC)" at bounding box center [555, 65] width 141 height 23
click at [567, 148] on div "14:30 - 74F-001.46" at bounding box center [545, 144] width 119 height 17
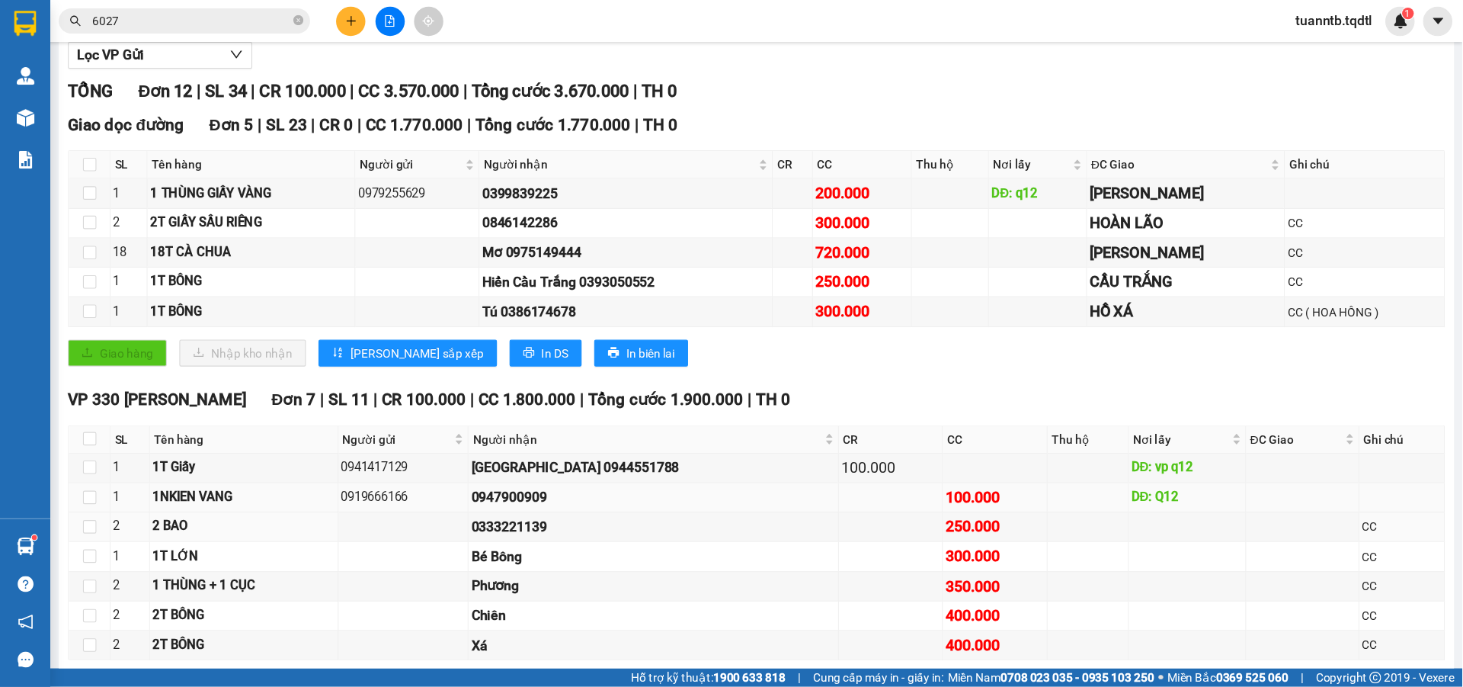
scroll to position [170, 0]
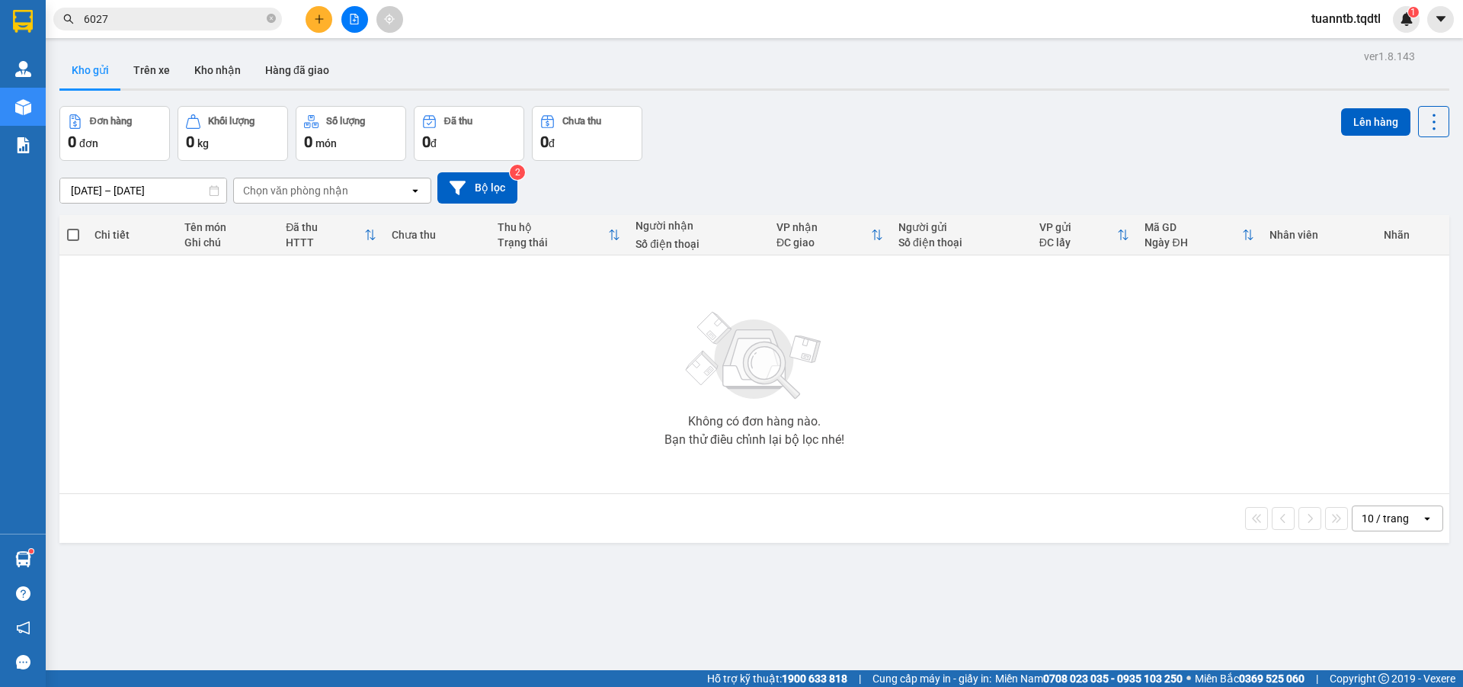
click at [357, 22] on icon "file-add" at bounding box center [354, 19] width 11 height 11
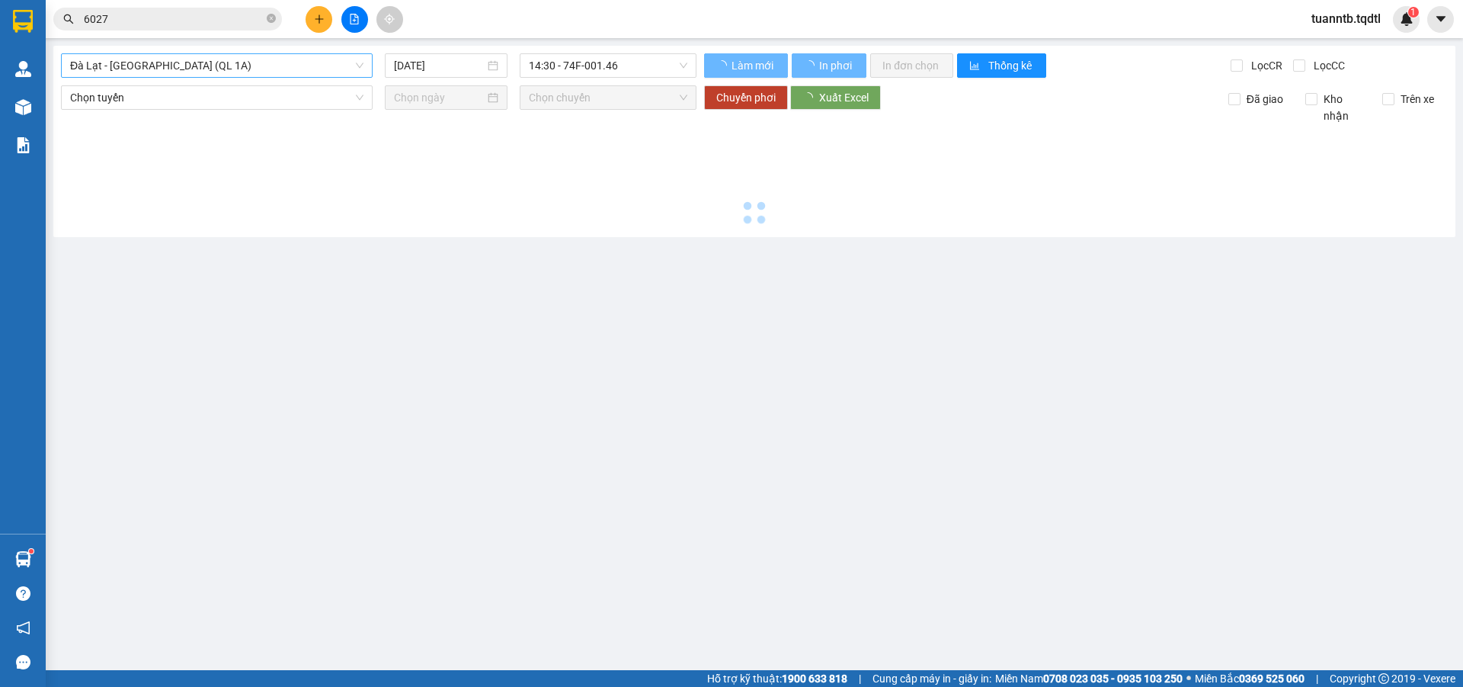
click at [314, 59] on span "Đà Lạt - [GEOGRAPHIC_DATA] (QL 1A)" at bounding box center [216, 65] width 293 height 23
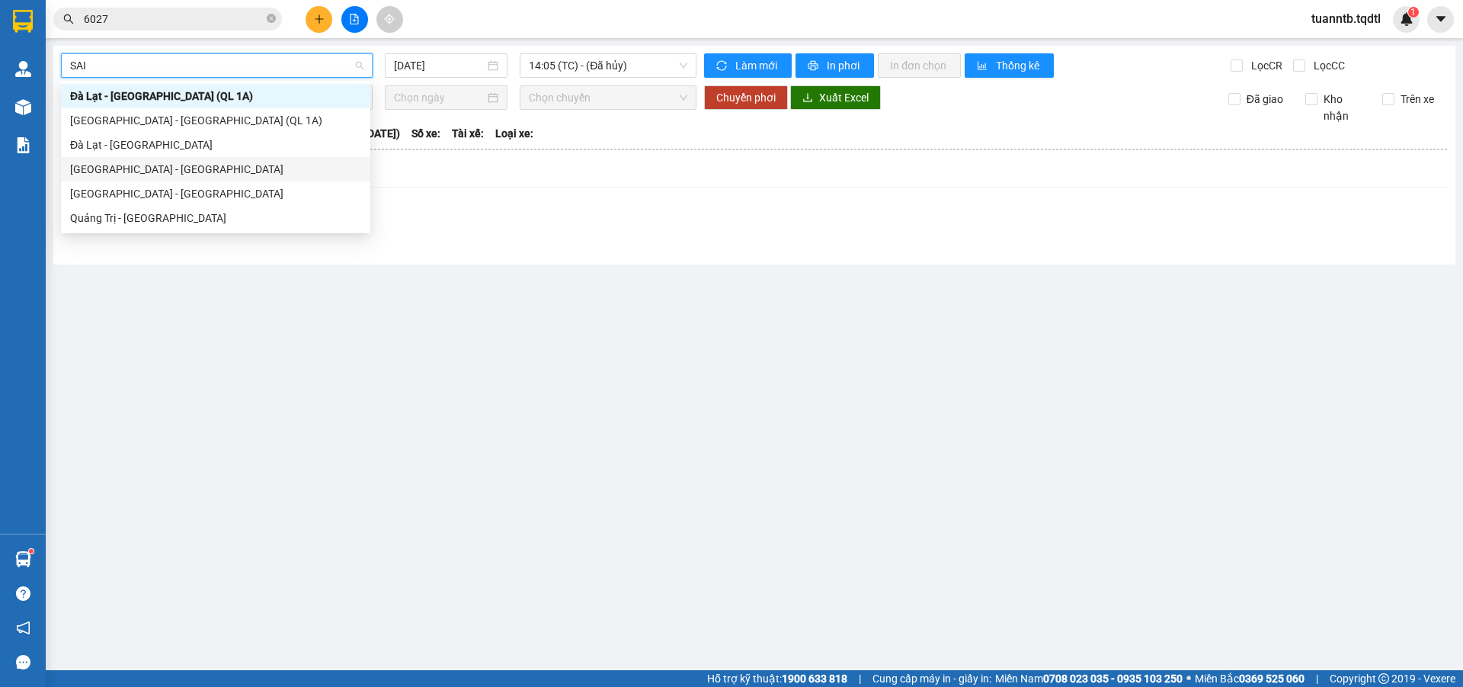
click at [154, 168] on div "[GEOGRAPHIC_DATA] - [GEOGRAPHIC_DATA]" at bounding box center [215, 169] width 291 height 17
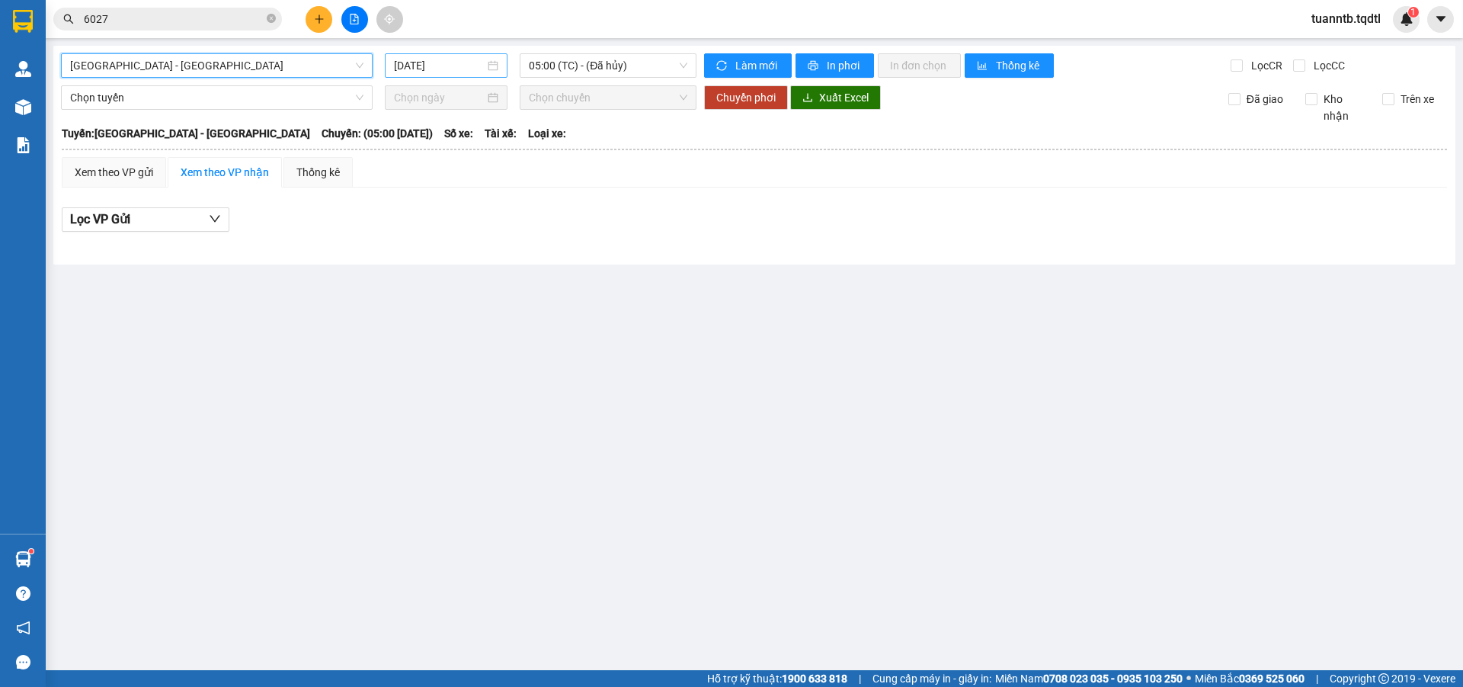
click at [455, 68] on input "[DATE]" at bounding box center [439, 65] width 91 height 17
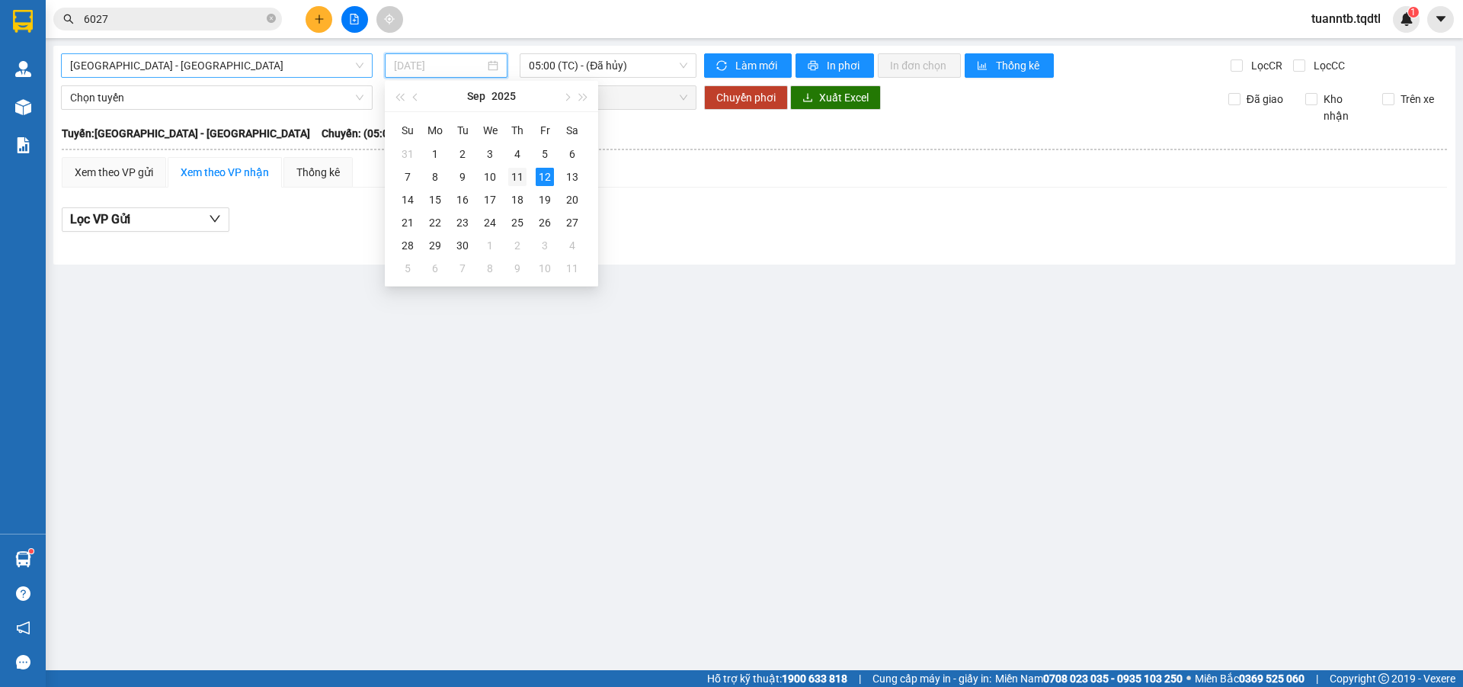
click at [510, 178] on div "11" at bounding box center [517, 177] width 18 height 18
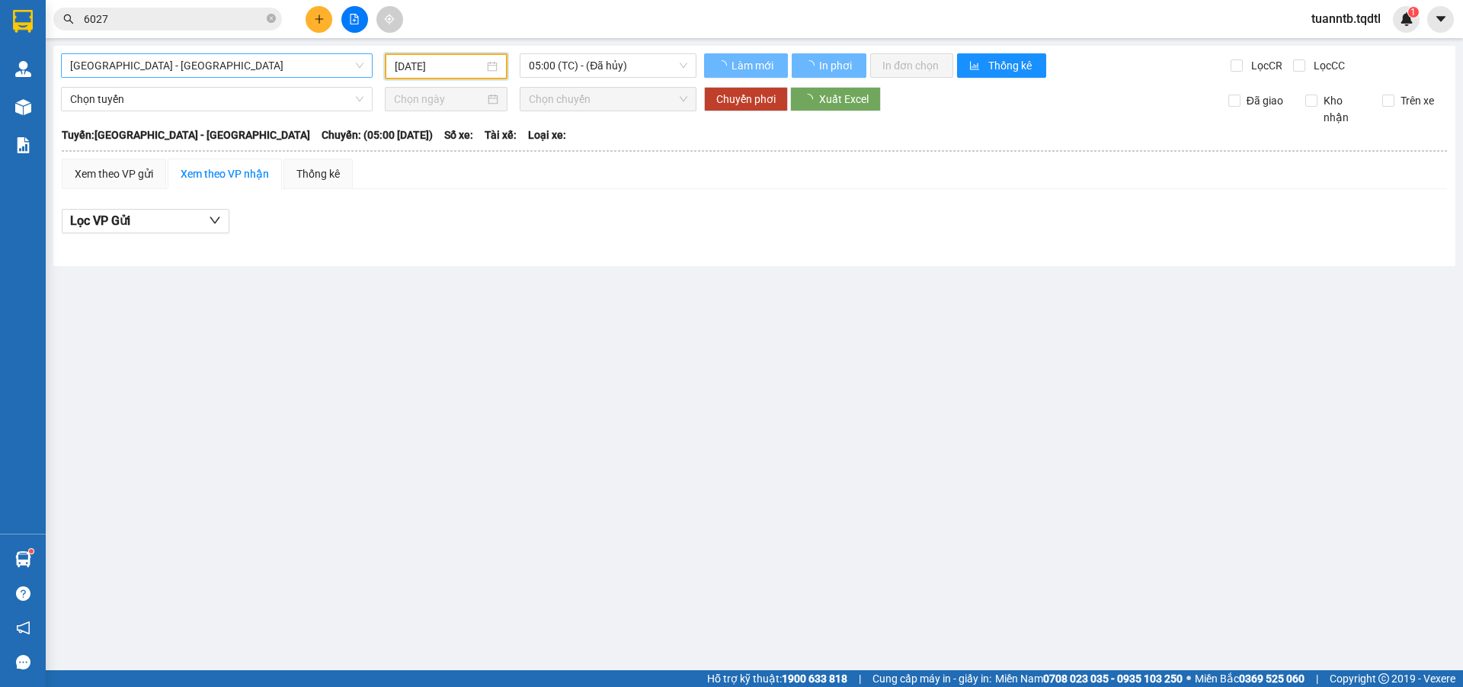
click at [610, 52] on div "[GEOGRAPHIC_DATA] - [GEOGRAPHIC_DATA] [DATE] 05:00 (TC) - (Đã hủy) Làm mới In p…" at bounding box center [754, 156] width 1402 height 220
click at [615, 69] on span "05:00 (TC) - (Đã hủy)" at bounding box center [608, 65] width 159 height 23
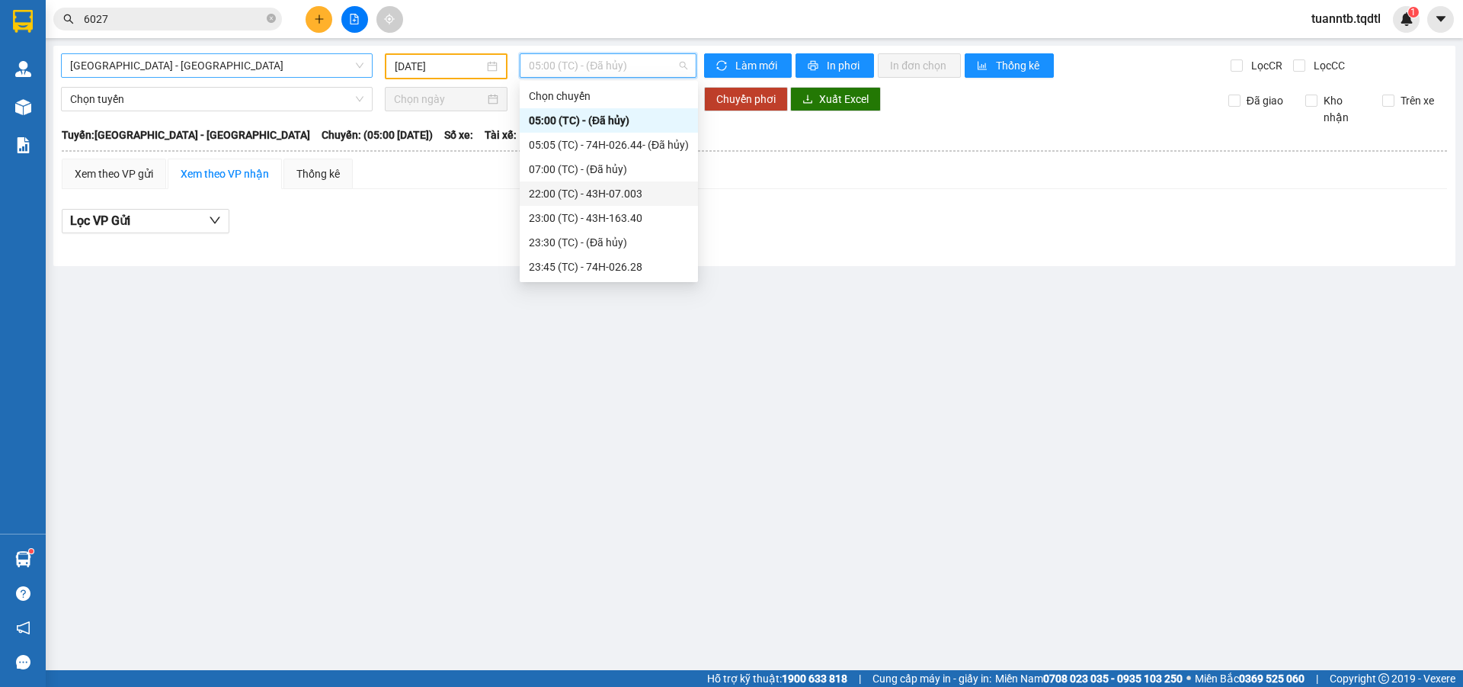
click at [636, 188] on div "22:00 (TC) - 43H-07.003" at bounding box center [609, 193] width 160 height 17
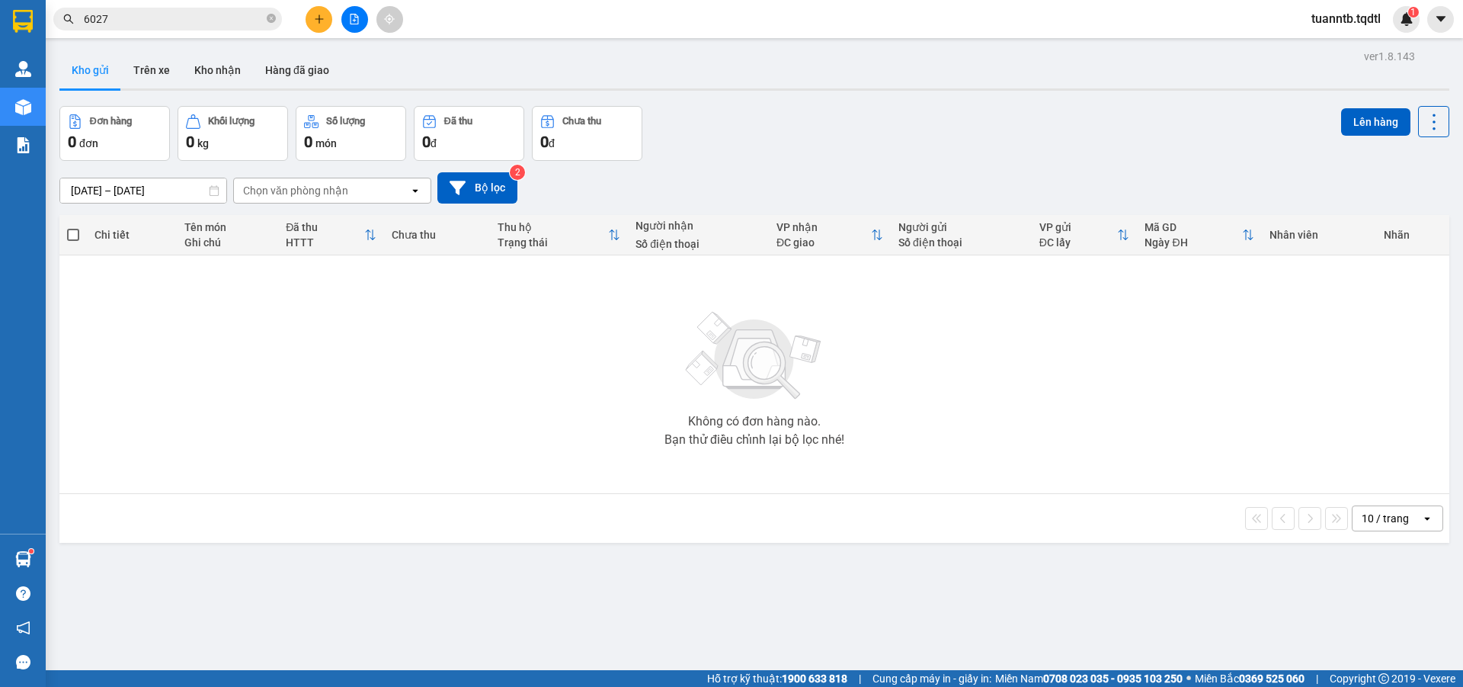
click at [356, 29] on button at bounding box center [354, 19] width 27 height 27
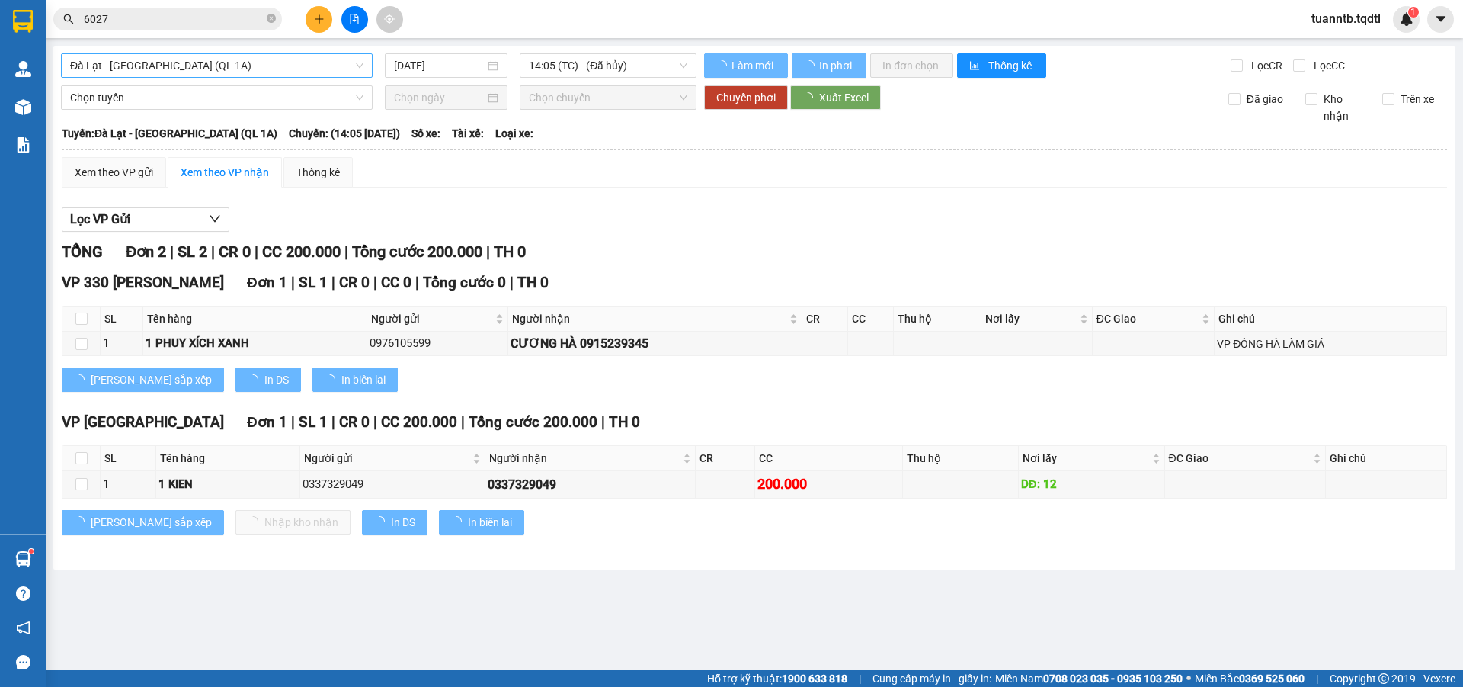
click at [269, 64] on span "Đà Lạt - [GEOGRAPHIC_DATA] (QL 1A)" at bounding box center [216, 65] width 293 height 23
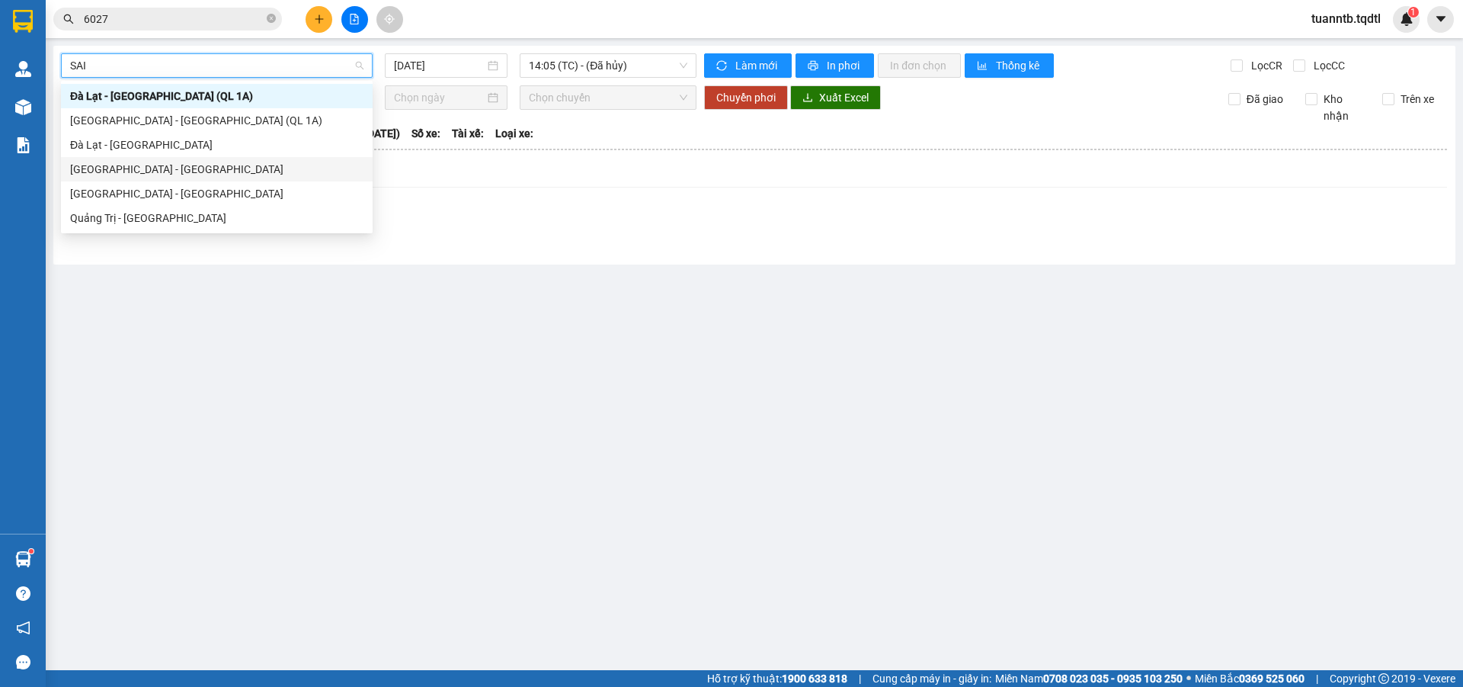
click at [136, 171] on div "[GEOGRAPHIC_DATA] - [GEOGRAPHIC_DATA]" at bounding box center [216, 169] width 293 height 17
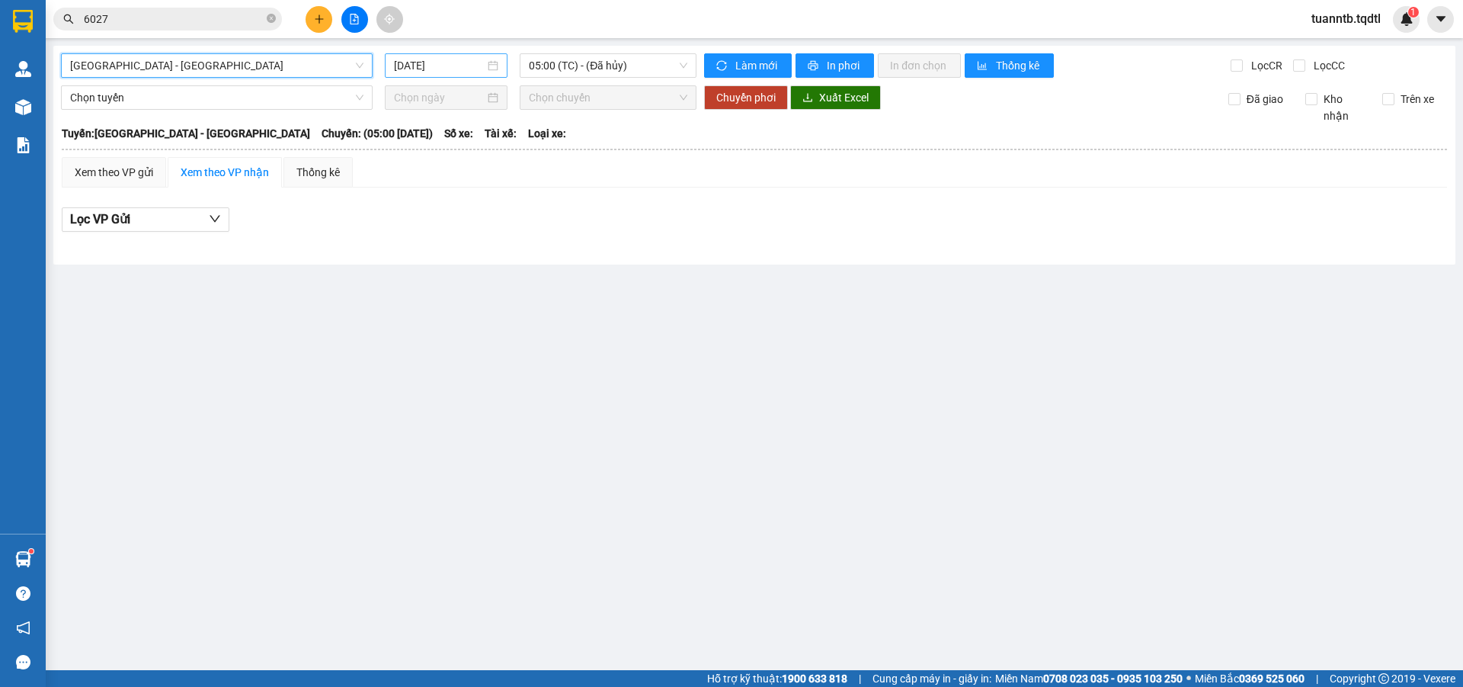
click at [416, 67] on input "[DATE]" at bounding box center [439, 65] width 91 height 17
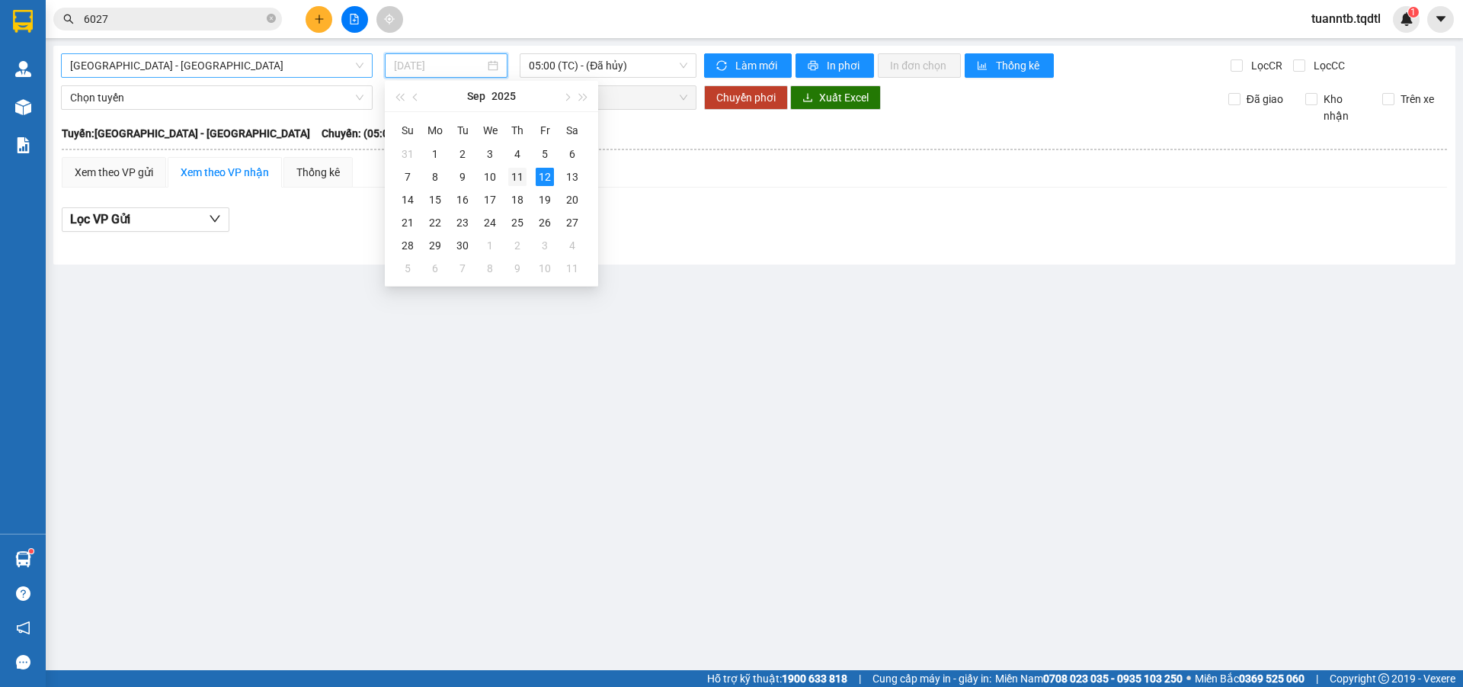
click at [523, 172] on div "11" at bounding box center [517, 177] width 18 height 18
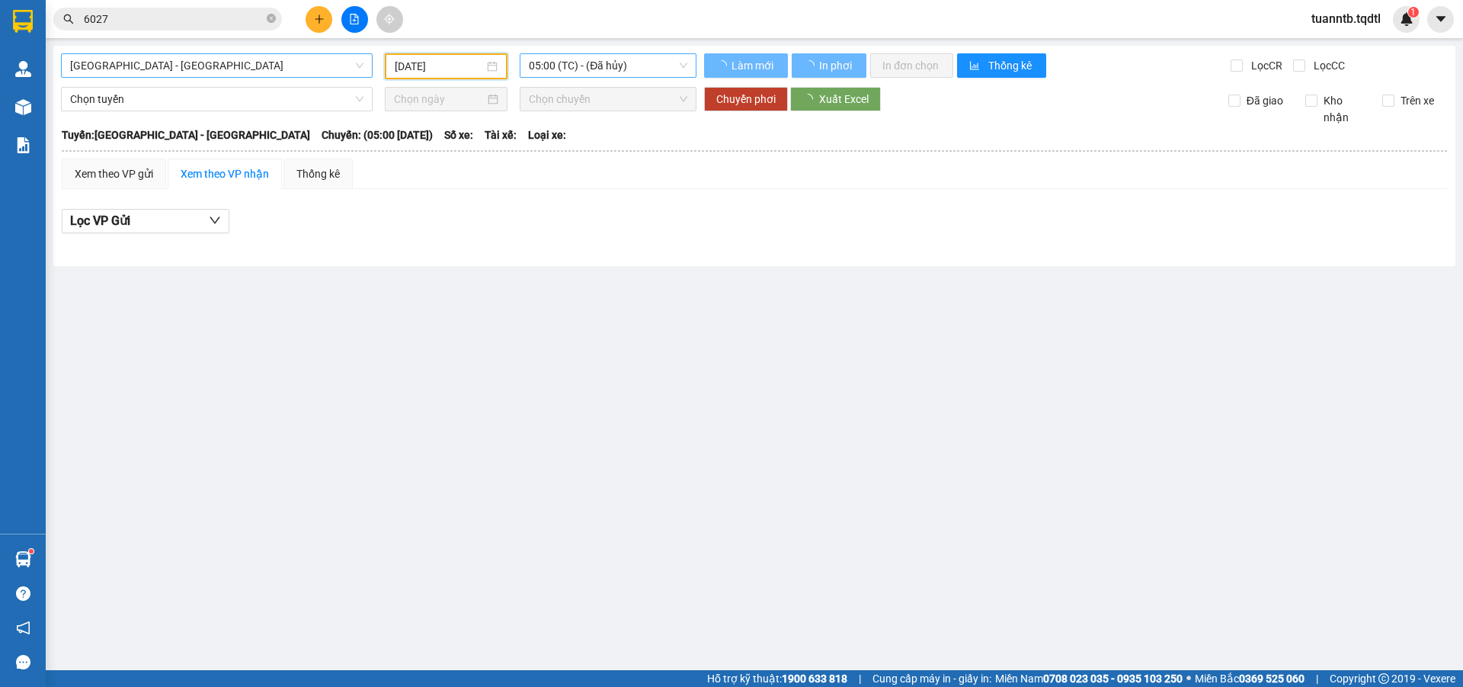
click at [593, 61] on span "05:00 (TC) - (Đã hủy)" at bounding box center [608, 65] width 159 height 23
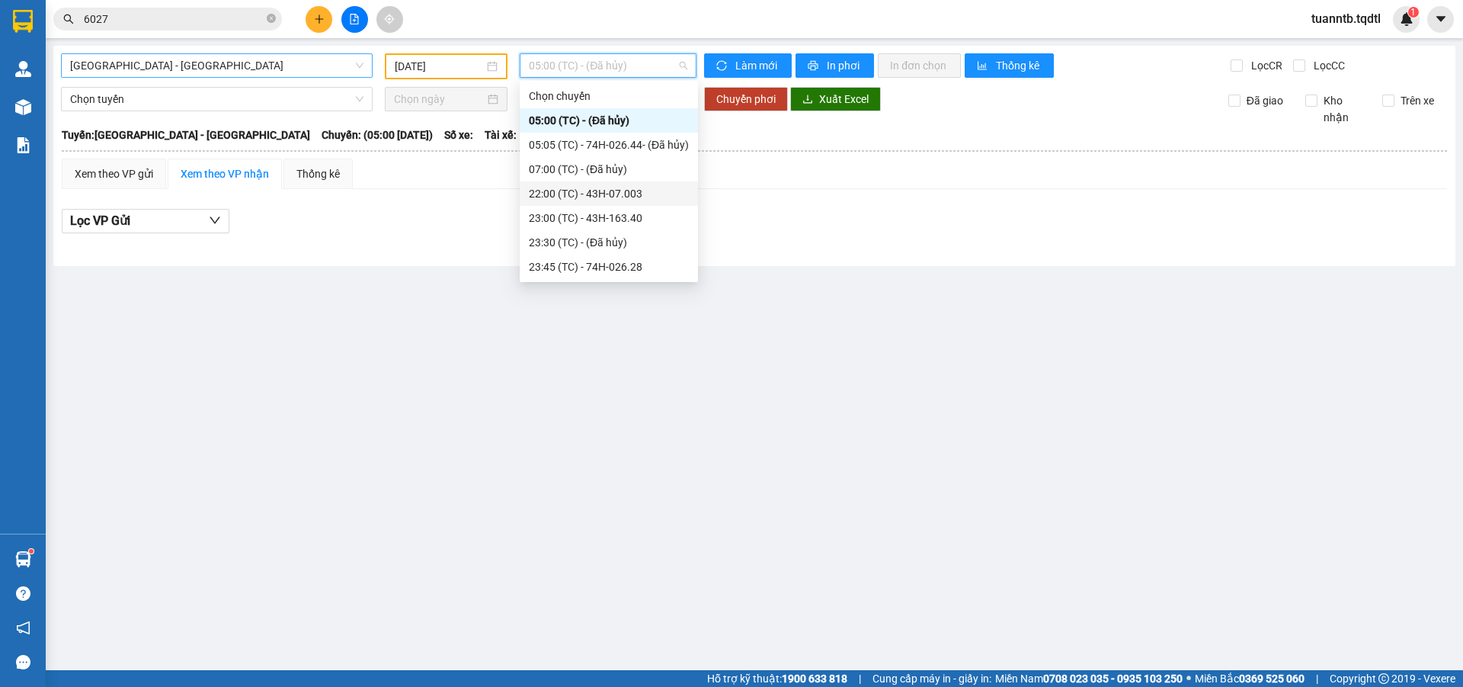
click at [632, 189] on div "22:00 (TC) - 43H-07.003" at bounding box center [609, 193] width 160 height 17
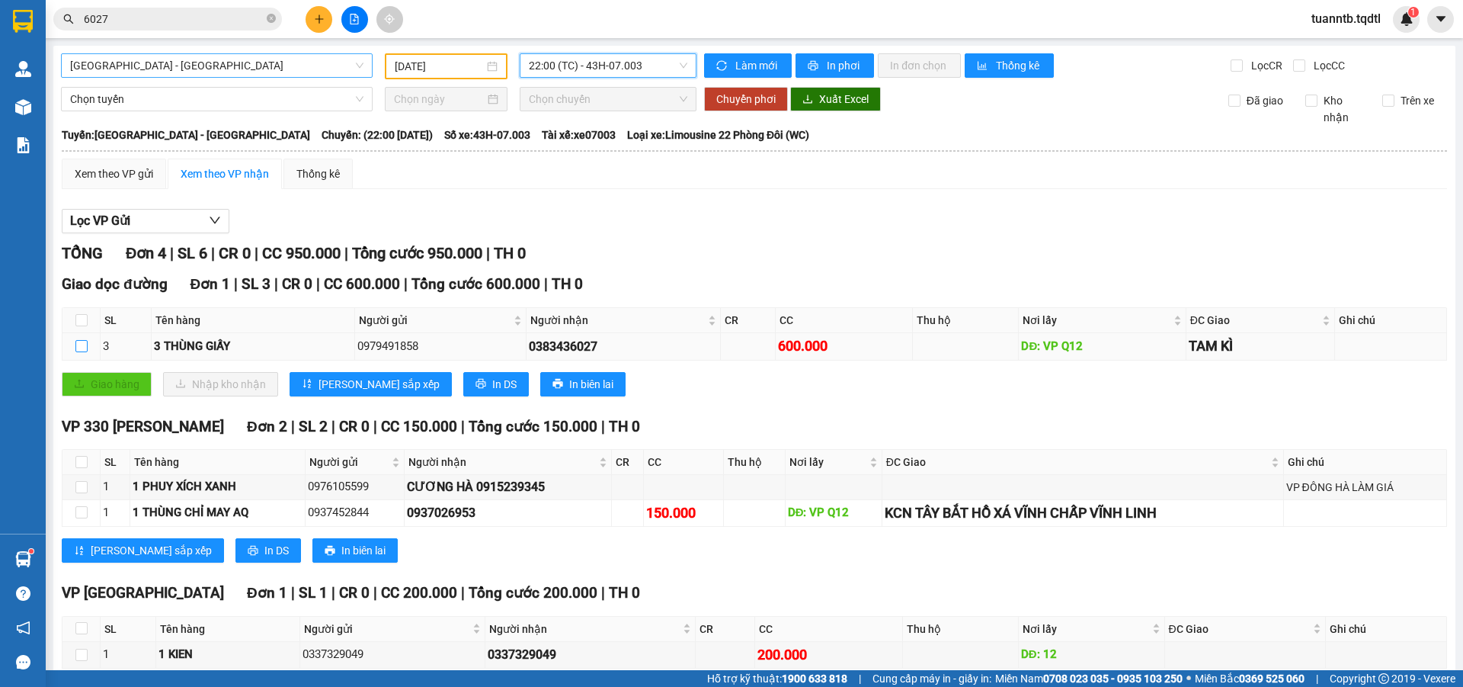
click at [75, 348] on input "checkbox" at bounding box center [81, 346] width 12 height 12
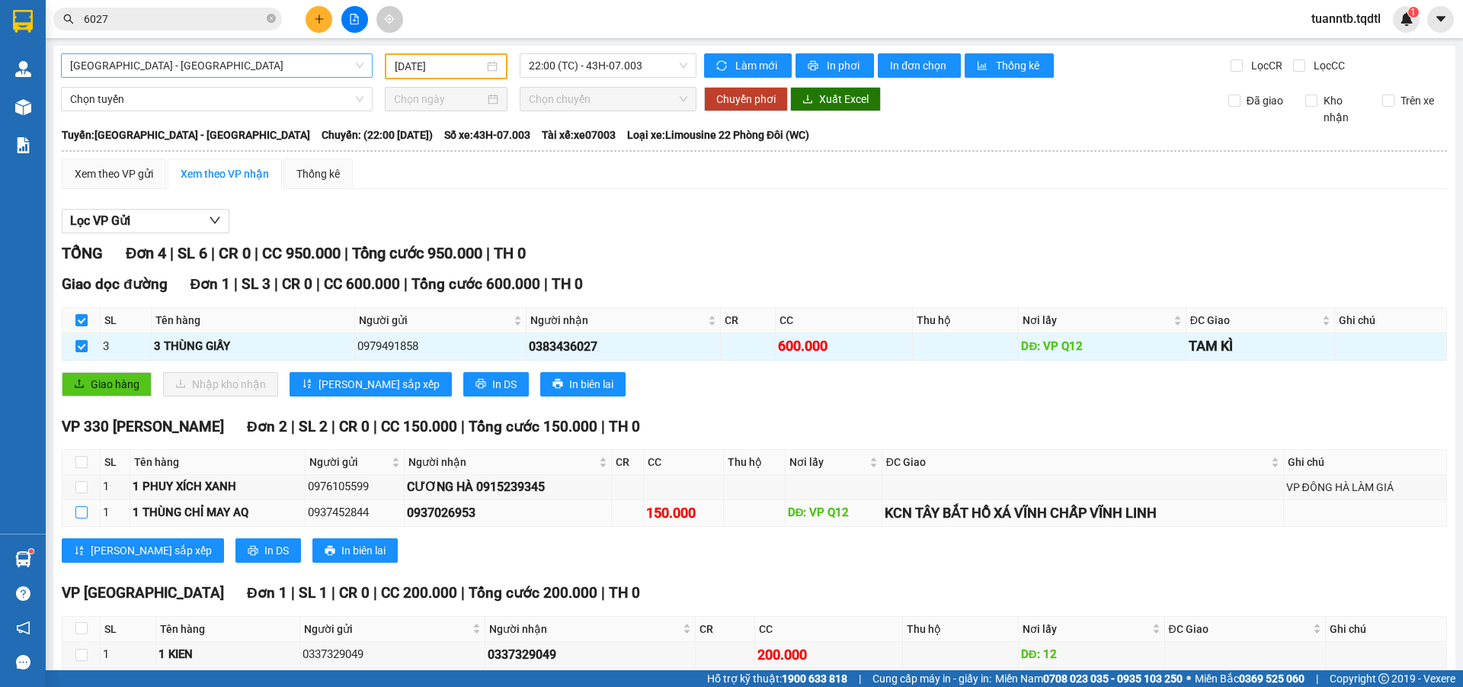
click at [83, 517] on input "checkbox" at bounding box center [81, 512] width 12 height 12
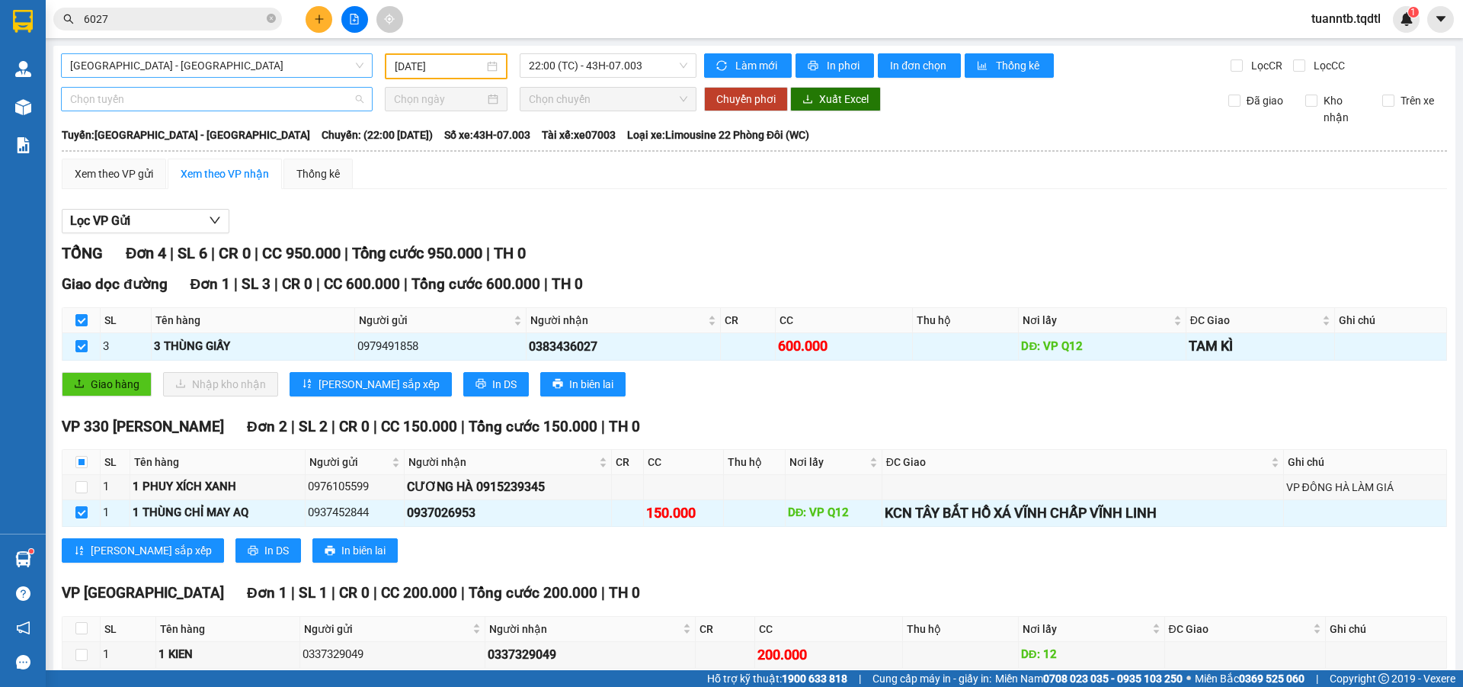
click at [158, 91] on span "Chọn tuyến" at bounding box center [216, 99] width 293 height 23
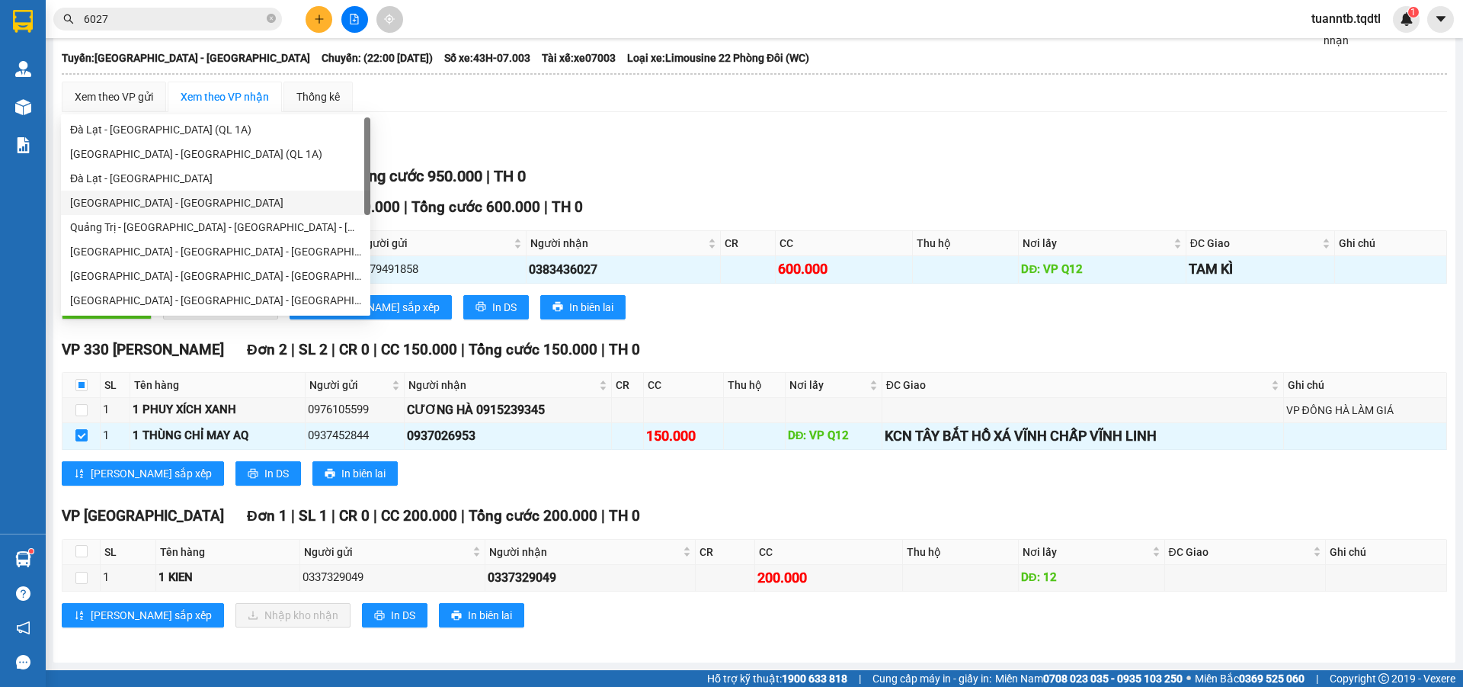
scroll to position [76, 0]
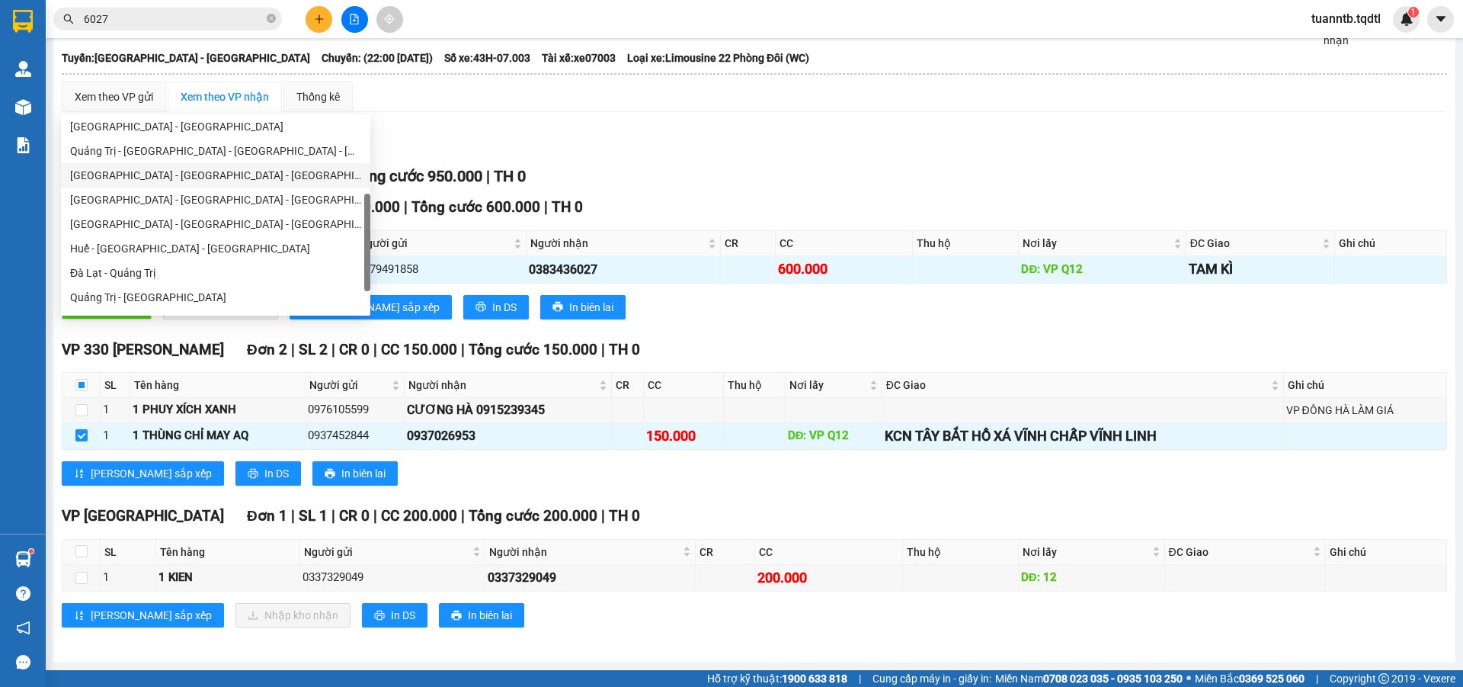
click at [108, 184] on div "[GEOGRAPHIC_DATA] - [GEOGRAPHIC_DATA] - [GEOGRAPHIC_DATA]" at bounding box center [215, 175] width 309 height 24
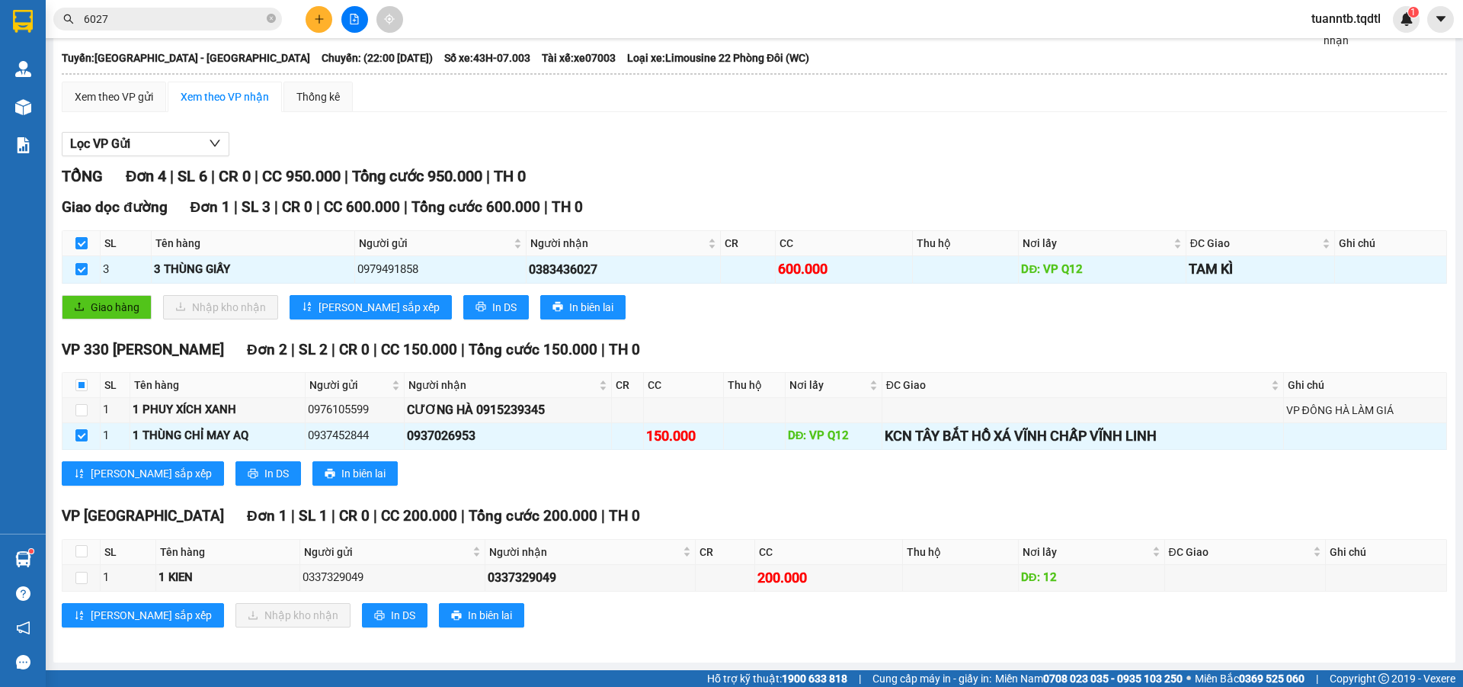
scroll to position [0, 0]
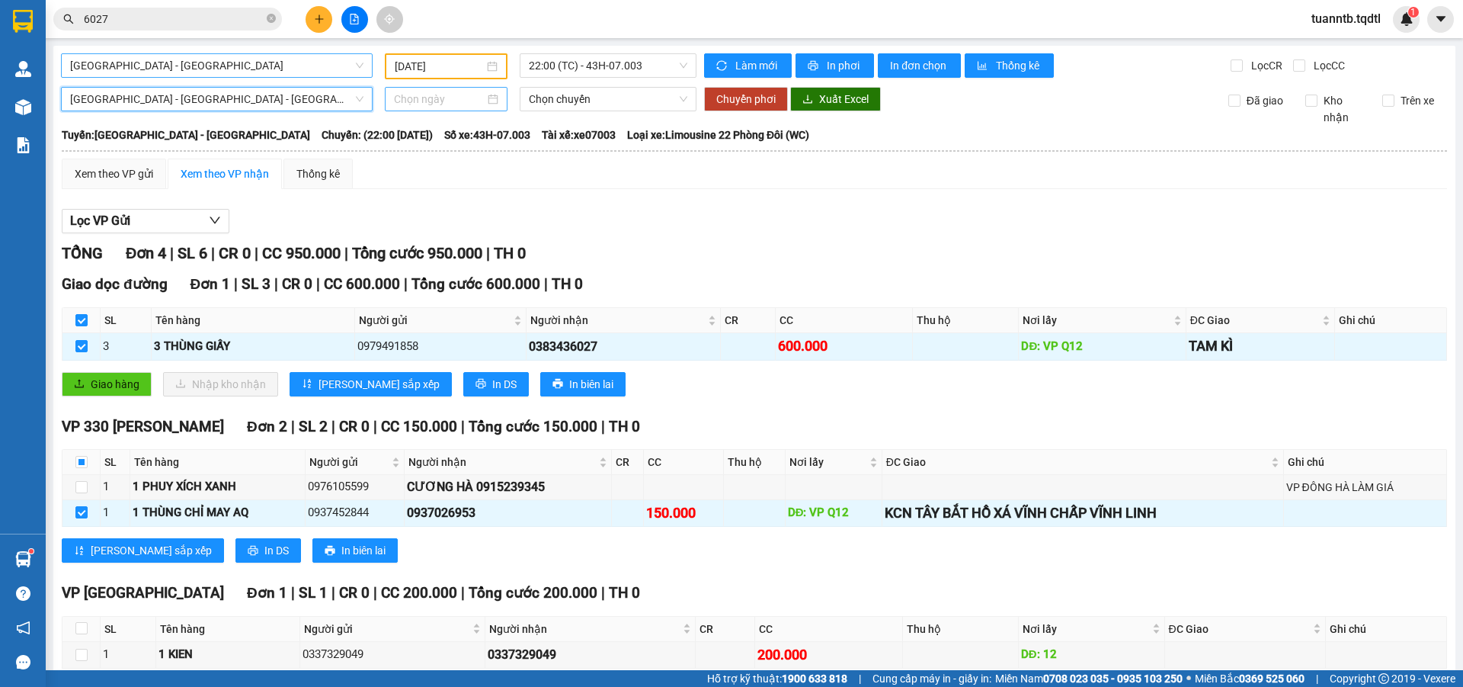
drag, startPoint x: 477, startPoint y: 101, endPoint x: 470, endPoint y: 111, distance: 12.1
click at [476, 101] on input at bounding box center [439, 99] width 91 height 17
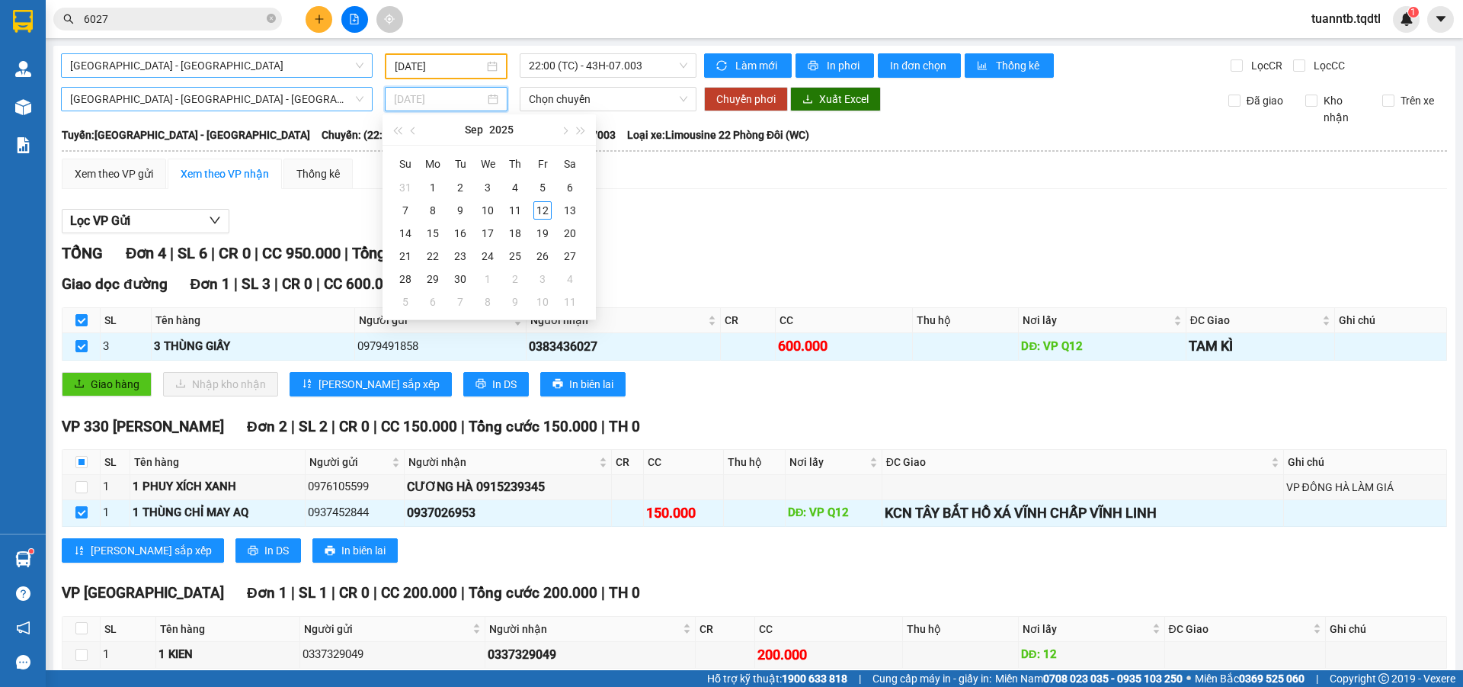
click at [540, 214] on div "12" at bounding box center [542, 210] width 18 height 18
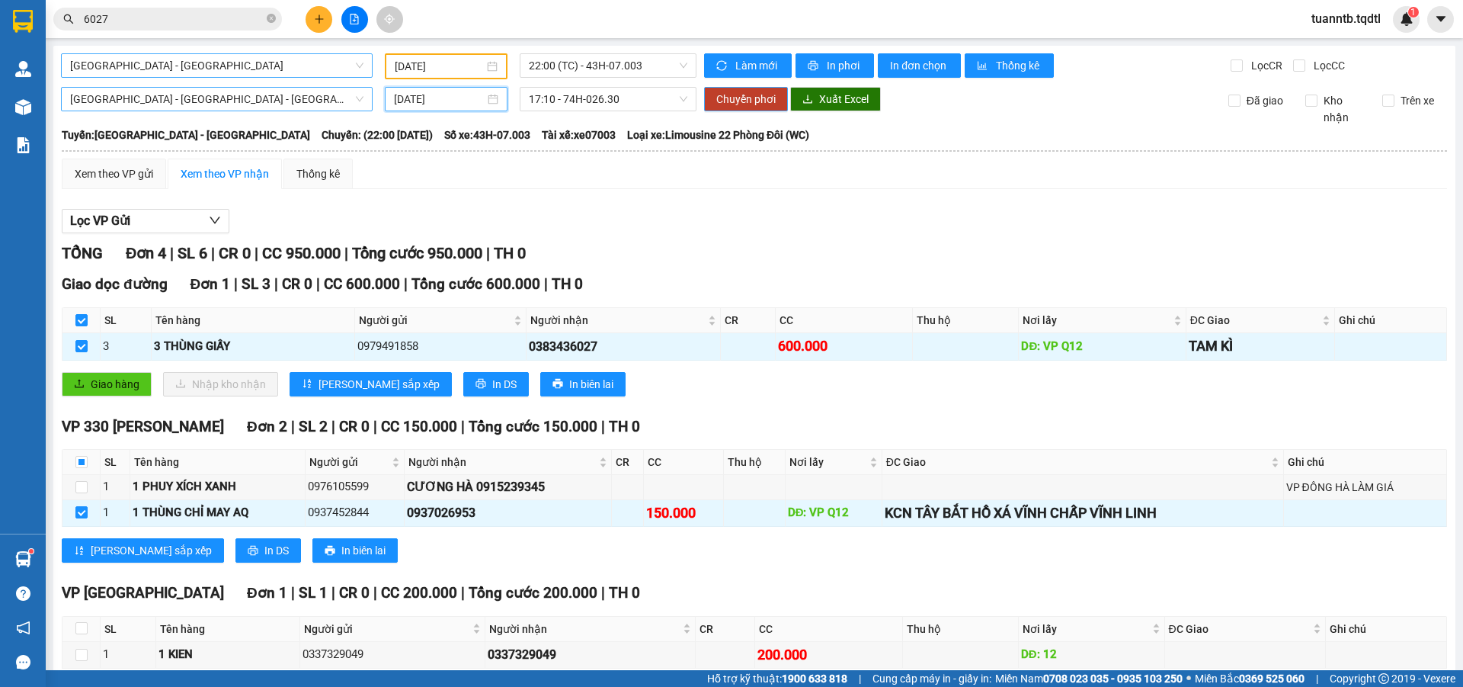
click at [730, 104] on span "Chuyển phơi" at bounding box center [745, 99] width 59 height 17
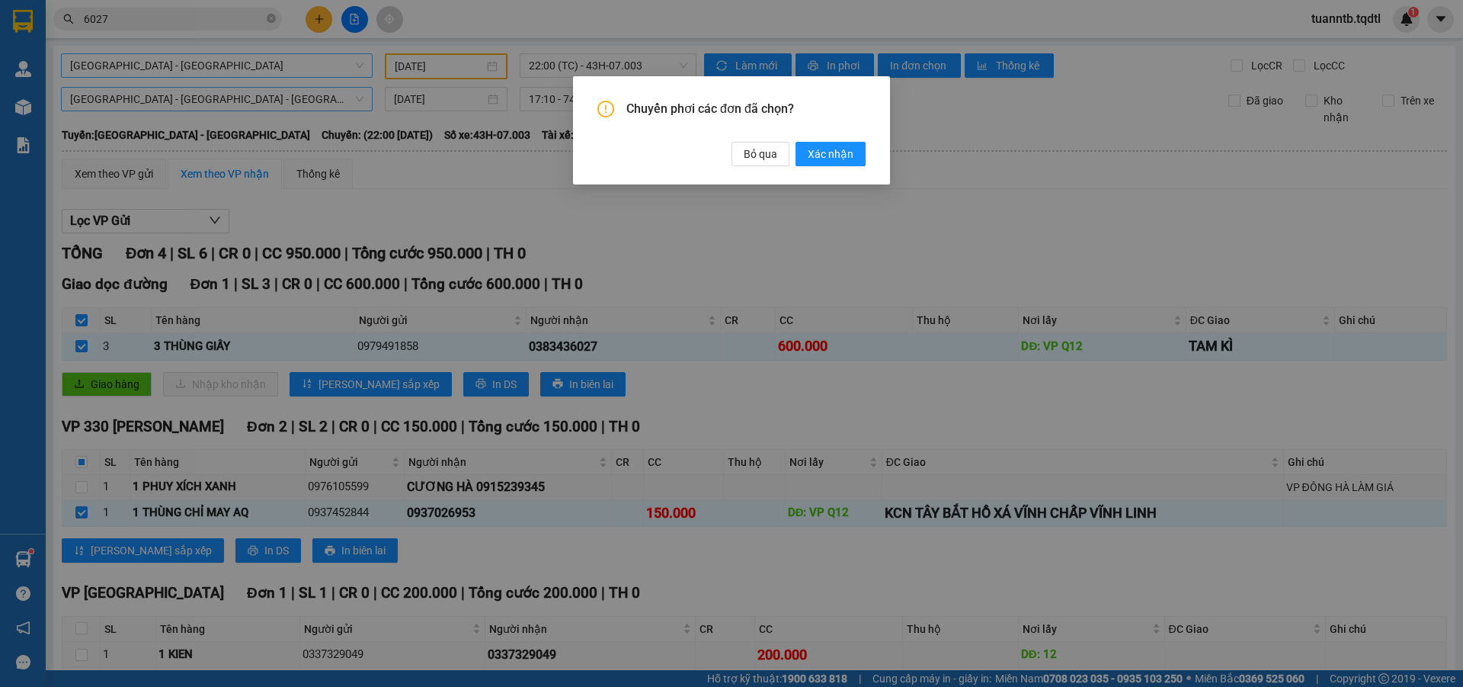
click at [825, 154] on span "Xác nhận" at bounding box center [831, 154] width 46 height 17
